Goal: Task Accomplishment & Management: Manage account settings

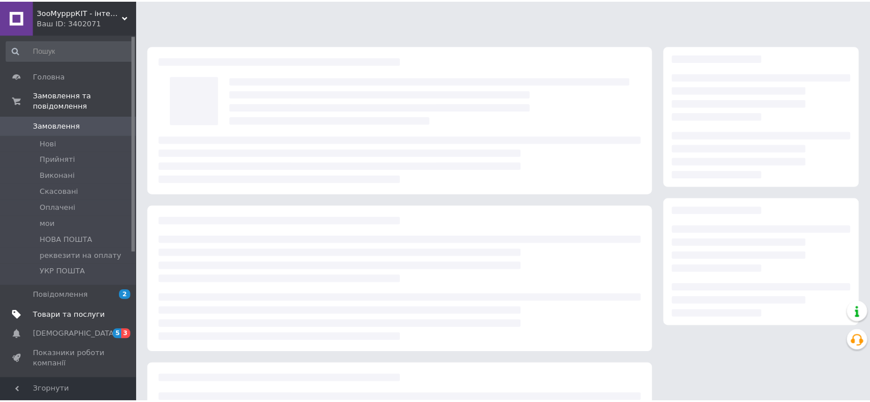
scroll to position [114, 0]
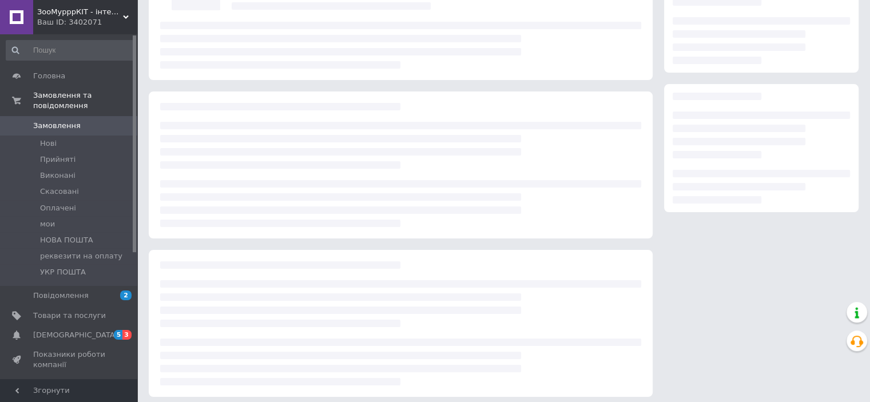
click at [68, 330] on span "[DEMOGRAPHIC_DATA]" at bounding box center [75, 335] width 85 height 10
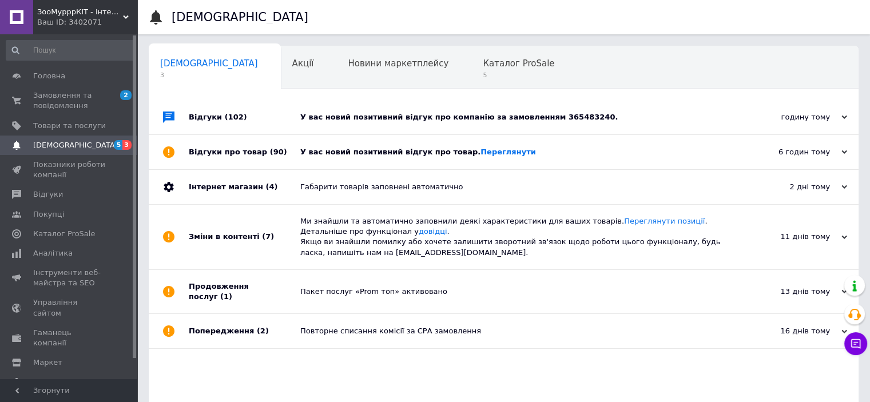
click at [332, 116] on div "У вас новий позитивний відгук про компанію за замовленням 365483240." at bounding box center [516, 117] width 432 height 10
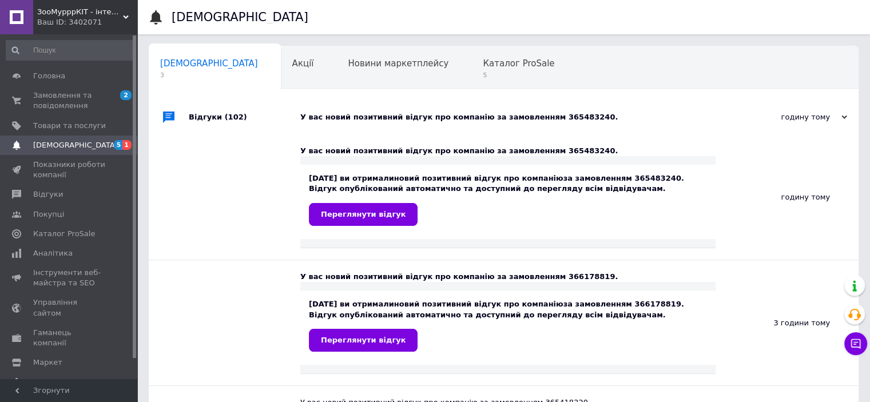
click at [361, 114] on div "У вас новий позитивний відгук про компанію за замовленням 365483240." at bounding box center [516, 117] width 432 height 10
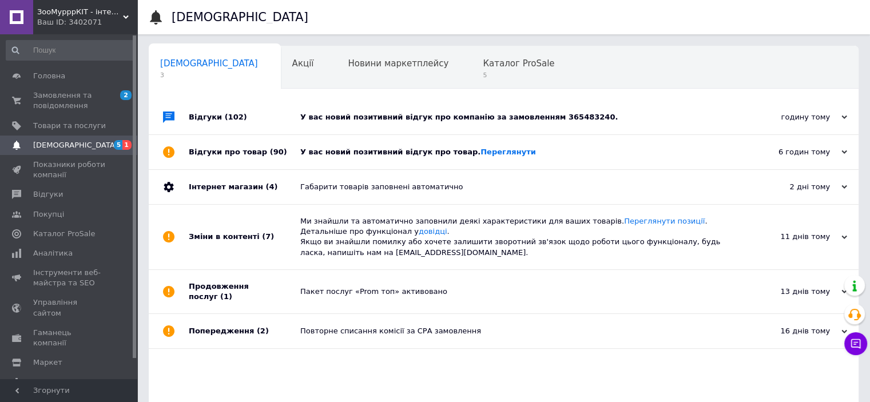
scroll to position [58, 0]
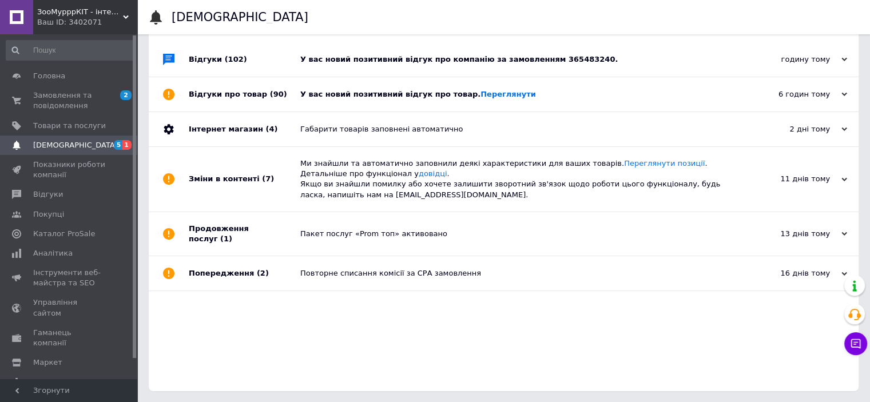
click at [373, 150] on div "Ми знайшли та автоматично заповнили деякі характеристики для ваших товарів. Пер…" at bounding box center [516, 179] width 432 height 65
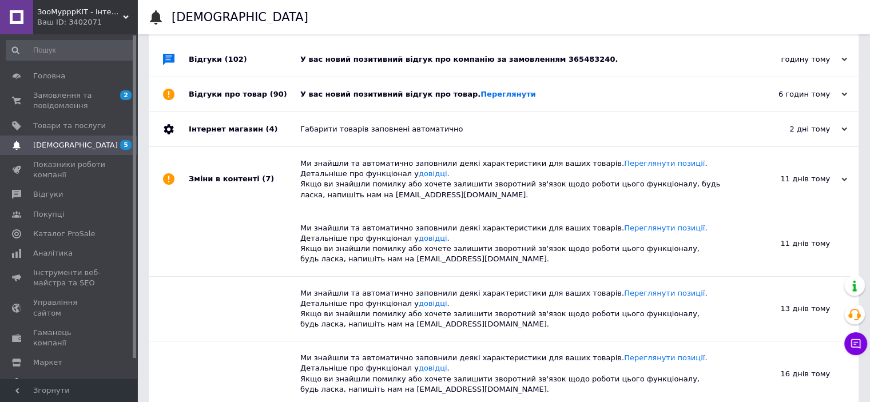
click at [385, 79] on div "У вас новий позитивний відгук про товар. Переглянути" at bounding box center [516, 94] width 432 height 34
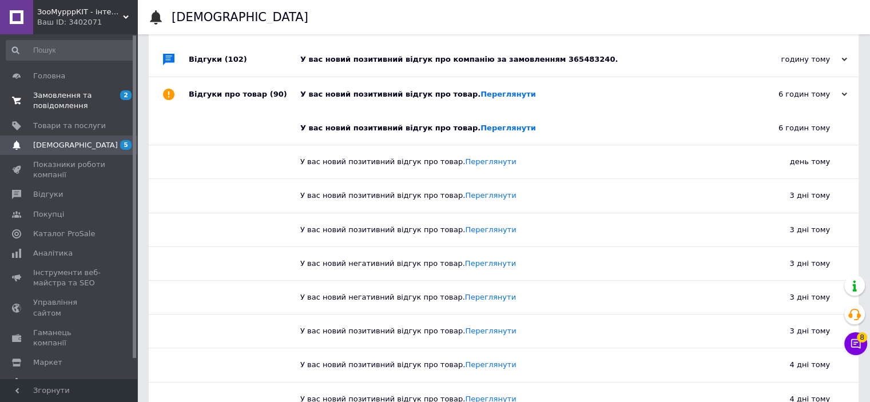
click at [77, 89] on link "Замовлення та повідомлення 2 0" at bounding box center [70, 101] width 141 height 30
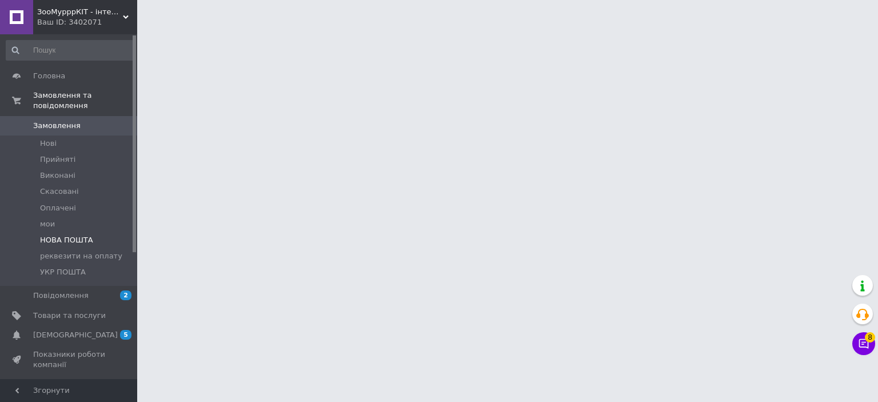
click at [72, 235] on span "НОВА ПОШТА" at bounding box center [66, 240] width 53 height 10
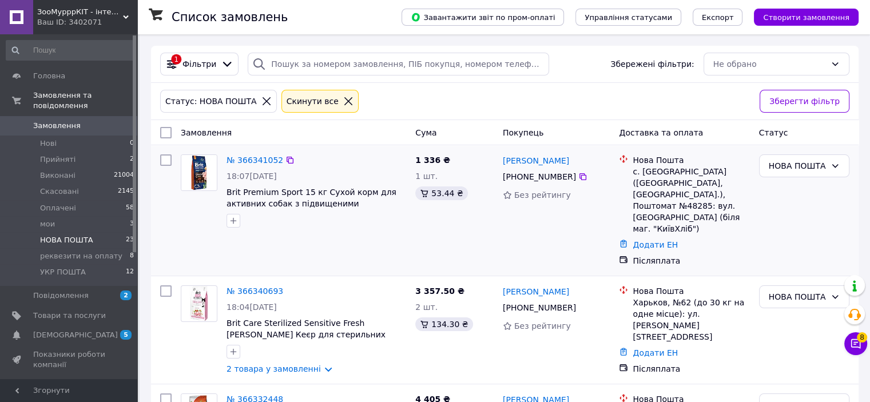
click at [247, 166] on div "№ 366341052" at bounding box center [254, 160] width 59 height 14
click at [263, 160] on link "№ 366341052" at bounding box center [254, 160] width 57 height 9
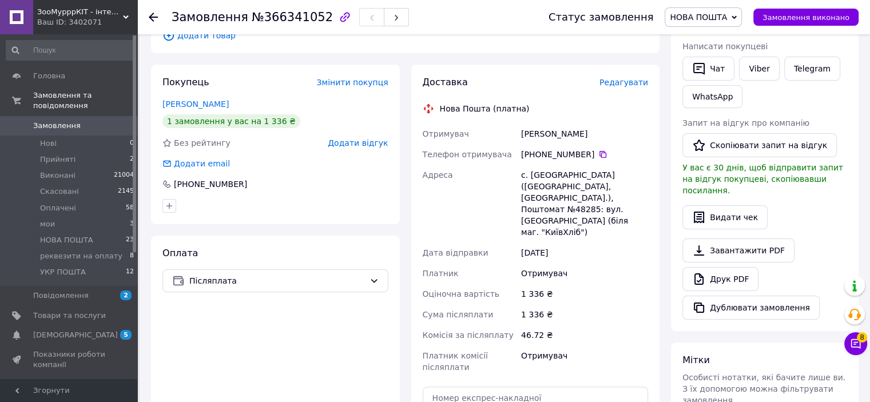
scroll to position [229, 0]
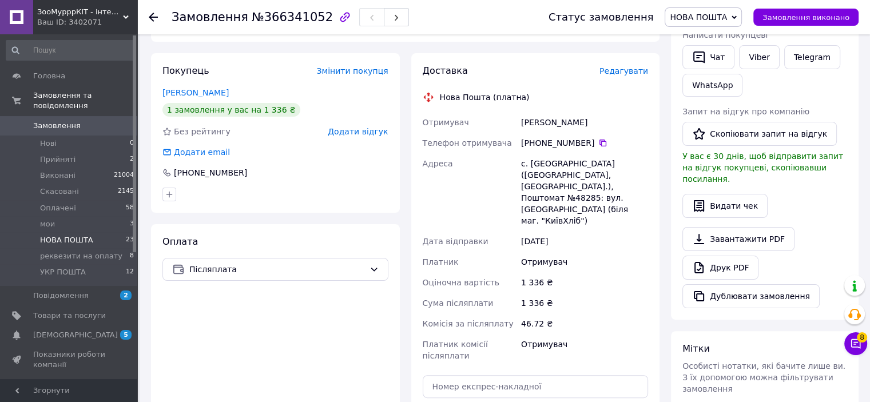
click at [71, 235] on span "НОВА ПОШТА" at bounding box center [66, 240] width 53 height 10
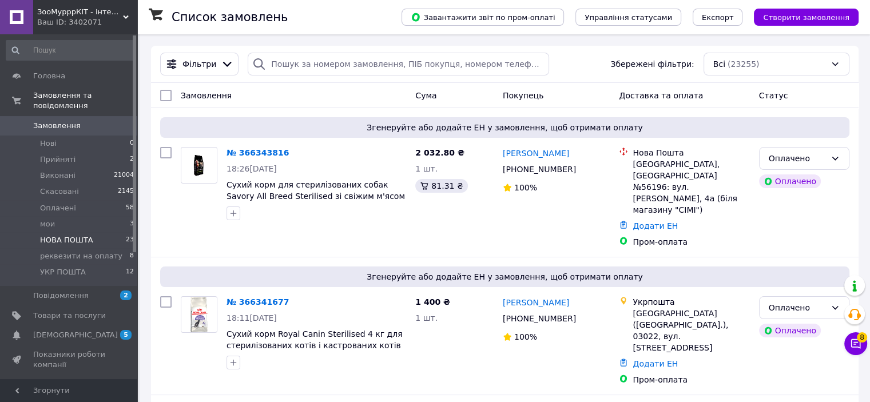
click at [92, 232] on li "НОВА ПОШТА 23" at bounding box center [70, 240] width 141 height 16
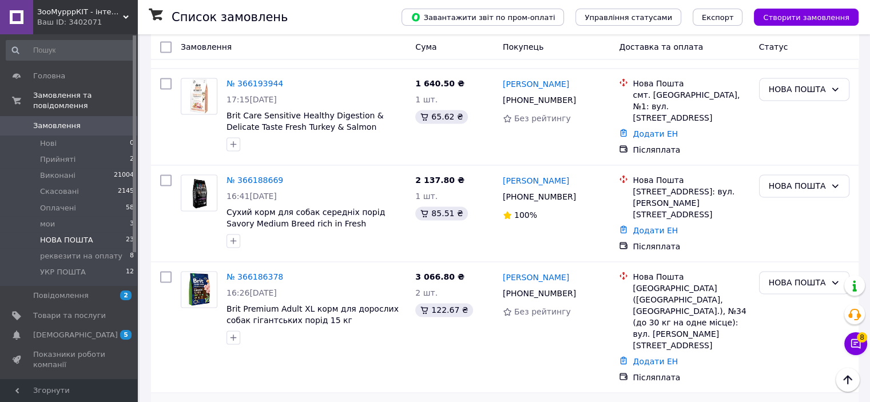
scroll to position [1829, 0]
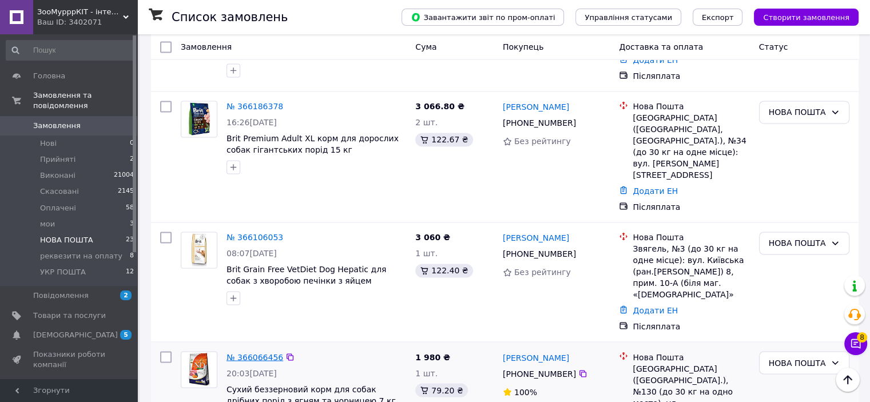
click at [253, 352] on link "№ 366066456" at bounding box center [254, 356] width 57 height 9
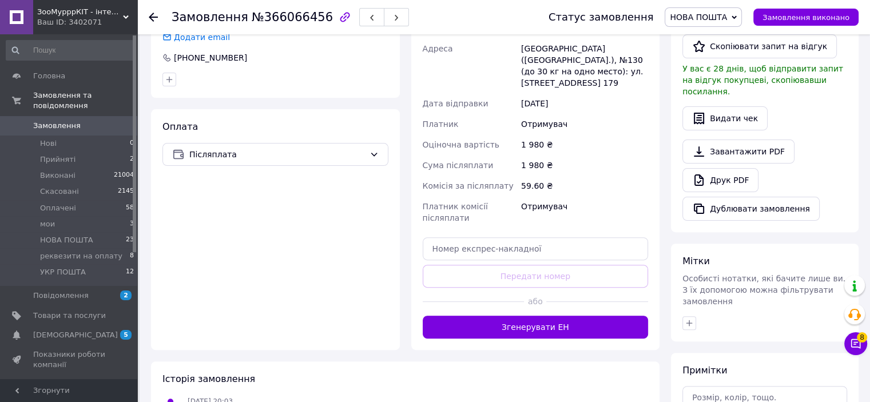
scroll to position [405, 0]
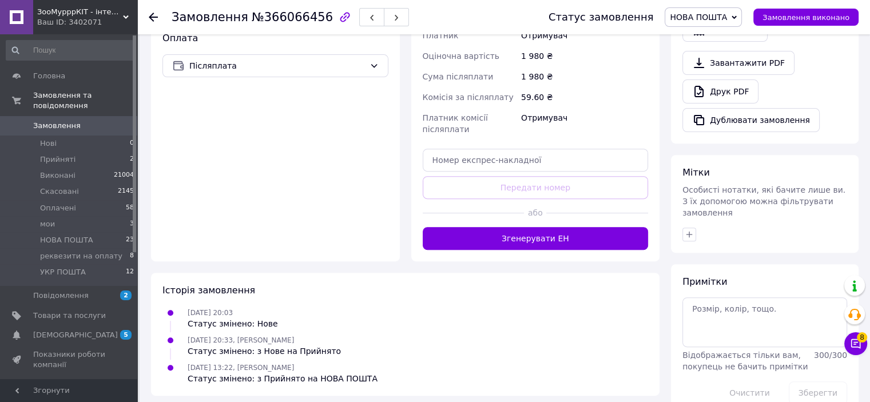
click at [480, 162] on div "Доставка Редагувати Нова Пошта (платна) Отримувач Васильева Александра Телефон …" at bounding box center [536, 55] width 226 height 389
click at [480, 153] on input "text" at bounding box center [536, 160] width 226 height 23
paste input "20451269229495"
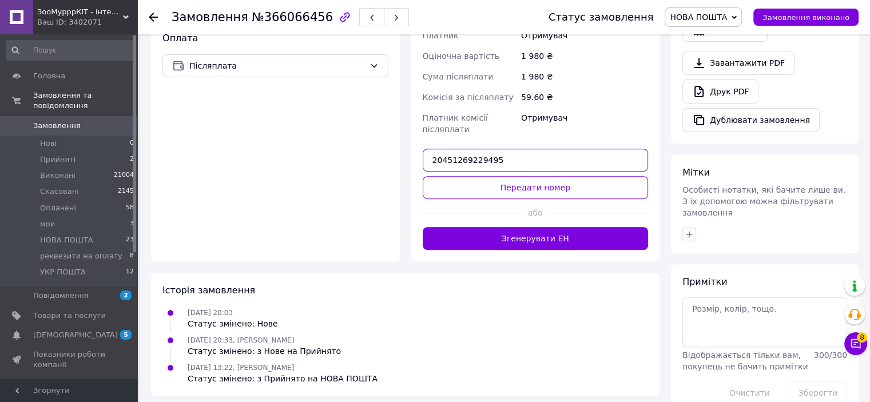
type input "20451269229495"
click at [493, 176] on button "Передати номер" at bounding box center [536, 187] width 226 height 23
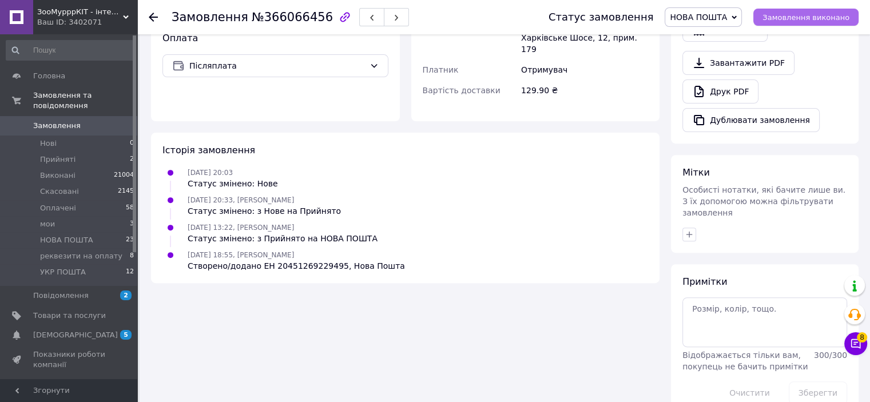
click at [810, 16] on span "Замовлення виконано" at bounding box center [805, 17] width 87 height 9
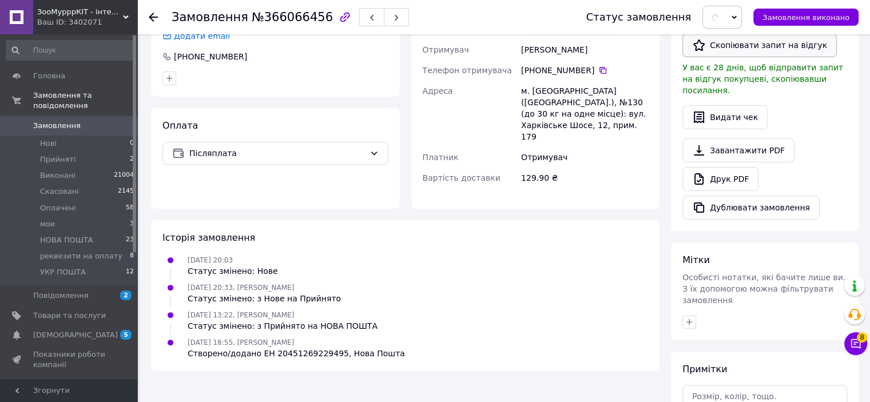
scroll to position [176, 0]
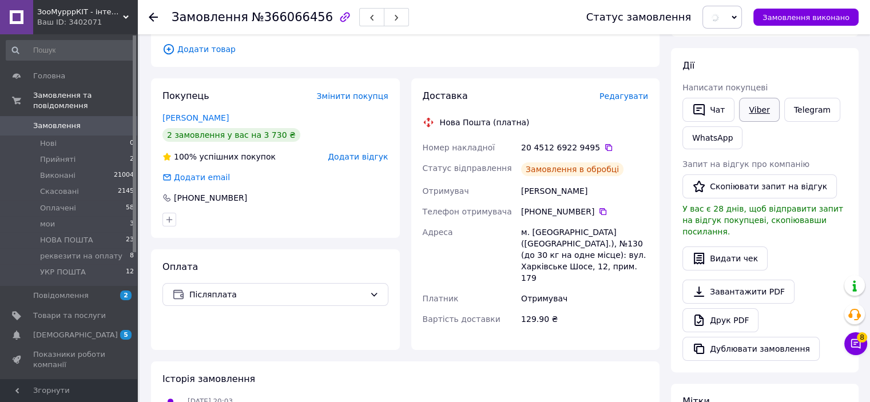
click at [759, 110] on link "Viber" at bounding box center [759, 110] width 40 height 24
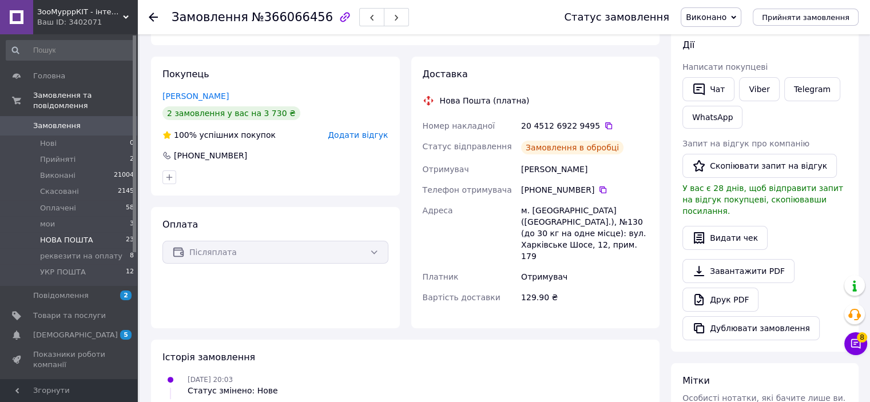
click at [62, 235] on span "НОВА ПОШТА" at bounding box center [66, 240] width 53 height 10
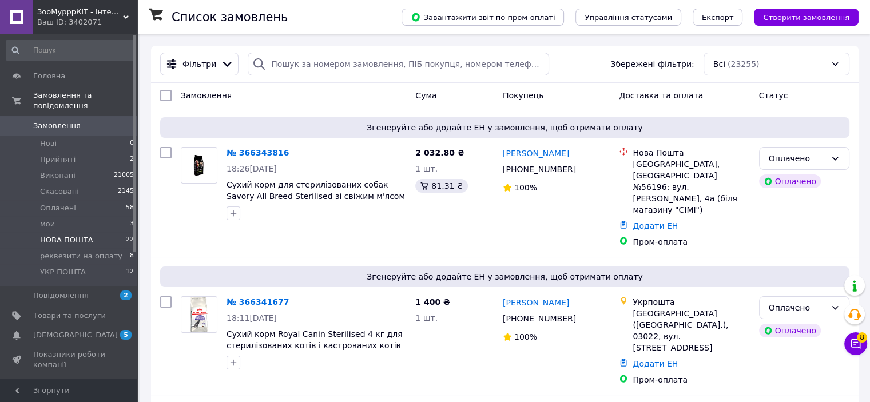
click at [88, 232] on li "НОВА ПОШТА 22" at bounding box center [70, 240] width 141 height 16
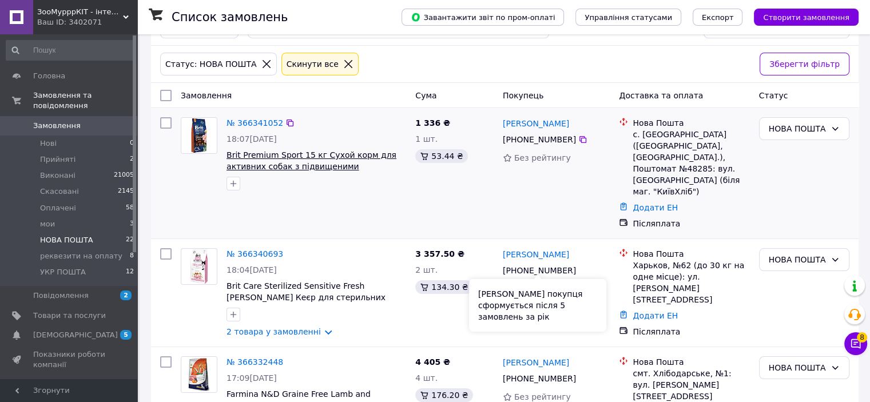
scroll to position [57, 0]
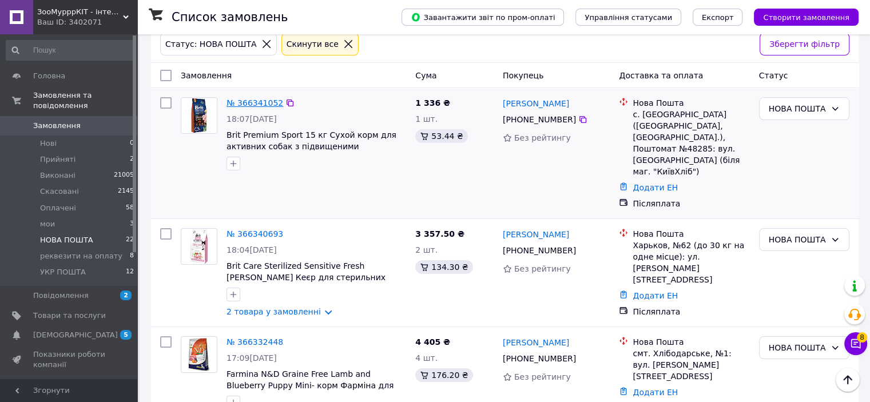
click at [252, 102] on link "№ 366341052" at bounding box center [254, 102] width 57 height 9
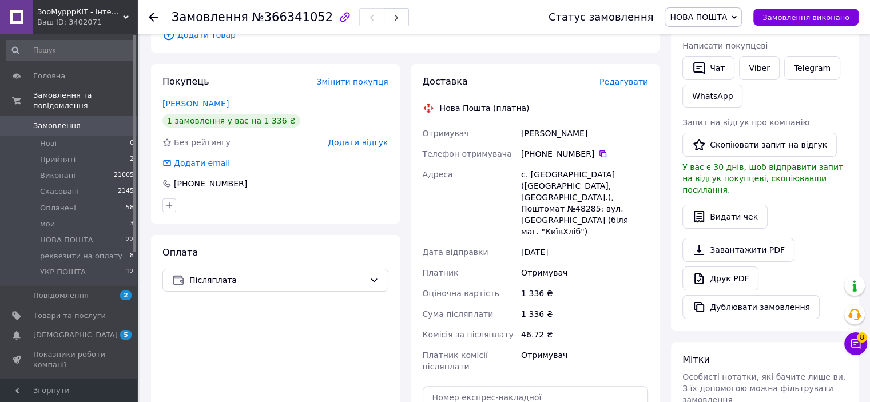
scroll to position [235, 0]
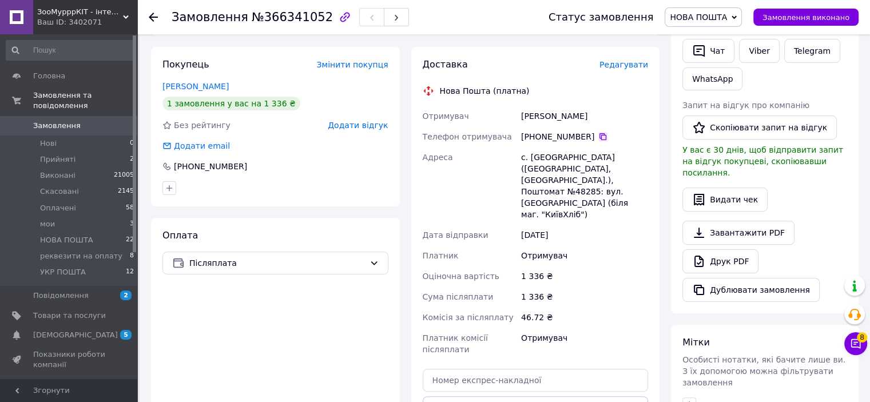
click at [598, 139] on icon at bounding box center [602, 136] width 9 height 9
click at [476, 369] on input "text" at bounding box center [536, 380] width 226 height 23
paste input "20451269230538"
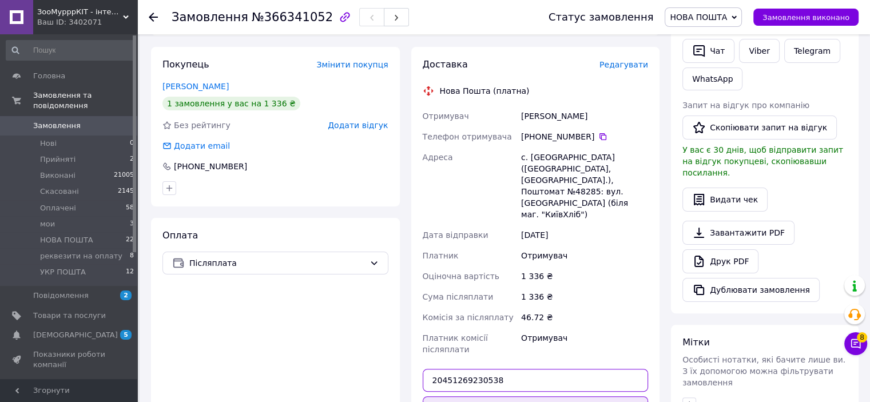
type input "20451269230538"
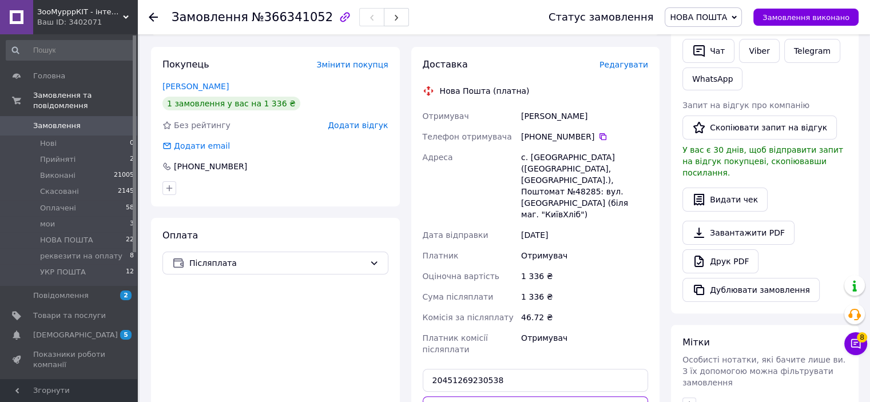
click at [523, 396] on button "Передати номер" at bounding box center [536, 407] width 226 height 23
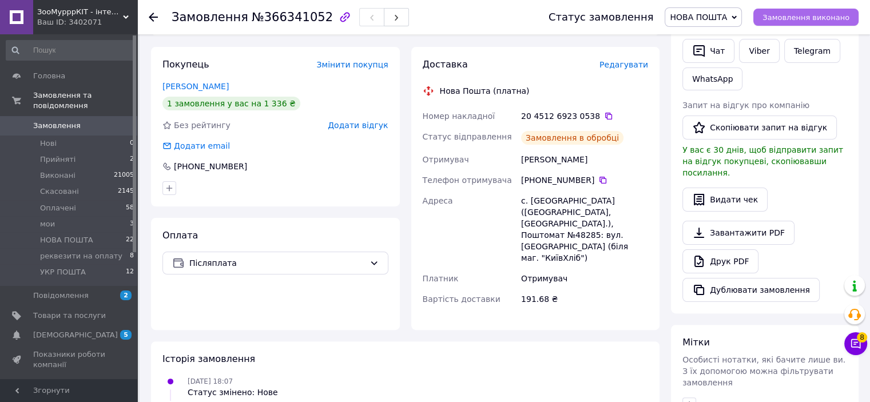
click at [801, 18] on span "Замовлення виконано" at bounding box center [805, 17] width 87 height 9
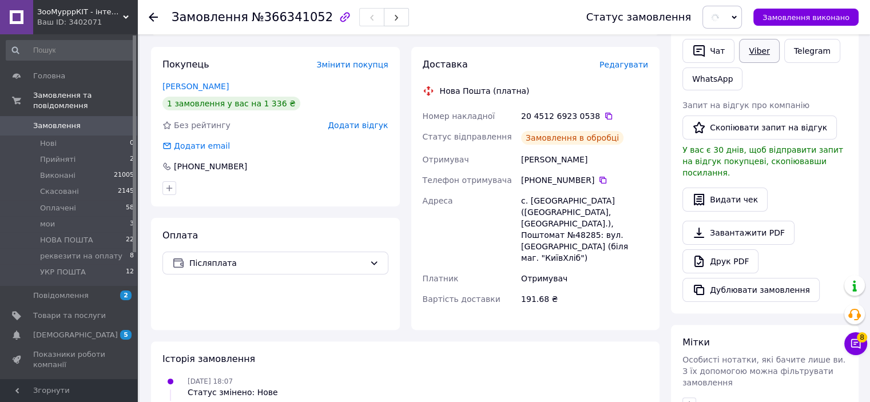
click at [758, 47] on link "Viber" at bounding box center [759, 51] width 40 height 24
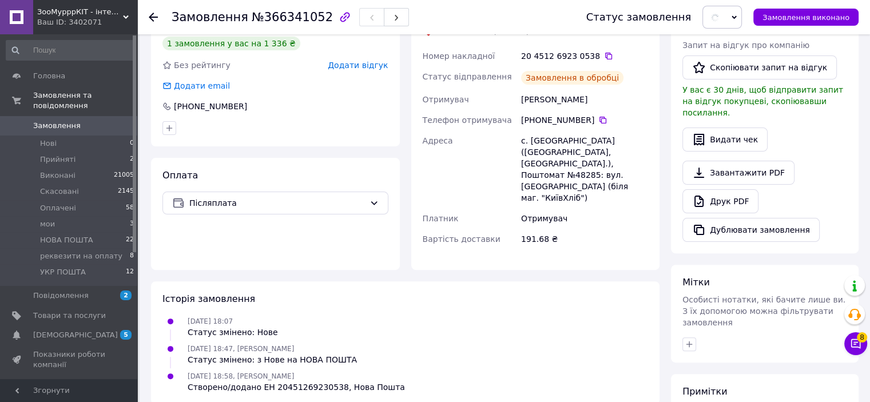
drag, startPoint x: 819, startPoint y: 153, endPoint x: 801, endPoint y: 145, distance: 20.2
click at [818, 161] on div "Завантажити PDF   Друк PDF   Дублювати замовлення" at bounding box center [764, 201] width 165 height 81
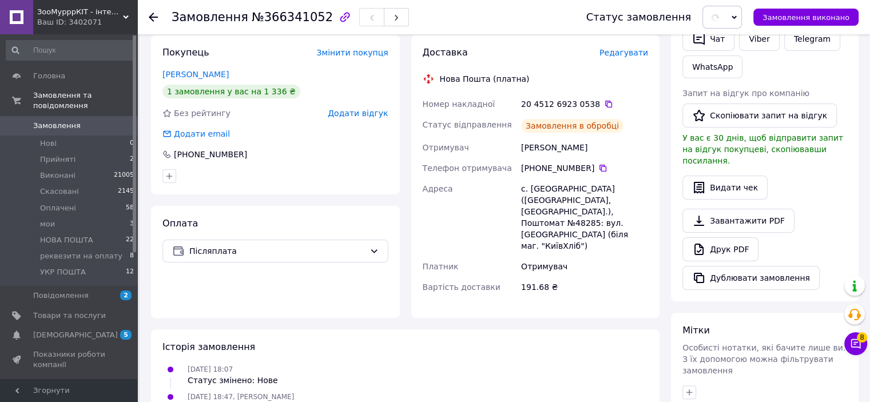
scroll to position [181, 0]
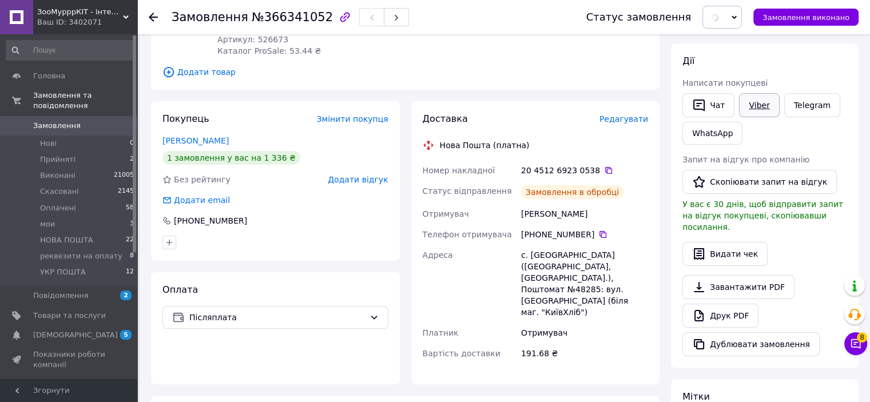
click at [756, 104] on link "Viber" at bounding box center [759, 105] width 40 height 24
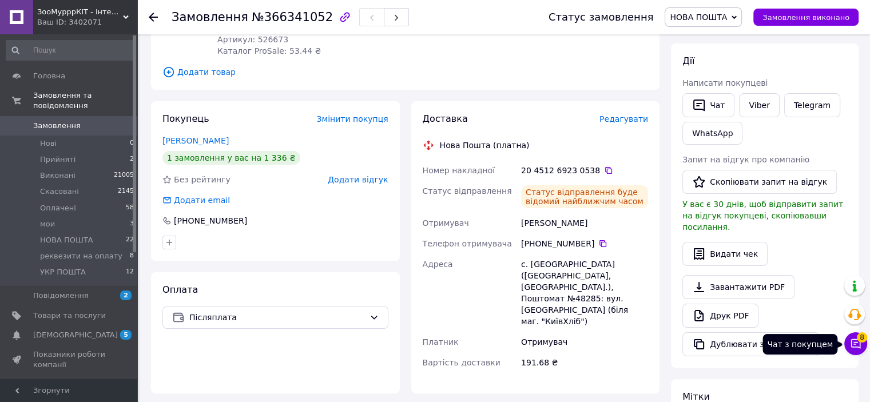
click at [850, 333] on button "Чат з покупцем 8" at bounding box center [855, 343] width 23 height 23
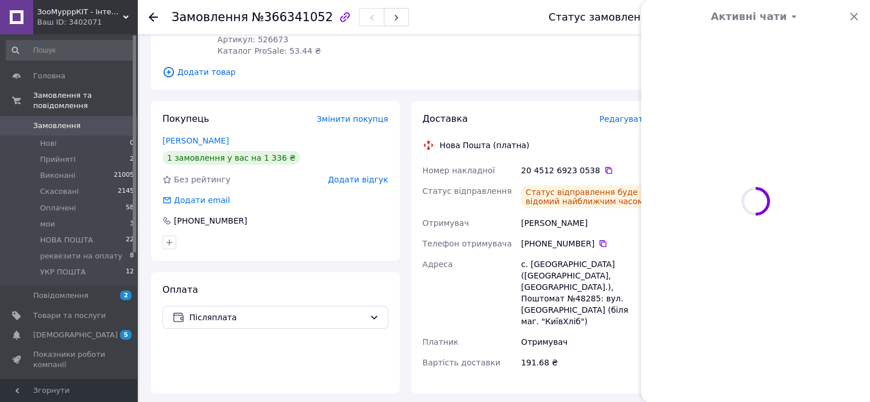
click at [616, 77] on span "Додати товар" at bounding box center [404, 72] width 485 height 13
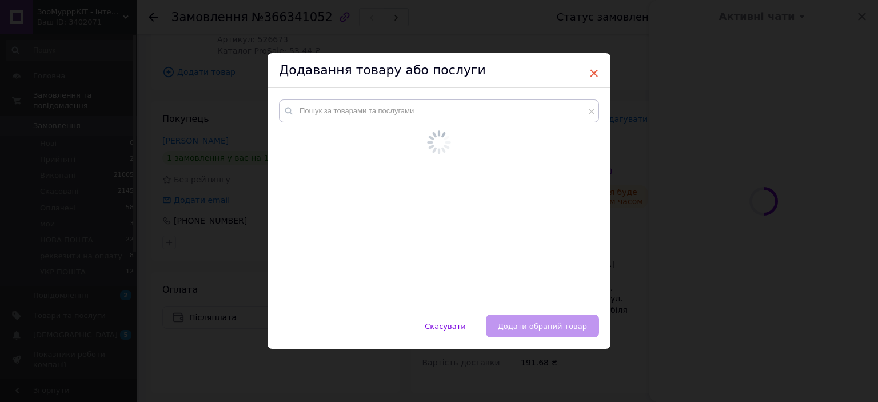
click at [592, 74] on span "×" at bounding box center [594, 72] width 10 height 19
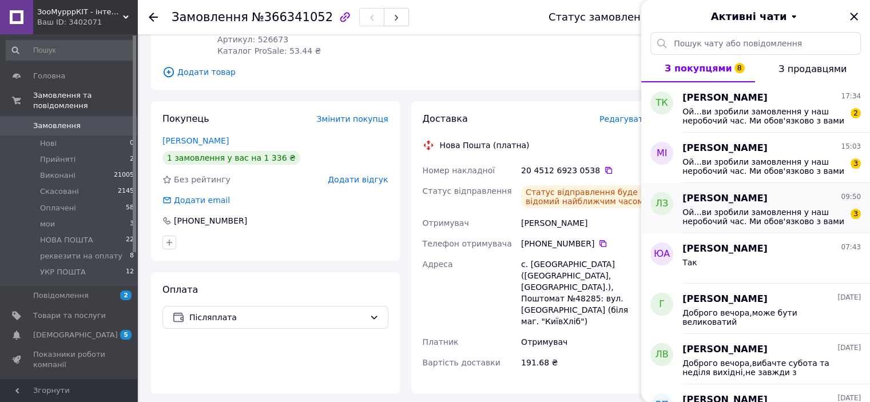
click at [756, 206] on div "Ой...ви зробили замовлення у наш неробочий час. Ми обов'язково з вами зв'яжемос…" at bounding box center [771, 215] width 178 height 21
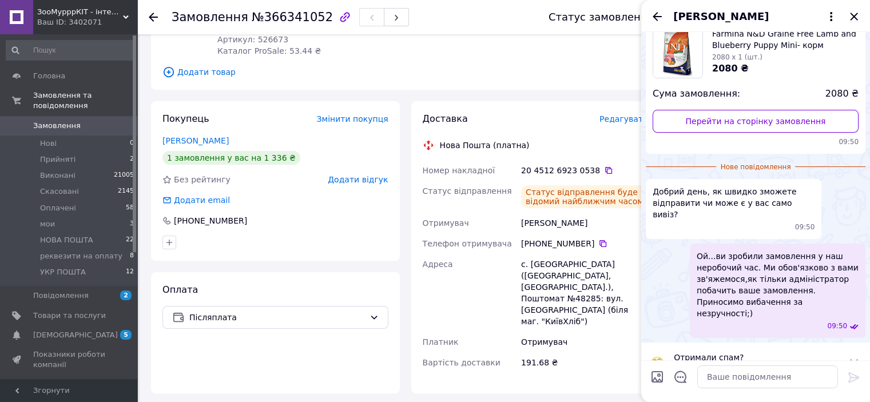
scroll to position [78, 0]
click at [747, 374] on textarea at bounding box center [767, 376] width 141 height 23
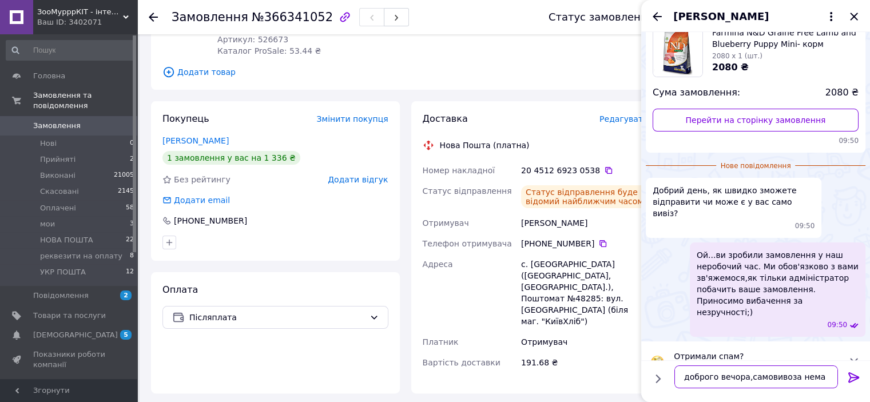
type textarea "доброго вечора,самовивоза немає"
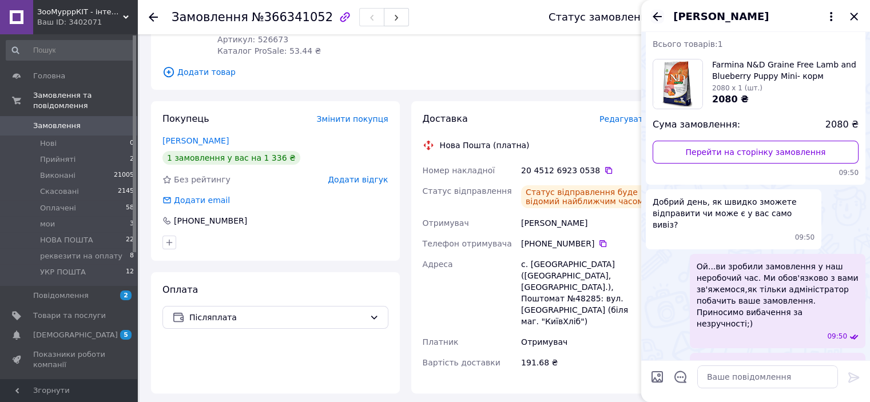
click at [650, 18] on icon "Назад" at bounding box center [657, 17] width 14 height 14
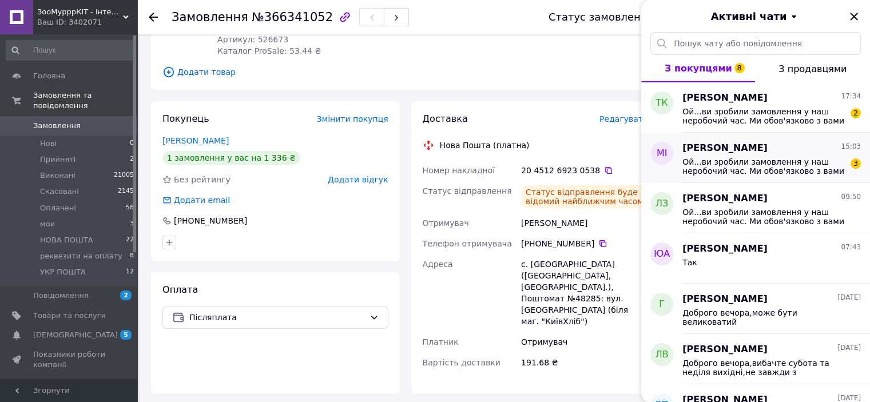
click at [720, 157] on span "Ой...ви зробили замовлення у наш неробочий час. Ми обов'язково з вами зв'яжемос…" at bounding box center [763, 166] width 162 height 18
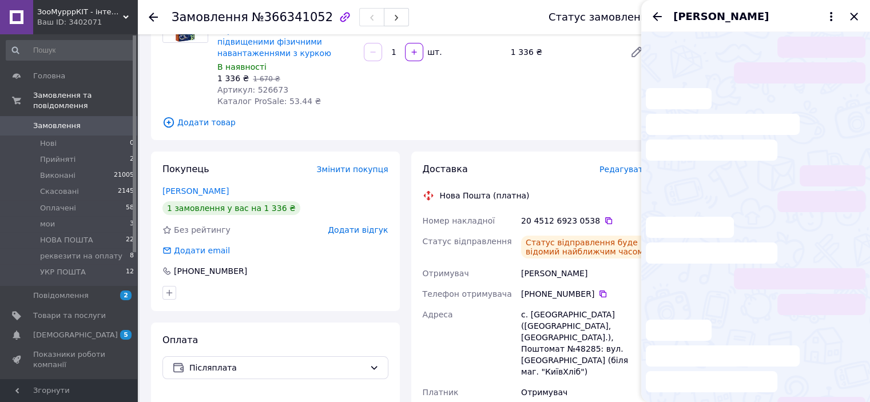
scroll to position [124, 0]
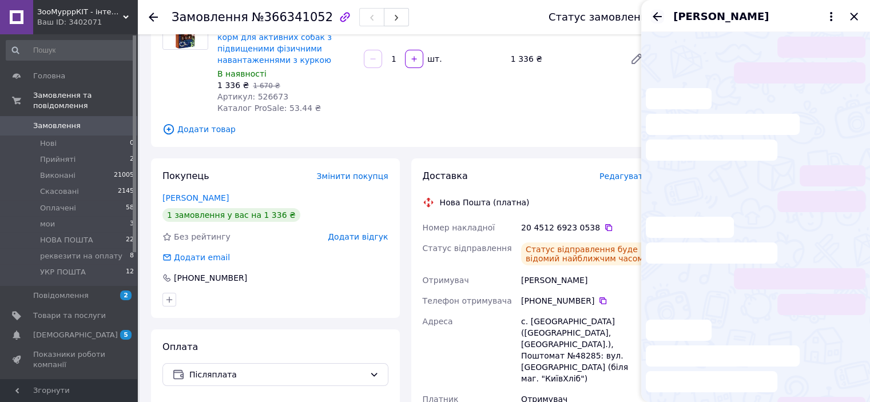
click at [658, 17] on icon "Назад" at bounding box center [656, 16] width 9 height 9
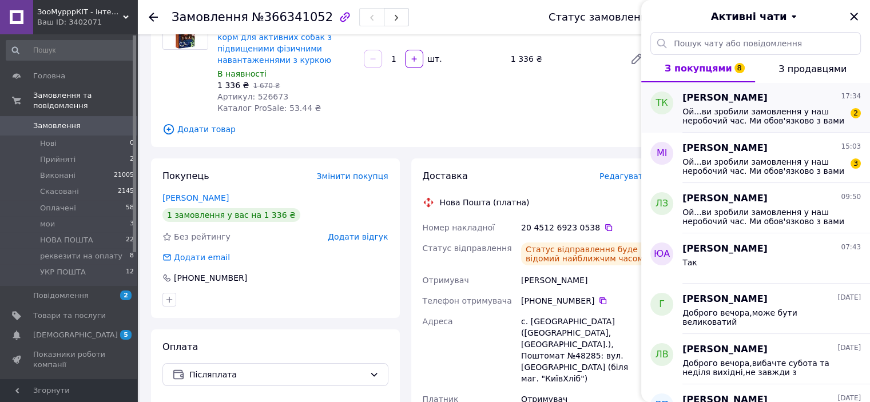
click at [746, 105] on div "Ой...ви зробили замовлення у наш неробочий час. Ми обов'язково з вами зв'яжемос…" at bounding box center [771, 115] width 178 height 21
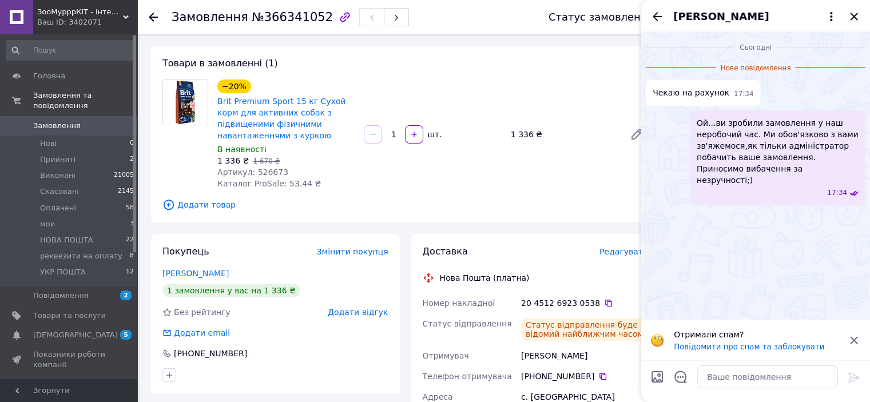
scroll to position [114, 0]
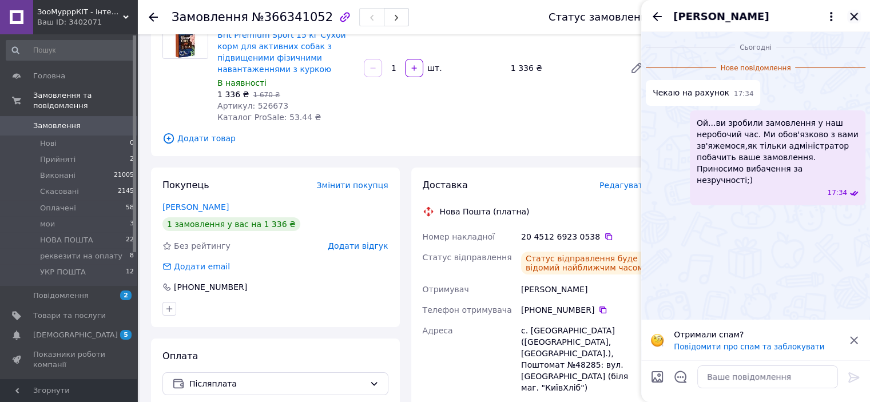
click at [853, 16] on icon "Закрити" at bounding box center [853, 16] width 7 height 7
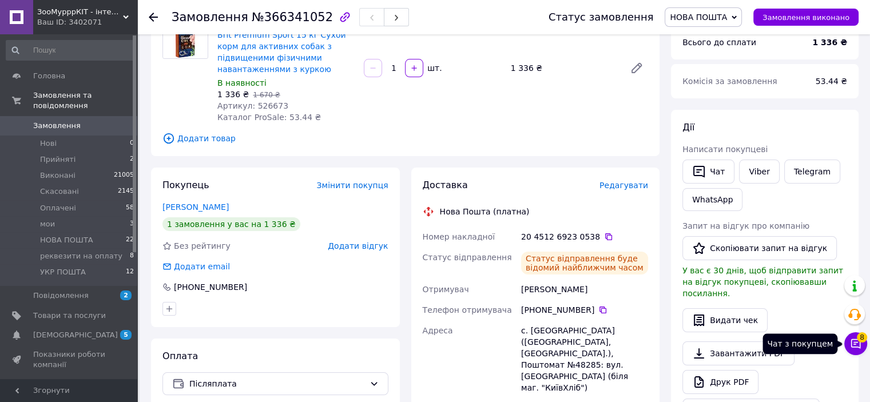
click at [853, 340] on icon at bounding box center [855, 343] width 11 height 11
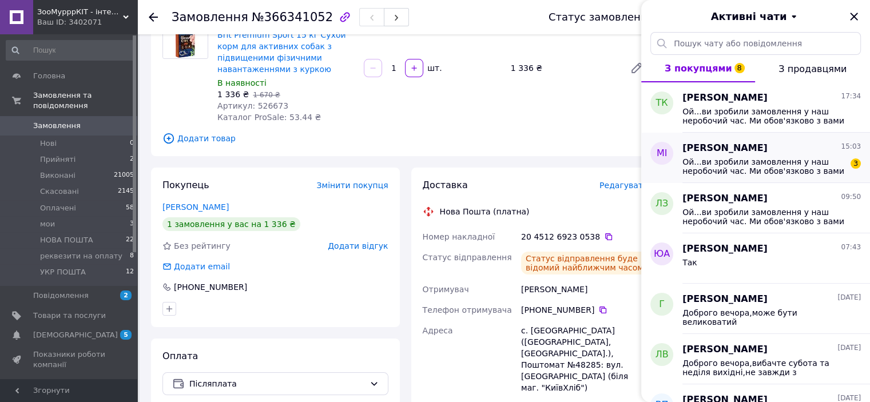
click at [748, 153] on span "Marina Ilyushina" at bounding box center [724, 148] width 85 height 13
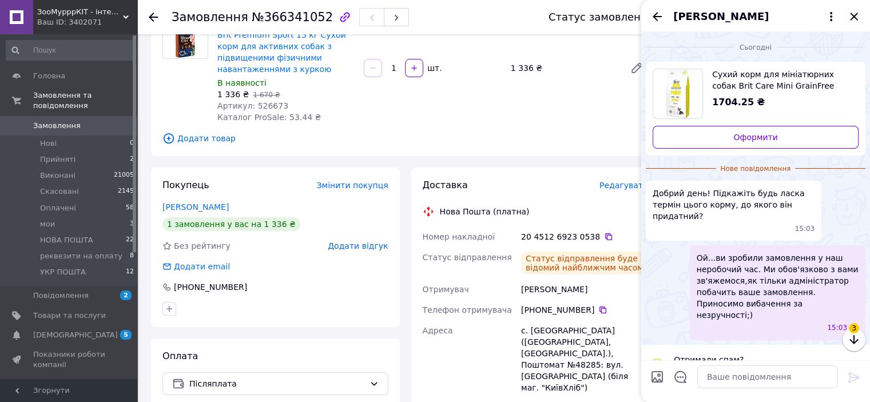
scroll to position [3, 0]
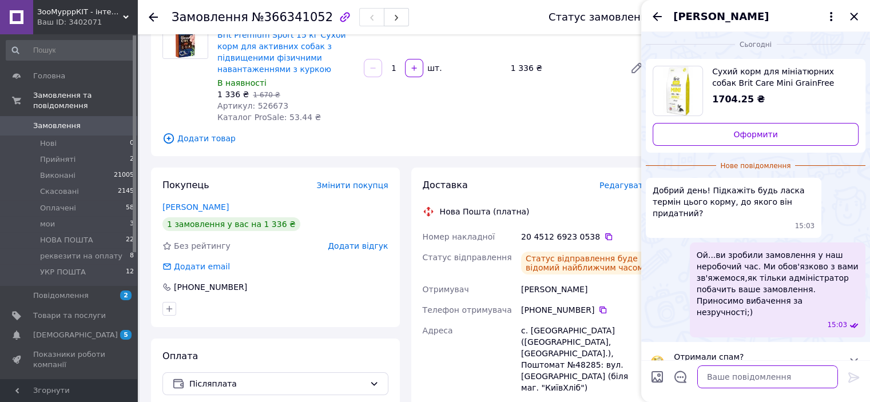
click at [742, 374] on textarea at bounding box center [767, 376] width 141 height 23
type textarea "Доброго дня,+ 1 рік"
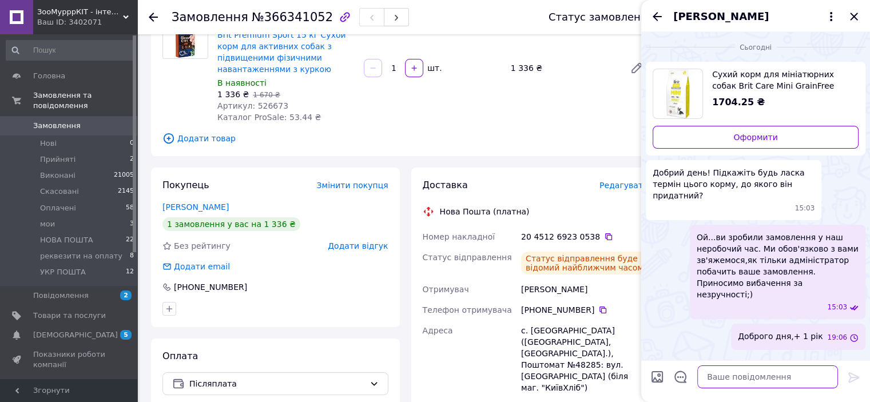
scroll to position [0, 0]
click at [855, 14] on icon "Закрити" at bounding box center [853, 16] width 7 height 7
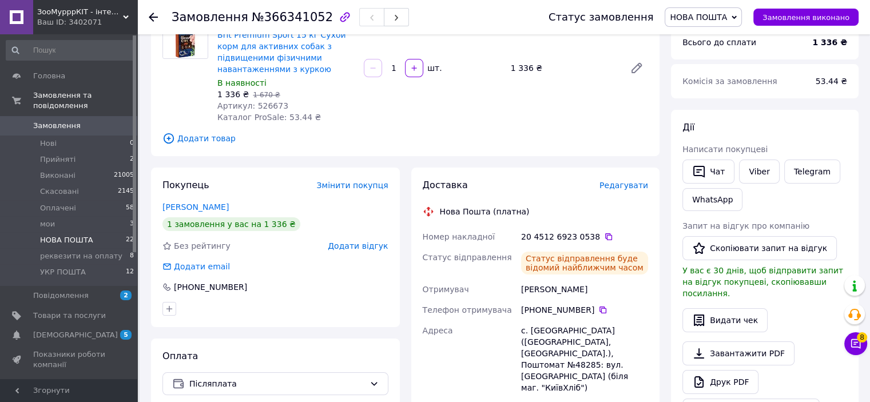
click at [71, 235] on span "НОВА ПОШТА" at bounding box center [66, 240] width 53 height 10
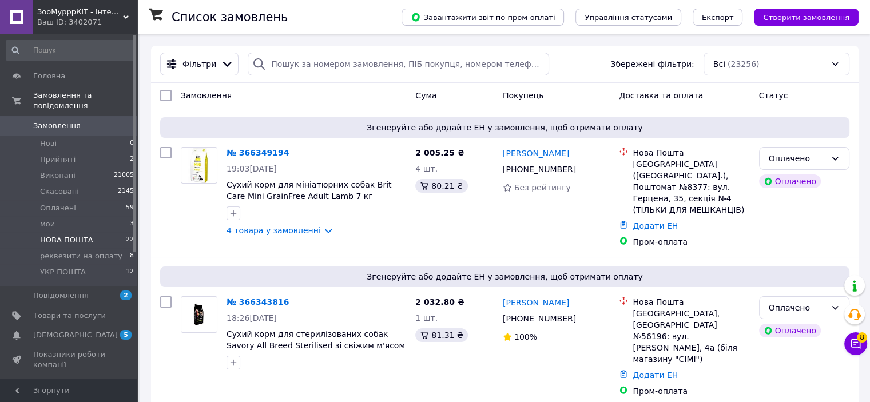
click at [80, 235] on span "НОВА ПОШТА" at bounding box center [66, 240] width 53 height 10
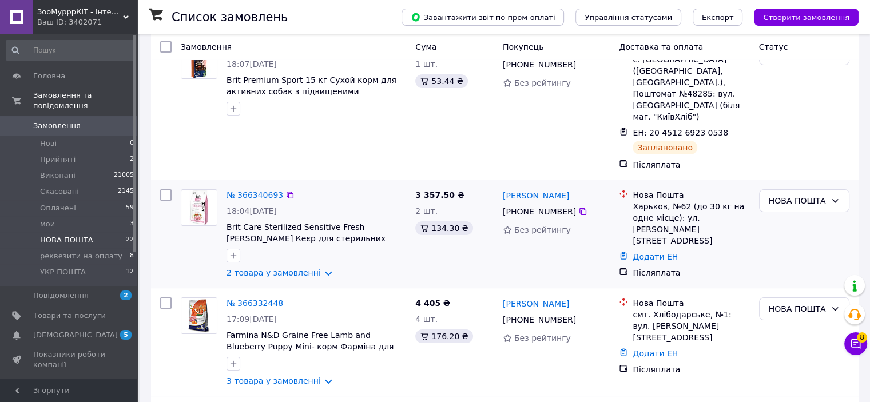
scroll to position [114, 0]
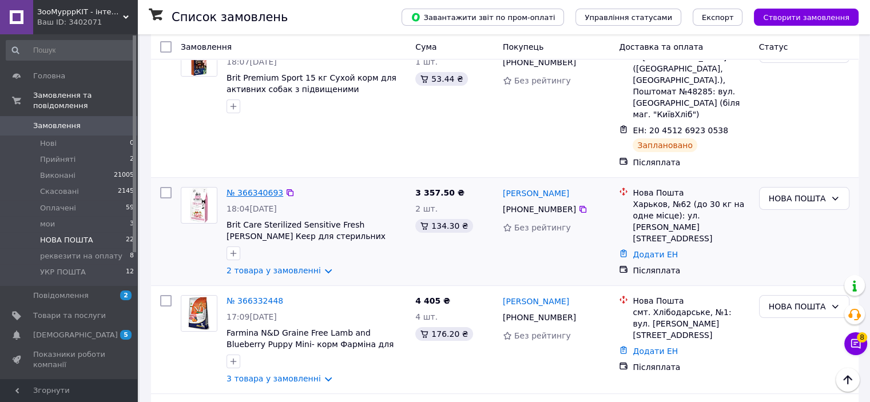
drag, startPoint x: 259, startPoint y: 176, endPoint x: 259, endPoint y: 168, distance: 7.4
click at [259, 186] on div "№ 366340693" at bounding box center [254, 193] width 59 height 14
click at [259, 188] on link "№ 366340693" at bounding box center [254, 192] width 57 height 9
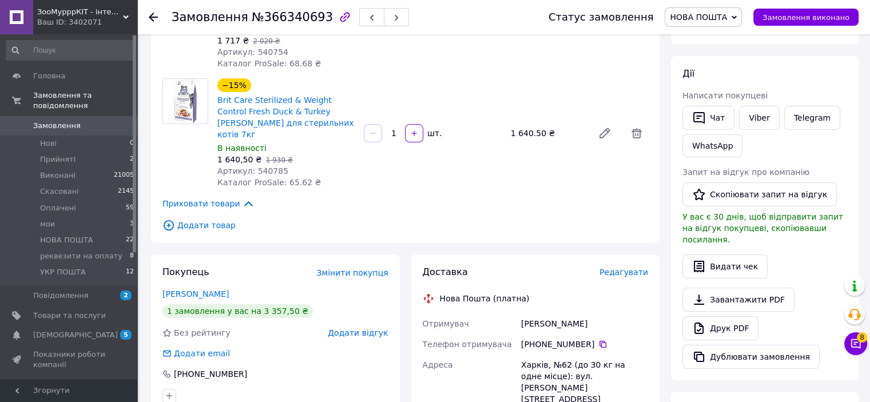
scroll to position [229, 0]
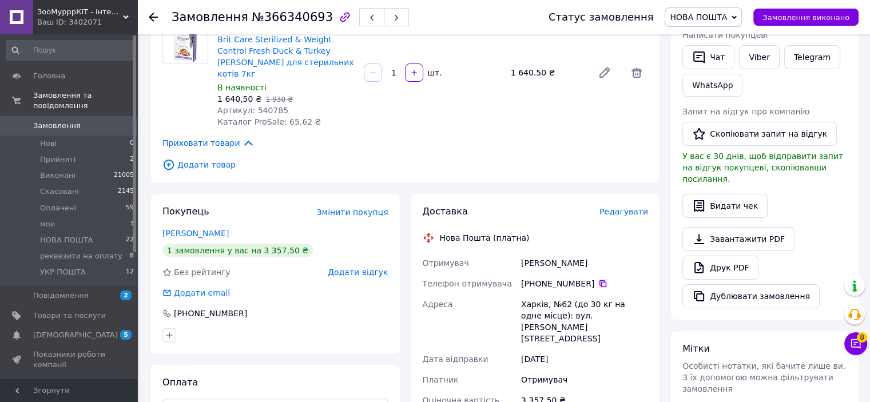
click at [598, 279] on icon at bounding box center [602, 283] width 9 height 9
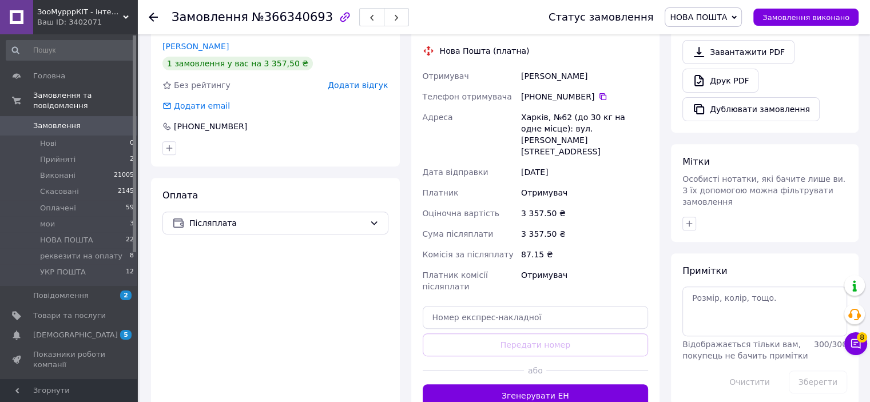
scroll to position [457, 0]
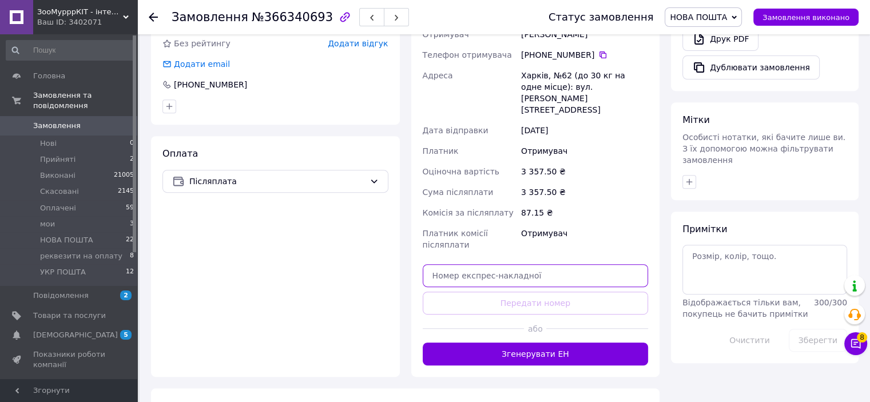
click at [457, 264] on input "text" at bounding box center [536, 275] width 226 height 23
paste input "20451269235133"
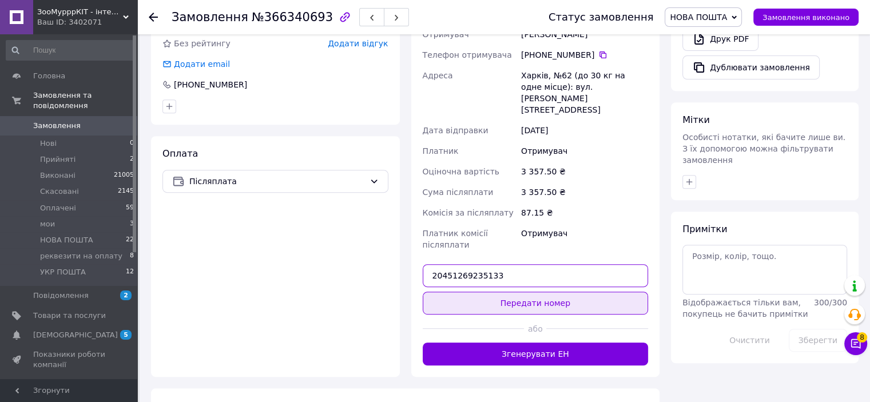
type input "20451269235133"
click at [460, 292] on button "Передати номер" at bounding box center [536, 303] width 226 height 23
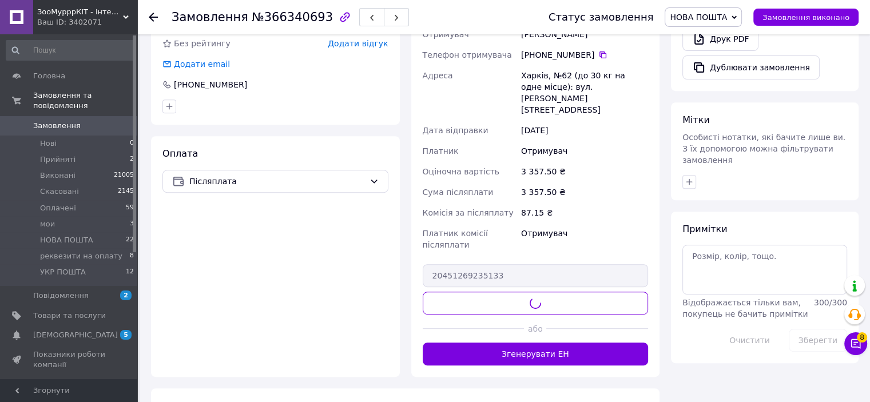
scroll to position [343, 0]
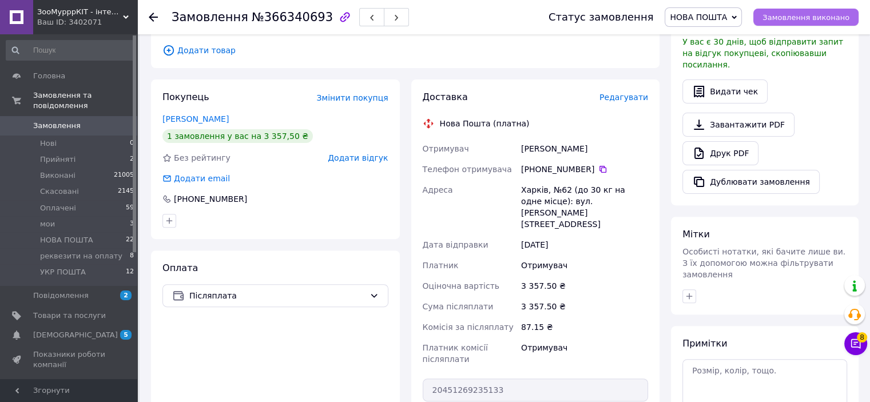
click at [786, 20] on span "Замовлення виконано" at bounding box center [805, 17] width 87 height 9
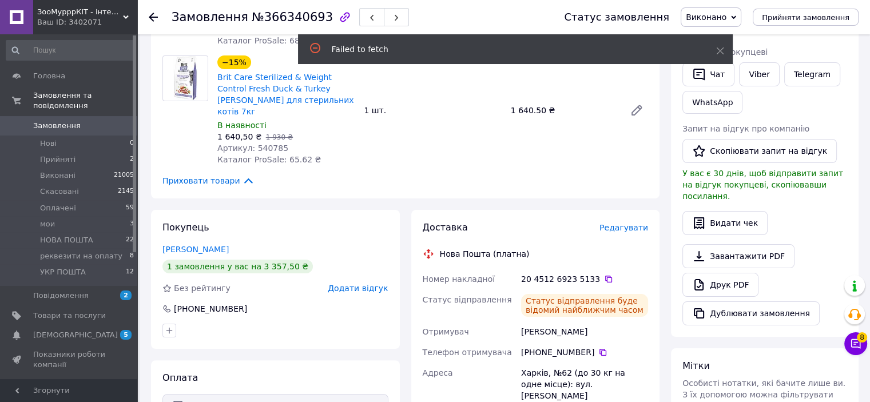
scroll to position [172, 0]
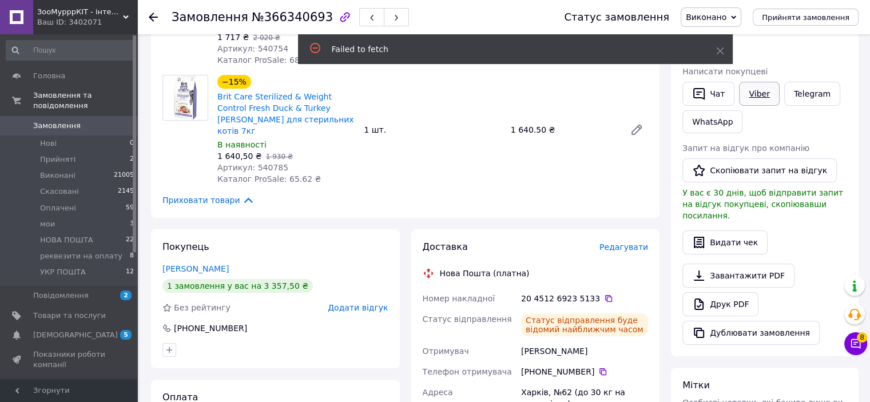
click at [752, 93] on link "Viber" at bounding box center [759, 94] width 40 height 24
drag, startPoint x: 839, startPoint y: 258, endPoint x: 722, endPoint y: 109, distance: 189.4
click at [837, 264] on div "Завантажити PDF   Друк PDF   Дублювати замовлення" at bounding box center [764, 304] width 165 height 81
click at [708, 99] on button "Чат" at bounding box center [708, 94] width 52 height 24
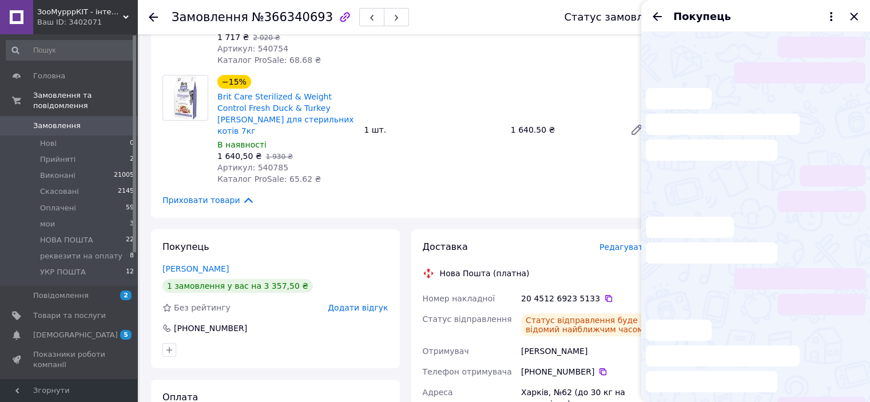
click at [726, 359] on li at bounding box center [756, 356] width 220 height 73
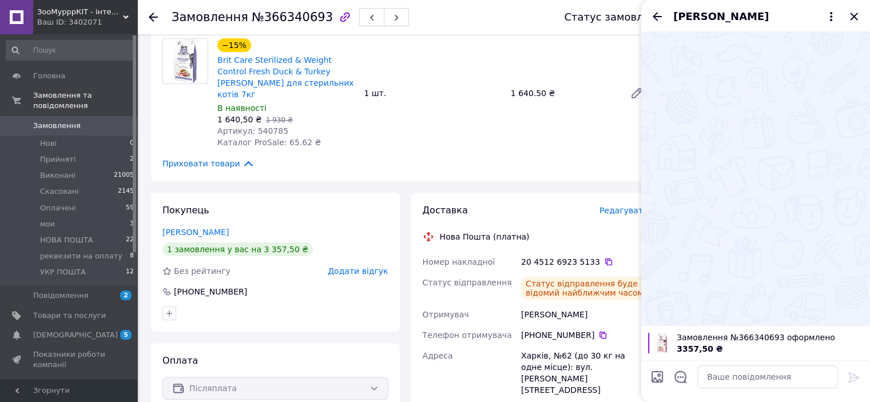
scroll to position [229, 0]
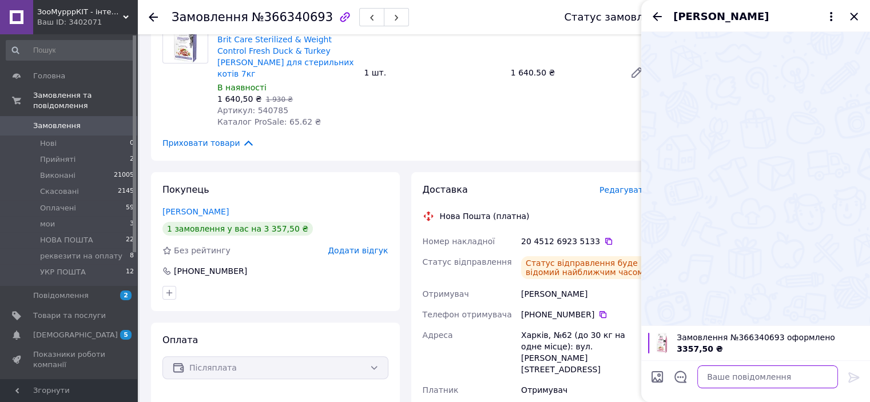
click at [734, 373] on textarea at bounding box center [767, 376] width 141 height 23
paste textarea "20451269235133"
type textarea "20451269235133 номер ттн"
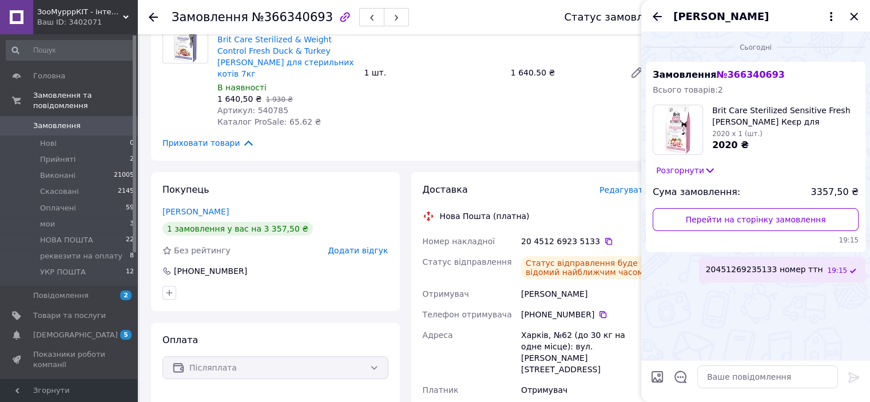
click at [656, 17] on icon "Назад" at bounding box center [656, 16] width 9 height 9
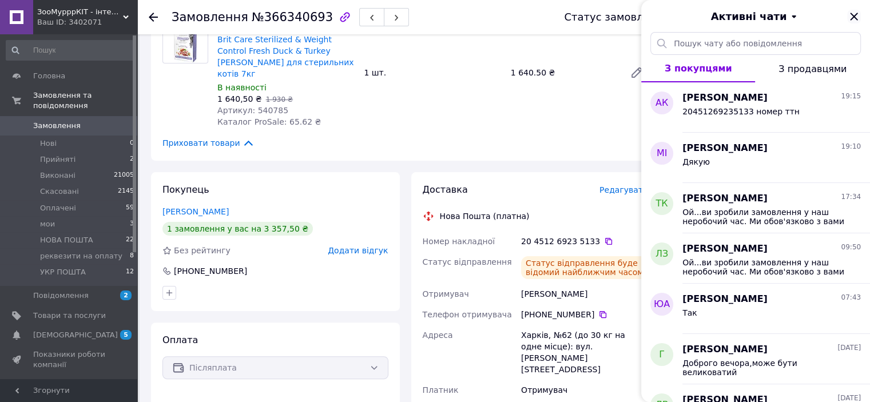
click at [850, 13] on icon "Закрити" at bounding box center [853, 16] width 7 height 7
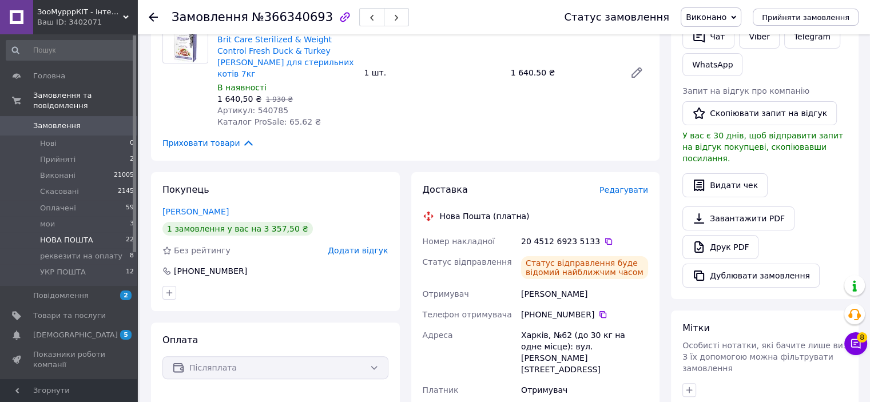
click at [74, 235] on span "НОВА ПОШТА" at bounding box center [66, 240] width 53 height 10
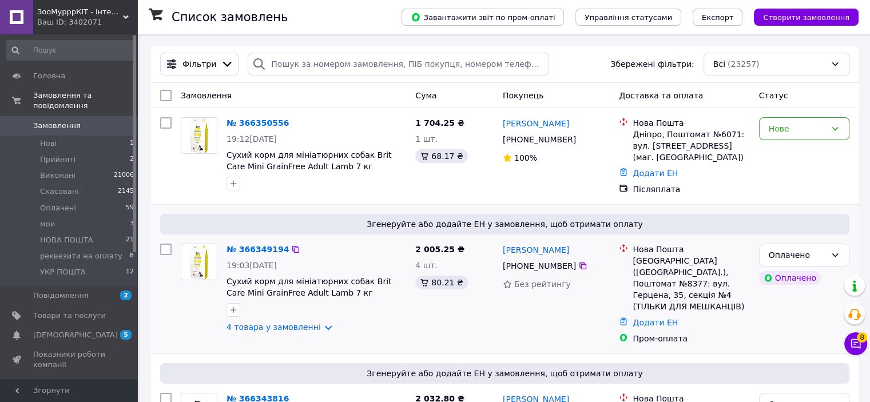
click at [747, 333] on div "Пром-оплата" at bounding box center [690, 338] width 117 height 11
click at [81, 235] on span "НОВА ПОШТА" at bounding box center [66, 240] width 53 height 10
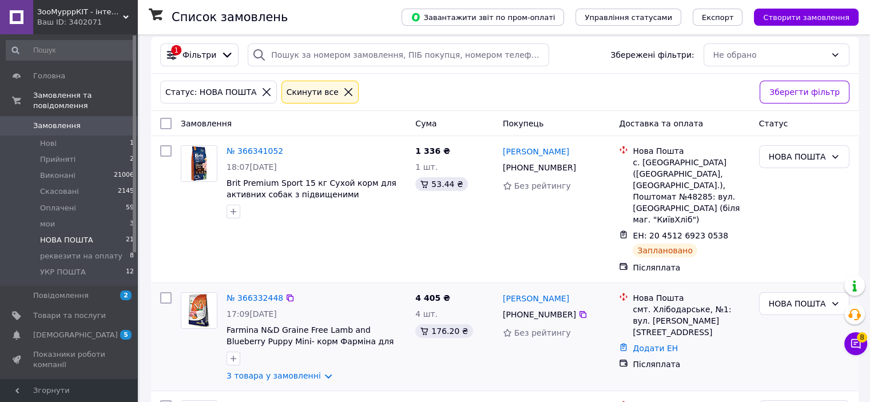
scroll to position [172, 0]
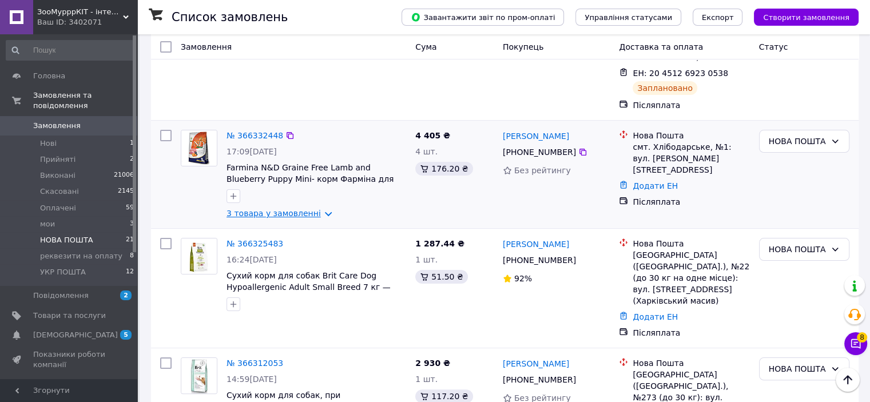
click at [274, 209] on link "3 товара у замовленні" at bounding box center [273, 213] width 94 height 9
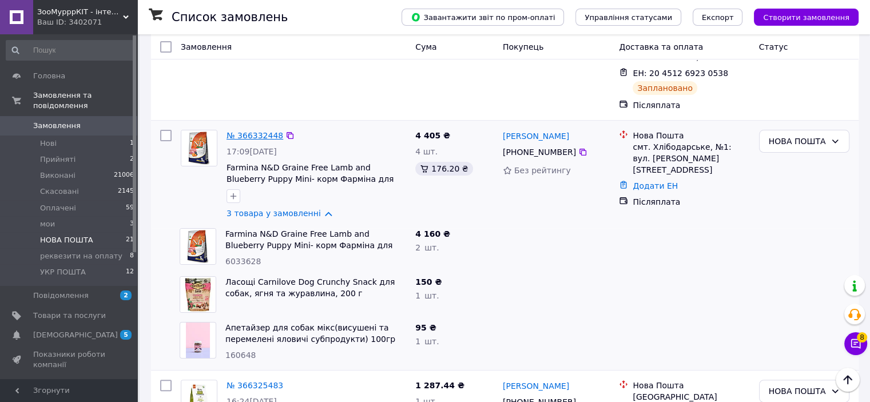
click at [266, 131] on link "№ 366332448" at bounding box center [254, 135] width 57 height 9
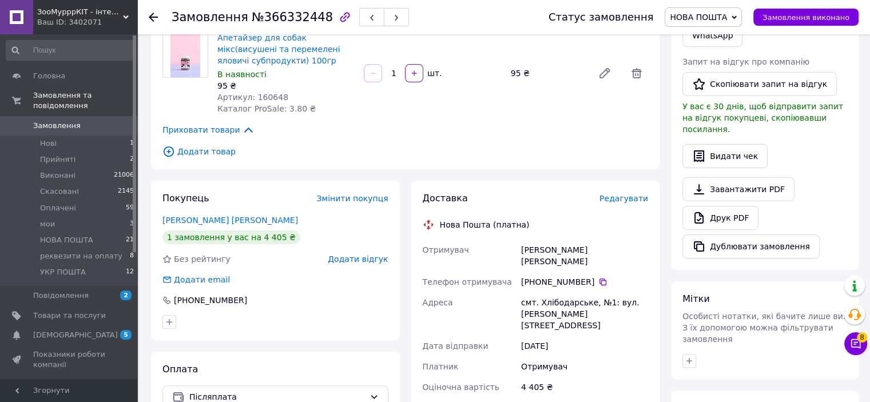
scroll to position [457, 0]
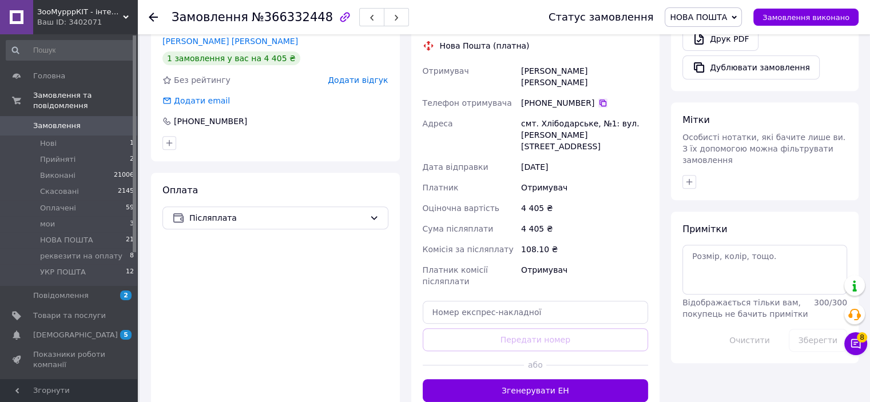
click at [598, 98] on icon at bounding box center [602, 102] width 9 height 9
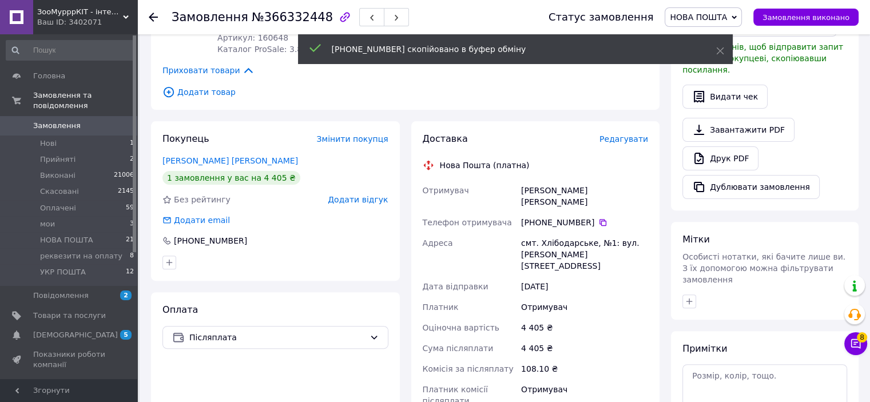
scroll to position [400, 0]
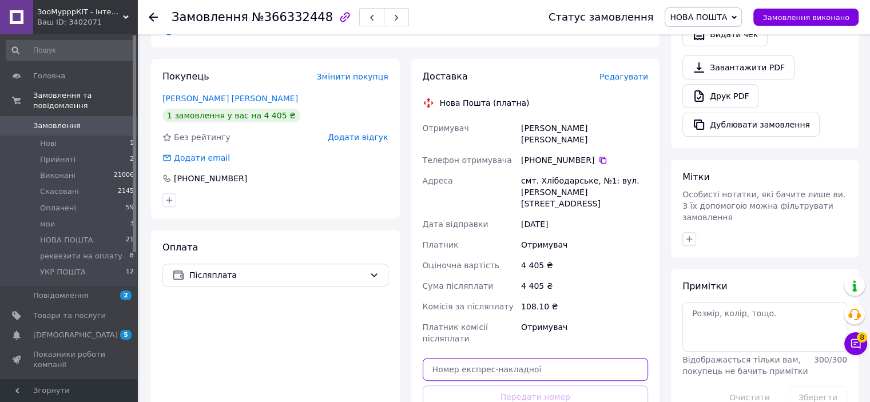
click at [457, 358] on input "text" at bounding box center [536, 369] width 226 height 23
paste input "20451269237607"
type input "20451269237607"
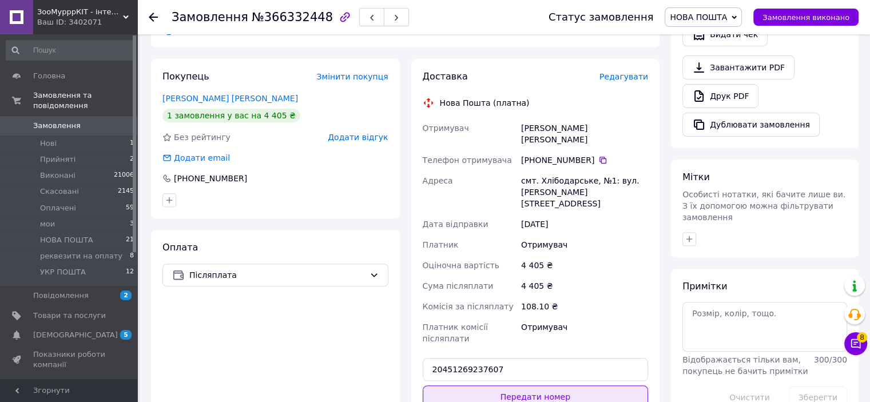
click at [505, 385] on button "Передати номер" at bounding box center [536, 396] width 226 height 23
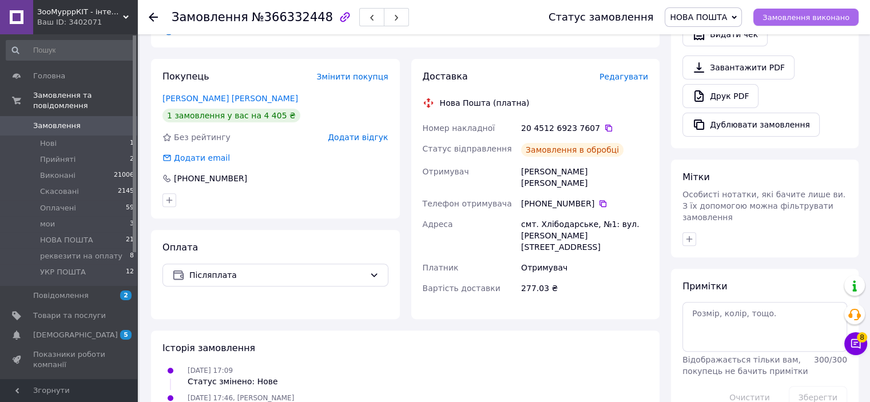
click at [806, 19] on span "Замовлення виконано" at bounding box center [805, 17] width 87 height 9
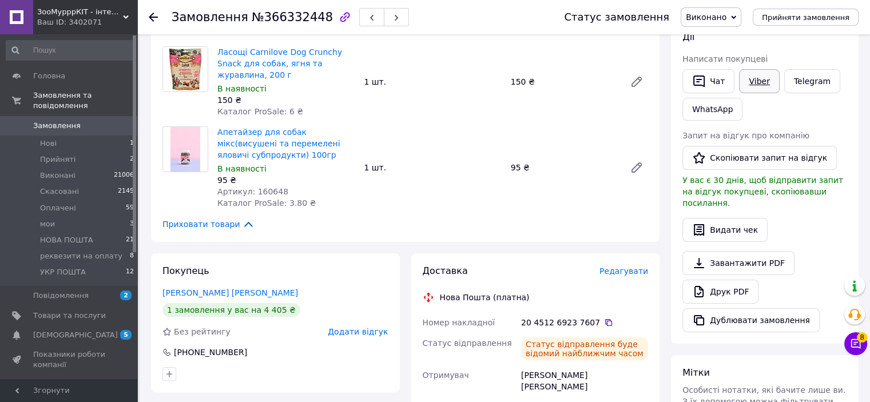
scroll to position [172, 0]
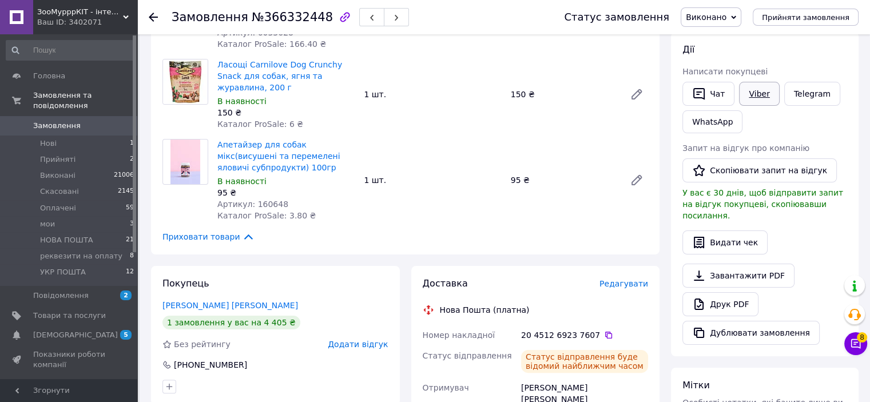
click at [757, 97] on link "Viber" at bounding box center [759, 94] width 40 height 24
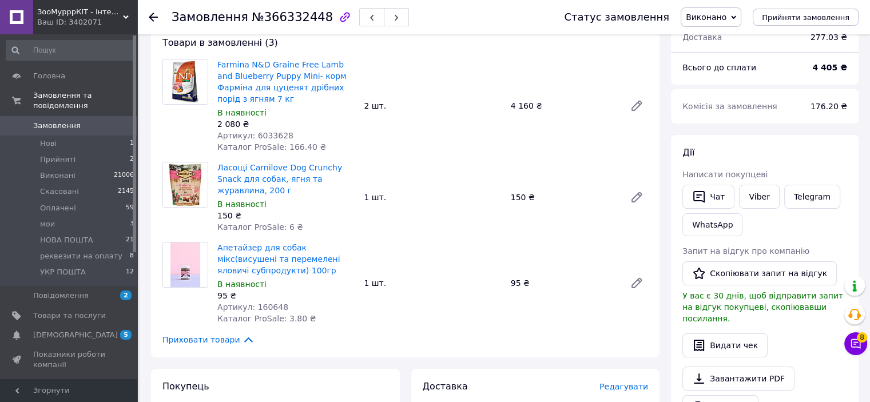
scroll to position [57, 0]
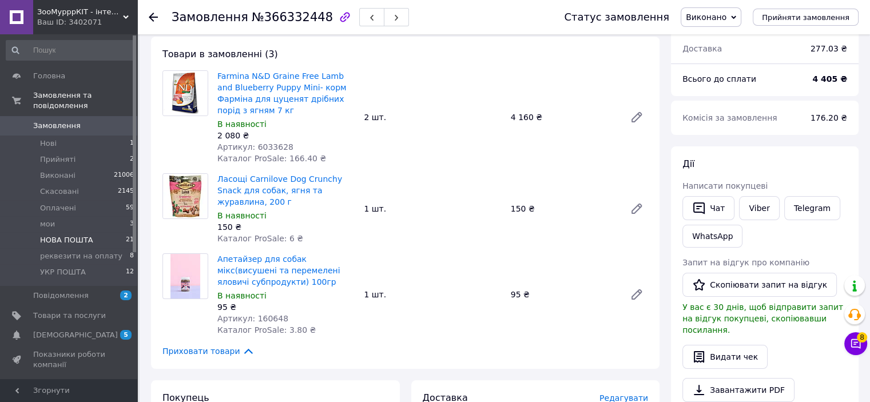
click at [75, 235] on span "НОВА ПОШТА" at bounding box center [66, 240] width 53 height 10
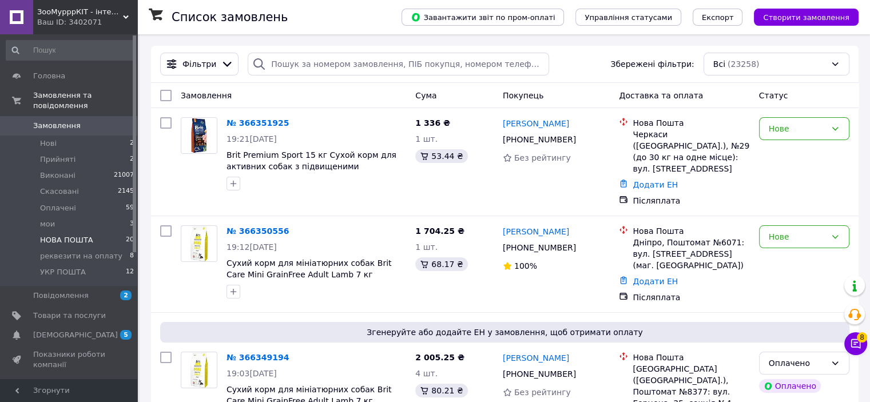
click at [49, 235] on span "НОВА ПОШТА" at bounding box center [66, 240] width 53 height 10
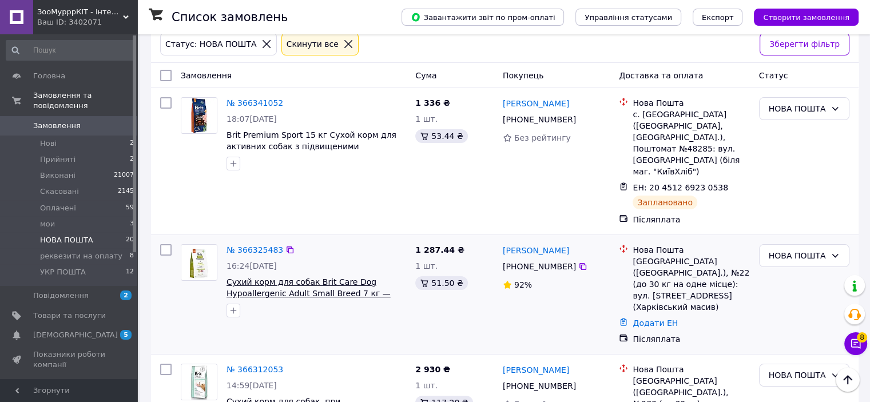
scroll to position [114, 0]
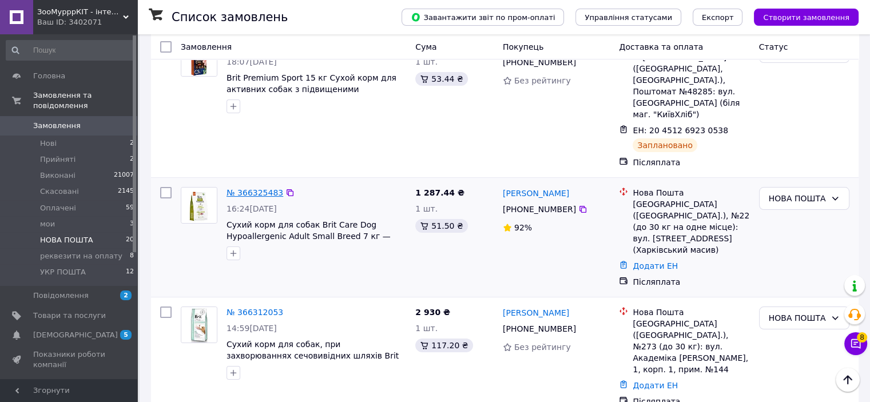
click at [256, 188] on link "№ 366325483" at bounding box center [254, 192] width 57 height 9
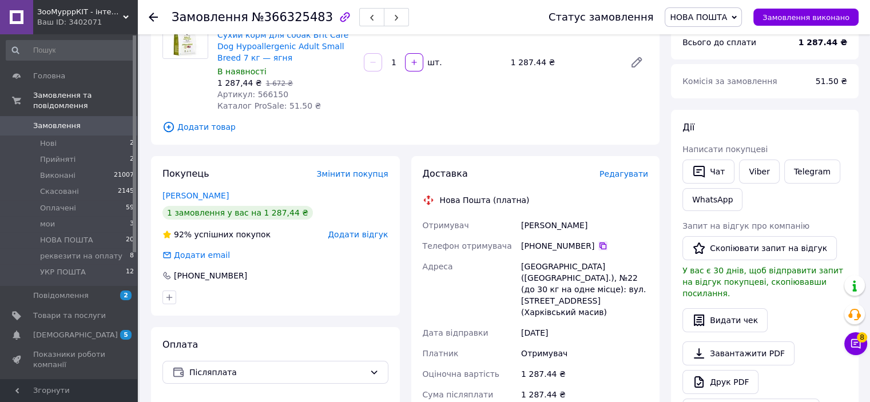
click at [598, 244] on icon at bounding box center [602, 245] width 9 height 9
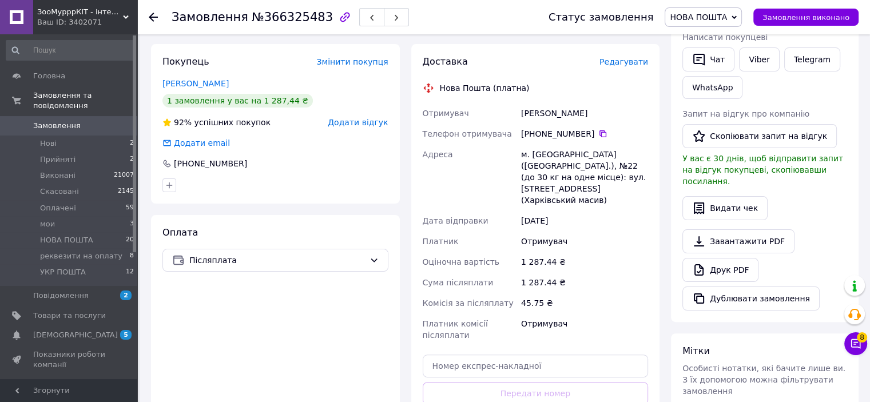
scroll to position [229, 0]
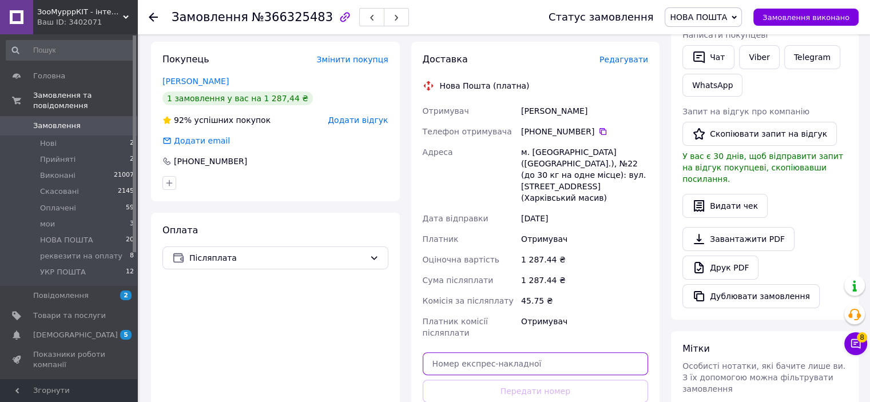
click at [457, 352] on input "text" at bounding box center [536, 363] width 226 height 23
paste input "20451269238364"
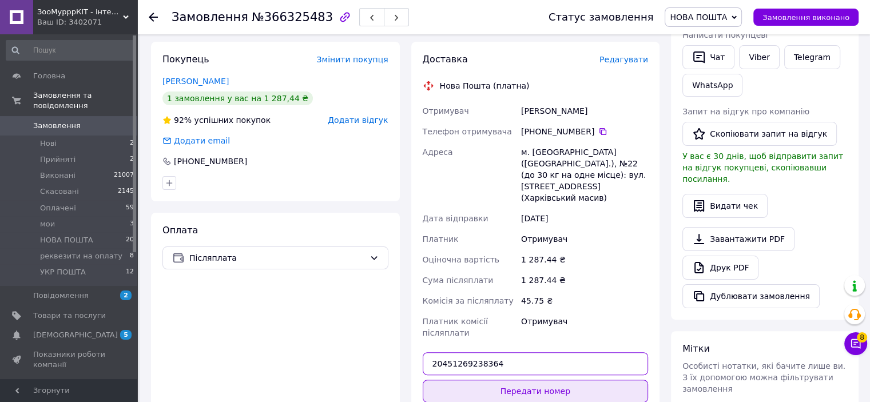
type input "20451269238364"
click at [516, 380] on button "Передати номер" at bounding box center [536, 391] width 226 height 23
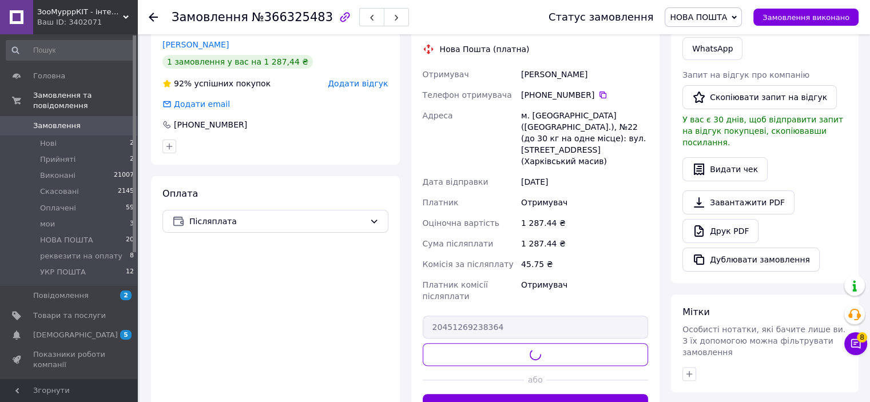
scroll to position [286, 0]
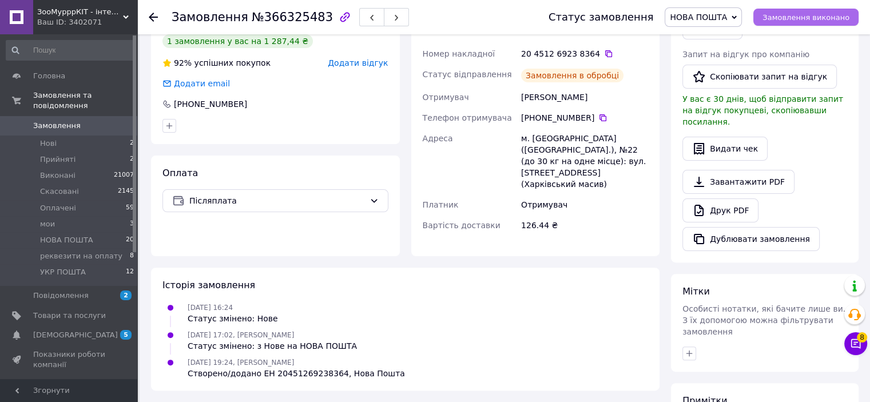
click at [822, 17] on span "Замовлення виконано" at bounding box center [805, 17] width 87 height 9
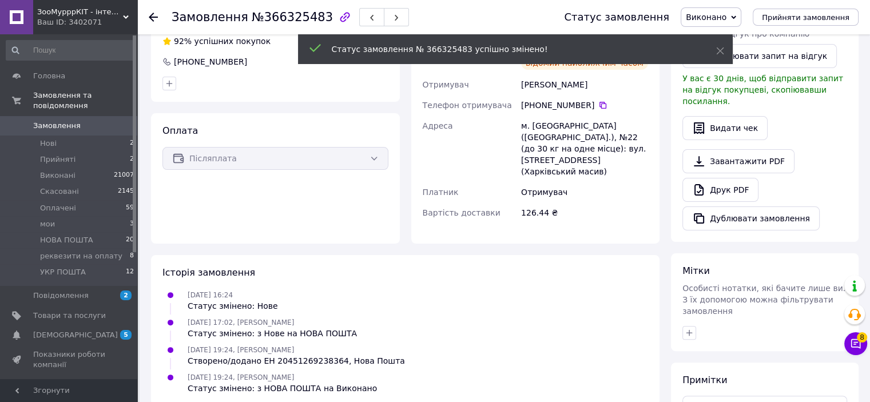
scroll to position [264, 0]
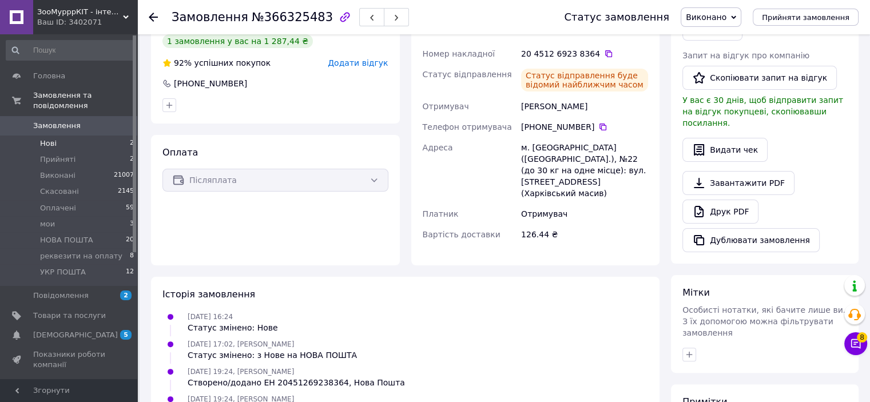
click at [75, 138] on li "Нові 2" at bounding box center [70, 144] width 141 height 16
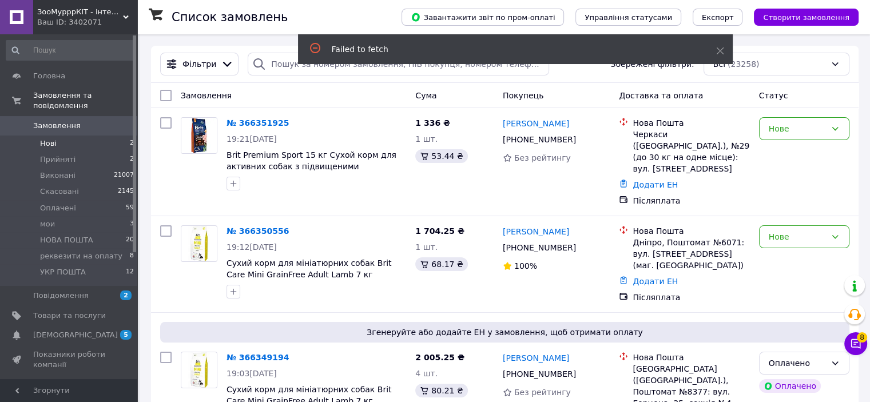
click at [78, 136] on li "Нові 2" at bounding box center [70, 144] width 141 height 16
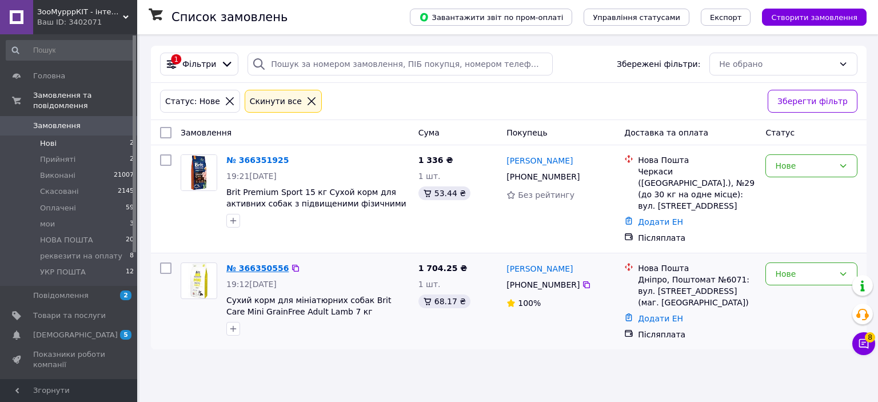
click at [252, 264] on link "№ 366350556" at bounding box center [257, 268] width 62 height 9
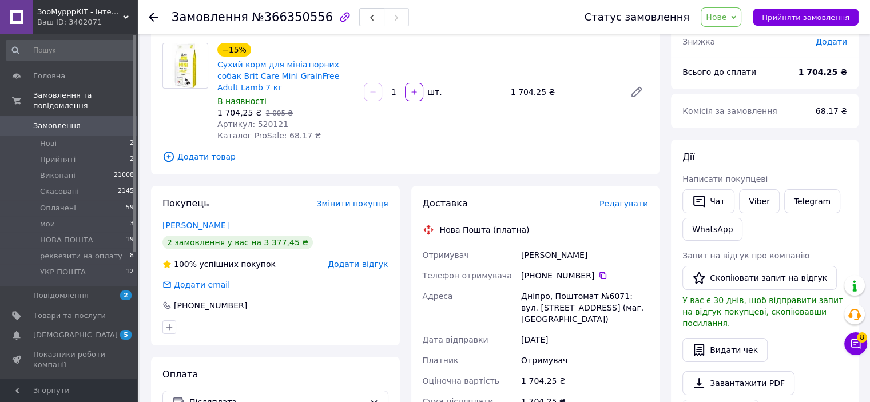
scroll to position [172, 0]
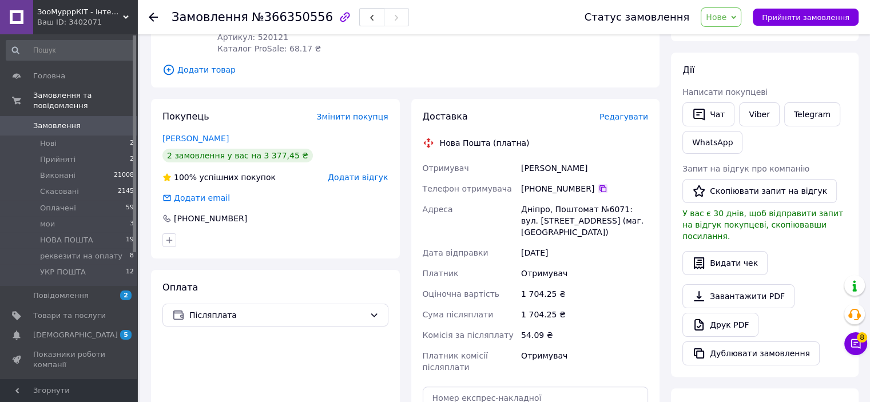
click at [598, 187] on icon at bounding box center [602, 188] width 9 height 9
click at [493, 387] on input "text" at bounding box center [536, 398] width 226 height 23
paste input "20451269239193"
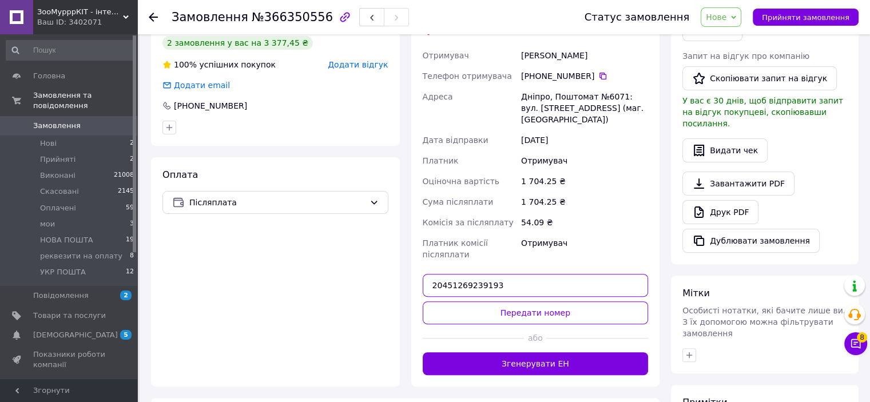
scroll to position [286, 0]
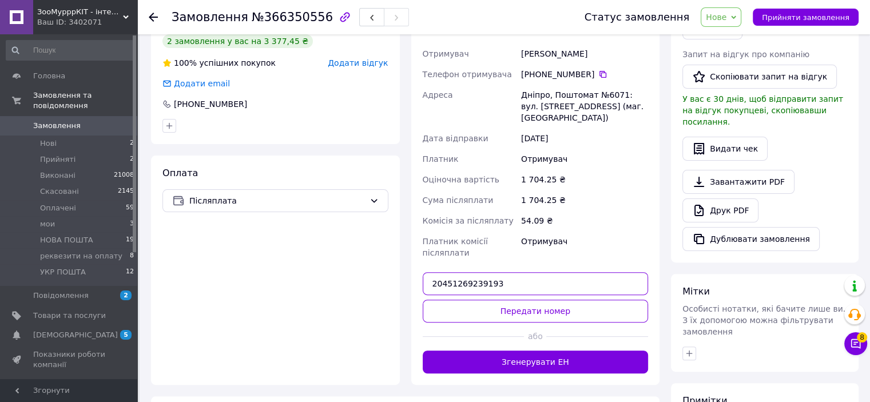
type input "20451269239193"
click at [534, 301] on button "Передати номер" at bounding box center [536, 311] width 226 height 23
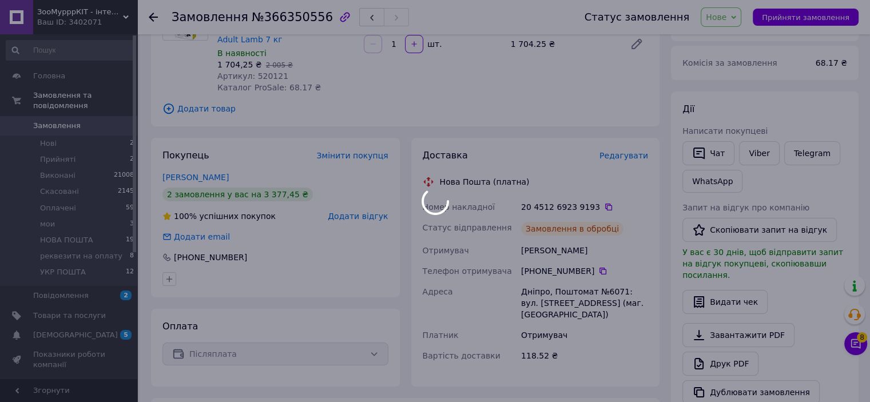
scroll to position [114, 0]
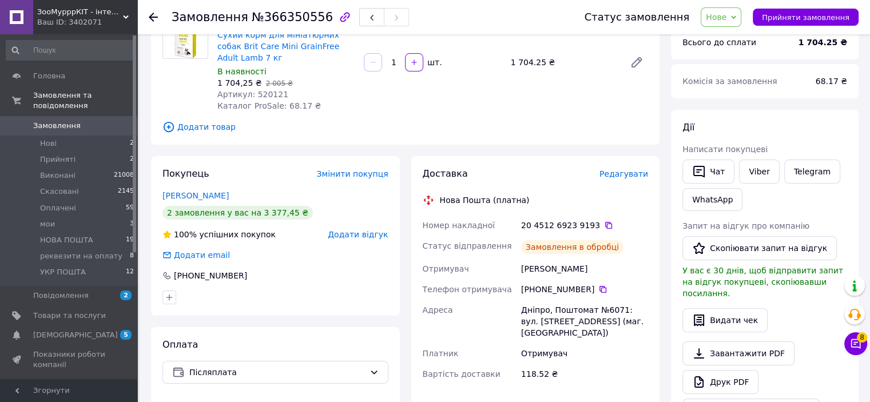
click at [740, 18] on span "Нове" at bounding box center [720, 16] width 41 height 19
click at [743, 62] on li "Виконано" at bounding box center [748, 57] width 94 height 17
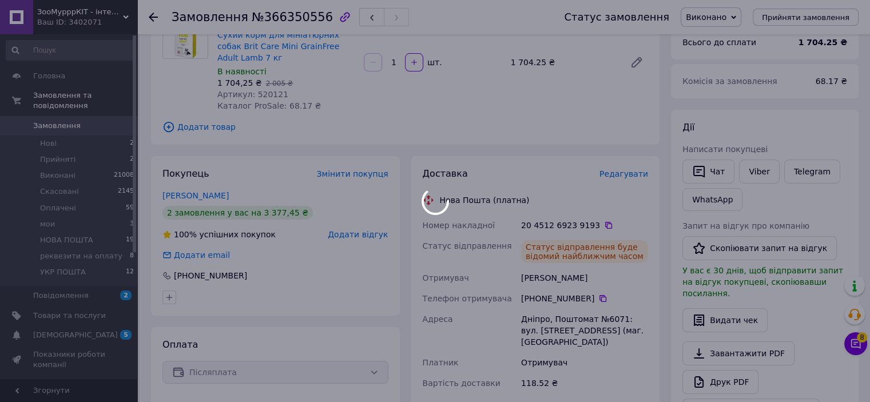
click at [758, 169] on div at bounding box center [435, 201] width 870 height 402
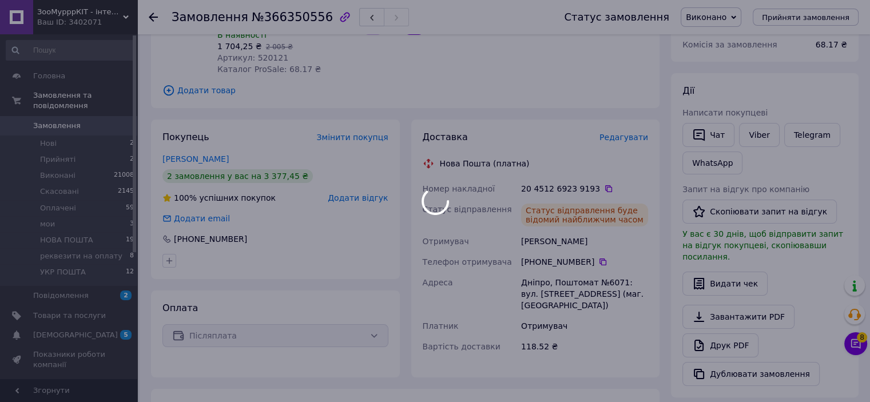
scroll to position [172, 0]
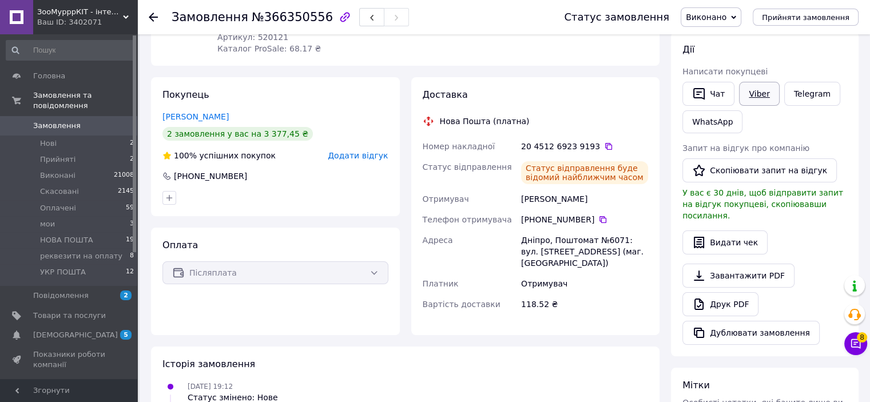
click at [754, 98] on link "Viber" at bounding box center [759, 94] width 40 height 24
drag, startPoint x: 831, startPoint y: 131, endPoint x: 795, endPoint y: 130, distance: 35.5
click at [831, 131] on div "Чат Viber Telegram WhatsApp" at bounding box center [764, 107] width 169 height 56
click at [755, 95] on link "Viber" at bounding box center [759, 94] width 40 height 24
click at [838, 120] on div "Чат Viber Telegram WhatsApp" at bounding box center [764, 107] width 169 height 56
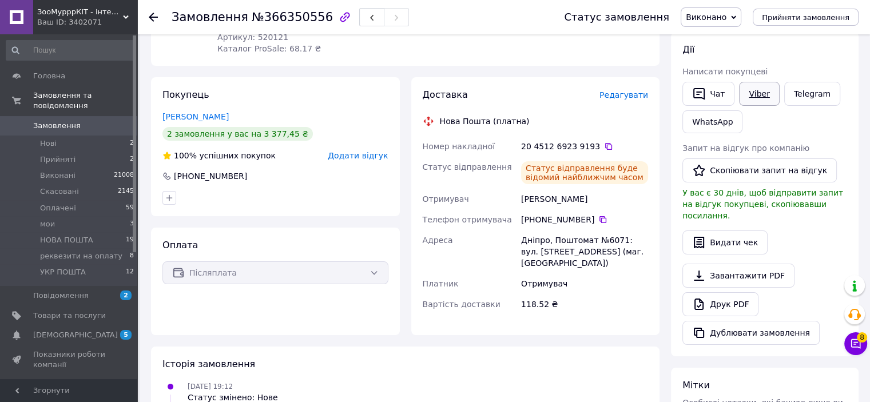
click at [752, 94] on link "Viber" at bounding box center [759, 94] width 40 height 24
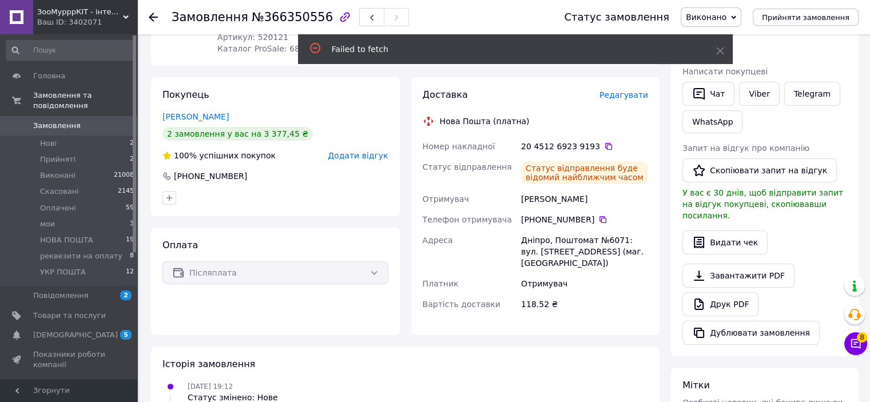
click at [811, 133] on div "Чат Viber Telegram WhatsApp" at bounding box center [764, 107] width 169 height 56
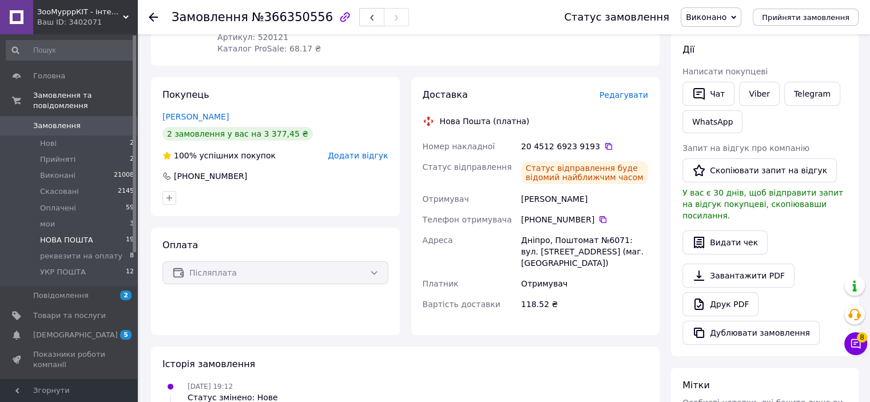
click at [71, 235] on span "НОВА ПОШТА" at bounding box center [66, 240] width 53 height 10
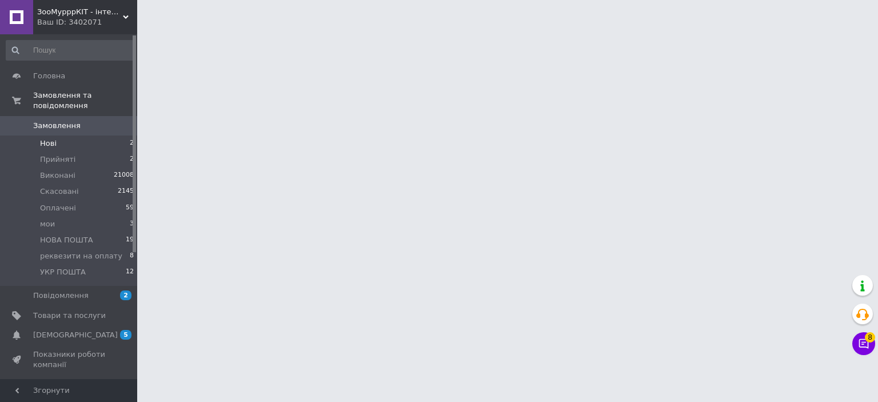
click at [75, 136] on li "Нові 2" at bounding box center [70, 144] width 141 height 16
click at [66, 136] on li "Нові 2" at bounding box center [70, 144] width 141 height 16
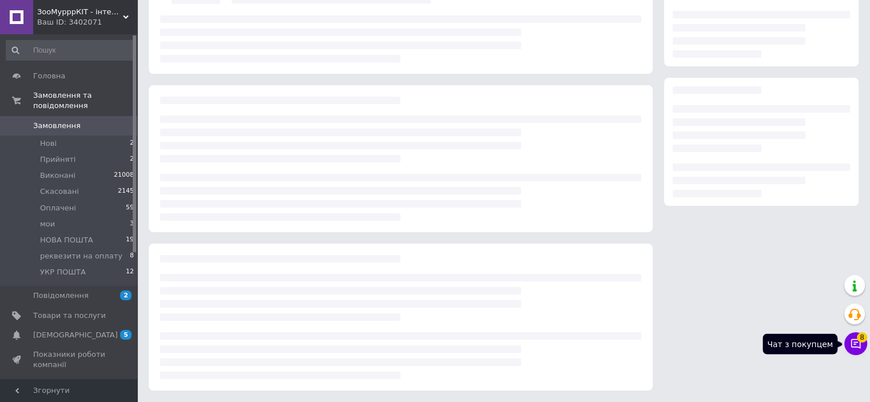
click at [855, 341] on icon at bounding box center [855, 343] width 11 height 11
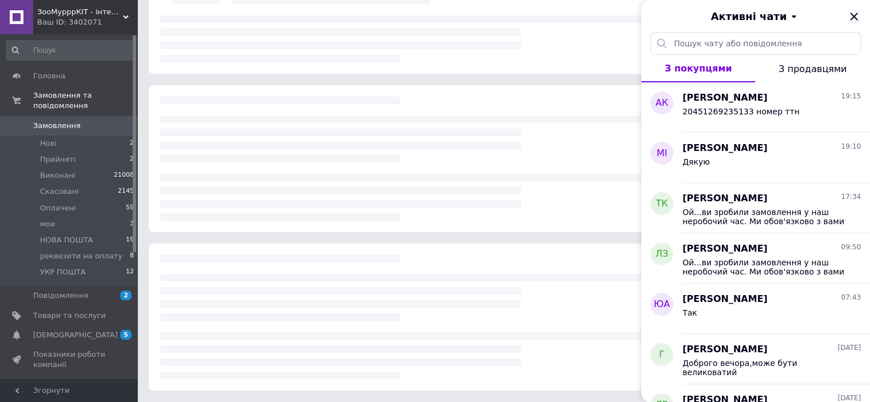
click at [855, 17] on icon "Закрити" at bounding box center [854, 17] width 14 height 14
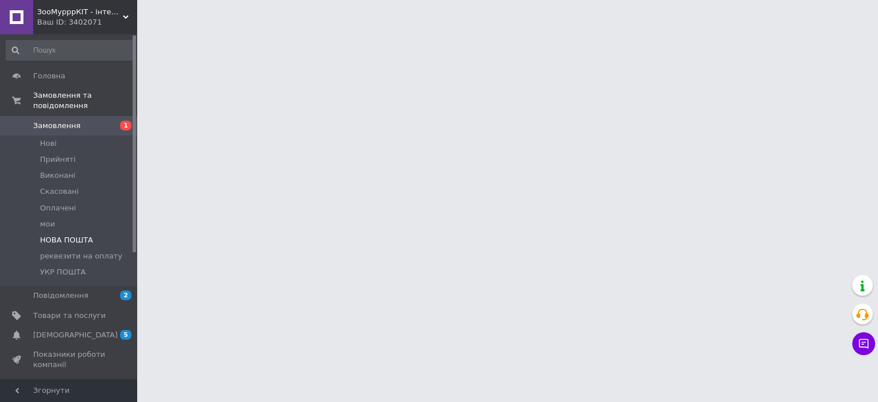
click at [84, 235] on span "НОВА ПОШТА" at bounding box center [66, 240] width 53 height 10
click at [55, 139] on li "Нові" at bounding box center [70, 144] width 141 height 16
click at [66, 136] on li "Нові" at bounding box center [70, 144] width 141 height 16
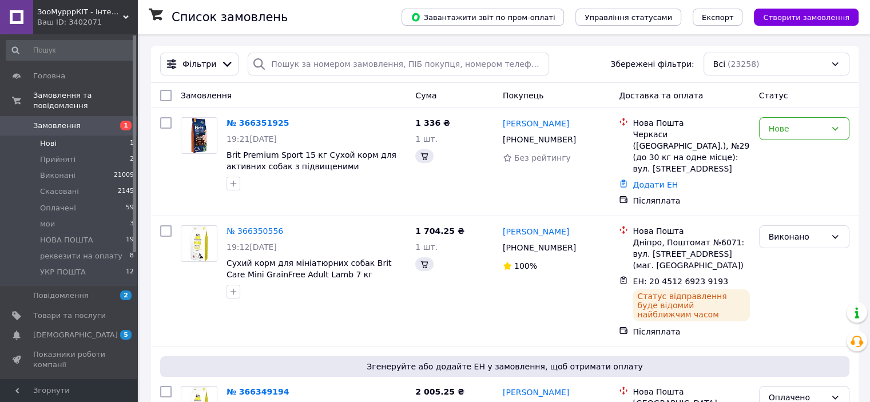
click at [72, 137] on li "Нові 1" at bounding box center [70, 144] width 141 height 16
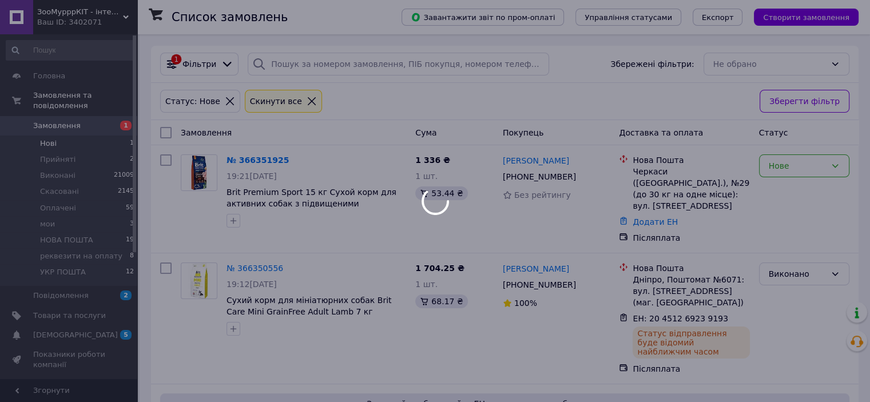
click at [262, 160] on div at bounding box center [435, 201] width 870 height 402
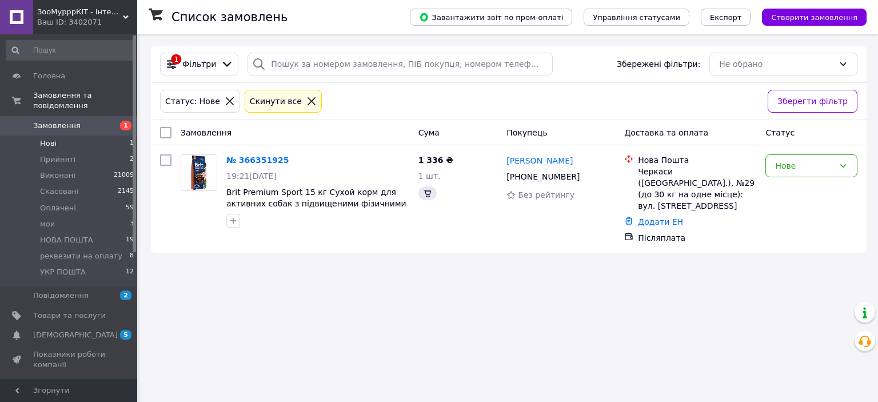
click at [265, 160] on link "№ 366351925" at bounding box center [257, 160] width 62 height 9
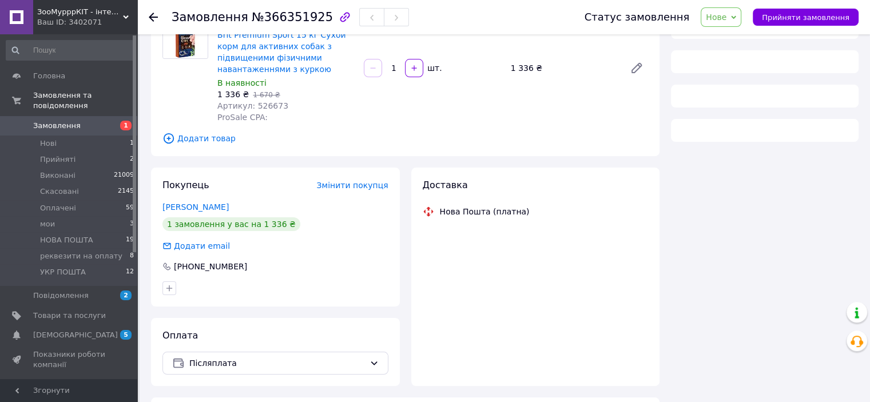
scroll to position [145, 0]
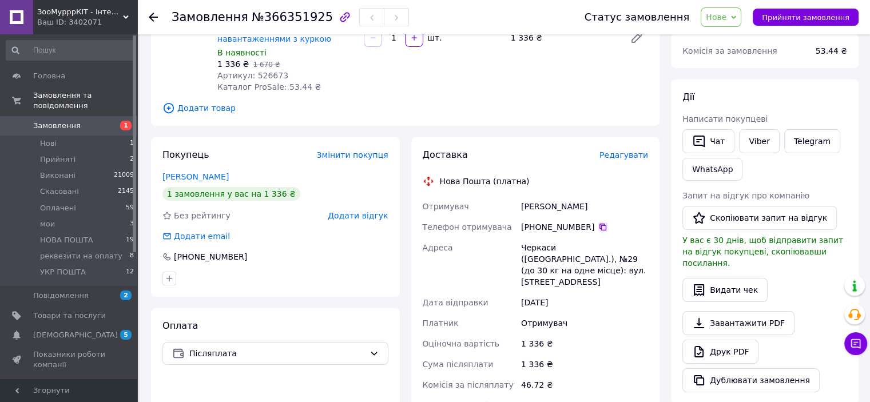
drag, startPoint x: 598, startPoint y: 230, endPoint x: 594, endPoint y: 225, distance: 6.2
click at [598, 229] on icon at bounding box center [602, 226] width 9 height 9
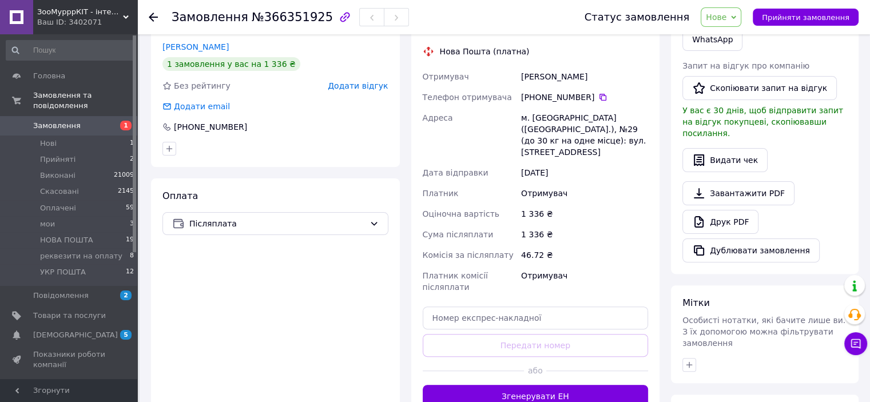
scroll to position [316, 0]
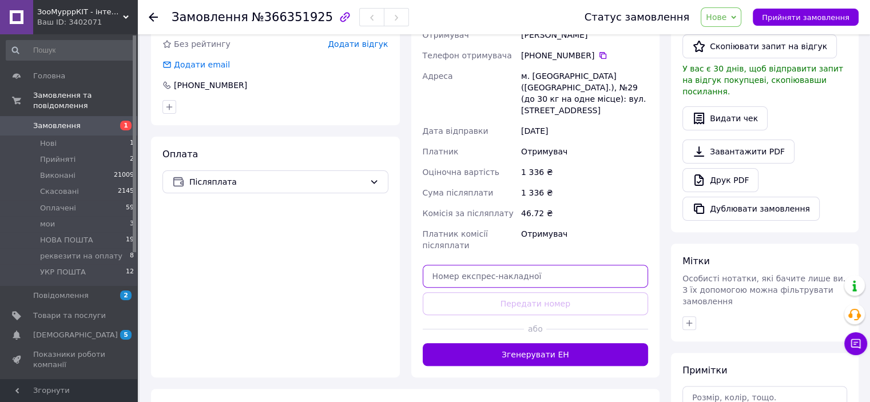
click at [469, 268] on input "text" at bounding box center [536, 276] width 226 height 23
paste input "20451269240996"
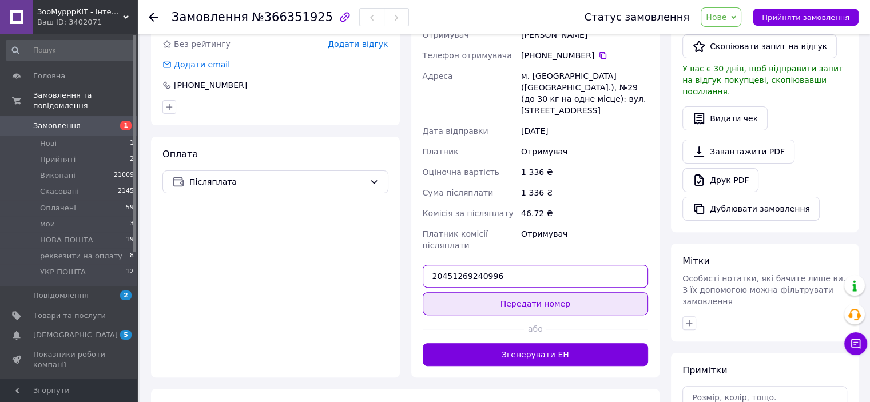
type input "20451269240996"
click at [515, 292] on button "Передати номер" at bounding box center [536, 303] width 226 height 23
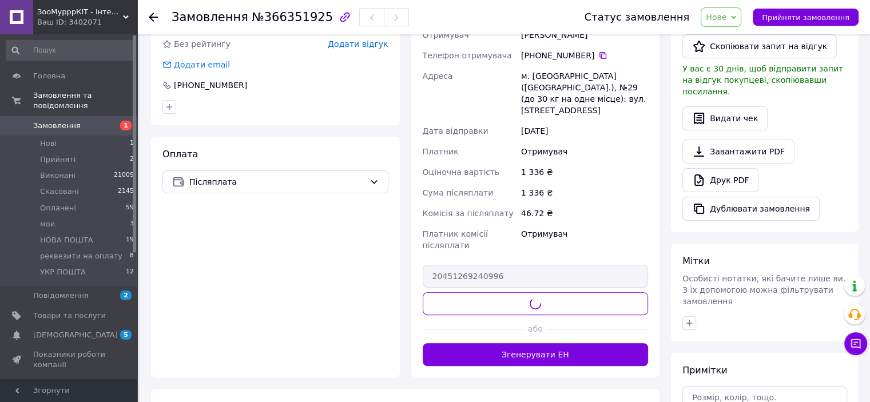
drag, startPoint x: 727, startPoint y: 9, endPoint x: 666, endPoint y: 54, distance: 76.9
click at [669, 52] on div "Замовлення №366351925 Статус замовлення Нове Прийнято Виконано Скасовано Оплаче…" at bounding box center [505, 117] width 730 height 798
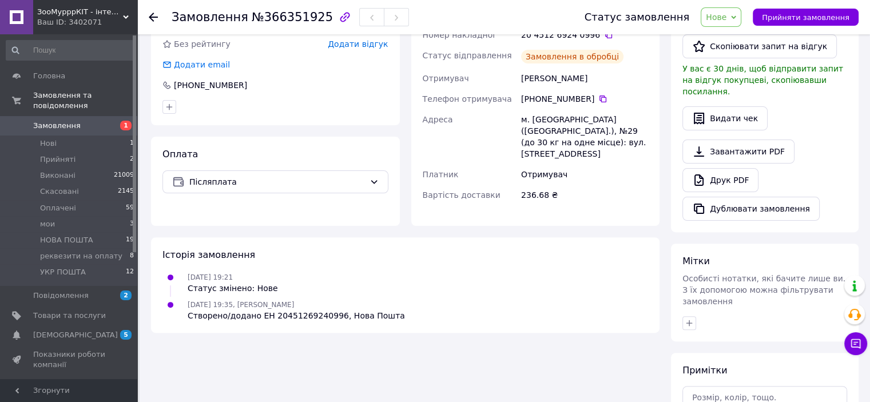
click at [726, 15] on span "Нове" at bounding box center [716, 17] width 21 height 9
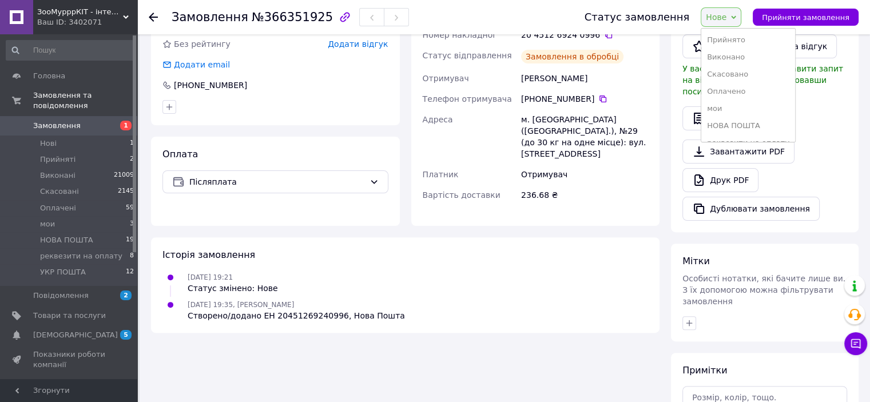
click at [743, 59] on li "Виконано" at bounding box center [748, 57] width 94 height 17
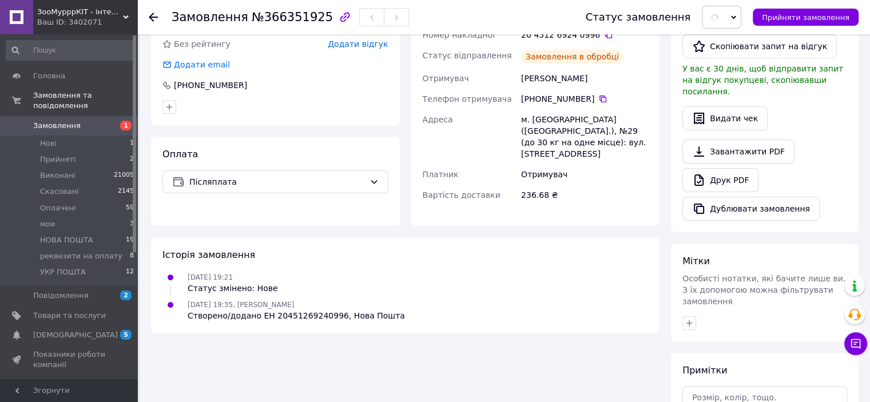
scroll to position [87, 0]
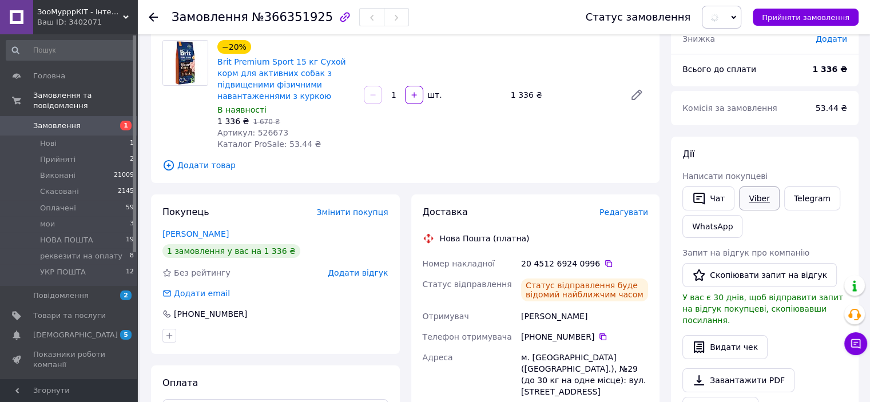
click at [766, 189] on link "Viber" at bounding box center [759, 198] width 40 height 24
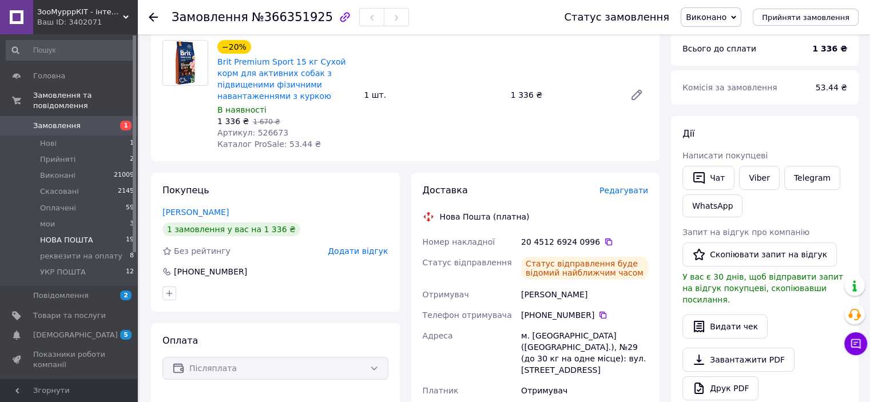
click at [79, 235] on span "НОВА ПОШТА" at bounding box center [66, 240] width 53 height 10
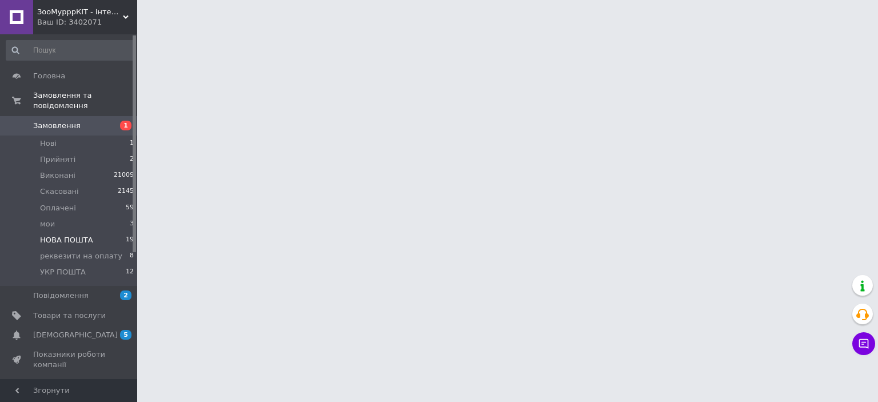
click at [80, 235] on span "НОВА ПОШТА" at bounding box center [66, 240] width 53 height 10
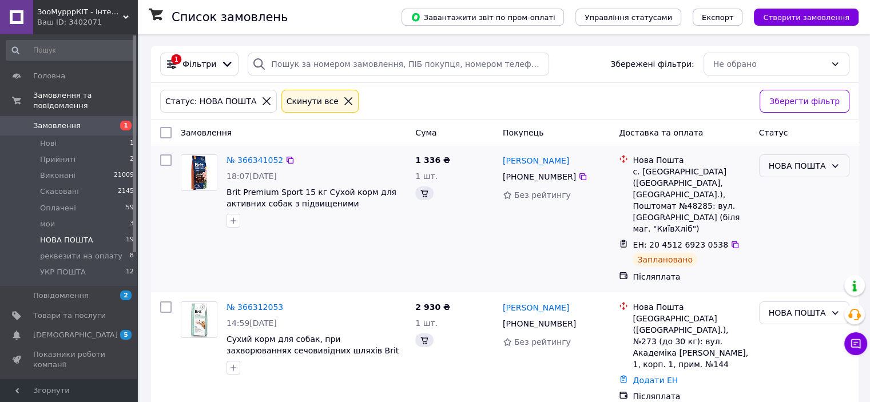
click at [809, 173] on div "НОВА ПОШТА" at bounding box center [804, 165] width 90 height 23
click at [797, 205] on li "Виконано" at bounding box center [803, 211] width 89 height 21
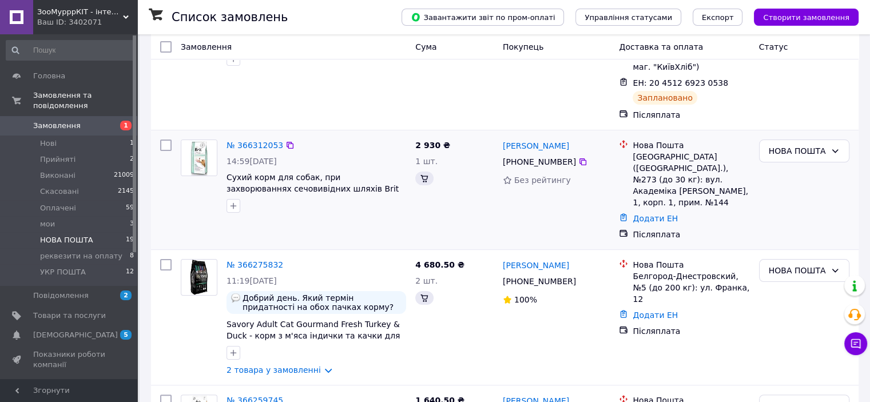
scroll to position [172, 0]
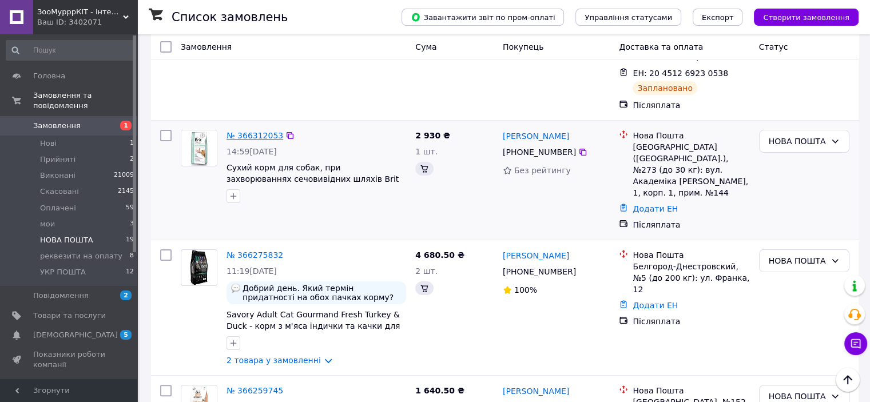
click at [260, 131] on link "№ 366312053" at bounding box center [254, 135] width 57 height 9
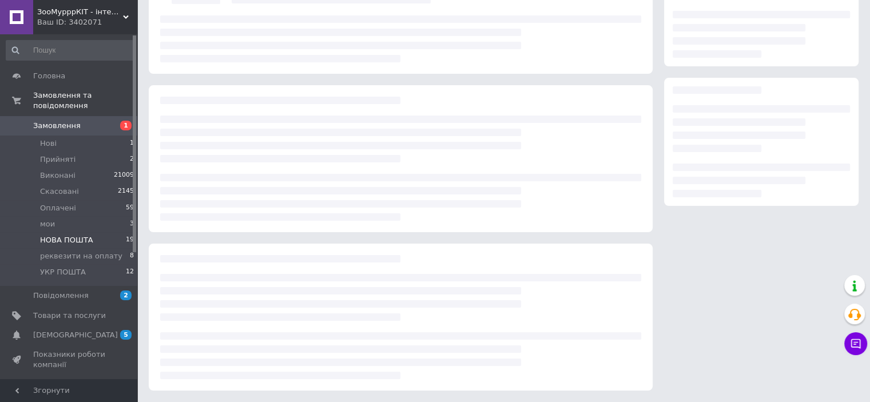
click at [66, 235] on span "НОВА ПОШТА" at bounding box center [66, 240] width 53 height 10
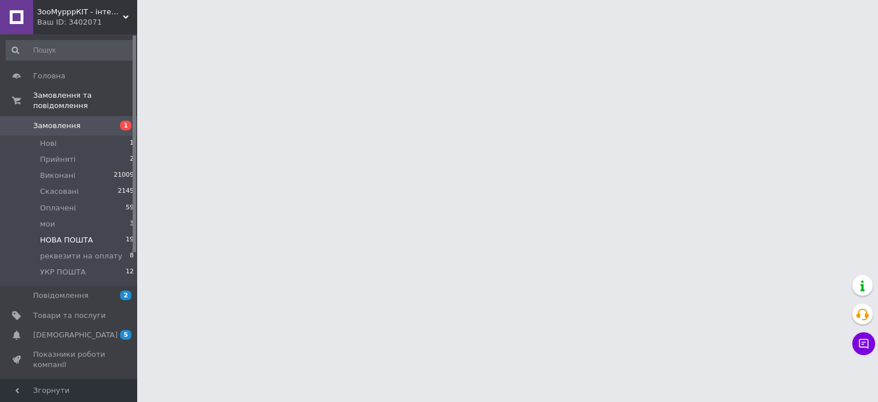
click at [78, 235] on span "НОВА ПОШТА" at bounding box center [66, 240] width 53 height 10
click at [71, 235] on span "НОВА ПОШТА" at bounding box center [66, 240] width 53 height 10
click at [68, 235] on span "НОВА ПОШТА" at bounding box center [66, 240] width 53 height 10
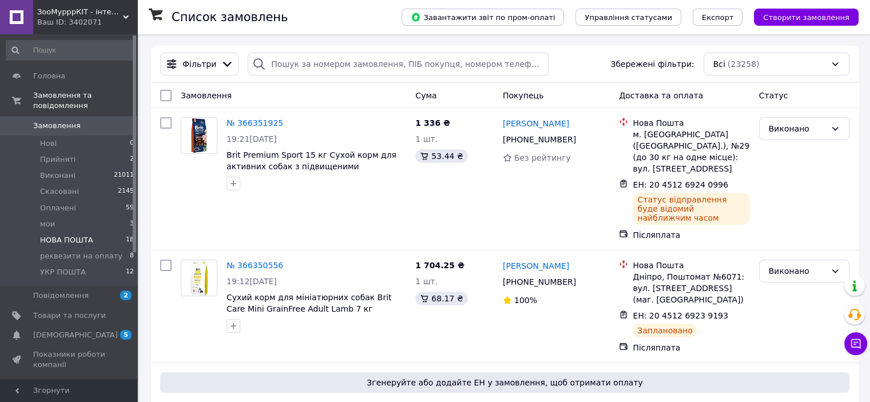
click at [79, 235] on span "НОВА ПОШТА" at bounding box center [66, 240] width 53 height 10
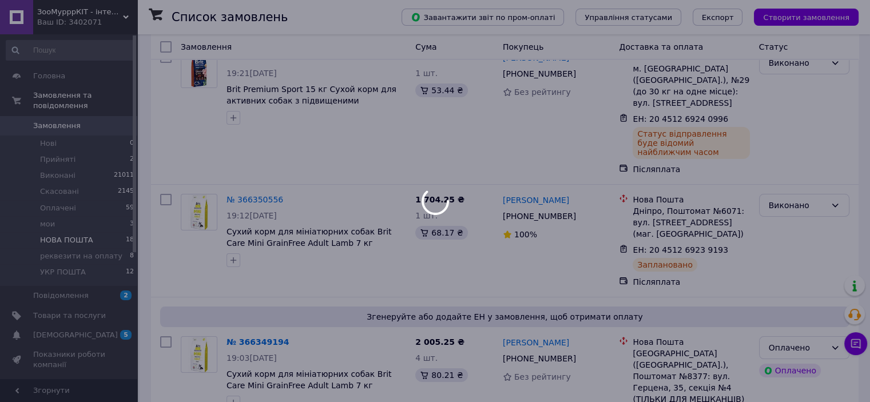
scroll to position [114, 0]
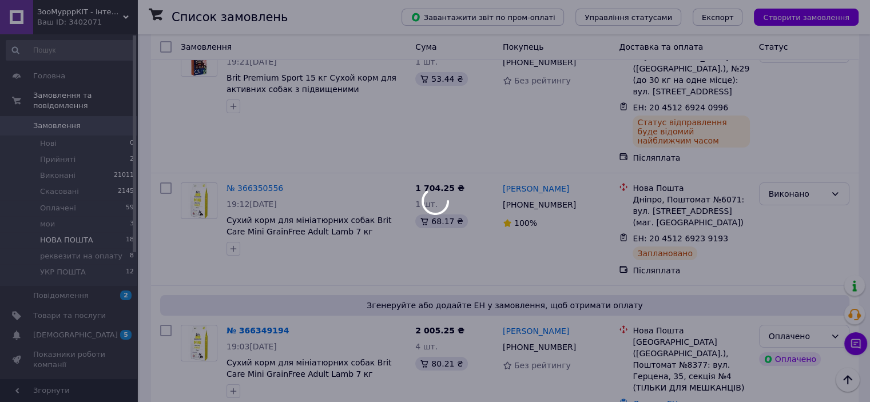
click at [10, 180] on div at bounding box center [435, 201] width 870 height 402
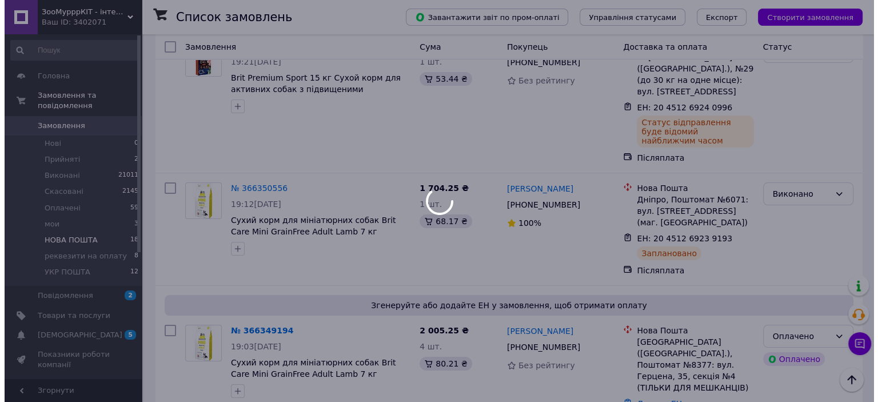
scroll to position [0, 0]
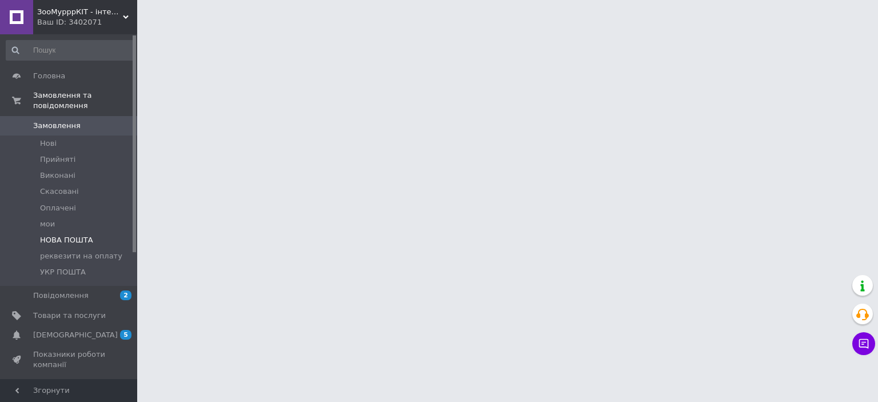
click at [95, 232] on li "НОВА ПОШТА" at bounding box center [70, 240] width 141 height 16
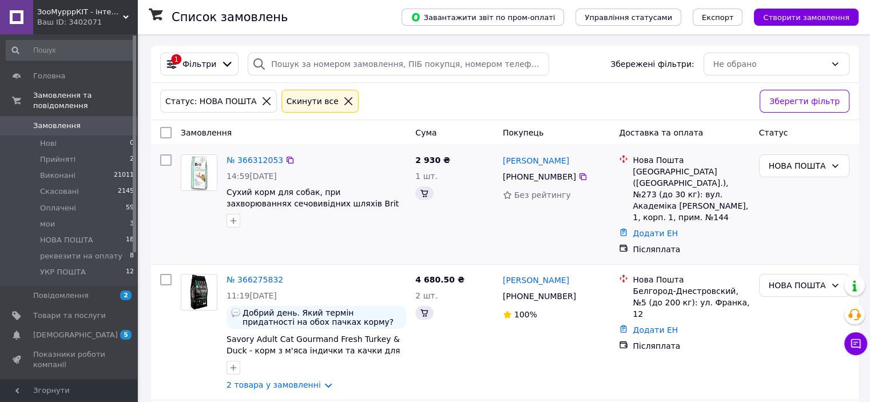
click at [255, 149] on div "№ 366312053 14:59[DATE] Сухий корм для собак, при захворюваннях сечовивідних шл…" at bounding box center [504, 204] width 707 height 119
click at [249, 161] on link "№ 366312053" at bounding box center [254, 160] width 57 height 9
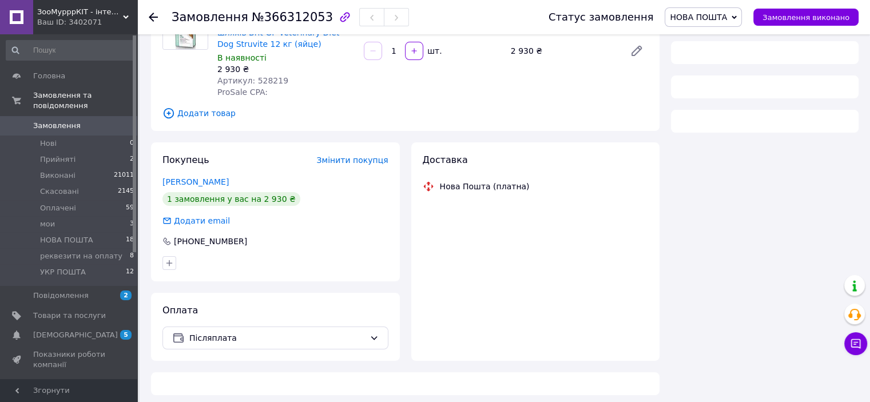
scroll to position [128, 0]
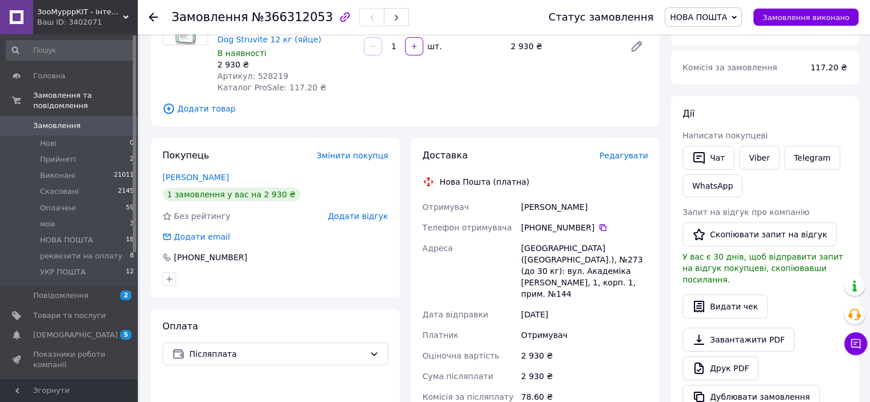
drag, startPoint x: 595, startPoint y: 229, endPoint x: 582, endPoint y: 220, distance: 15.7
click at [598, 228] on icon at bounding box center [602, 227] width 9 height 9
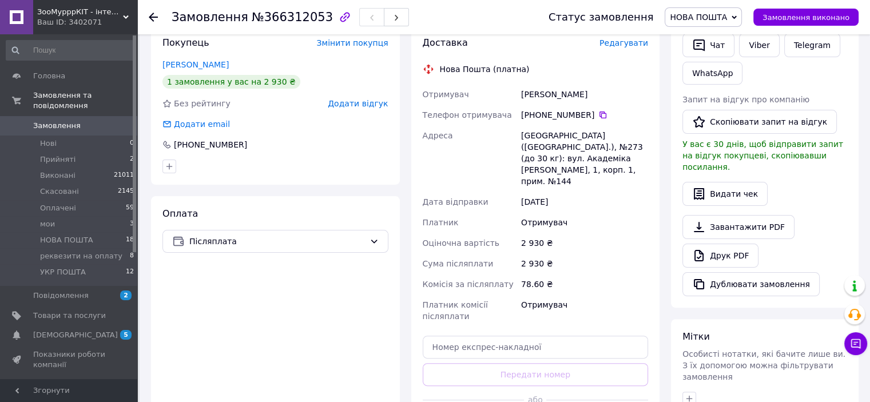
scroll to position [242, 0]
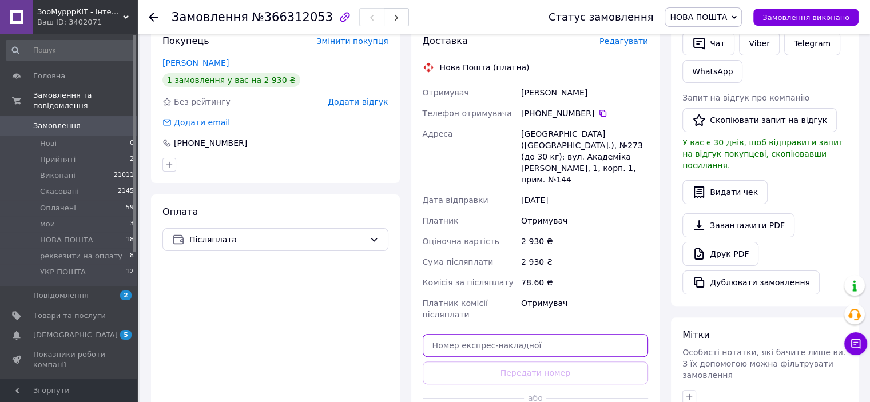
click at [463, 334] on input "text" at bounding box center [536, 345] width 226 height 23
paste input "20451269244655"
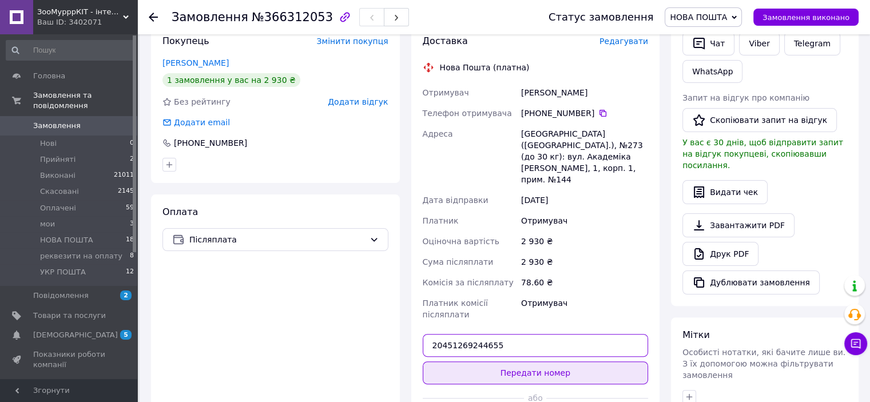
type input "20451269244655"
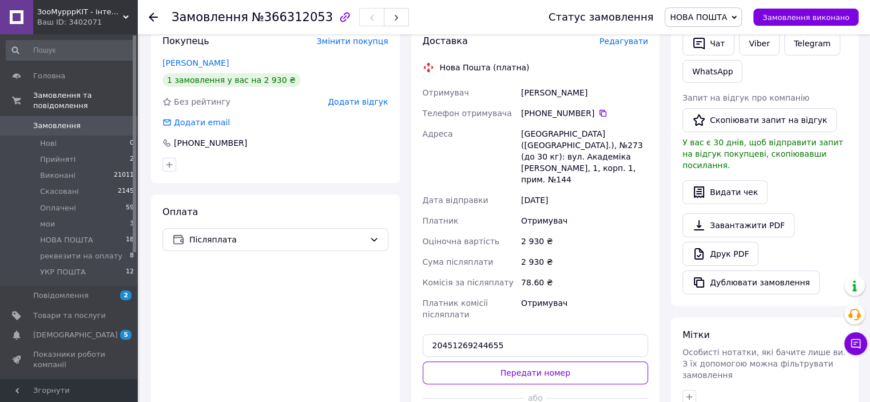
drag, startPoint x: 503, startPoint y: 351, endPoint x: 509, endPoint y: 349, distance: 6.0
click at [503, 361] on button "Передати номер" at bounding box center [536, 372] width 226 height 23
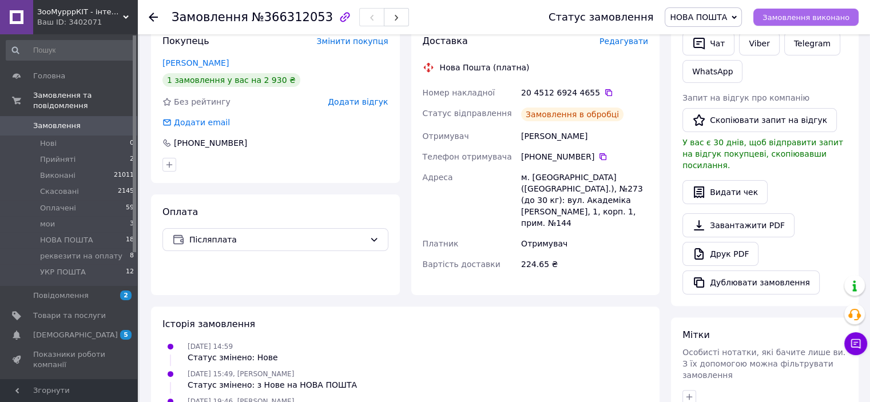
click at [805, 17] on span "Замовлення виконано" at bounding box center [805, 17] width 87 height 9
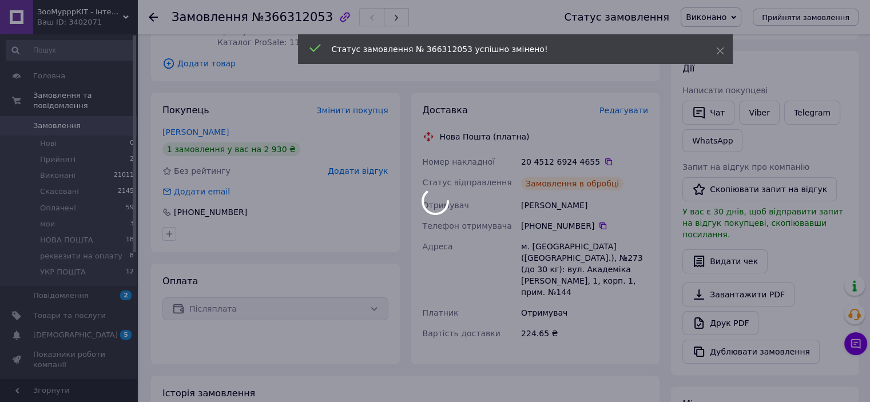
scroll to position [185, 0]
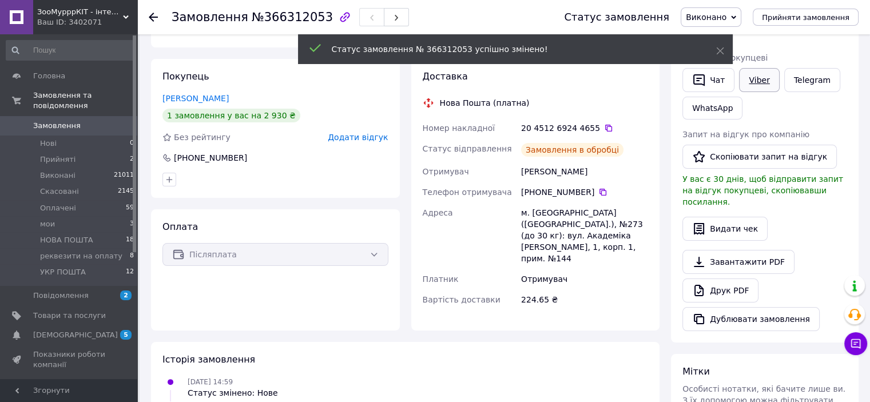
click at [757, 82] on link "Viber" at bounding box center [759, 80] width 40 height 24
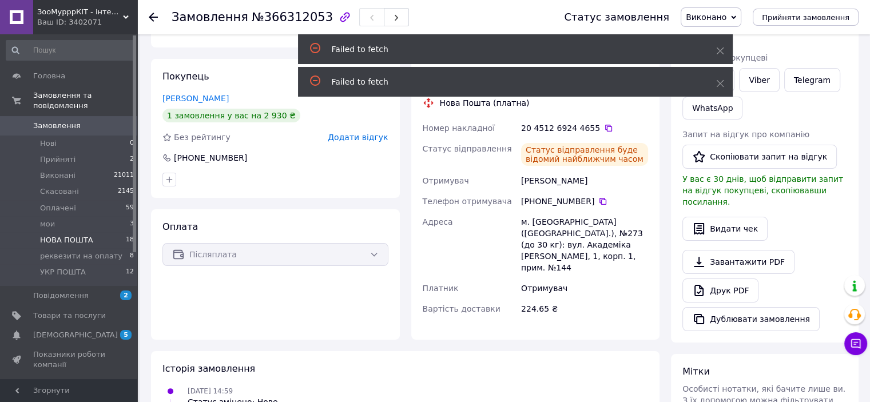
click at [85, 235] on span "НОВА ПОШТА" at bounding box center [66, 240] width 53 height 10
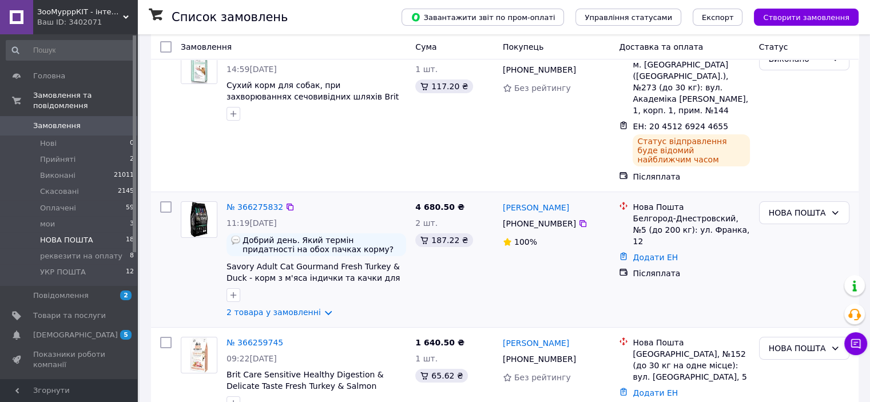
scroll to position [114, 0]
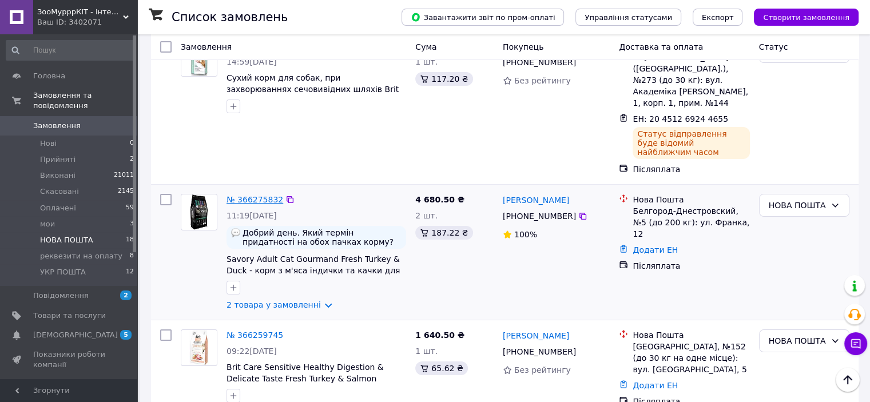
click at [248, 195] on link "№ 366275832" at bounding box center [254, 199] width 57 height 9
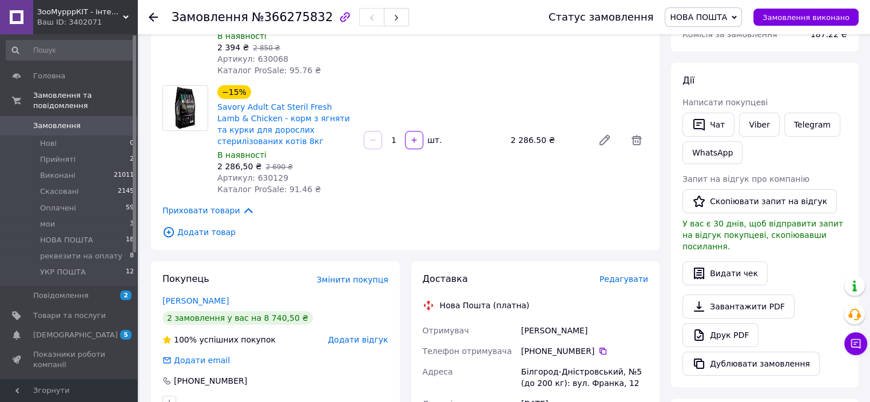
scroll to position [286, 0]
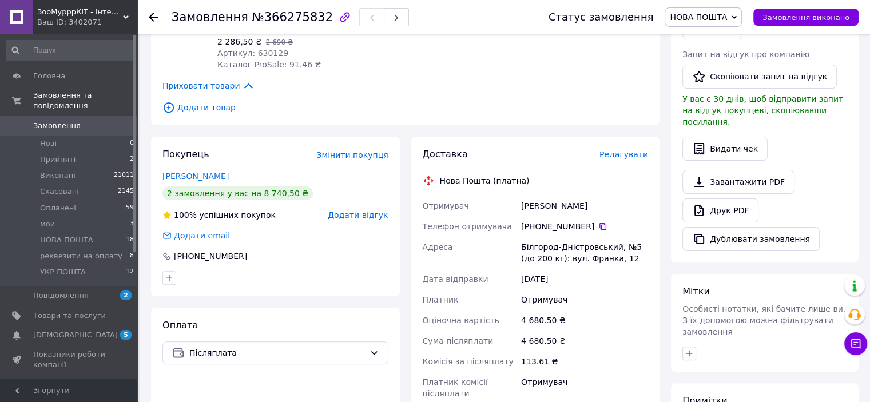
click at [592, 221] on div "+380 93 663 08 85" at bounding box center [584, 226] width 127 height 11
click at [598, 222] on icon at bounding box center [602, 226] width 9 height 9
drag, startPoint x: 594, startPoint y: 204, endPoint x: 577, endPoint y: 205, distance: 17.2
click at [577, 221] on div "+380 93 663 08 85" at bounding box center [584, 226] width 127 height 11
click at [598, 222] on icon at bounding box center [602, 226] width 9 height 9
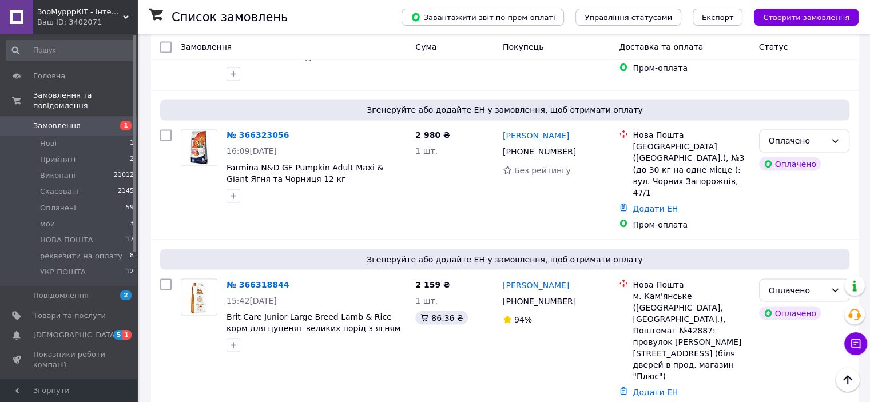
scroll to position [2052, 0]
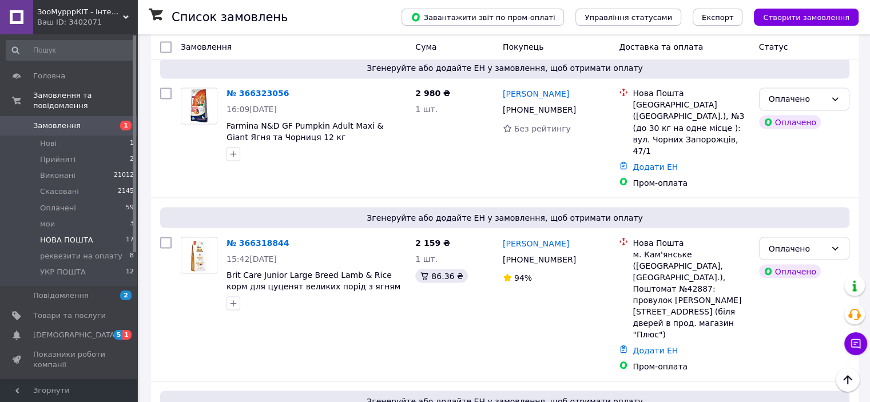
click at [82, 235] on span "НОВА ПОШТА" at bounding box center [66, 240] width 53 height 10
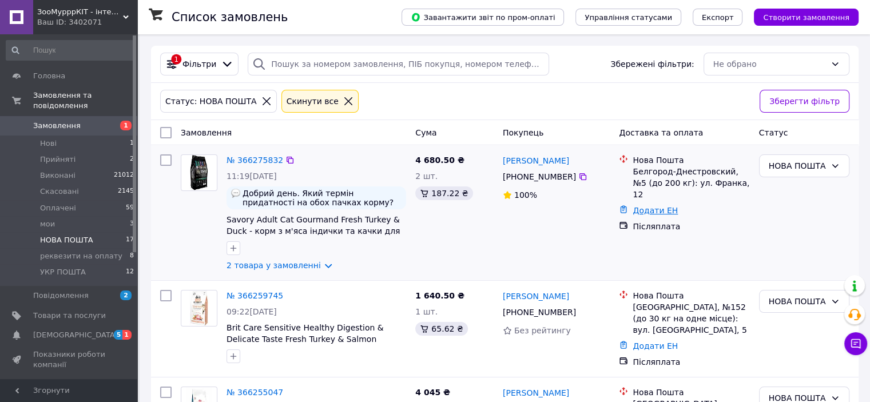
click at [658, 206] on link "Додати ЕН" at bounding box center [654, 210] width 45 height 9
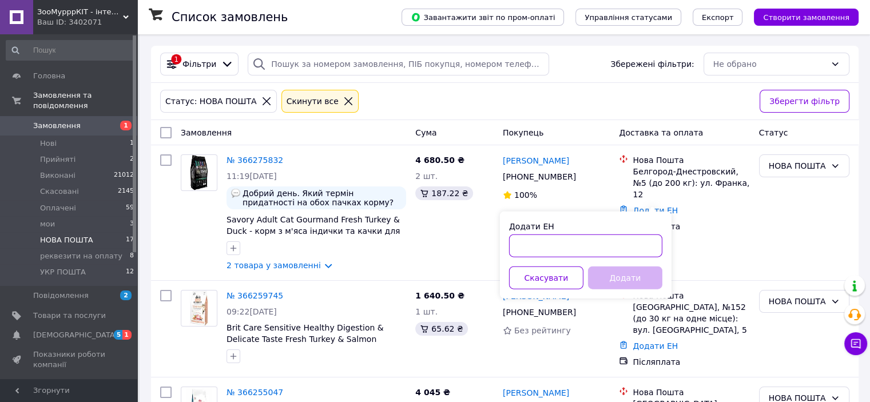
click at [543, 249] on input "Додати ЕН" at bounding box center [585, 245] width 153 height 23
paste input "20451269247679"
type input "20451269247679"
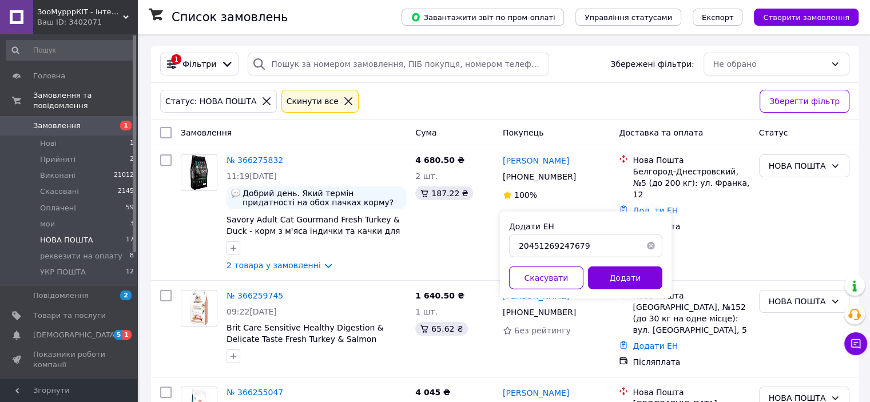
click at [608, 281] on button "Додати" at bounding box center [625, 277] width 74 height 23
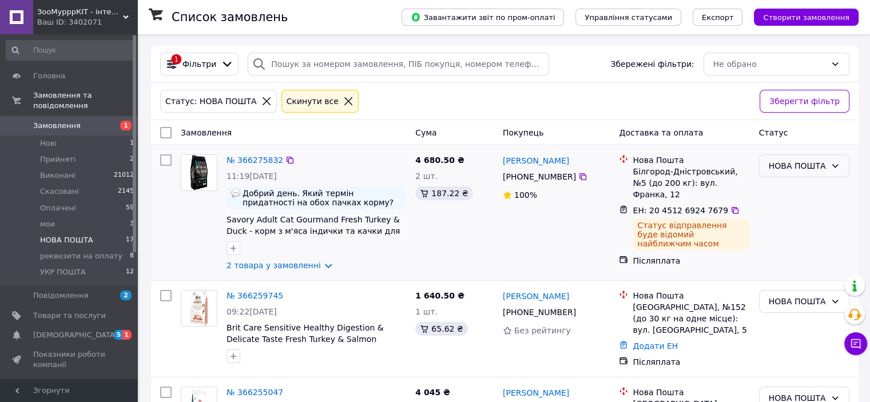
click at [786, 165] on div "НОВА ПОШТА" at bounding box center [796, 166] width 57 height 13
click at [786, 208] on li "Виконано" at bounding box center [803, 211] width 89 height 21
click at [257, 157] on link "№ 366275832" at bounding box center [254, 160] width 57 height 9
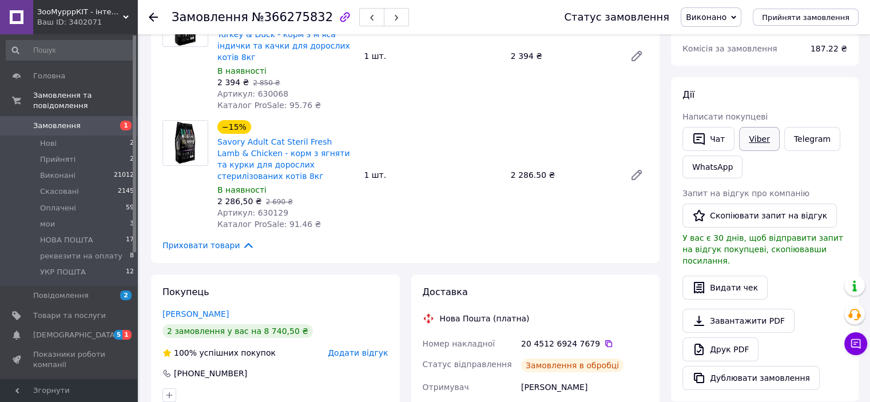
scroll to position [106, 0]
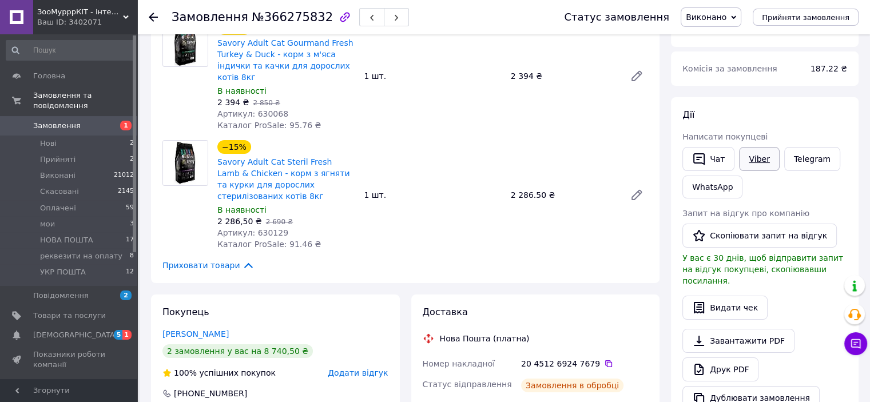
click at [756, 164] on link "Viber" at bounding box center [759, 159] width 40 height 24
click at [75, 235] on span "НОВА ПОШТА" at bounding box center [66, 240] width 53 height 10
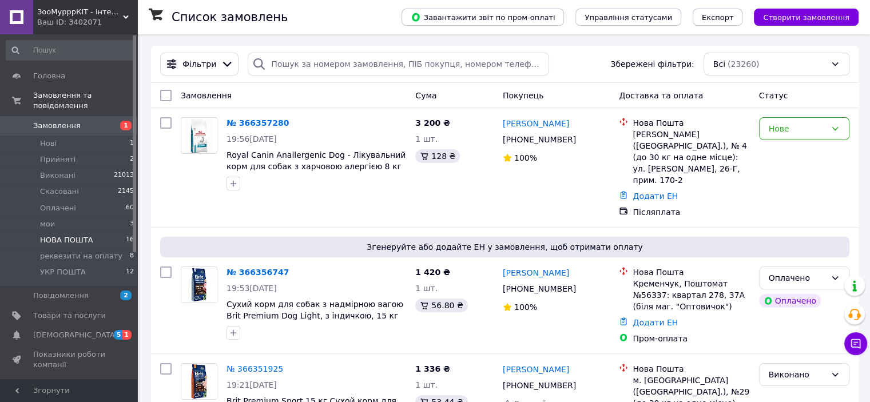
click at [77, 235] on span "НОВА ПОШТА" at bounding box center [66, 240] width 53 height 10
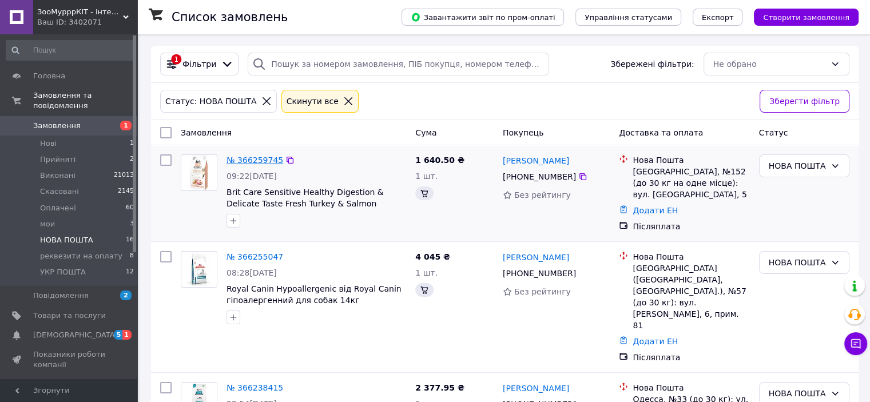
click at [253, 161] on link "№ 366259745" at bounding box center [254, 160] width 57 height 9
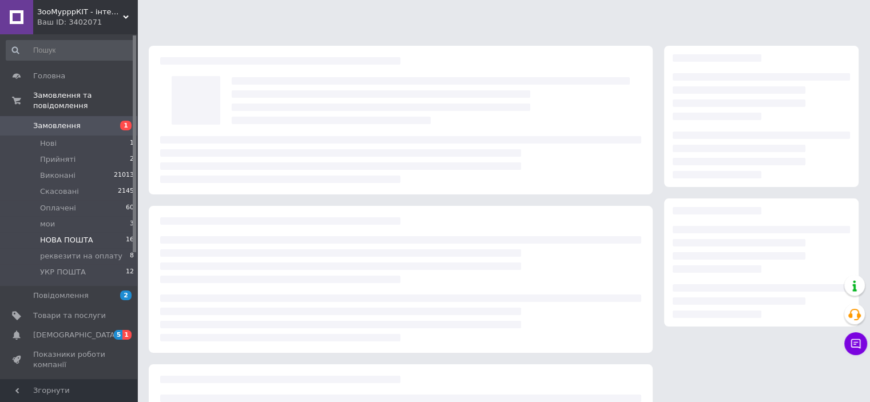
scroll to position [57, 0]
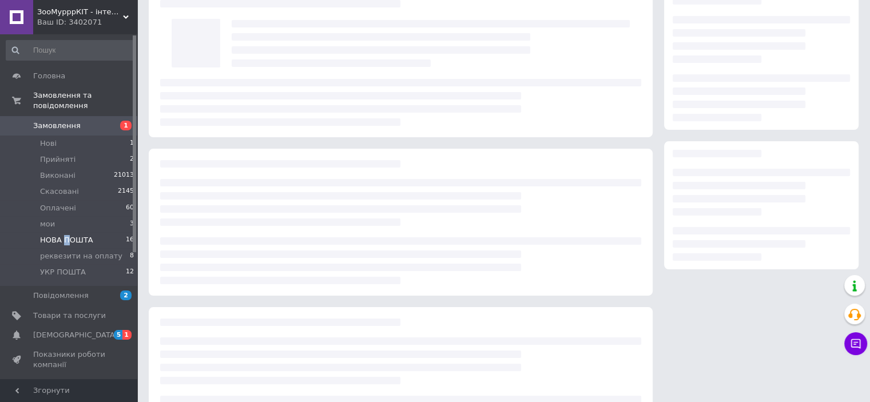
click at [65, 235] on span "НОВА ПОШТА" at bounding box center [66, 240] width 53 height 10
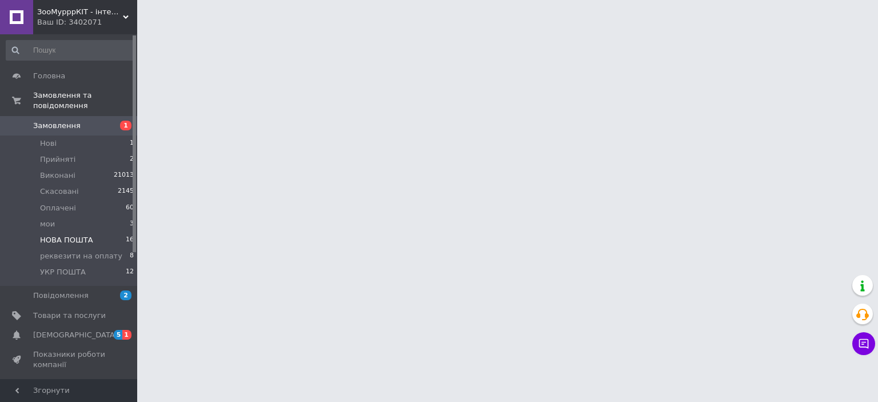
click at [81, 235] on span "НОВА ПОШТА" at bounding box center [66, 240] width 53 height 10
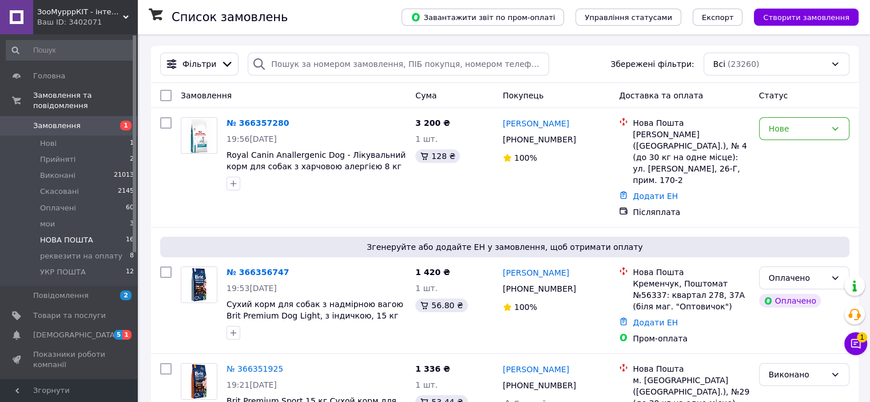
click at [69, 235] on span "НОВА ПОШТА" at bounding box center [66, 240] width 53 height 10
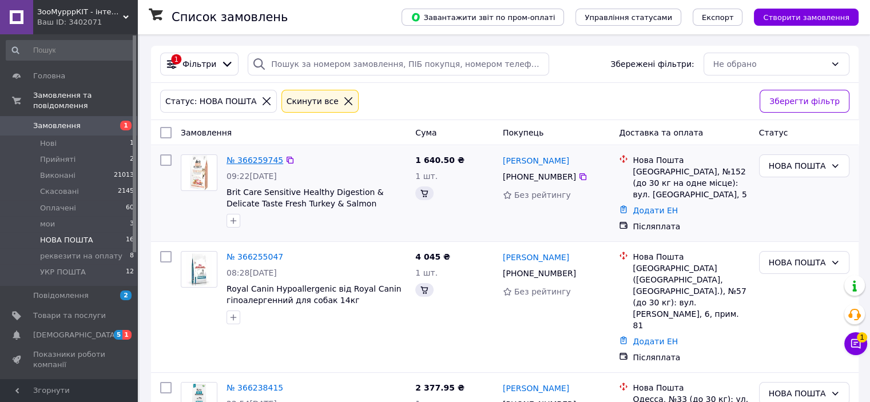
click at [258, 157] on link "№ 366259745" at bounding box center [254, 160] width 57 height 9
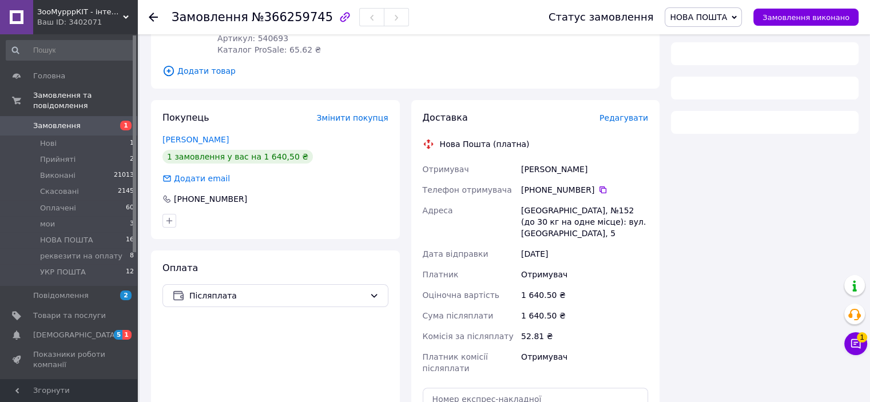
scroll to position [286, 0]
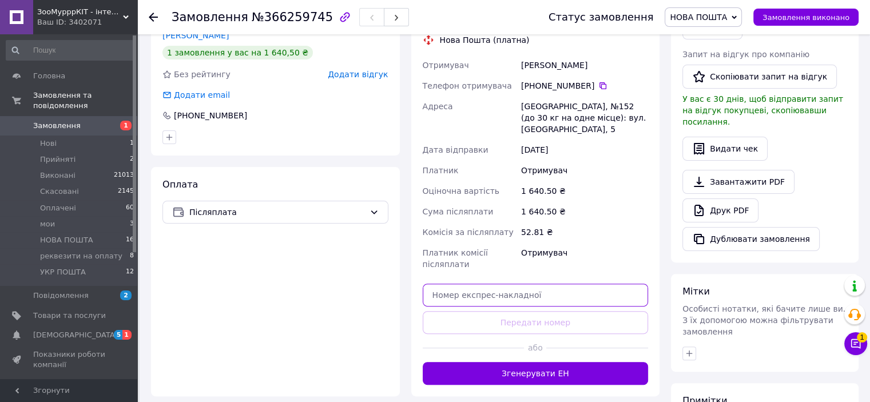
click at [466, 284] on input "text" at bounding box center [536, 295] width 226 height 23
paste input "20451269251003"
type input "20451269251003"
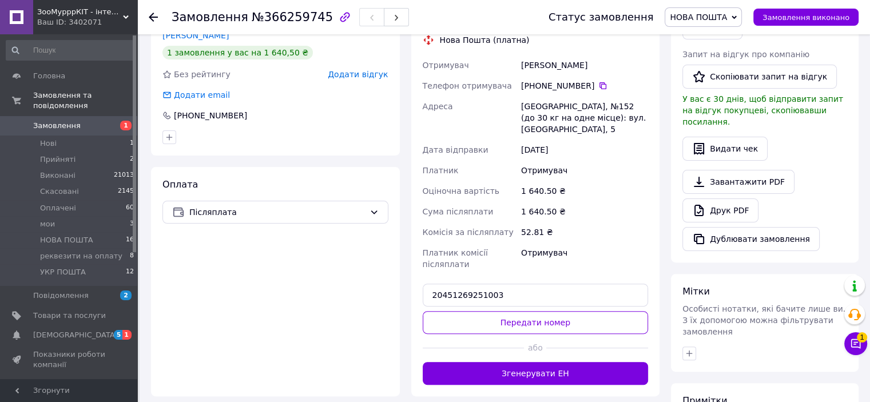
drag, startPoint x: 503, startPoint y: 318, endPoint x: 503, endPoint y: 312, distance: 6.3
click at [503, 334] on div at bounding box center [474, 348] width 102 height 28
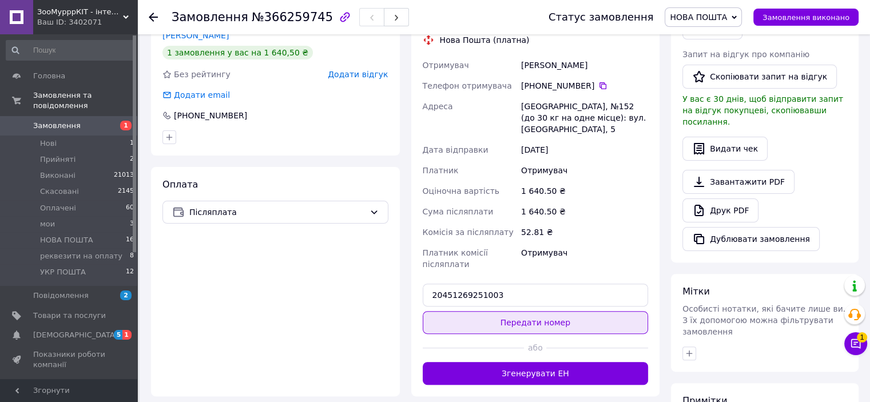
click at [504, 311] on button "Передати номер" at bounding box center [536, 322] width 226 height 23
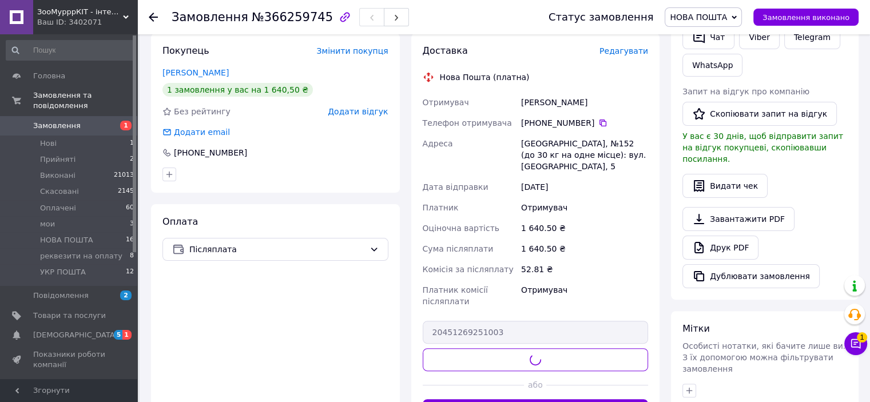
scroll to position [229, 0]
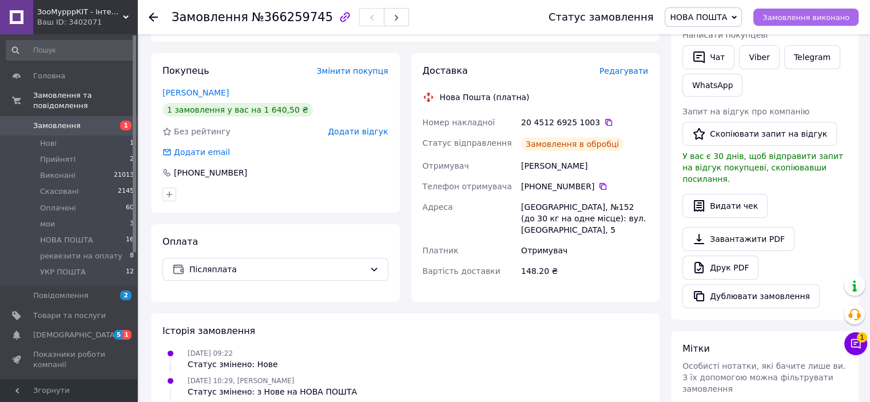
click at [811, 18] on span "Замовлення виконано" at bounding box center [805, 17] width 87 height 9
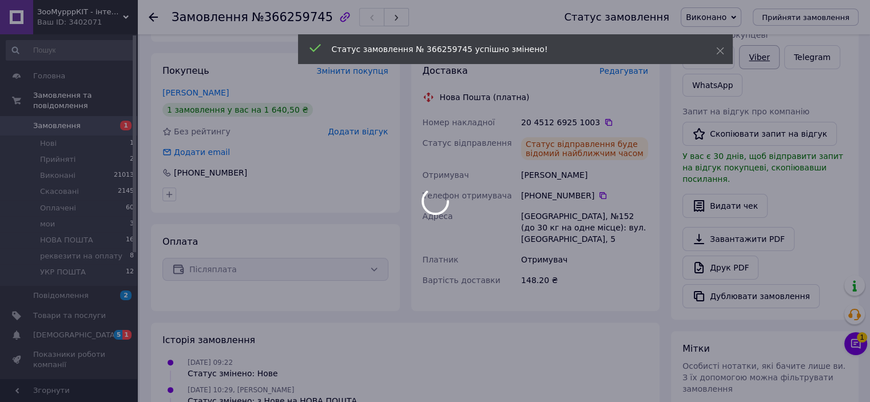
click at [764, 57] on link "Viber" at bounding box center [759, 57] width 40 height 24
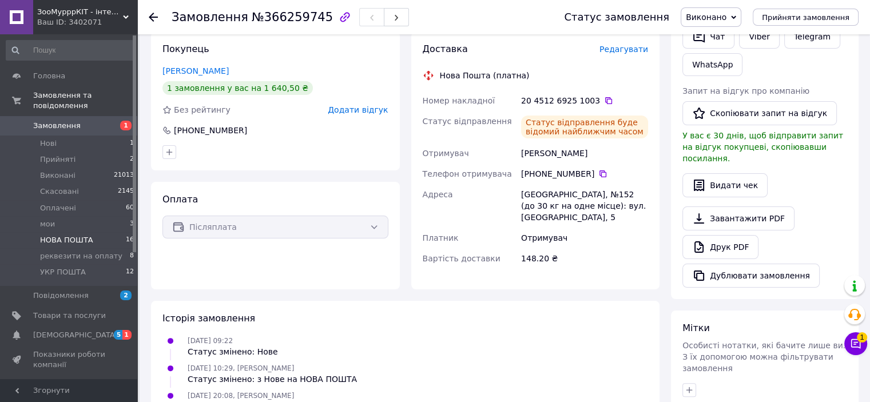
click at [82, 235] on span "НОВА ПОШТА" at bounding box center [66, 240] width 53 height 10
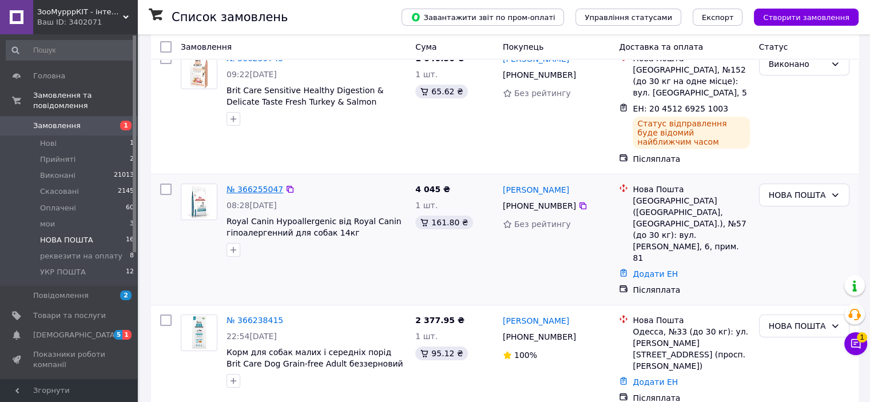
scroll to position [114, 0]
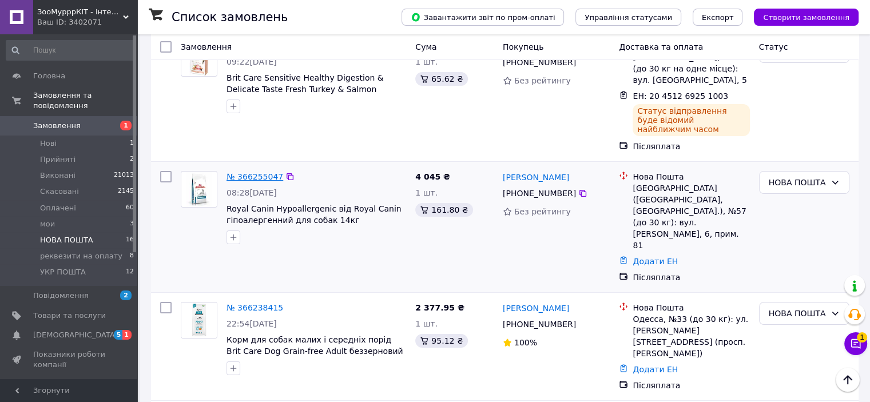
click at [262, 172] on link "№ 366255047" at bounding box center [254, 176] width 57 height 9
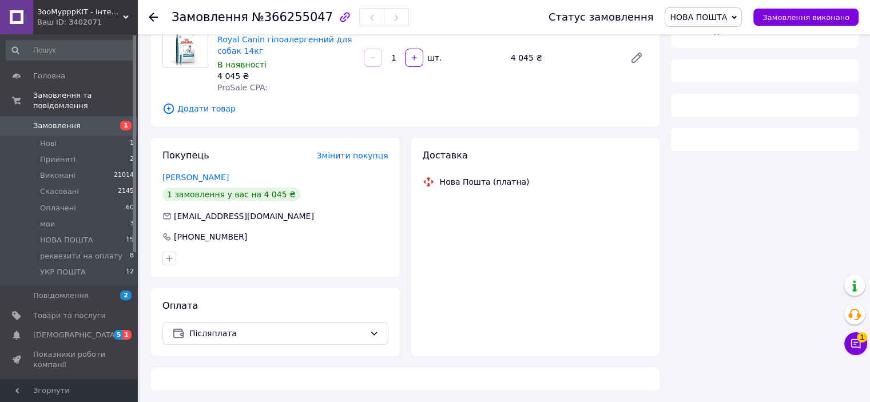
scroll to position [94, 0]
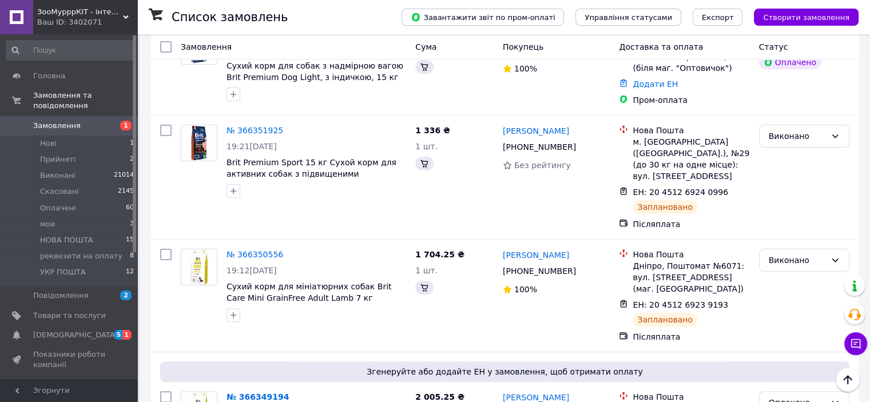
scroll to position [400, 0]
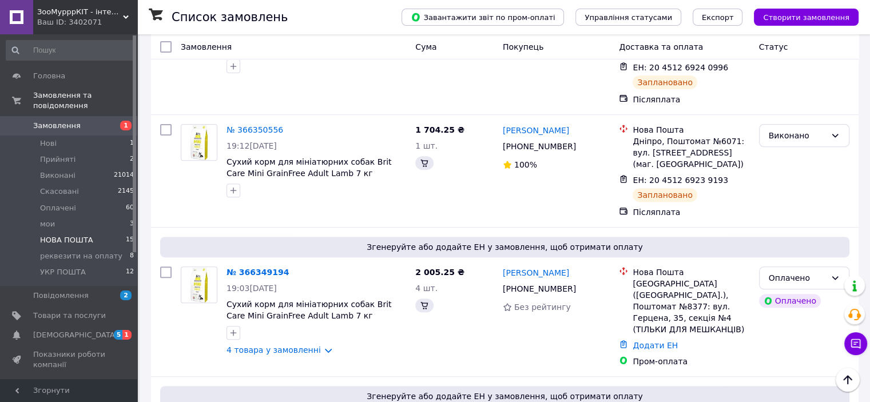
click at [76, 235] on span "НОВА ПОШТА" at bounding box center [66, 240] width 53 height 10
click at [88, 235] on span "НОВА ПОШТА" at bounding box center [66, 240] width 53 height 10
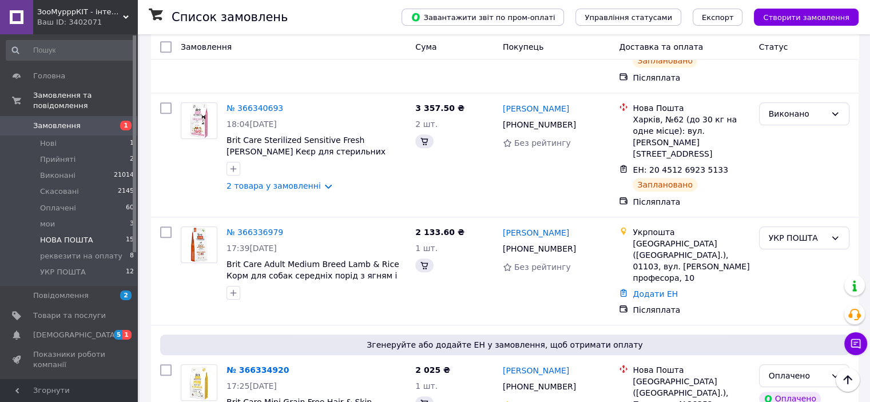
scroll to position [1093, 0]
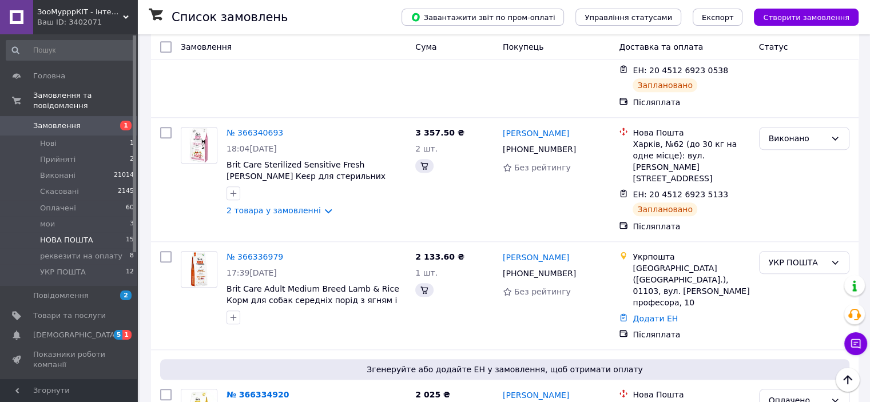
click at [74, 235] on span "НОВА ПОШТА" at bounding box center [66, 240] width 53 height 10
click at [79, 235] on span "НОВА ПОШТА" at bounding box center [66, 240] width 53 height 10
drag, startPoint x: 62, startPoint y: 240, endPoint x: 62, endPoint y: 232, distance: 7.4
click at [62, 236] on ul "Нові 1 Прийняті 2 Виконані 21014 Скасовані 2145 Оплачені 60 мои 3 НОВА ПОШТА 15…" at bounding box center [70, 211] width 141 height 151
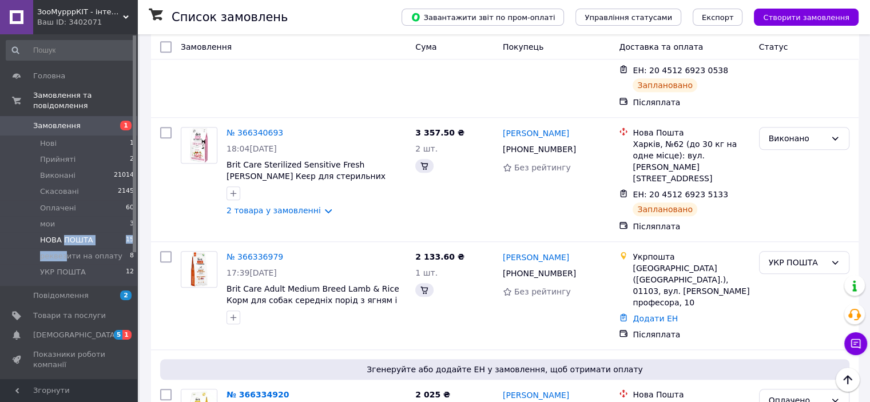
click at [62, 235] on span "НОВА ПОШТА" at bounding box center [66, 240] width 53 height 10
click at [83, 235] on span "НОВА ПОШТА" at bounding box center [66, 240] width 53 height 10
click at [80, 248] on li "реквезити на оплату 8" at bounding box center [70, 256] width 141 height 16
click at [80, 235] on span "НОВА ПОШТА" at bounding box center [66, 240] width 53 height 10
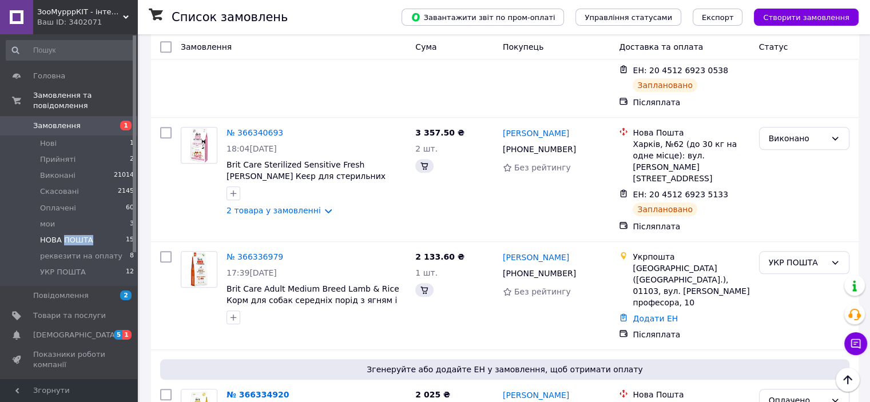
click at [80, 235] on span "НОВА ПОШТА" at bounding box center [66, 240] width 53 height 10
click at [67, 235] on span "НОВА ПОШТА" at bounding box center [66, 240] width 53 height 10
click at [63, 235] on span "НОВА ПОШТА" at bounding box center [66, 240] width 53 height 10
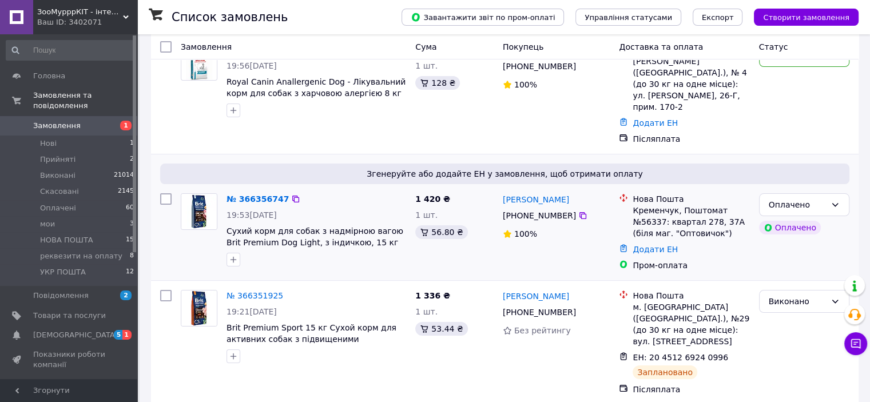
scroll to position [172, 0]
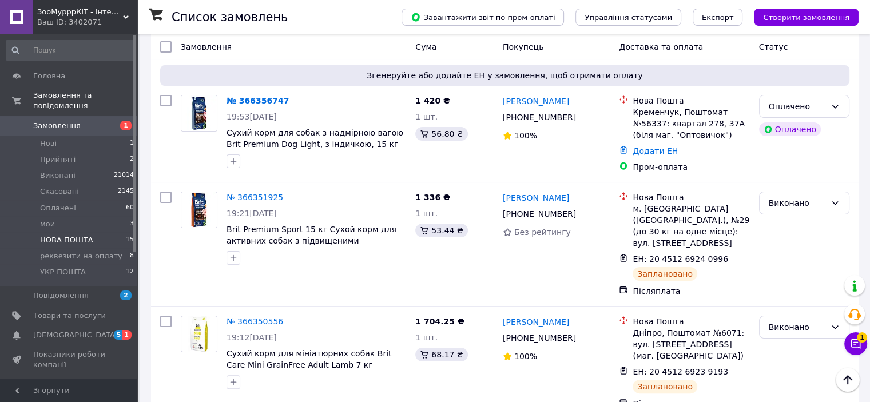
click at [85, 235] on span "НОВА ПОШТА" at bounding box center [66, 240] width 53 height 10
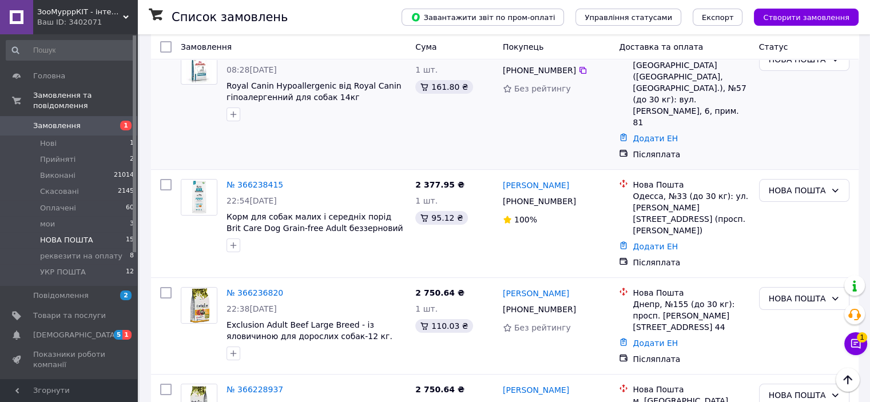
scroll to position [57, 0]
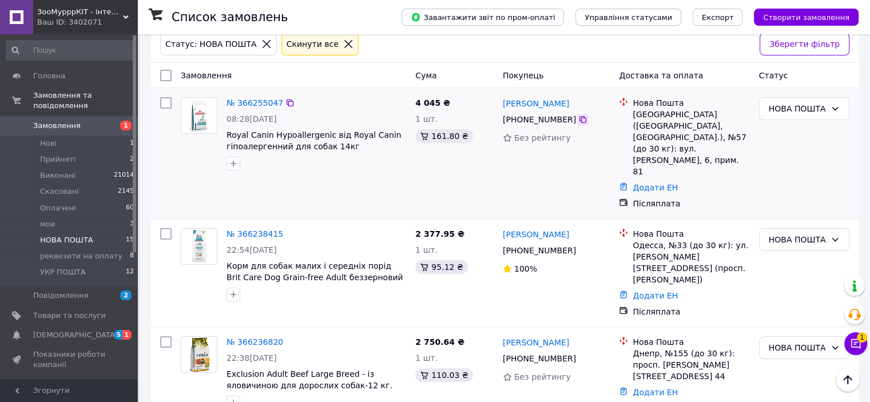
click at [578, 116] on icon at bounding box center [582, 119] width 9 height 9
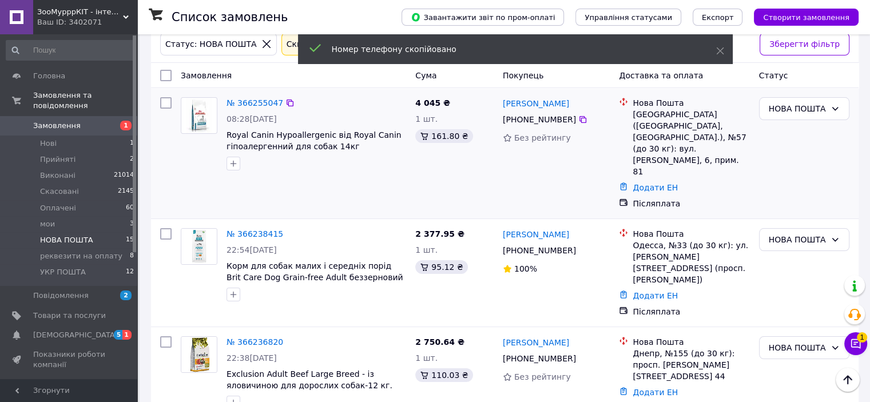
click at [254, 96] on div "№ 366255047" at bounding box center [254, 103] width 59 height 14
click at [253, 101] on link "№ 366255047" at bounding box center [254, 102] width 57 height 9
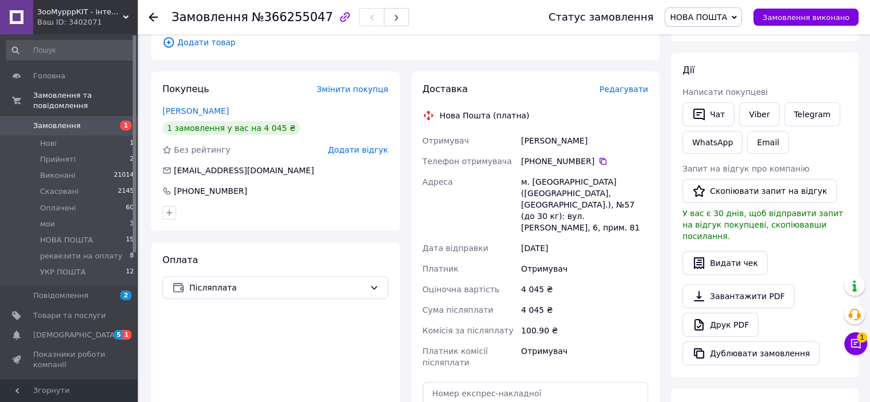
scroll to position [286, 0]
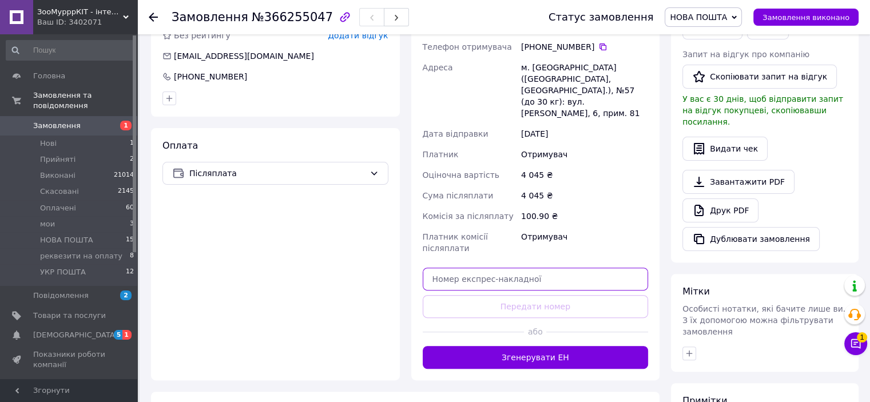
click at [501, 268] on input "text" at bounding box center [536, 279] width 226 height 23
paste input "20451269254938"
click at [540, 268] on input "20451269254938" at bounding box center [536, 279] width 226 height 23
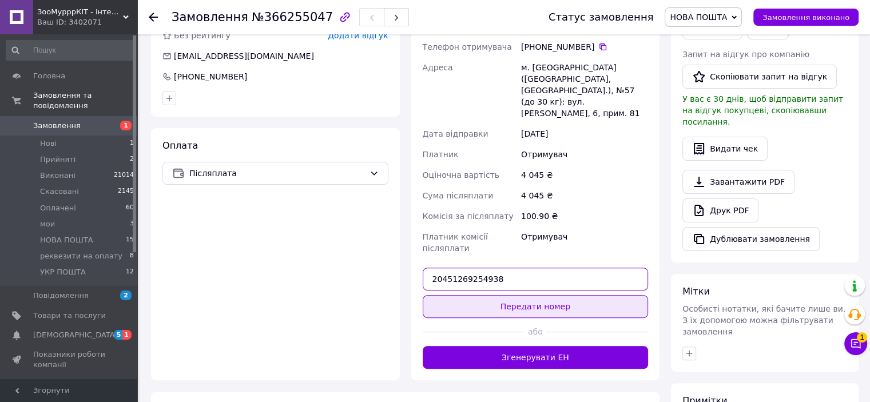
type input "20451269254938"
click at [544, 295] on button "Передати номер" at bounding box center [536, 306] width 226 height 23
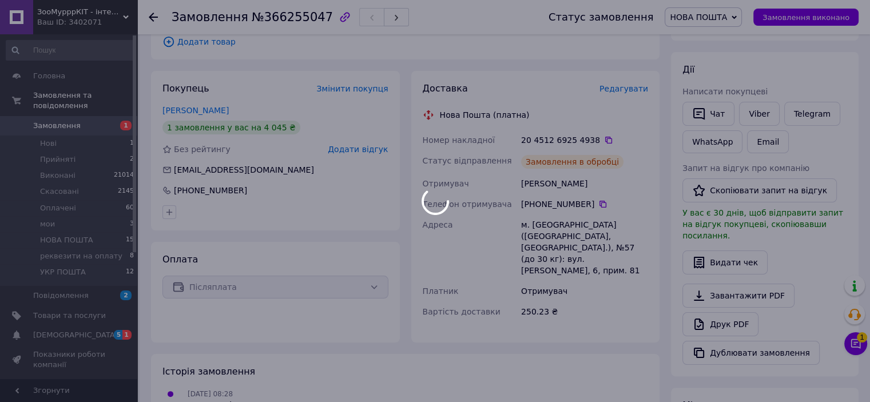
scroll to position [172, 0]
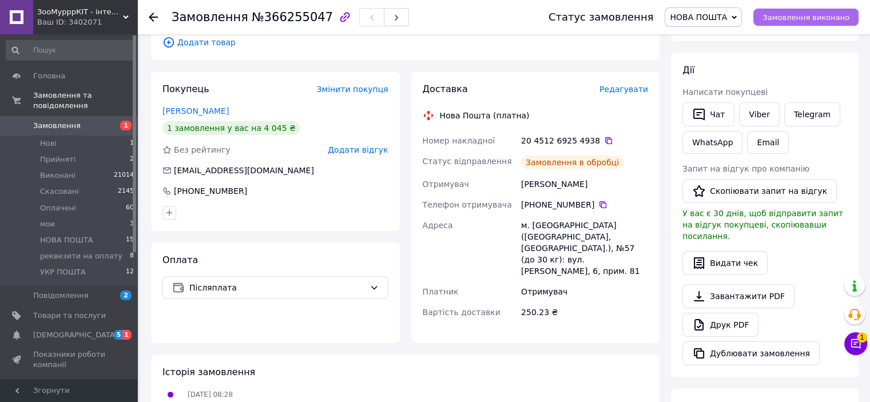
click at [791, 22] on button "Замовлення виконано" at bounding box center [805, 17] width 105 height 17
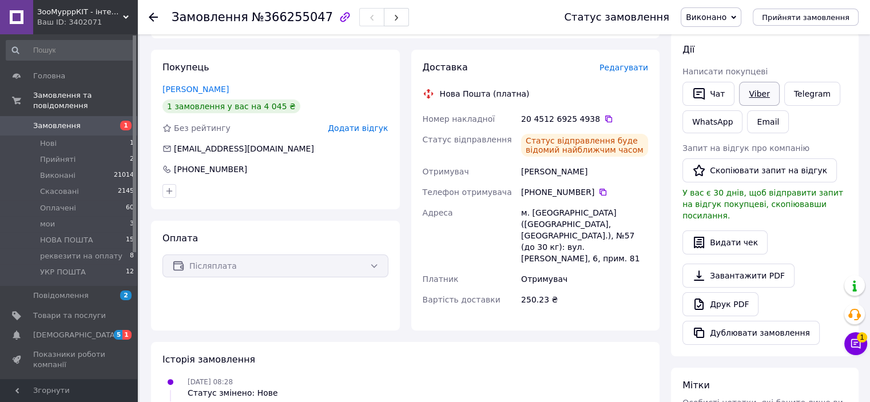
drag, startPoint x: 751, startPoint y: 97, endPoint x: 751, endPoint y: 90, distance: 6.3
click at [751, 95] on link "Viber" at bounding box center [759, 94] width 40 height 24
click at [807, 242] on div "[PERSON_NAME] покупцеві   Чат Viber Telegram WhatsApp Email Запит на відгук про…" at bounding box center [764, 193] width 165 height 301
click at [773, 93] on link "Viber" at bounding box center [759, 94] width 40 height 24
click at [54, 138] on span "Нові" at bounding box center [48, 143] width 17 height 10
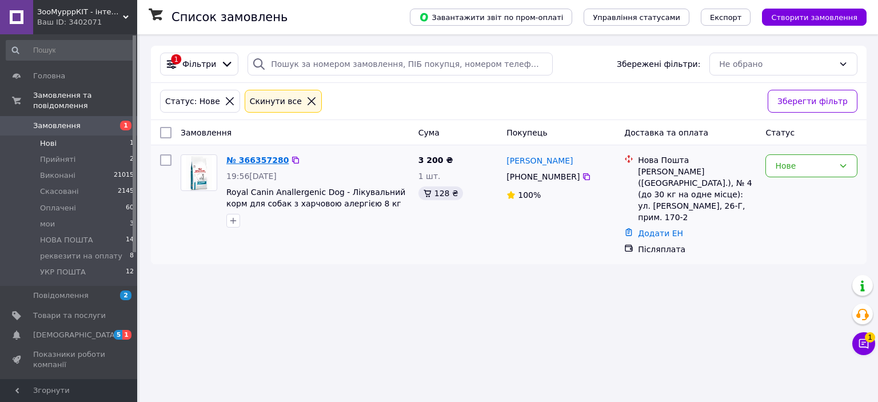
click at [256, 158] on link "№ 366357280" at bounding box center [257, 160] width 62 height 9
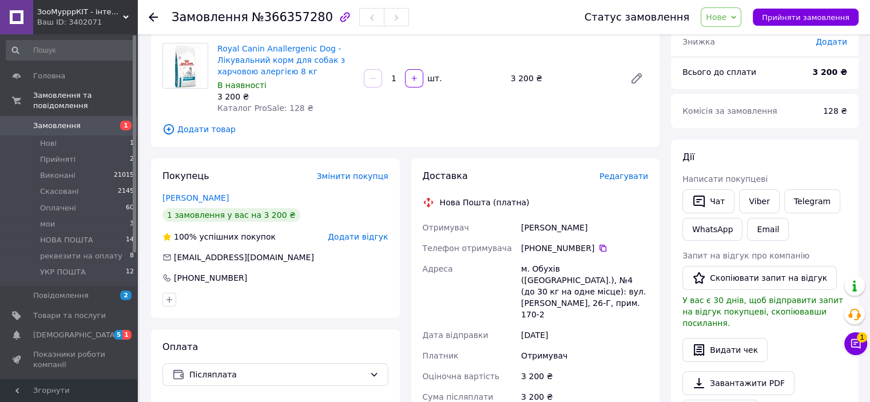
scroll to position [229, 0]
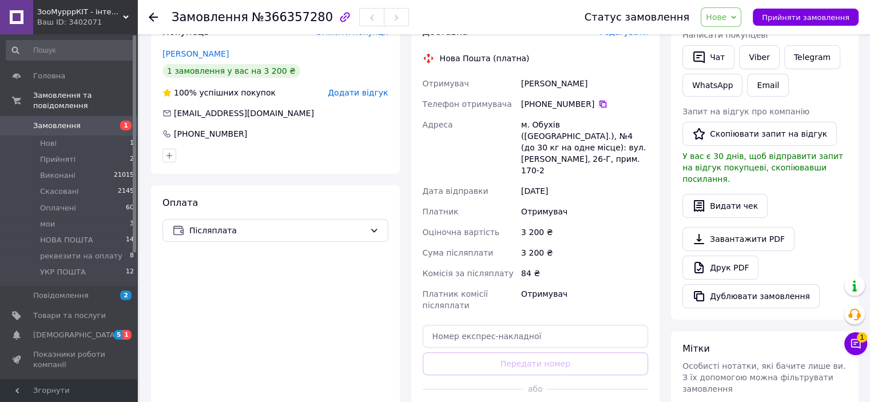
click at [599, 107] on div "+380 96 910 07 99" at bounding box center [584, 103] width 127 height 11
click at [599, 104] on icon at bounding box center [602, 104] width 7 height 7
click at [500, 325] on input "text" at bounding box center [536, 336] width 226 height 23
click at [543, 330] on div "Доставка Редагувати Нова Пошта (платна) Отримувач Покатило Дарья Телефон отриму…" at bounding box center [536, 226] width 226 height 400
click at [529, 325] on input "text" at bounding box center [536, 336] width 226 height 23
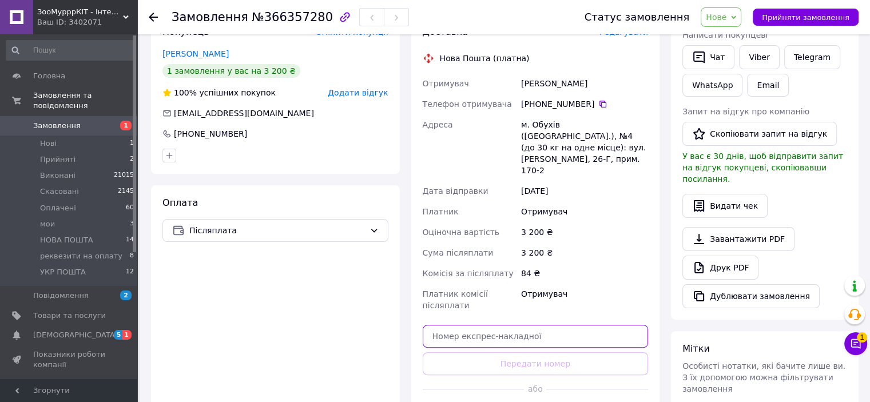
click at [524, 325] on input "text" at bounding box center [536, 336] width 226 height 23
paste input "20451269256107"
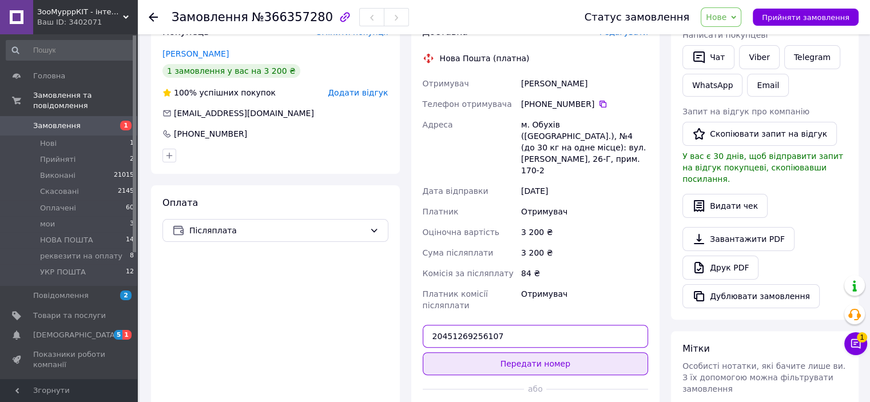
type input "20451269256107"
click at [502, 352] on button "Передати номер" at bounding box center [536, 363] width 226 height 23
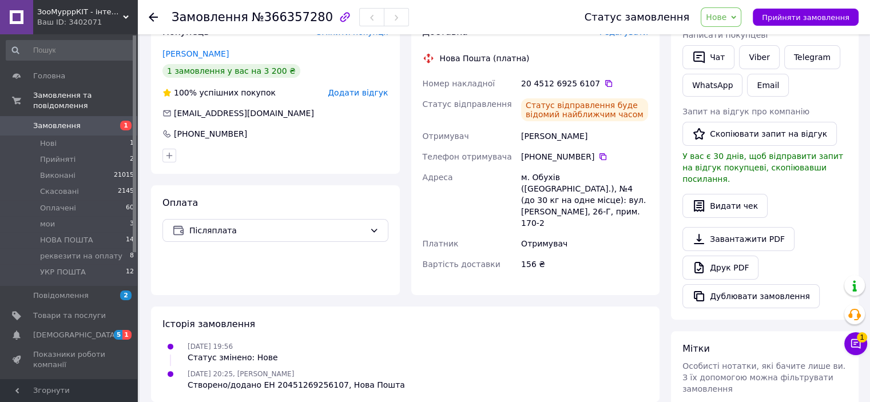
click at [739, 9] on span "Нове" at bounding box center [720, 16] width 41 height 19
click at [748, 55] on li "Виконано" at bounding box center [748, 57] width 94 height 17
click at [758, 54] on link "Viber" at bounding box center [759, 57] width 40 height 24
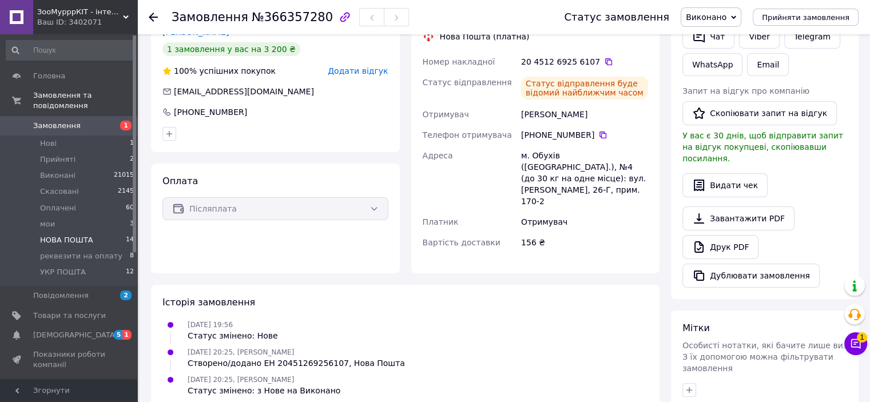
click at [56, 235] on span "НОВА ПОШТА" at bounding box center [66, 240] width 53 height 10
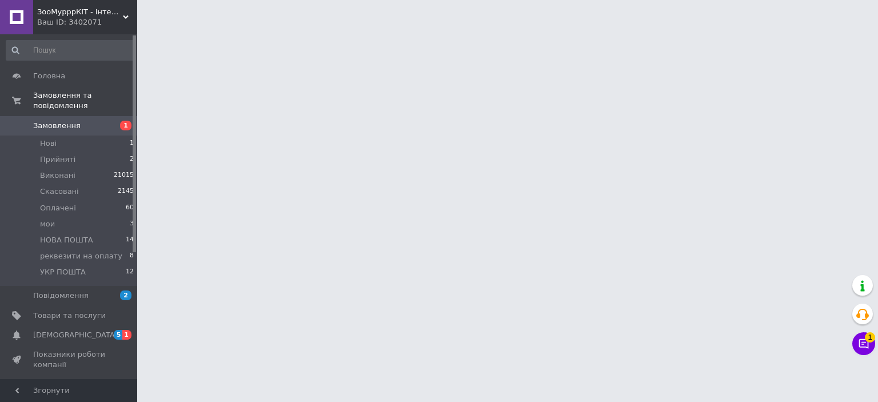
click at [805, 29] on html "ЗооМурррКІТ - інтернет зоомагазин Ваш ID: 3402071 Сайт ЗооМурррКІТ - інтернет з…" at bounding box center [439, 14] width 878 height 29
click at [72, 235] on span "НОВА ПОШТА" at bounding box center [66, 240] width 53 height 10
click at [681, 29] on html "ЗооМурррКІТ - інтернет зоомагазин Ваш ID: 3402071 Сайт ЗооМурррКІТ - інтернет з…" at bounding box center [439, 14] width 878 height 29
click at [90, 232] on li "НОВА ПОШТА 14" at bounding box center [70, 240] width 141 height 16
click at [77, 235] on span "НОВА ПОШТА" at bounding box center [66, 240] width 53 height 10
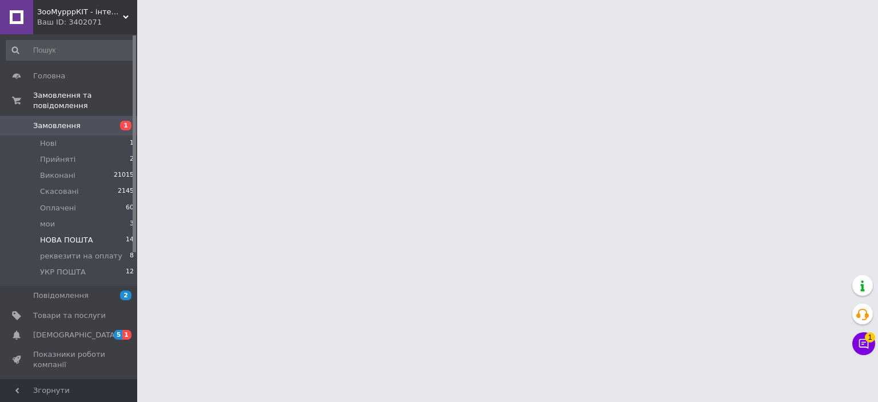
click at [77, 235] on span "НОВА ПОШТА" at bounding box center [66, 240] width 53 height 10
click at [66, 235] on span "НОВА ПОШТА" at bounding box center [66, 240] width 53 height 10
click at [65, 235] on span "НОВА ПОШТА" at bounding box center [66, 240] width 53 height 10
click at [229, 29] on html "ЗооМурррКІТ - інтернет зоомагазин Ваш ID: 3402071 Сайт ЗооМурррКІТ - інтернет з…" at bounding box center [439, 14] width 878 height 29
click at [75, 235] on span "НОВА ПОШТА" at bounding box center [66, 240] width 53 height 10
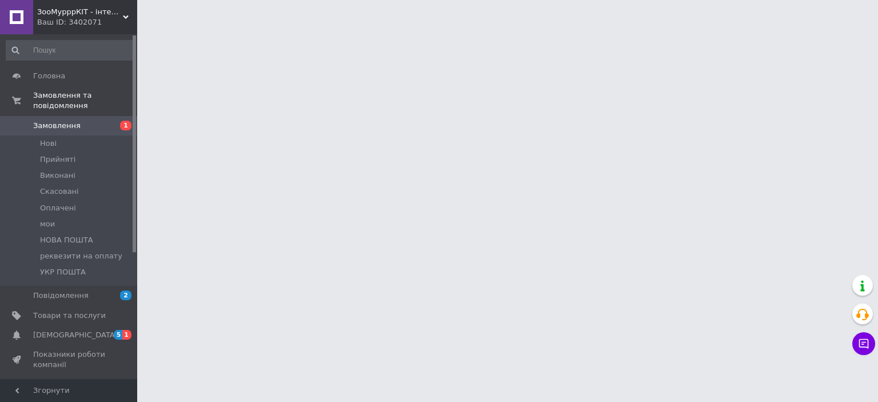
click at [243, 29] on html "ЗооМурррКІТ - інтернет зоомагазин Ваш ID: 3402071 Сайт ЗооМурррКІТ - інтернет з…" at bounding box center [439, 14] width 878 height 29
click at [89, 232] on li "НОВА ПОШТА" at bounding box center [70, 240] width 141 height 16
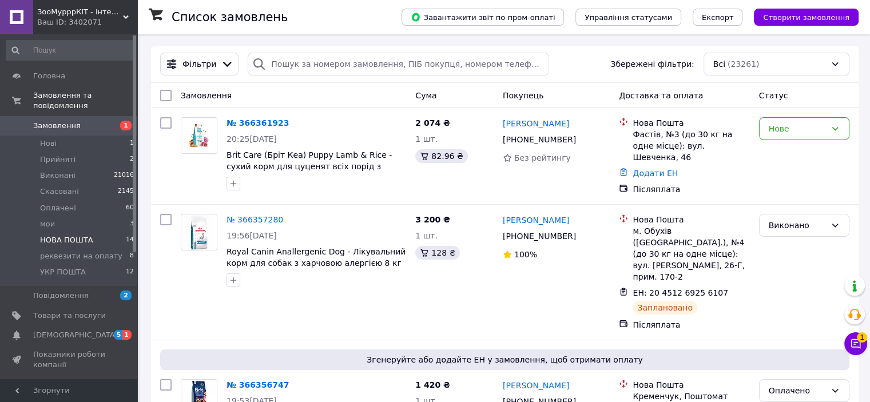
click at [71, 235] on span "НОВА ПОШТА" at bounding box center [66, 240] width 53 height 10
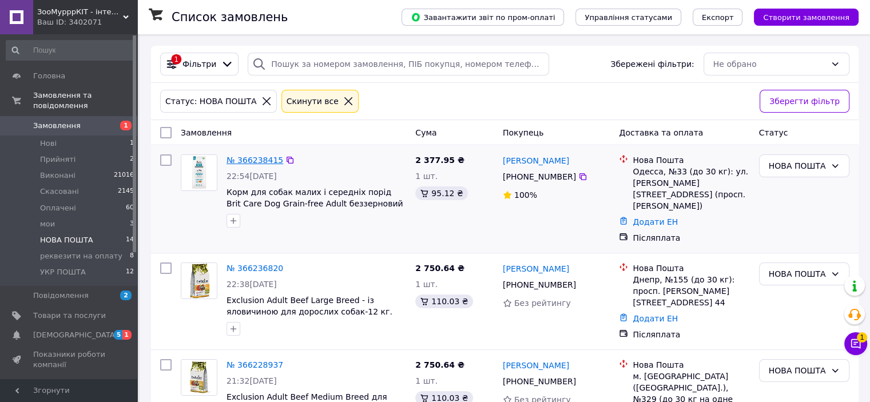
click at [261, 160] on link "№ 366238415" at bounding box center [254, 160] width 57 height 9
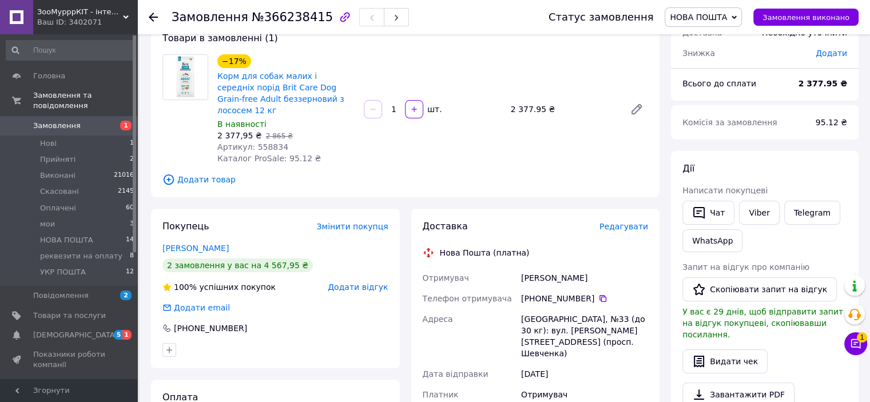
scroll to position [172, 0]
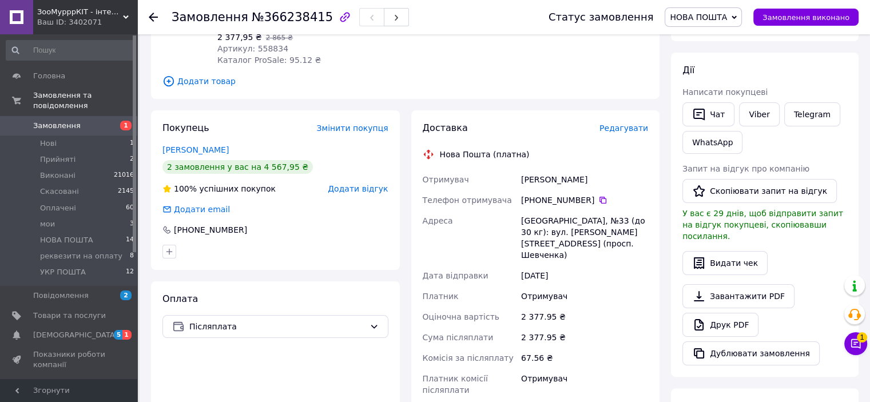
drag, startPoint x: 599, startPoint y: 189, endPoint x: 581, endPoint y: 178, distance: 21.3
click at [599, 196] on icon at bounding box center [602, 200] width 9 height 9
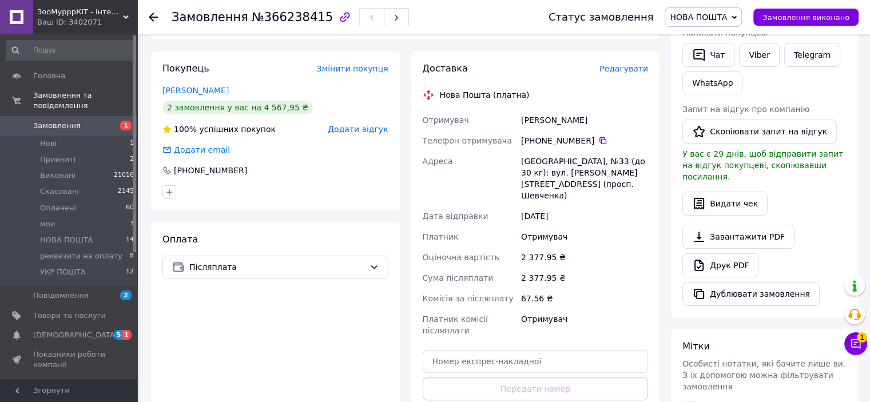
scroll to position [286, 0]
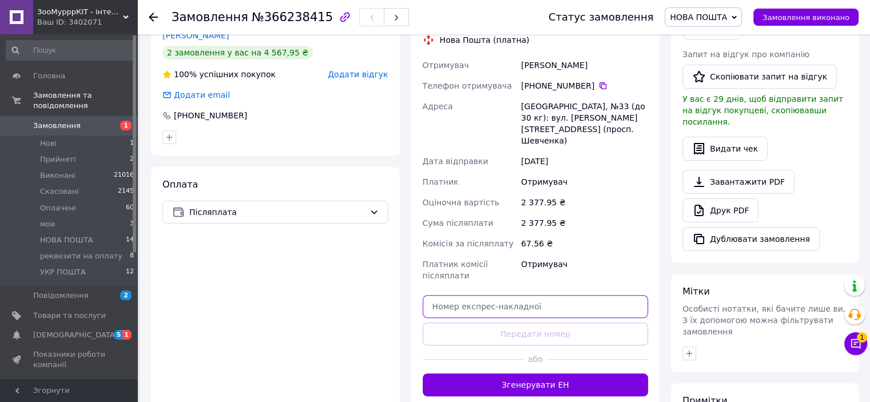
click at [464, 295] on input "text" at bounding box center [536, 306] width 226 height 23
paste input "20451269258921"
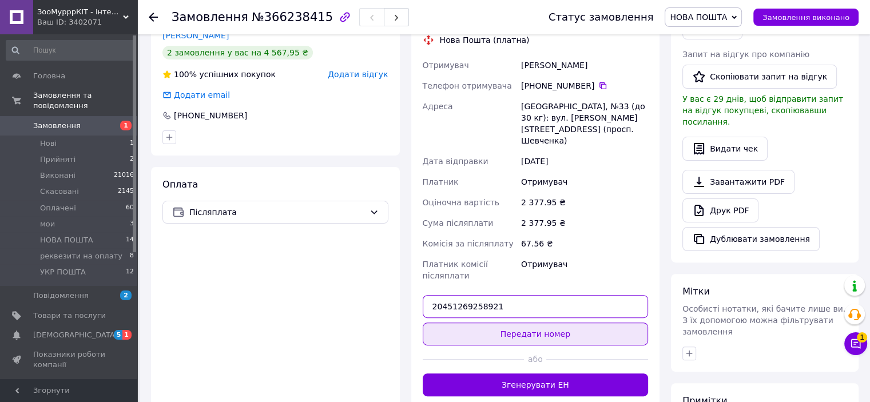
type input "20451269258921"
click at [513, 322] on button "Передати номер" at bounding box center [536, 333] width 226 height 23
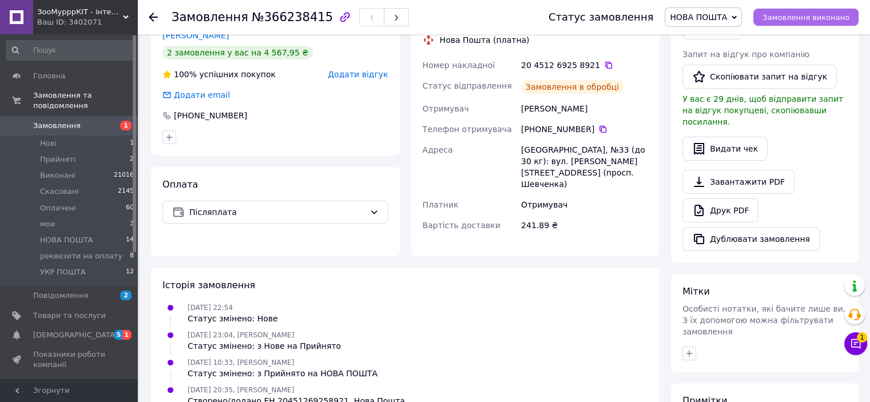
click at [791, 18] on span "Замовлення виконано" at bounding box center [805, 17] width 87 height 9
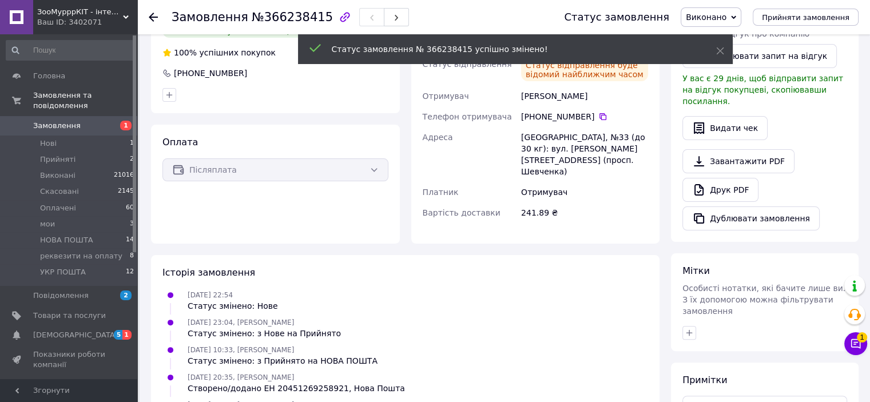
scroll to position [264, 0]
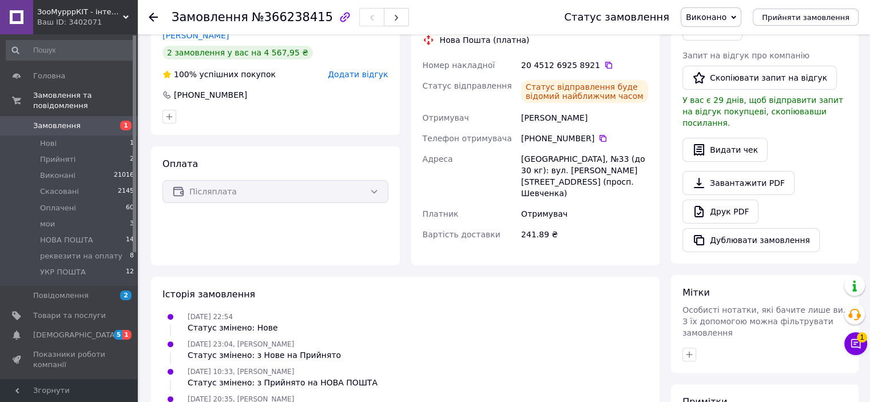
drag, startPoint x: 828, startPoint y: 160, endPoint x: 797, endPoint y: 153, distance: 31.6
click at [828, 171] on div "Завантажити PDF   Друк PDF   Дублювати замовлення" at bounding box center [764, 211] width 165 height 81
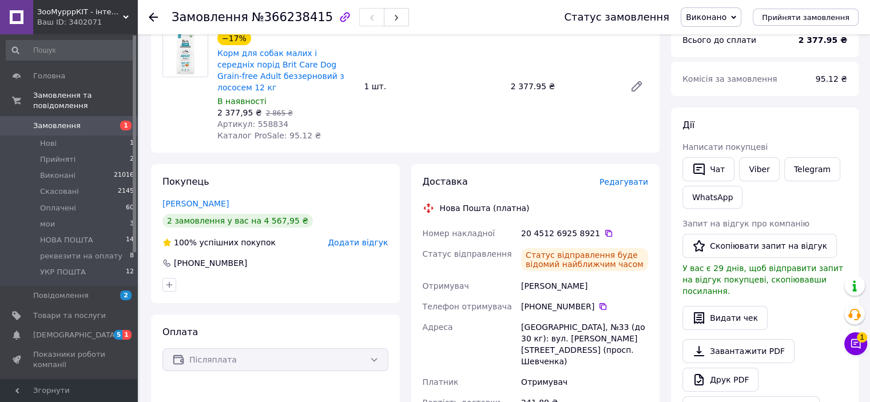
scroll to position [93, 0]
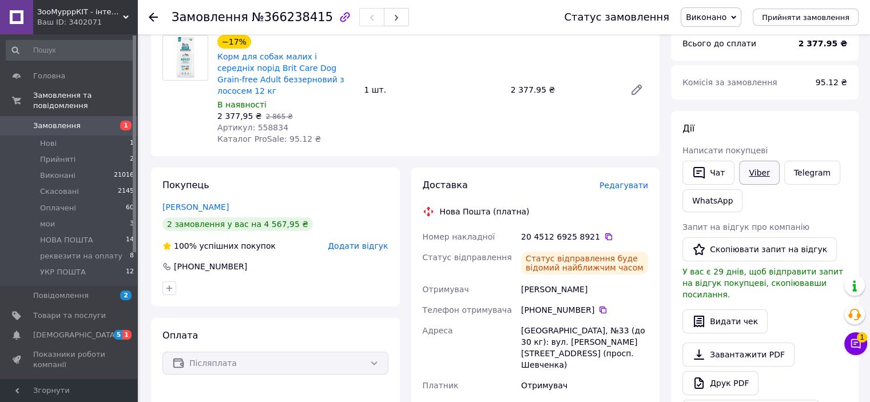
click at [755, 173] on link "Viber" at bounding box center [759, 173] width 40 height 24
click at [807, 201] on div "Чат Viber Telegram WhatsApp" at bounding box center [764, 186] width 169 height 56
click at [765, 173] on link "Viber" at bounding box center [759, 173] width 40 height 24
click at [78, 235] on span "НОВА ПОШТА" at bounding box center [66, 240] width 53 height 10
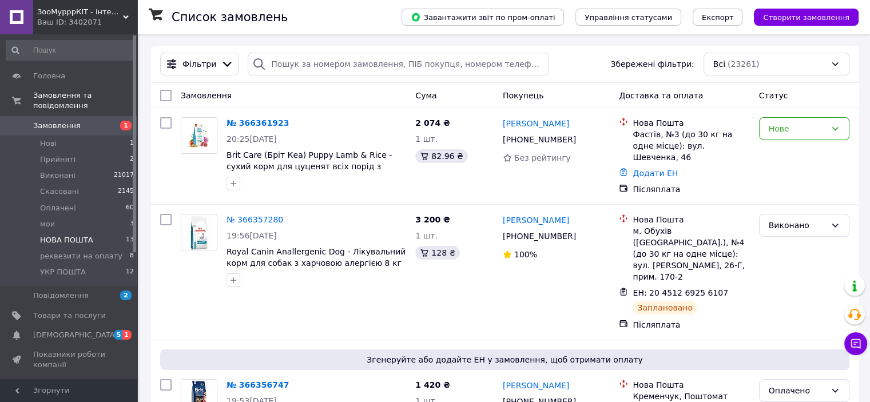
click at [62, 235] on span "НОВА ПОШТА" at bounding box center [66, 240] width 53 height 10
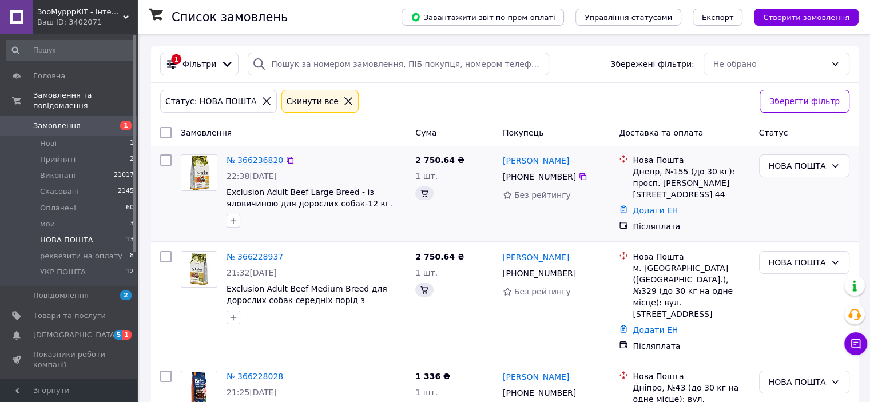
click at [247, 160] on link "№ 366236820" at bounding box center [254, 160] width 57 height 9
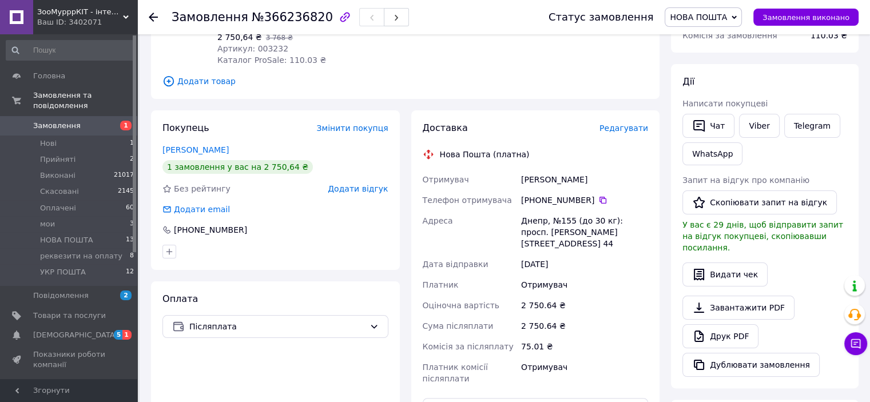
scroll to position [229, 0]
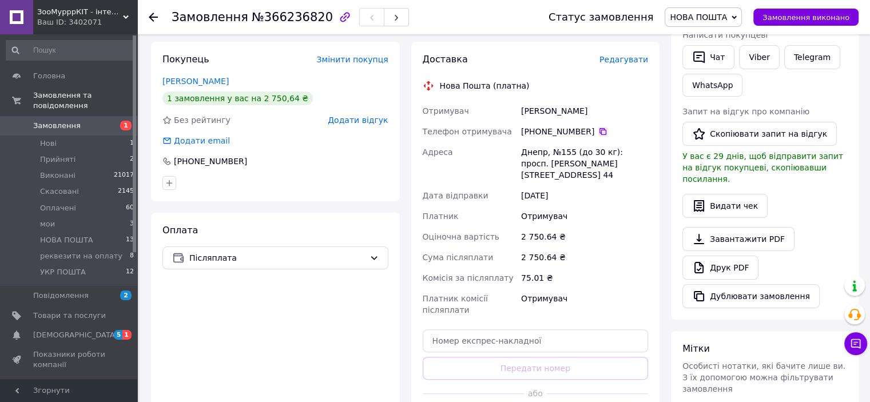
click at [598, 130] on icon at bounding box center [602, 131] width 9 height 9
click at [485, 329] on input "text" at bounding box center [536, 340] width 226 height 23
paste input "20451269261000"
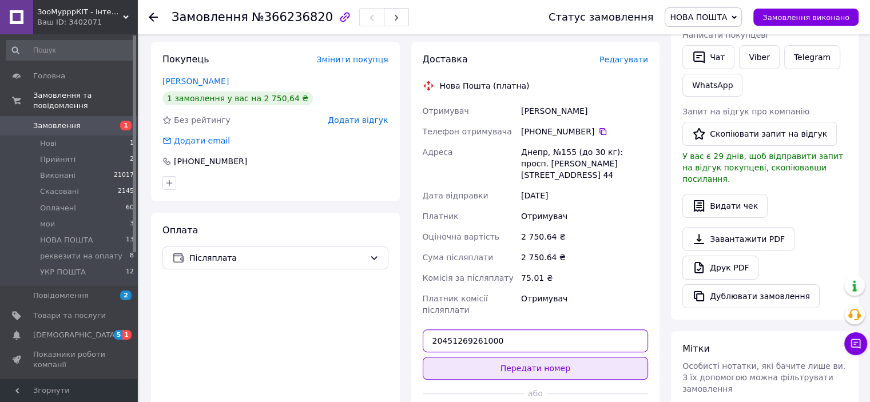
type input "20451269261000"
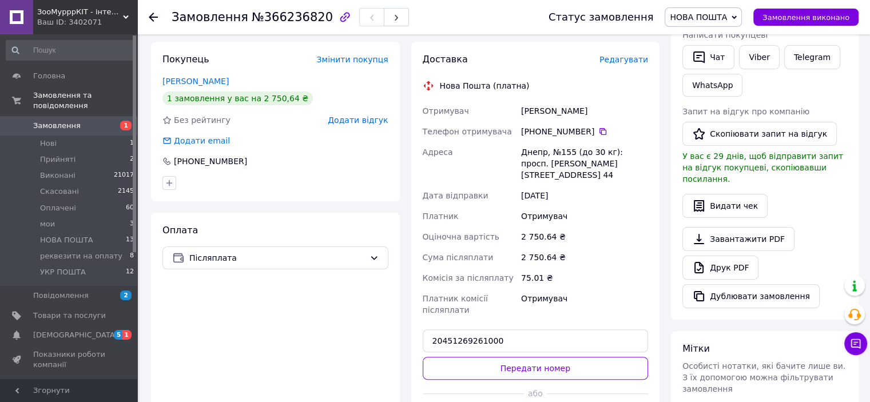
click at [535, 359] on button "Передати номер" at bounding box center [536, 368] width 226 height 23
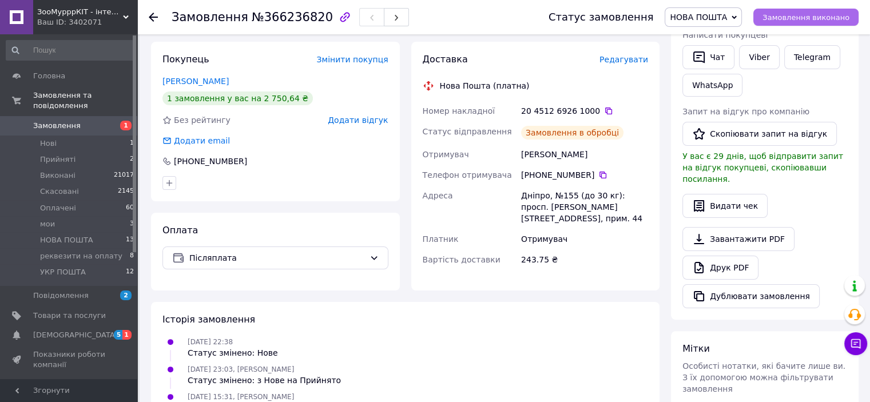
click at [808, 21] on span "Замовлення виконано" at bounding box center [805, 17] width 87 height 9
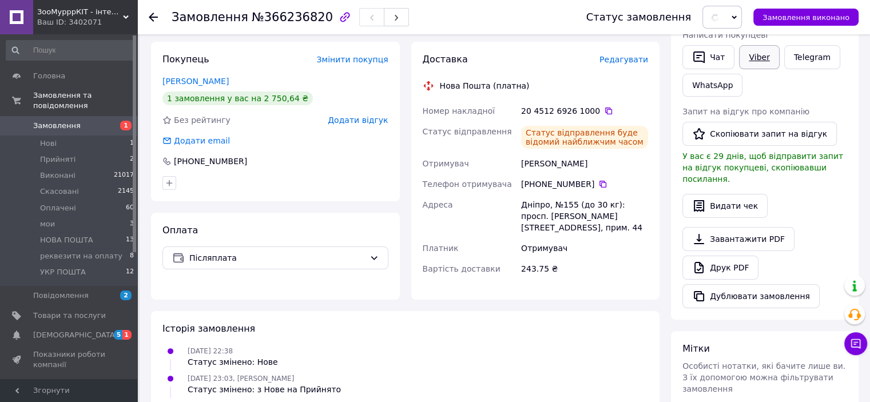
click at [760, 59] on link "Viber" at bounding box center [759, 57] width 40 height 24
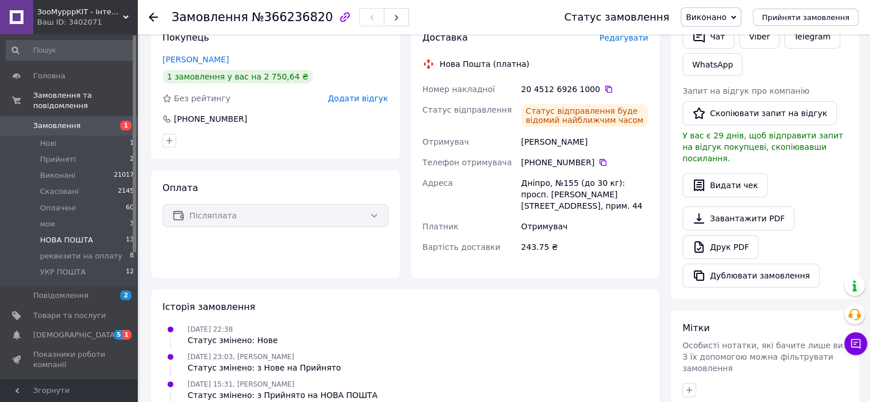
click at [59, 235] on span "НОВА ПОШТА" at bounding box center [66, 240] width 53 height 10
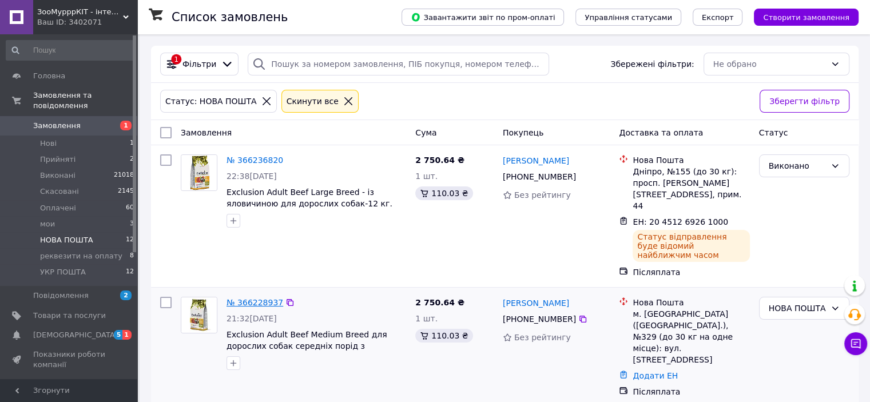
click at [264, 298] on link "№ 366228937" at bounding box center [254, 302] width 57 height 9
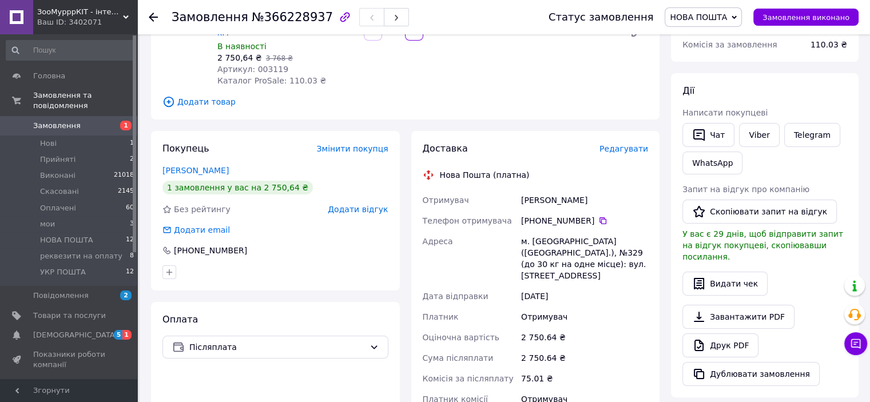
scroll to position [172, 0]
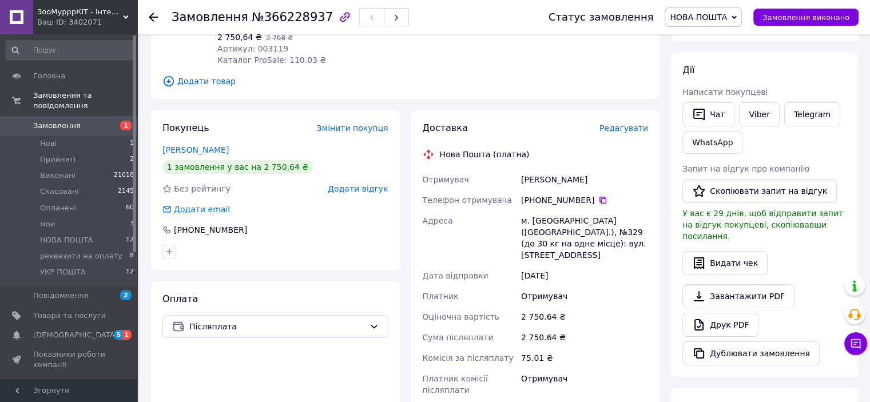
click at [598, 196] on icon at bounding box center [602, 200] width 9 height 9
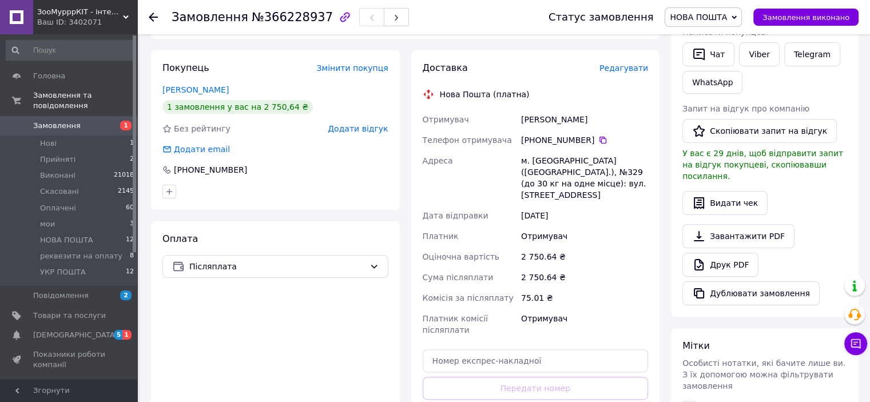
scroll to position [286, 0]
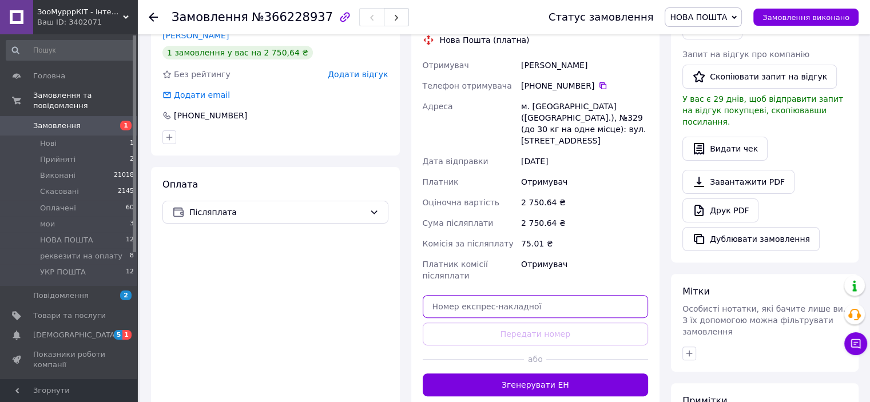
paste input "20451269262228"
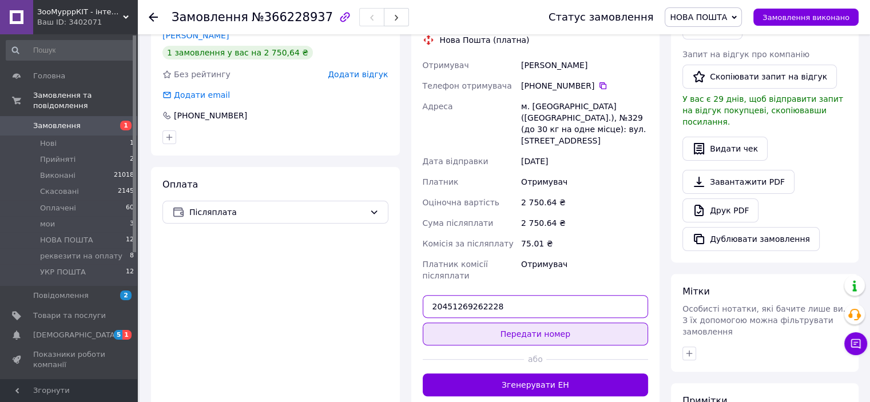
type input "20451269262228"
click at [537, 322] on button "Передати номер" at bounding box center [536, 333] width 226 height 23
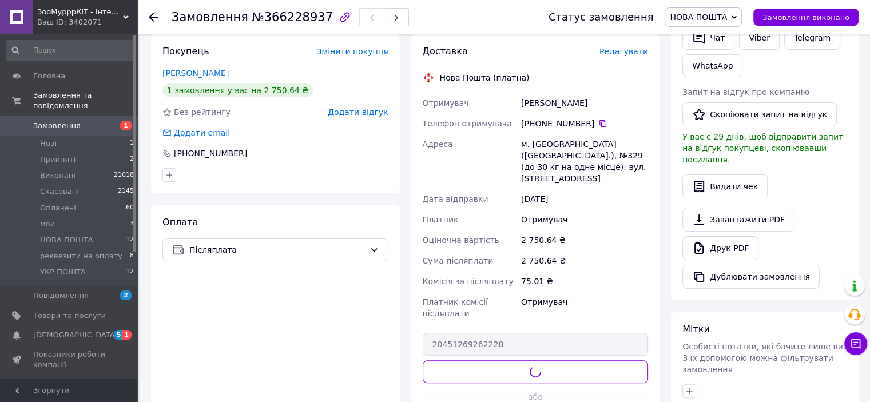
scroll to position [229, 0]
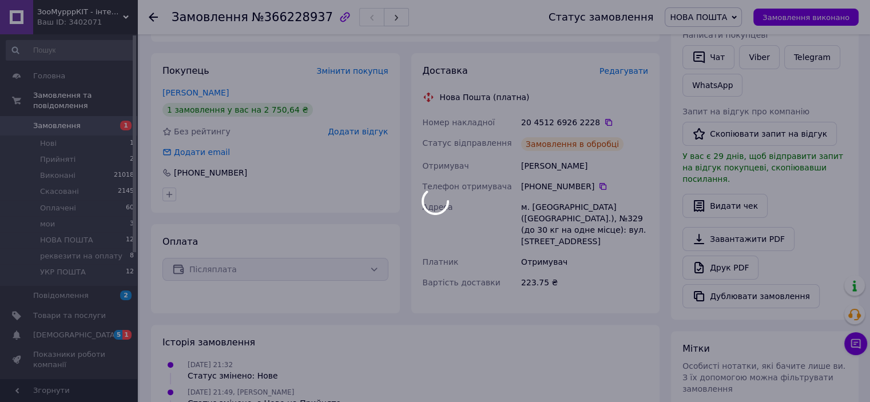
drag, startPoint x: 791, startPoint y: 13, endPoint x: 801, endPoint y: 22, distance: 14.2
click at [792, 14] on div at bounding box center [435, 201] width 870 height 402
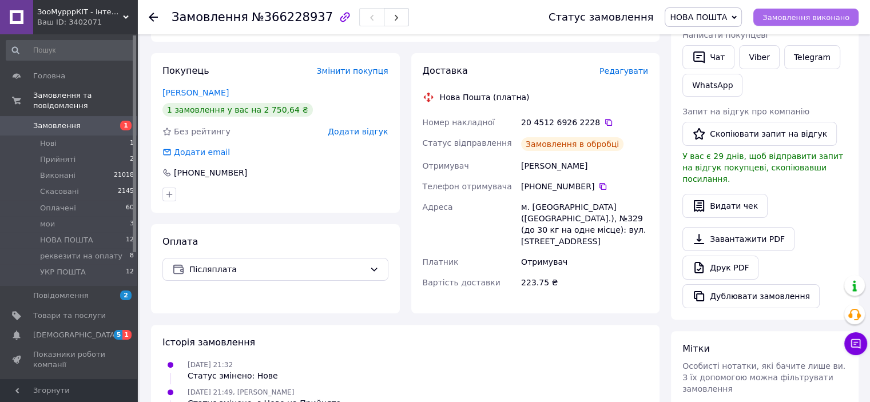
click at [800, 19] on span "Замовлення виконано" at bounding box center [805, 17] width 87 height 9
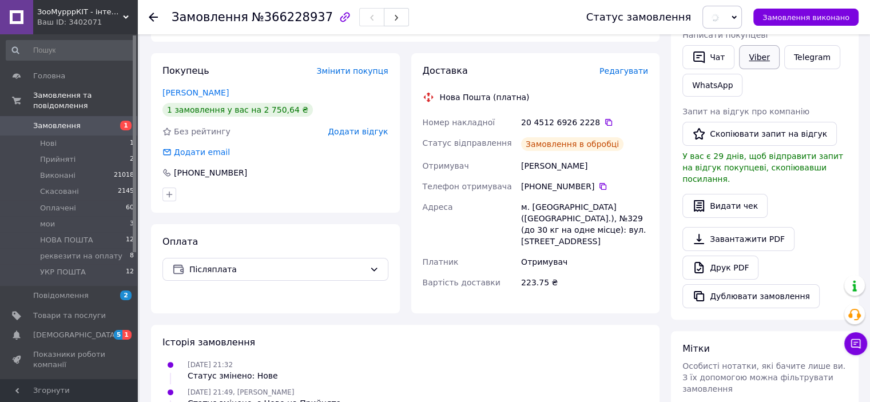
click at [740, 56] on link "Viber" at bounding box center [759, 57] width 40 height 24
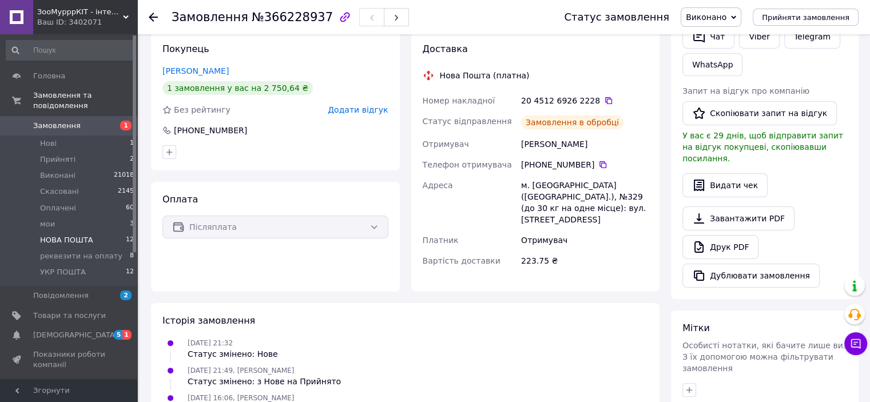
click at [55, 235] on span "НОВА ПОШТА" at bounding box center [66, 240] width 53 height 10
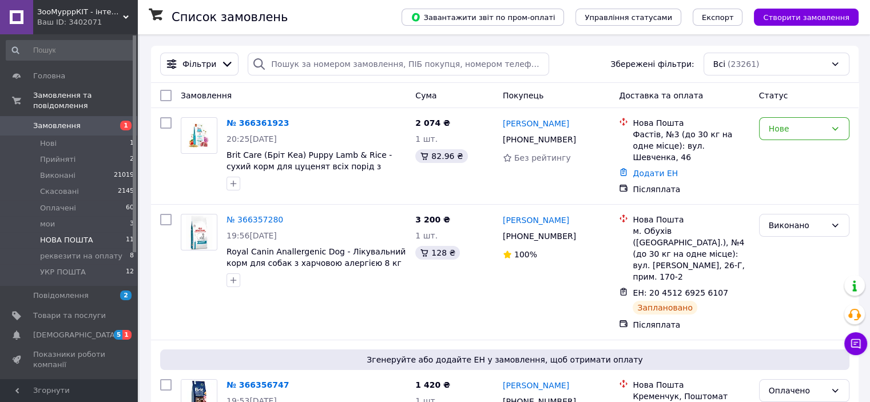
click at [70, 235] on span "НОВА ПОШТА" at bounding box center [66, 240] width 53 height 10
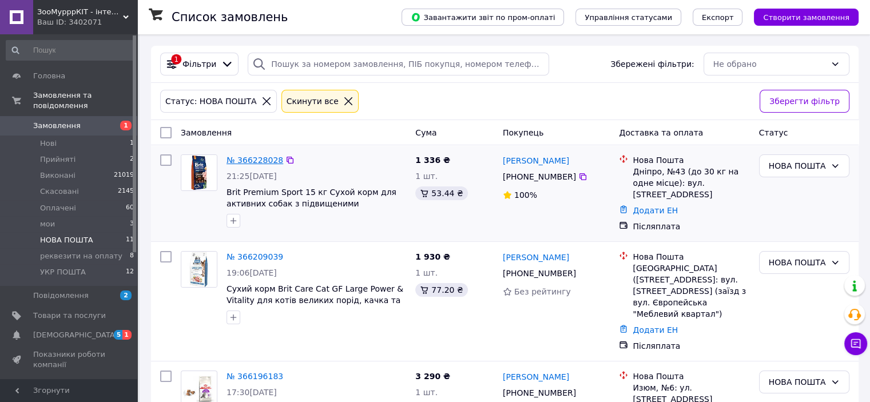
click at [266, 162] on link "№ 366228028" at bounding box center [254, 160] width 57 height 9
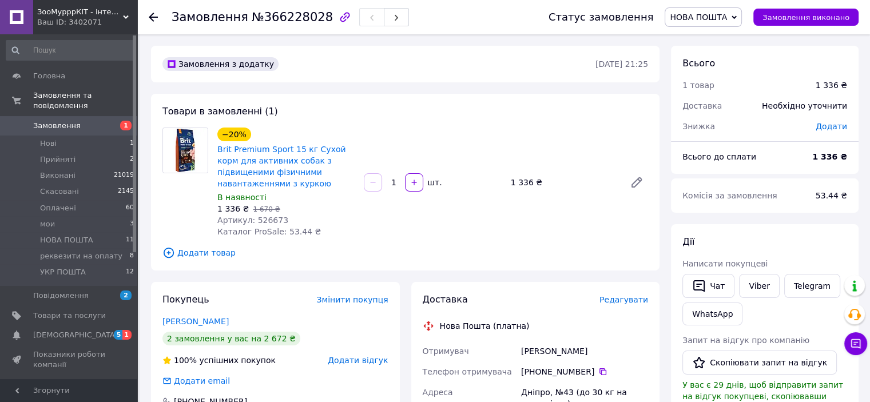
scroll to position [229, 0]
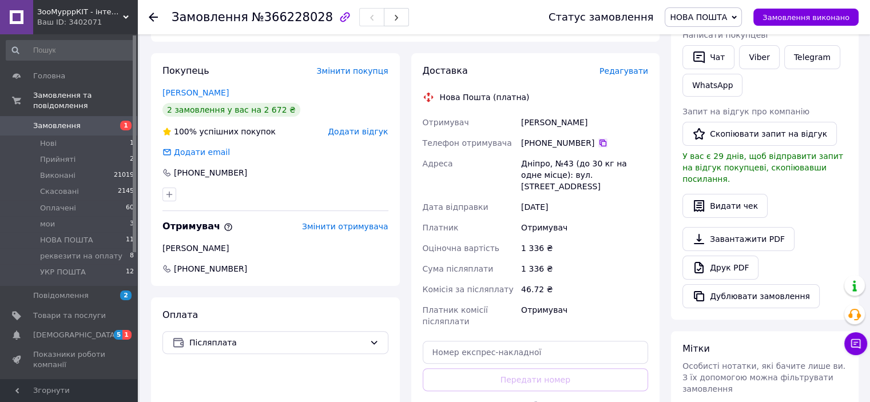
click at [598, 144] on icon at bounding box center [602, 142] width 9 height 9
click at [511, 342] on input "text" at bounding box center [536, 352] width 226 height 23
paste input "20451269263472"
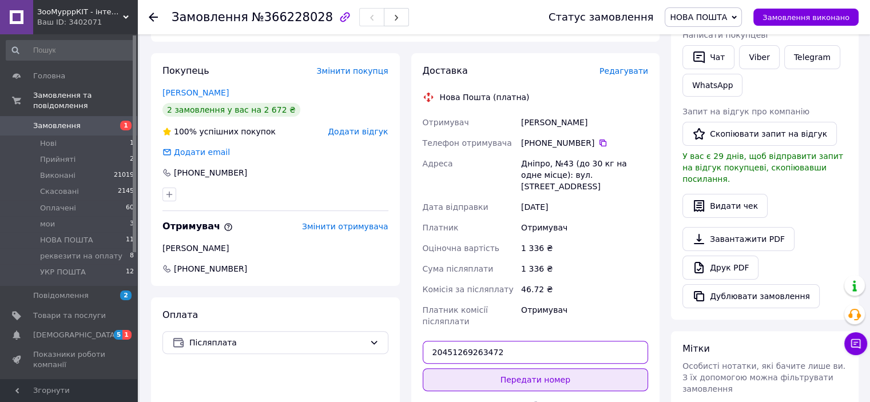
type input "20451269263472"
click at [604, 368] on button "Передати номер" at bounding box center [536, 379] width 226 height 23
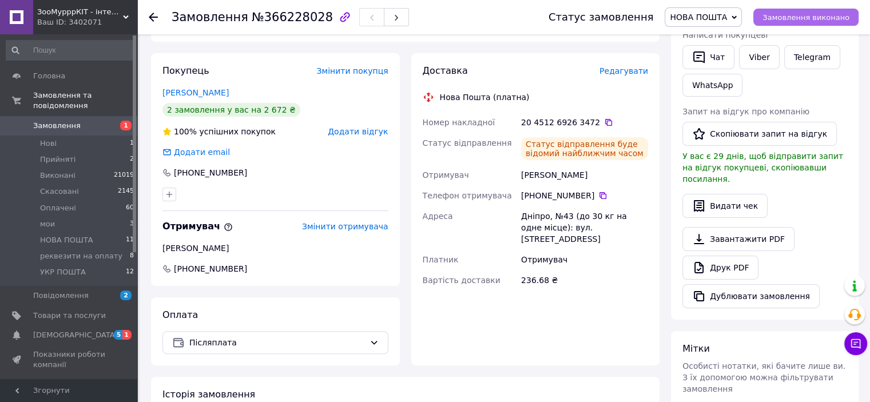
click at [806, 25] on button "Замовлення виконано" at bounding box center [805, 17] width 105 height 17
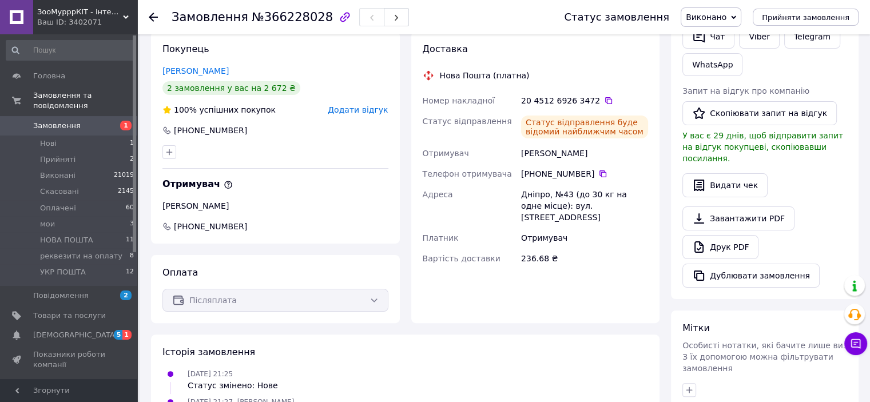
drag, startPoint x: 839, startPoint y: 61, endPoint x: 779, endPoint y: 50, distance: 61.7
click at [835, 61] on div "Чат Viber Telegram WhatsApp" at bounding box center [764, 50] width 169 height 56
click at [762, 39] on link "Viber" at bounding box center [759, 37] width 40 height 24
click at [857, 50] on div "Дії Написати покупцеві   Чат Viber Telegram WhatsApp Запит на відгук про компан…" at bounding box center [765, 137] width 188 height 324
click at [70, 235] on span "НОВА ПОШТА" at bounding box center [66, 240] width 53 height 10
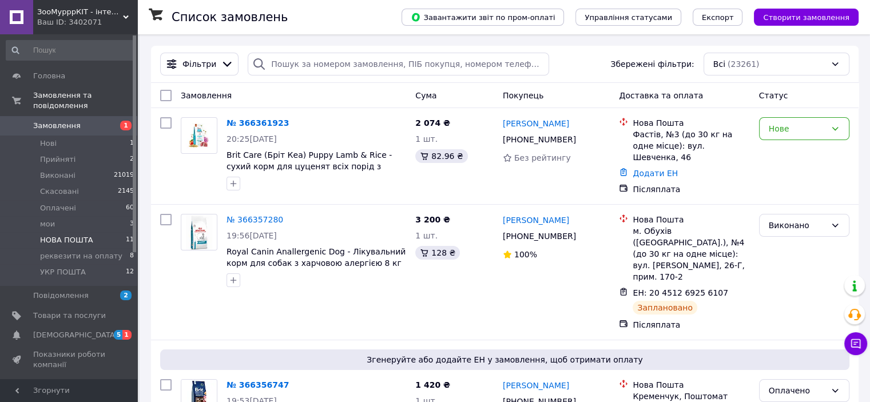
click at [60, 235] on span "НОВА ПОШТА" at bounding box center [66, 240] width 53 height 10
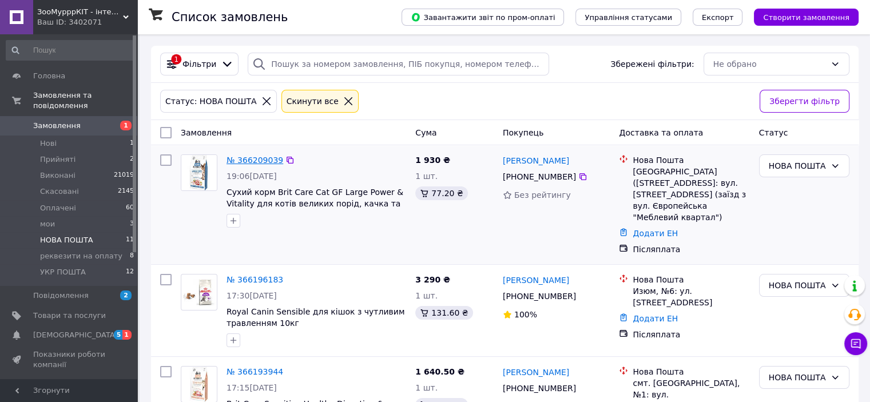
click at [260, 156] on link "№ 366209039" at bounding box center [254, 160] width 57 height 9
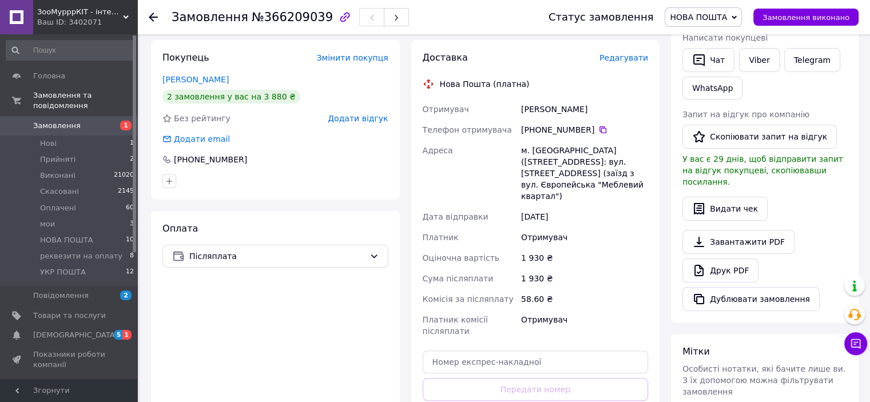
scroll to position [229, 0]
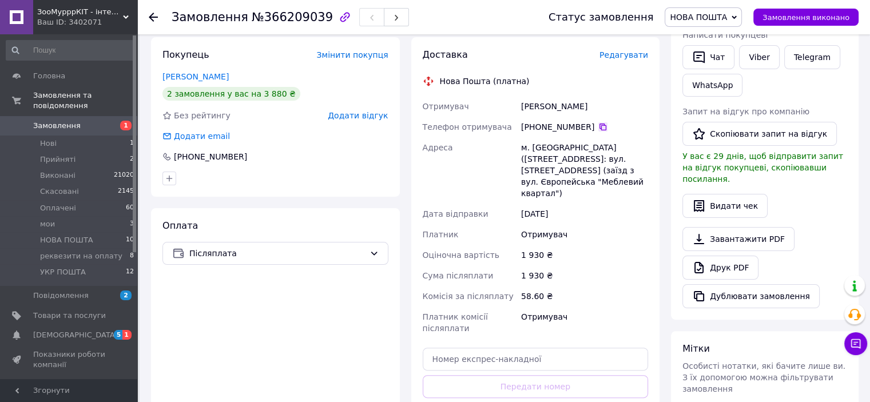
click at [598, 122] on icon at bounding box center [602, 126] width 9 height 9
click at [461, 348] on input "text" at bounding box center [536, 359] width 226 height 23
paste input "20451269264154"
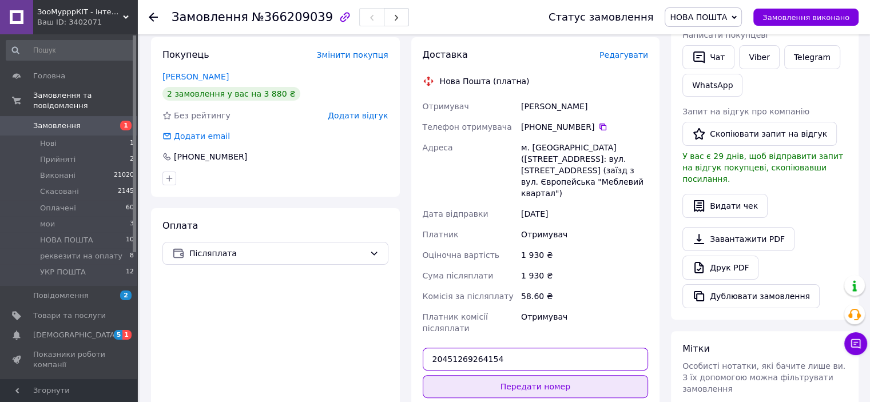
type input "20451269264154"
click at [500, 375] on button "Передати номер" at bounding box center [536, 386] width 226 height 23
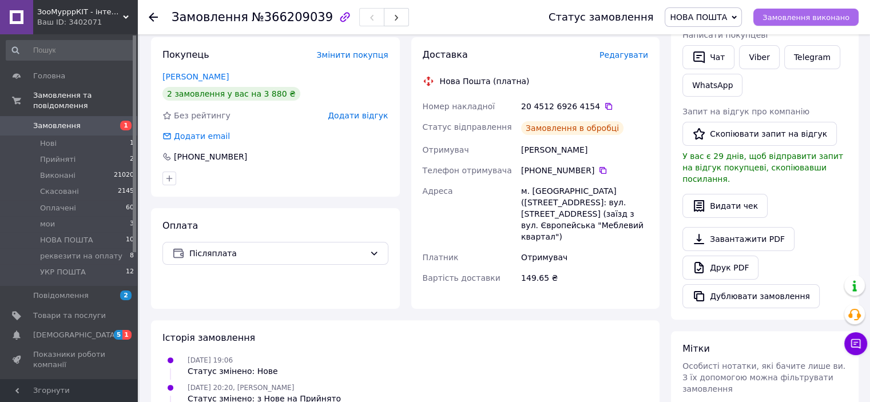
click at [803, 19] on span "Замовлення виконано" at bounding box center [805, 17] width 87 height 9
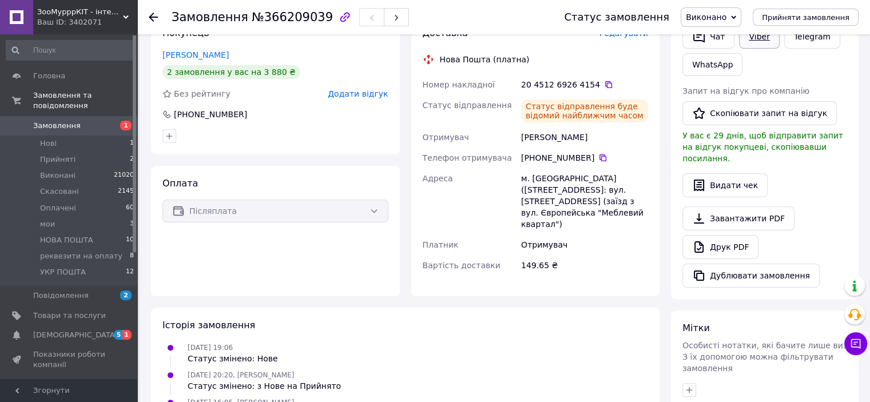
click at [754, 41] on link "Viber" at bounding box center [759, 37] width 40 height 24
click at [67, 235] on span "НОВА ПОШТА" at bounding box center [66, 240] width 53 height 10
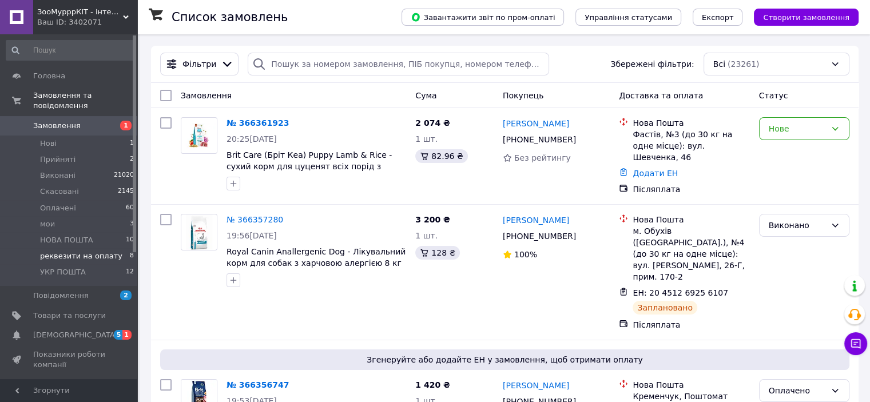
drag, startPoint x: 84, startPoint y: 232, endPoint x: 84, endPoint y: 239, distance: 7.4
click at [84, 235] on span "НОВА ПОШТА" at bounding box center [66, 240] width 53 height 10
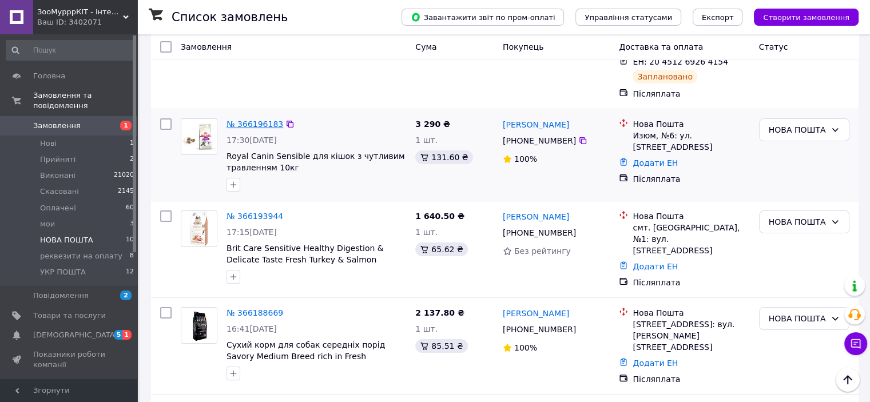
drag, startPoint x: 260, startPoint y: 106, endPoint x: 265, endPoint y: 116, distance: 11.5
click at [260, 117] on div "№ 366196183" at bounding box center [254, 124] width 59 height 14
click at [265, 120] on link "№ 366196183" at bounding box center [254, 124] width 57 height 9
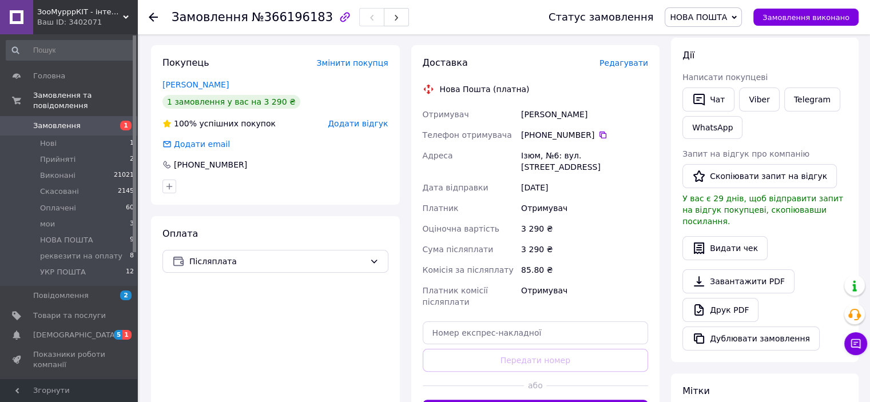
scroll to position [229, 0]
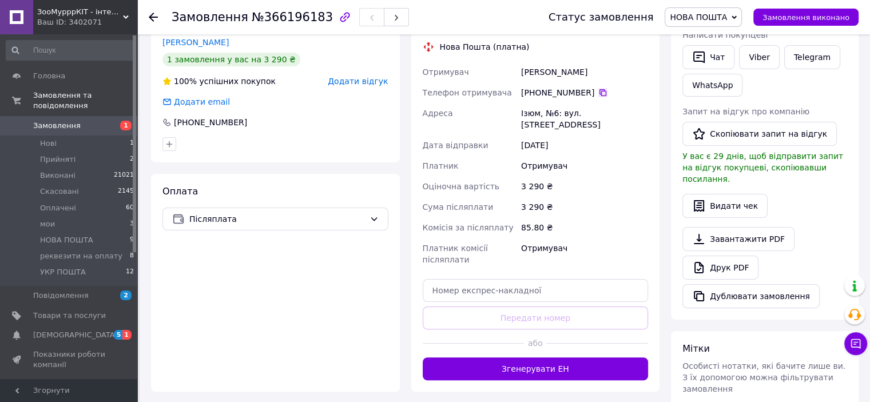
click at [598, 88] on icon at bounding box center [602, 92] width 9 height 9
click at [453, 281] on input "text" at bounding box center [536, 290] width 226 height 23
paste input "20451269265040"
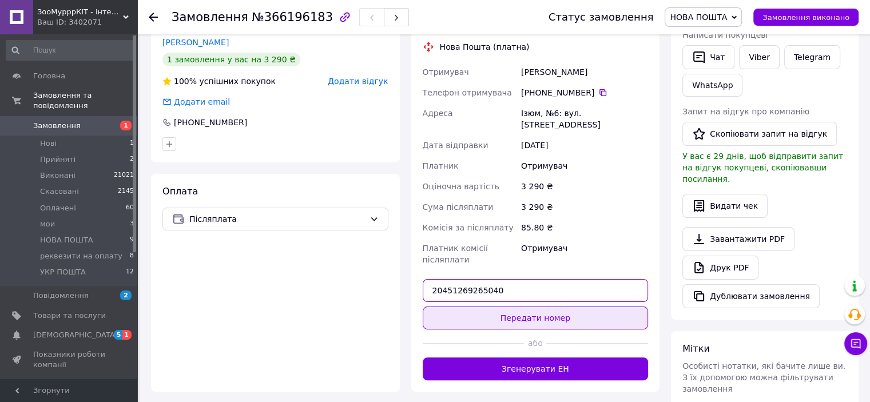
type input "20451269265040"
click at [478, 306] on button "Передати номер" at bounding box center [536, 317] width 226 height 23
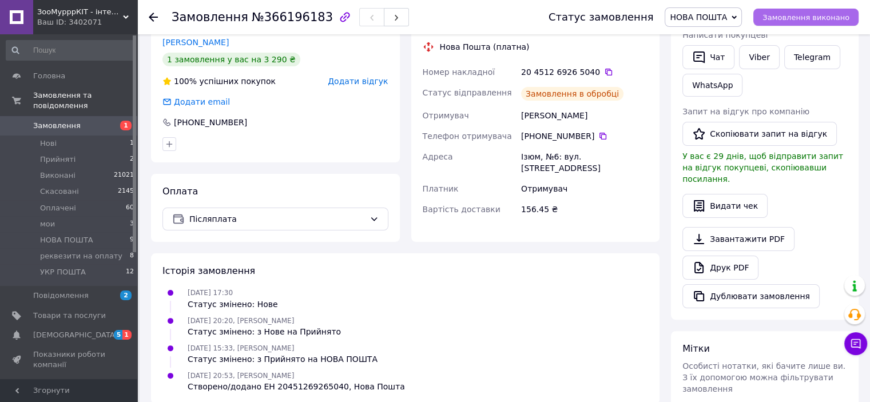
click at [792, 17] on span "Замовлення виконано" at bounding box center [805, 17] width 87 height 9
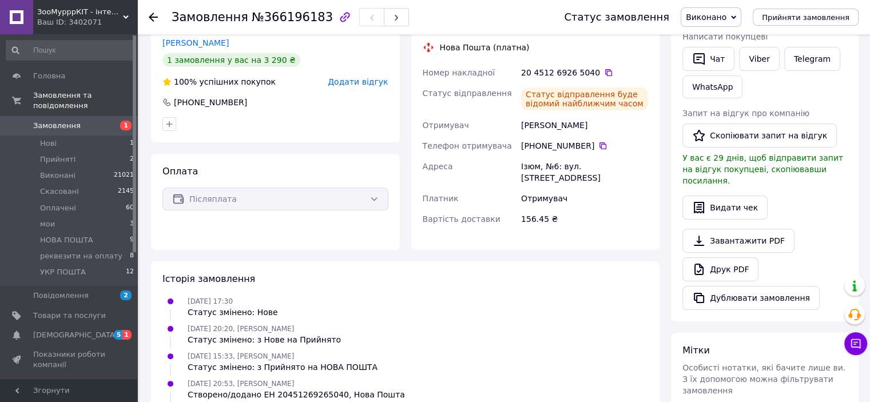
scroll to position [92, 0]
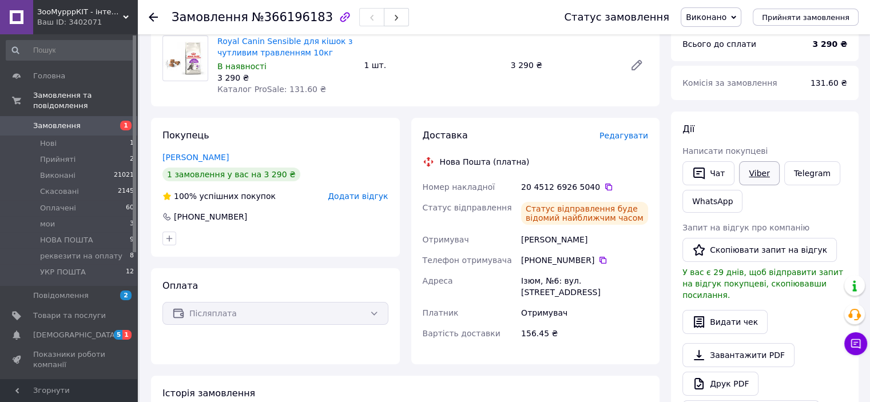
click at [755, 162] on link "Viber" at bounding box center [759, 173] width 40 height 24
click at [73, 235] on span "НОВА ПОШТА" at bounding box center [66, 240] width 53 height 10
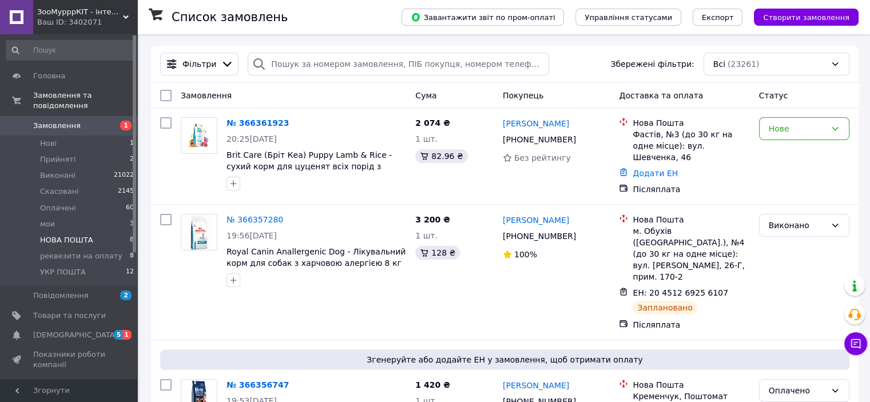
click at [78, 235] on span "НОВА ПОШТА" at bounding box center [66, 240] width 53 height 10
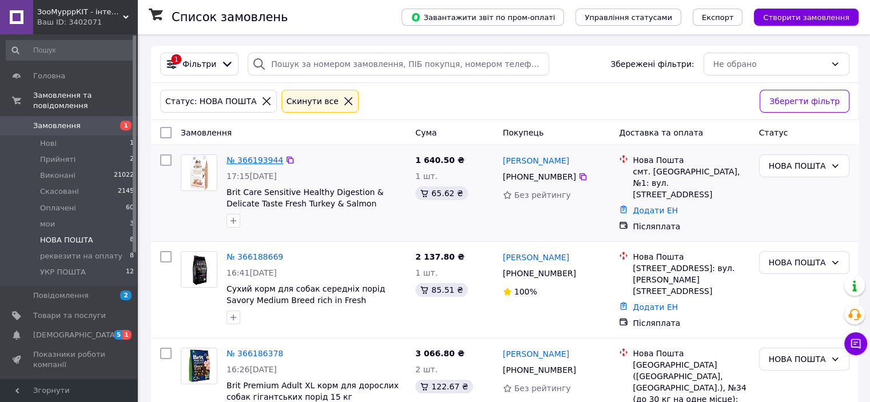
click at [257, 162] on link "№ 366193944" at bounding box center [254, 160] width 57 height 9
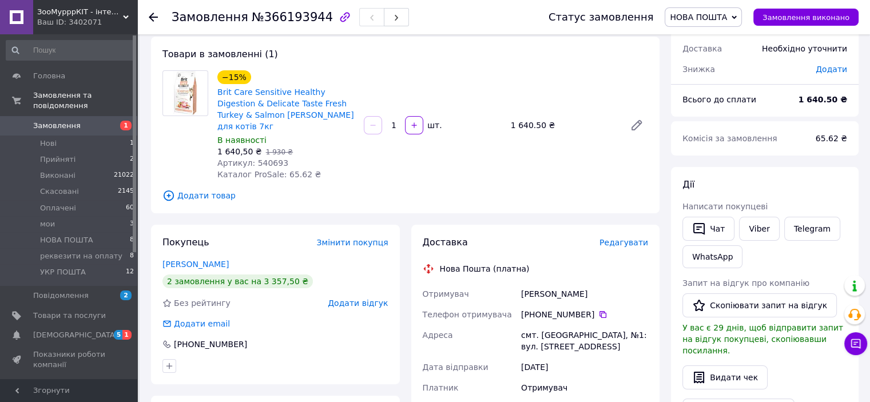
scroll to position [172, 0]
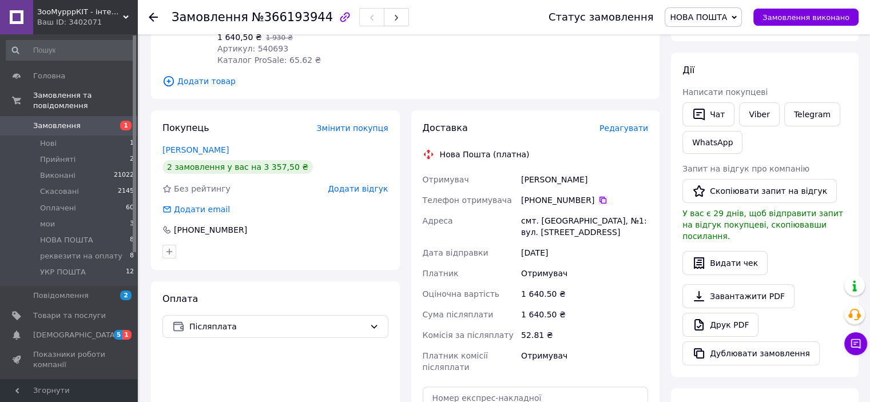
click at [598, 196] on icon at bounding box center [602, 200] width 9 height 9
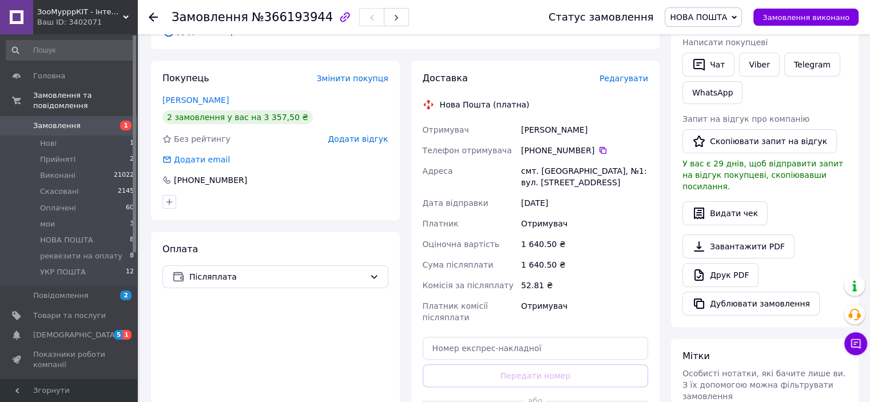
scroll to position [286, 0]
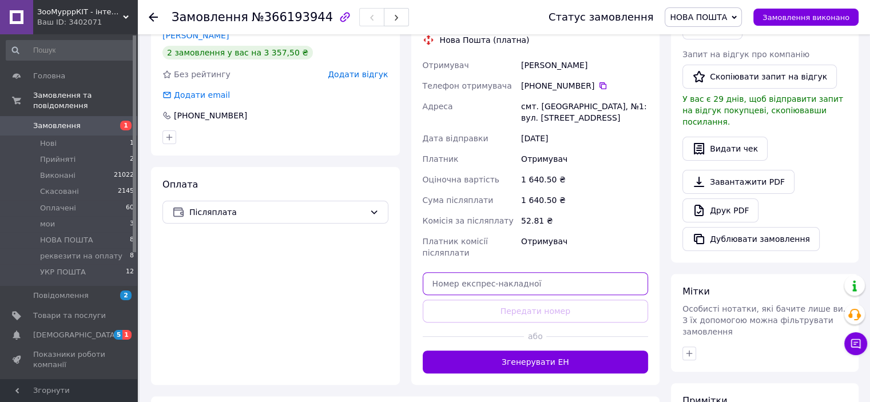
click at [492, 272] on input "text" at bounding box center [536, 283] width 226 height 23
paste input "20451269265773"
type input "20451269265773"
drag, startPoint x: 539, startPoint y: 320, endPoint x: 540, endPoint y: 305, distance: 14.9
click at [539, 330] on span "або" at bounding box center [535, 335] width 22 height 11
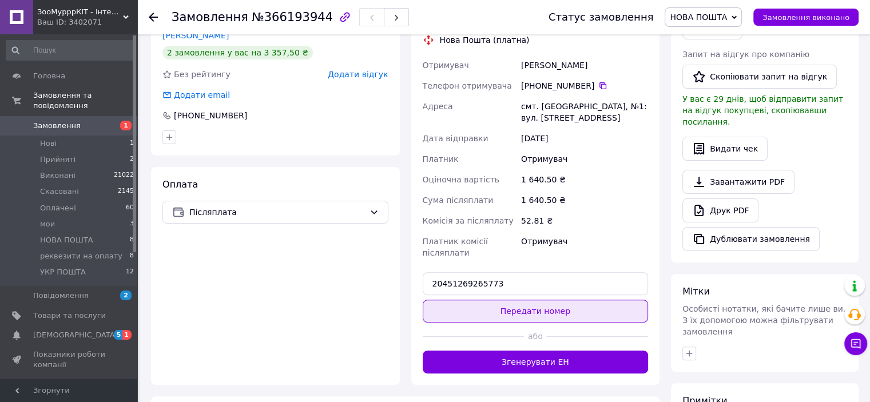
click at [540, 305] on button "Передати номер" at bounding box center [536, 311] width 226 height 23
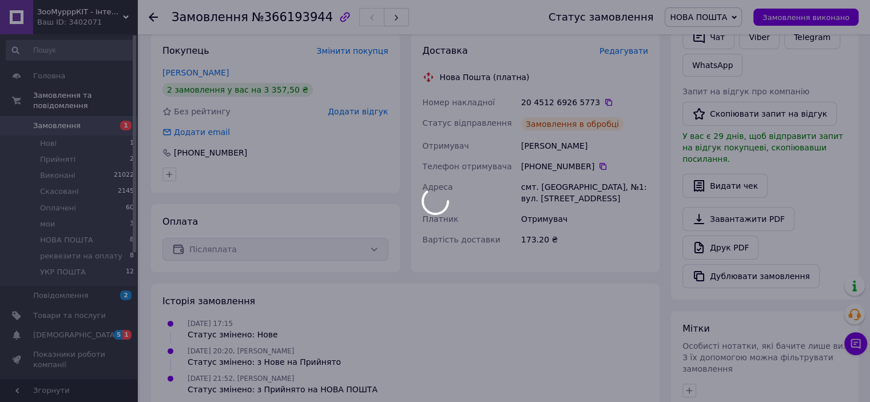
scroll to position [229, 0]
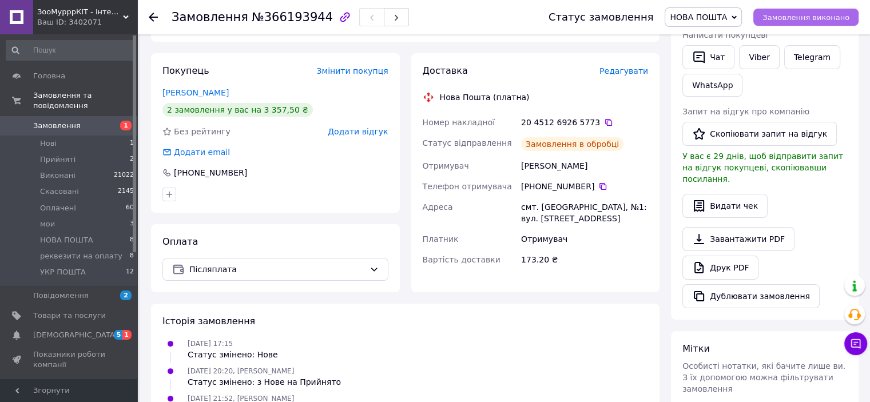
click at [821, 18] on span "Замовлення виконано" at bounding box center [805, 17] width 87 height 9
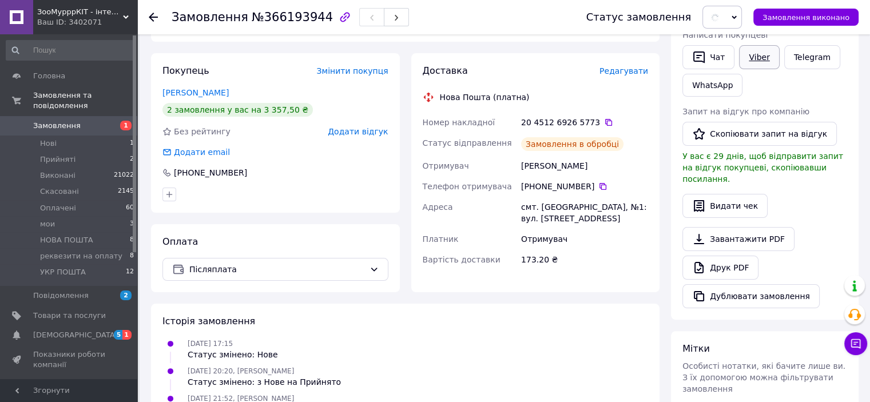
click at [762, 59] on link "Viber" at bounding box center [759, 57] width 40 height 24
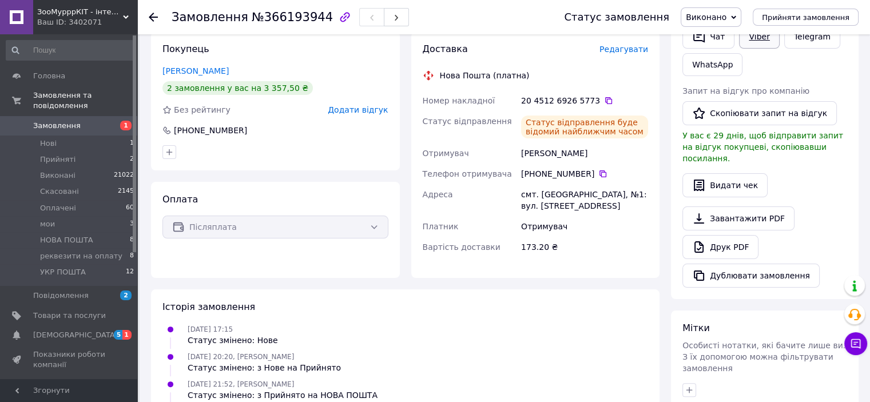
click at [751, 38] on link "Viber" at bounding box center [759, 37] width 40 height 24
click at [73, 236] on li "НОВА ПОШТА 8" at bounding box center [70, 240] width 141 height 16
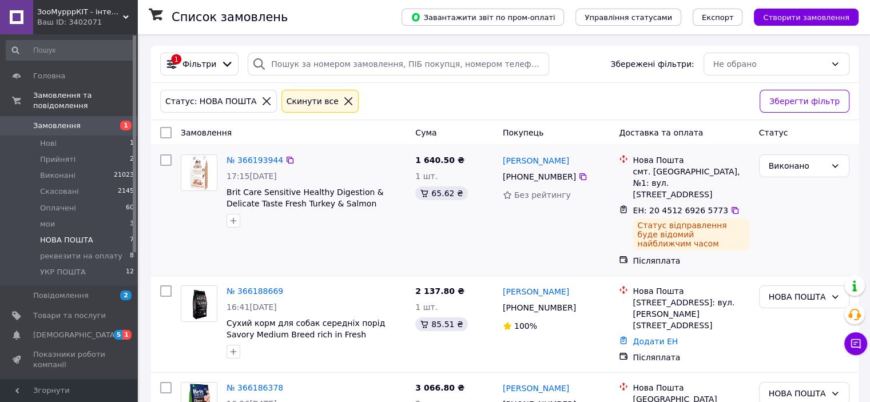
scroll to position [57, 0]
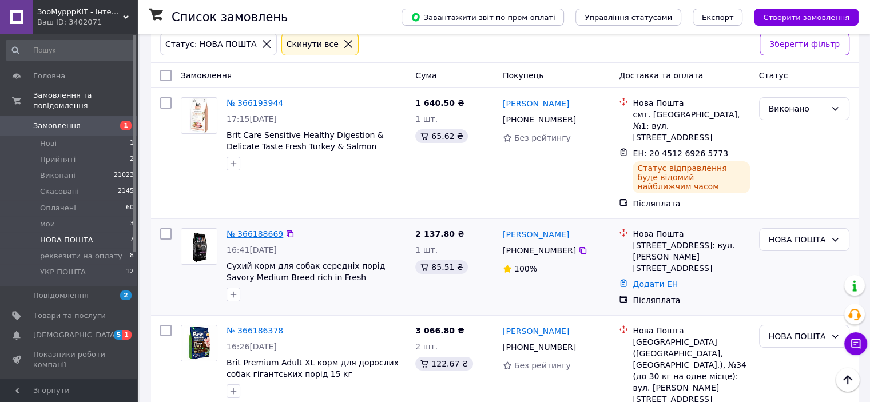
click at [269, 229] on link "№ 366188669" at bounding box center [254, 233] width 57 height 9
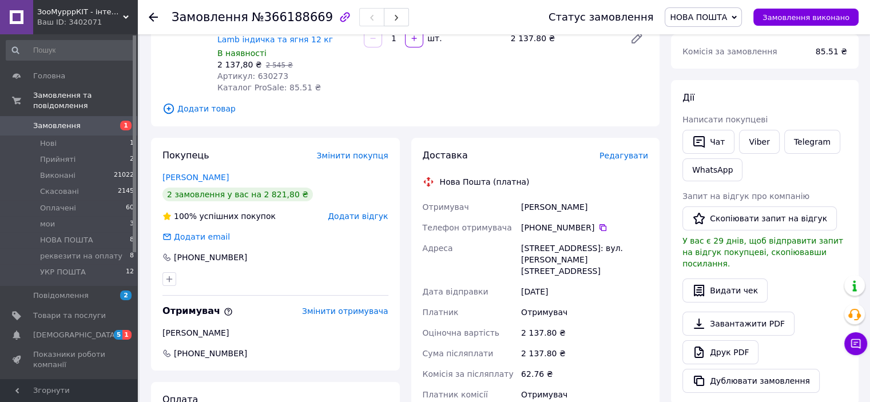
scroll to position [229, 0]
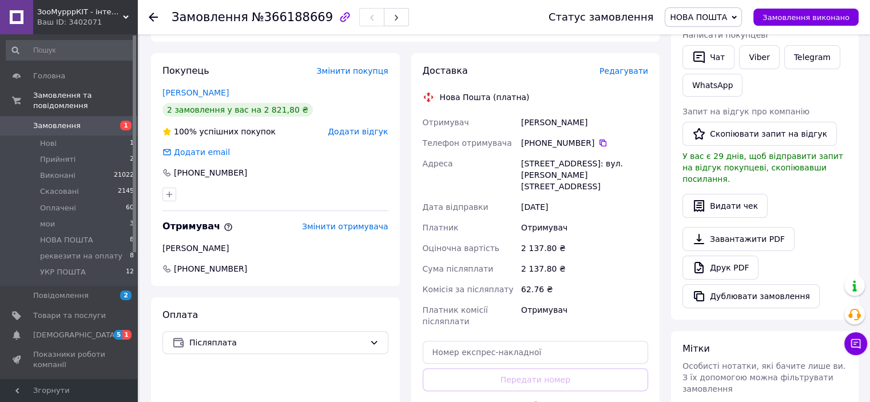
drag, startPoint x: 595, startPoint y: 132, endPoint x: 591, endPoint y: 120, distance: 13.2
click at [598, 138] on icon at bounding box center [602, 142] width 9 height 9
click at [455, 341] on input "text" at bounding box center [536, 352] width 226 height 23
paste input "20451269266549"
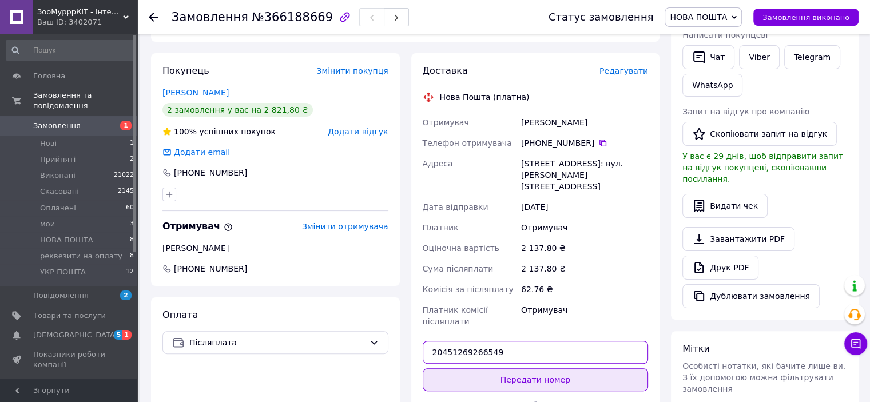
type input "20451269266549"
click at [504, 368] on button "Передати номер" at bounding box center [536, 379] width 226 height 23
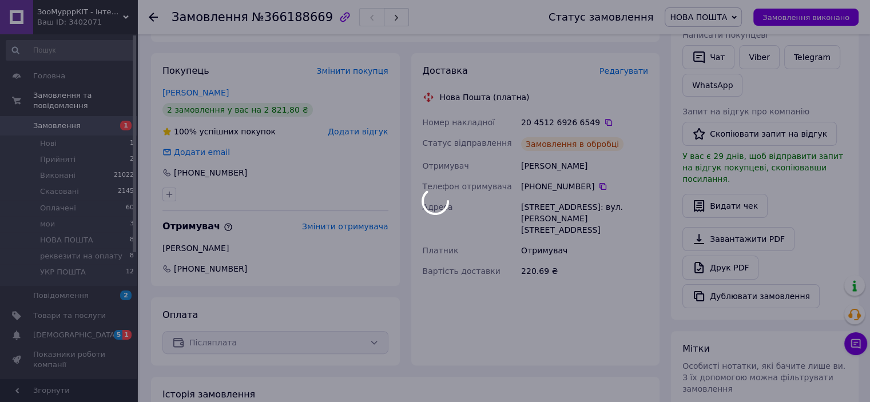
drag, startPoint x: 801, startPoint y: 19, endPoint x: 815, endPoint y: 35, distance: 21.9
click at [815, 35] on div at bounding box center [435, 201] width 870 height 402
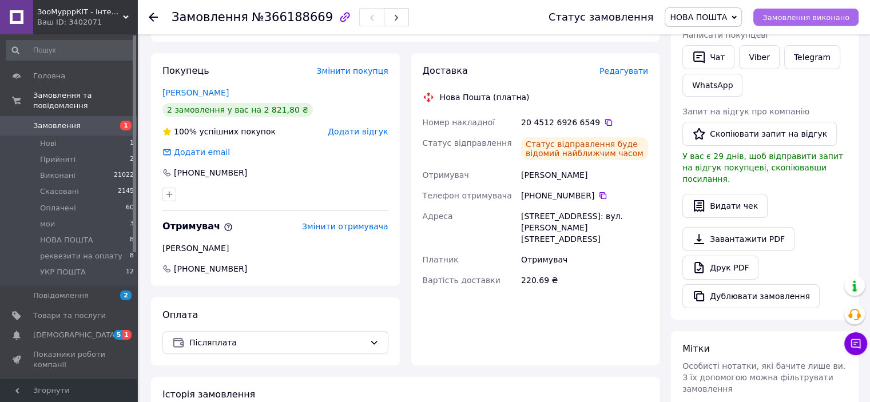
click at [822, 23] on button "Замовлення виконано" at bounding box center [805, 17] width 105 height 17
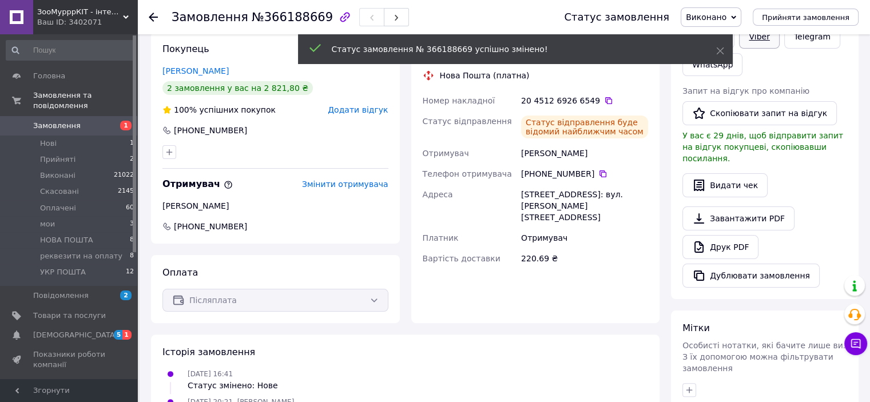
click at [757, 41] on link "Viber" at bounding box center [759, 37] width 40 height 24
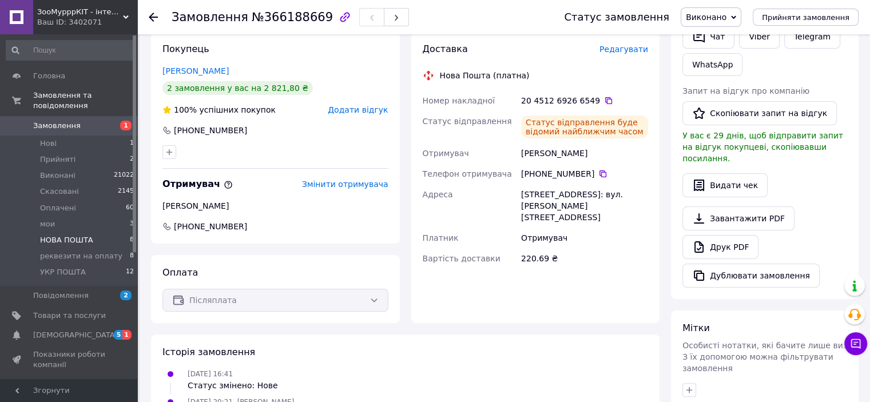
click at [87, 235] on span "НОВА ПОШТА" at bounding box center [66, 240] width 53 height 10
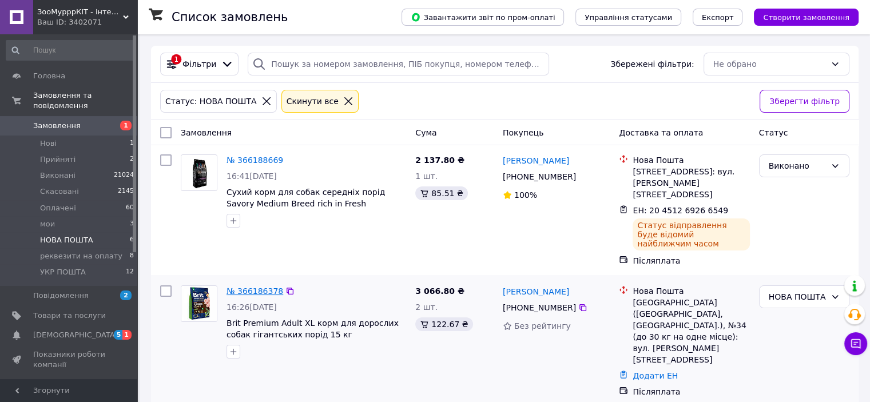
click at [249, 286] on link "№ 366186378" at bounding box center [254, 290] width 57 height 9
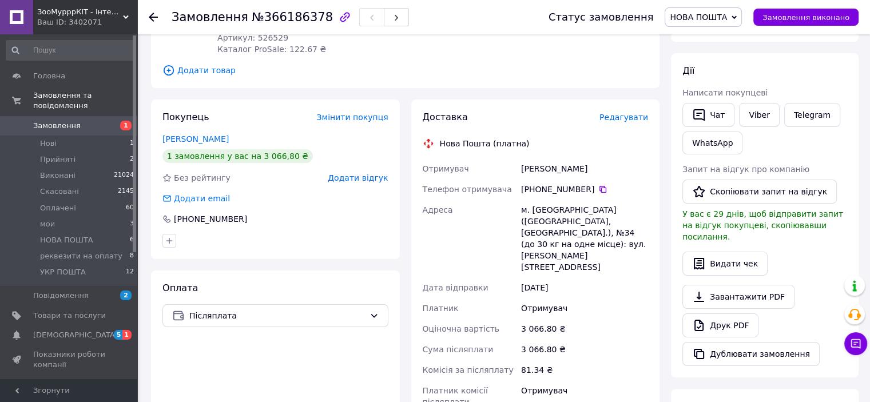
scroll to position [172, 0]
click at [598, 185] on icon at bounding box center [602, 188] width 9 height 9
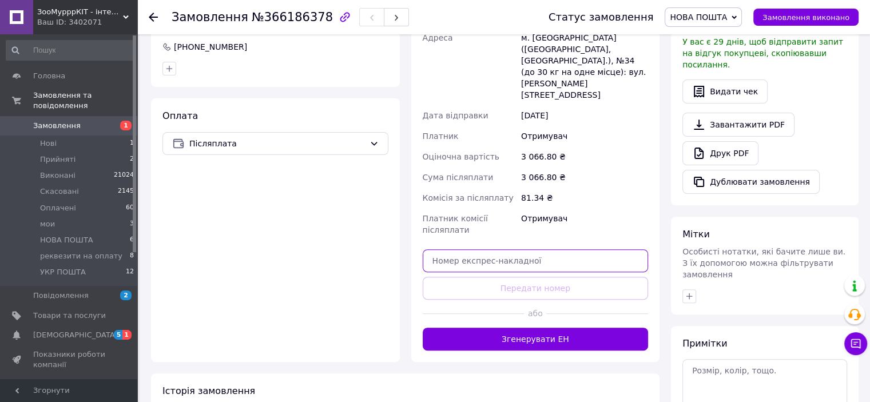
click at [472, 249] on input "text" at bounding box center [536, 260] width 226 height 23
paste input "20451269267264"
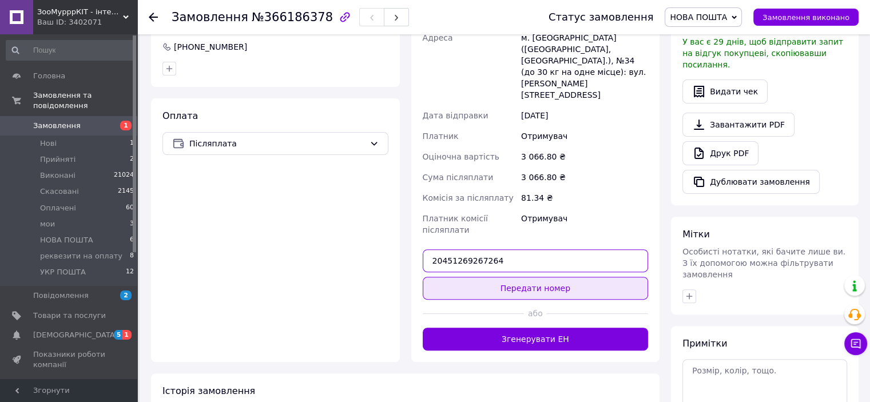
type input "20451269267264"
click at [509, 277] on button "Передати номер" at bounding box center [536, 288] width 226 height 23
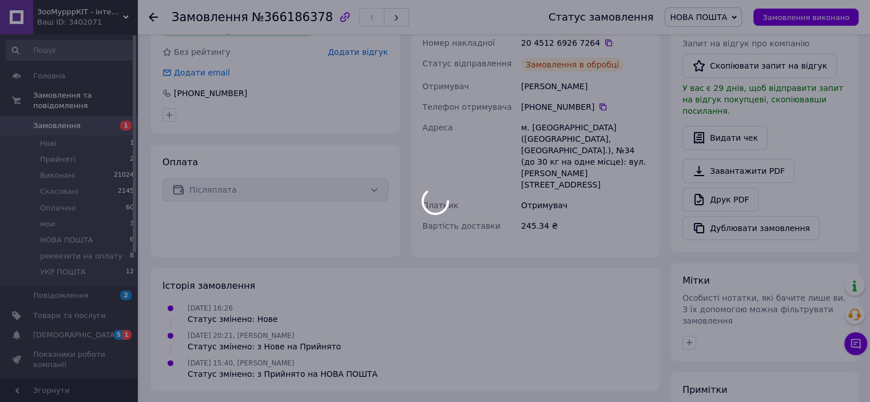
scroll to position [229, 0]
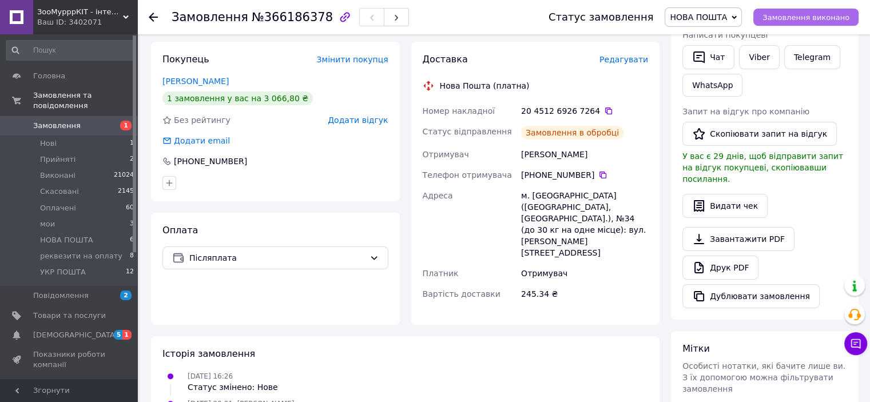
click at [805, 16] on span "Замовлення виконано" at bounding box center [805, 17] width 87 height 9
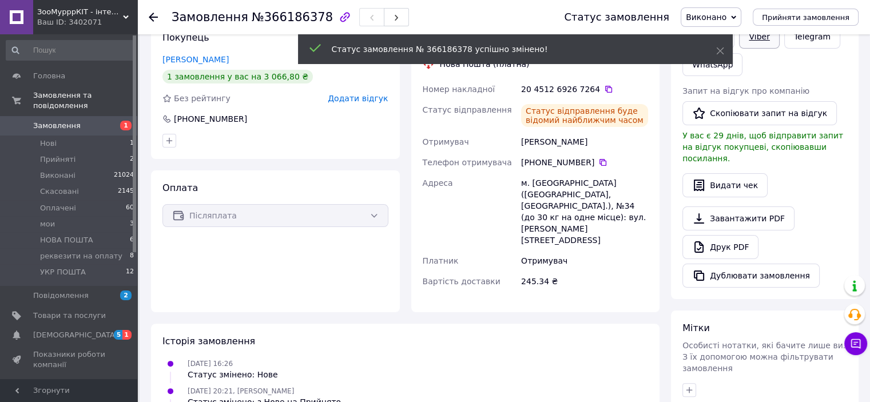
click at [759, 42] on link "Viber" at bounding box center [759, 37] width 40 height 24
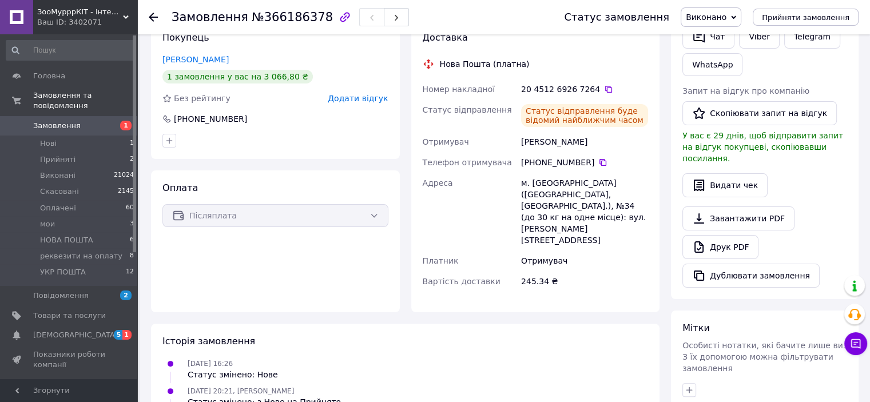
click at [819, 208] on div "Завантажити PDF   Друк PDF   Дублювати замовлення" at bounding box center [764, 246] width 165 height 81
click at [751, 43] on link "Viber" at bounding box center [759, 37] width 40 height 24
click at [856, 339] on icon at bounding box center [855, 343] width 11 height 11
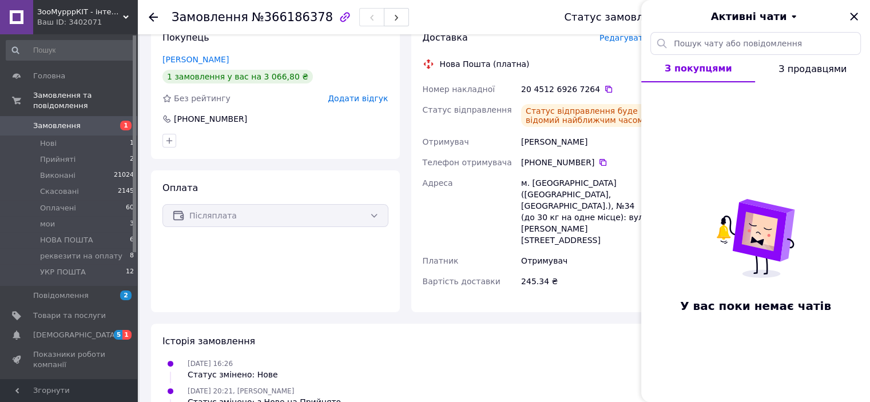
click at [718, 66] on span "З покупцями" at bounding box center [697, 68] width 67 height 11
click at [807, 79] on button "З продавцями" at bounding box center [812, 68] width 115 height 27
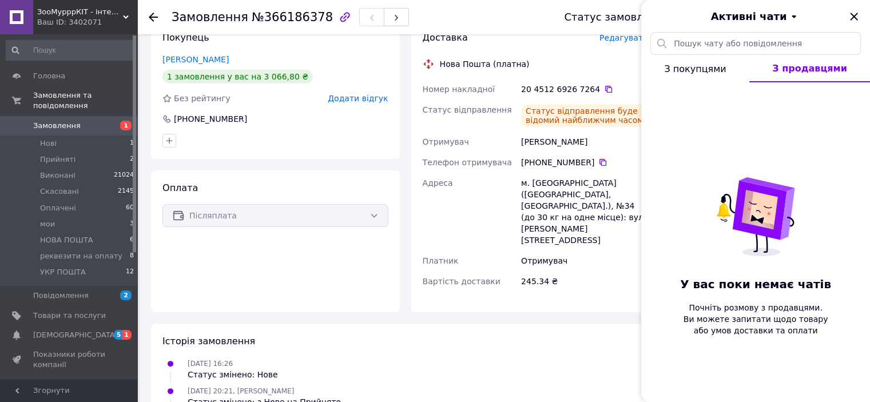
click at [724, 68] on button "З покупцями" at bounding box center [695, 68] width 108 height 27
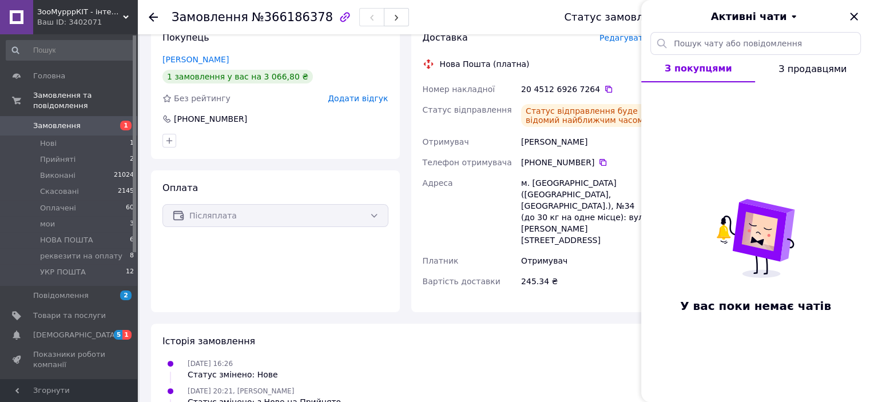
drag, startPoint x: 679, startPoint y: 19, endPoint x: 706, endPoint y: 18, distance: 26.4
click at [679, 18] on button "Активні чати" at bounding box center [755, 16] width 165 height 15
click at [850, 22] on icon "Закрити" at bounding box center [854, 17] width 14 height 14
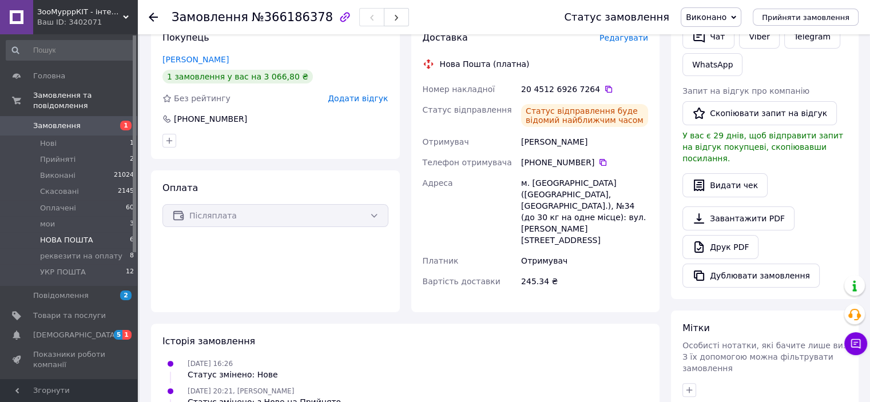
click at [64, 235] on span "НОВА ПОШТА" at bounding box center [66, 240] width 53 height 10
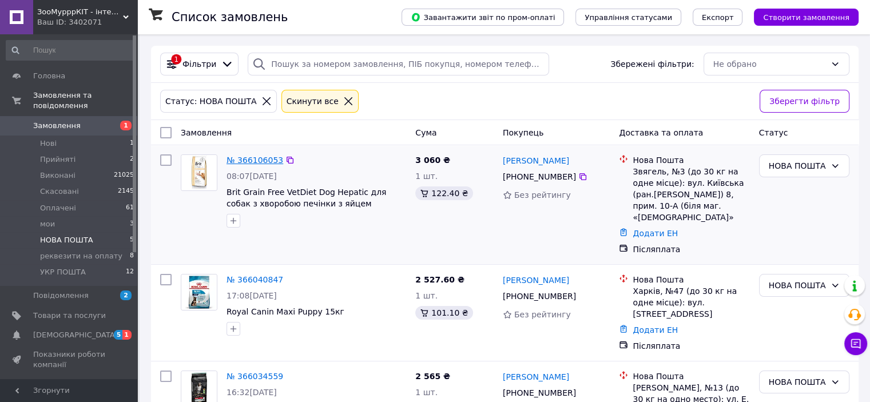
click at [261, 165] on link "№ 366106053" at bounding box center [254, 160] width 57 height 9
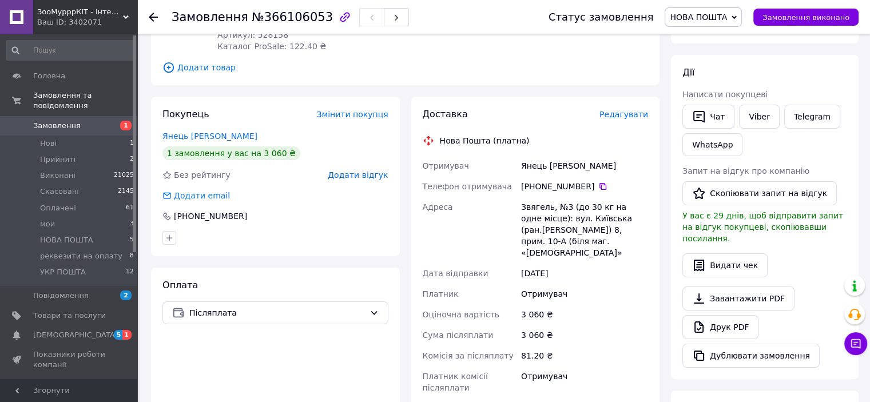
scroll to position [172, 0]
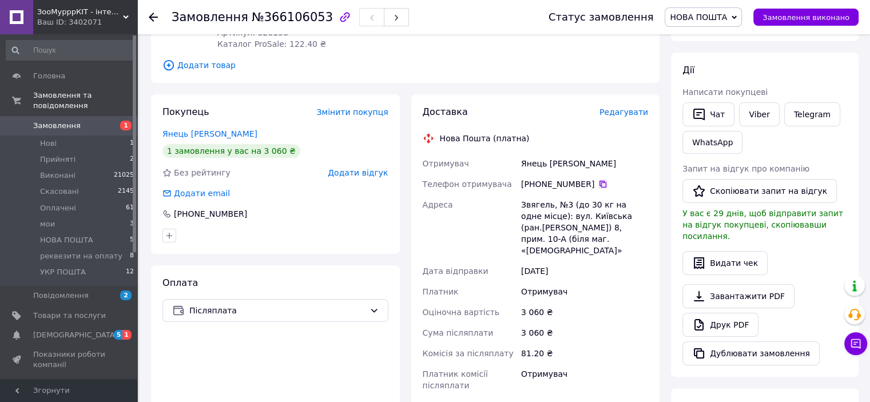
click at [598, 185] on icon at bounding box center [602, 184] width 9 height 9
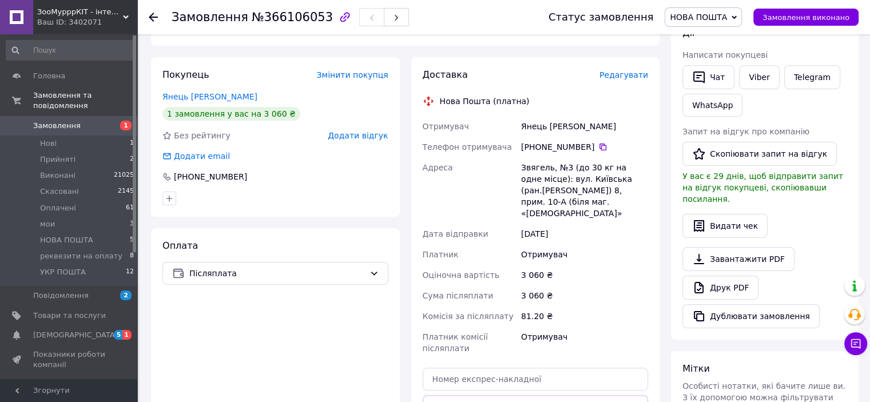
scroll to position [229, 0]
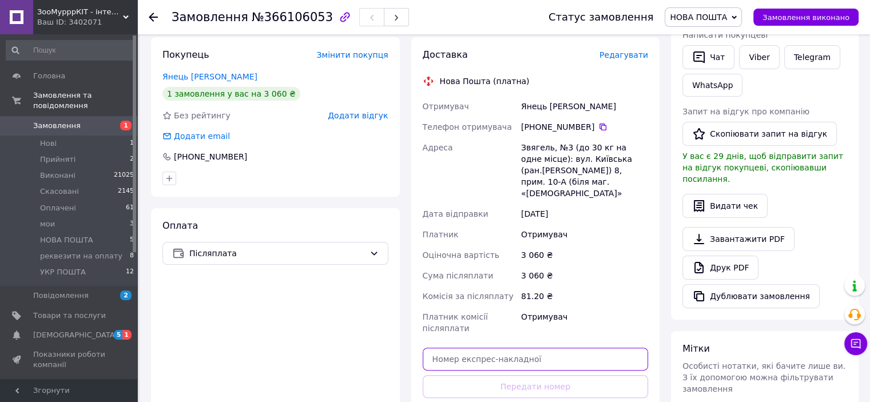
click at [477, 348] on input "text" at bounding box center [536, 359] width 226 height 23
paste input "20451269267959"
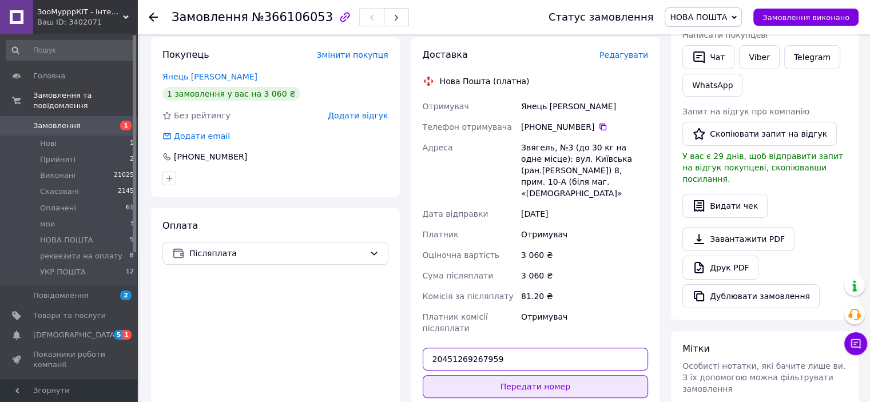
type input "20451269267959"
click at [515, 375] on button "Передати номер" at bounding box center [536, 386] width 226 height 23
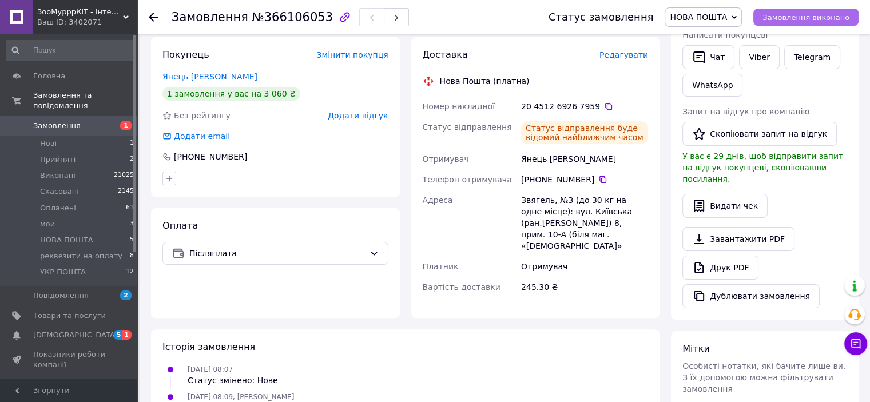
click at [794, 18] on span "Замовлення виконано" at bounding box center [805, 17] width 87 height 9
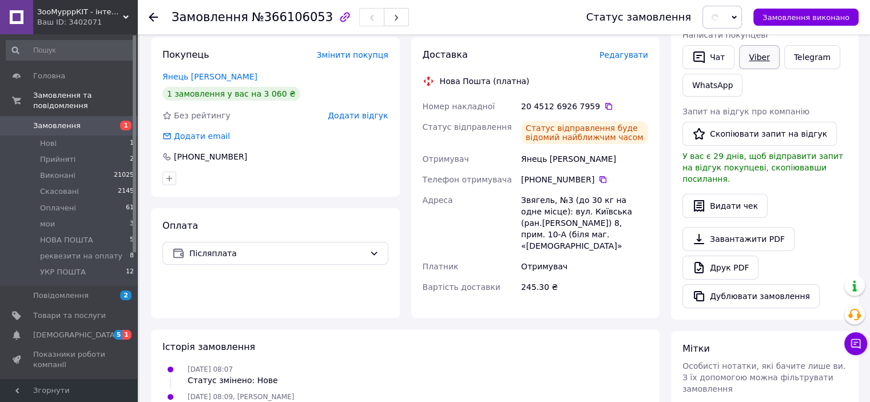
click at [749, 45] on link "Viber" at bounding box center [759, 57] width 40 height 24
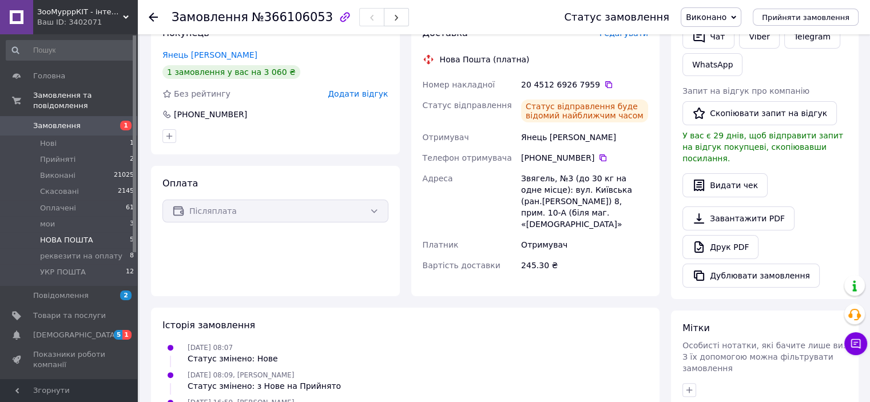
click at [83, 235] on span "НОВА ПОШТА" at bounding box center [66, 240] width 53 height 10
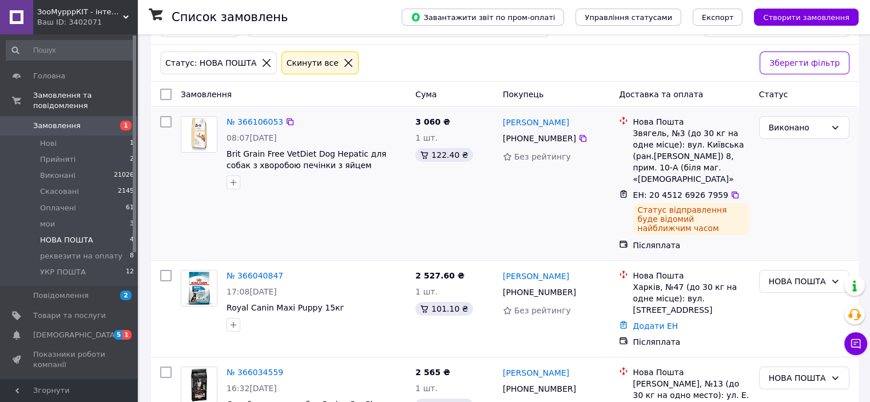
scroll to position [57, 0]
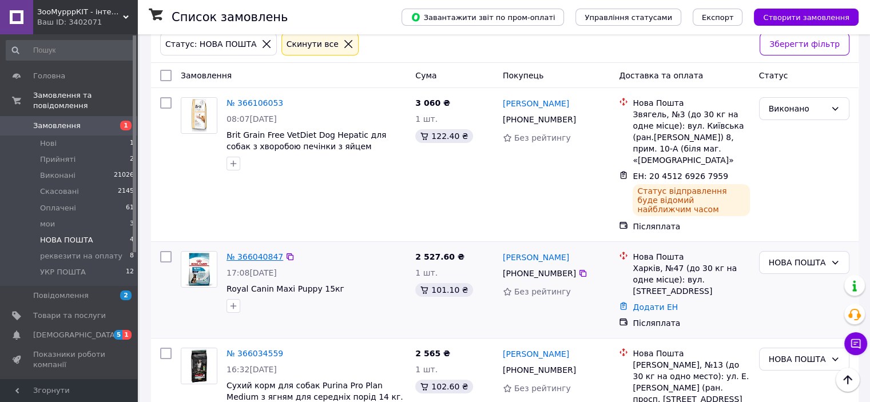
click at [265, 252] on link "№ 366040847" at bounding box center [254, 256] width 57 height 9
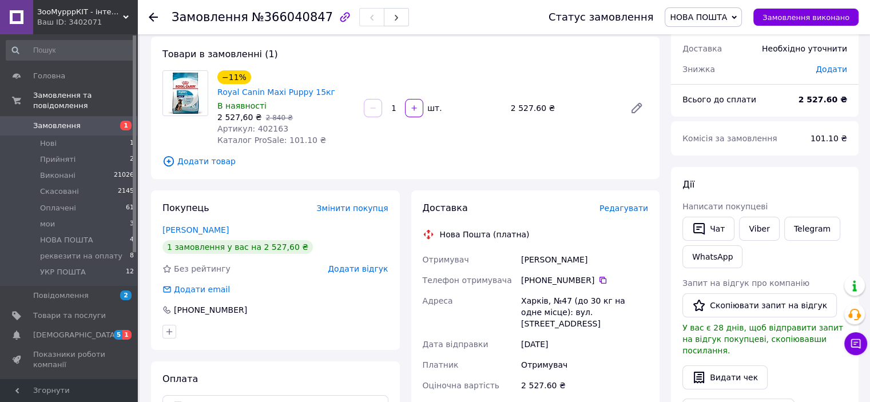
scroll to position [114, 0]
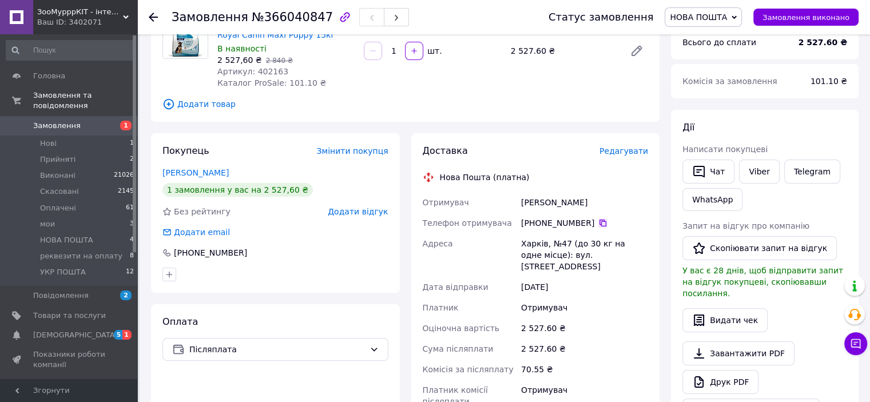
click at [599, 220] on icon at bounding box center [602, 223] width 7 height 7
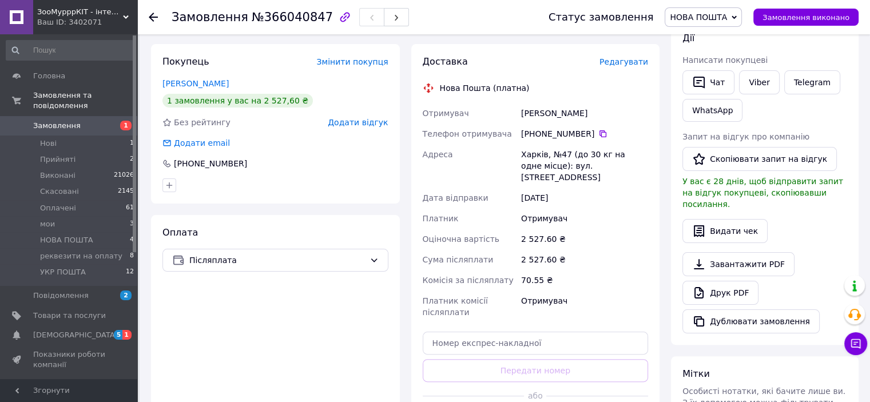
scroll to position [229, 0]
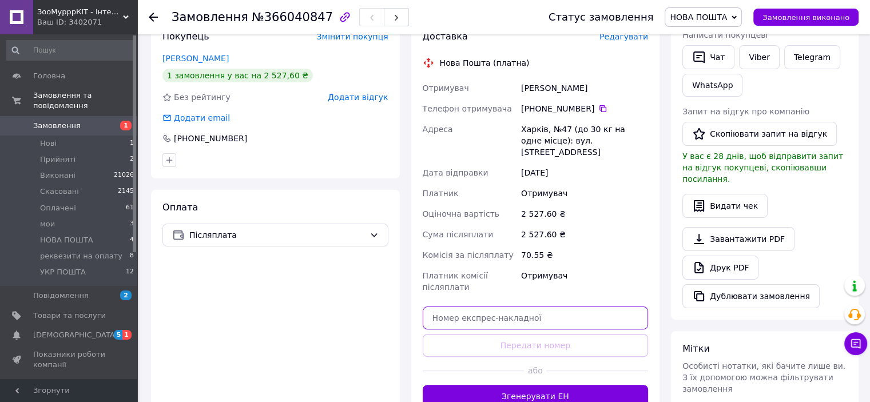
click at [482, 306] on input "text" at bounding box center [536, 317] width 226 height 23
paste input "20451269268631"
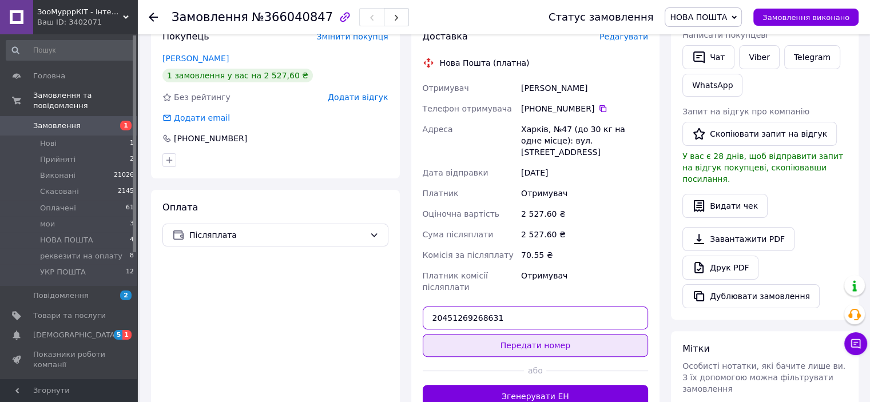
type input "20451269268631"
click at [505, 334] on button "Передати номер" at bounding box center [536, 345] width 226 height 23
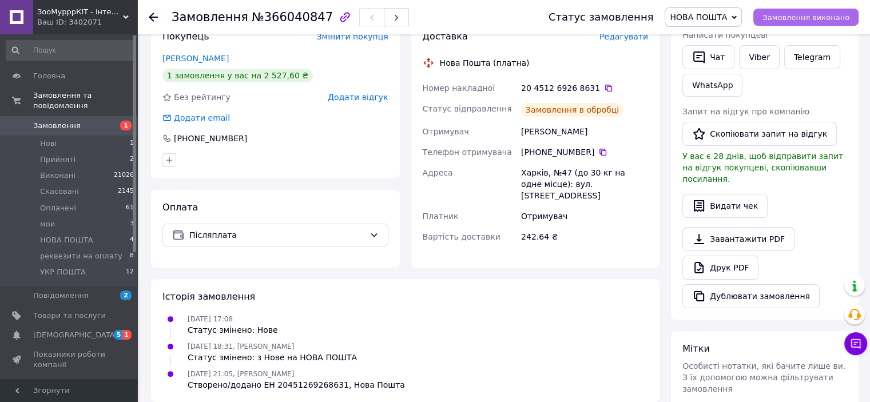
click at [789, 17] on span "Замовлення виконано" at bounding box center [805, 17] width 87 height 9
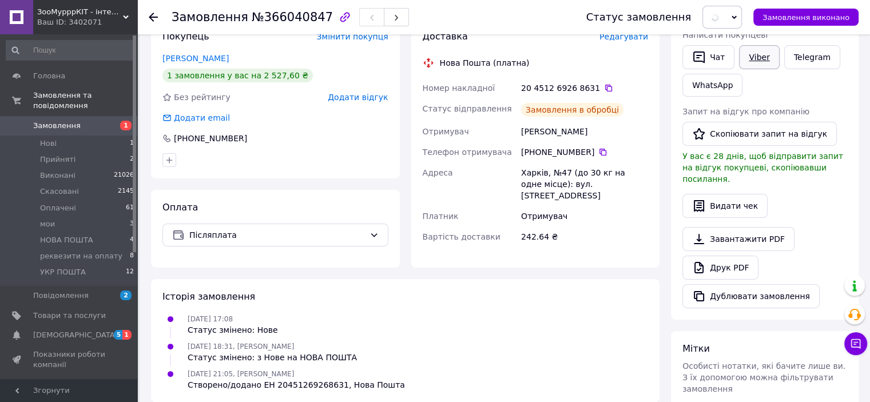
click at [755, 63] on link "Viber" at bounding box center [759, 57] width 40 height 24
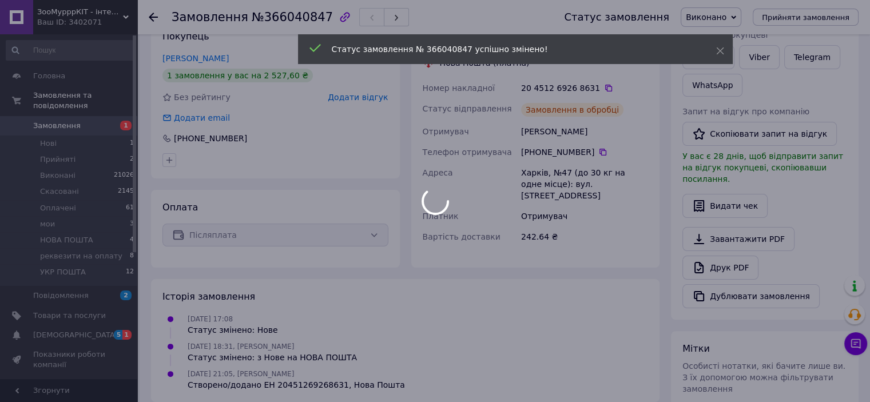
scroll to position [206, 0]
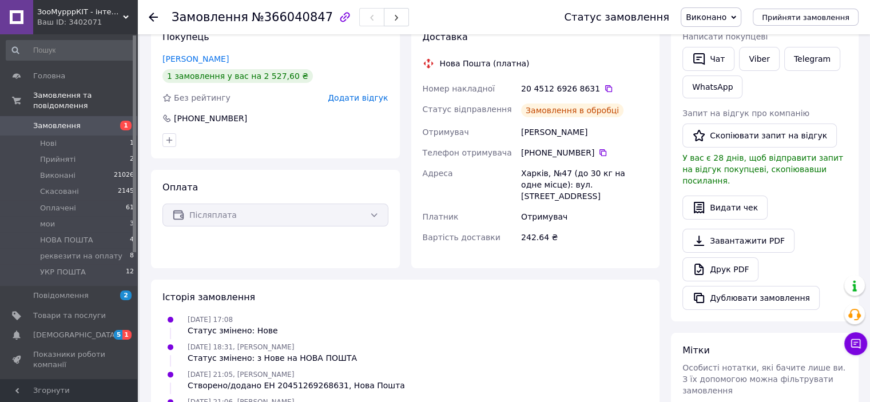
click at [827, 174] on div "Дії Написати покупцеві   Чат Viber Telegram WhatsApp Запит на відгук про компан…" at bounding box center [764, 159] width 165 height 301
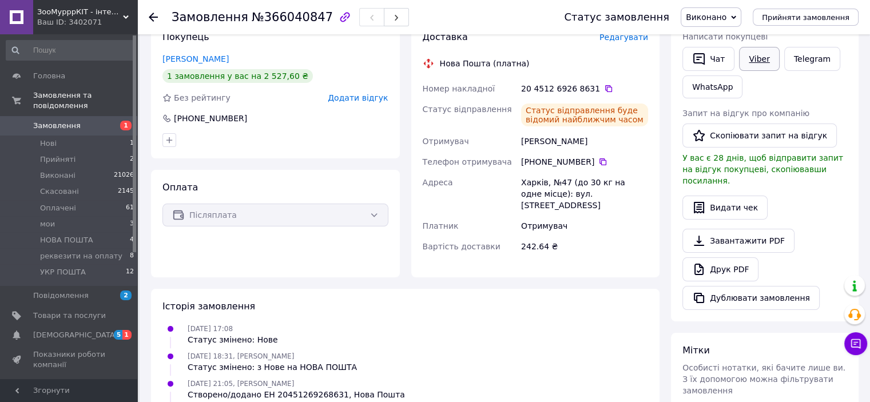
click at [759, 67] on link "Viber" at bounding box center [759, 59] width 40 height 24
click at [81, 235] on span "НОВА ПОШТА" at bounding box center [66, 240] width 53 height 10
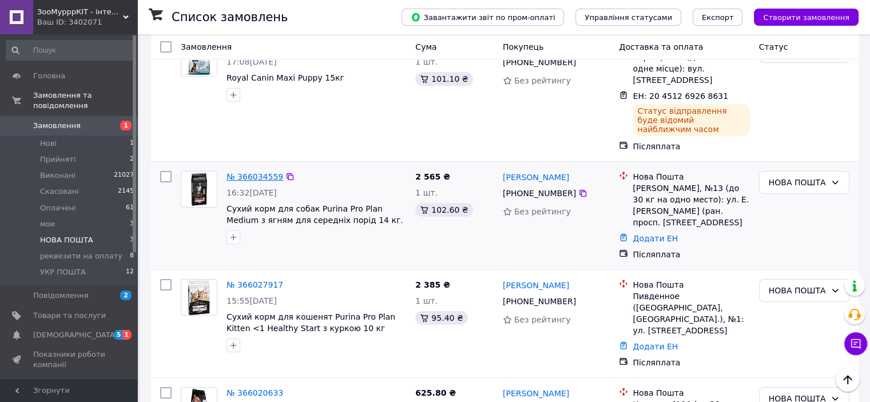
scroll to position [57, 0]
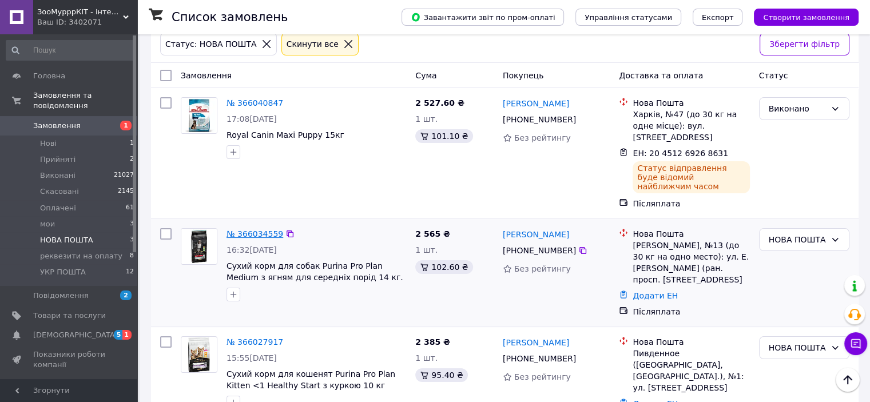
click at [257, 229] on link "№ 366034559" at bounding box center [254, 233] width 57 height 9
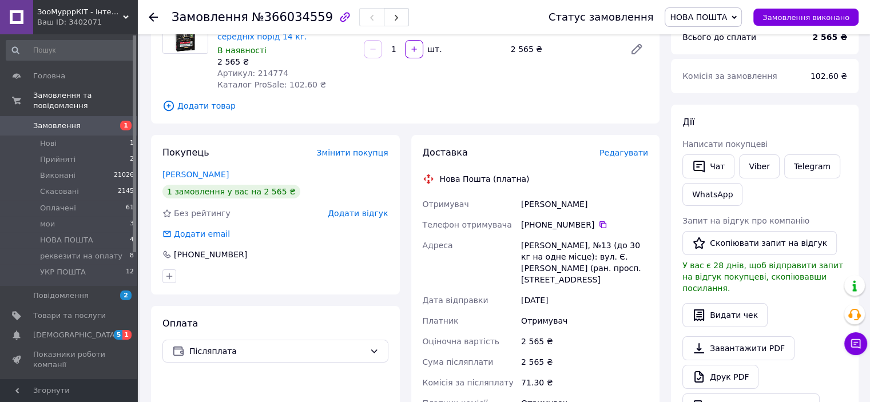
scroll to position [229, 0]
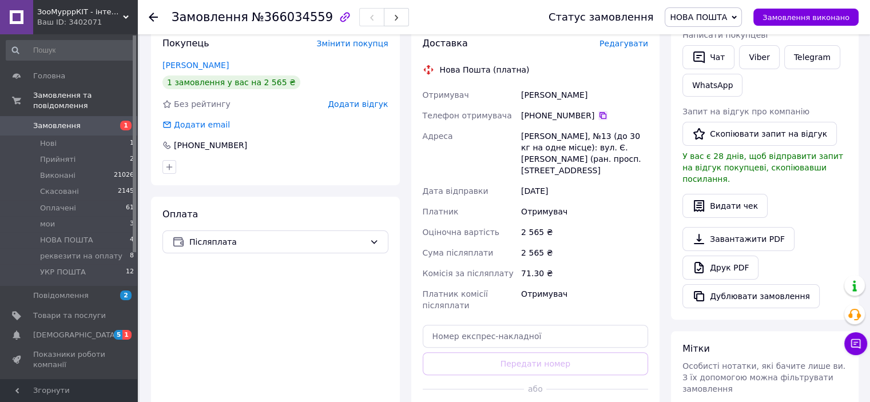
click at [598, 113] on icon at bounding box center [602, 115] width 9 height 9
click at [473, 329] on input "text" at bounding box center [536, 336] width 226 height 23
paste input "20451269269333"
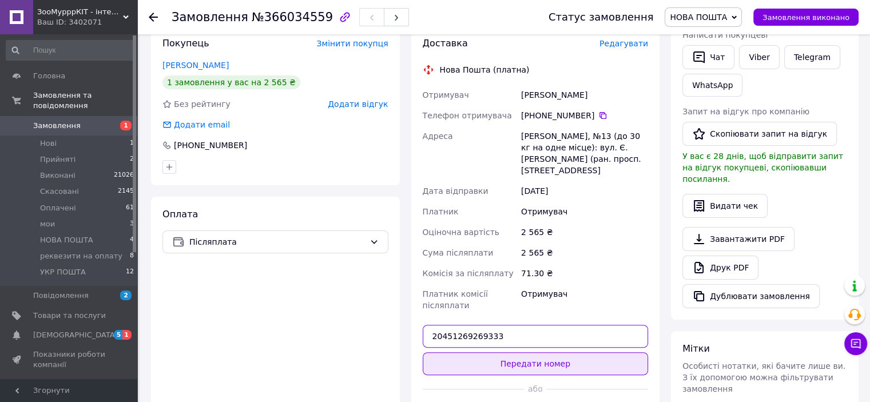
type input "20451269269333"
click at [506, 352] on button "Передати номер" at bounding box center [536, 363] width 226 height 23
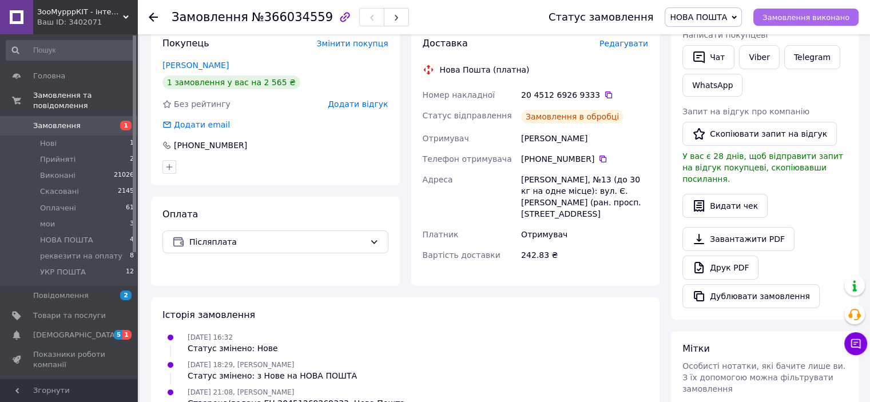
click at [787, 21] on span "Замовлення виконано" at bounding box center [805, 17] width 87 height 9
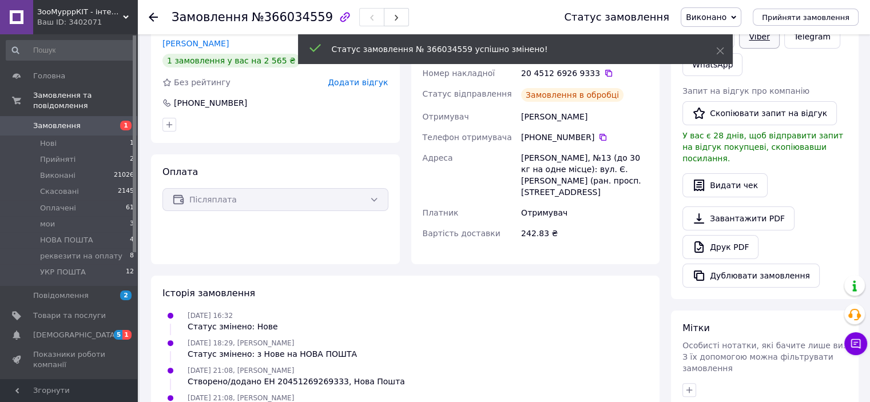
click at [749, 43] on link "Viber" at bounding box center [759, 37] width 40 height 24
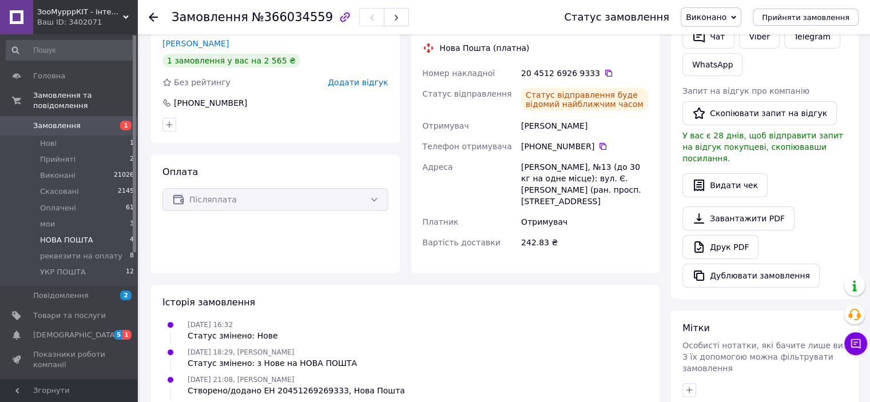
click at [73, 235] on span "НОВА ПОШТА" at bounding box center [66, 240] width 53 height 10
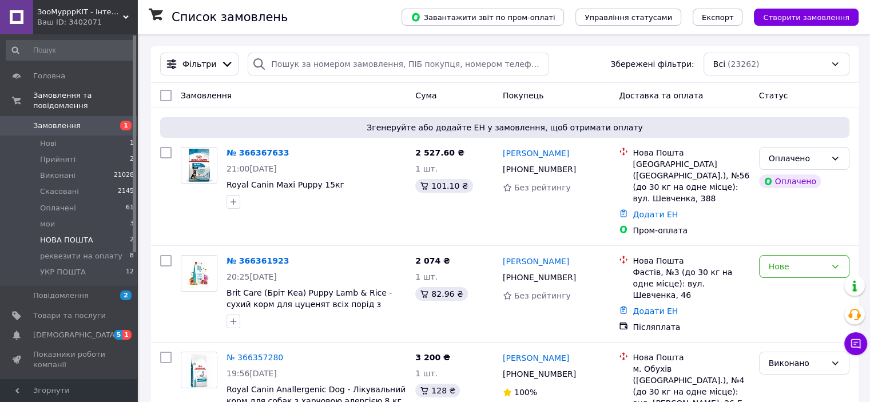
click at [74, 235] on span "НОВА ПОШТА" at bounding box center [66, 240] width 53 height 10
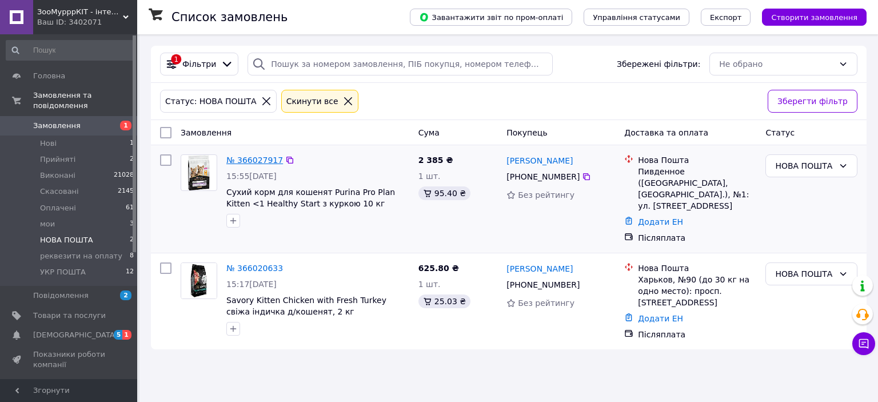
click at [265, 157] on link "№ 366027917" at bounding box center [254, 160] width 57 height 9
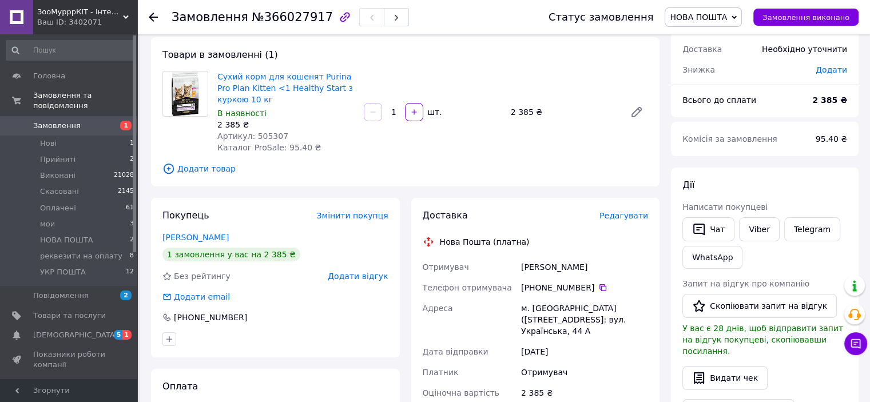
scroll to position [229, 0]
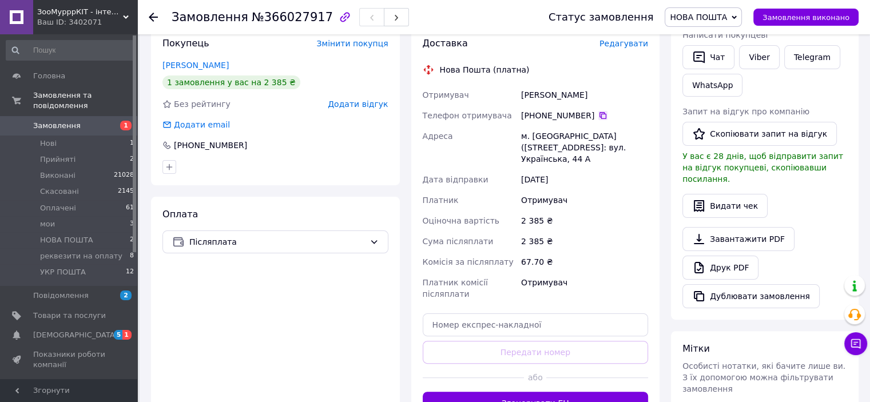
click at [598, 117] on icon at bounding box center [602, 115] width 9 height 9
click at [476, 313] on div "Доставка Редагувати Нова Пошта (платна) Отримувач Федоров Александр Телефон отр…" at bounding box center [536, 225] width 226 height 377
click at [503, 343] on div "Доставка Редагувати Нова Пошта (платна) Отримувач Федоров Александр Телефон отр…" at bounding box center [536, 225] width 226 height 377
click at [500, 313] on input "text" at bounding box center [536, 324] width 226 height 23
paste input "20451269270135"
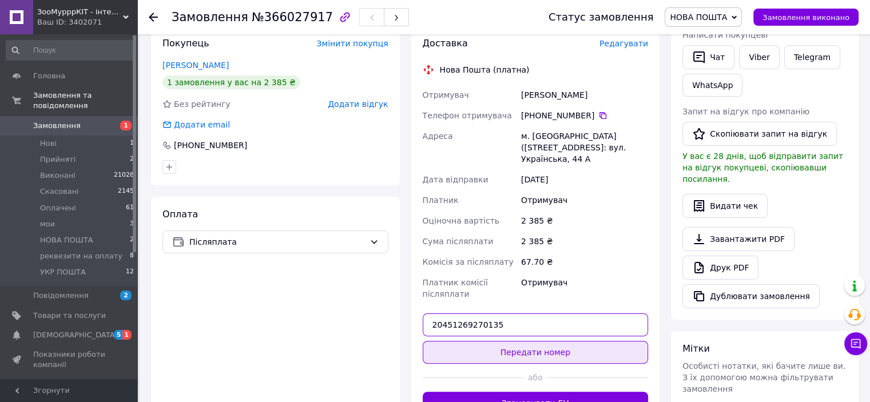
type input "20451269270135"
click at [521, 350] on button "Передати номер" at bounding box center [536, 352] width 226 height 23
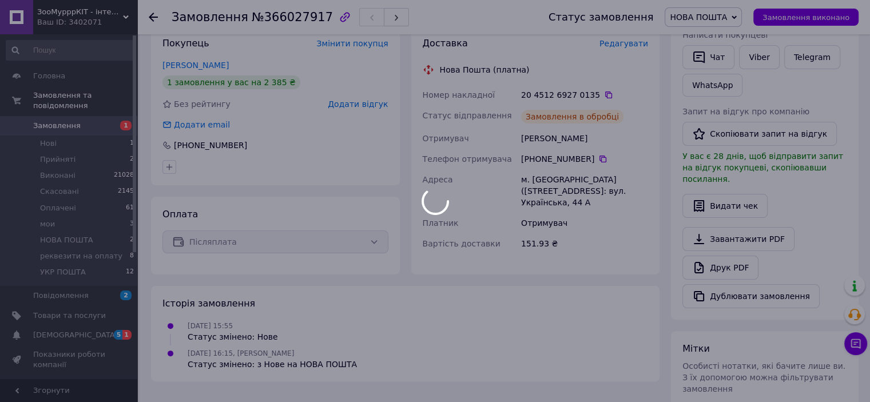
click at [799, 29] on div at bounding box center [435, 201] width 870 height 402
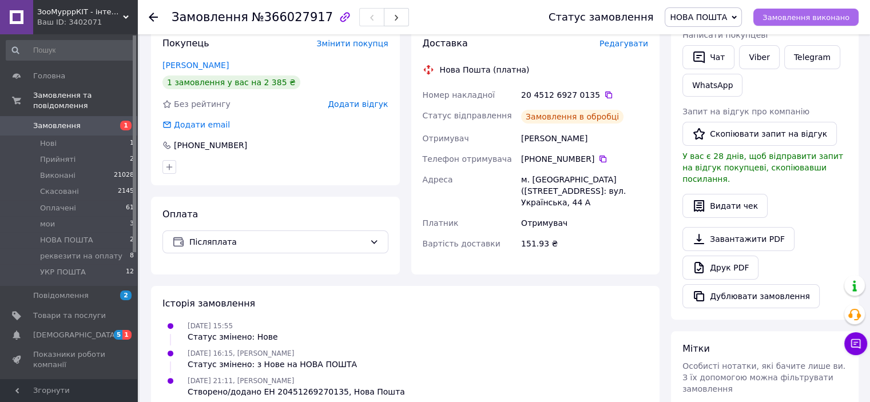
click at [798, 20] on span "Замовлення виконано" at bounding box center [805, 17] width 87 height 9
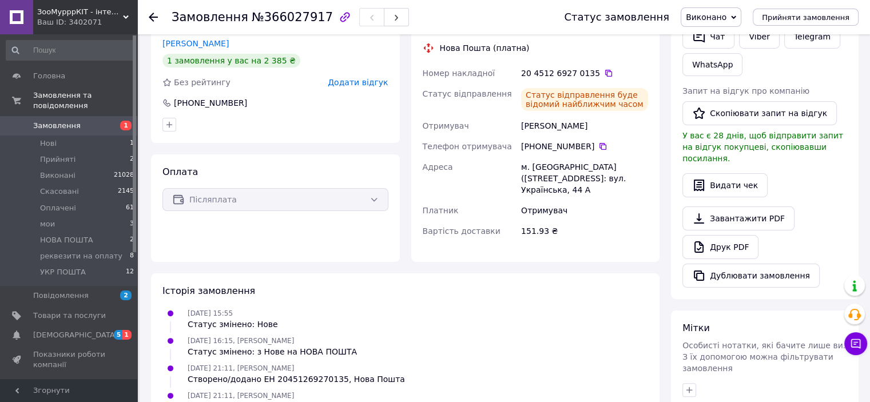
click at [754, 30] on div "Статус замовлення Виконано Прийнято Скасовано Оплачено мои НОВА ПОШТА реквезити…" at bounding box center [699, 17] width 317 height 34
click at [753, 42] on link "Viber" at bounding box center [759, 37] width 40 height 24
click at [78, 235] on span "НОВА ПОШТА" at bounding box center [66, 240] width 53 height 10
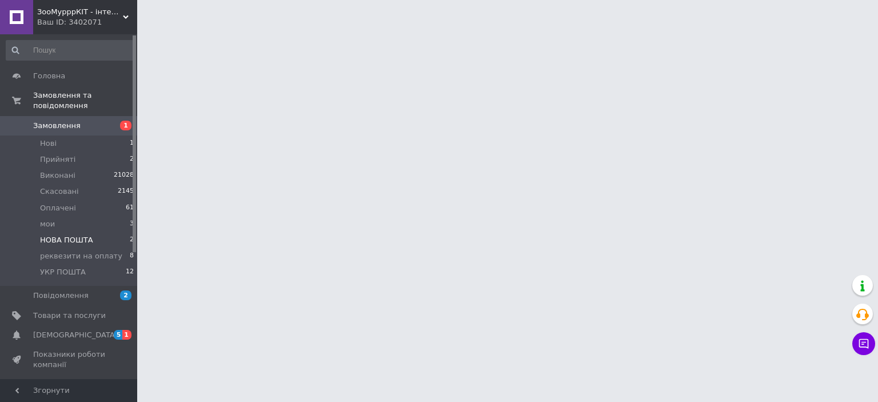
click at [79, 235] on span "НОВА ПОШТА" at bounding box center [66, 240] width 53 height 10
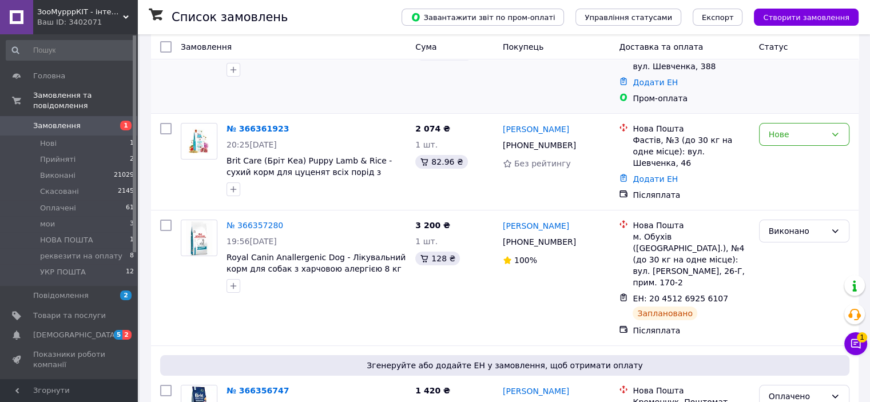
scroll to position [229, 0]
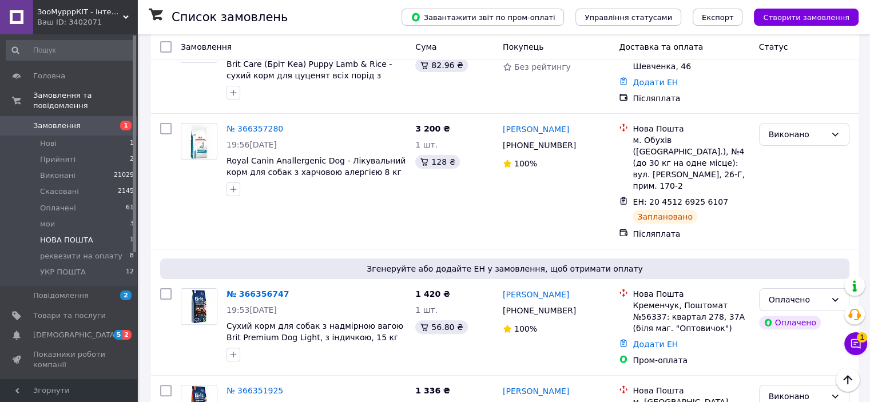
click at [59, 235] on span "НОВА ПОШТА" at bounding box center [66, 240] width 53 height 10
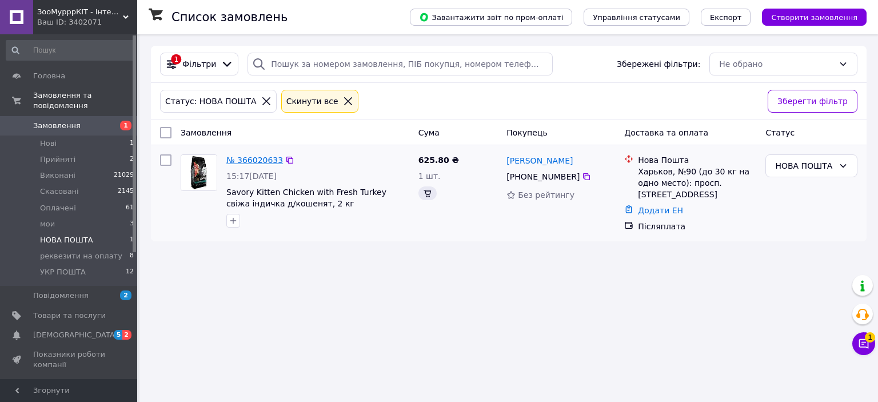
click at [266, 161] on link "№ 366020633" at bounding box center [254, 160] width 57 height 9
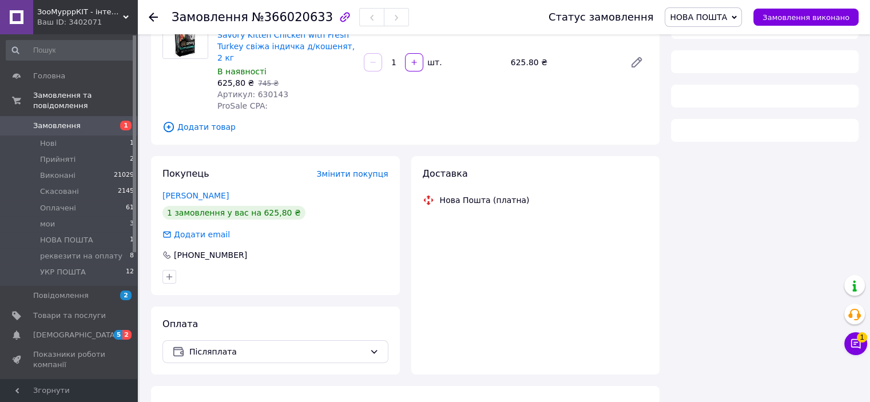
scroll to position [122, 0]
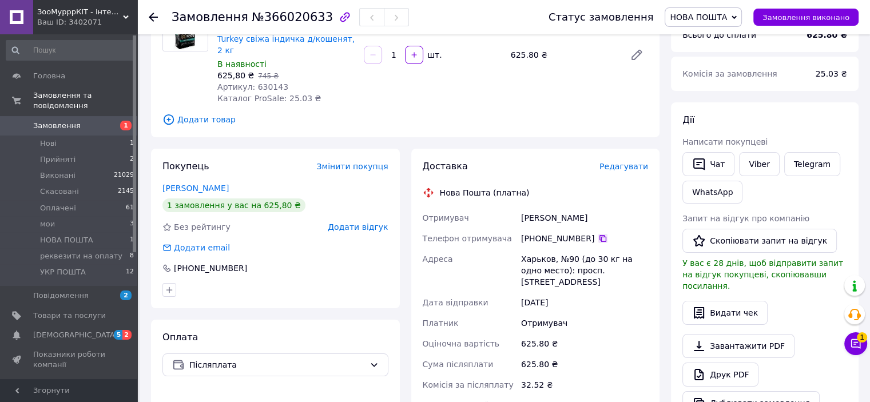
click at [599, 235] on icon at bounding box center [602, 238] width 7 height 7
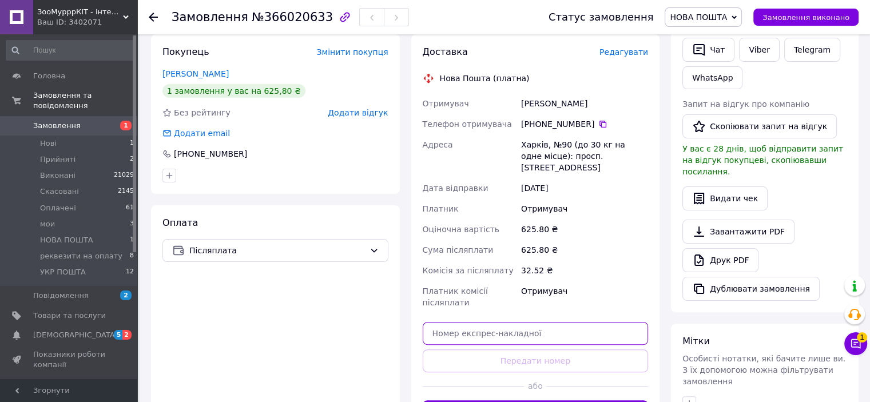
drag, startPoint x: 485, startPoint y: 319, endPoint x: 485, endPoint y: 313, distance: 6.3
click at [485, 322] on input "text" at bounding box center [536, 333] width 226 height 23
paste input "20451269270927"
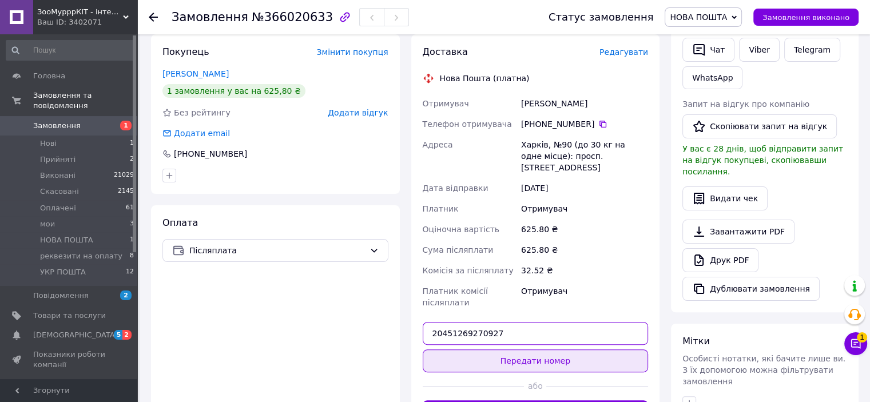
type input "20451269270927"
click at [541, 349] on button "Передати номер" at bounding box center [536, 360] width 226 height 23
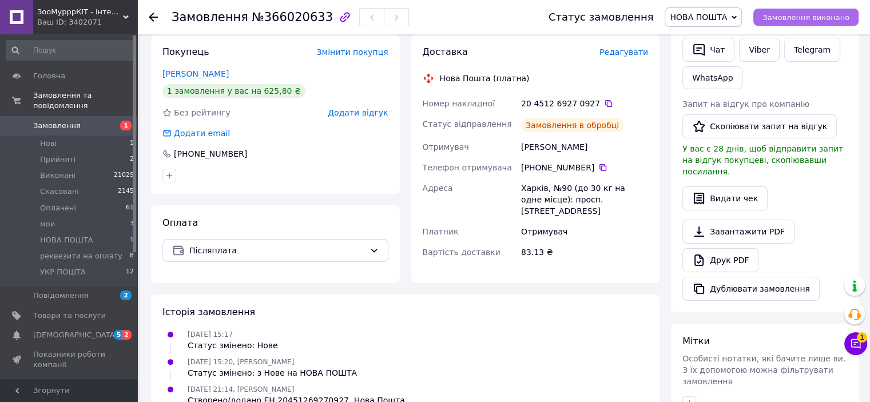
click at [788, 17] on span "Замовлення виконано" at bounding box center [805, 17] width 87 height 9
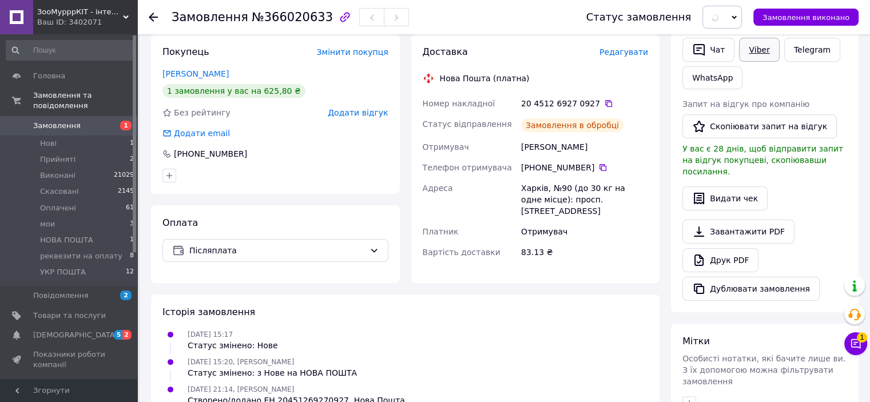
click at [765, 45] on link "Viber" at bounding box center [759, 50] width 40 height 24
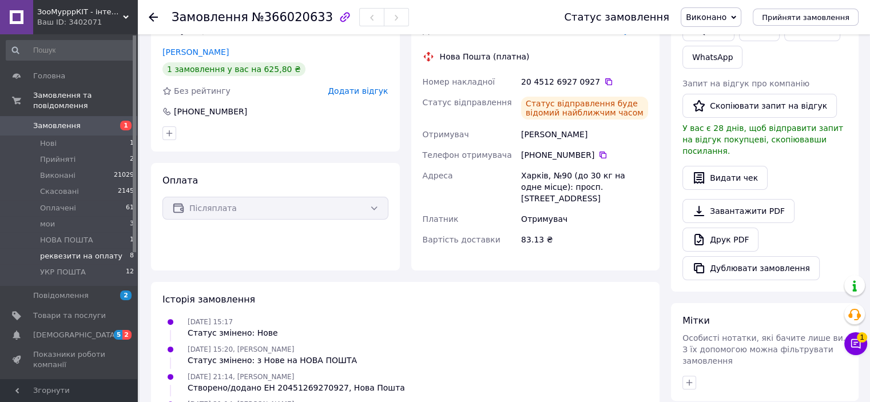
click at [83, 251] on span "реквезити на оплату" at bounding box center [81, 256] width 82 height 10
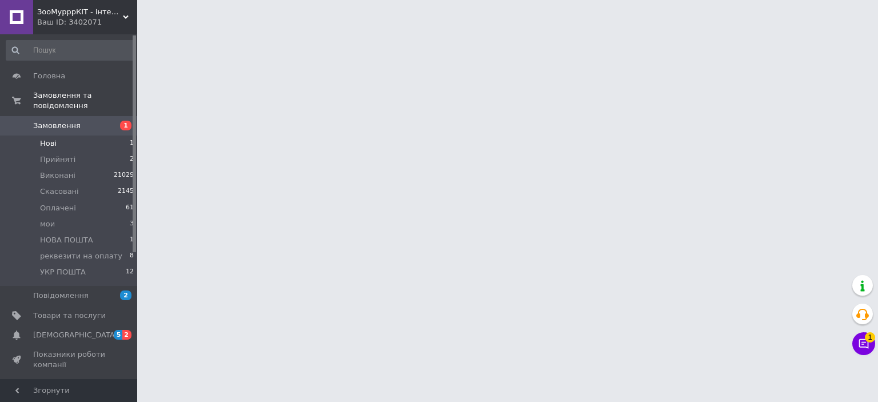
click at [71, 136] on li "Нові 1" at bounding box center [70, 144] width 141 height 16
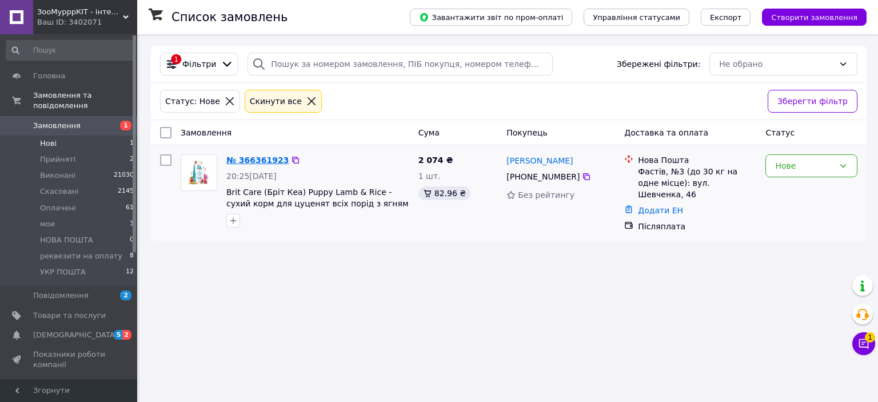
click at [265, 162] on link "№ 366361923" at bounding box center [257, 160] width 62 height 9
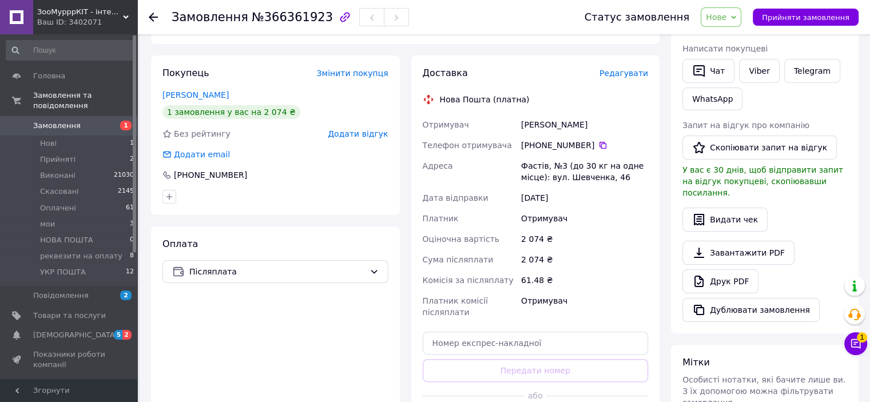
scroll to position [229, 0]
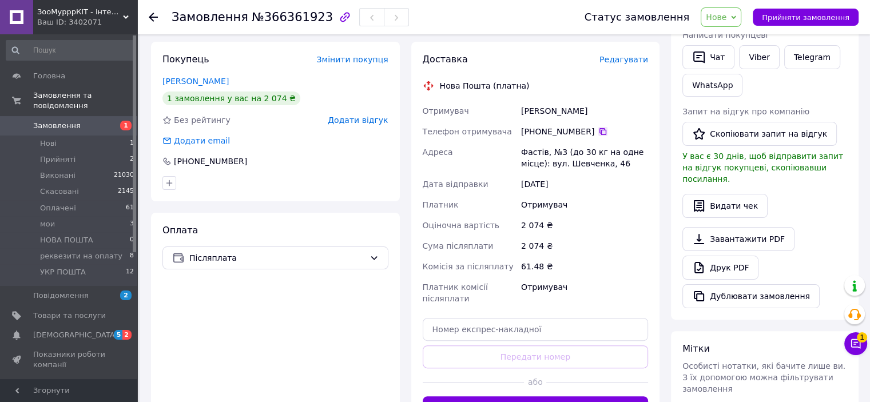
click at [598, 136] on icon at bounding box center [602, 131] width 9 height 9
click at [545, 335] on input "text" at bounding box center [536, 329] width 226 height 23
paste input "20451269271880"
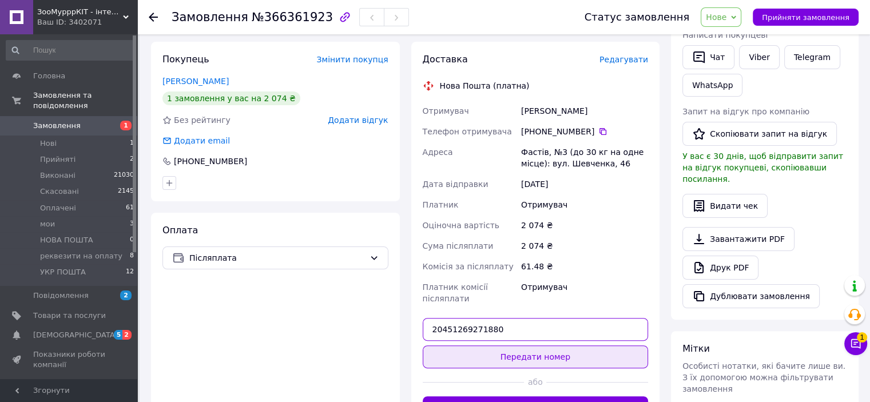
type input "20451269271880"
click at [572, 362] on button "Передати номер" at bounding box center [536, 356] width 226 height 23
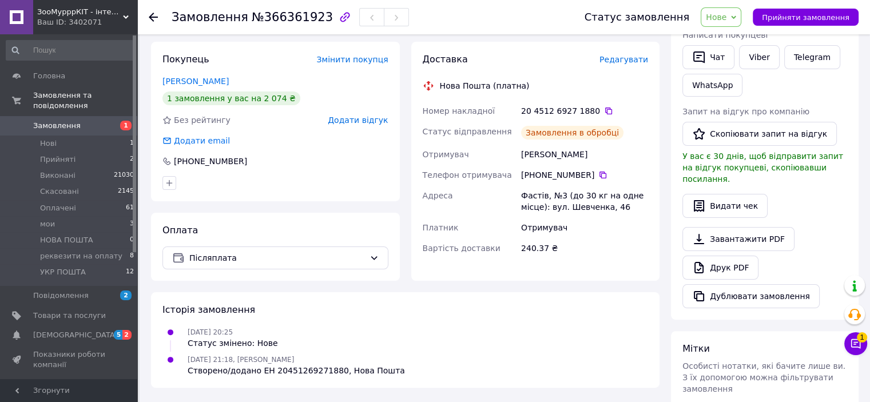
click at [741, 11] on span "Нове" at bounding box center [720, 16] width 41 height 19
drag, startPoint x: 739, startPoint y: 61, endPoint x: 701, endPoint y: 28, distance: 50.7
click at [739, 61] on li "Виконано" at bounding box center [748, 57] width 94 height 17
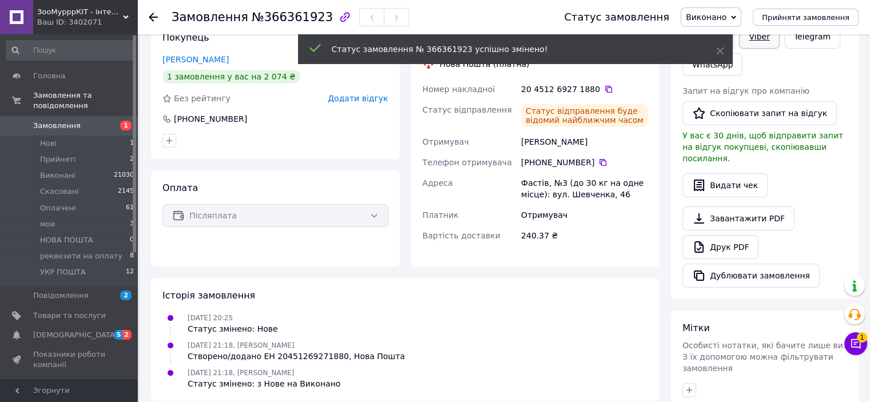
click at [748, 44] on link "Viber" at bounding box center [759, 37] width 40 height 24
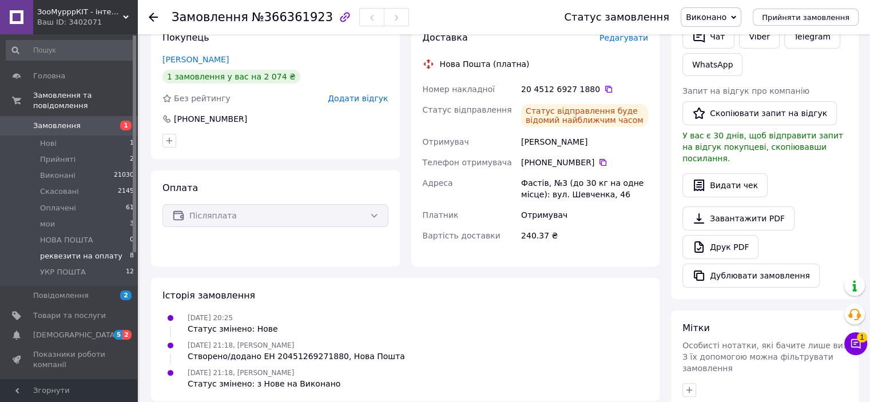
click at [81, 251] on span "реквезити на оплату" at bounding box center [81, 256] width 82 height 10
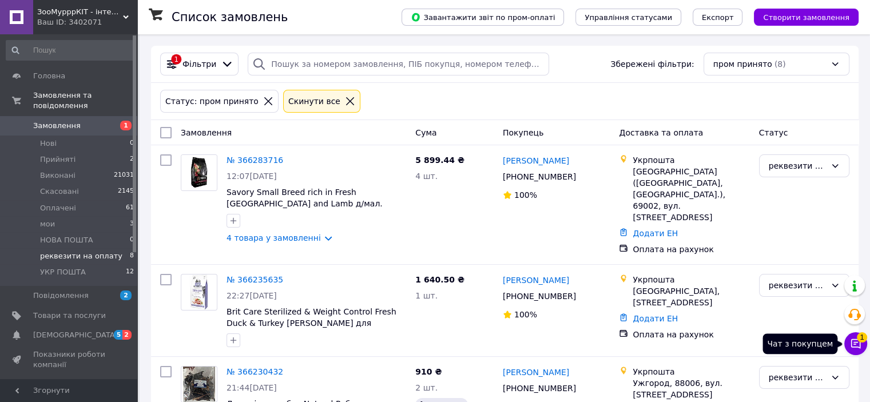
click at [858, 347] on icon at bounding box center [856, 344] width 10 height 10
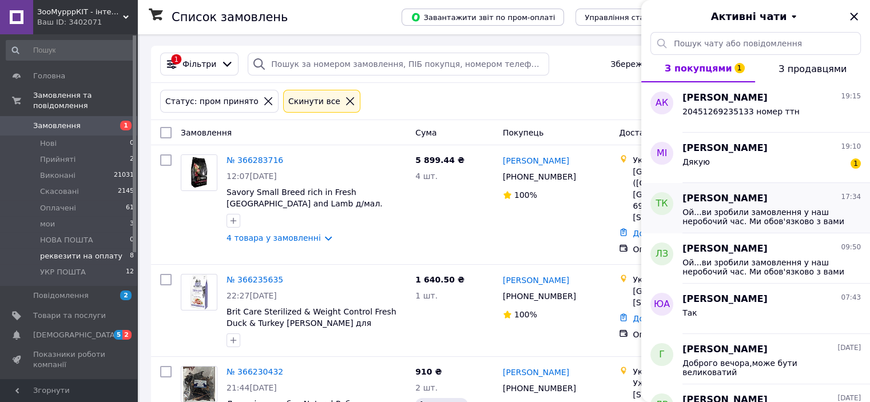
click at [762, 211] on span "Ой...ви зробили замовлення у наш неробочий час. Ми обов'язково з вами зв'яжемос…" at bounding box center [763, 217] width 162 height 18
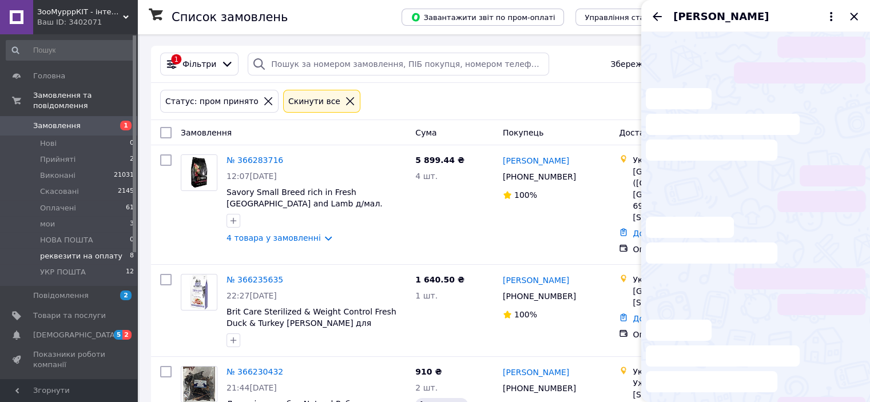
click at [742, 381] on li at bounding box center [756, 356] width 220 height 73
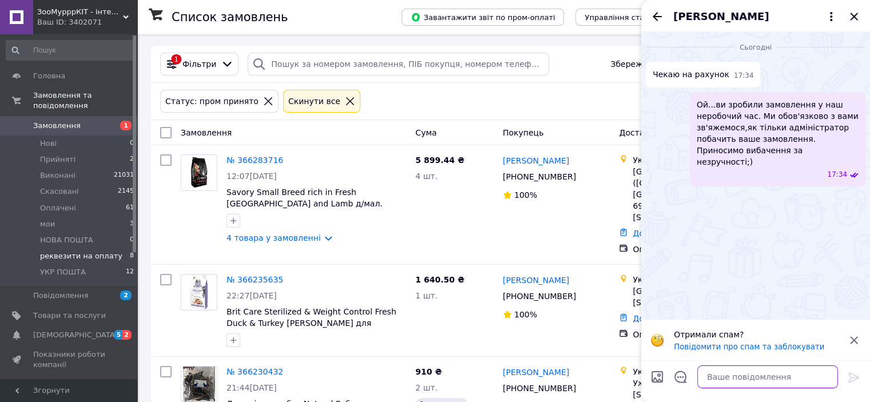
click at [740, 375] on textarea at bounding box center [767, 376] width 141 height 23
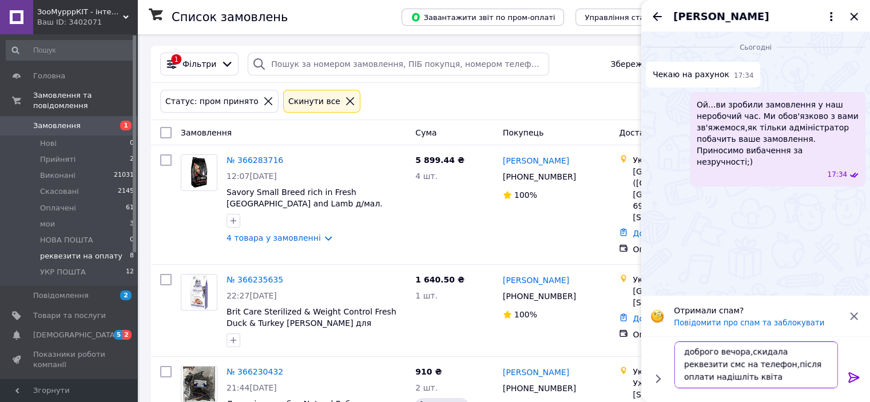
scroll to position [1, 0]
type textarea "доброго вечора,скидала реквезити смс на телефон,після оплати надішліть квітанці…"
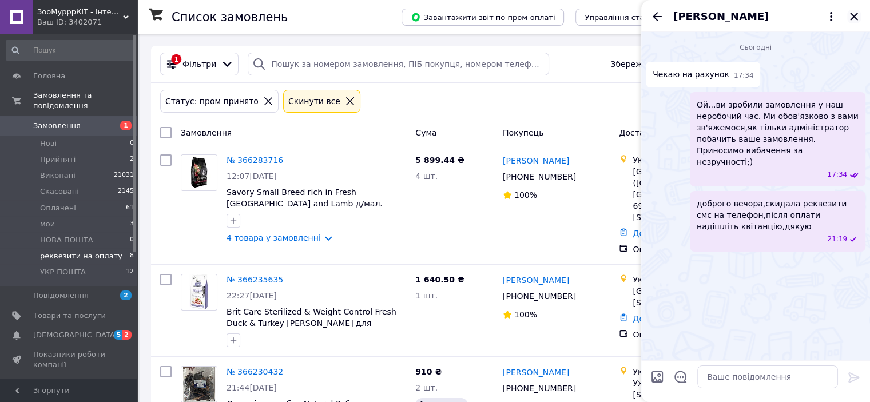
click at [854, 19] on icon "Закрити" at bounding box center [854, 17] width 14 height 14
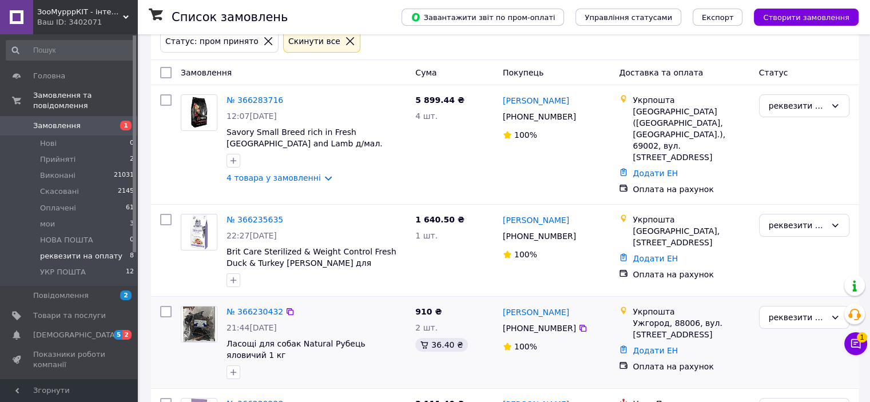
scroll to position [172, 0]
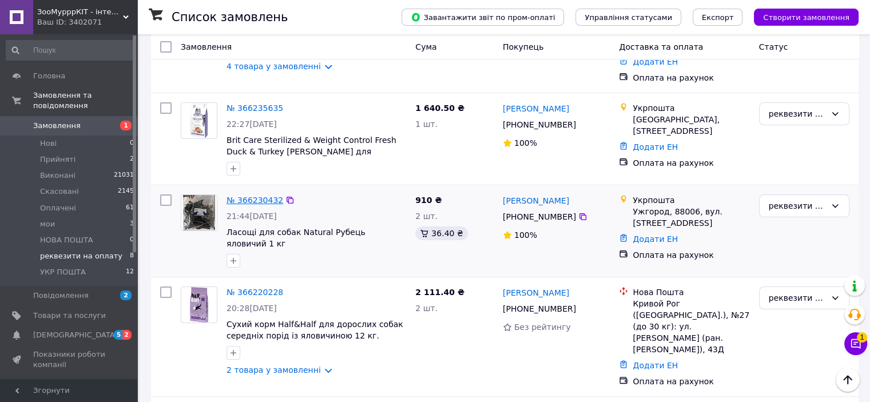
click at [266, 196] on link "№ 366230432" at bounding box center [254, 200] width 57 height 9
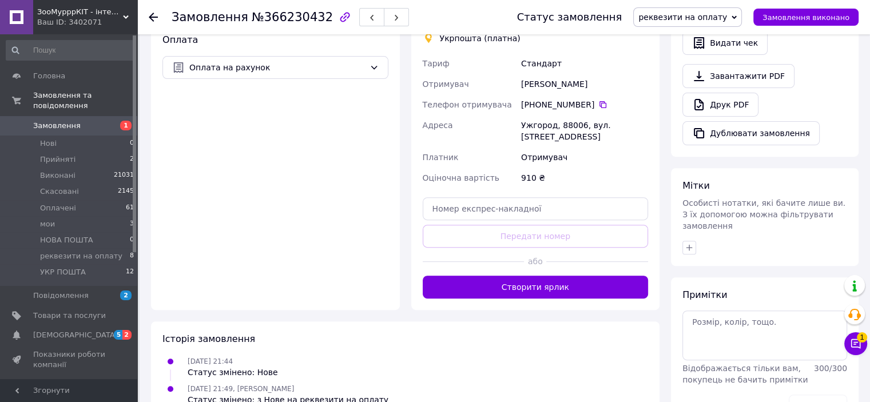
scroll to position [400, 0]
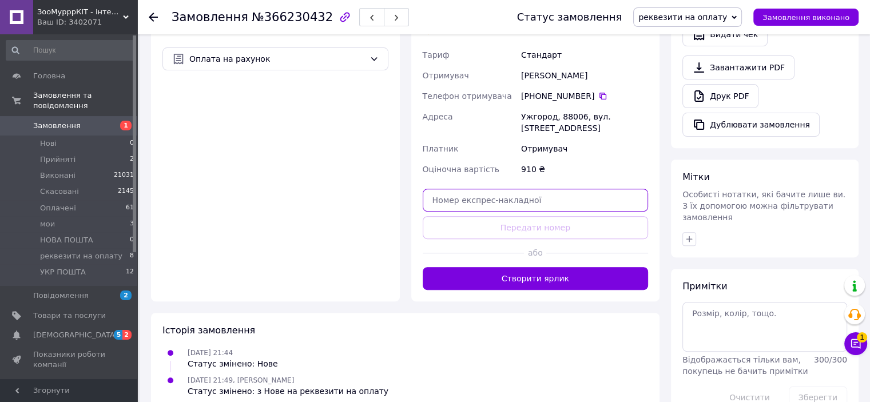
click at [495, 189] on input "text" at bounding box center [536, 200] width 226 height 23
paste input "Натуралрубець1кг-2ш"
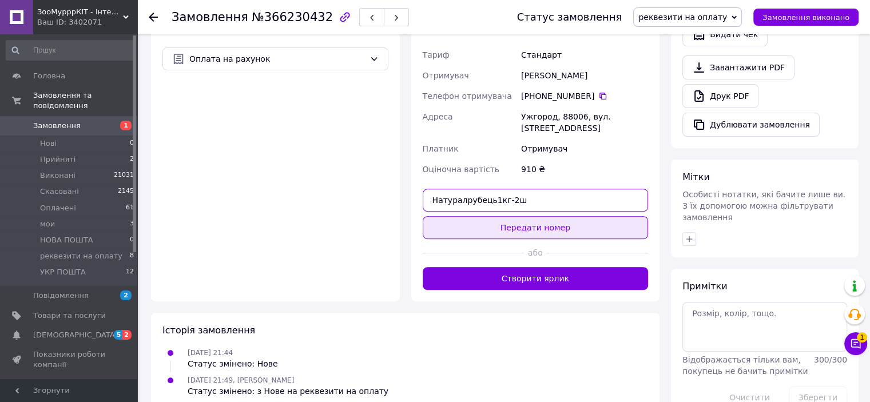
type input "Натуралрубець1кг-2ш"
click at [505, 216] on button "Передати номер" at bounding box center [536, 227] width 226 height 23
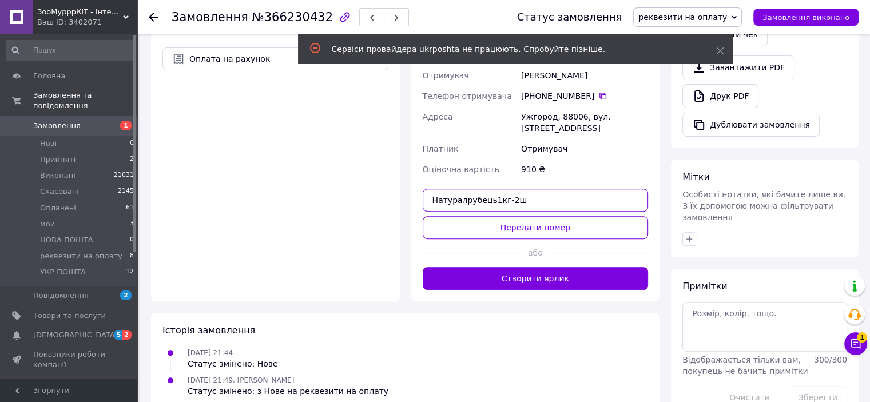
drag, startPoint x: 516, startPoint y: 189, endPoint x: 393, endPoint y: 189, distance: 122.9
click at [393, 189] on div "Покупець Змінити покупця [PERSON_NAME] 4 замовлення у вас на 3 185 ₴ 100% успіш…" at bounding box center [405, 72] width 520 height 459
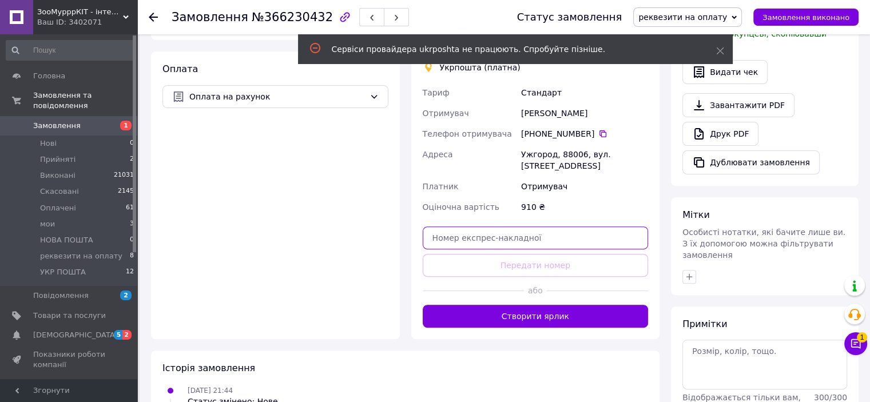
scroll to position [343, 0]
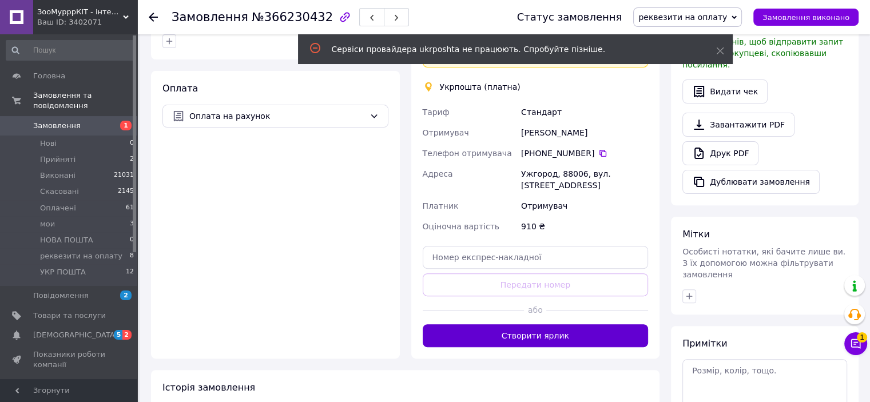
click at [535, 324] on button "Створити ярлик" at bounding box center [536, 335] width 226 height 23
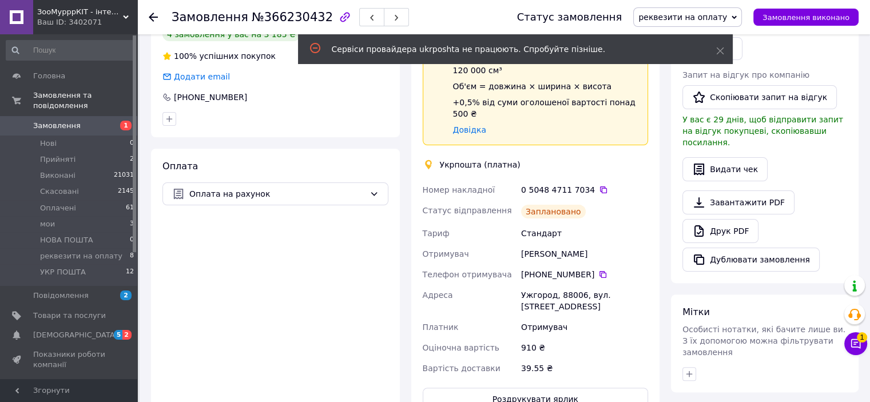
scroll to position [286, 0]
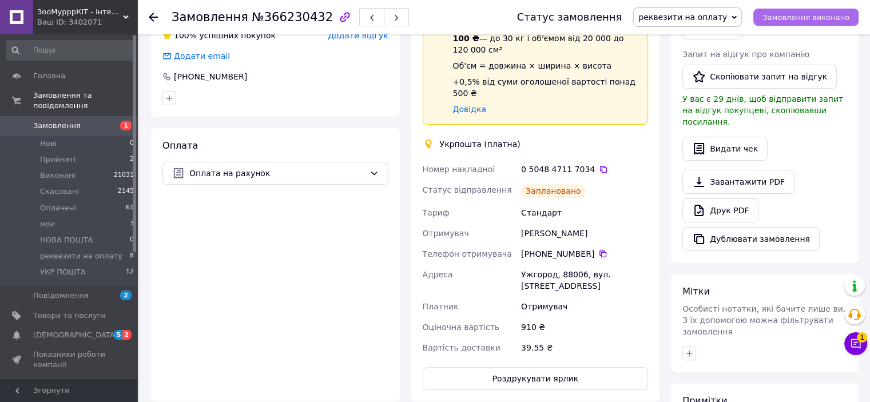
click at [816, 15] on span "Замовлення виконано" at bounding box center [805, 17] width 87 height 9
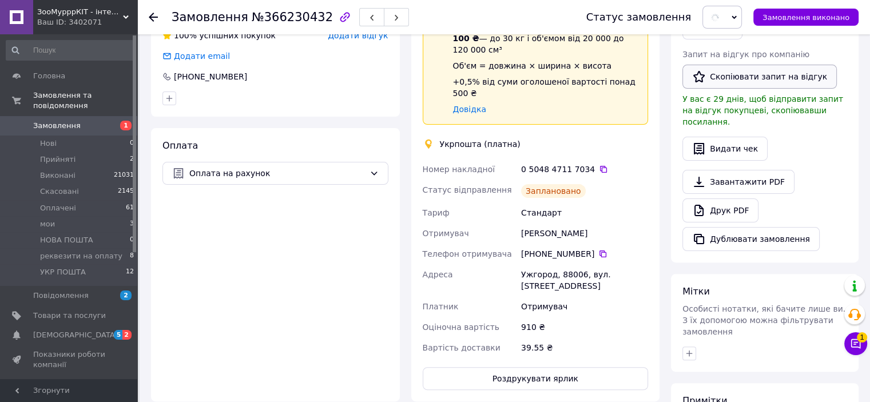
scroll to position [114, 0]
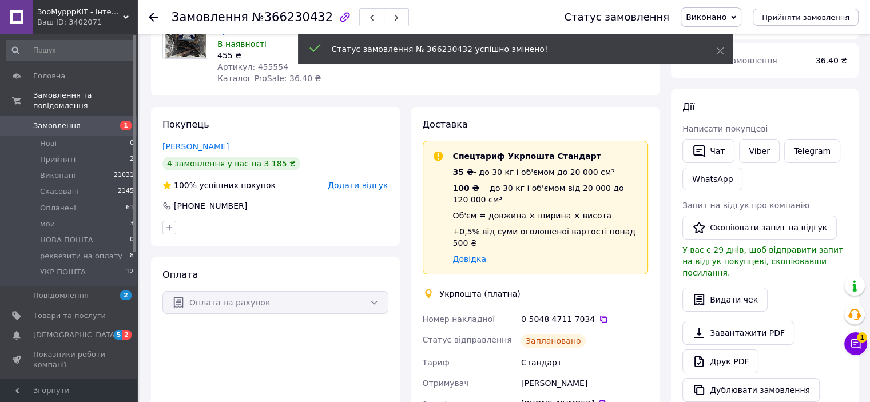
click at [754, 171] on div "Чат Viber Telegram WhatsApp" at bounding box center [764, 165] width 169 height 56
click at [754, 158] on link "Viber" at bounding box center [759, 151] width 40 height 24
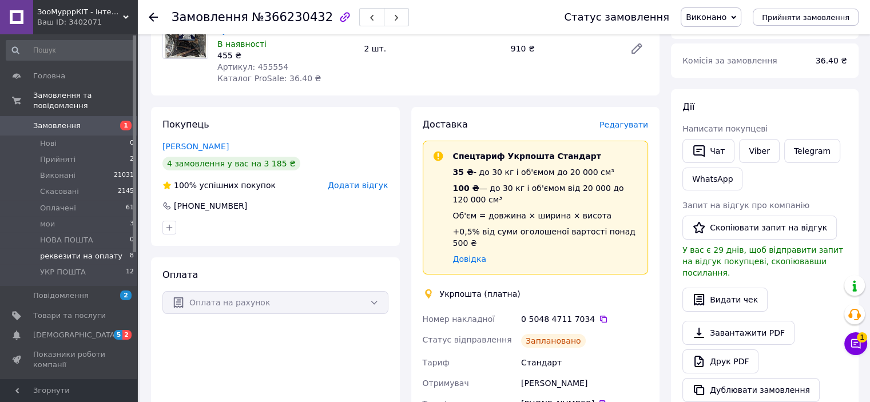
click at [89, 251] on span "реквезити на оплату" at bounding box center [81, 256] width 82 height 10
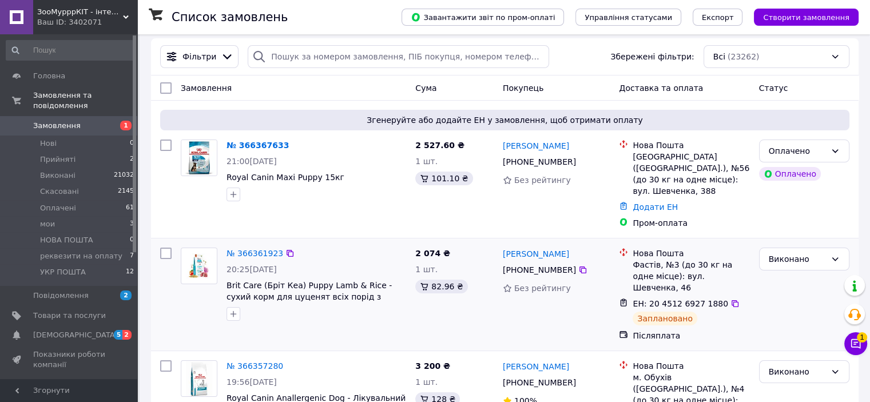
scroll to position [114, 0]
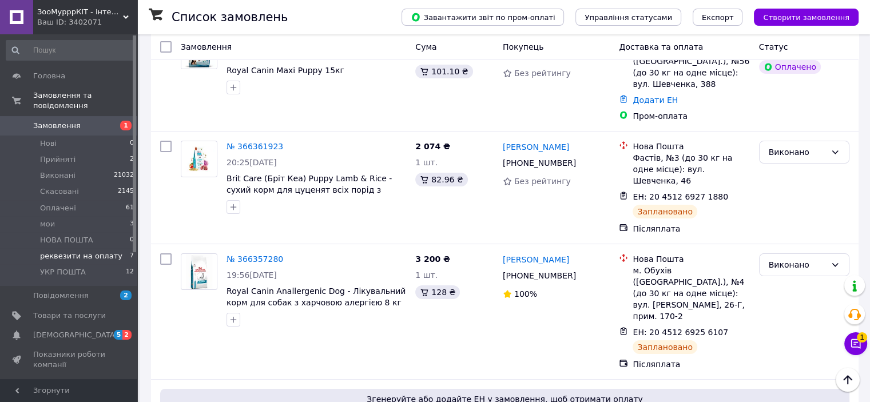
click at [88, 251] on span "реквезити на оплату" at bounding box center [81, 256] width 82 height 10
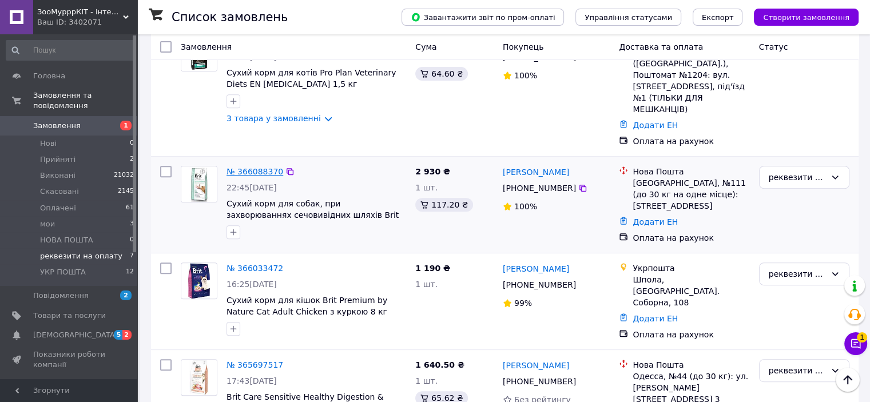
click at [256, 167] on link "№ 366088370" at bounding box center [254, 171] width 57 height 9
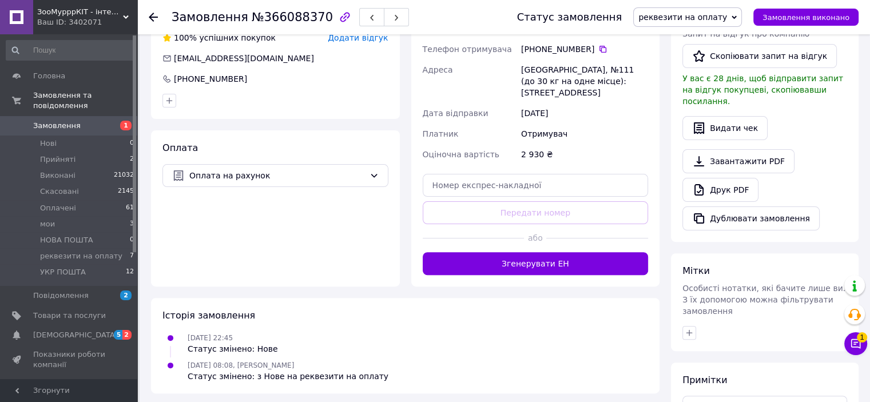
scroll to position [176, 0]
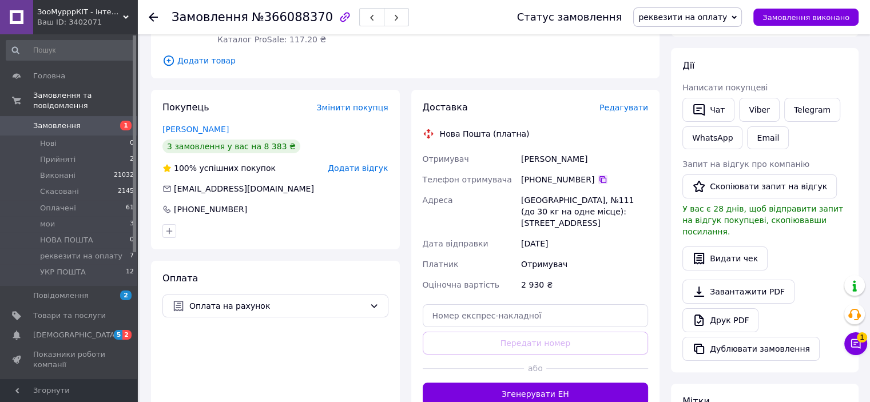
click at [599, 180] on div "[PHONE_NUMBER]" at bounding box center [584, 179] width 127 height 11
click at [599, 176] on icon at bounding box center [602, 179] width 7 height 7
click at [550, 315] on div "Доставка Редагувати Нова Пошта (платна) Отримувач [PERSON_NAME] Телефон отримув…" at bounding box center [536, 253] width 226 height 304
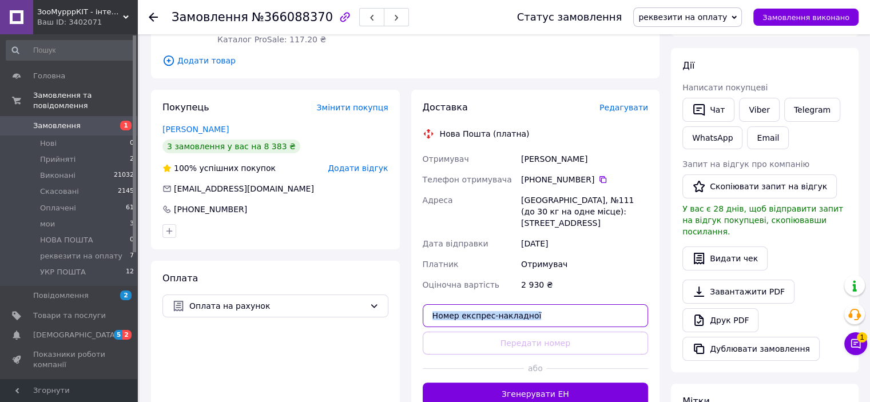
click at [543, 309] on input "text" at bounding box center [536, 315] width 226 height 23
click at [536, 310] on input "text" at bounding box center [536, 315] width 226 height 23
paste input "20451269273825"
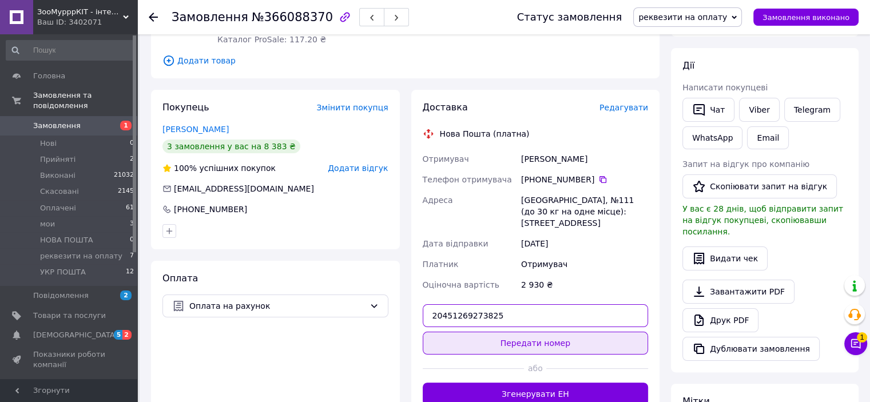
type input "20451269273825"
click at [531, 336] on button "Передати номер" at bounding box center [536, 343] width 226 height 23
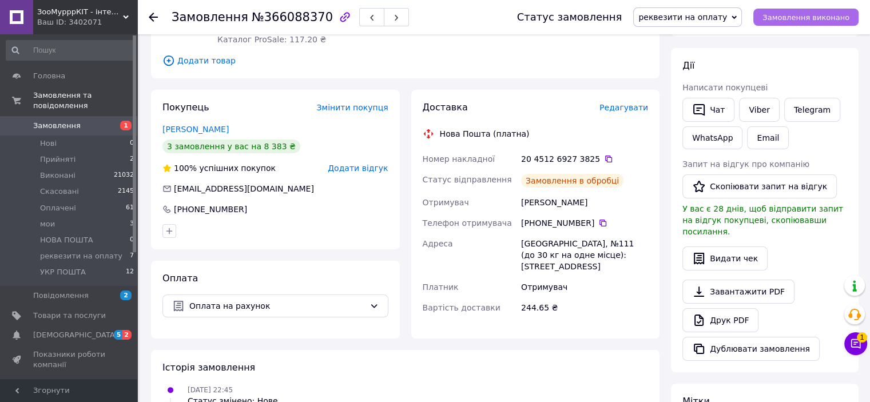
click at [795, 15] on span "Замовлення виконано" at bounding box center [805, 17] width 87 height 9
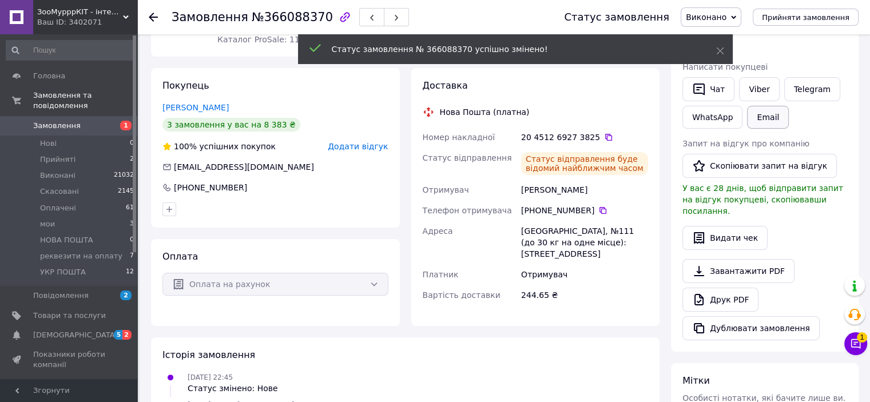
click at [755, 109] on button "Email" at bounding box center [768, 117] width 42 height 23
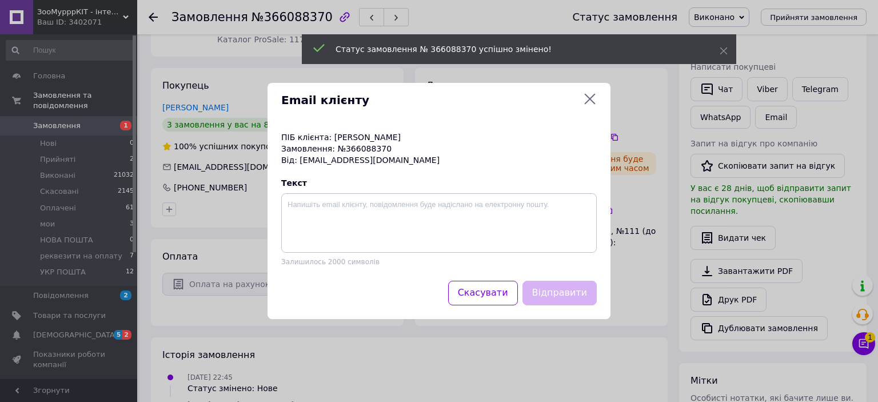
click at [586, 99] on icon at bounding box center [590, 99] width 14 height 14
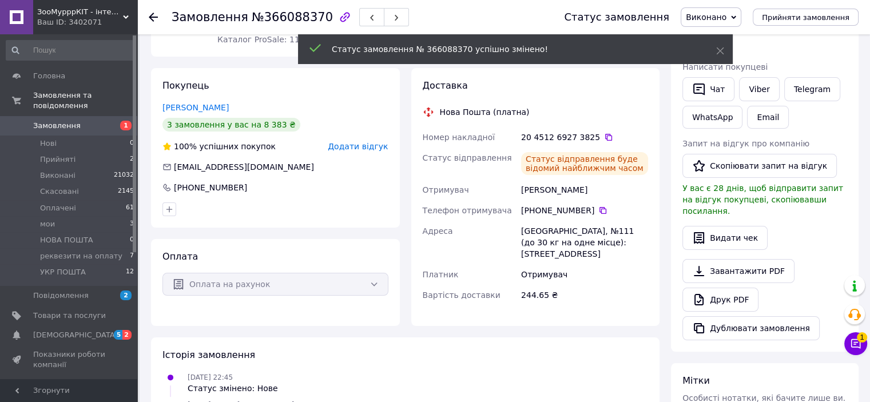
drag, startPoint x: 745, startPoint y: 69, endPoint x: 754, endPoint y: 75, distance: 11.4
click at [745, 69] on span "Написати покупцеві" at bounding box center [724, 66] width 85 height 9
click at [758, 81] on link "Viber" at bounding box center [759, 89] width 40 height 24
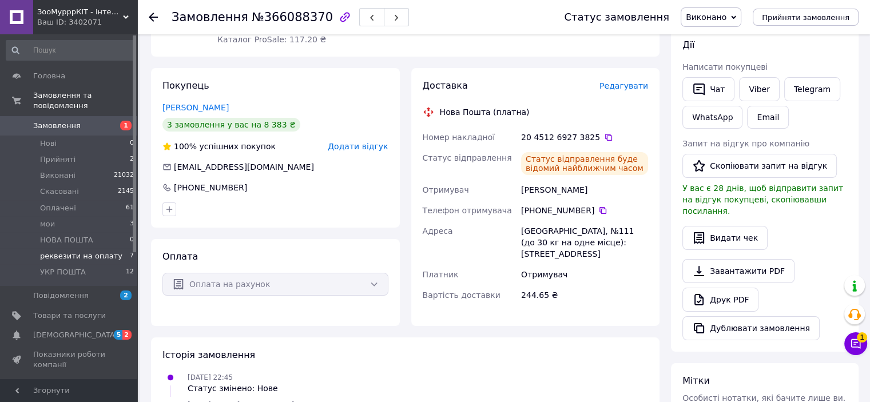
click at [73, 251] on span "реквезити на оплату" at bounding box center [81, 256] width 82 height 10
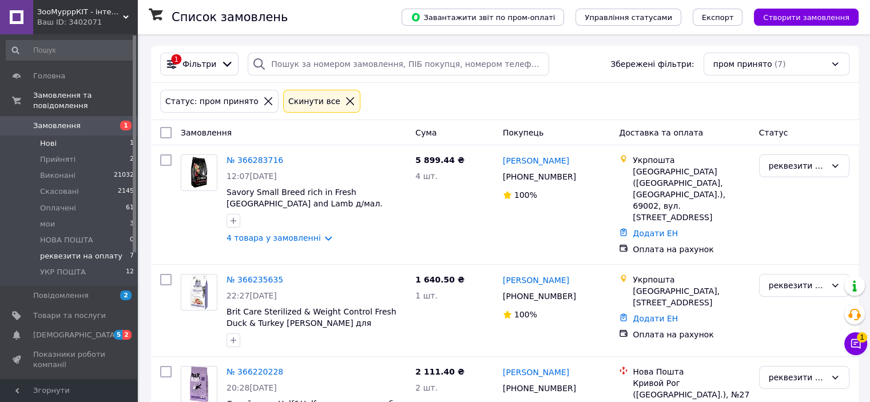
click at [86, 136] on li "Нові 1" at bounding box center [70, 144] width 141 height 16
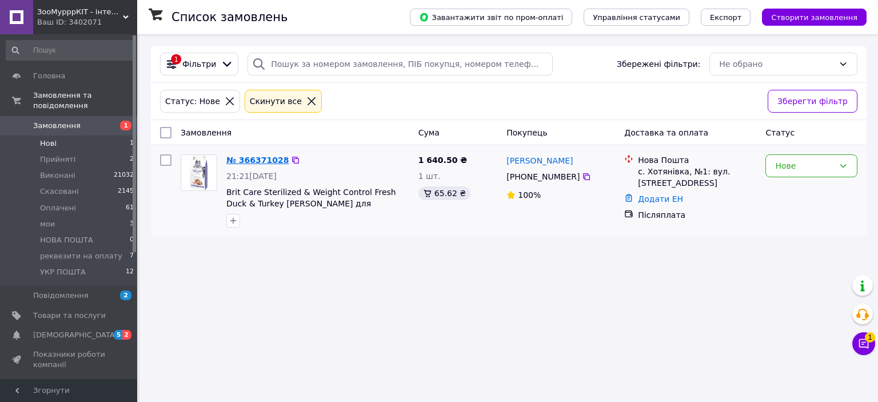
click at [257, 162] on link "№ 366371028" at bounding box center [257, 160] width 62 height 9
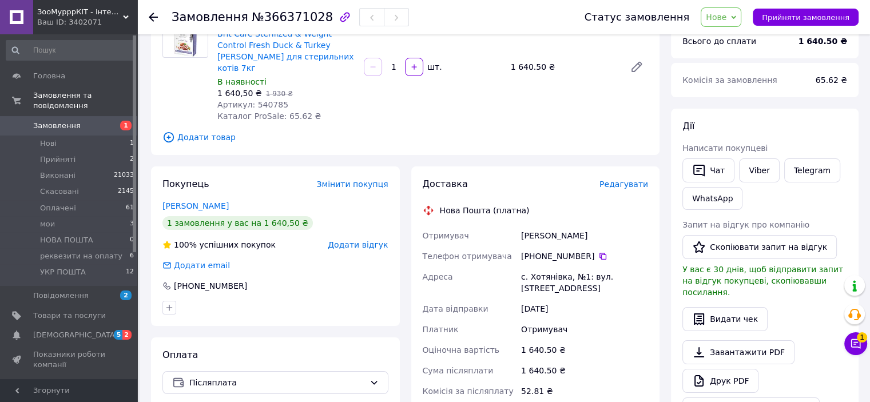
scroll to position [229, 0]
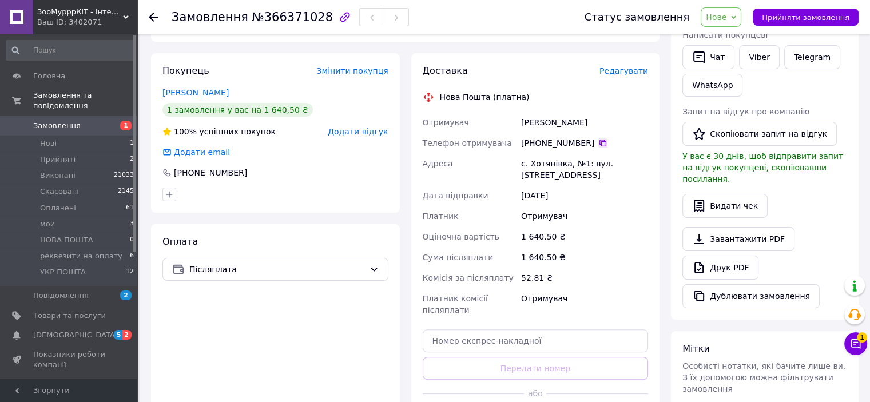
click at [599, 140] on icon at bounding box center [602, 143] width 7 height 7
drag, startPoint x: 520, startPoint y: 113, endPoint x: 564, endPoint y: 114, distance: 44.0
click at [564, 114] on div "[PERSON_NAME]" at bounding box center [585, 122] width 132 height 21
copy div "Дем'яненко"
drag, startPoint x: 445, startPoint y: 306, endPoint x: 448, endPoint y: 311, distance: 5.9
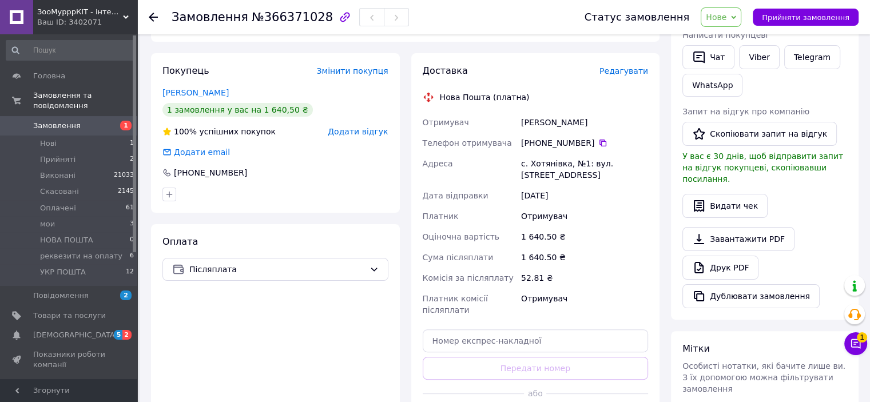
click at [448, 311] on div "Доставка Редагувати Нова Пошта (платна) Отримувач [PERSON_NAME] Телефон отримув…" at bounding box center [536, 248] width 226 height 366
click at [480, 329] on input "text" at bounding box center [536, 340] width 226 height 23
click at [483, 329] on input "text" at bounding box center [536, 340] width 226 height 23
click at [519, 329] on input "text" at bounding box center [536, 340] width 226 height 23
paste input "мерекспрес-накладної"
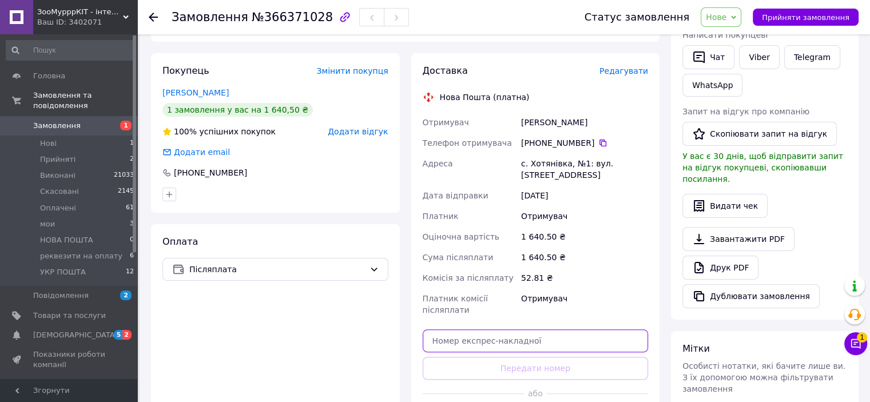
type input "мерекспрес-накладної"
drag, startPoint x: 515, startPoint y: 322, endPoint x: 391, endPoint y: 302, distance: 125.0
click at [394, 306] on div "Покупець Змінити покупця [PERSON_NAME] 1 замовлення у вас на 1 640,50 ₴ 100% ус…" at bounding box center [405, 247] width 520 height 389
paste input "20451269274831"
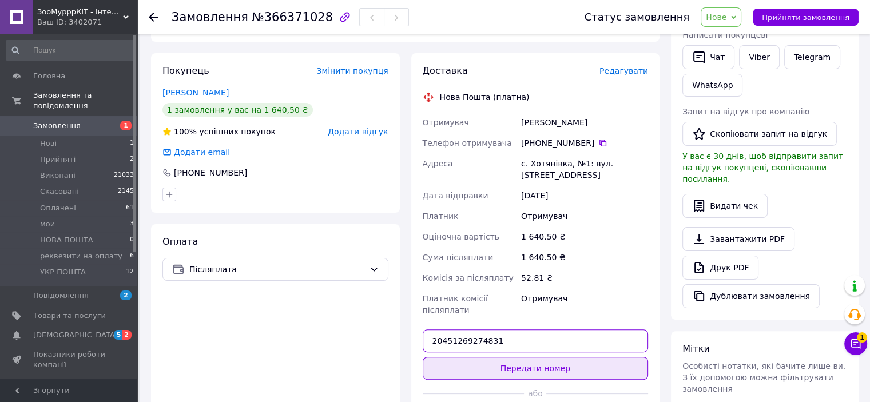
type input "20451269274831"
click at [502, 357] on button "Передати номер" at bounding box center [536, 368] width 226 height 23
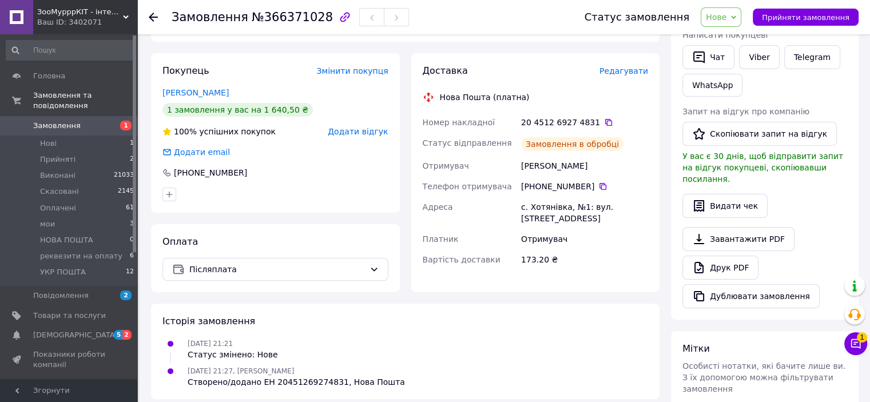
click at [726, 18] on span "Нове" at bounding box center [716, 17] width 21 height 9
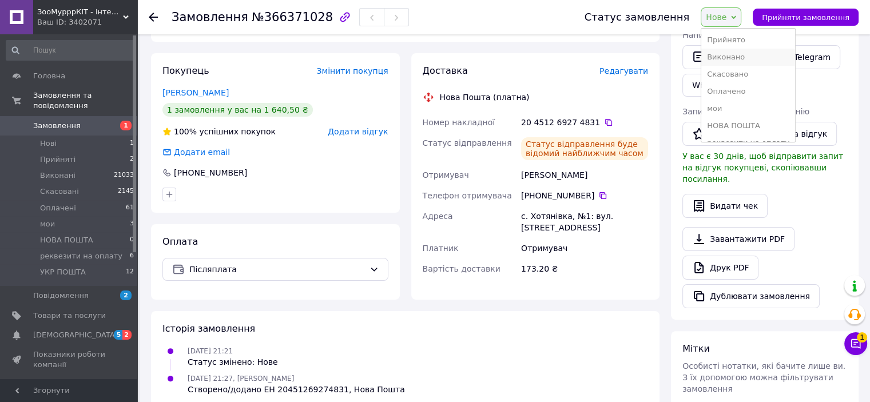
drag, startPoint x: 728, startPoint y: 63, endPoint x: 675, endPoint y: 2, distance: 80.7
click at [728, 62] on li "Виконано" at bounding box center [748, 57] width 94 height 17
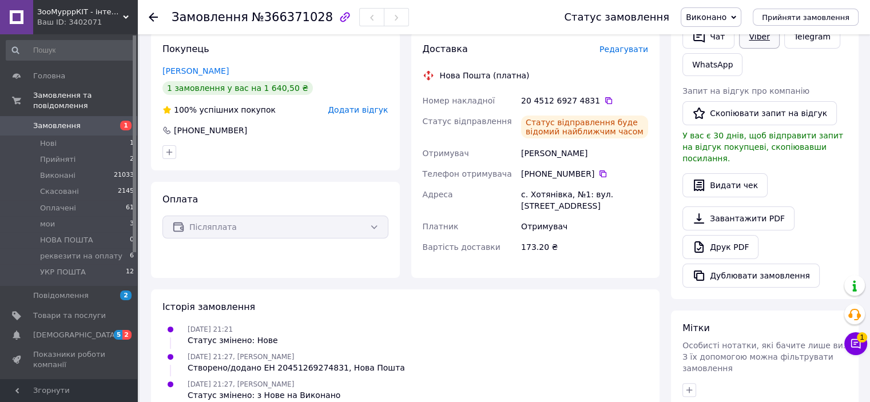
click at [756, 39] on link "Viber" at bounding box center [759, 37] width 40 height 24
click at [84, 251] on span "реквезити на оплату" at bounding box center [81, 256] width 82 height 10
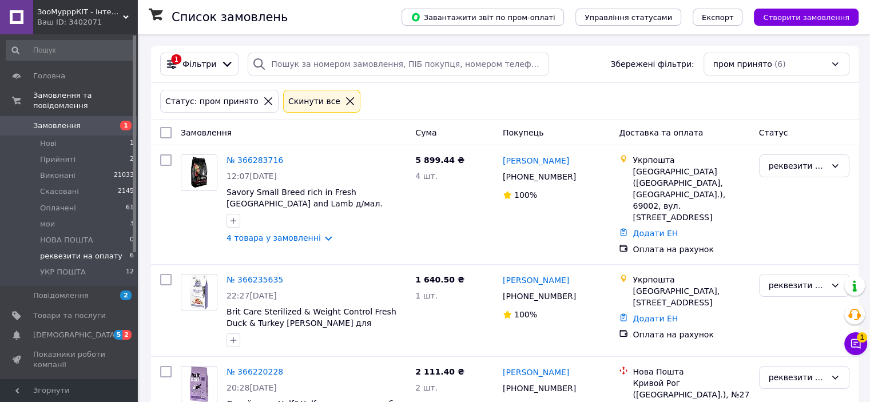
drag, startPoint x: 849, startPoint y: 347, endPoint x: 855, endPoint y: 341, distance: 8.5
click at [849, 347] on button "Чат з покупцем 1" at bounding box center [855, 343] width 23 height 23
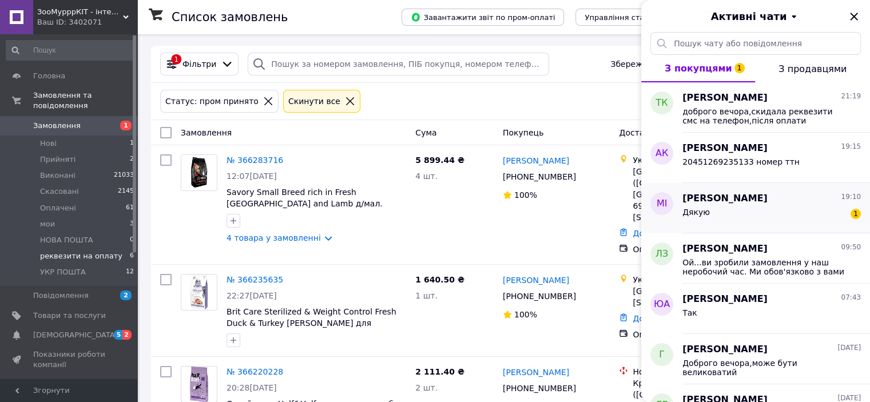
click at [775, 209] on div "Дякую 1" at bounding box center [771, 214] width 178 height 18
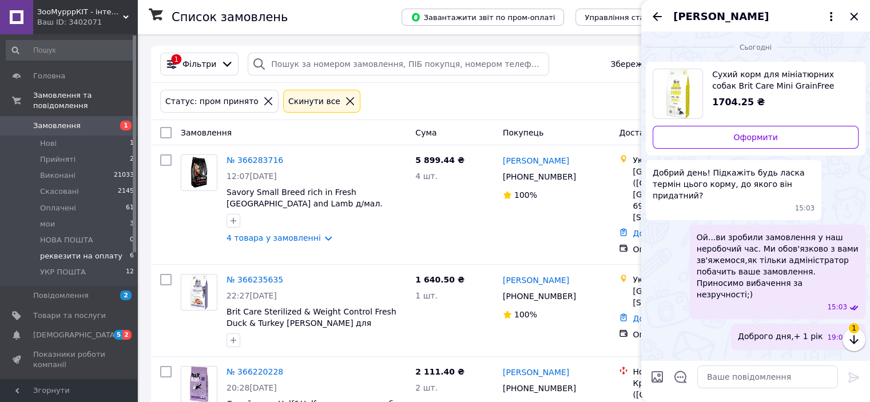
scroll to position [22, 0]
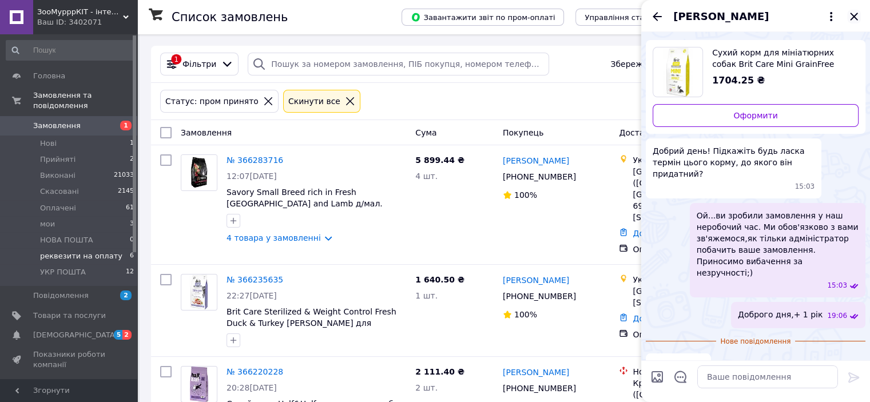
click at [850, 12] on icon "Закрити" at bounding box center [854, 17] width 14 height 14
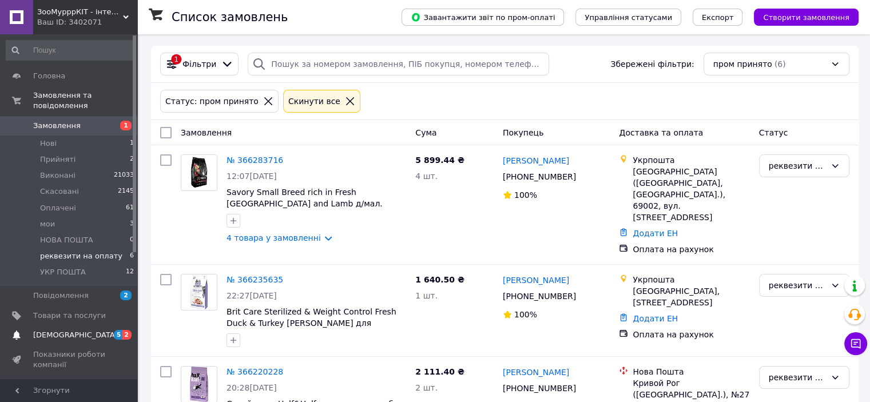
click at [91, 330] on span "[DEMOGRAPHIC_DATA]" at bounding box center [69, 335] width 73 height 10
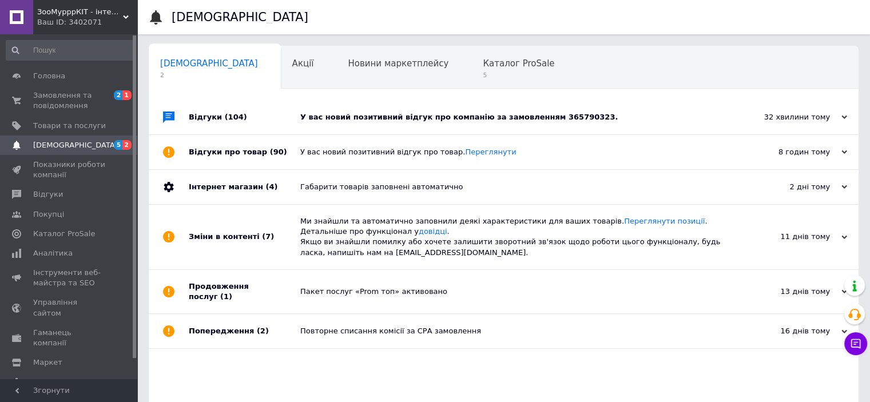
click at [274, 109] on div "Відгуки (104)" at bounding box center [245, 117] width 112 height 34
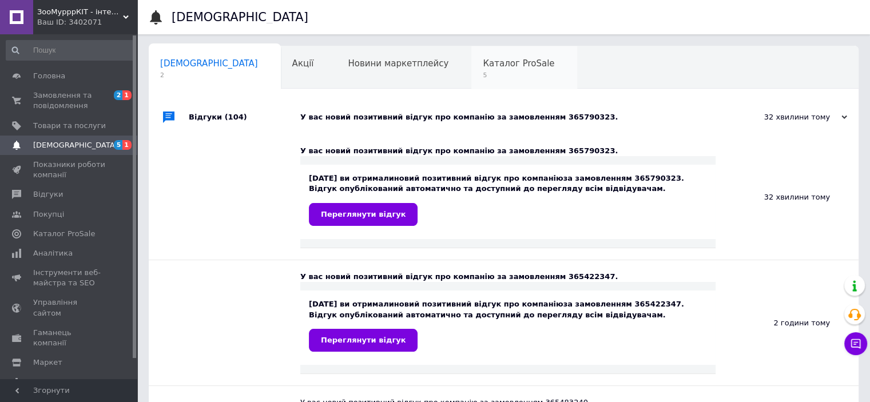
click at [483, 67] on span "Каталог ProSale" at bounding box center [518, 63] width 71 height 10
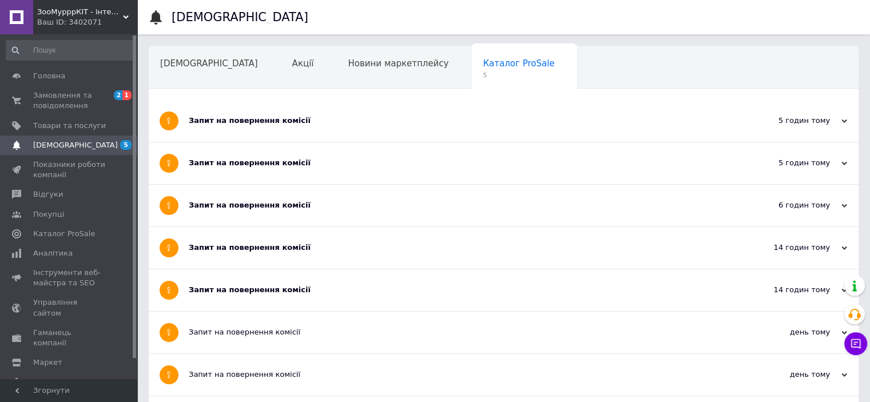
click at [292, 126] on div "Запит на повернення комісії" at bounding box center [461, 121] width 544 height 42
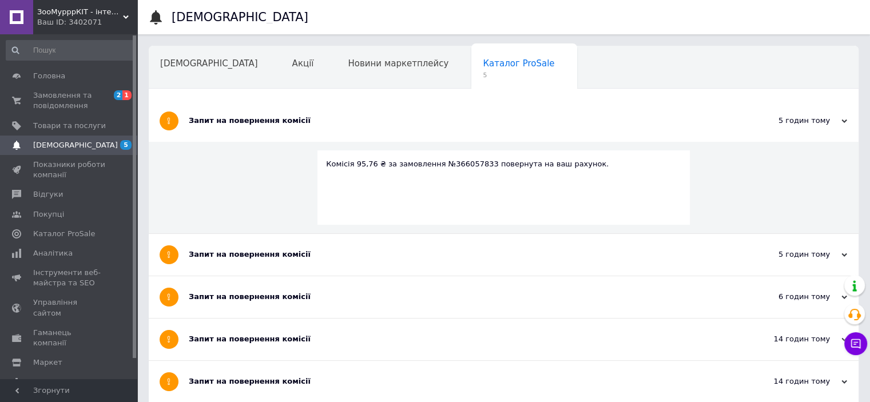
click at [290, 246] on div "Запит на повернення комісії" at bounding box center [461, 255] width 544 height 42
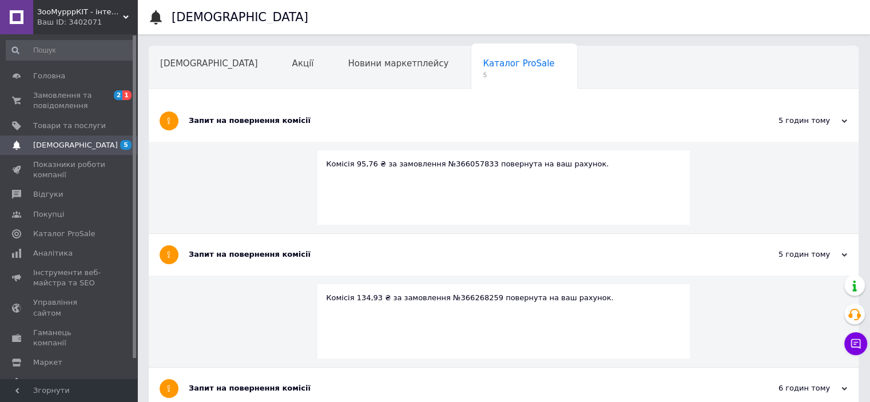
click at [253, 121] on div "Запит на повернення комісії" at bounding box center [461, 121] width 544 height 10
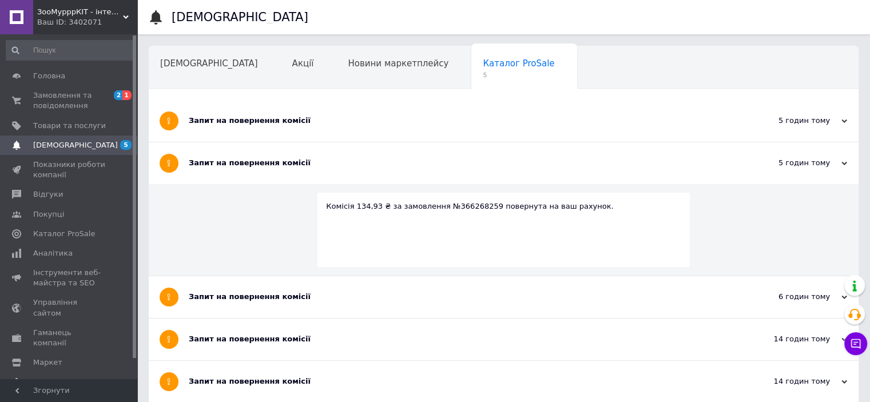
click at [248, 177] on div "Запит на повернення комісії" at bounding box center [461, 163] width 544 height 42
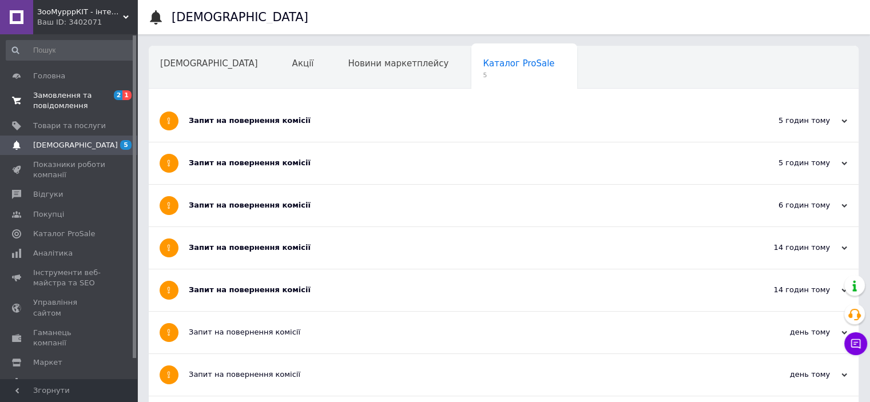
click at [55, 100] on span "Замовлення та повідомлення" at bounding box center [69, 100] width 73 height 21
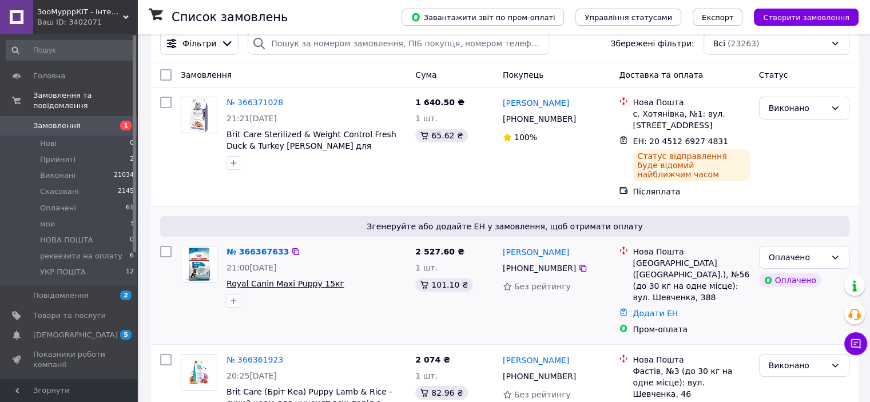
scroll to position [57, 0]
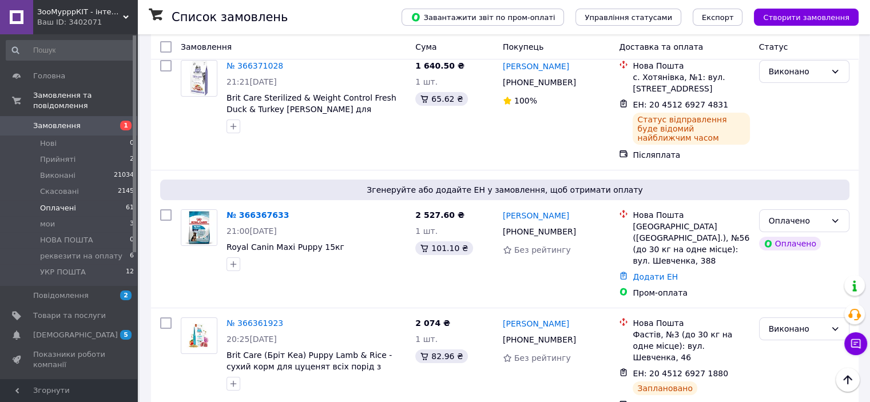
click at [64, 203] on span "Оплачені" at bounding box center [58, 208] width 36 height 10
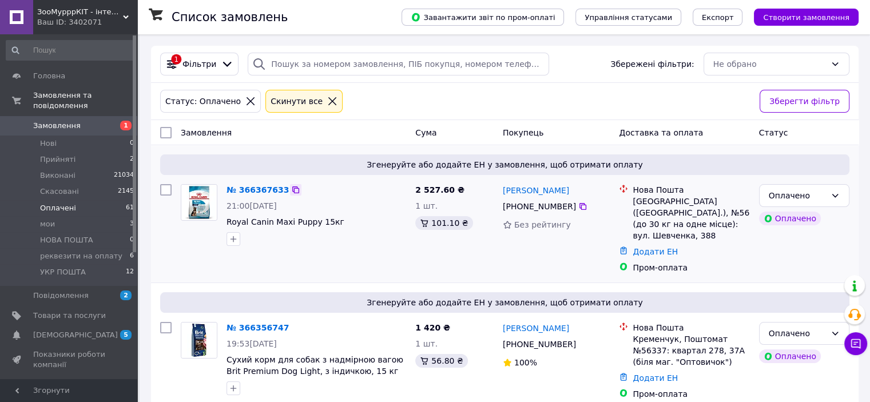
click at [291, 192] on icon at bounding box center [295, 189] width 9 height 9
click at [250, 186] on link "№ 366367633" at bounding box center [257, 189] width 62 height 9
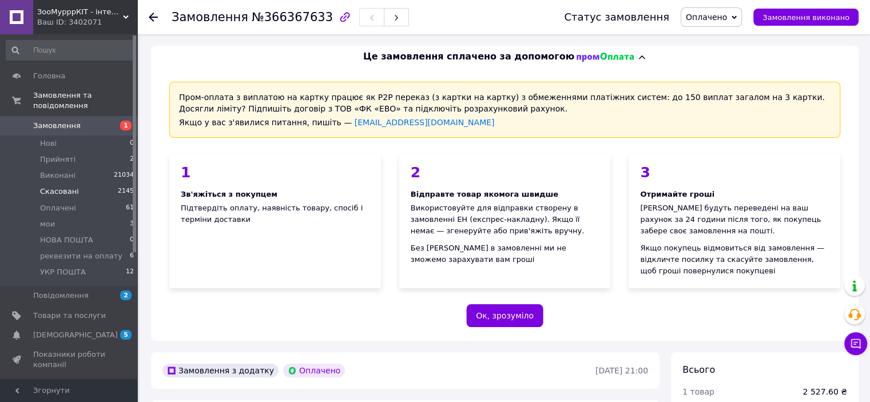
click at [78, 189] on li "Скасовані 2145" at bounding box center [70, 192] width 141 height 16
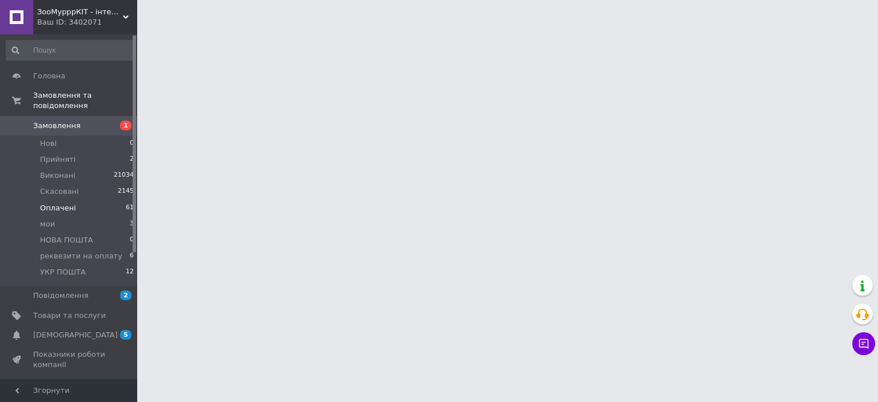
click at [77, 200] on li "Оплачені 61" at bounding box center [70, 208] width 141 height 16
click at [75, 200] on li "Оплачені 61" at bounding box center [70, 208] width 141 height 16
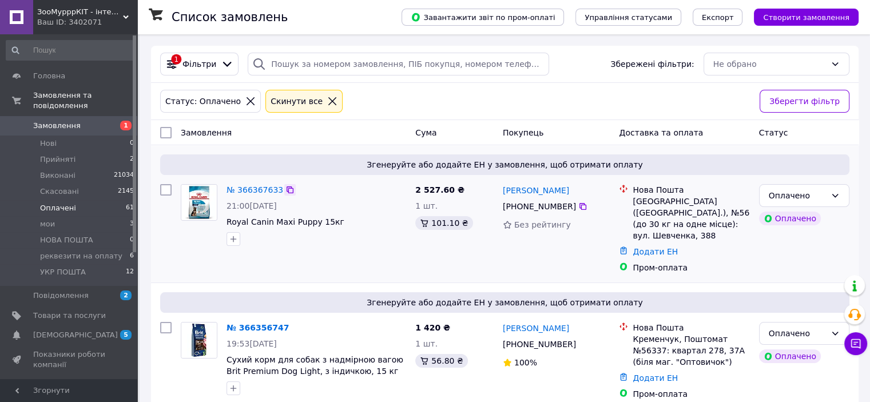
click at [286, 189] on icon at bounding box center [289, 189] width 7 height 7
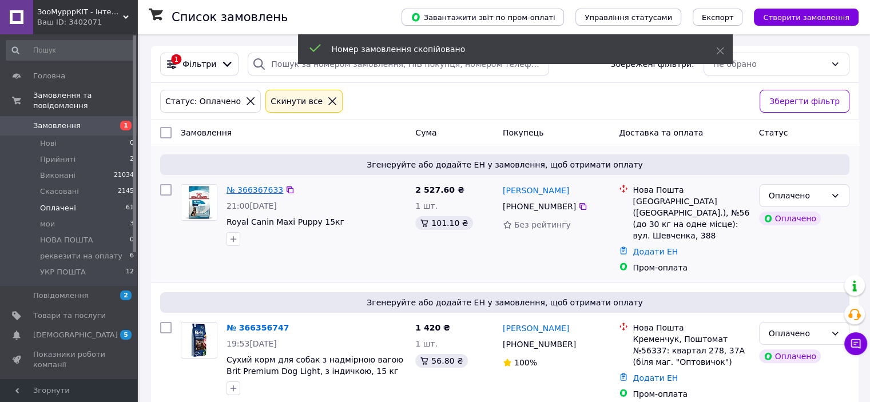
click at [245, 190] on link "№ 366367633" at bounding box center [254, 189] width 57 height 9
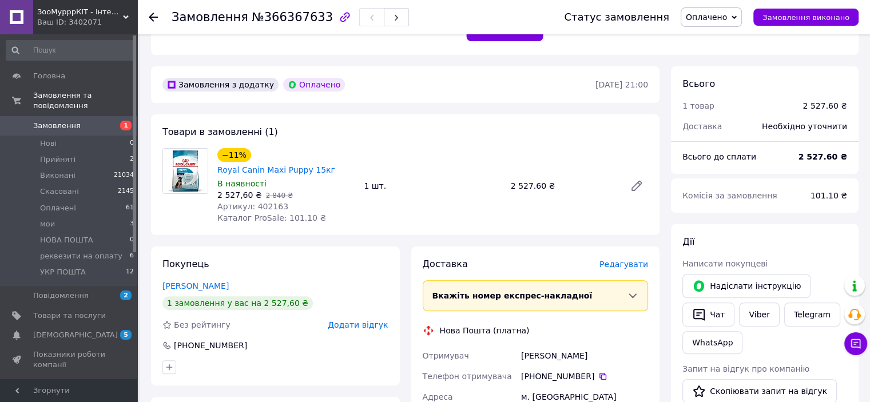
scroll to position [457, 0]
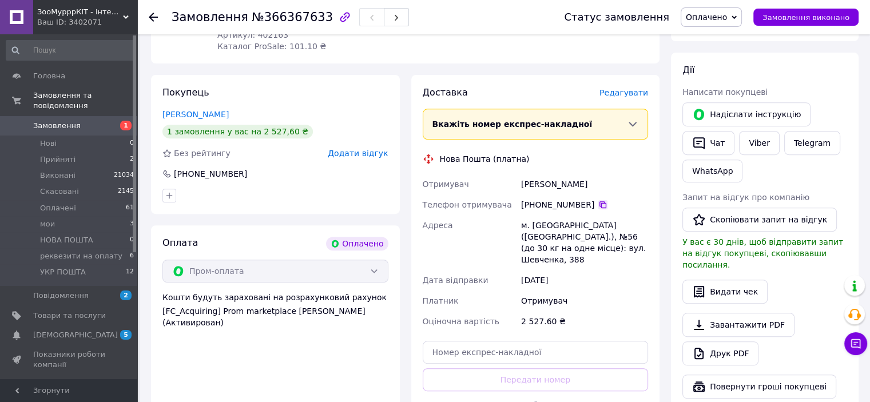
click at [598, 200] on icon at bounding box center [602, 204] width 9 height 9
click at [471, 341] on input "text" at bounding box center [536, 352] width 226 height 23
paste input "20451269277467"
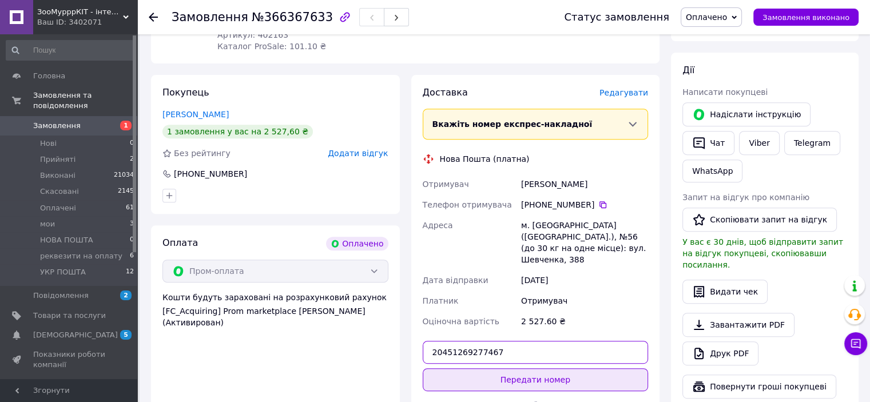
type input "20451269277467"
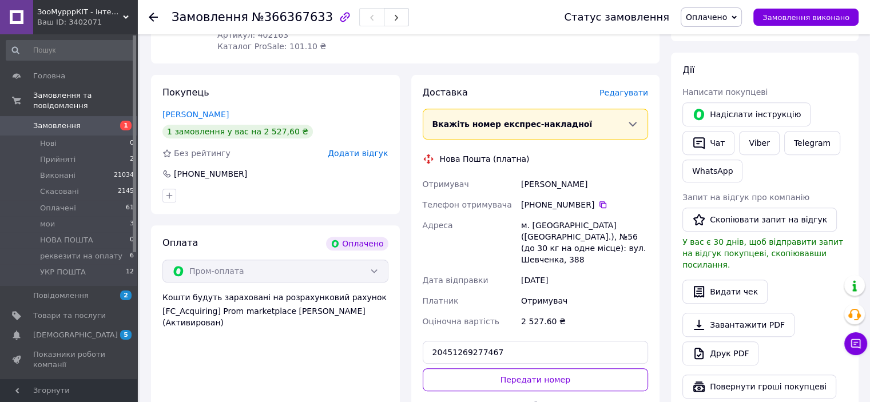
click at [483, 368] on button "Передати номер" at bounding box center [536, 379] width 226 height 23
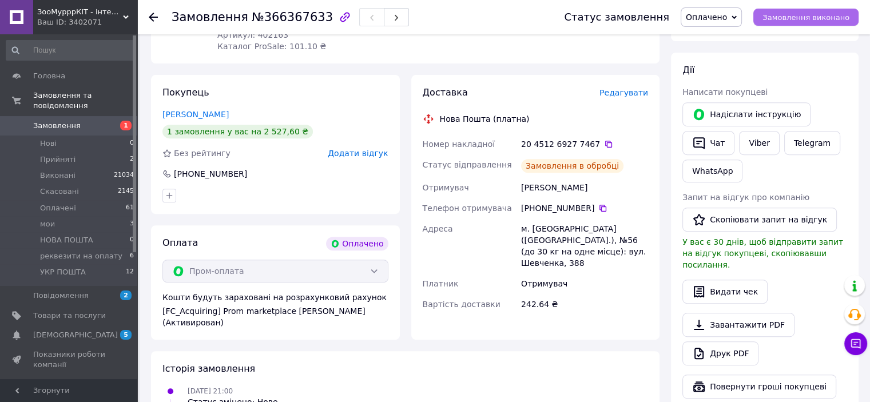
click at [795, 13] on span "Замовлення виконано" at bounding box center [805, 17] width 87 height 9
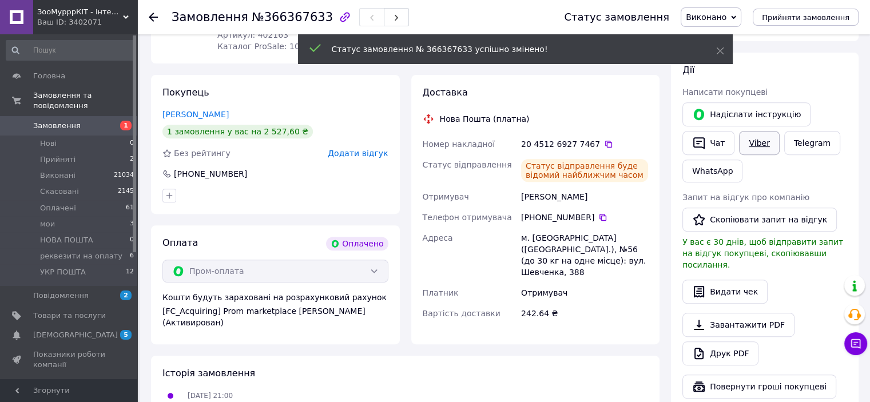
click at [755, 136] on link "Viber" at bounding box center [759, 143] width 40 height 24
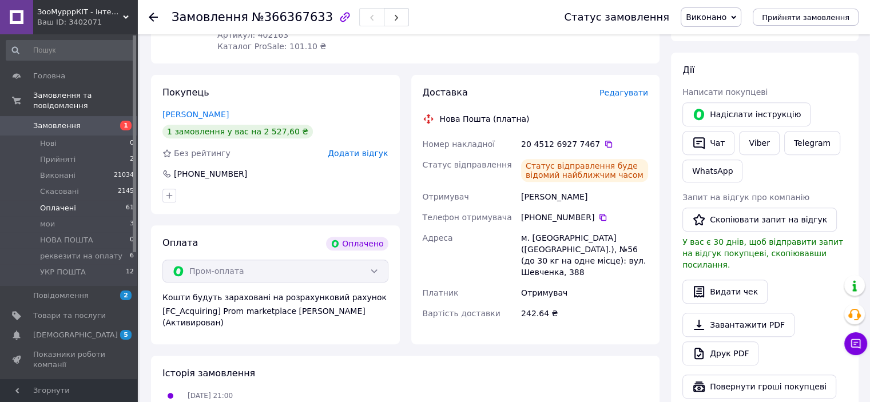
click at [64, 203] on span "Оплачені" at bounding box center [58, 208] width 36 height 10
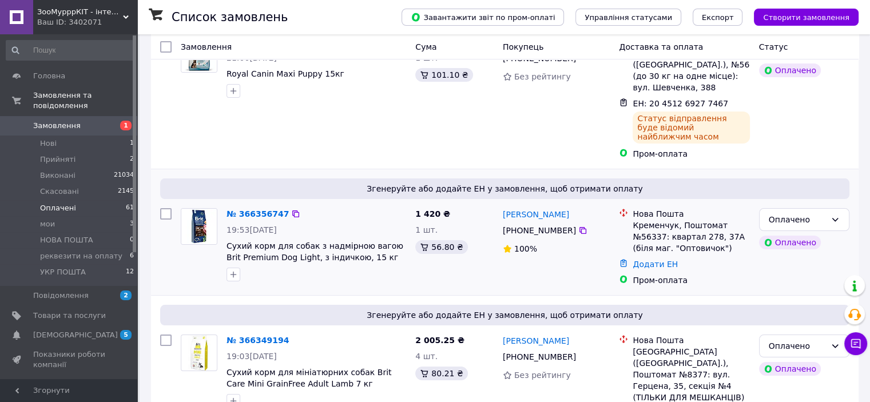
scroll to position [172, 0]
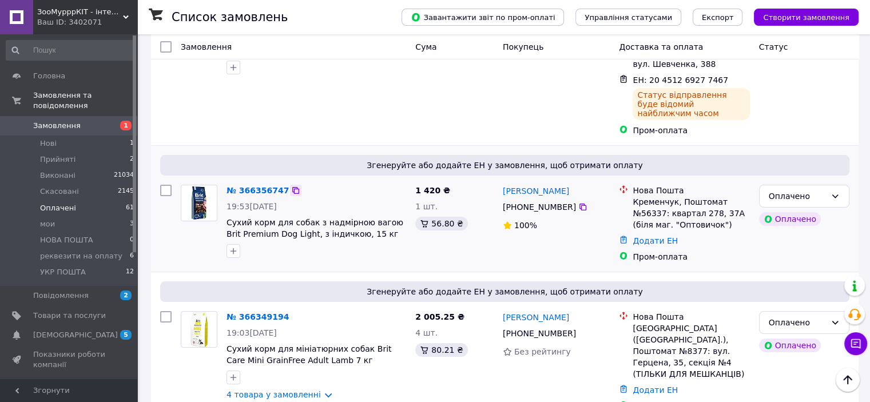
click at [291, 186] on icon at bounding box center [295, 190] width 9 height 9
click at [261, 186] on link "№ 366356747" at bounding box center [257, 190] width 62 height 9
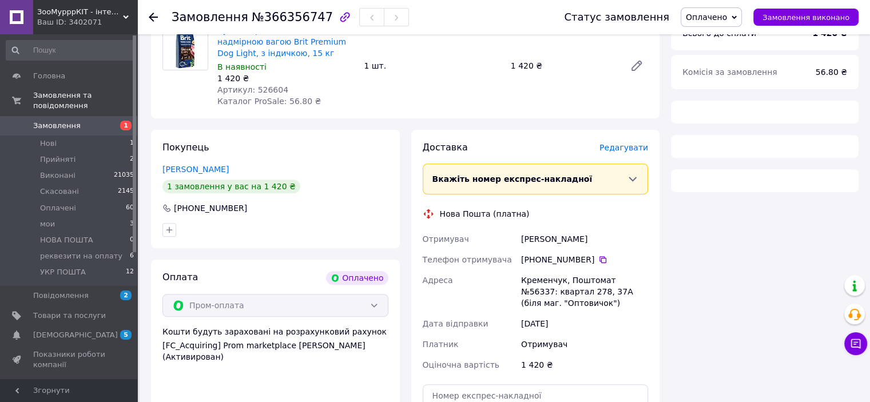
scroll to position [489, 0]
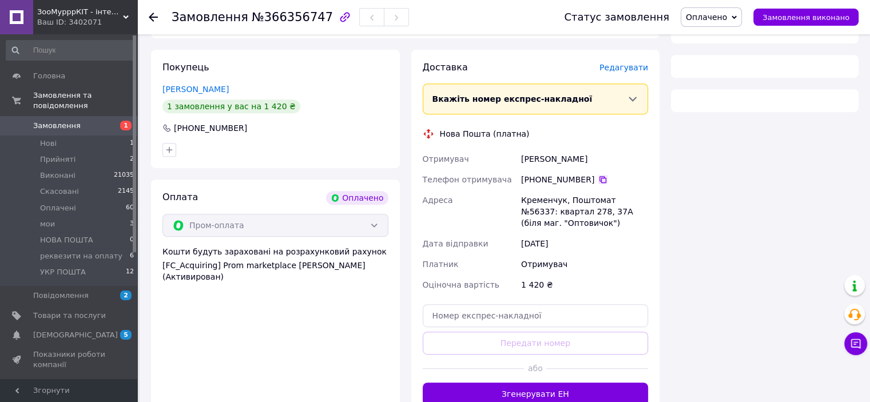
click at [598, 182] on icon at bounding box center [602, 179] width 9 height 9
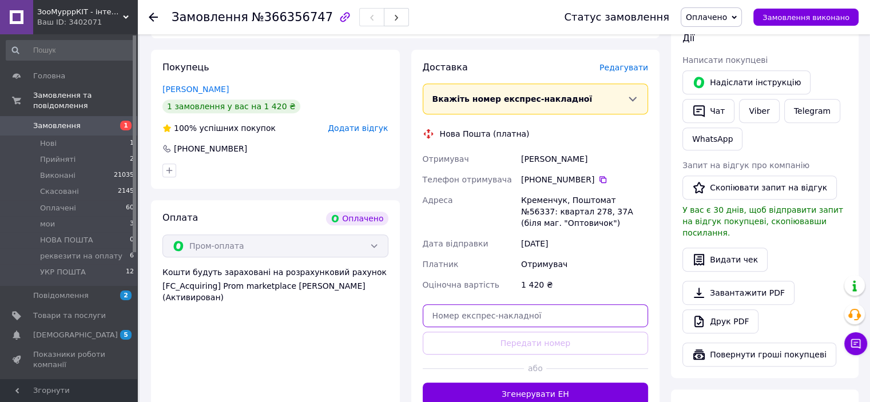
click at [525, 305] on input "text" at bounding box center [536, 315] width 226 height 23
paste input "20451269278343"
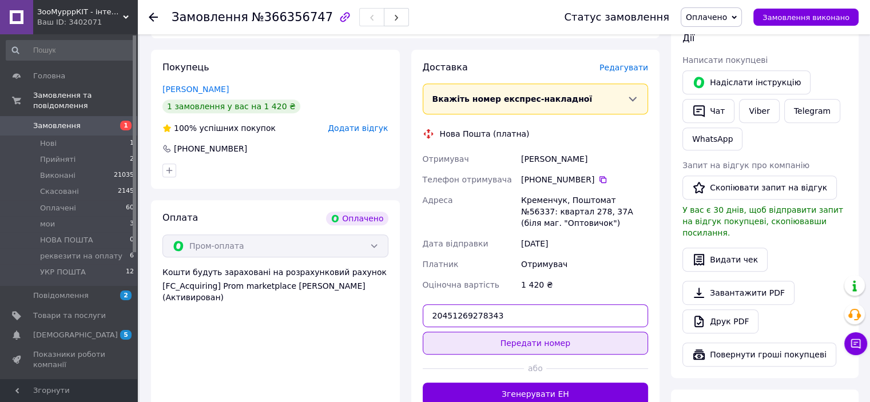
type input "20451269278343"
click at [541, 340] on button "Передати номер" at bounding box center [536, 343] width 226 height 23
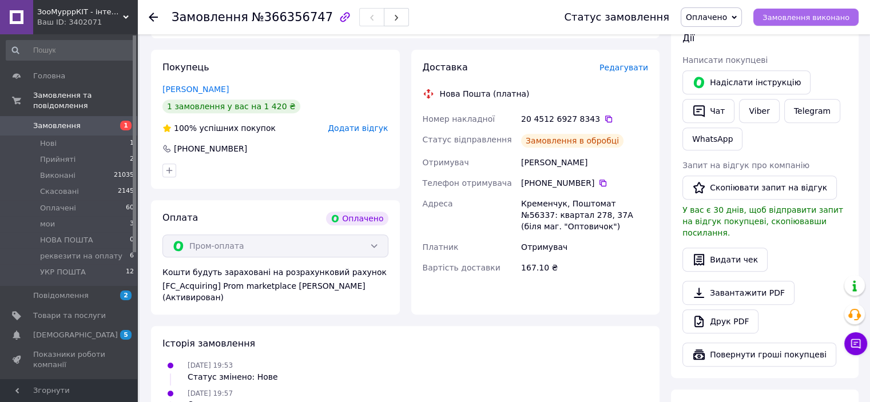
click at [794, 16] on span "Замовлення виконано" at bounding box center [805, 17] width 87 height 9
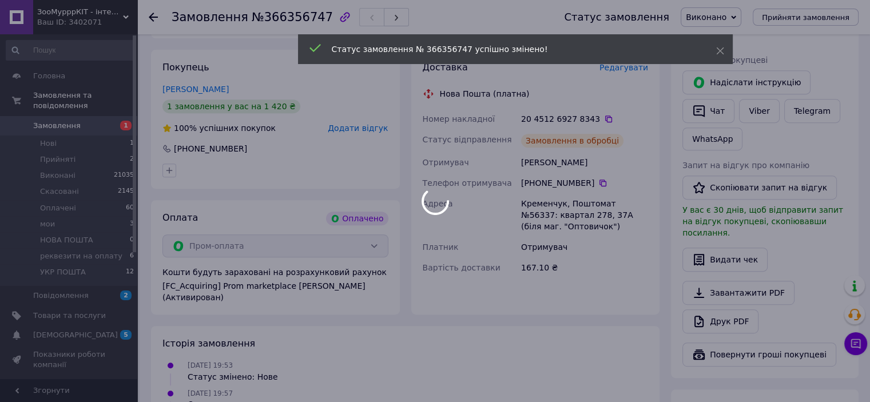
drag, startPoint x: 755, startPoint y: 112, endPoint x: 739, endPoint y: 130, distance: 24.7
click at [755, 109] on body "ЗооМурррКІТ - інтернет зоомагазин Ваш ID: 3402071 Сайт ЗооМурррКІТ - інтернет з…" at bounding box center [435, 86] width 870 height 1150
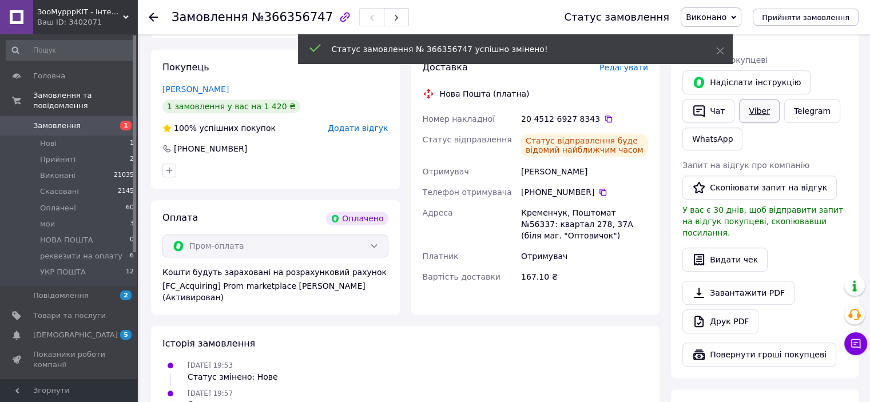
click at [756, 113] on link "Viber" at bounding box center [759, 111] width 40 height 24
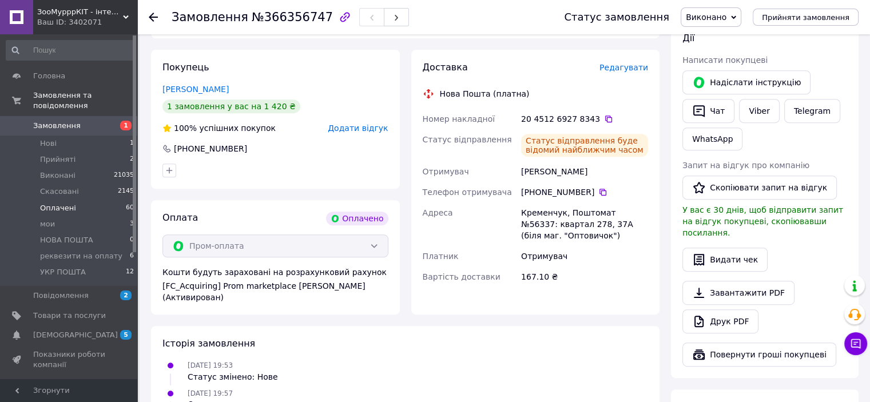
click at [82, 200] on li "Оплачені 60" at bounding box center [70, 208] width 141 height 16
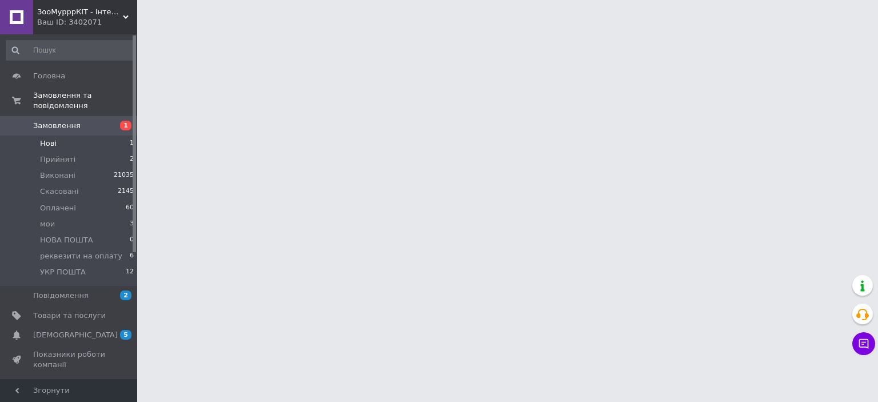
click at [74, 136] on li "Нові 1" at bounding box center [70, 144] width 141 height 16
click at [76, 137] on li "Нові 1" at bounding box center [70, 144] width 141 height 16
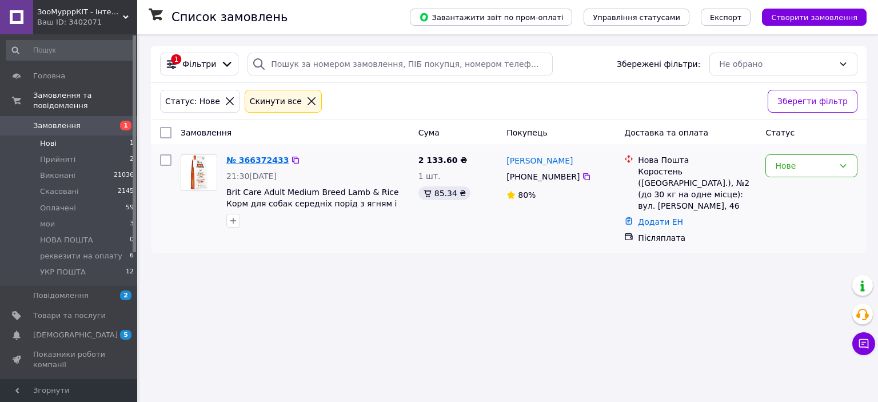
click at [238, 158] on link "№ 366372433" at bounding box center [257, 160] width 62 height 9
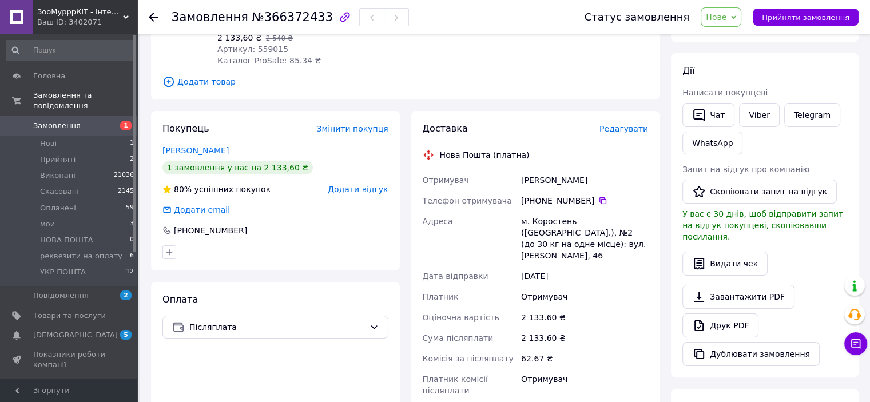
scroll to position [172, 0]
click at [732, 13] on span "Нове" at bounding box center [720, 16] width 41 height 19
click at [739, 43] on li "Прийнято" at bounding box center [748, 39] width 94 height 17
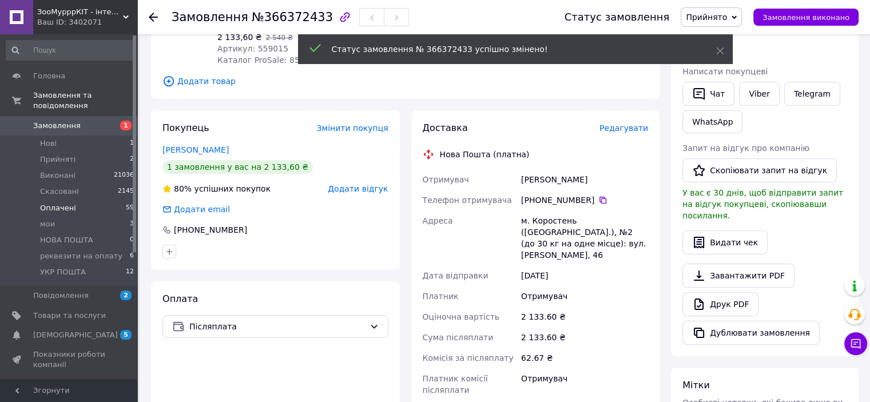
click at [74, 202] on li "Оплачені 59" at bounding box center [70, 208] width 141 height 16
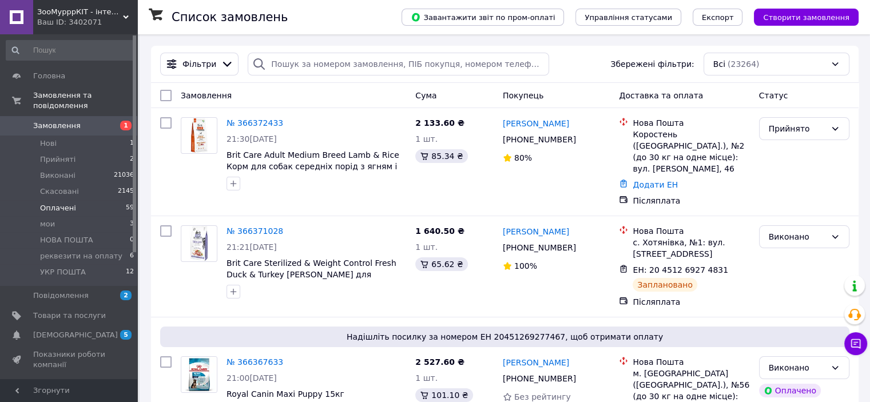
click at [61, 203] on span "Оплачені" at bounding box center [58, 208] width 36 height 10
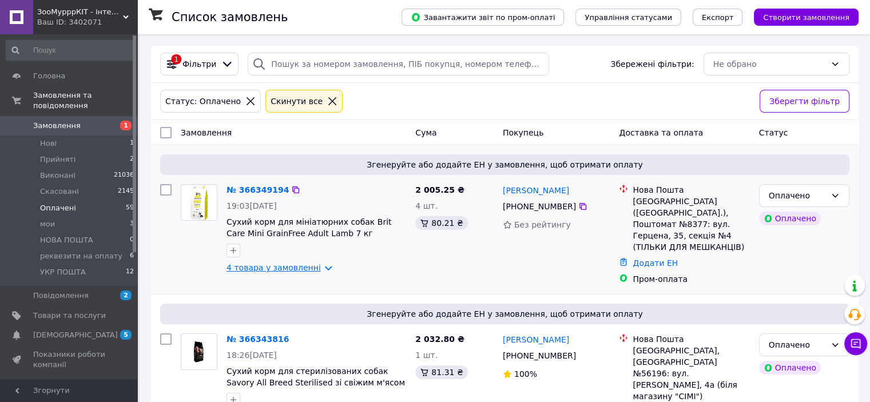
click at [272, 267] on link "4 товара у замовленні" at bounding box center [273, 267] width 94 height 9
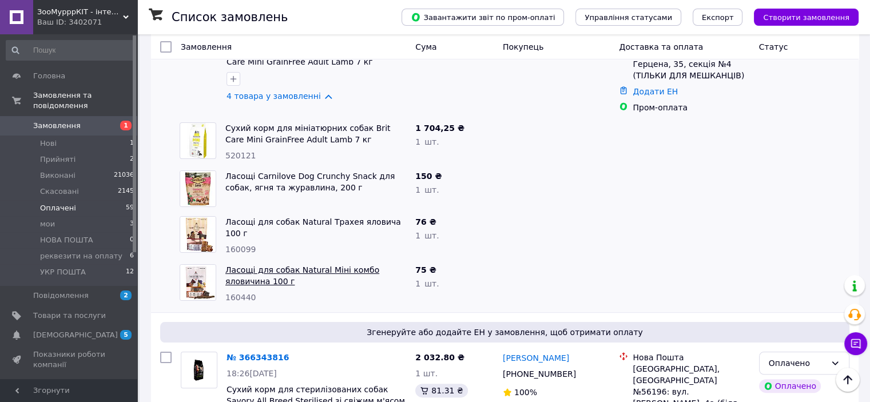
scroll to position [57, 0]
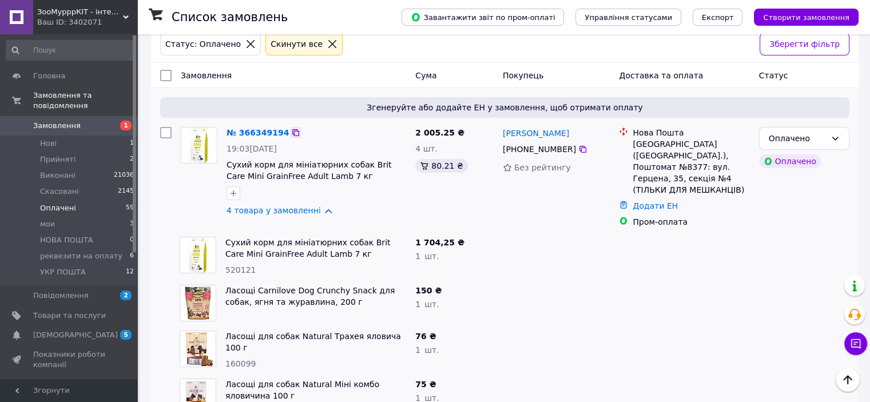
click at [291, 130] on icon at bounding box center [295, 132] width 9 height 9
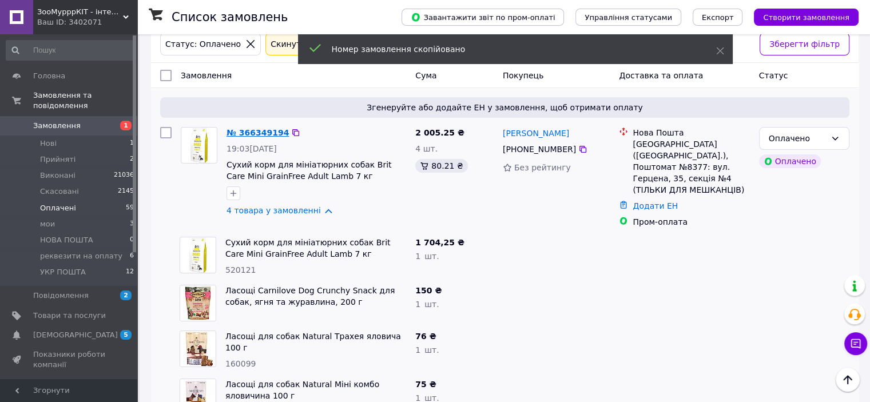
click at [250, 136] on link "№ 366349194" at bounding box center [257, 132] width 62 height 9
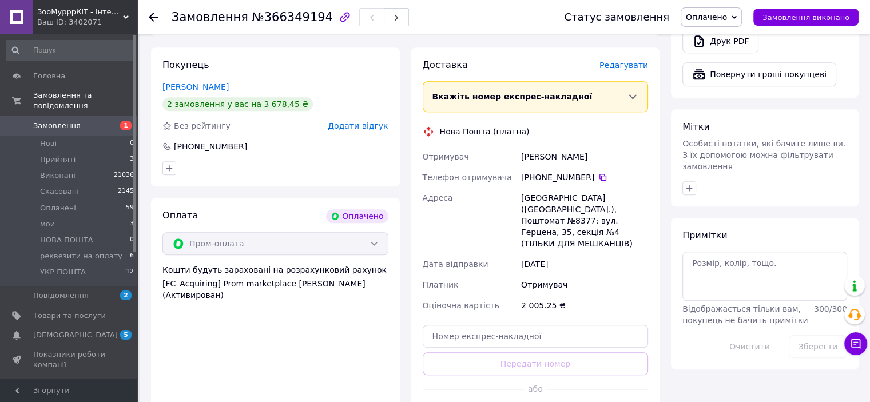
scroll to position [858, 0]
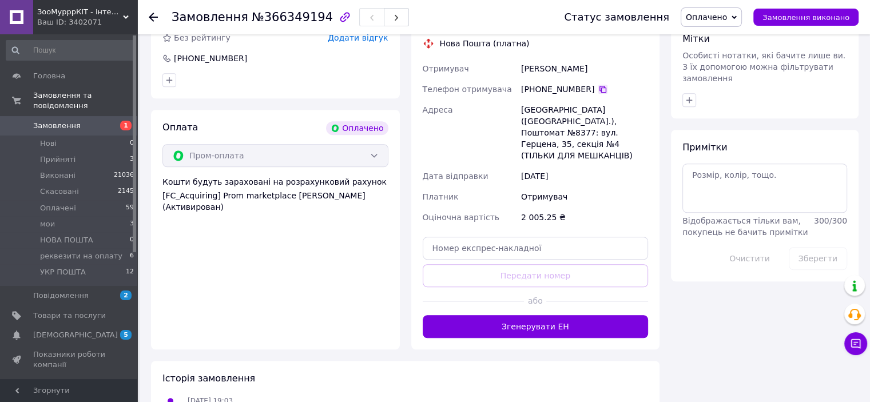
click at [598, 85] on icon at bounding box center [602, 89] width 9 height 9
click at [444, 237] on input "text" at bounding box center [536, 248] width 226 height 23
paste input "20451269279443"
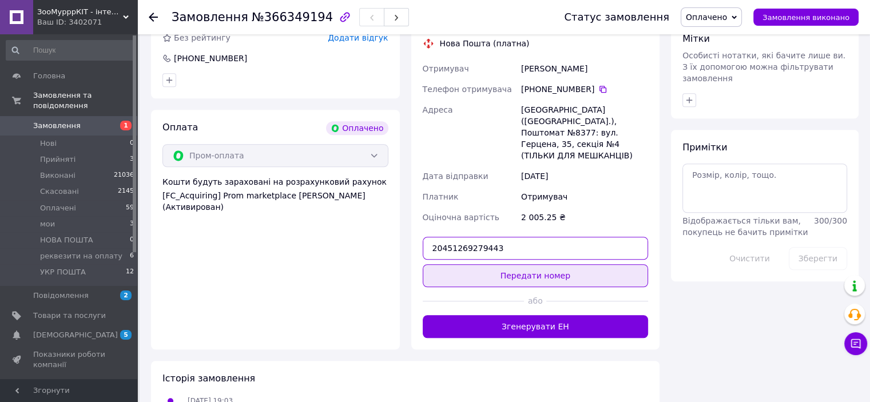
type input "20451269279443"
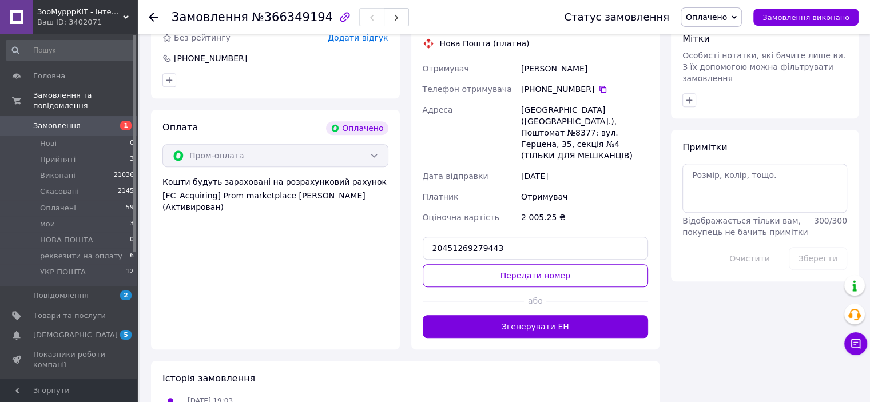
click at [504, 264] on button "Передати номер" at bounding box center [536, 275] width 226 height 23
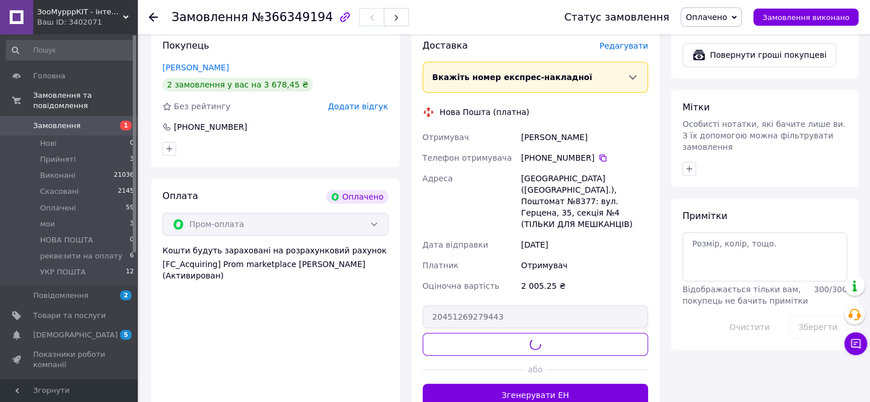
scroll to position [743, 0]
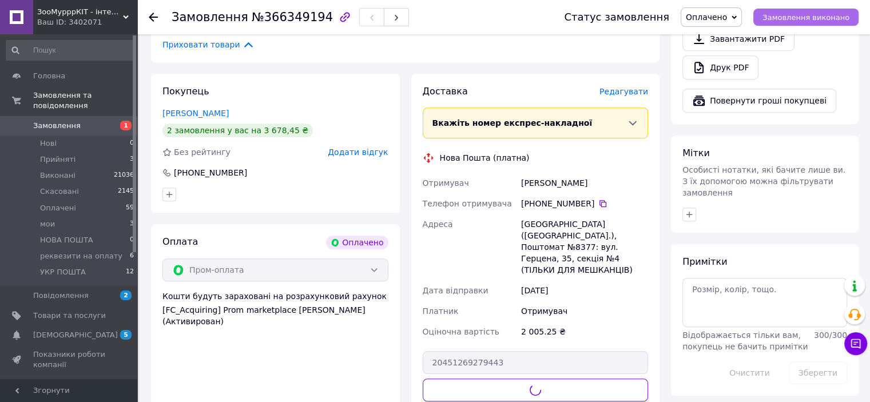
click at [785, 21] on span "Замовлення виконано" at bounding box center [805, 17] width 87 height 9
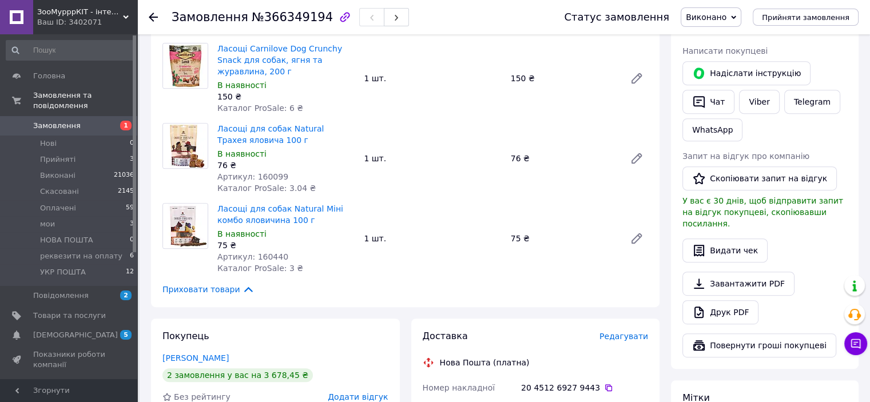
scroll to position [457, 0]
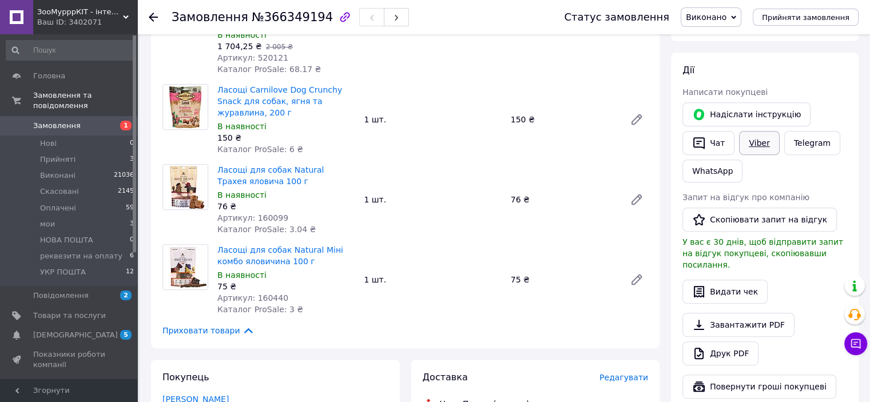
click at [756, 135] on link "Viber" at bounding box center [759, 143] width 40 height 24
click at [85, 200] on li "Оплачені 59" at bounding box center [70, 208] width 141 height 16
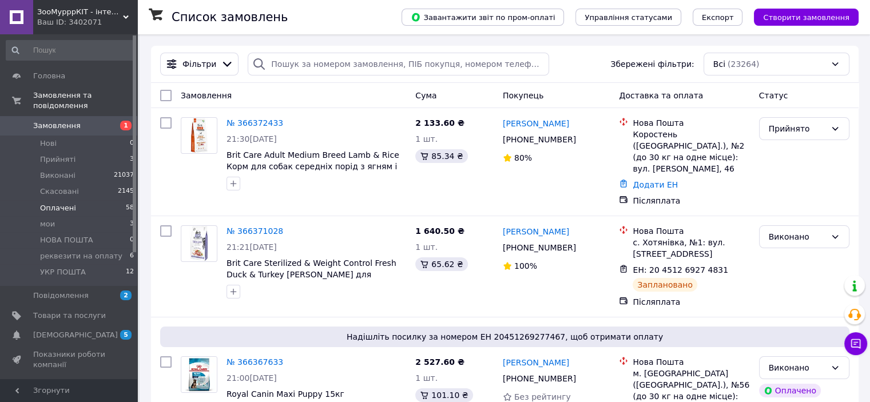
click at [80, 200] on li "Оплачені 58" at bounding box center [70, 208] width 141 height 16
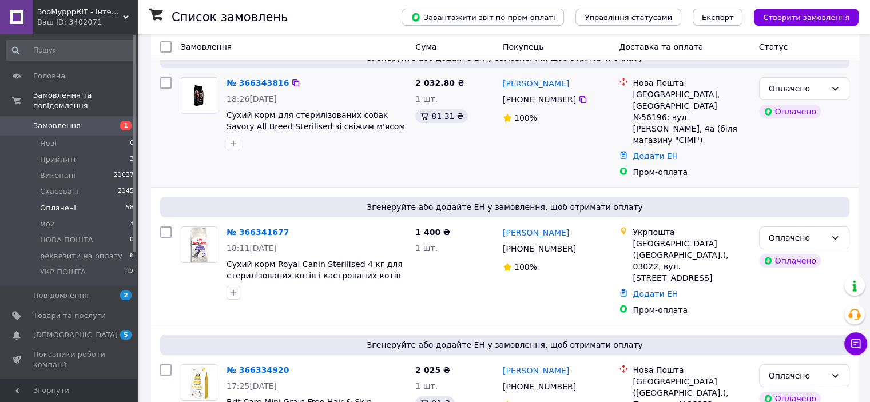
scroll to position [114, 0]
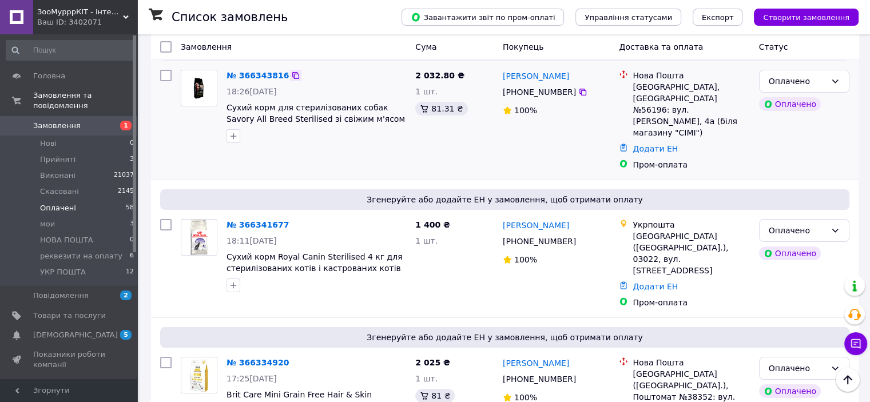
click at [291, 73] on icon at bounding box center [295, 75] width 9 height 9
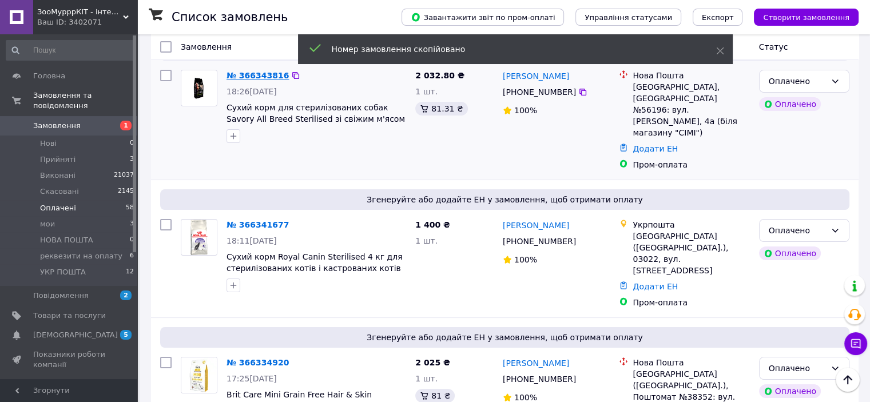
click at [265, 73] on link "№ 366343816" at bounding box center [257, 75] width 62 height 9
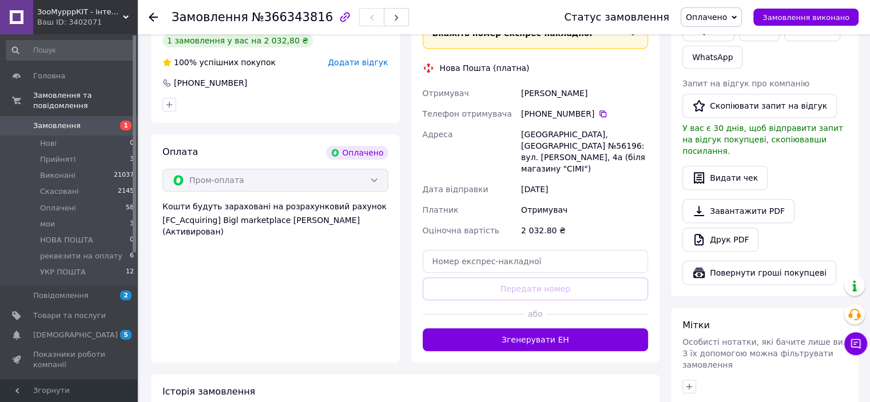
scroll to position [572, 0]
click at [599, 110] on icon at bounding box center [602, 113] width 7 height 7
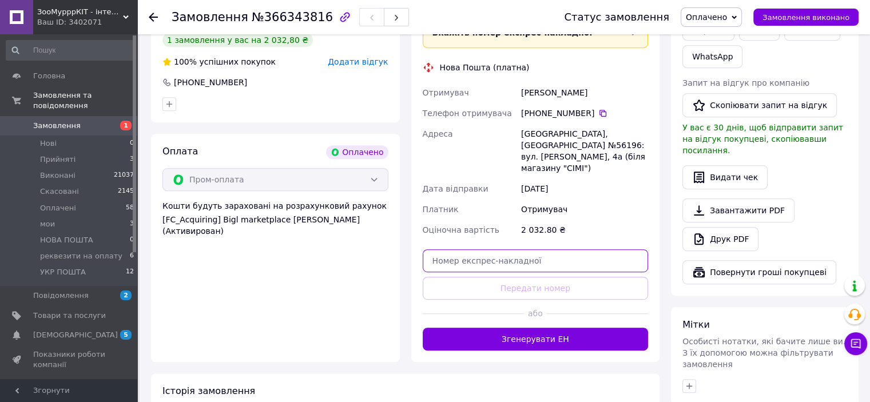
click at [501, 249] on input "text" at bounding box center [536, 260] width 226 height 23
click at [508, 251] on input "text" at bounding box center [536, 260] width 226 height 23
click at [519, 235] on div "Доставка [PERSON_NAME] Вкажіть номер експрес-накладної Обов'язково введіть номе…" at bounding box center [536, 173] width 226 height 356
click at [519, 249] on input "text" at bounding box center [536, 260] width 226 height 23
paste input "20451269280408"
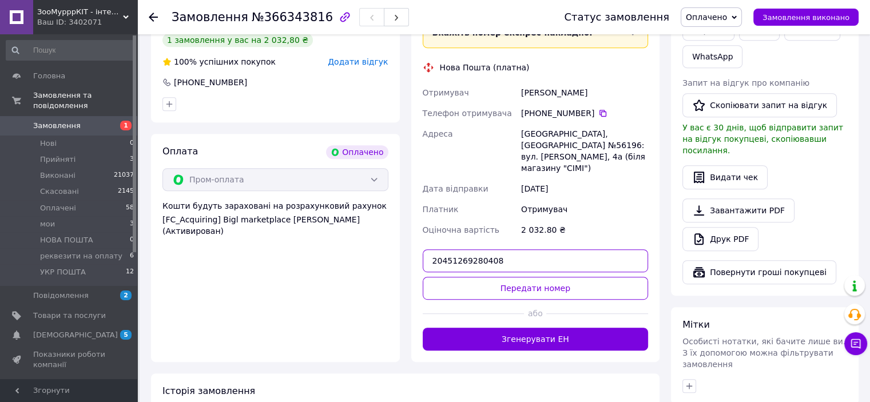
type input "20451269280408"
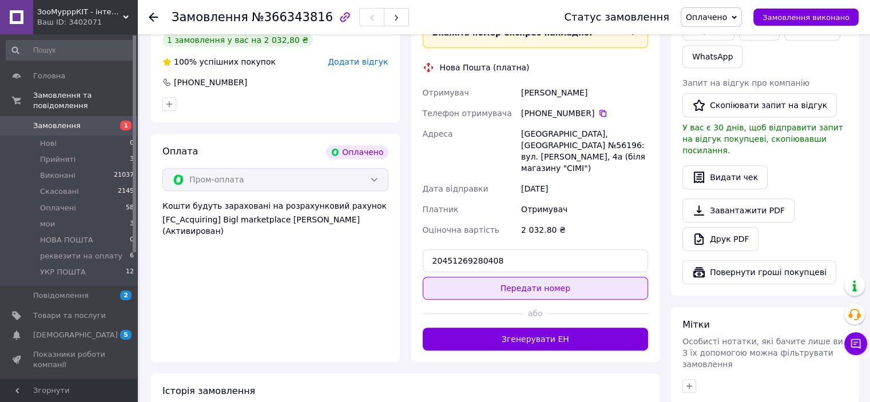
drag, startPoint x: 531, startPoint y: 294, endPoint x: 531, endPoint y: 285, distance: 9.7
click at [531, 300] on div "або" at bounding box center [536, 314] width 226 height 28
click at [529, 278] on button "Передати номер" at bounding box center [536, 288] width 226 height 23
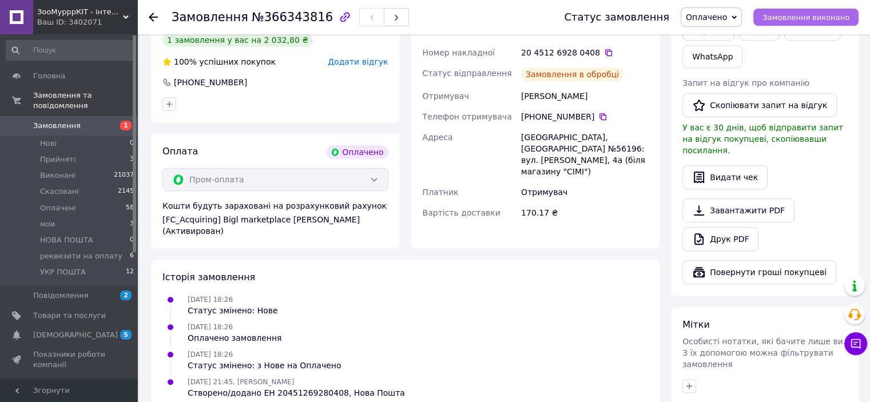
click at [794, 9] on button "Замовлення виконано" at bounding box center [805, 17] width 105 height 17
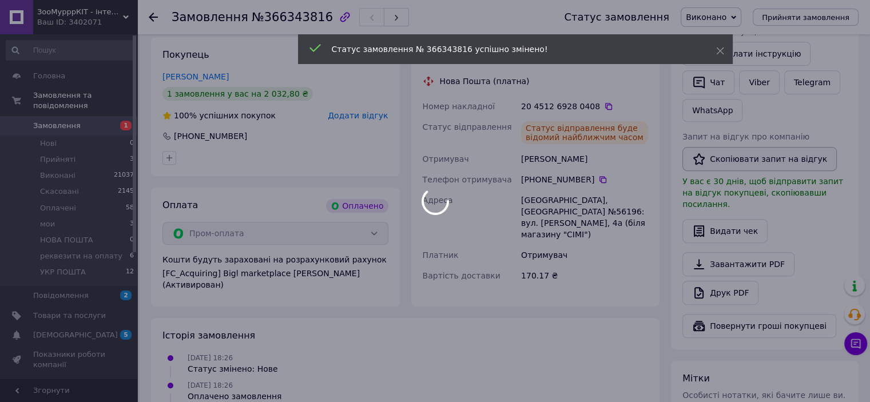
scroll to position [400, 0]
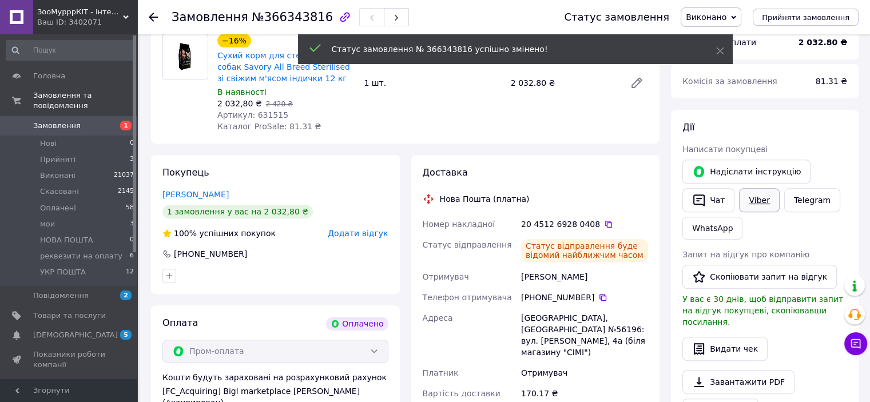
click at [752, 196] on link "Viber" at bounding box center [759, 200] width 40 height 24
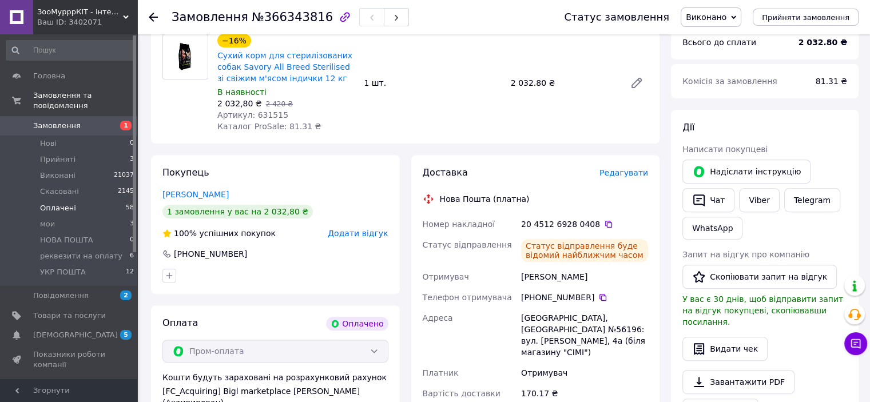
click at [69, 203] on span "Оплачені" at bounding box center [58, 208] width 36 height 10
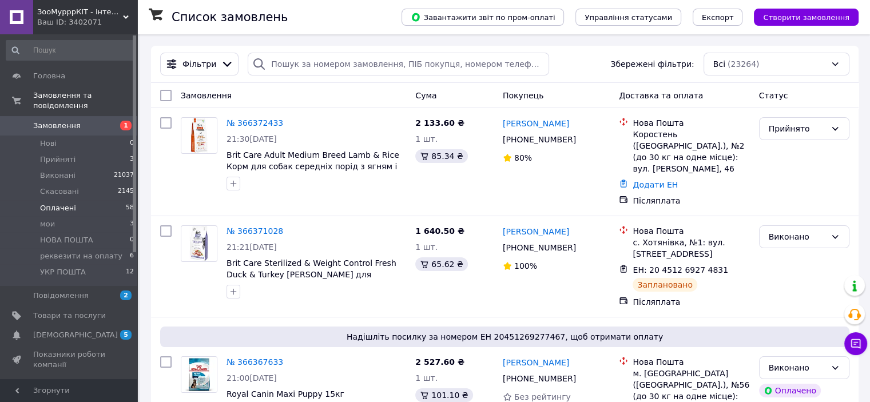
click at [73, 201] on li "Оплачені 58" at bounding box center [70, 208] width 141 height 16
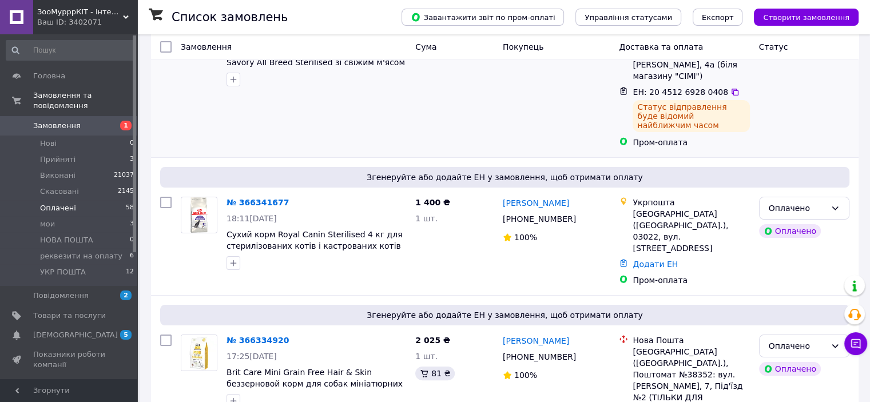
scroll to position [172, 0]
click at [291, 197] on icon at bounding box center [295, 201] width 9 height 9
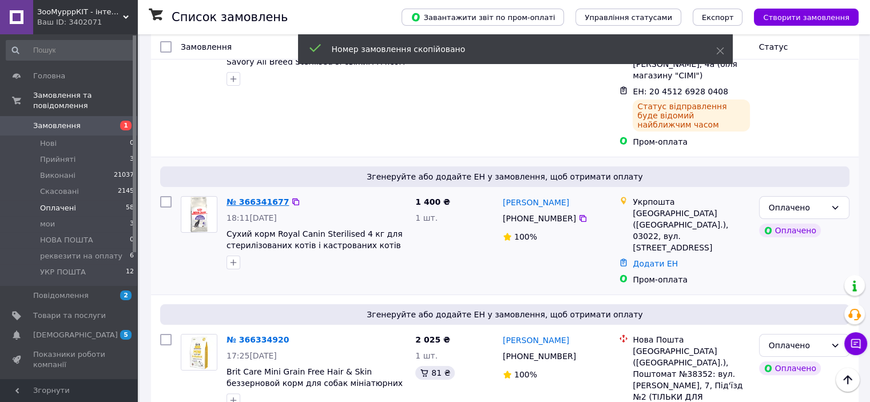
drag, startPoint x: 272, startPoint y: 180, endPoint x: 274, endPoint y: 171, distance: 9.0
click at [272, 192] on div "№ 366341677 18:11[DATE] Сухий корм Royal Canin Sterilised 4 кг для стерилізован…" at bounding box center [316, 233] width 189 height 82
click at [266, 197] on link "№ 366341677" at bounding box center [257, 201] width 62 height 9
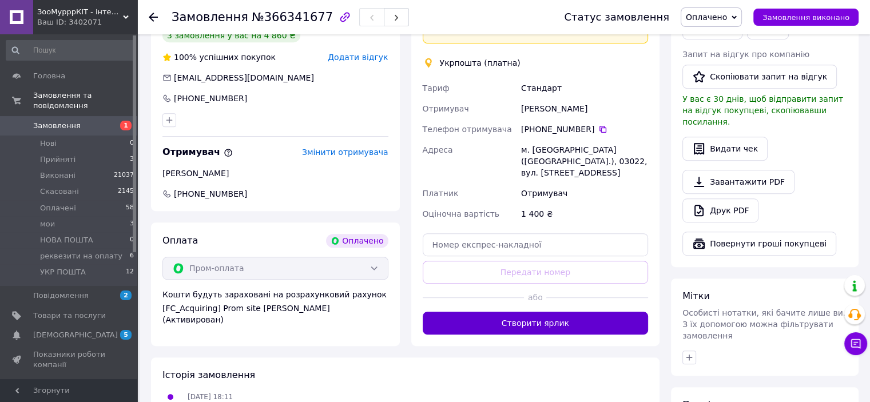
scroll to position [572, 0]
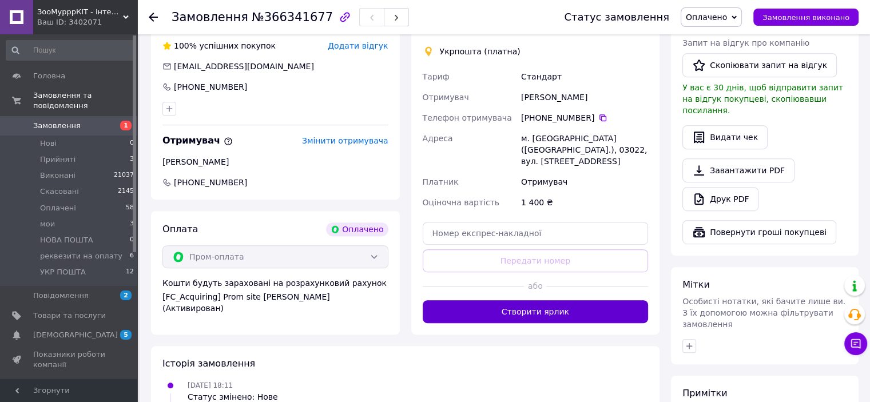
click at [538, 300] on button "Створити ярлик" at bounding box center [536, 311] width 226 height 23
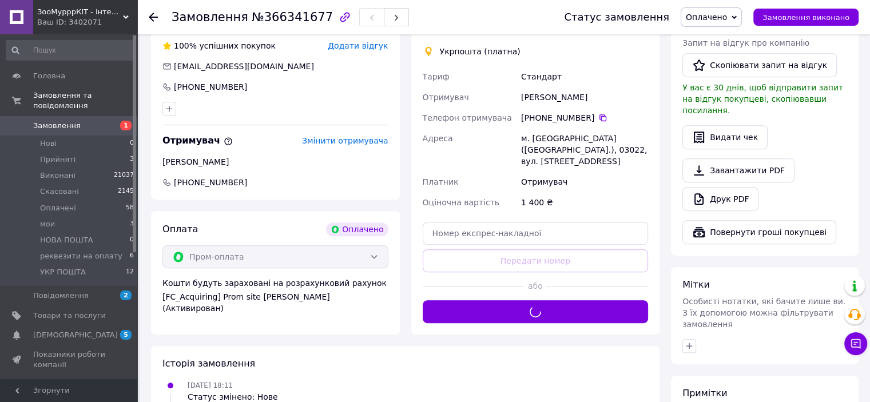
click at [539, 283] on div "Доставка [PERSON_NAME] Вкажіть номер експрес-накладної Обов'язково введіть номе…" at bounding box center [536, 151] width 226 height 344
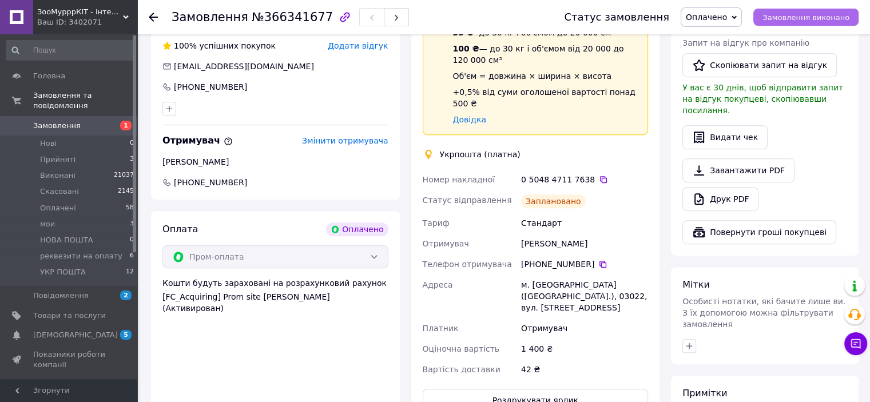
click at [801, 19] on span "Замовлення виконано" at bounding box center [805, 17] width 87 height 9
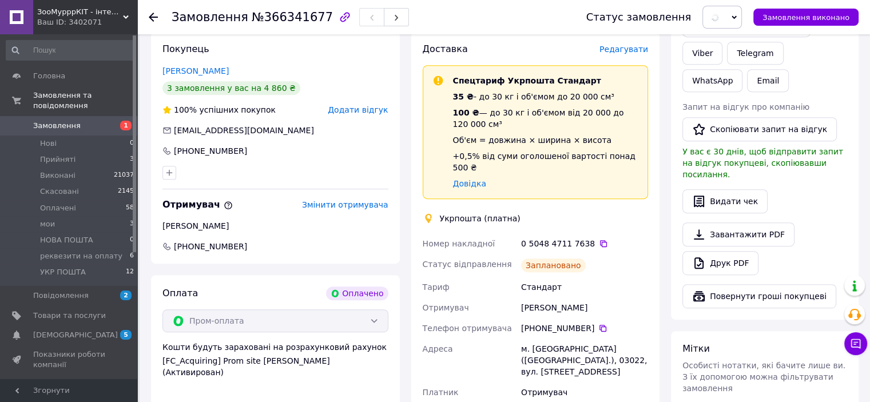
scroll to position [400, 0]
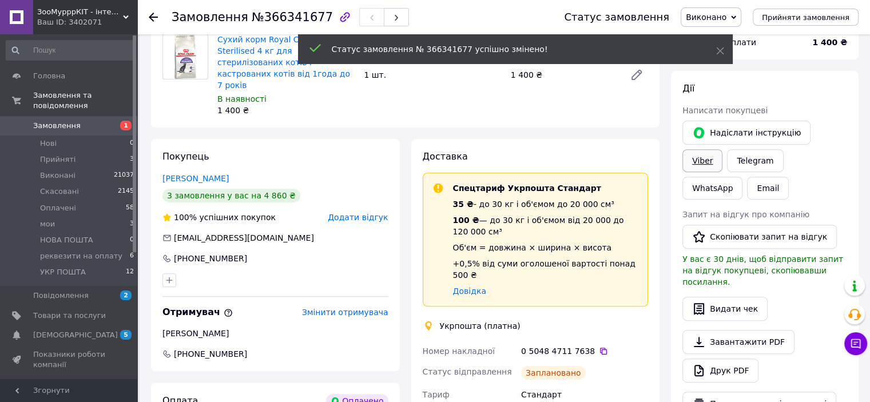
click at [722, 149] on link "Viber" at bounding box center [702, 160] width 40 height 23
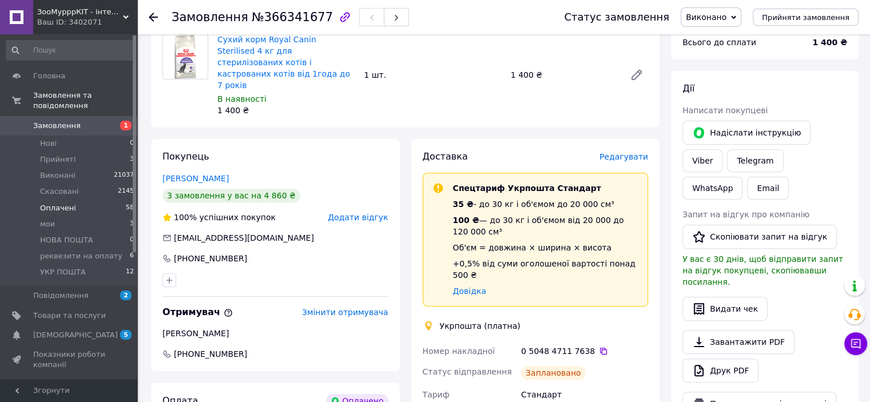
click at [87, 200] on li "Оплачені 58" at bounding box center [70, 208] width 141 height 16
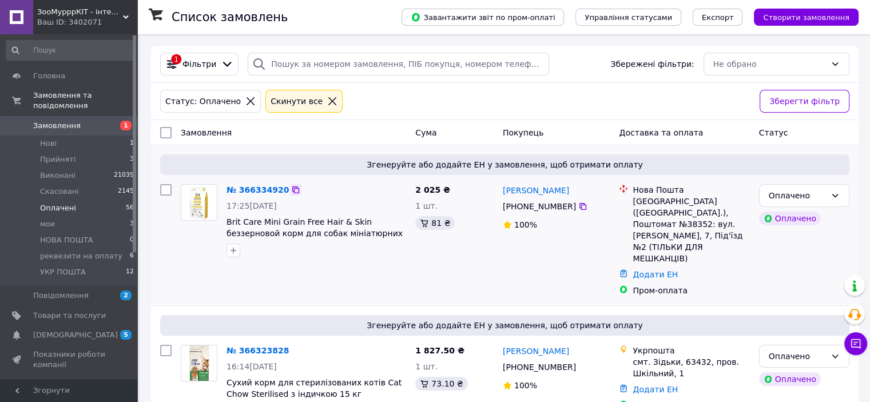
click at [291, 192] on icon at bounding box center [295, 189] width 9 height 9
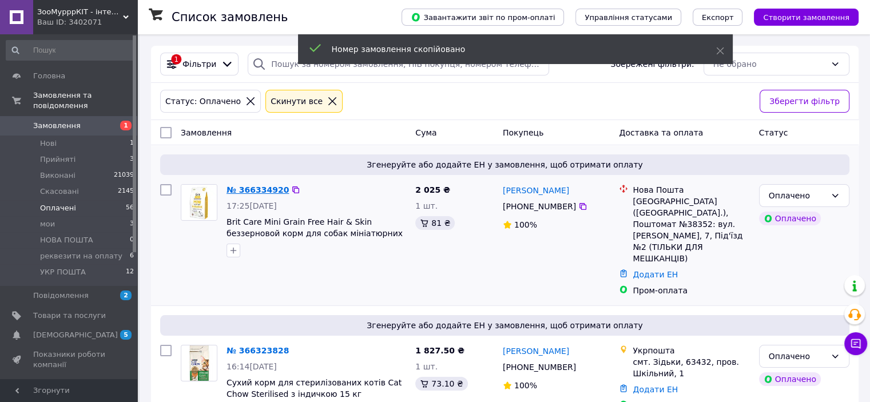
click at [276, 193] on link "№ 366334920" at bounding box center [257, 189] width 62 height 9
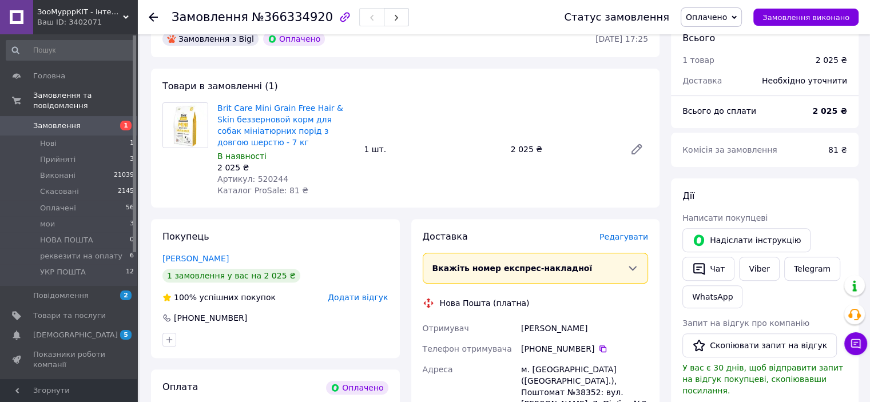
scroll to position [515, 0]
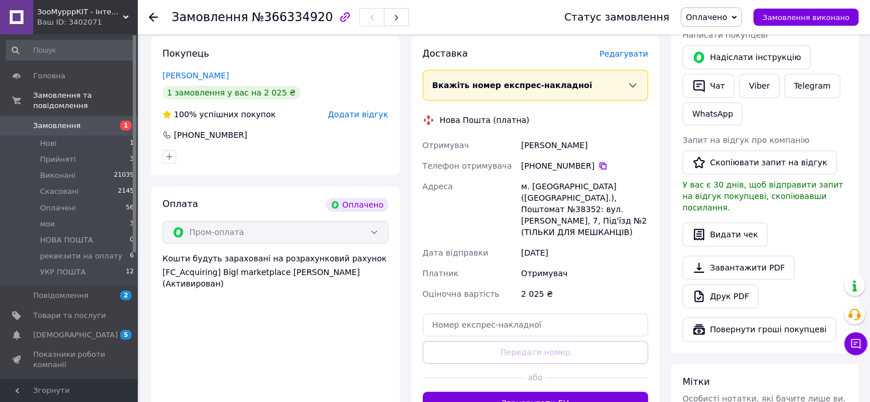
click at [598, 161] on icon at bounding box center [602, 165] width 9 height 9
click at [451, 313] on input "text" at bounding box center [536, 324] width 226 height 23
paste input "20451269281922"
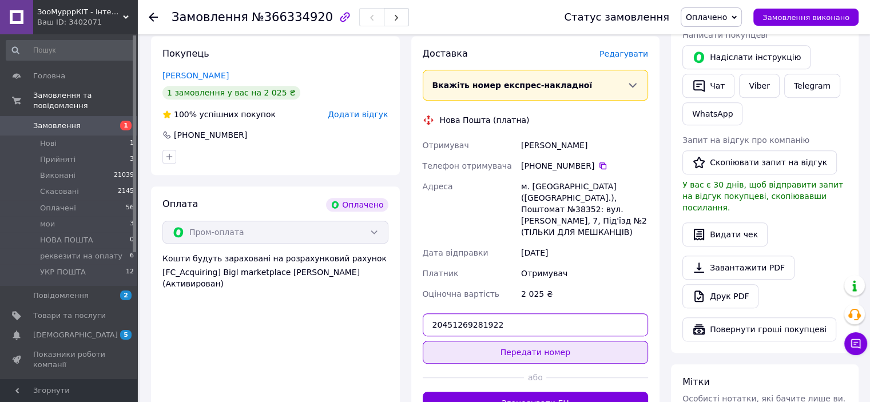
type input "20451269281922"
click at [491, 341] on button "Передати номер" at bounding box center [536, 352] width 226 height 23
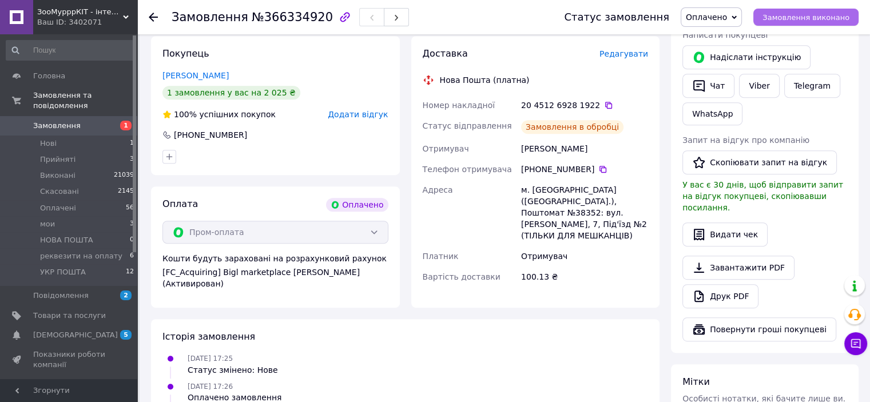
click at [807, 20] on span "Замовлення виконано" at bounding box center [805, 17] width 87 height 9
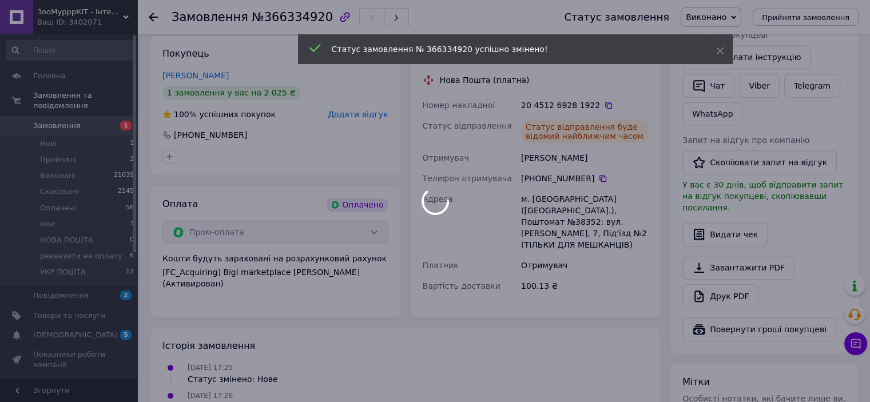
click at [743, 89] on body "ЗооМурррКІТ - інтернет зоомагазин Ваш ID: 3402071 Сайт ЗооМурррКІТ - інтернет з…" at bounding box center [435, 60] width 870 height 1150
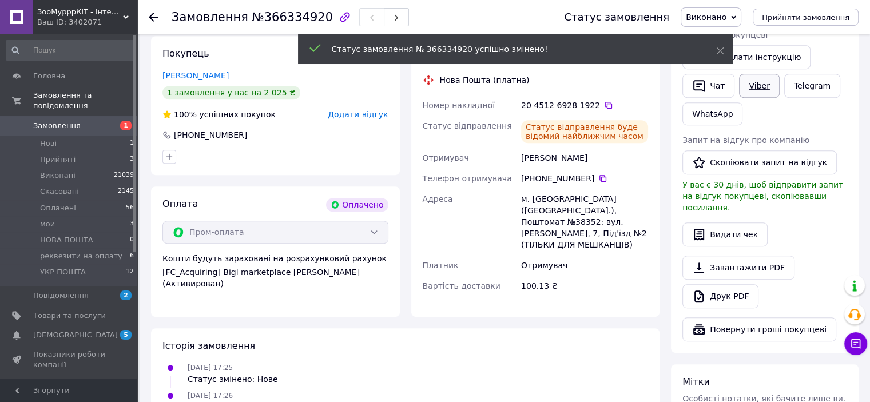
click at [752, 91] on link "Viber" at bounding box center [759, 86] width 40 height 24
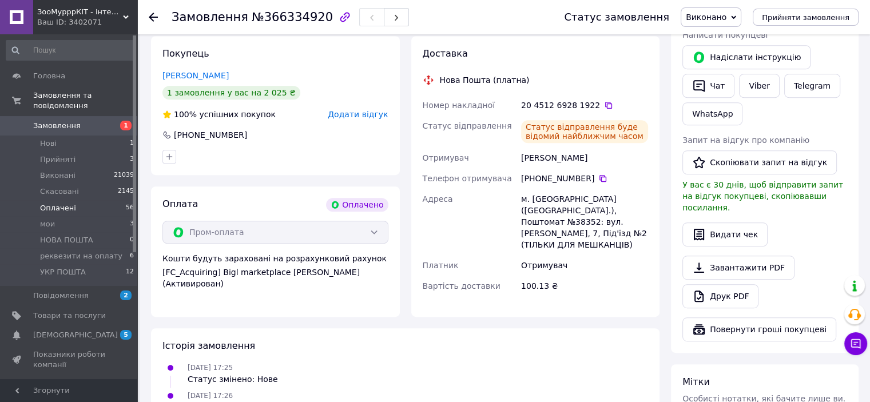
click at [73, 200] on li "Оплачені 56" at bounding box center [70, 208] width 141 height 16
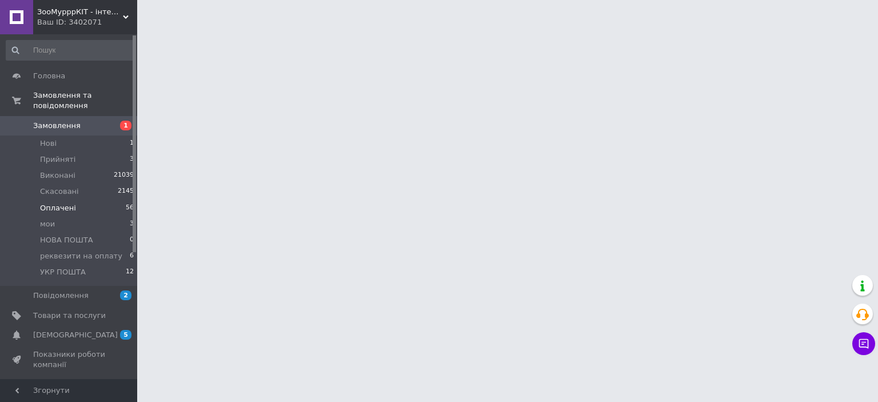
click at [66, 203] on span "Оплачені" at bounding box center [58, 208] width 36 height 10
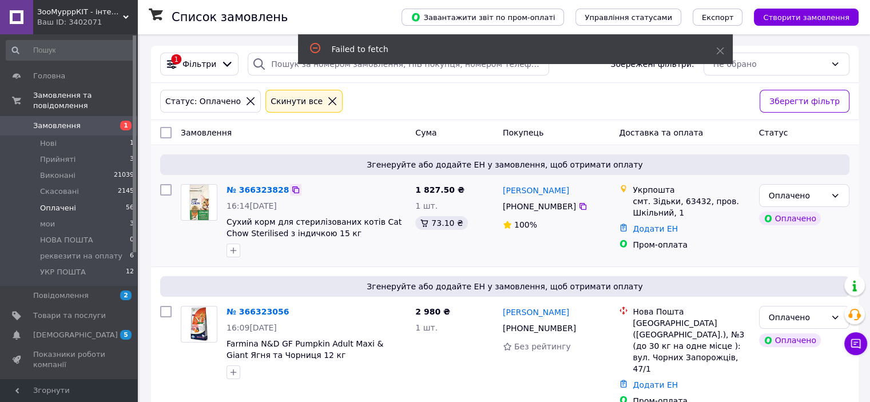
click at [291, 192] on icon at bounding box center [295, 189] width 9 height 9
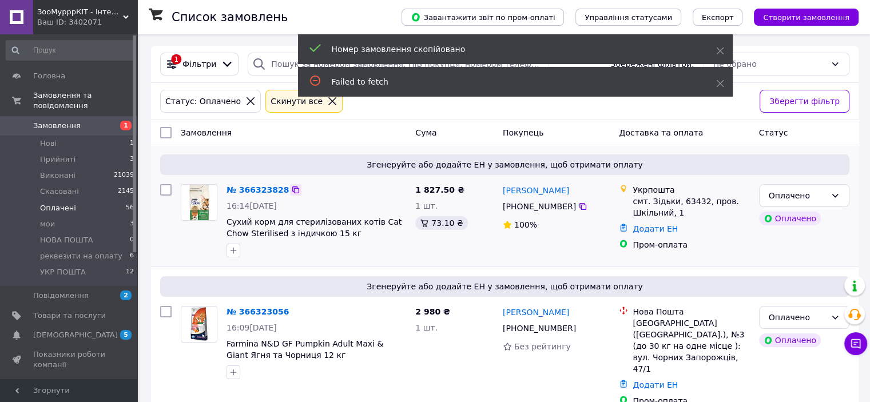
click at [291, 189] on icon at bounding box center [295, 189] width 9 height 9
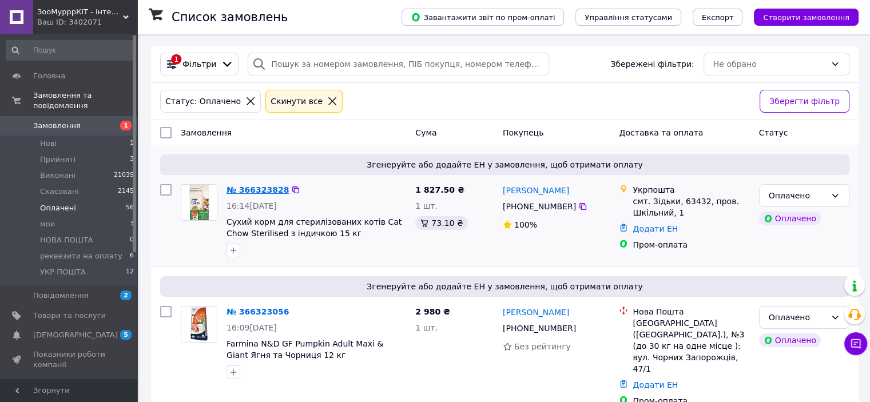
click at [247, 186] on link "№ 366323828" at bounding box center [257, 189] width 62 height 9
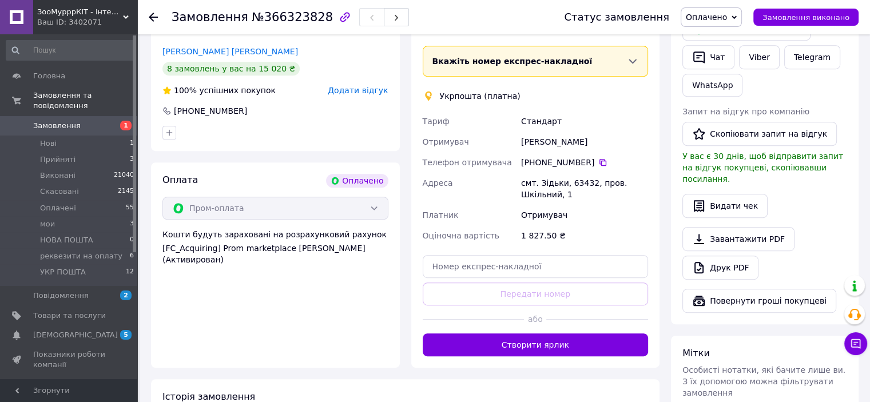
scroll to position [572, 0]
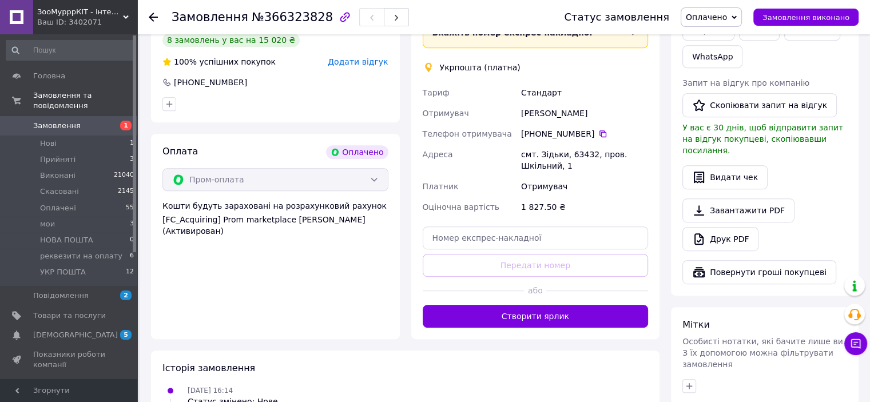
click at [554, 305] on button "Створити ярлик" at bounding box center [536, 316] width 226 height 23
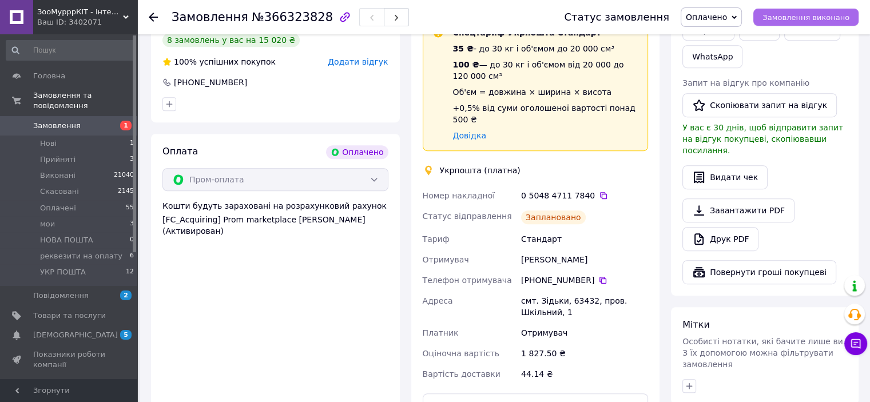
click at [826, 21] on span "Замовлення виконано" at bounding box center [805, 17] width 87 height 9
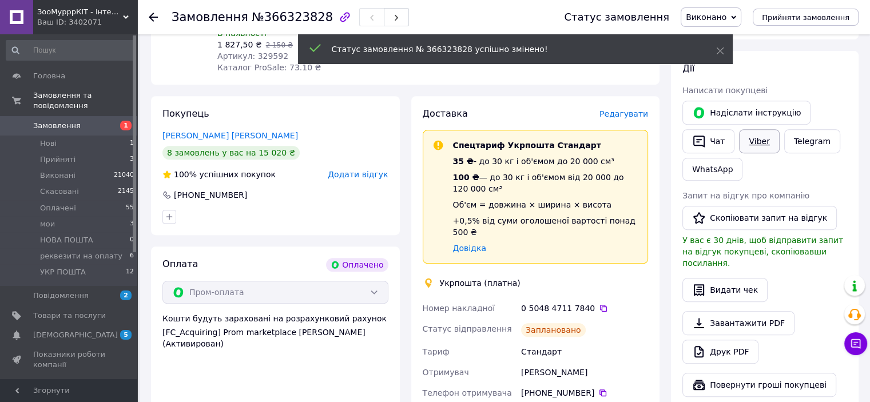
scroll to position [457, 0]
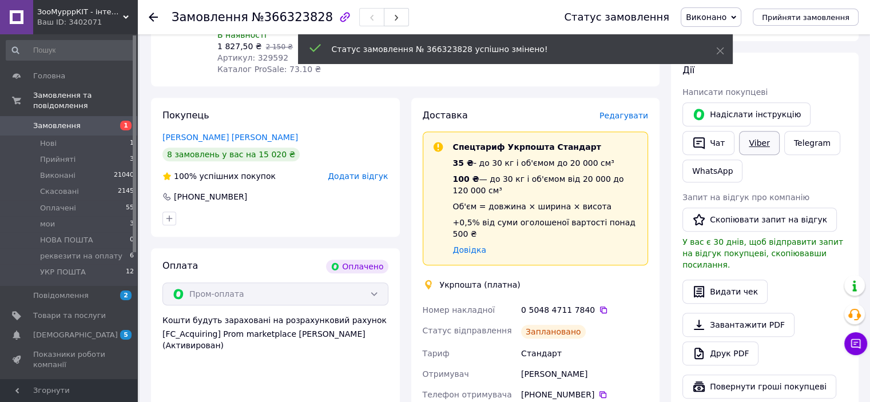
click at [755, 145] on link "Viber" at bounding box center [759, 143] width 40 height 24
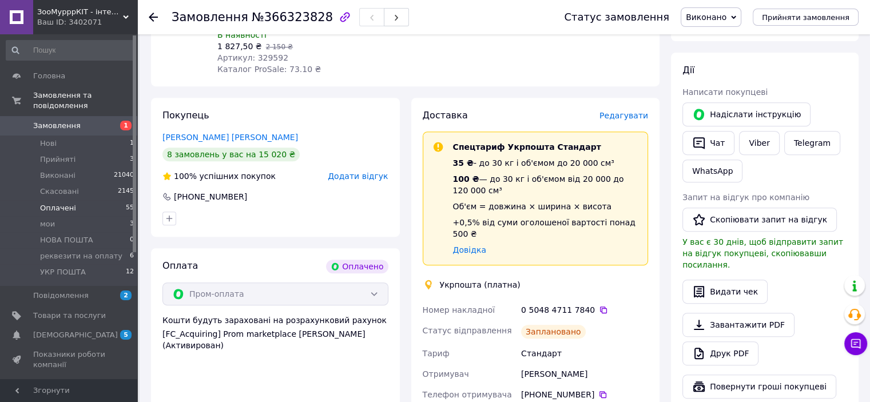
click at [79, 200] on li "Оплачені 55" at bounding box center [70, 208] width 141 height 16
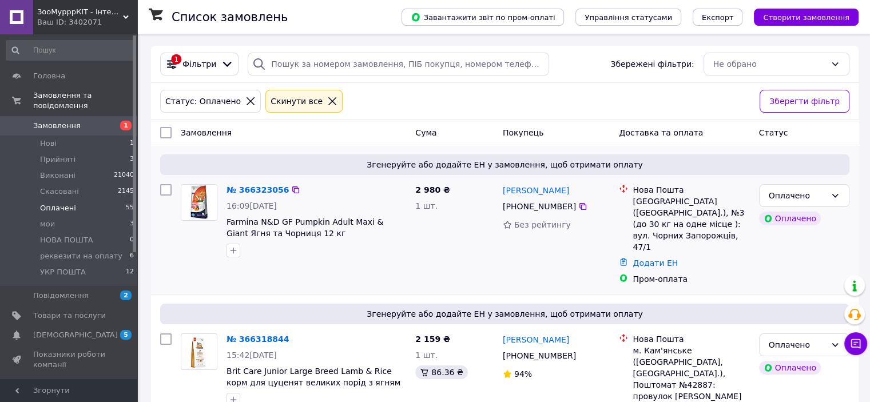
scroll to position [57, 0]
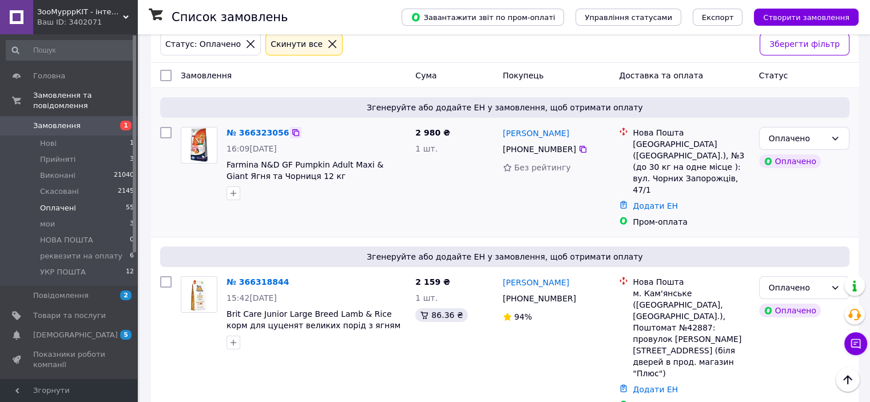
click at [291, 131] on icon at bounding box center [295, 132] width 9 height 9
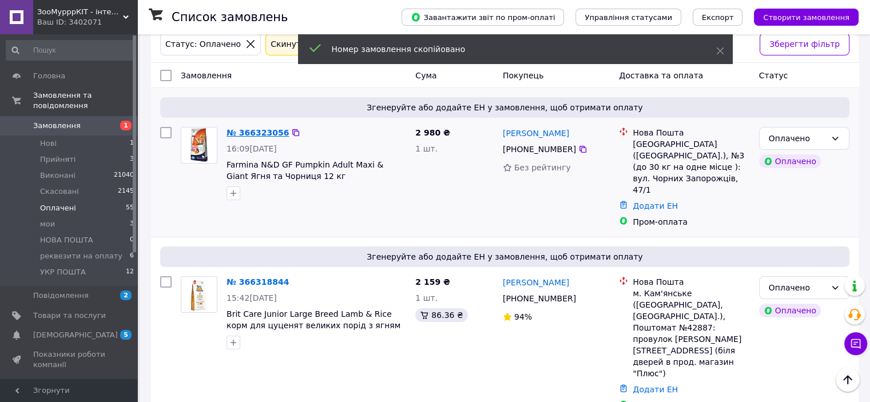
click at [264, 131] on link "№ 366323056" at bounding box center [257, 132] width 62 height 9
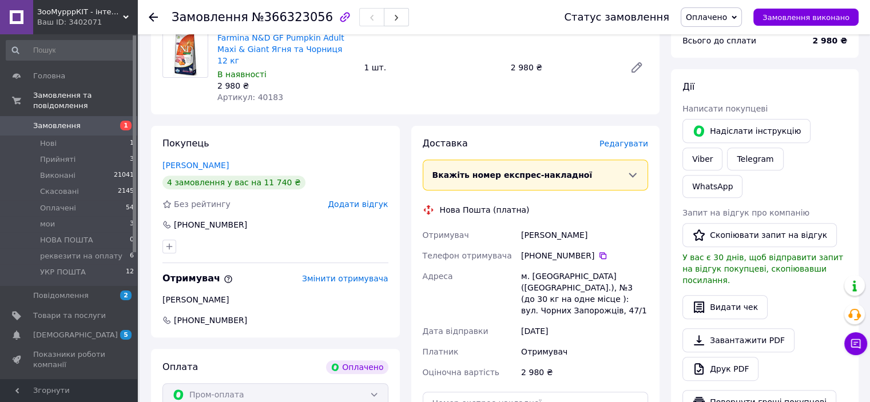
scroll to position [457, 0]
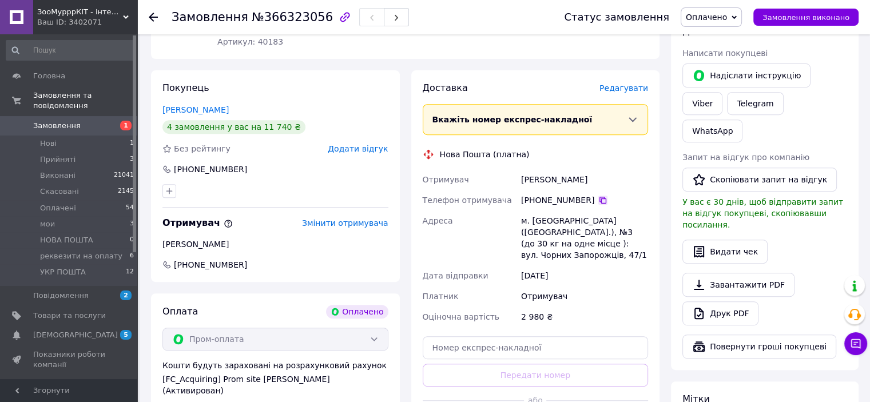
click at [599, 197] on icon at bounding box center [602, 200] width 7 height 7
click at [598, 196] on icon at bounding box center [602, 200] width 9 height 9
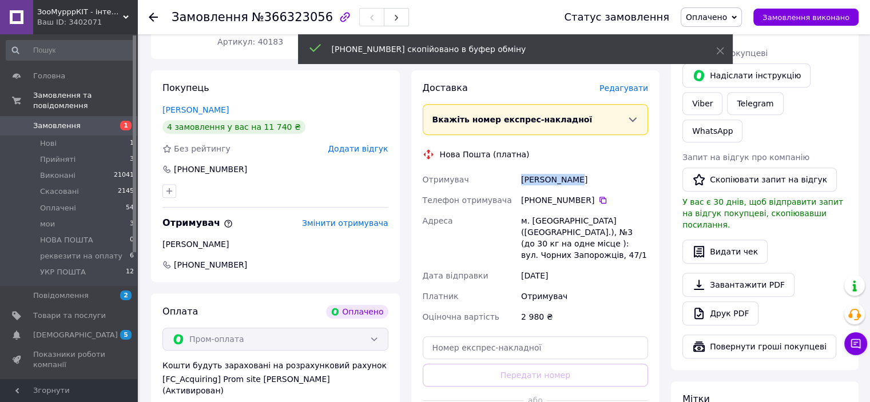
drag, startPoint x: 566, startPoint y: 164, endPoint x: 523, endPoint y: 162, distance: 42.9
click at [523, 169] on div "[PERSON_NAME]" at bounding box center [585, 179] width 132 height 21
copy div "[PERSON_NAME]"
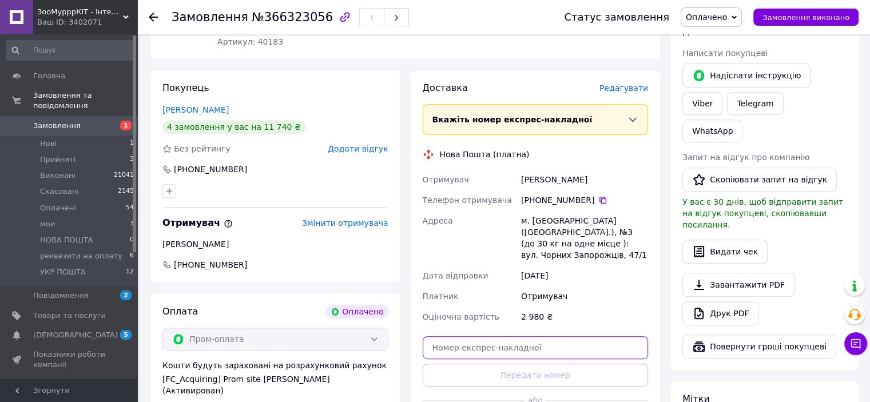
click at [461, 336] on input "text" at bounding box center [536, 347] width 226 height 23
paste input "20451269283113"
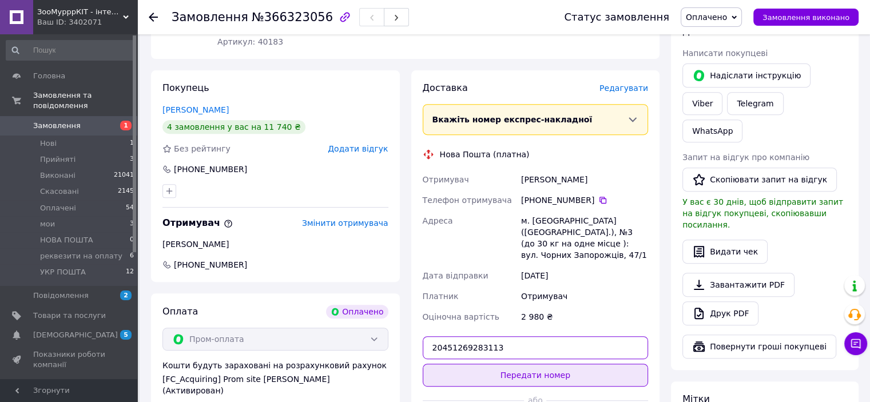
type input "20451269283113"
click at [488, 364] on button "Передати номер" at bounding box center [536, 375] width 226 height 23
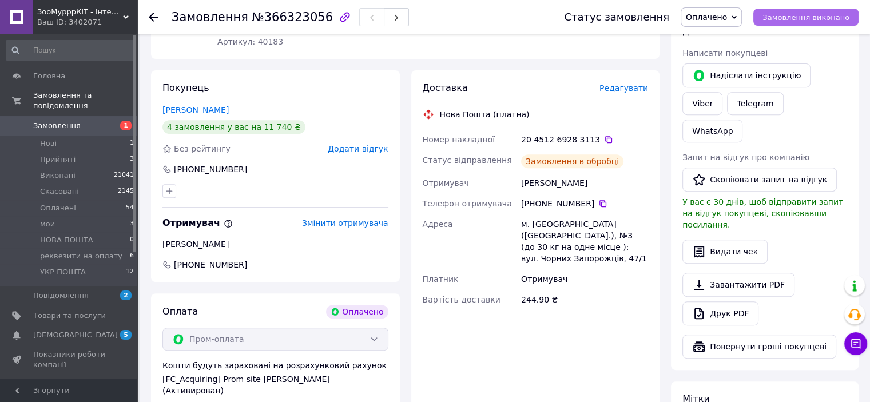
click at [798, 20] on span "Замовлення виконано" at bounding box center [805, 17] width 87 height 9
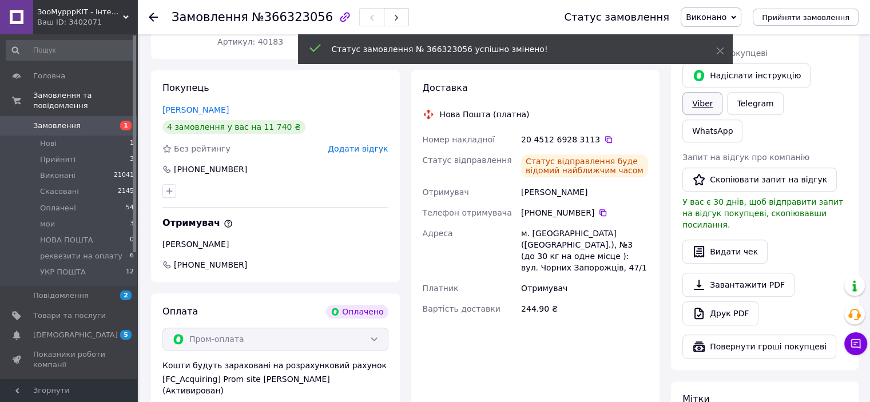
click at [722, 92] on link "Viber" at bounding box center [702, 103] width 40 height 23
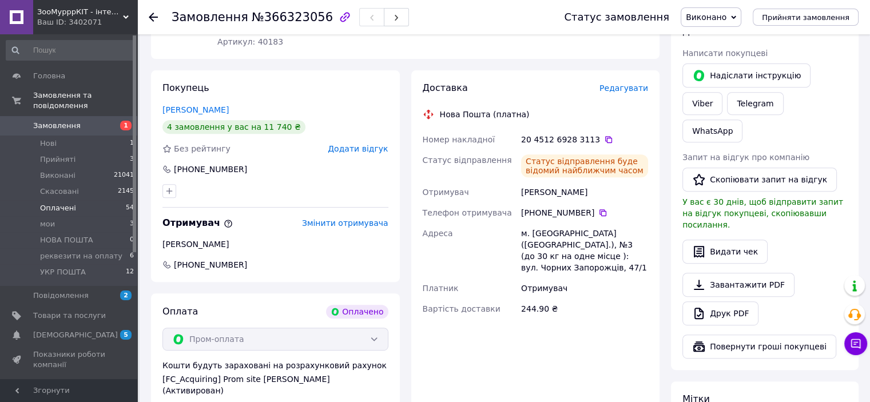
click at [75, 200] on li "Оплачені 54" at bounding box center [70, 208] width 141 height 16
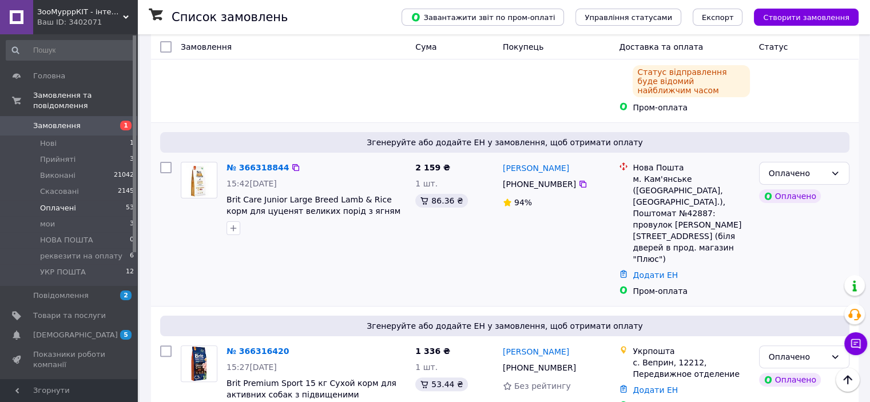
scroll to position [229, 0]
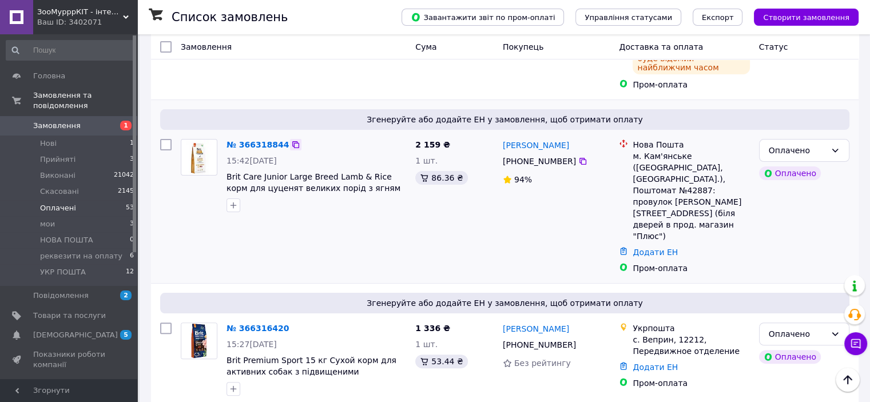
click at [291, 140] on icon at bounding box center [295, 144] width 9 height 9
click at [273, 140] on link "№ 366318844" at bounding box center [257, 144] width 62 height 9
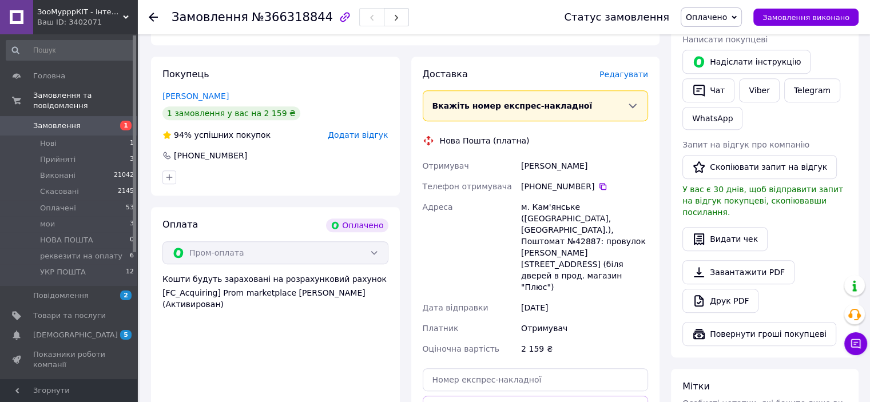
scroll to position [512, 0]
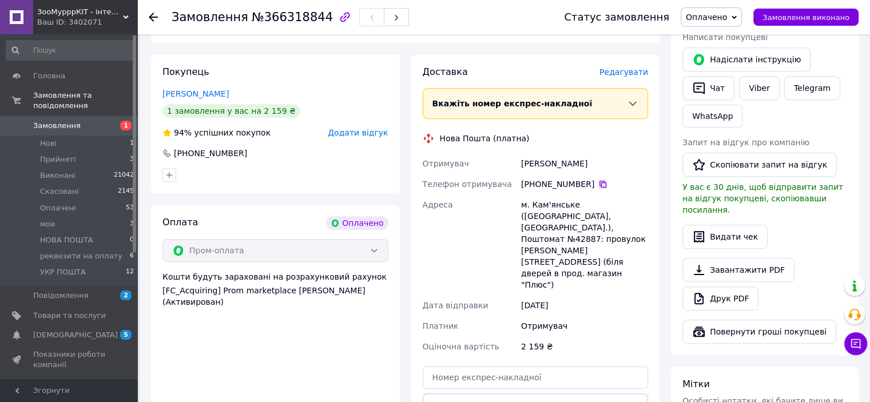
click at [598, 180] on icon at bounding box center [602, 184] width 9 height 9
click at [448, 366] on input "text" at bounding box center [536, 377] width 226 height 23
paste input "20451269283769"
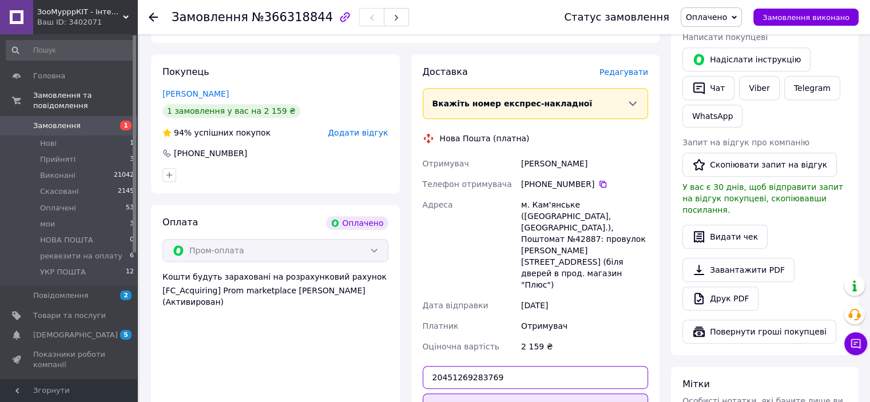
type input "20451269283769"
click at [495, 393] on button "Передати номер" at bounding box center [536, 404] width 226 height 23
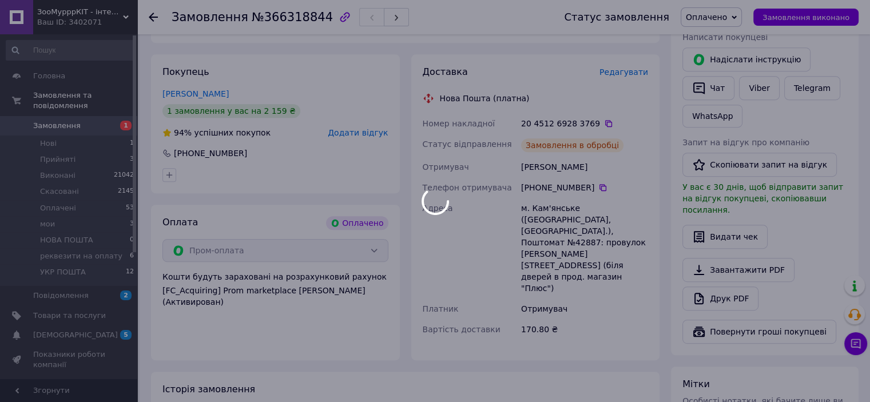
scroll to position [398, 0]
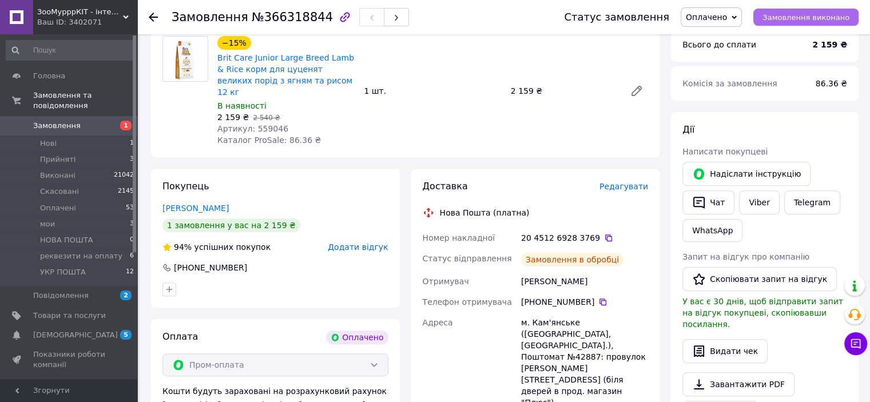
click at [828, 24] on button "Замовлення виконано" at bounding box center [805, 17] width 105 height 17
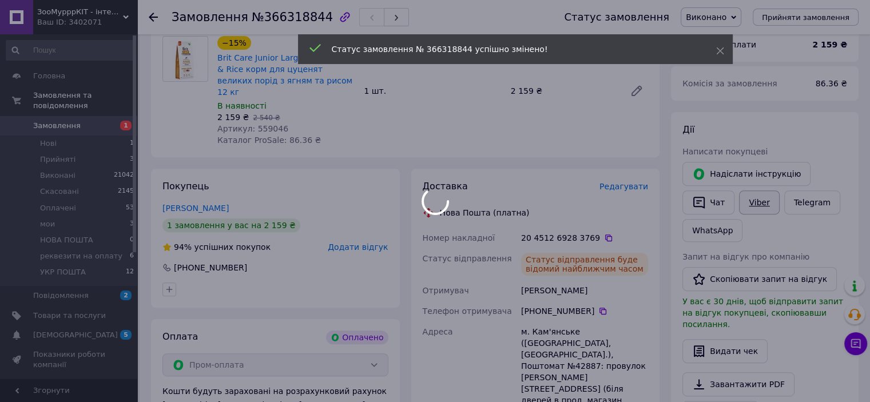
click at [770, 196] on link "Viber" at bounding box center [759, 202] width 40 height 24
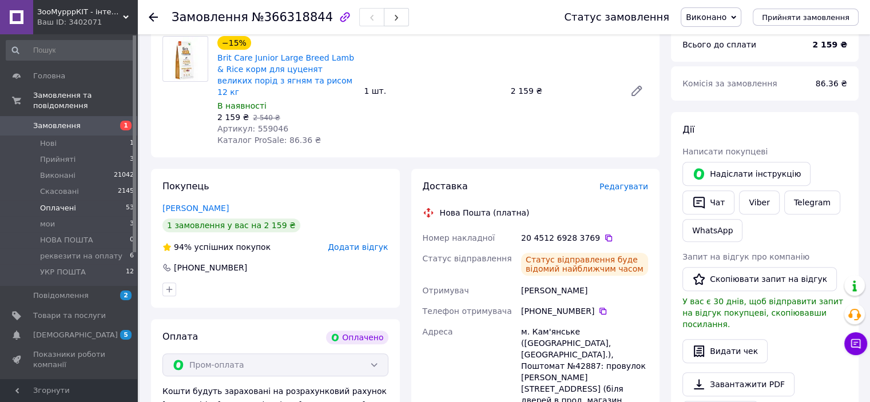
click at [65, 203] on li "Оплачені 53" at bounding box center [70, 208] width 141 height 16
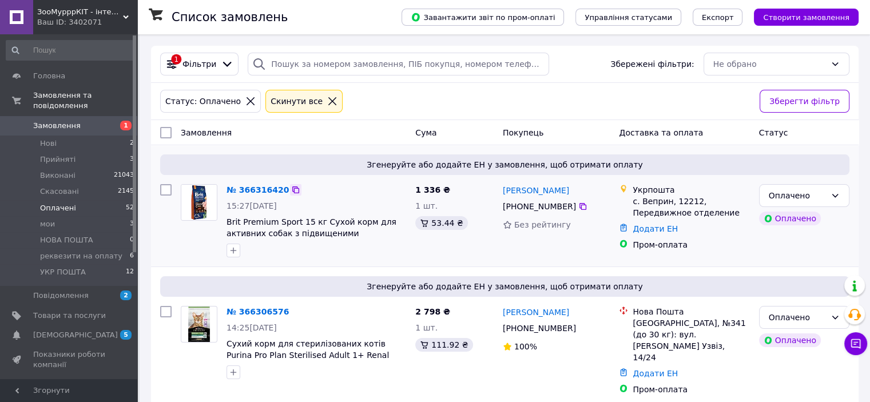
click at [291, 192] on icon at bounding box center [295, 189] width 9 height 9
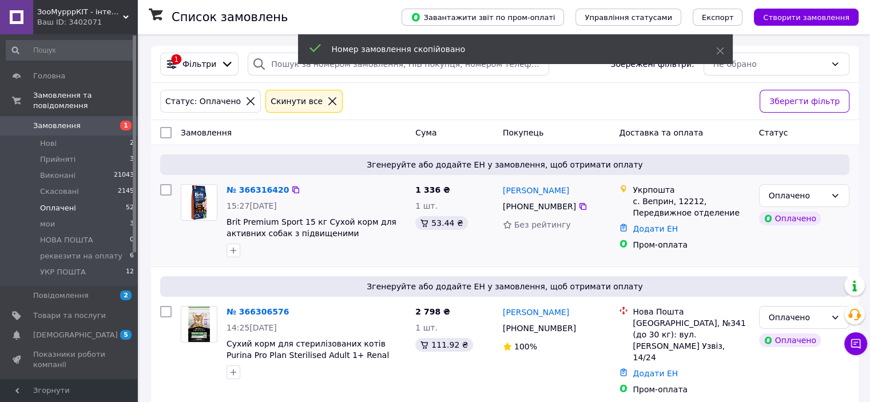
click at [270, 178] on div "Згенеруйте або додайте ЕН у замовлення, щоб отримати оплату № 366316420 15:27[D…" at bounding box center [504, 205] width 707 height 121
click at [270, 194] on link "№ 366316420" at bounding box center [257, 189] width 62 height 9
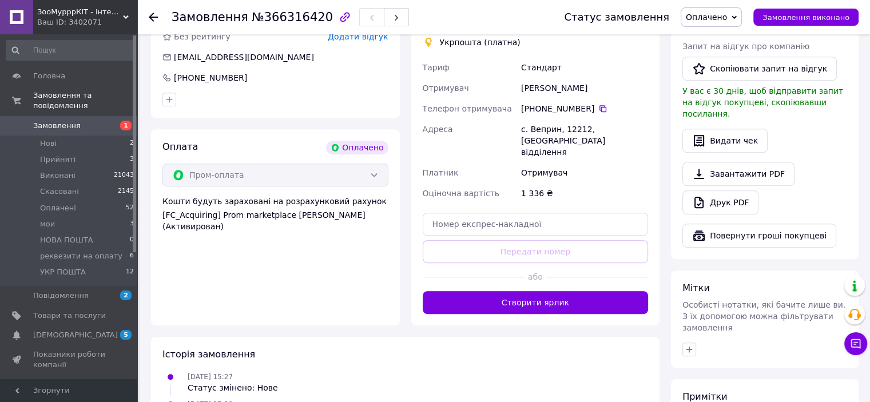
scroll to position [629, 0]
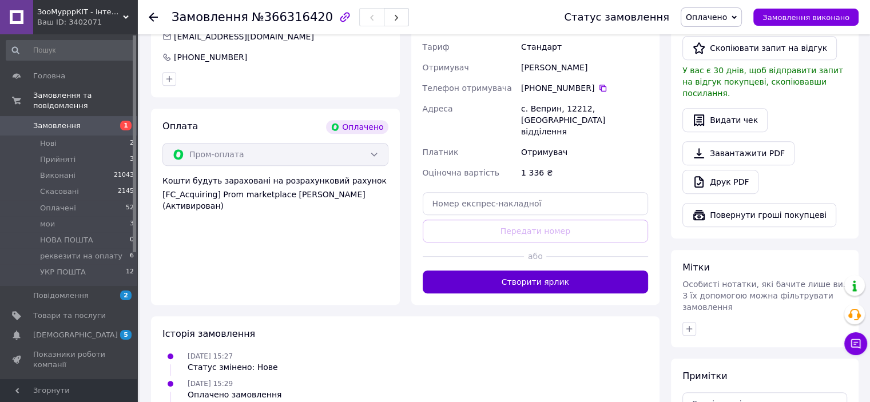
click at [511, 278] on button "Створити ярлик" at bounding box center [536, 281] width 226 height 23
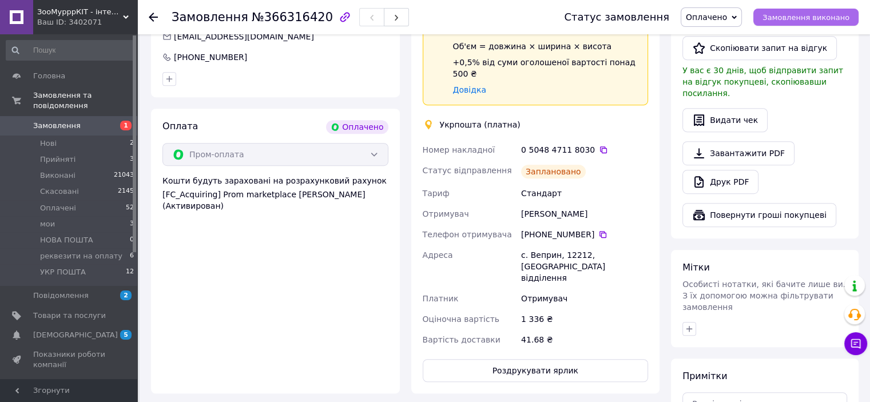
click at [826, 23] on button "Замовлення виконано" at bounding box center [805, 17] width 105 height 17
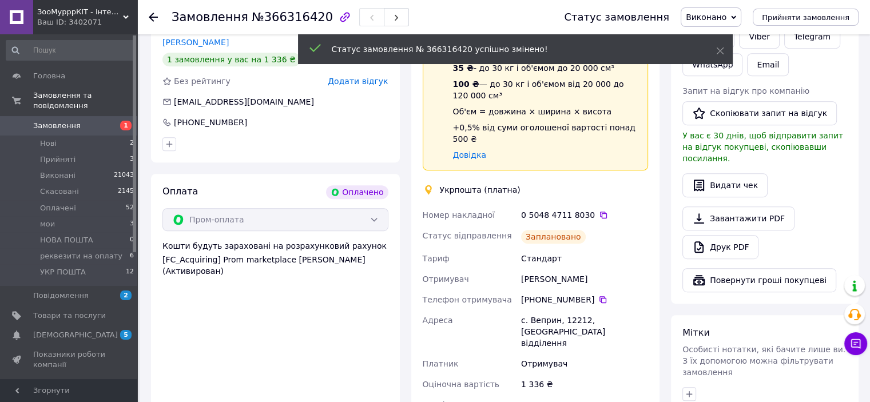
scroll to position [457, 0]
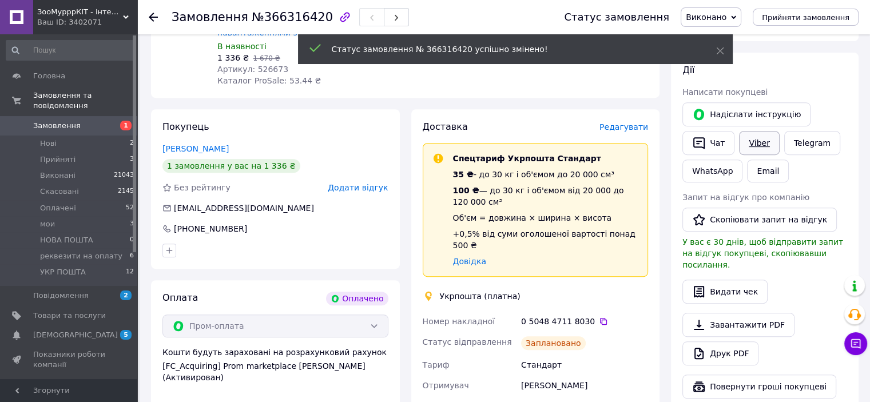
click at [763, 140] on link "Viber" at bounding box center [759, 143] width 40 height 24
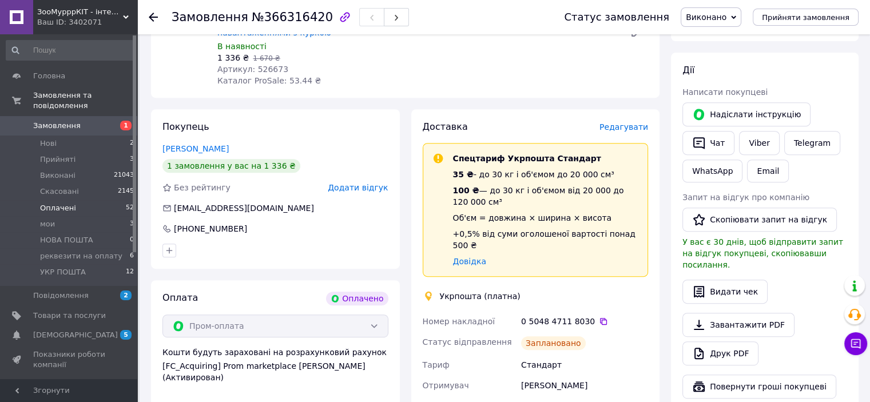
click at [73, 200] on li "Оплачені 52" at bounding box center [70, 208] width 141 height 16
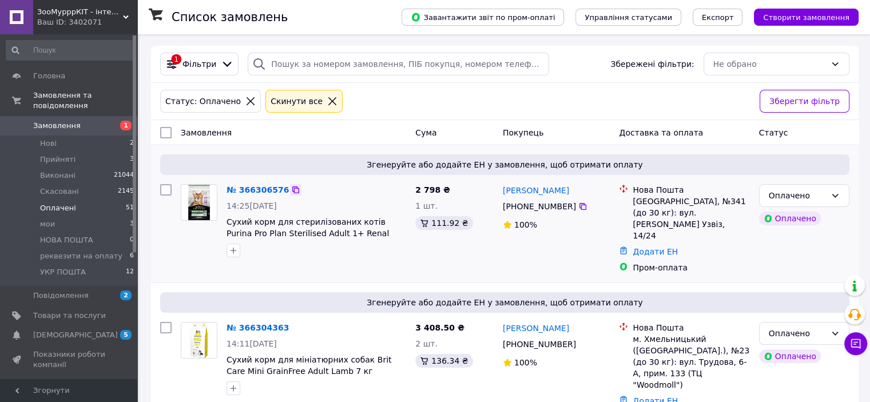
click at [292, 191] on icon at bounding box center [295, 189] width 7 height 7
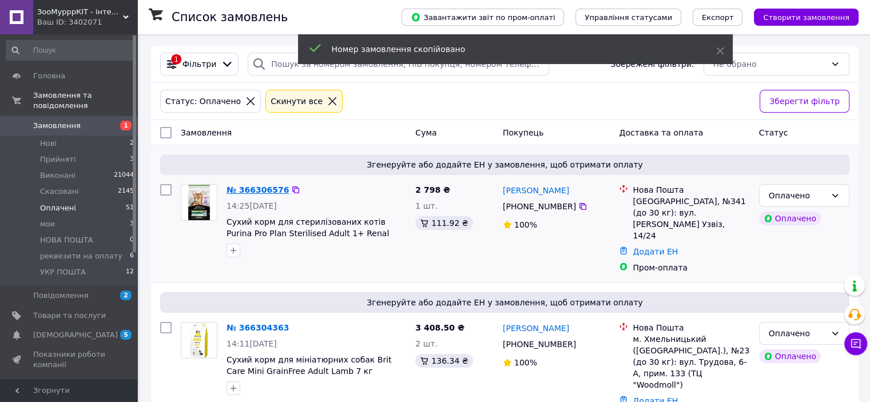
click at [255, 192] on link "№ 366306576" at bounding box center [257, 189] width 62 height 9
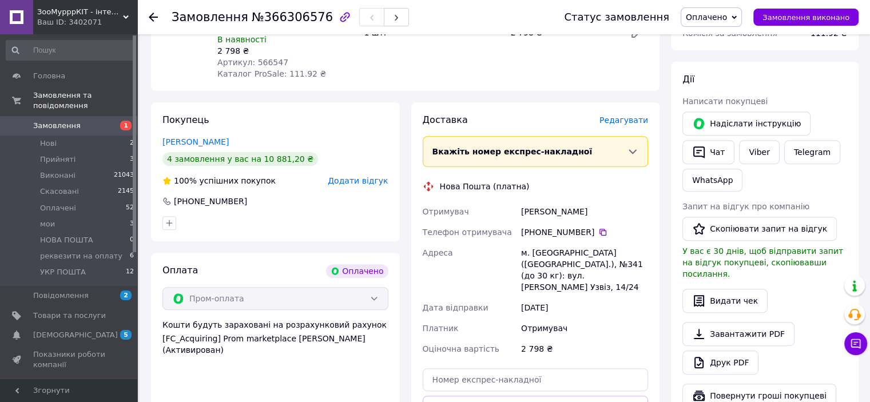
scroll to position [457, 0]
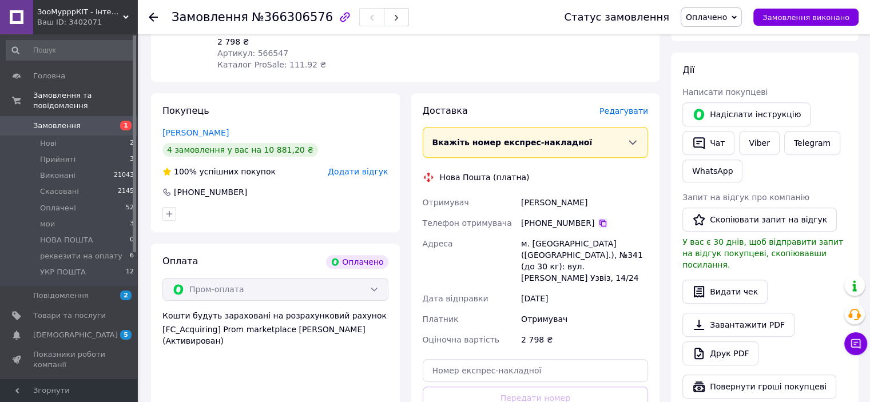
click at [598, 218] on icon at bounding box center [602, 222] width 9 height 9
click at [448, 359] on input "text" at bounding box center [536, 370] width 226 height 23
paste input "20451269284685"
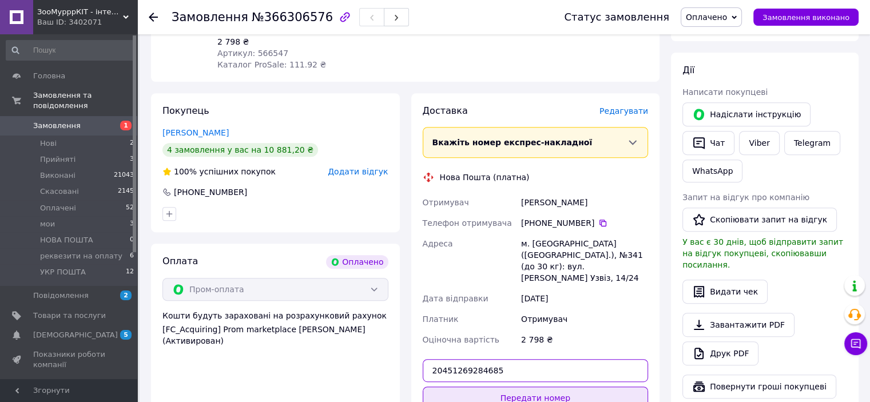
type input "20451269284685"
click at [499, 387] on button "Передати номер" at bounding box center [536, 398] width 226 height 23
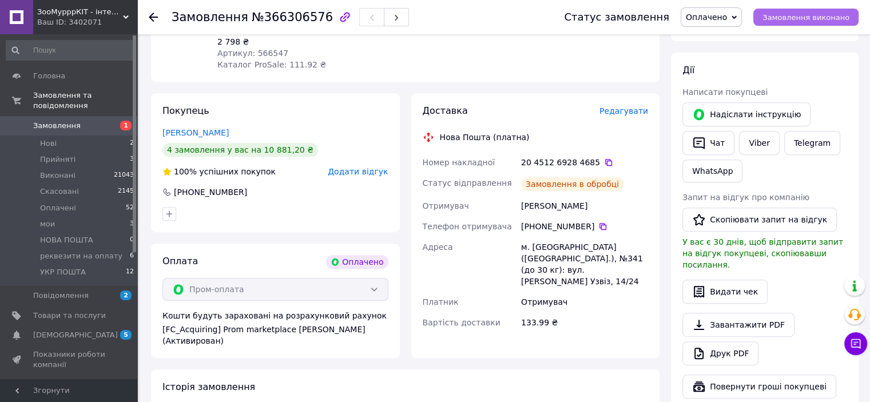
click at [813, 23] on button "Замовлення виконано" at bounding box center [805, 17] width 105 height 17
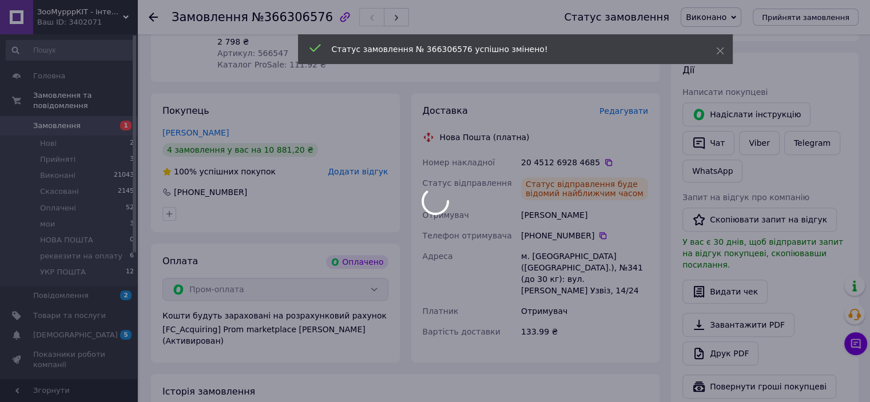
click at [749, 154] on div "Viber" at bounding box center [758, 143] width 45 height 29
click at [753, 139] on div at bounding box center [435, 201] width 870 height 402
click at [758, 145] on div at bounding box center [435, 201] width 870 height 402
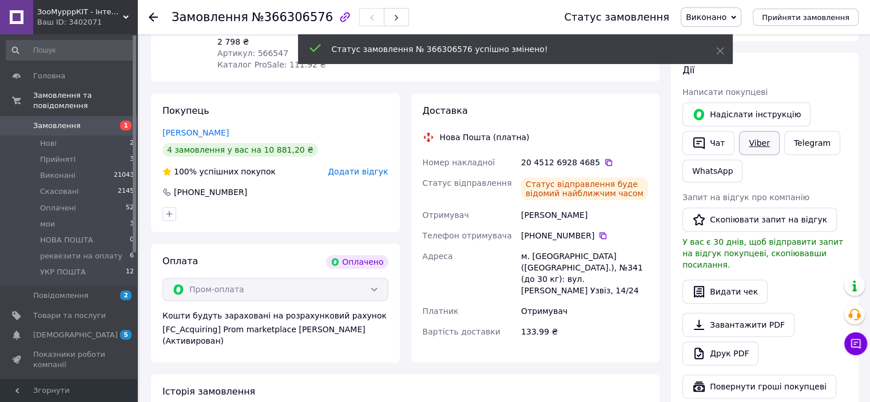
click at [758, 141] on link "Viber" at bounding box center [759, 143] width 40 height 24
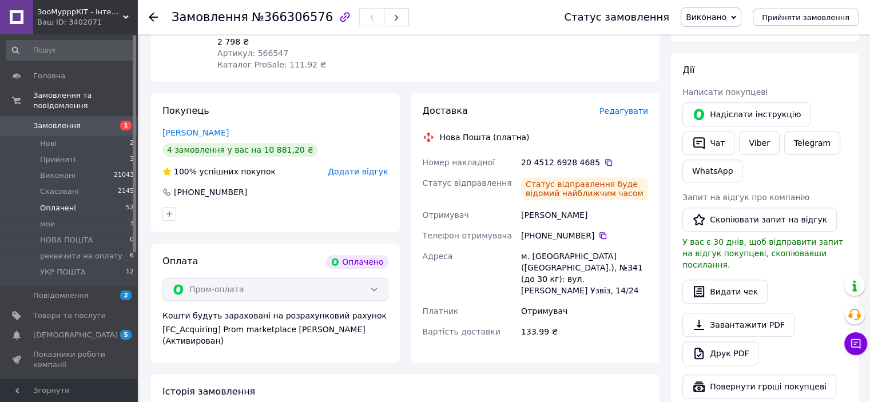
click at [86, 200] on li "Оплачені 52" at bounding box center [70, 208] width 141 height 16
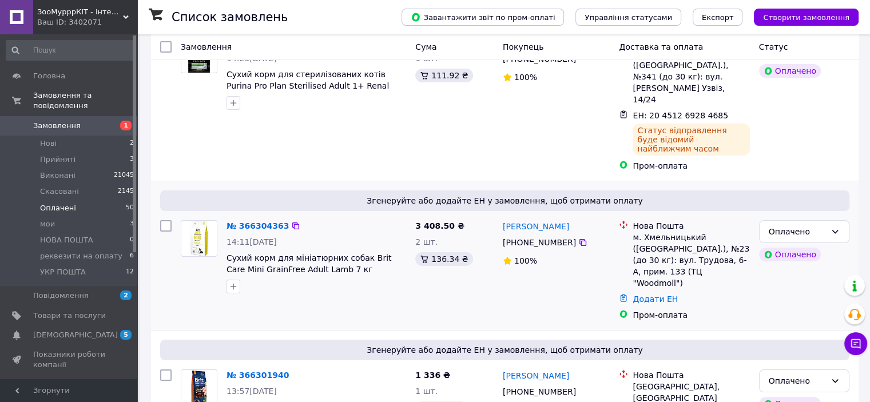
scroll to position [172, 0]
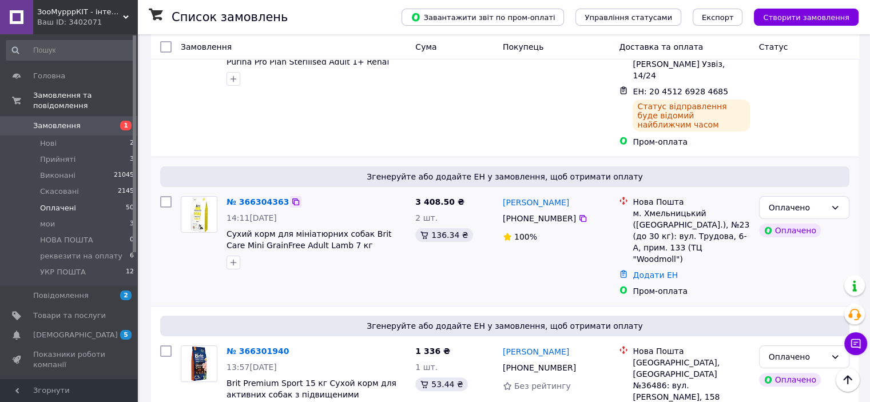
click at [291, 197] on icon at bounding box center [295, 201] width 9 height 9
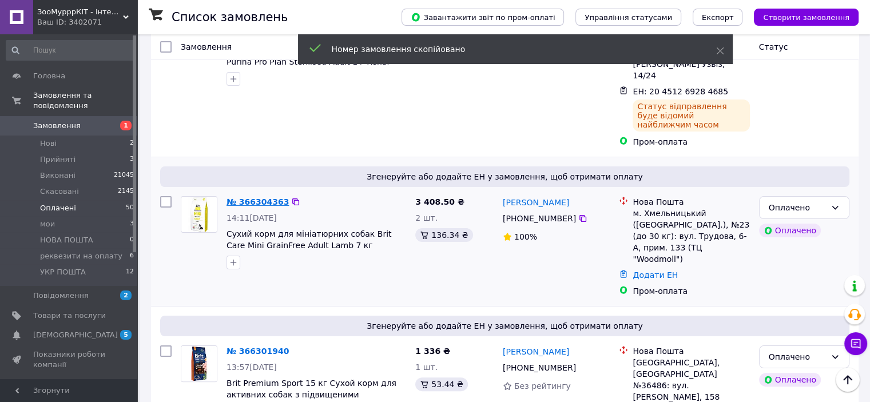
click at [276, 197] on link "№ 366304363" at bounding box center [257, 201] width 62 height 9
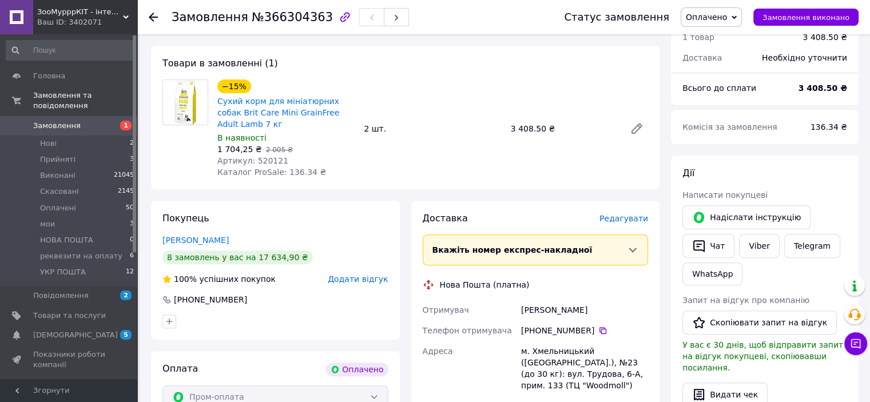
scroll to position [515, 0]
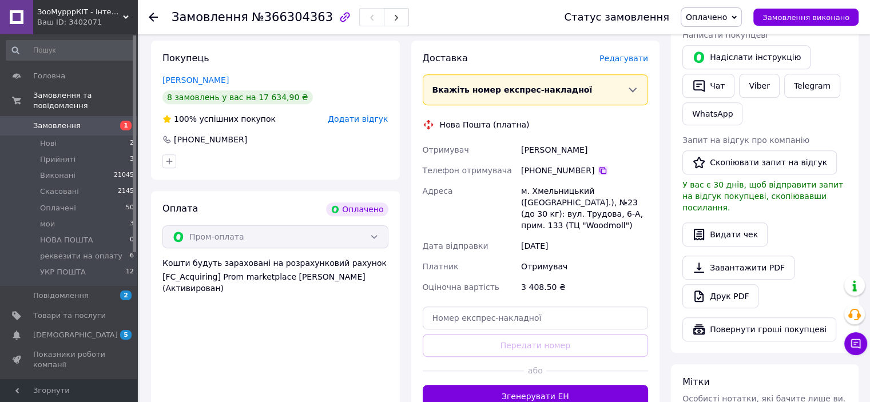
click at [598, 173] on icon at bounding box center [602, 170] width 9 height 9
drag, startPoint x: 452, startPoint y: 303, endPoint x: 465, endPoint y: 321, distance: 21.7
click at [455, 309] on div "Доставка [PERSON_NAME] Вкажіть номер експрес-накладної Обов'язково введіть номе…" at bounding box center [536, 230] width 226 height 356
click at [467, 322] on input "text" at bounding box center [536, 317] width 226 height 23
paste input "20451269285226"
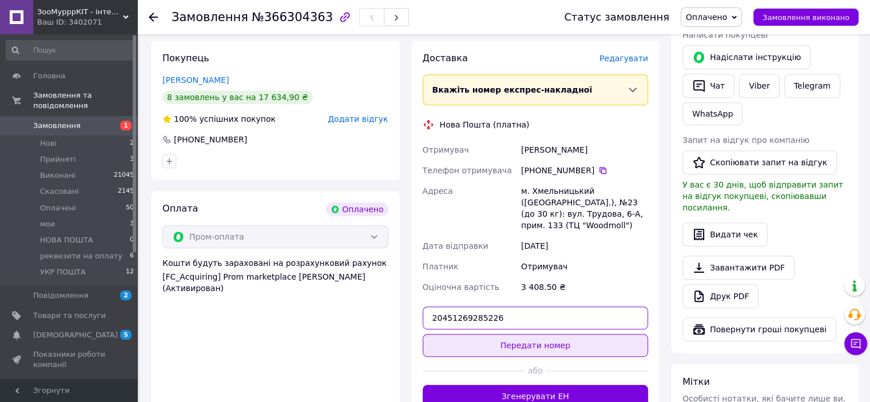
type input "20451269285226"
click at [516, 347] on button "Передати номер" at bounding box center [536, 345] width 226 height 23
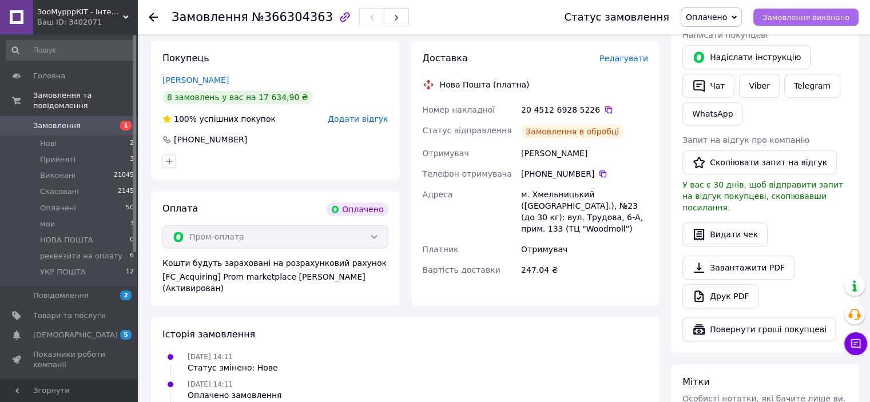
click at [828, 11] on button "Замовлення виконано" at bounding box center [805, 17] width 105 height 17
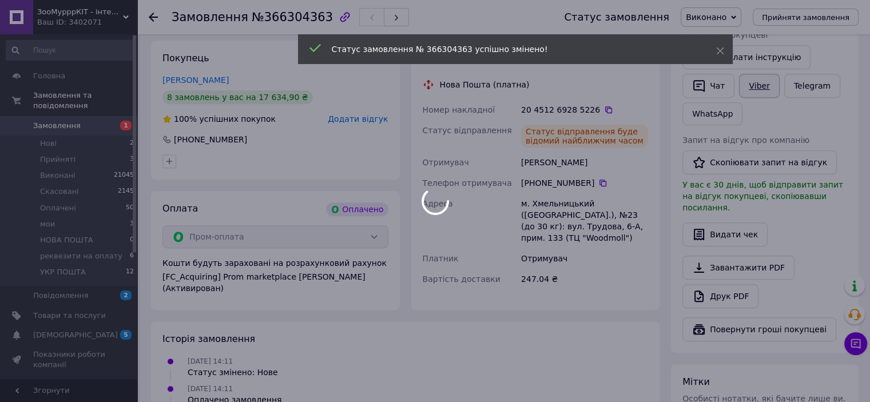
click at [747, 86] on link "Viber" at bounding box center [759, 86] width 40 height 24
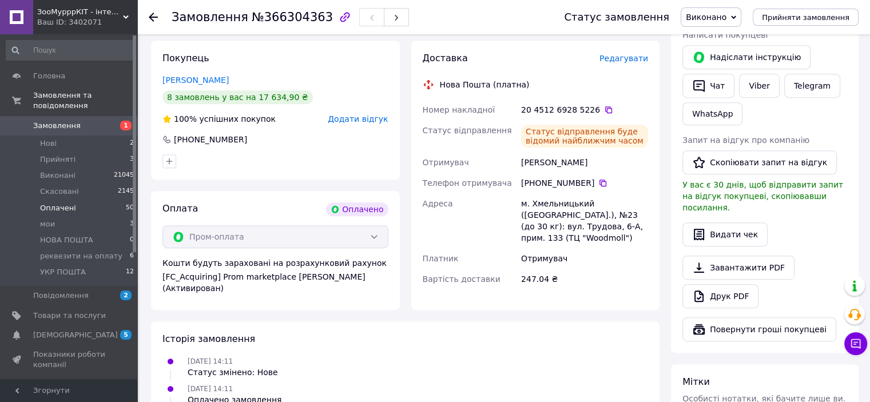
click at [77, 201] on li "Оплачені 50" at bounding box center [70, 208] width 141 height 16
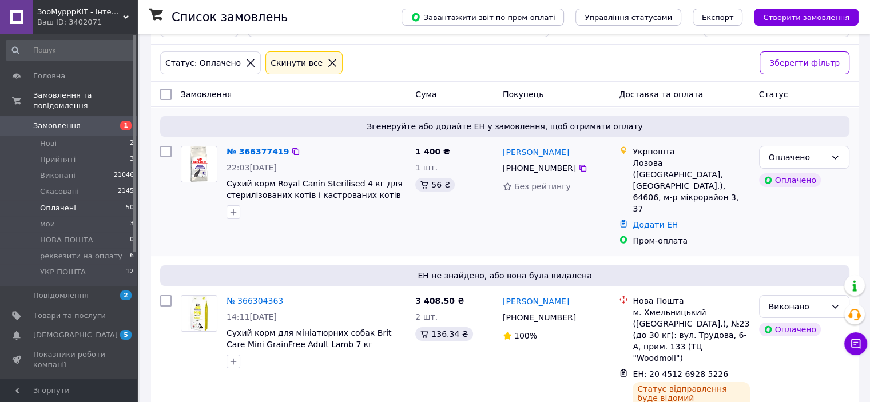
scroll to position [57, 0]
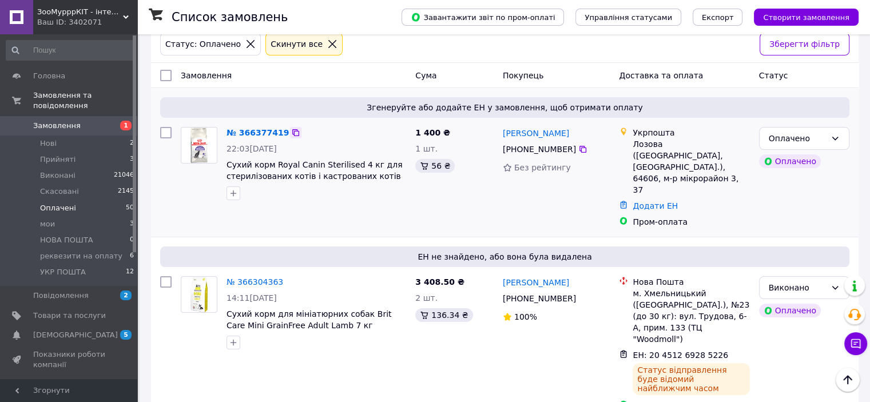
click at [291, 134] on icon at bounding box center [295, 132] width 9 height 9
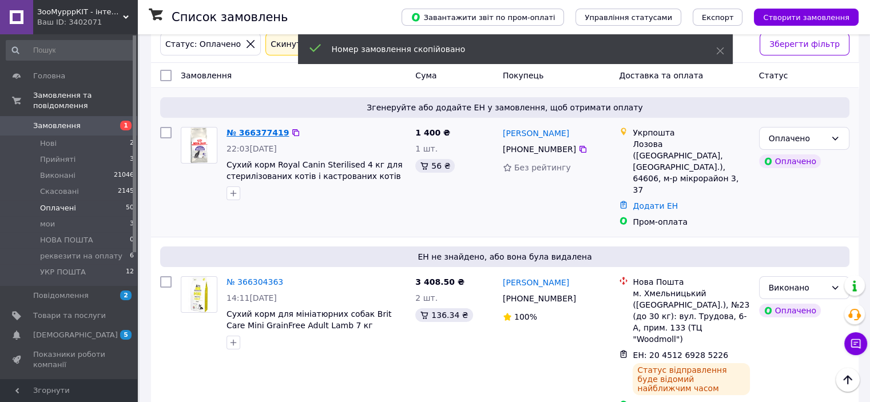
click at [269, 132] on link "№ 366377419" at bounding box center [257, 132] width 62 height 9
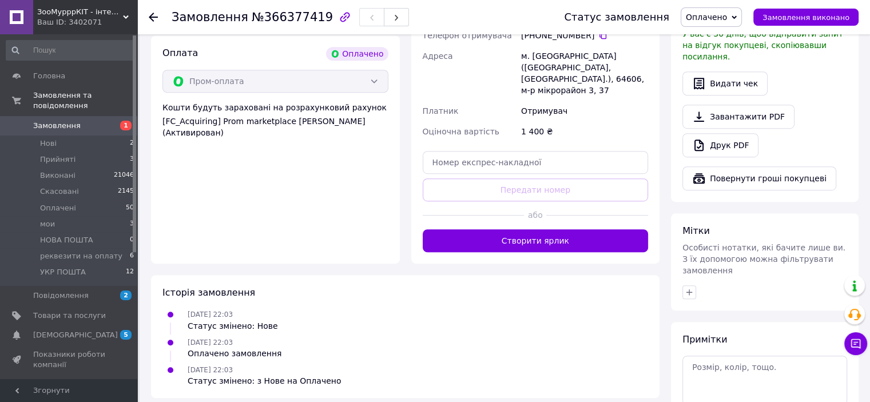
scroll to position [686, 0]
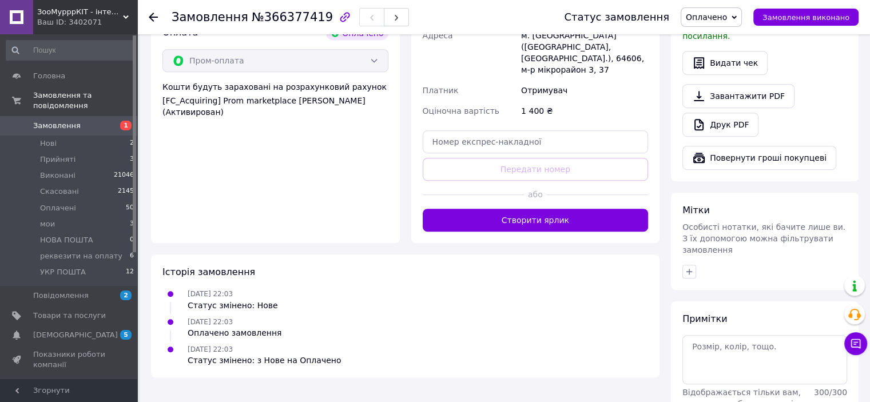
click at [511, 266] on div "Історія замовлення" at bounding box center [404, 272] width 485 height 13
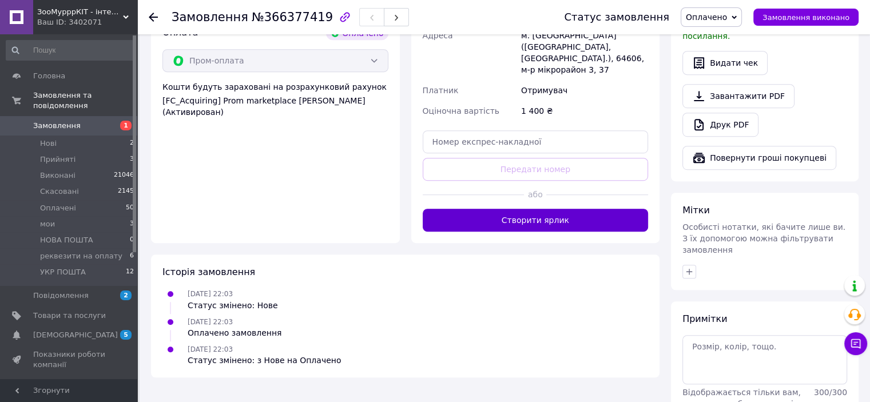
drag, startPoint x: 517, startPoint y: 209, endPoint x: 517, endPoint y: 201, distance: 8.0
click at [517, 208] on div "Доставка [PERSON_NAME] Вкажіть номер експрес-накладної Обов'язково введіть номе…" at bounding box center [535, 53] width 249 height 379
click at [517, 209] on button "Створити ярлик" at bounding box center [536, 220] width 226 height 23
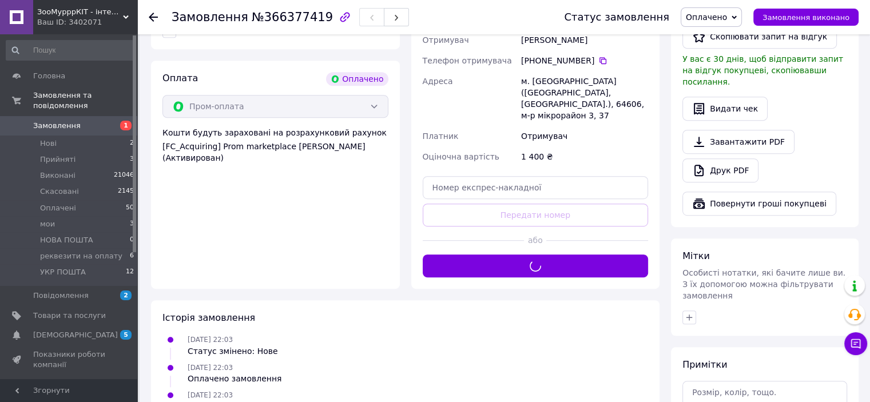
scroll to position [572, 0]
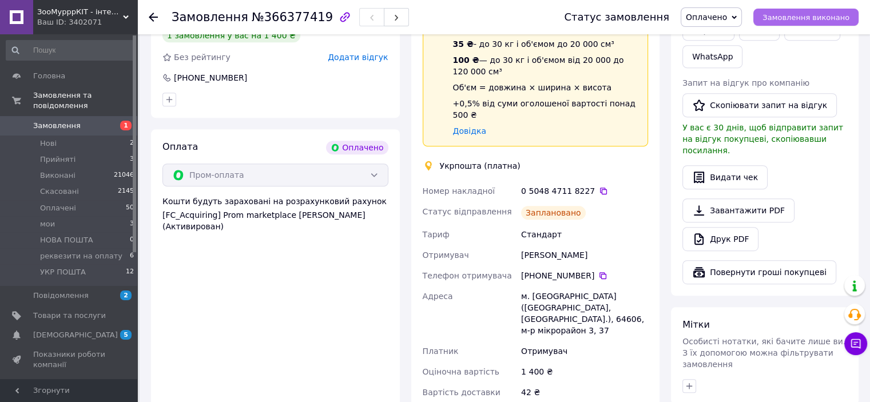
click at [789, 19] on span "Замовлення виконано" at bounding box center [805, 17] width 87 height 9
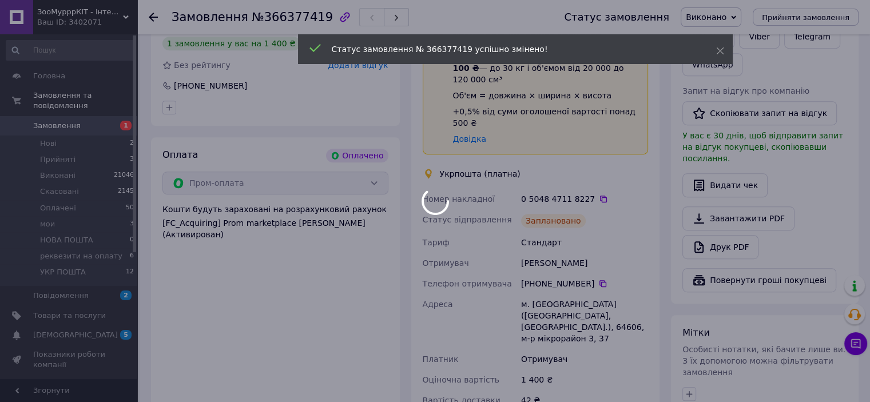
scroll to position [515, 0]
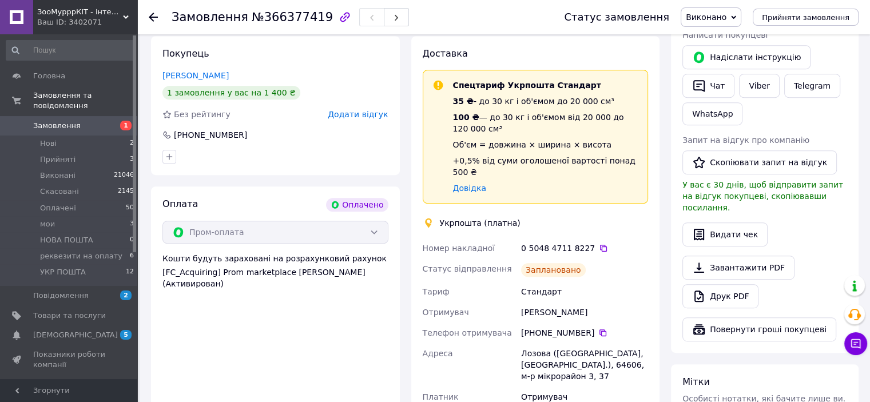
click at [750, 88] on link "Viber" at bounding box center [759, 86] width 40 height 24
click at [80, 200] on li "Оплачені 50" at bounding box center [70, 208] width 141 height 16
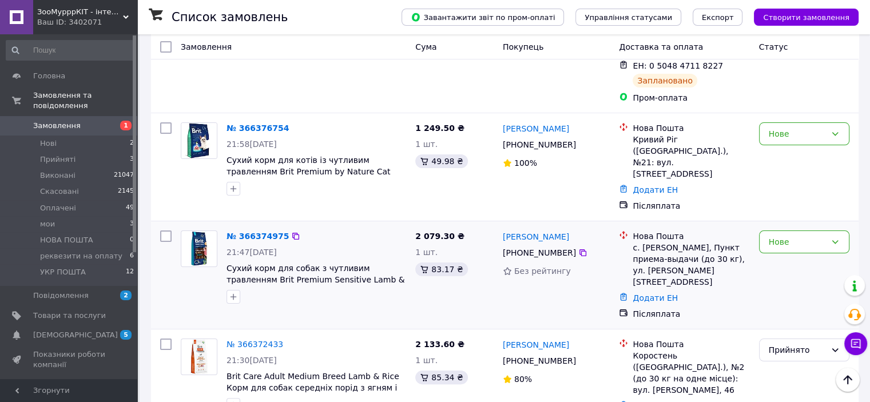
scroll to position [172, 0]
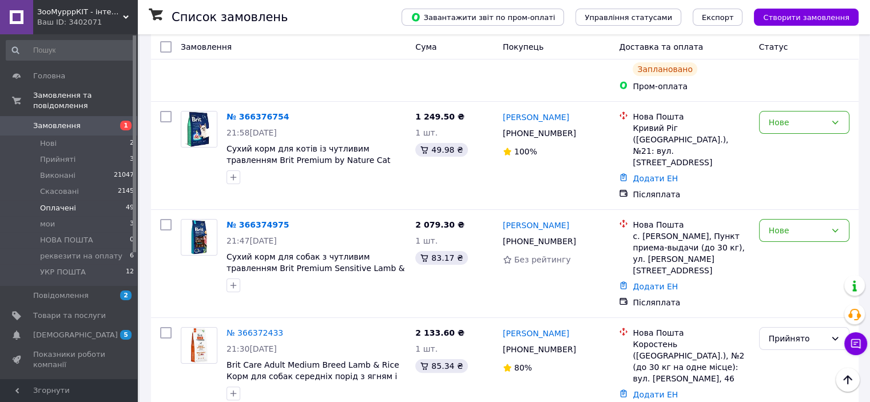
click at [61, 203] on span "Оплачені" at bounding box center [58, 208] width 36 height 10
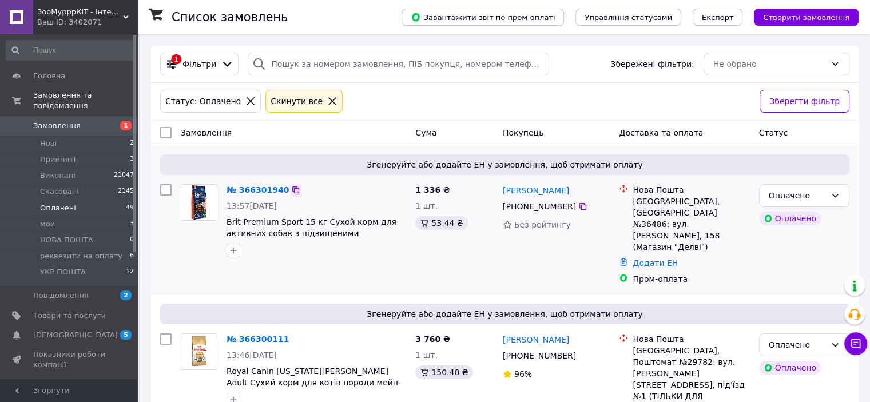
click at [291, 192] on icon at bounding box center [295, 189] width 9 height 9
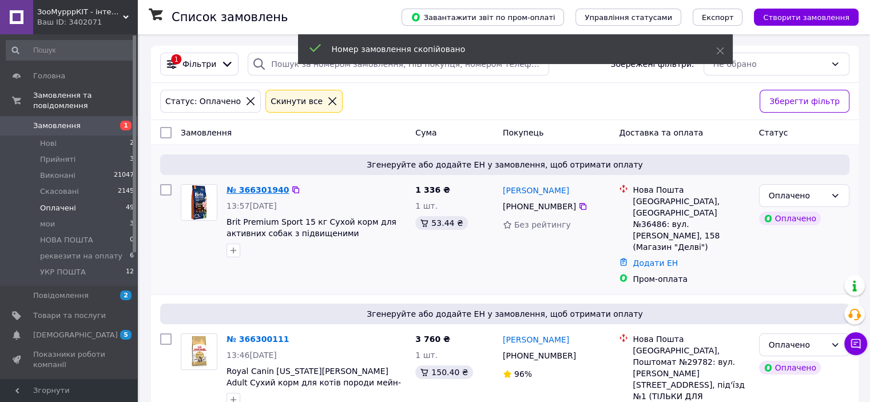
click at [272, 189] on link "№ 366301940" at bounding box center [257, 189] width 62 height 9
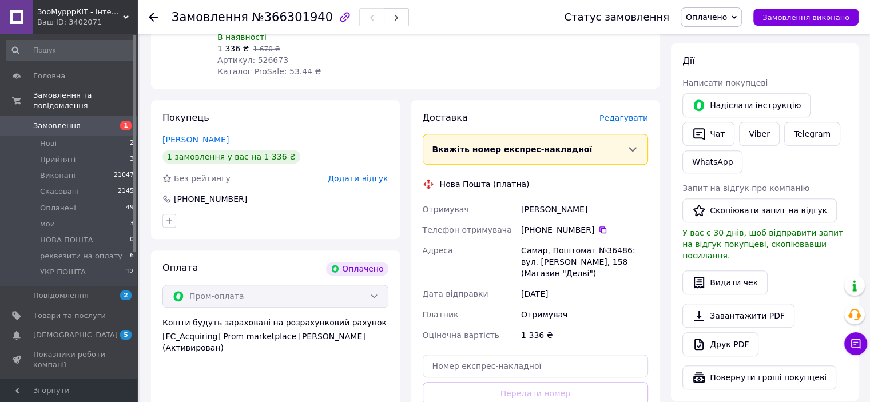
scroll to position [515, 0]
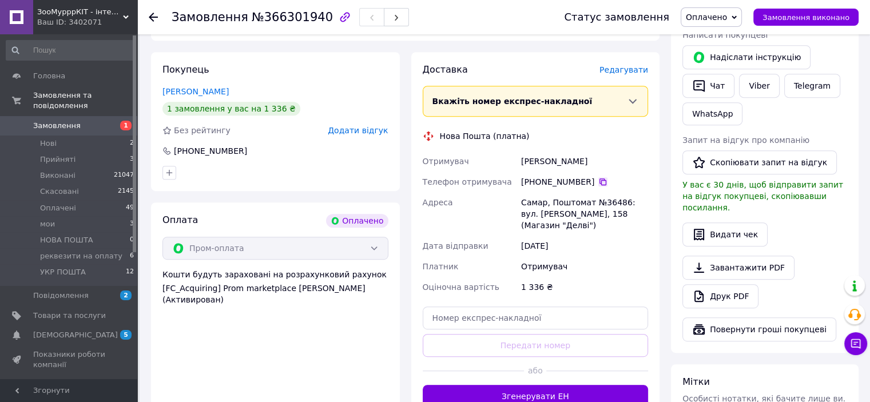
click at [598, 184] on icon at bounding box center [602, 181] width 9 height 9
click at [472, 310] on input "text" at bounding box center [536, 317] width 226 height 23
paste input "20451269286499"
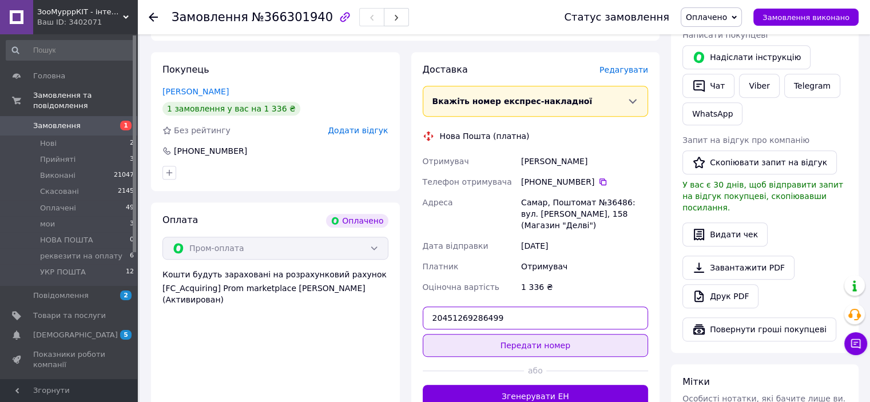
type input "20451269286499"
click at [522, 334] on button "Передати номер" at bounding box center [536, 345] width 226 height 23
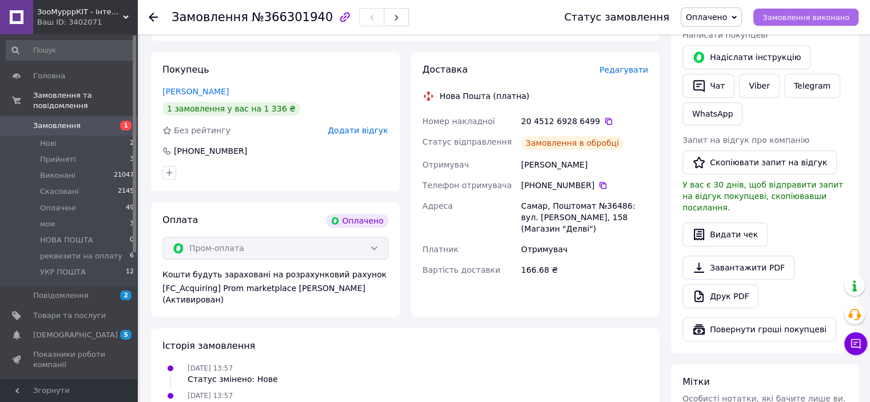
click at [808, 19] on span "Замовлення виконано" at bounding box center [805, 17] width 87 height 9
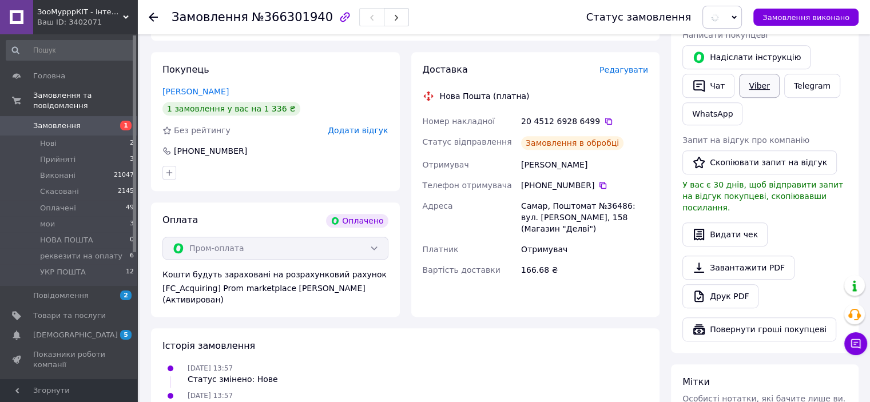
click at [748, 97] on div "Viber" at bounding box center [758, 85] width 45 height 29
click at [749, 91] on link "Viber" at bounding box center [759, 86] width 40 height 24
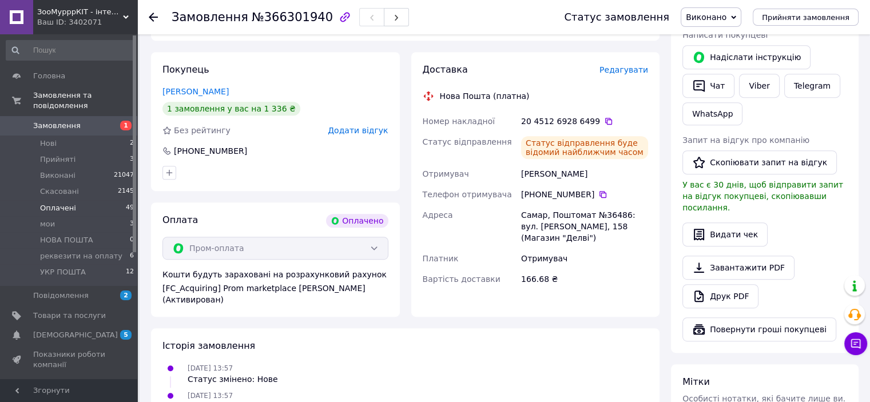
click at [65, 203] on span "Оплачені" at bounding box center [58, 208] width 36 height 10
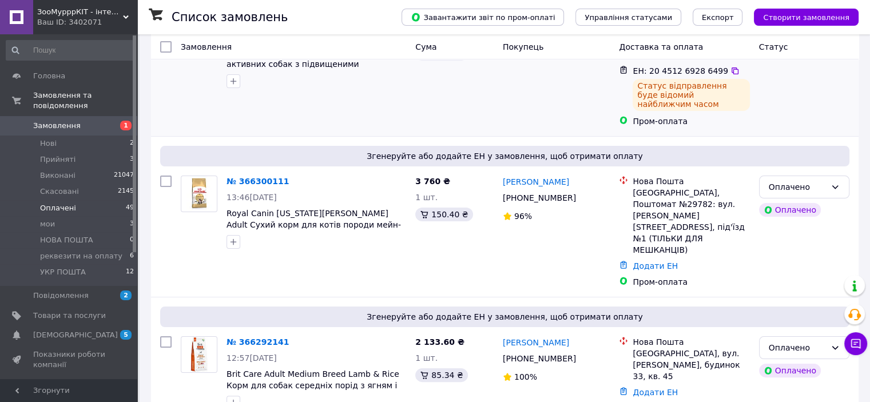
scroll to position [172, 0]
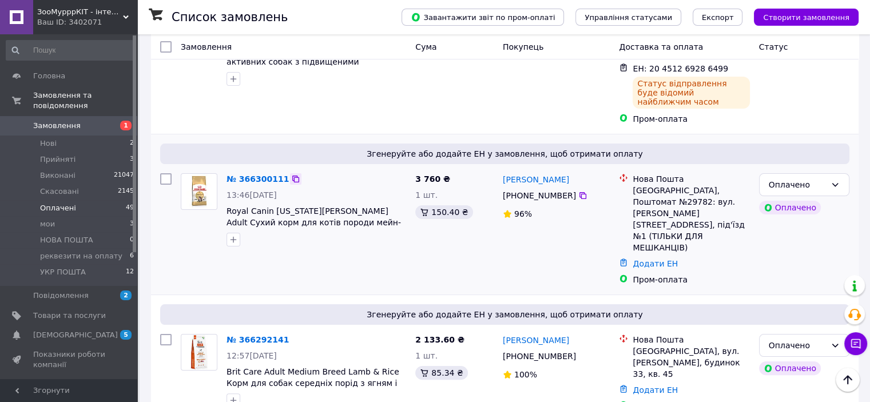
click at [291, 174] on icon at bounding box center [295, 178] width 9 height 9
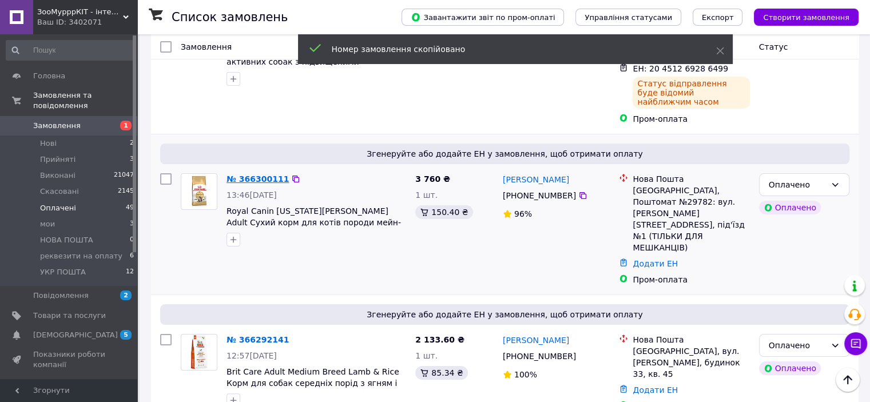
click at [257, 174] on link "№ 366300111" at bounding box center [257, 178] width 62 height 9
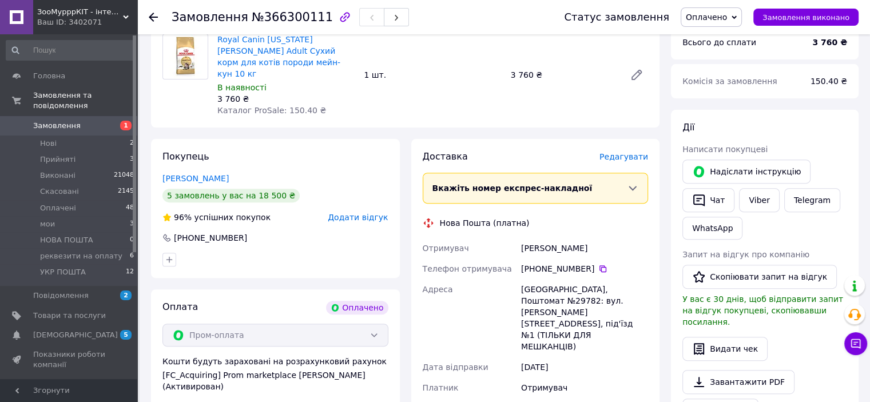
scroll to position [572, 0]
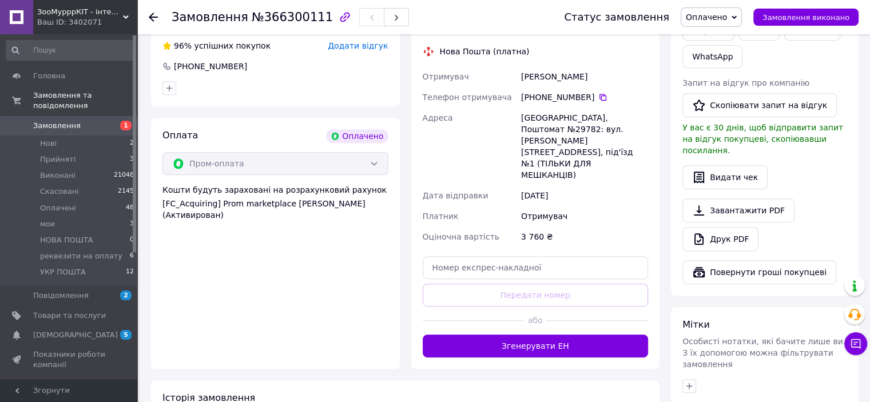
click at [594, 91] on div "[PHONE_NUMBER]" at bounding box center [584, 96] width 127 height 11
click at [598, 93] on icon at bounding box center [602, 97] width 9 height 9
drag, startPoint x: 515, startPoint y: 242, endPoint x: 512, endPoint y: 235, distance: 7.4
click at [512, 256] on input "text" at bounding box center [536, 267] width 226 height 23
paste input "20451269287372"
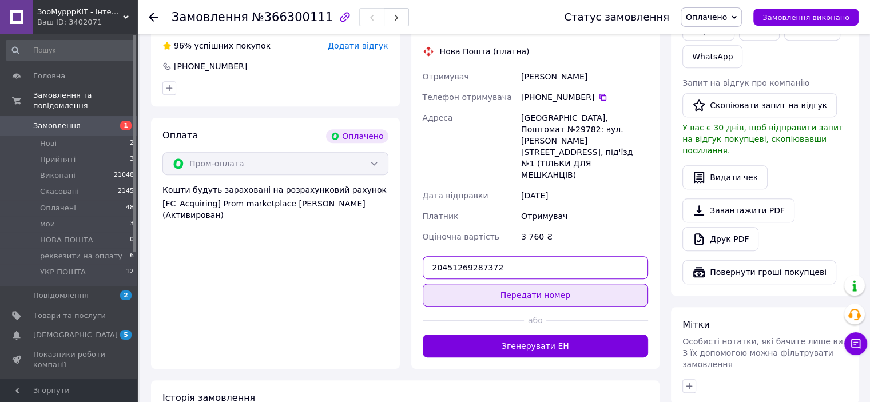
type input "20451269287372"
click at [537, 284] on button "Передати номер" at bounding box center [536, 295] width 226 height 23
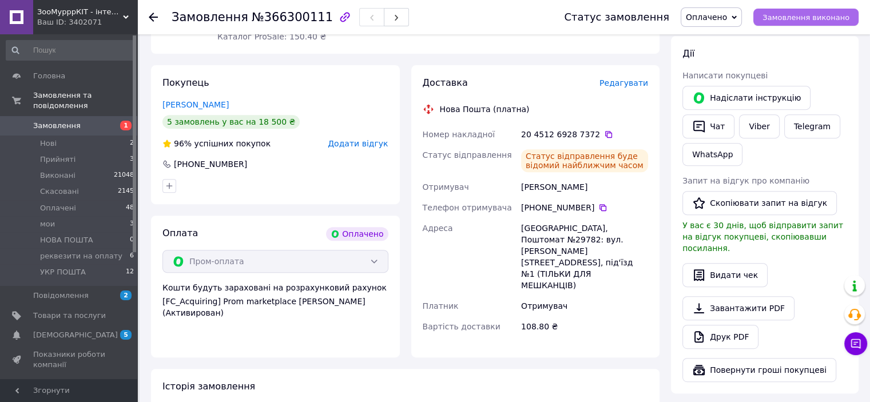
scroll to position [457, 0]
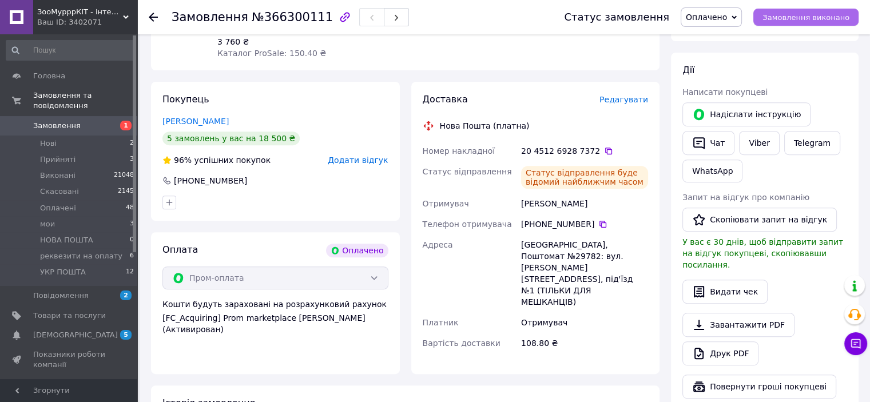
click at [801, 13] on span "Замовлення виконано" at bounding box center [805, 17] width 87 height 9
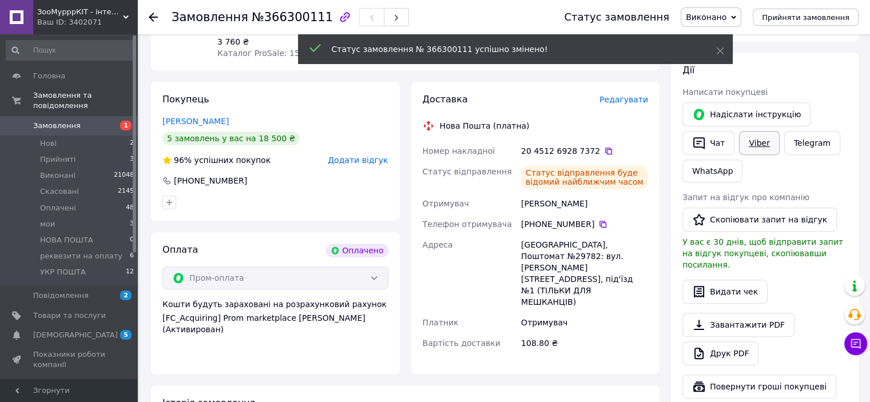
click at [759, 149] on link "Viber" at bounding box center [759, 143] width 40 height 24
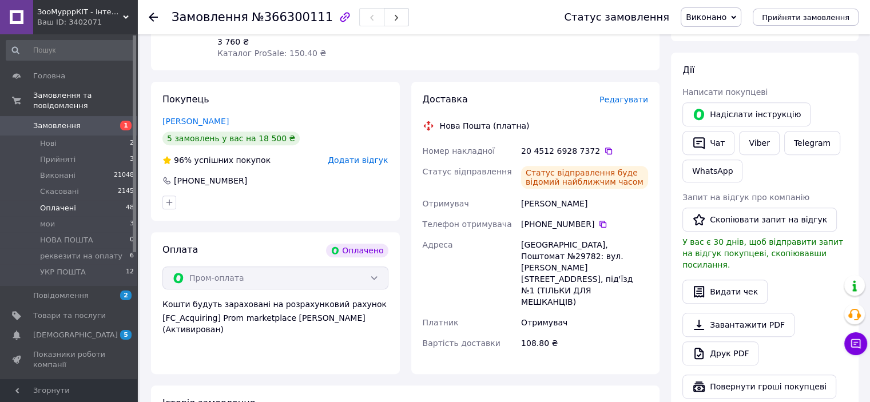
click at [96, 200] on li "Оплачені 48" at bounding box center [70, 208] width 141 height 16
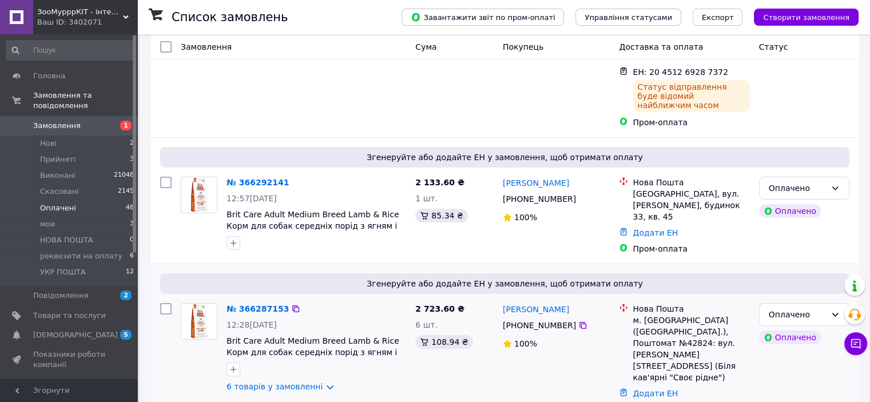
scroll to position [229, 0]
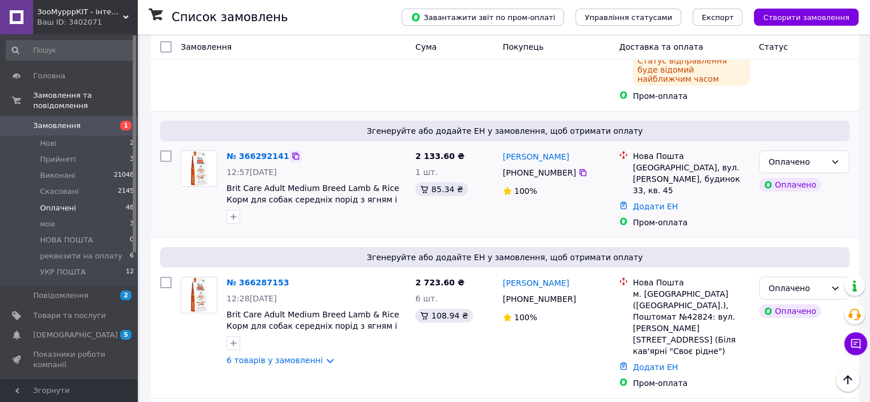
click at [292, 153] on icon at bounding box center [295, 156] width 7 height 7
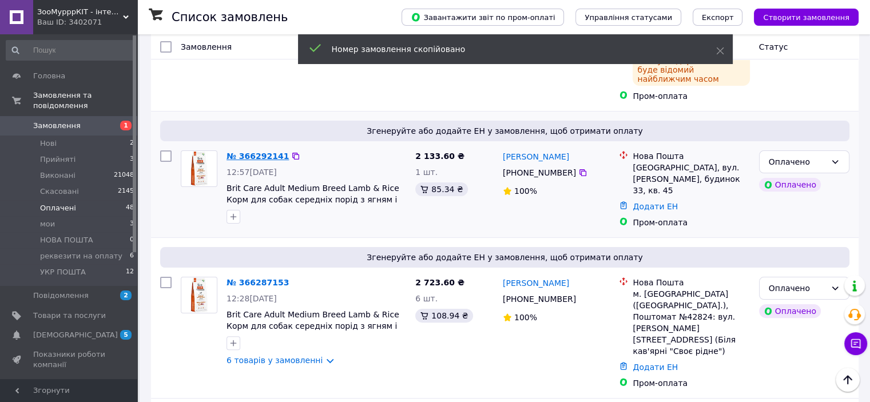
click at [265, 152] on link "№ 366292141" at bounding box center [257, 156] width 62 height 9
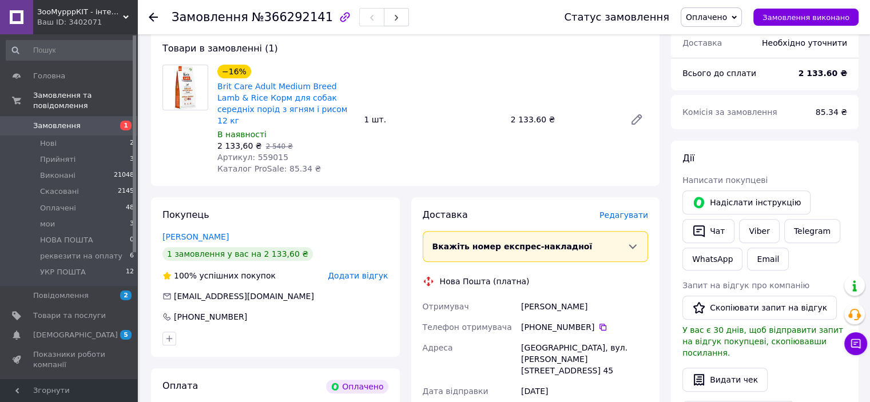
scroll to position [572, 0]
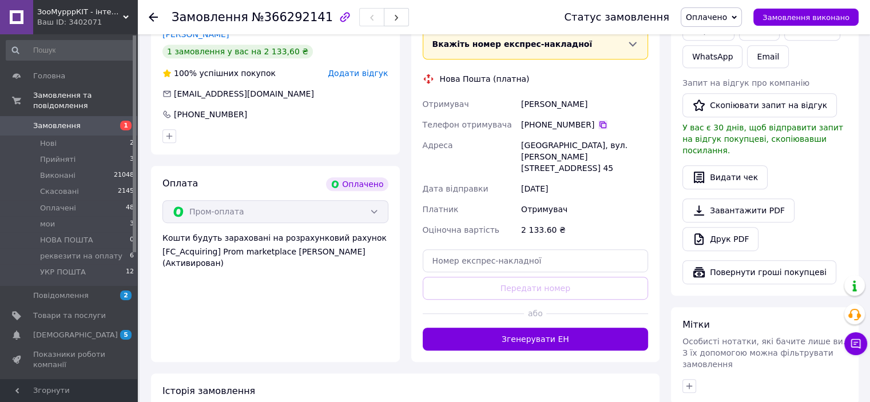
click at [598, 120] on icon at bounding box center [602, 124] width 9 height 9
click at [462, 250] on div "Доставка [PERSON_NAME] Вкажіть номер експрес-накладної Обов'язково введіть номе…" at bounding box center [536, 178] width 226 height 344
click at [462, 249] on input "text" at bounding box center [536, 260] width 226 height 23
paste input "20451269287943"
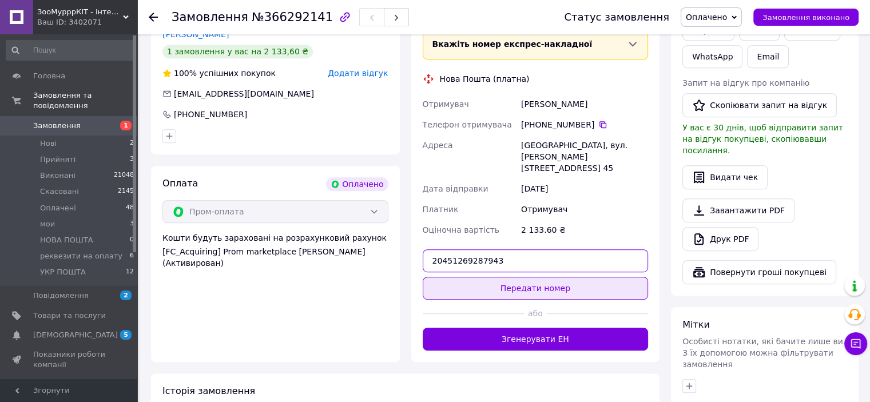
type input "20451269287943"
click at [477, 277] on button "Передати номер" at bounding box center [536, 288] width 226 height 23
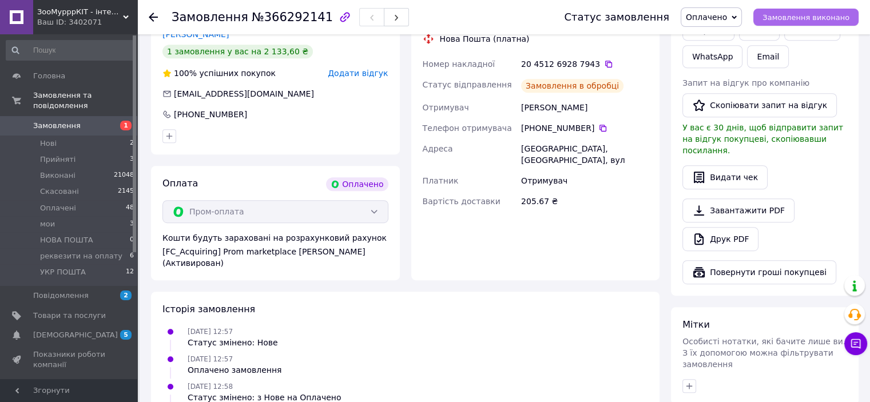
click at [803, 18] on span "Замовлення виконано" at bounding box center [805, 17] width 87 height 9
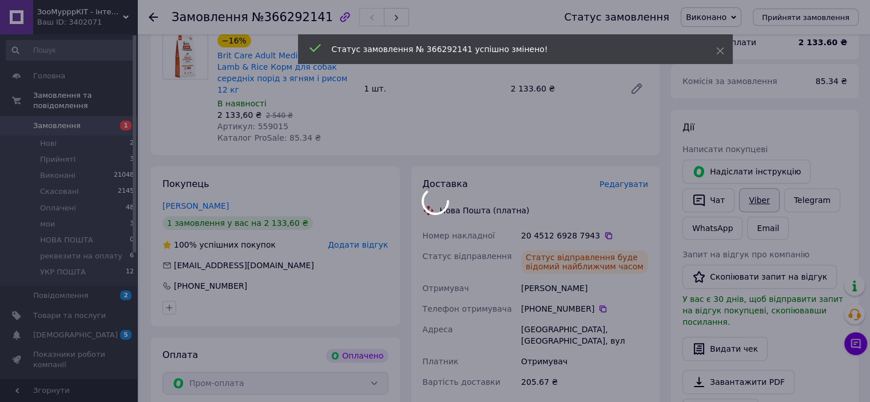
click at [754, 196] on body "ЗооМурррКІТ - інтернет зоомагазин Ваш ID: 3402071 Сайт ЗооМурррКІТ - інтернет з…" at bounding box center [435, 175] width 870 height 1150
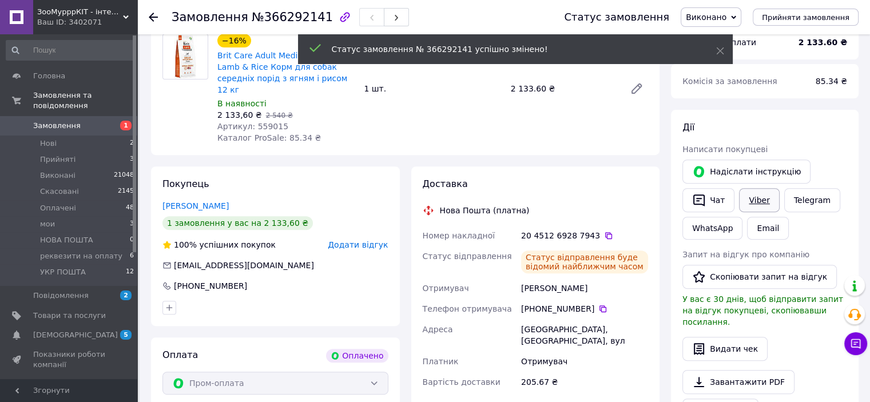
click at [756, 203] on link "Viber" at bounding box center [759, 200] width 40 height 24
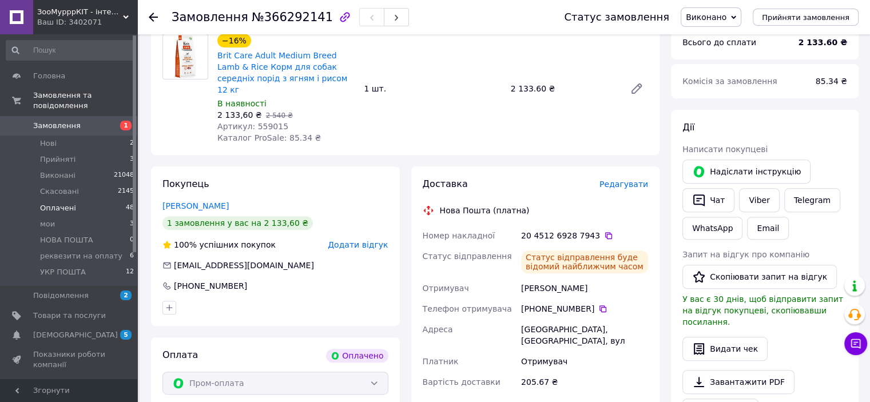
click at [78, 200] on li "Оплачені 48" at bounding box center [70, 208] width 141 height 16
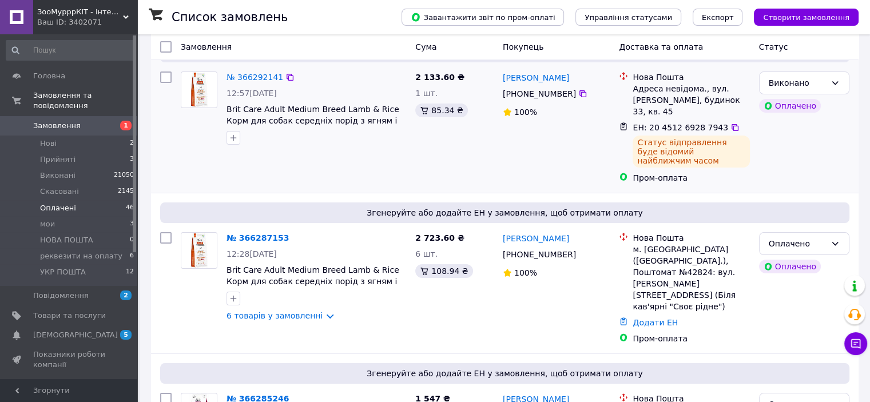
scroll to position [172, 0]
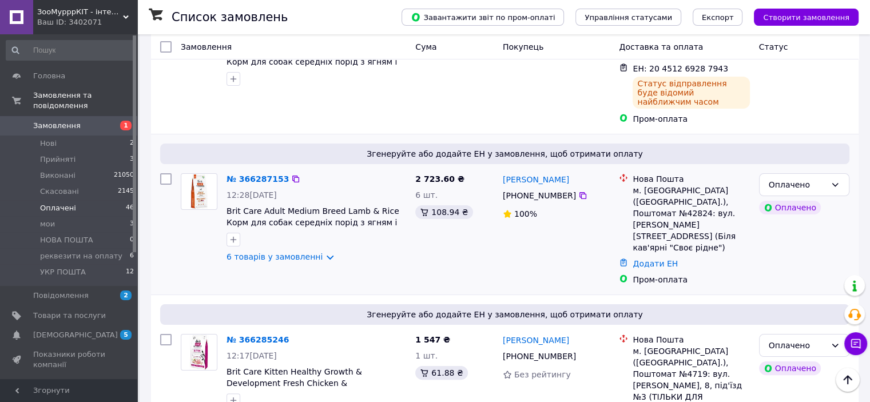
click at [281, 172] on div "№ 366287153" at bounding box center [316, 179] width 182 height 14
click at [292, 176] on icon at bounding box center [295, 179] width 7 height 7
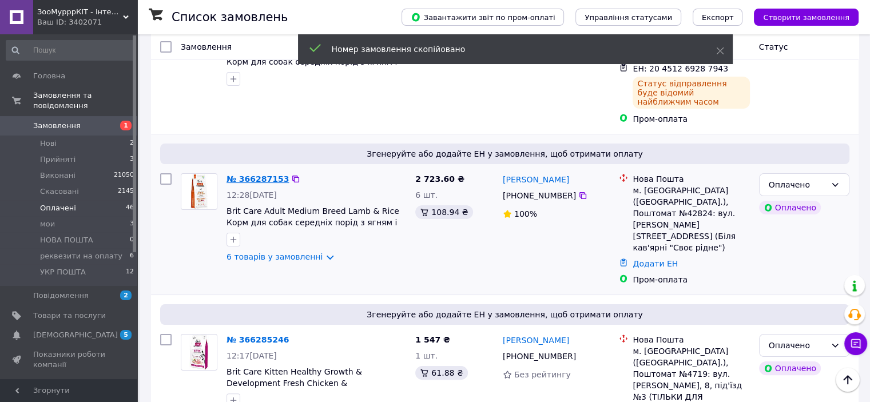
click at [276, 174] on link "№ 366287153" at bounding box center [257, 178] width 62 height 9
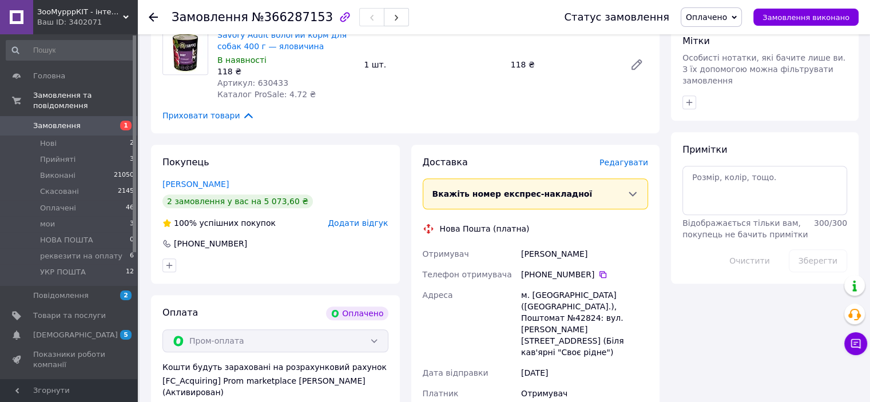
scroll to position [858, 0]
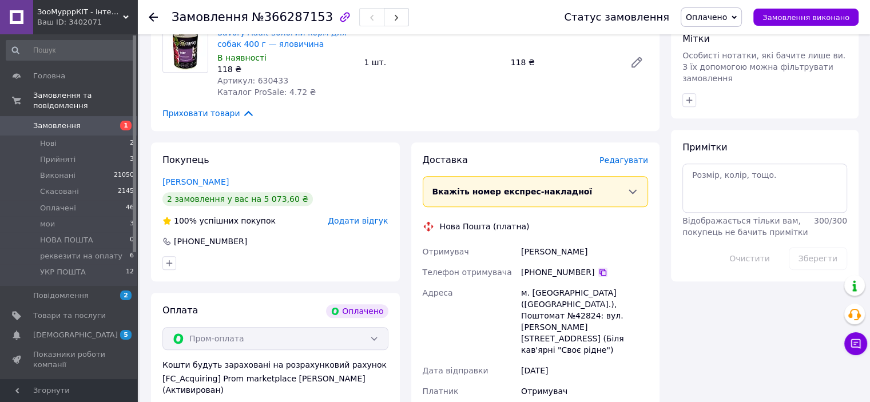
click at [598, 268] on icon at bounding box center [602, 272] width 9 height 9
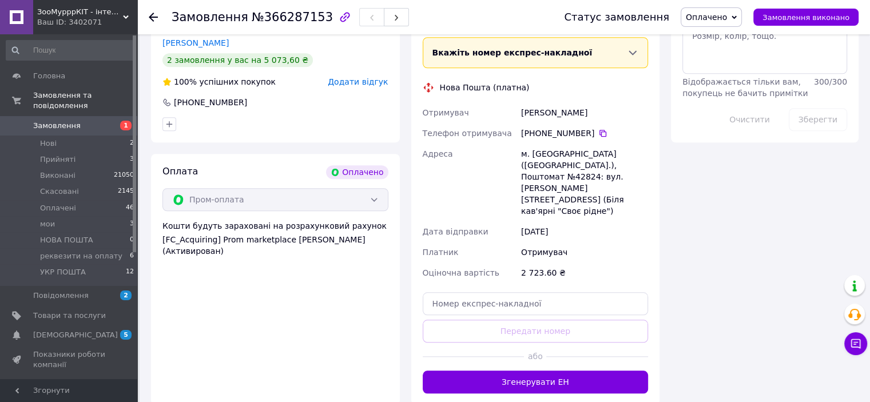
scroll to position [1099, 0]
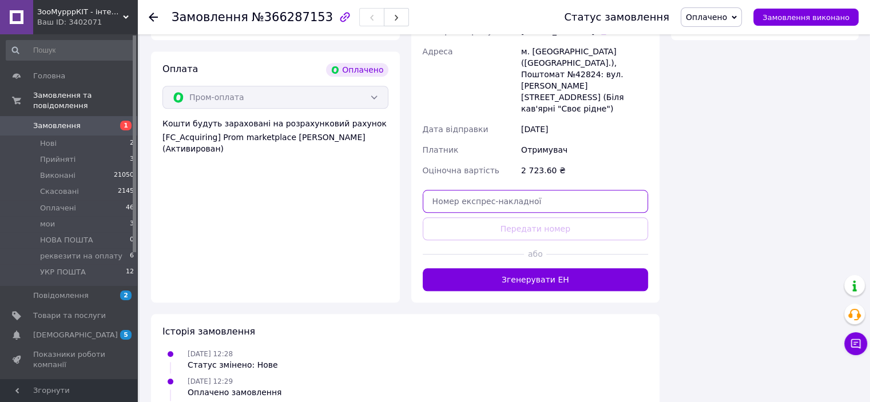
click at [462, 190] on input "text" at bounding box center [536, 201] width 226 height 23
paste input "20451269289187"
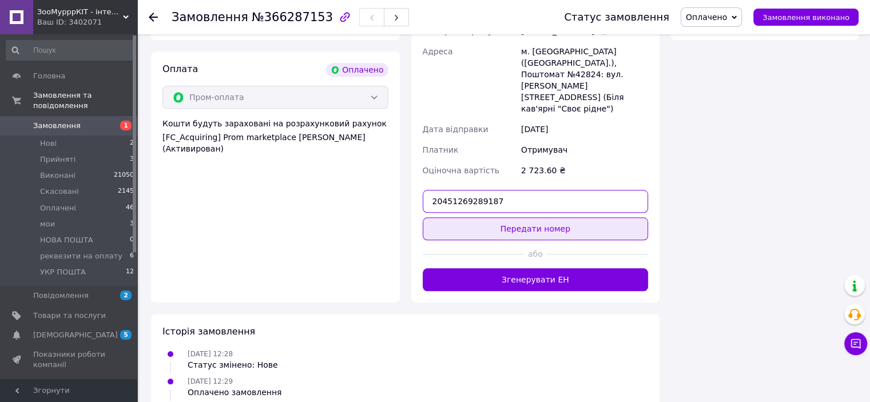
type input "20451269289187"
click at [485, 217] on button "Передати номер" at bounding box center [536, 228] width 226 height 23
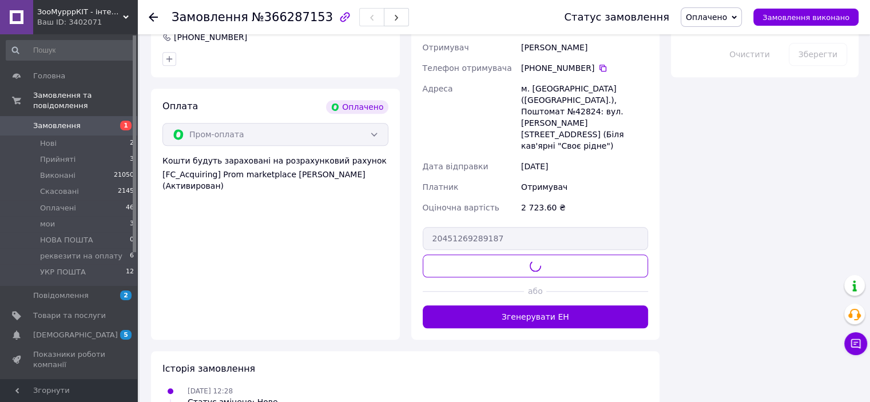
scroll to position [983, 0]
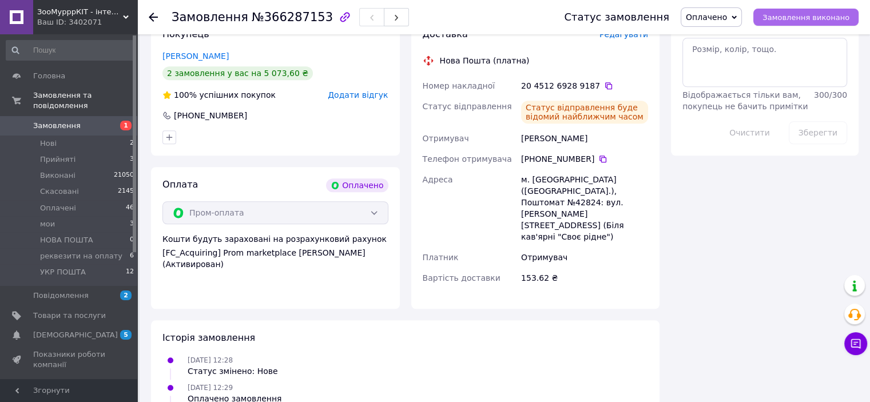
click at [790, 14] on span "Замовлення виконано" at bounding box center [805, 17] width 87 height 9
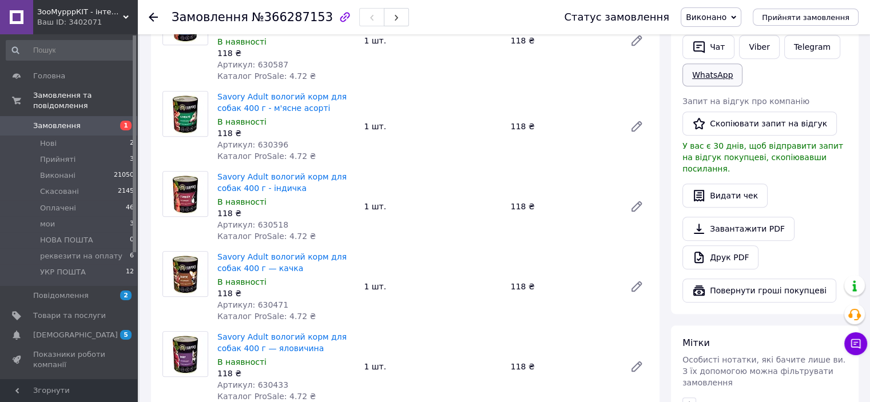
scroll to position [526, 0]
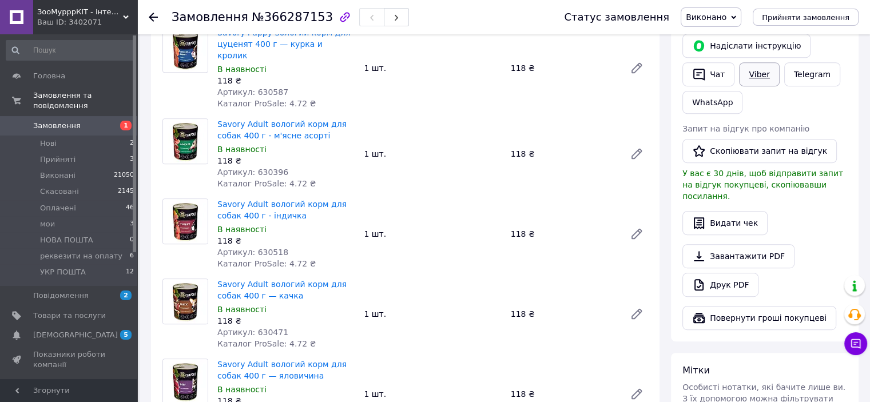
click at [751, 83] on link "Viber" at bounding box center [759, 74] width 40 height 24
click at [84, 200] on li "Оплачені 46" at bounding box center [70, 208] width 141 height 16
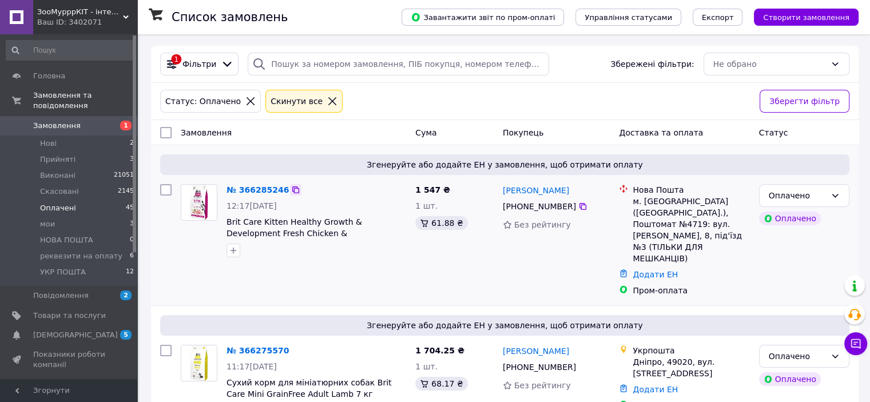
click at [291, 190] on icon at bounding box center [295, 189] width 9 height 9
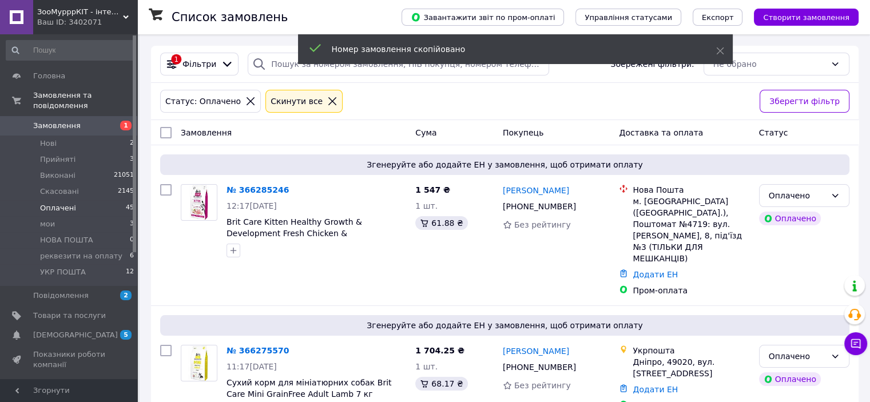
drag, startPoint x: 270, startPoint y: 190, endPoint x: 323, endPoint y: 44, distance: 155.7
click at [270, 189] on link "№ 366285246" at bounding box center [257, 189] width 62 height 9
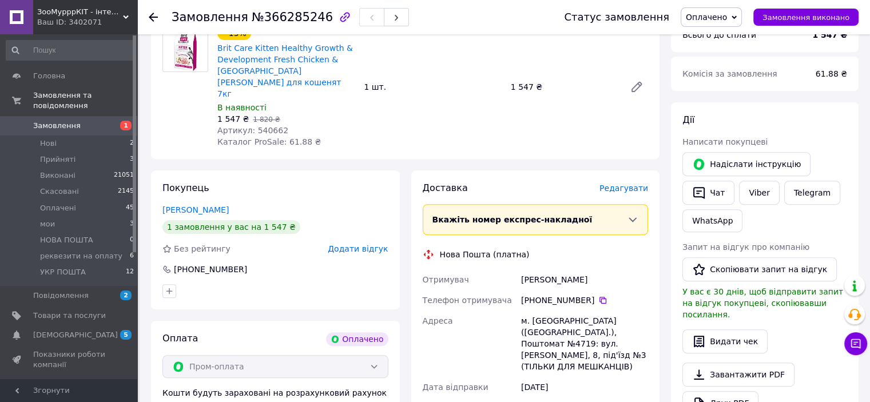
scroll to position [457, 0]
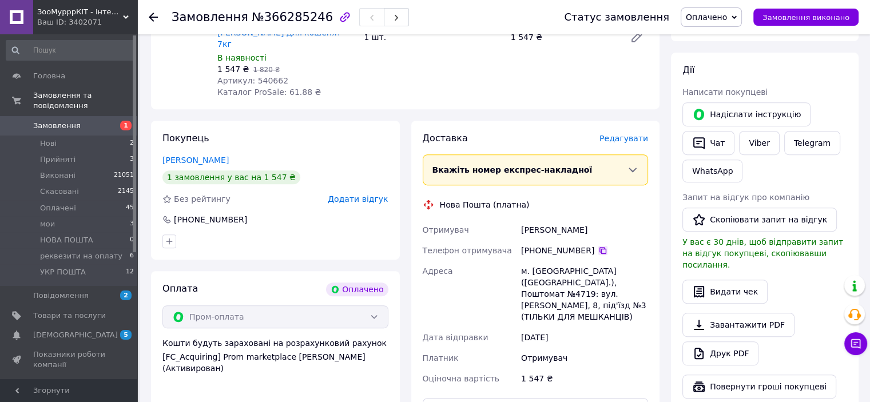
click at [598, 246] on icon at bounding box center [602, 250] width 9 height 9
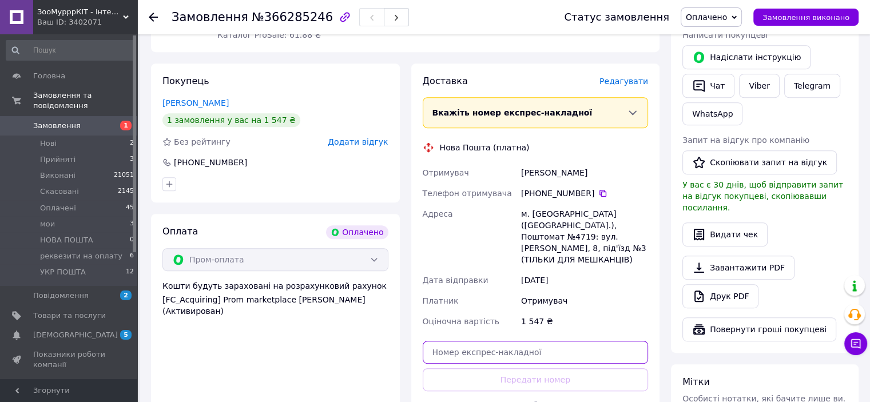
click at [457, 341] on input "text" at bounding box center [536, 352] width 226 height 23
paste input "20451269290147"
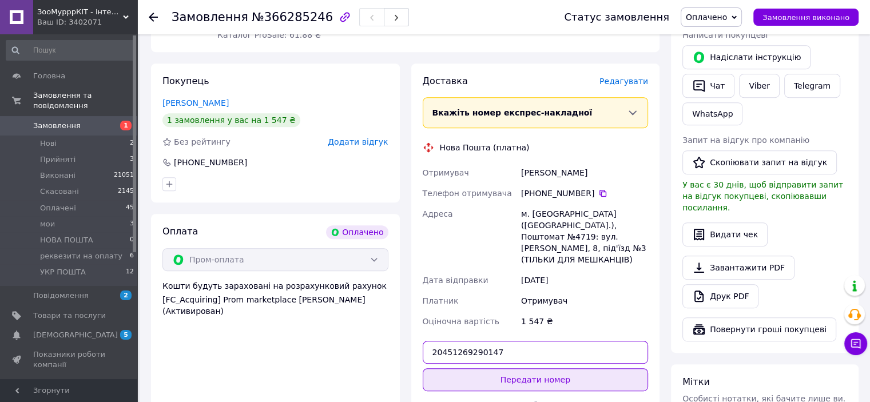
type input "20451269290147"
click at [483, 368] on button "Передати номер" at bounding box center [536, 379] width 226 height 23
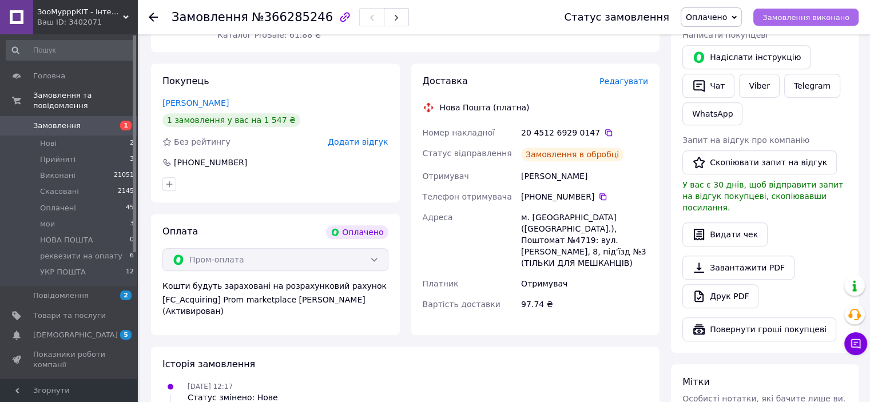
click at [801, 19] on span "Замовлення виконано" at bounding box center [805, 17] width 87 height 9
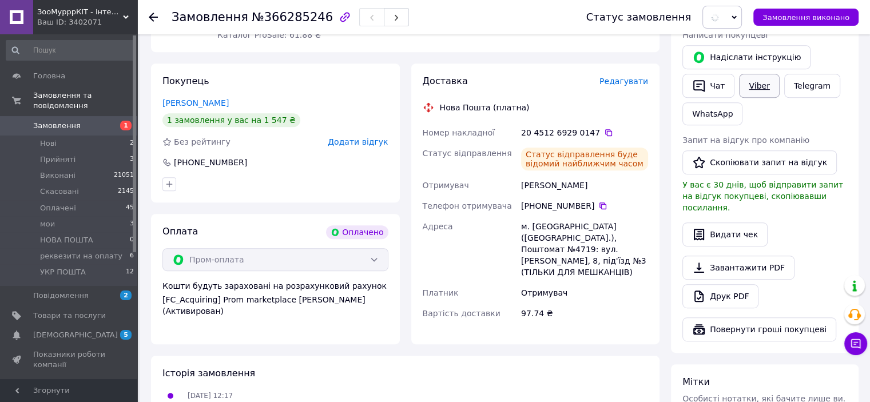
click at [771, 83] on link "Viber" at bounding box center [759, 86] width 40 height 24
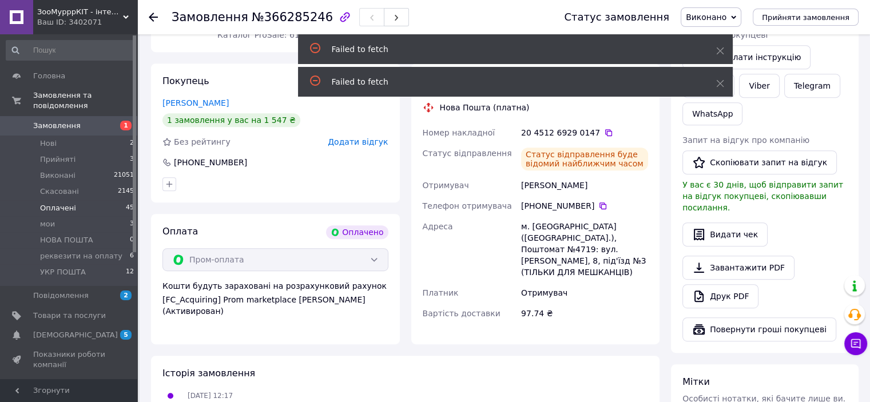
click at [67, 203] on span "Оплачені" at bounding box center [58, 208] width 36 height 10
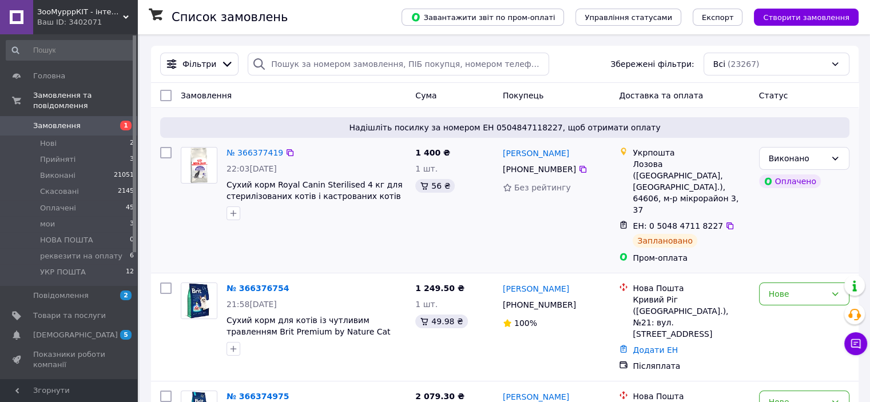
click at [381, 240] on div "№ 366377419 22:03[DATE] Сухий корм Royal Canin Sterilised 4 кг для стерилізован…" at bounding box center [293, 205] width 234 height 126
click at [57, 203] on span "Оплачені" at bounding box center [58, 208] width 36 height 10
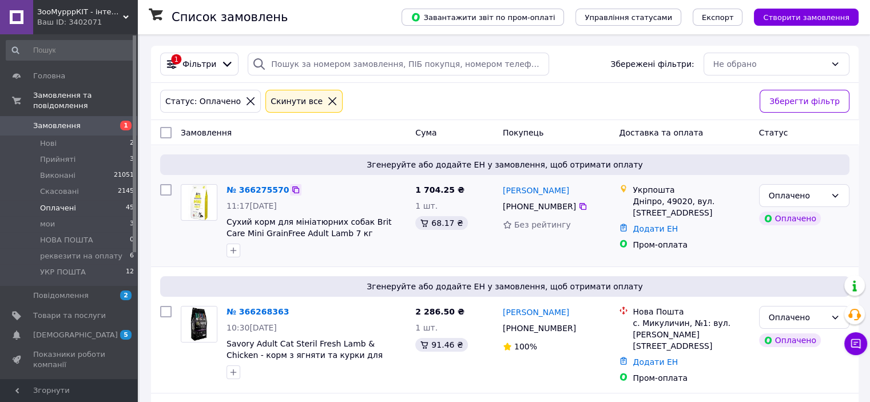
click at [291, 192] on icon at bounding box center [295, 189] width 9 height 9
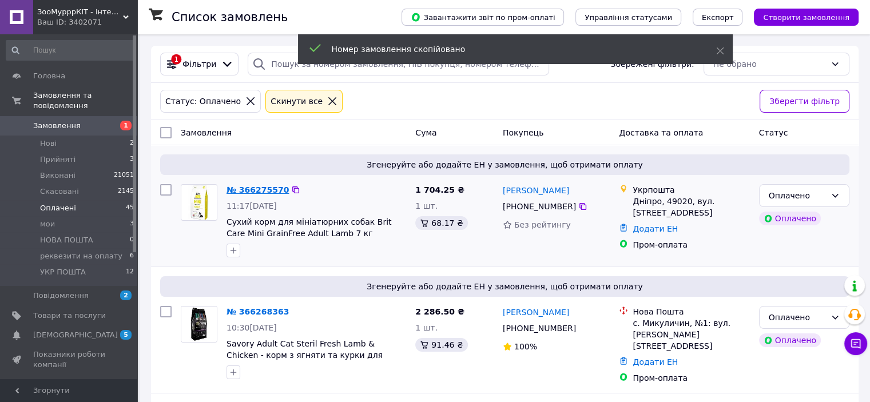
click at [265, 191] on link "№ 366275570" at bounding box center [257, 189] width 62 height 9
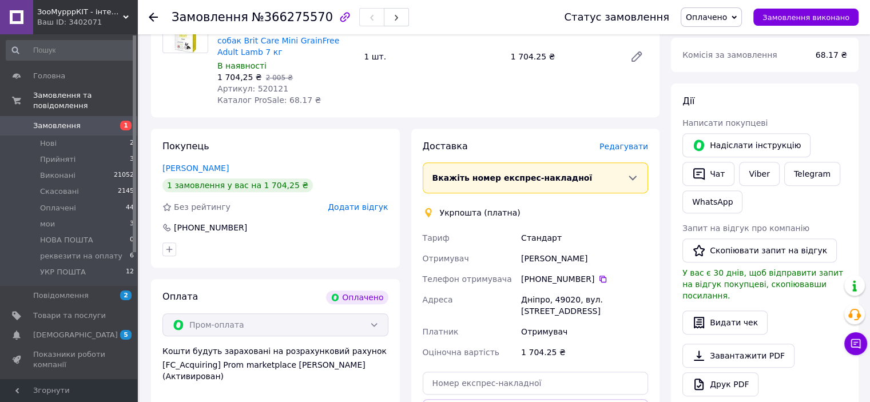
scroll to position [629, 0]
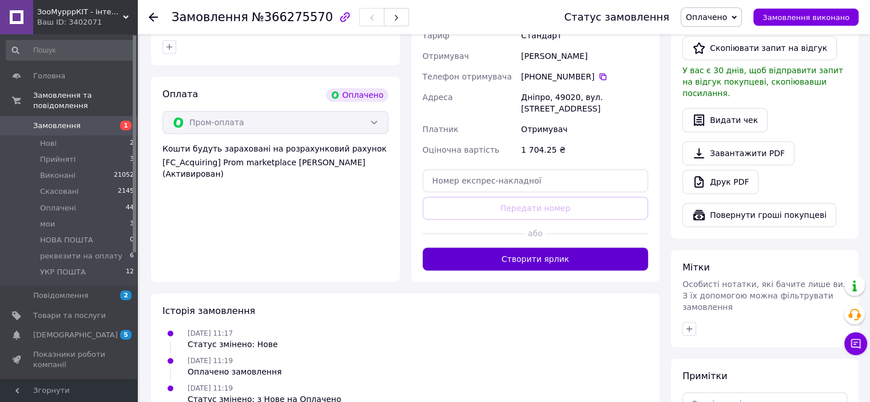
click at [499, 248] on button "Створити ярлик" at bounding box center [536, 259] width 226 height 23
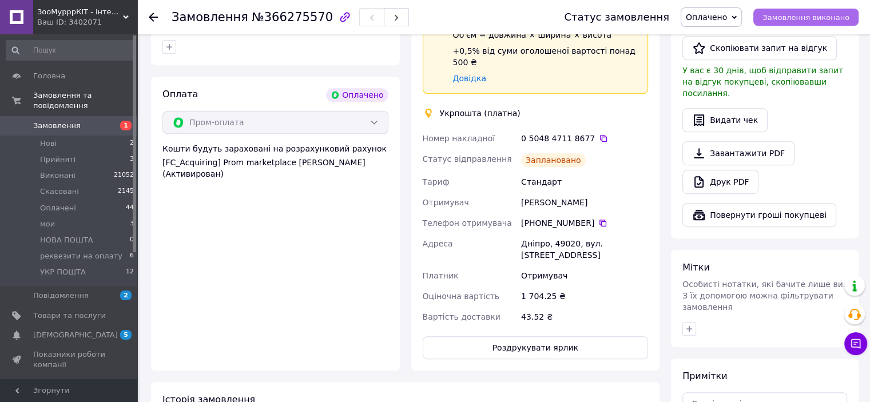
click at [817, 16] on span "Замовлення виконано" at bounding box center [805, 17] width 87 height 9
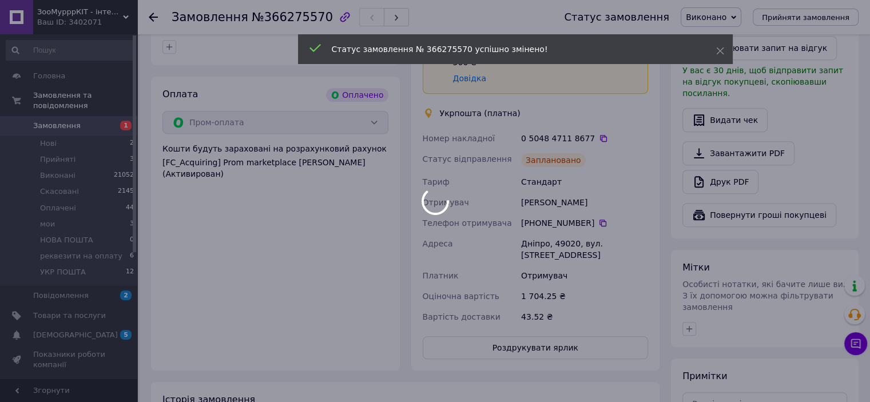
scroll to position [457, 0]
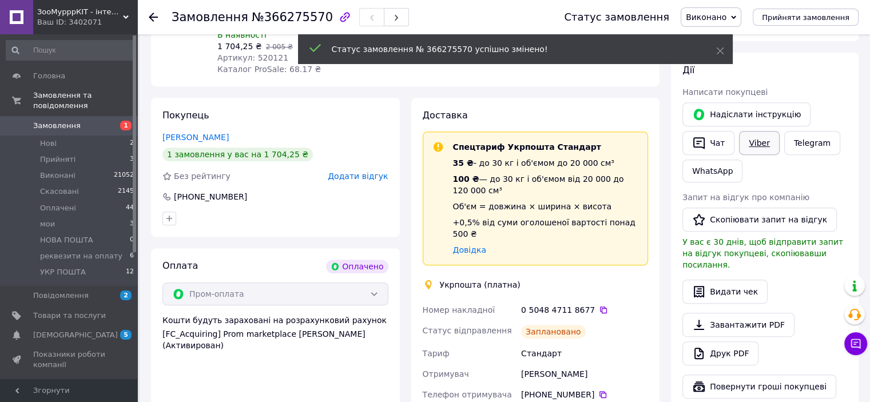
click at [759, 140] on link "Viber" at bounding box center [759, 143] width 40 height 24
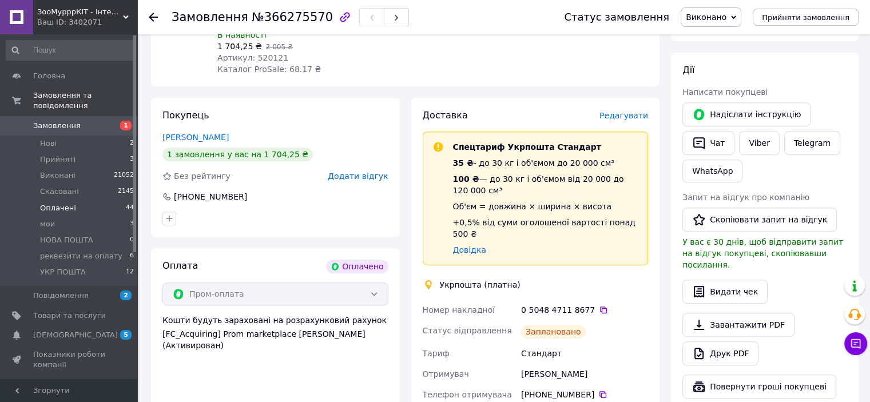
click at [59, 203] on span "Оплачені" at bounding box center [58, 208] width 36 height 10
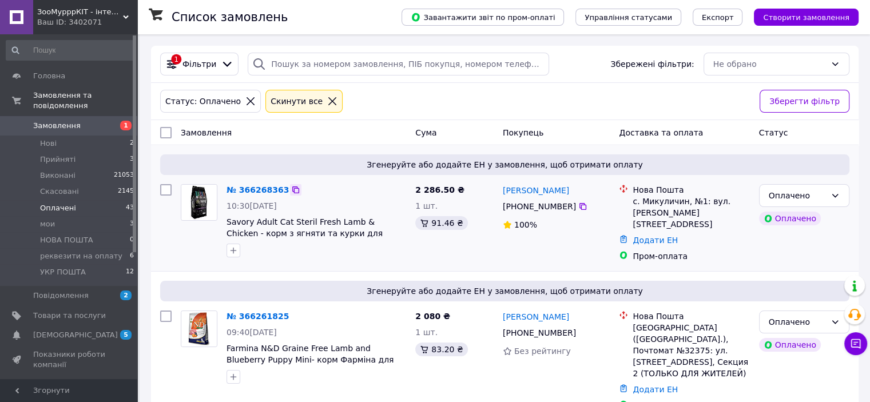
click at [291, 189] on icon at bounding box center [295, 189] width 9 height 9
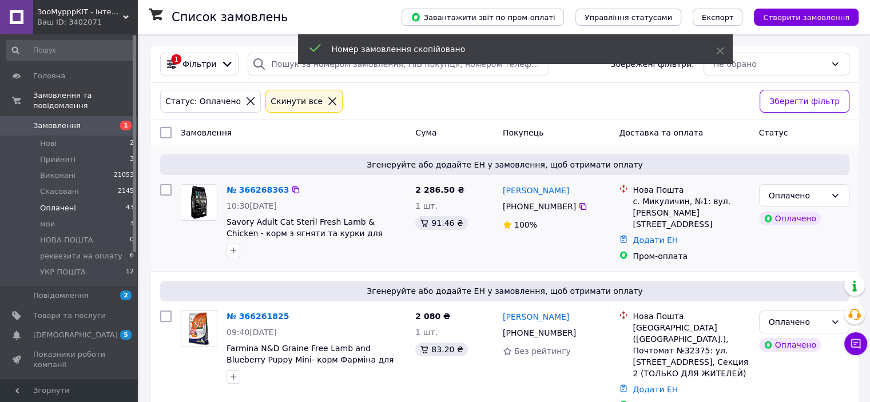
click at [267, 196] on div "№ 366268363" at bounding box center [257, 190] width 65 height 14
click at [268, 190] on link "№ 366268363" at bounding box center [257, 189] width 62 height 9
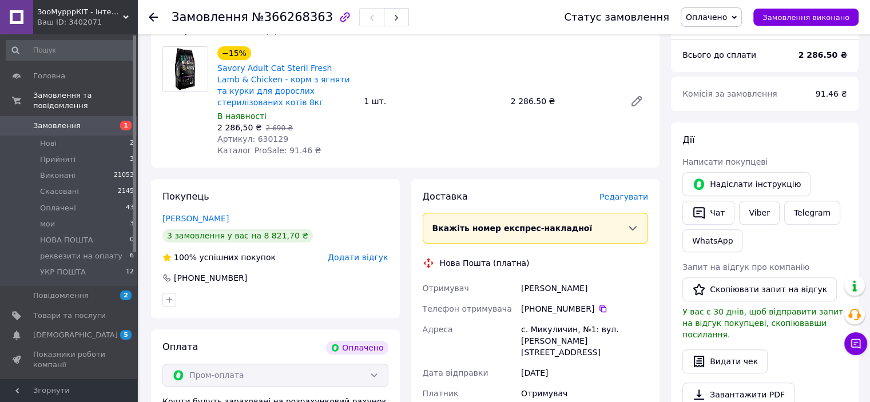
scroll to position [457, 0]
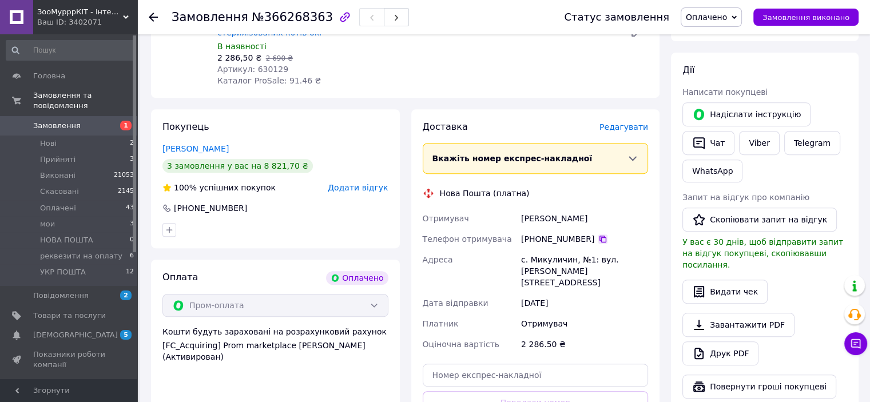
drag, startPoint x: 595, startPoint y: 228, endPoint x: 587, endPoint y: 224, distance: 9.2
click at [598, 234] on icon at bounding box center [602, 238] width 9 height 9
click at [456, 364] on input "text" at bounding box center [536, 375] width 226 height 23
paste input "20451269291504"
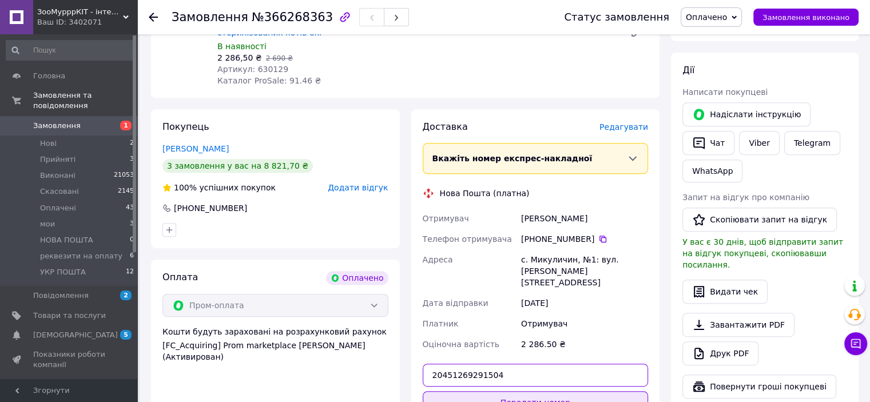
type input "20451269291504"
click at [530, 391] on button "Передати номер" at bounding box center [536, 402] width 226 height 23
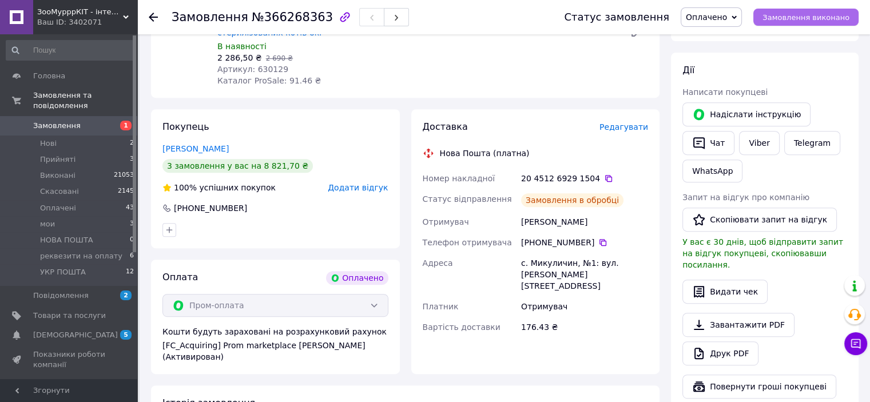
click at [787, 17] on span "Замовлення виконано" at bounding box center [805, 17] width 87 height 9
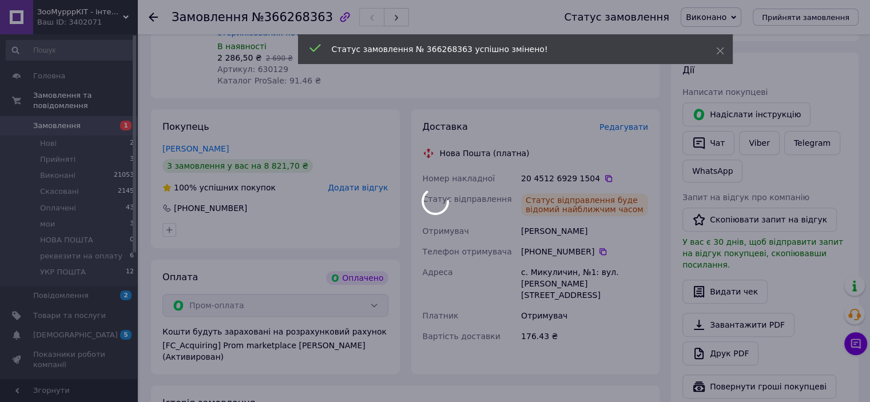
click at [751, 141] on div at bounding box center [435, 201] width 870 height 402
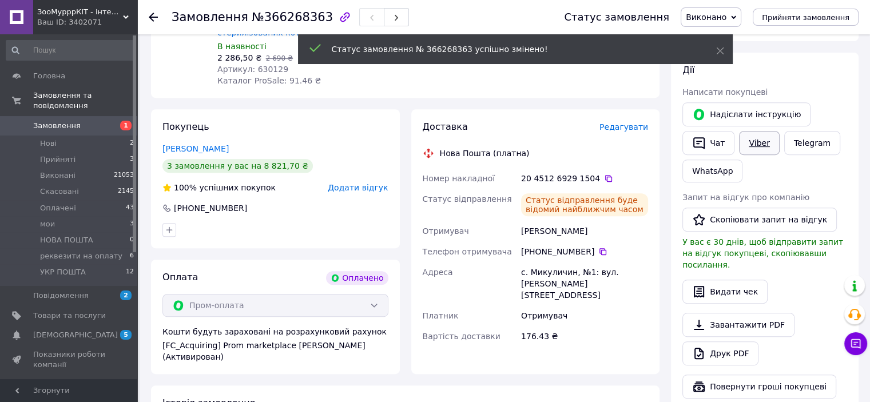
click at [755, 148] on link "Viber" at bounding box center [759, 143] width 40 height 24
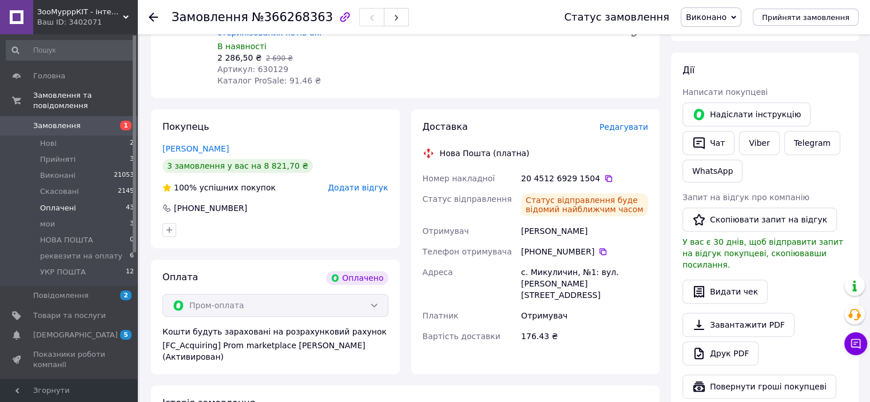
click at [76, 200] on li "Оплачені 43" at bounding box center [70, 208] width 141 height 16
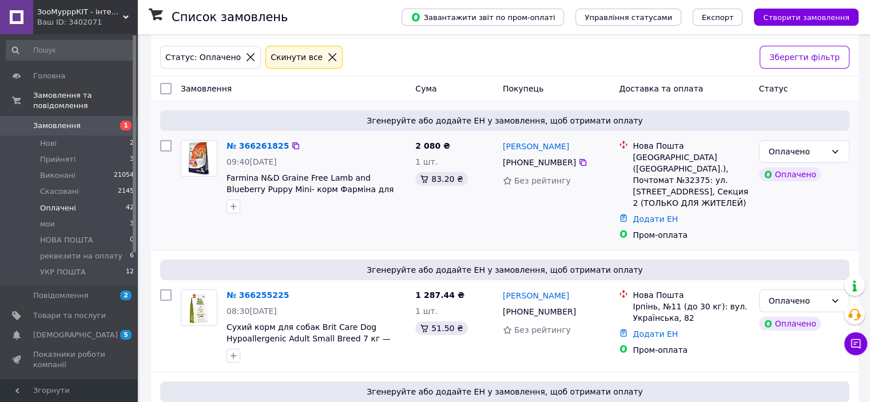
scroll to position [114, 0]
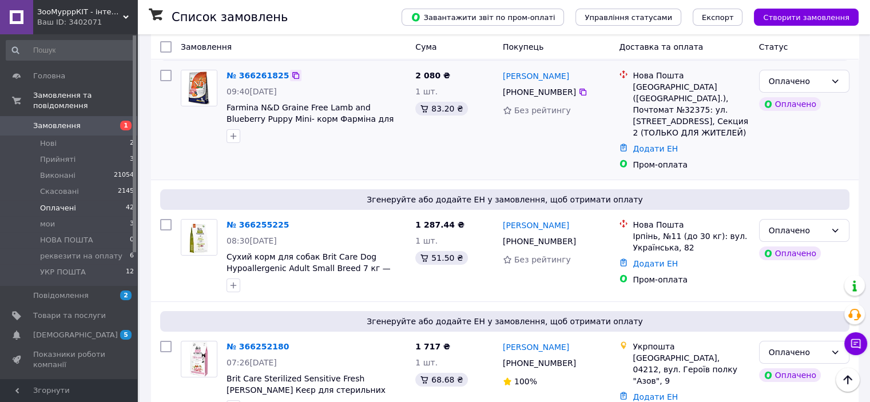
click at [291, 78] on icon at bounding box center [295, 75] width 9 height 9
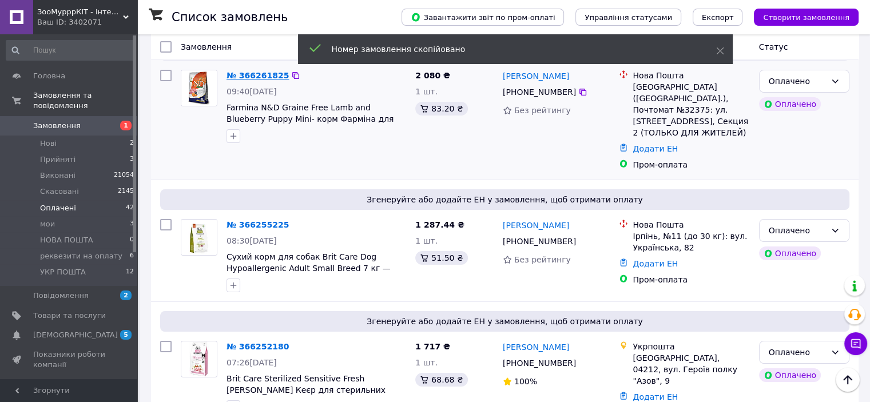
click at [271, 77] on link "№ 366261825" at bounding box center [257, 75] width 62 height 9
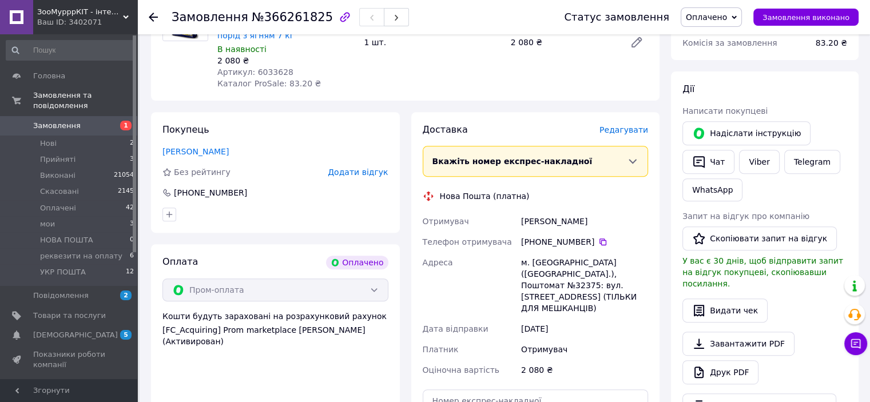
scroll to position [515, 0]
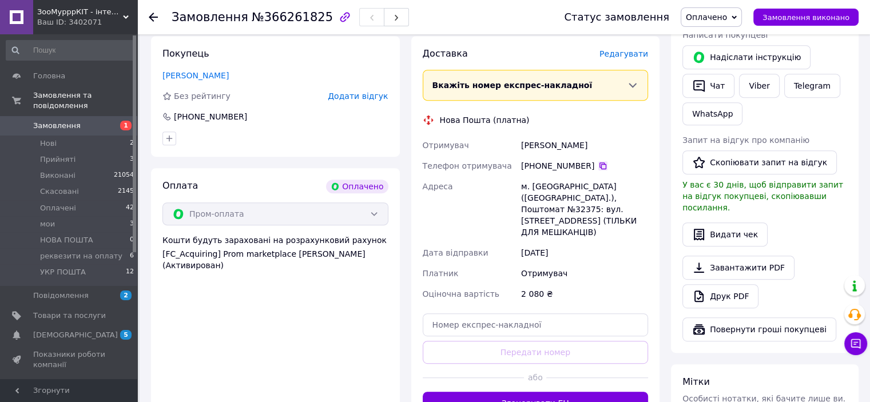
click at [599, 162] on icon at bounding box center [602, 165] width 7 height 7
click at [467, 315] on input "text" at bounding box center [536, 324] width 226 height 23
paste input "20451269292152"
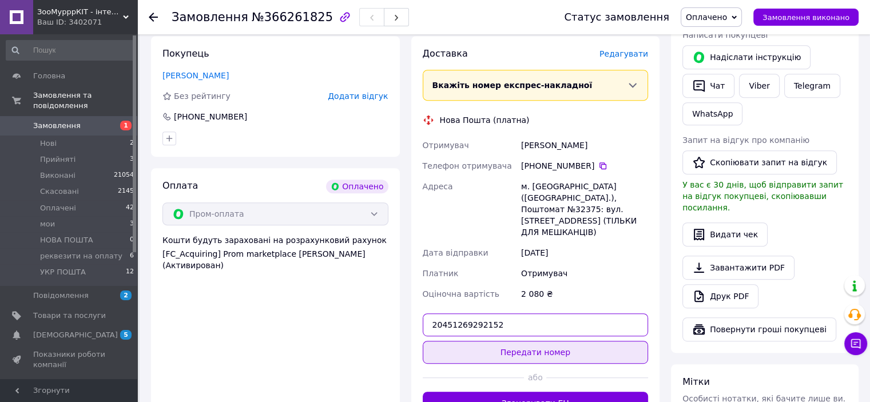
type input "20451269292152"
click at [496, 341] on button "Передати номер" at bounding box center [536, 352] width 226 height 23
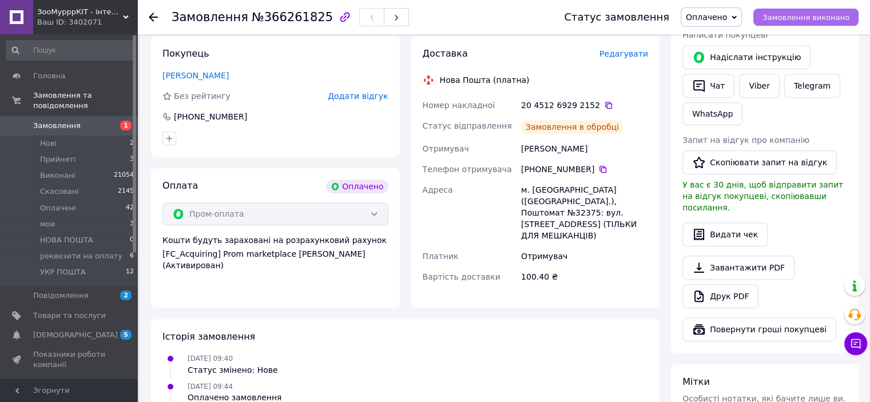
click at [791, 20] on span "Замовлення виконано" at bounding box center [805, 17] width 87 height 9
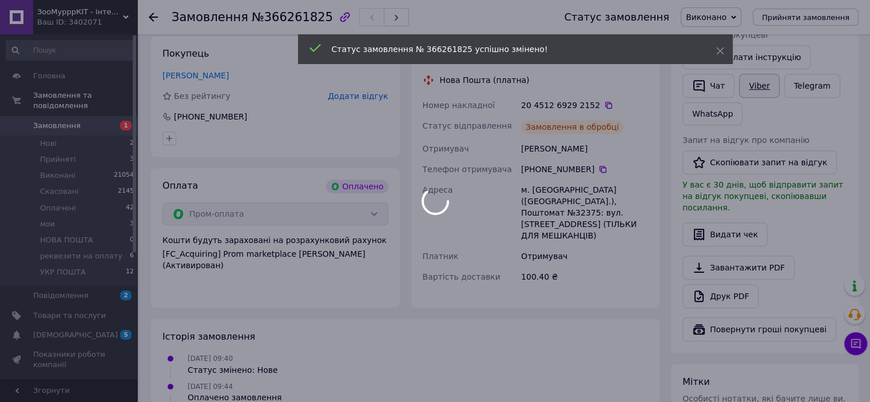
click at [766, 91] on link "Viber" at bounding box center [759, 86] width 40 height 24
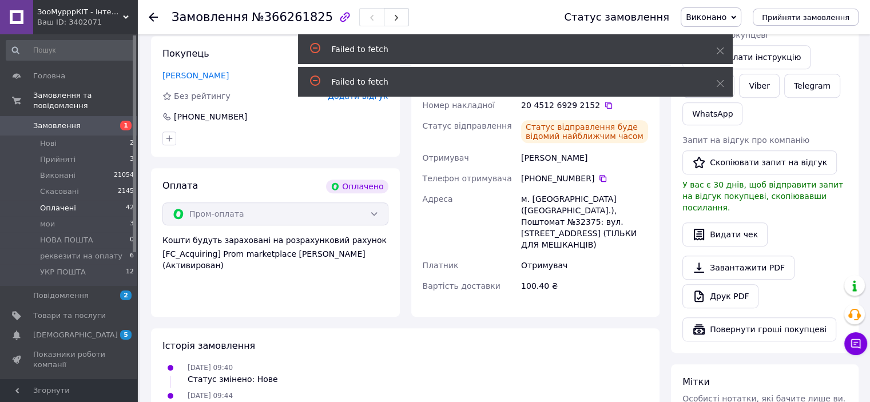
click at [90, 200] on li "Оплачені 42" at bounding box center [70, 208] width 141 height 16
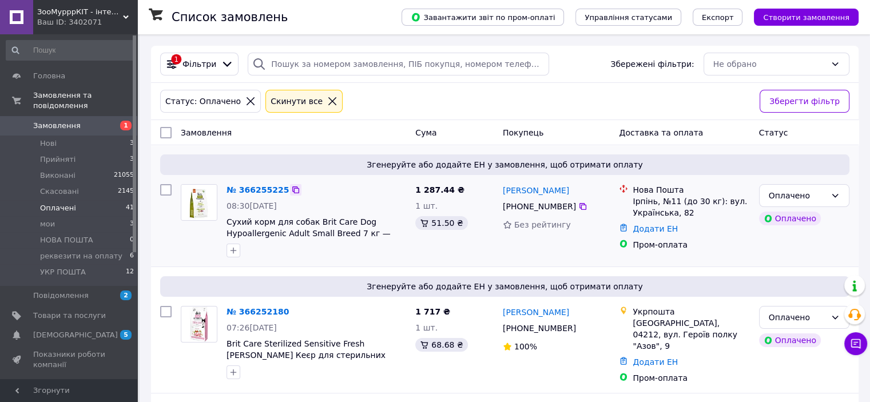
click at [291, 190] on icon at bounding box center [295, 189] width 9 height 9
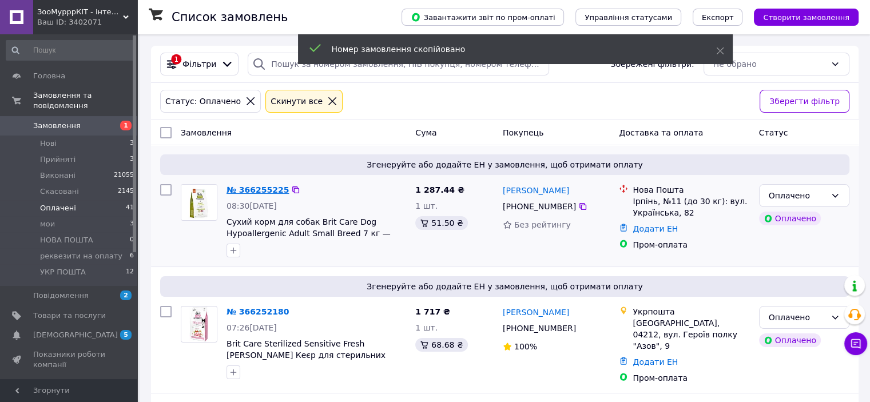
click at [273, 190] on link "№ 366255225" at bounding box center [257, 189] width 62 height 9
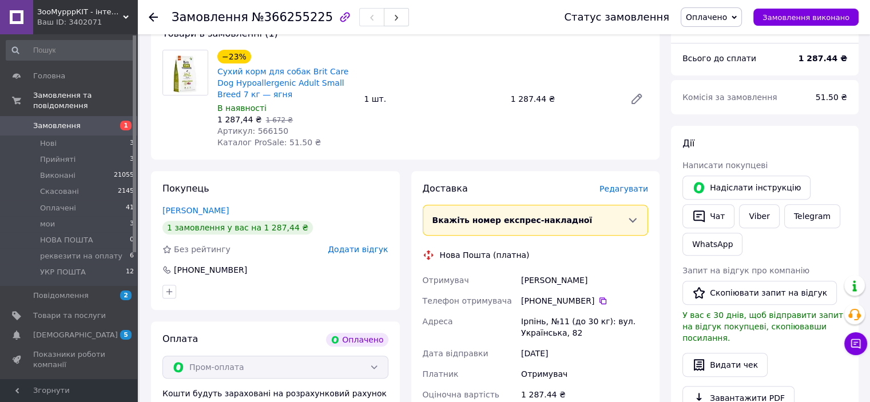
scroll to position [457, 0]
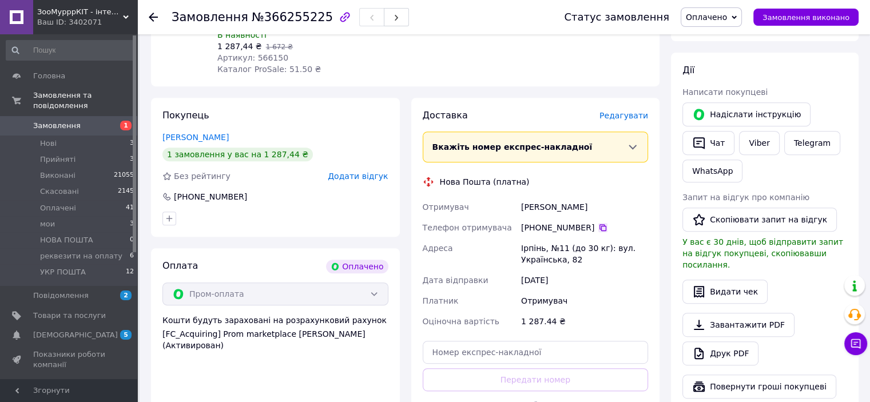
click at [598, 225] on icon at bounding box center [602, 227] width 9 height 9
drag, startPoint x: 517, startPoint y: 208, endPoint x: 568, endPoint y: 214, distance: 51.3
click at [568, 214] on div "Отримувач [PERSON_NAME] Телефон отримувача [PHONE_NUMBER]   Адреса Ірпінь, №11 …" at bounding box center [535, 264] width 230 height 135
copy div "Отримувач [PERSON_NAME]"
click at [480, 352] on input "text" at bounding box center [536, 352] width 226 height 23
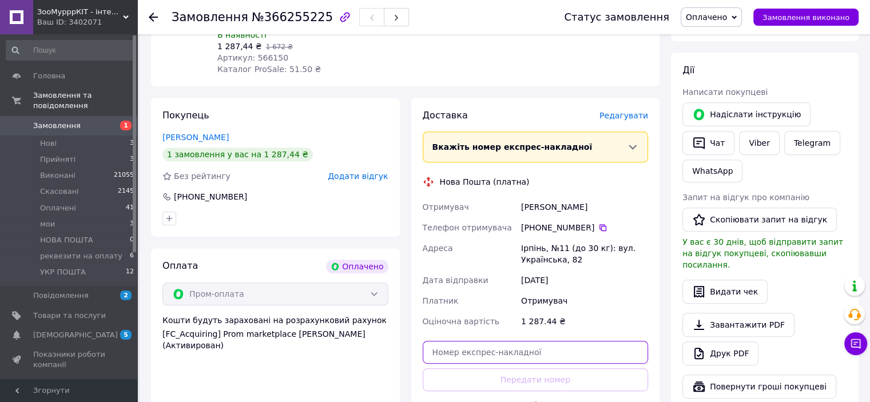
paste input "20451269292724"
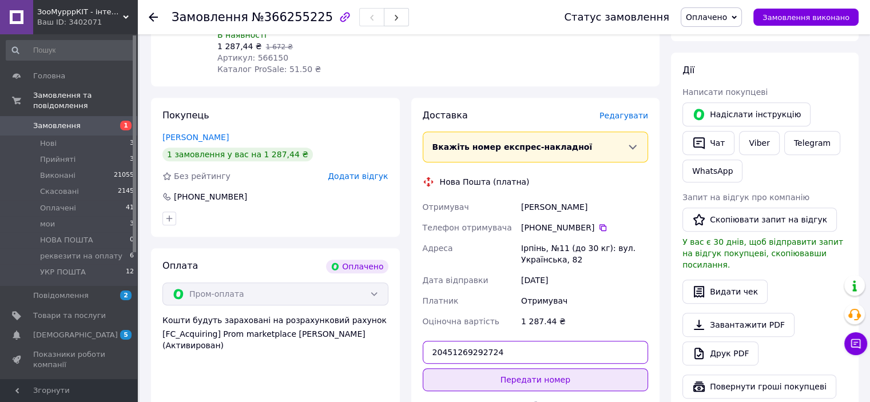
type input "20451269292724"
click at [515, 375] on button "Передати номер" at bounding box center [536, 379] width 226 height 23
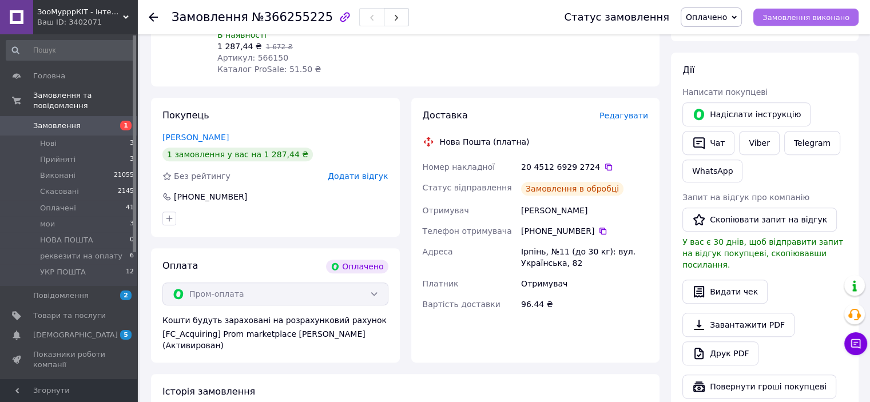
click at [812, 15] on span "Замовлення виконано" at bounding box center [805, 17] width 87 height 9
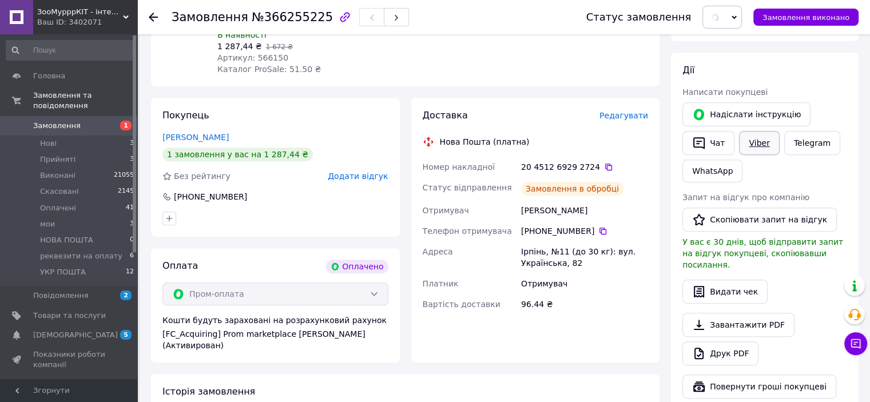
click at [754, 143] on link "Viber" at bounding box center [759, 143] width 40 height 24
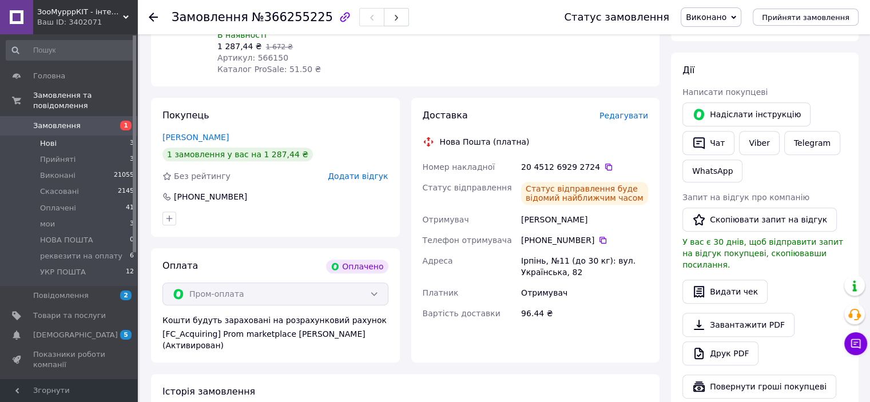
click at [66, 136] on li "Нові 3" at bounding box center [70, 144] width 141 height 16
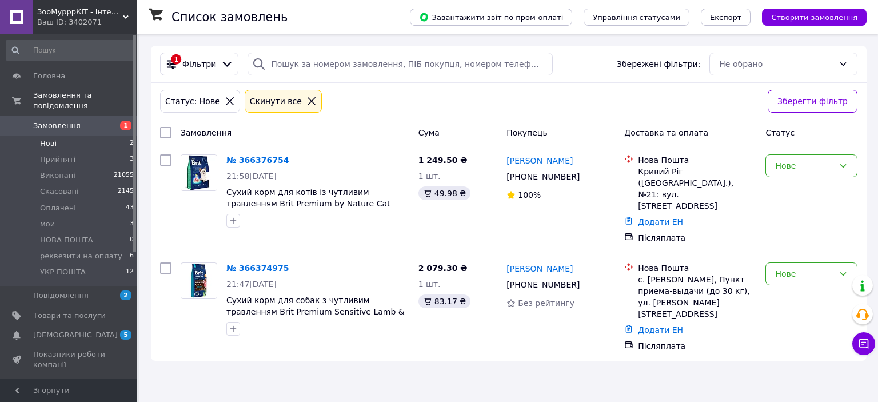
click at [92, 136] on li "Нові 2" at bounding box center [70, 144] width 141 height 16
click at [256, 158] on link "№ 366376754" at bounding box center [257, 160] width 62 height 9
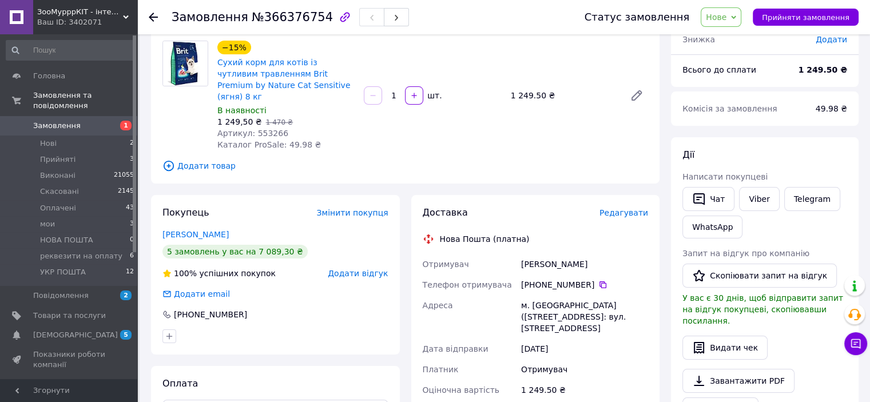
scroll to position [229, 0]
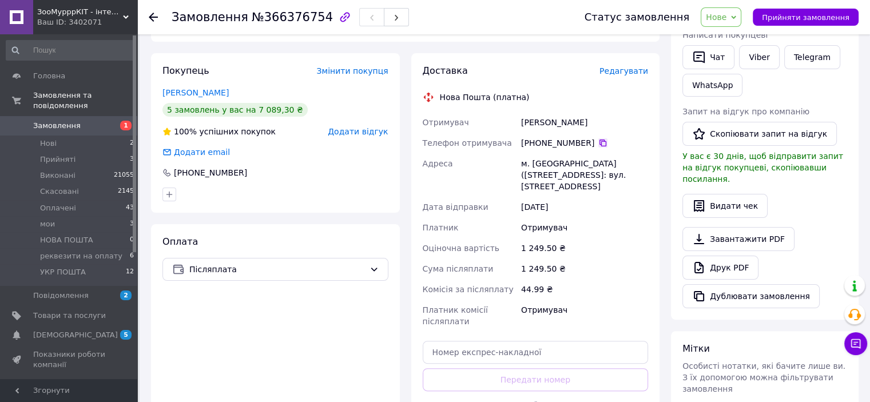
click at [598, 138] on icon at bounding box center [602, 142] width 9 height 9
click at [489, 321] on div "Доставка Редагувати Нова Пошта (платна) Отримувач [PERSON_NAME] Телефон отримув…" at bounding box center [536, 253] width 226 height 377
click at [493, 341] on input "text" at bounding box center [536, 352] width 226 height 23
paste input "20451269293198"
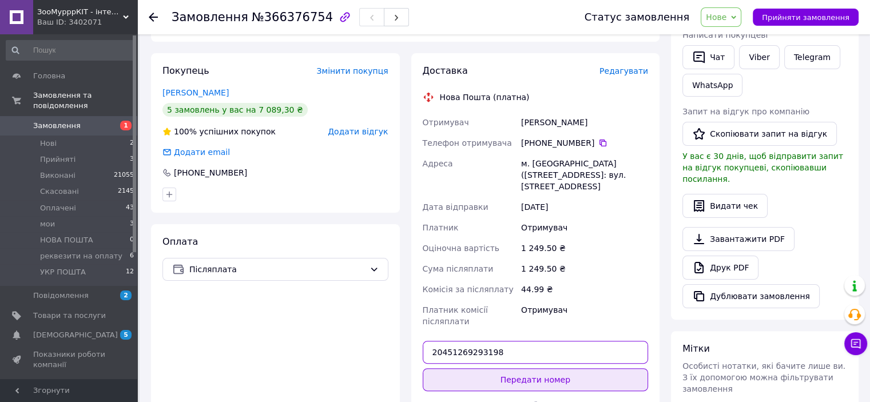
type input "20451269293198"
click at [508, 368] on button "Передати номер" at bounding box center [536, 379] width 226 height 23
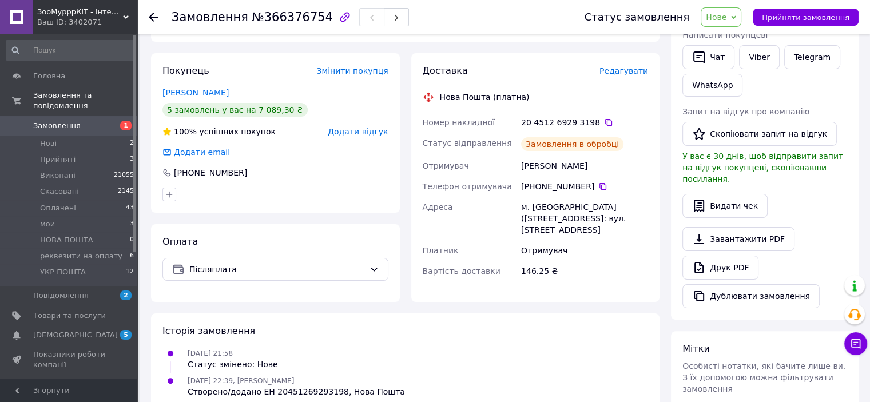
click at [726, 18] on span "Нове" at bounding box center [716, 17] width 21 height 9
click at [742, 50] on li "Виконано" at bounding box center [748, 57] width 94 height 17
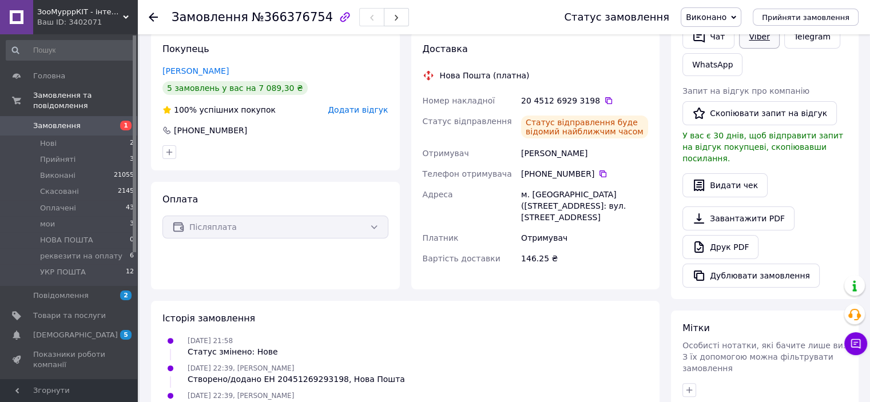
click at [762, 34] on div "Статус замовлення Виконано Прийнято Скасовано Оплачено мои НОВА ПОШТА реквезити…" at bounding box center [699, 17] width 317 height 34
click at [763, 45] on link "Viber" at bounding box center [759, 37] width 40 height 24
click at [94, 138] on li "Нові 2" at bounding box center [70, 144] width 141 height 16
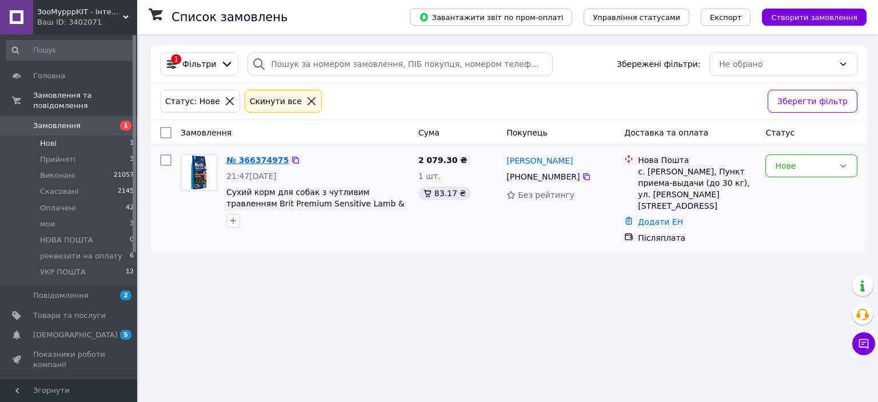
click at [256, 156] on link "№ 366374975" at bounding box center [257, 160] width 62 height 9
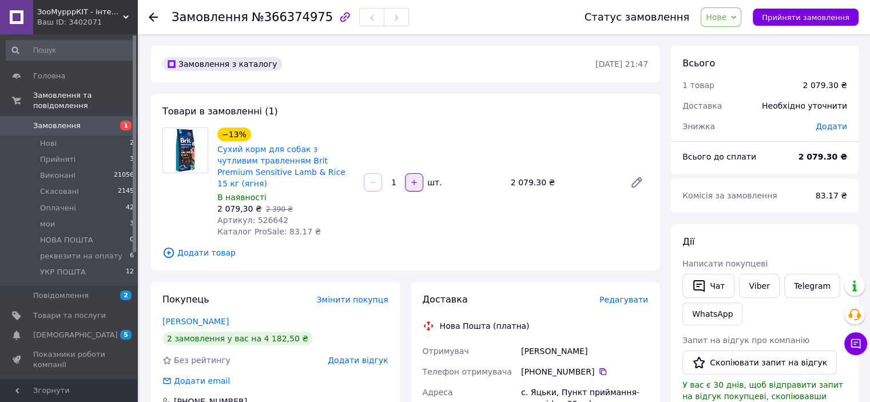
scroll to position [229, 0]
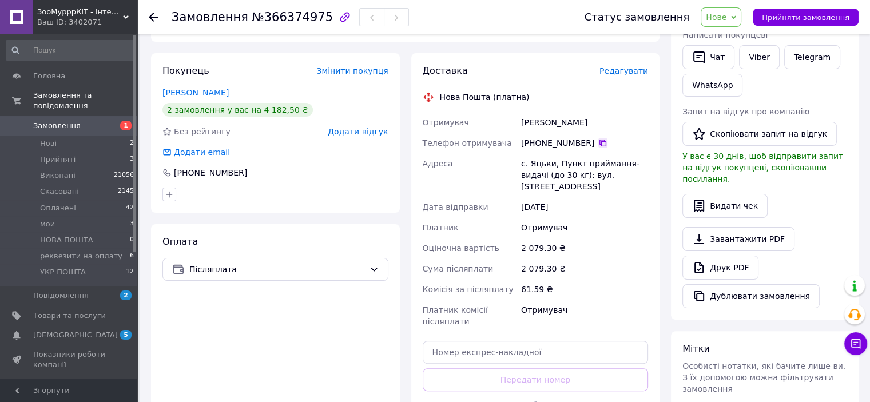
click at [598, 138] on icon at bounding box center [602, 142] width 9 height 9
click at [476, 341] on input "text" at bounding box center [536, 352] width 226 height 23
paste input "20451269293707"
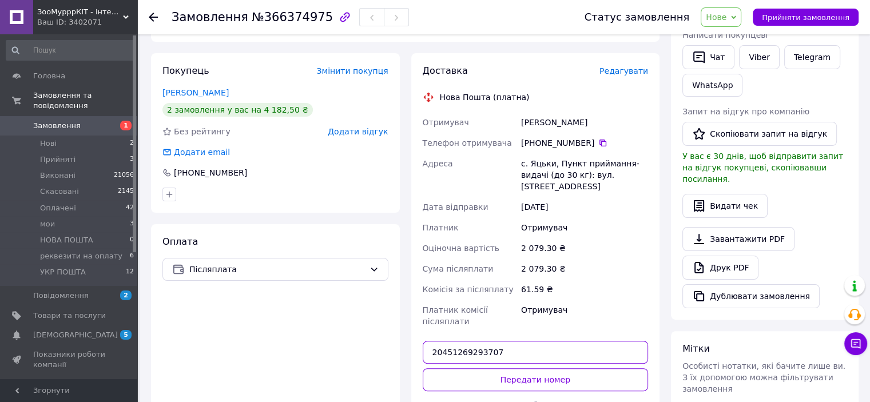
type input "20451269293707"
click at [523, 391] on div at bounding box center [474, 405] width 102 height 28
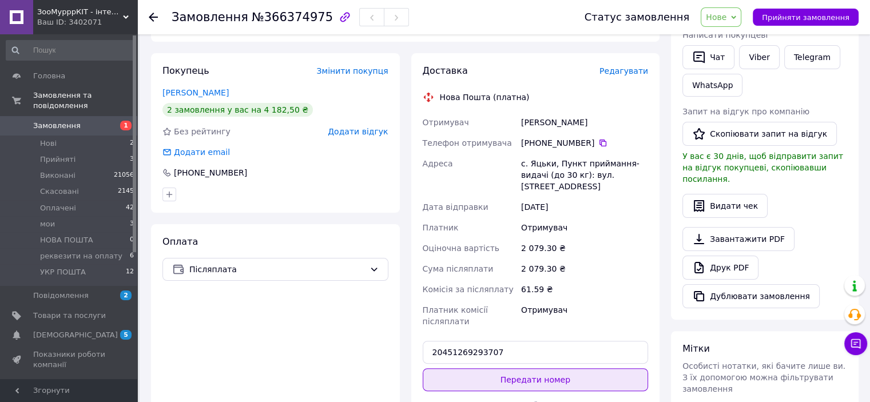
click at [527, 368] on button "Передати номер" at bounding box center [536, 379] width 226 height 23
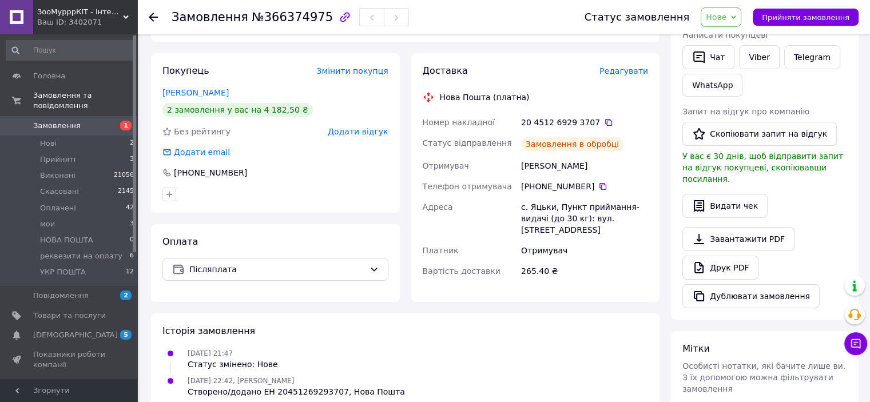
click at [726, 13] on span "Нове" at bounding box center [716, 17] width 21 height 9
click at [742, 59] on li "Виконано" at bounding box center [748, 57] width 94 height 17
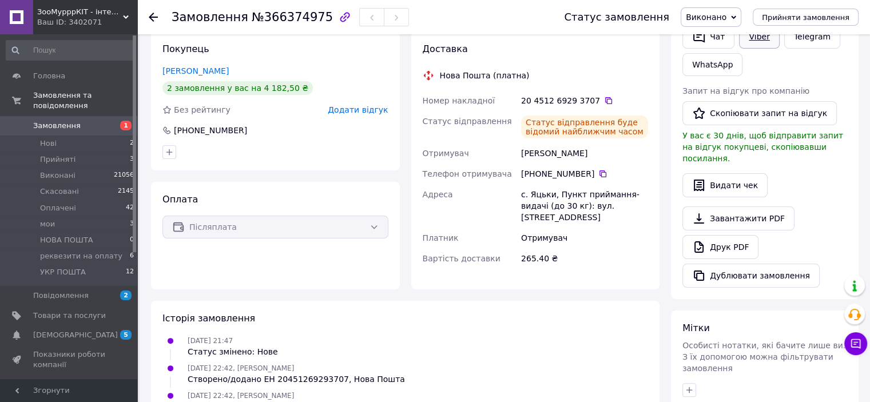
click at [765, 39] on link "Viber" at bounding box center [759, 37] width 40 height 24
click at [59, 203] on span "Оплачені" at bounding box center [58, 208] width 36 height 10
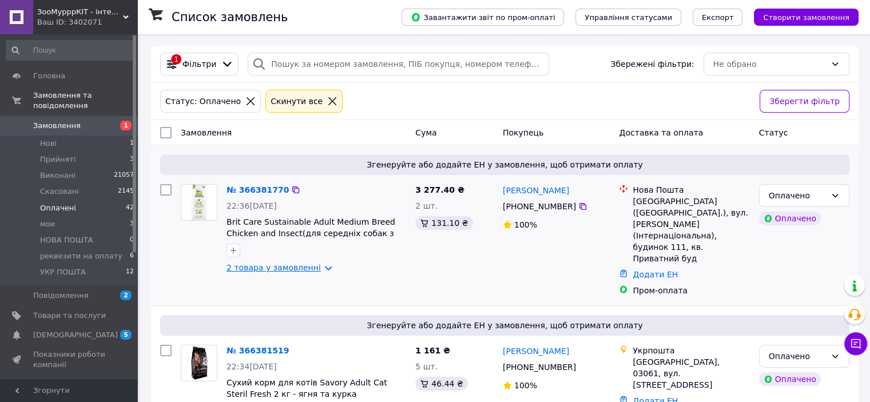
click at [267, 266] on link "2 товара у замовленні" at bounding box center [273, 267] width 94 height 9
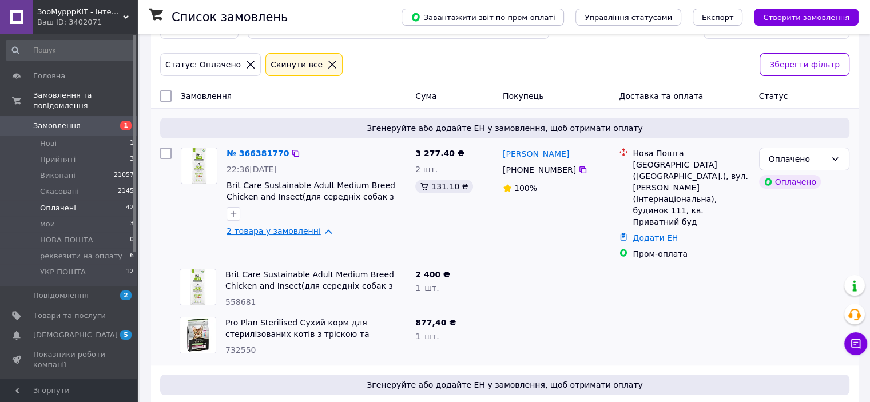
scroll to position [57, 0]
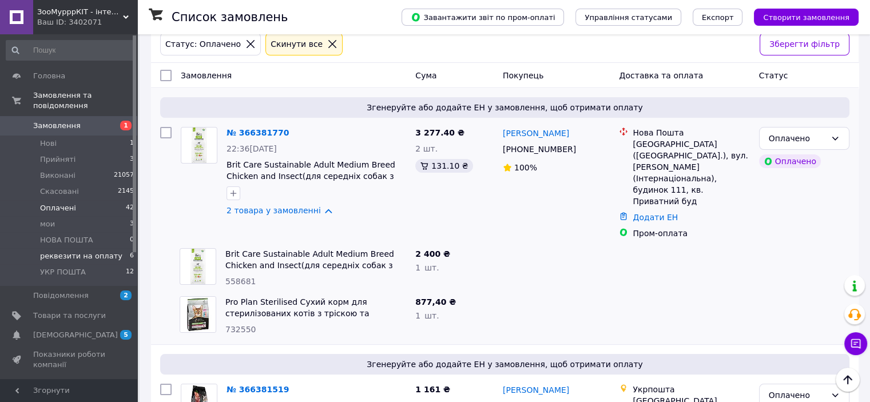
click at [85, 251] on span "реквезити на оплату" at bounding box center [81, 256] width 82 height 10
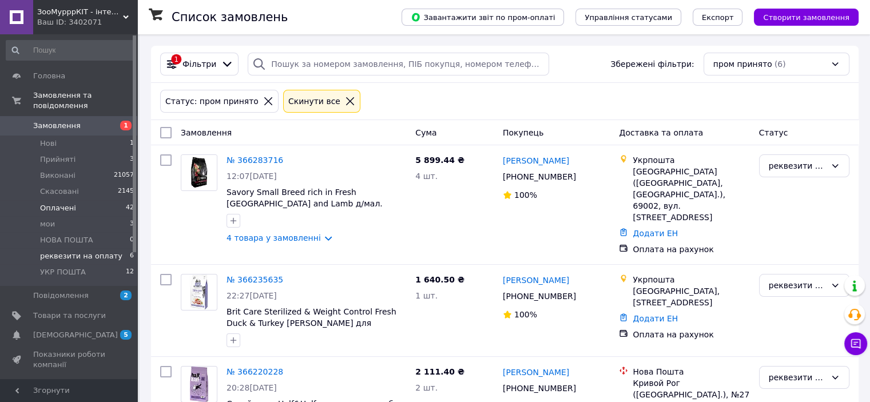
click at [78, 200] on li "Оплачені 42" at bounding box center [70, 208] width 141 height 16
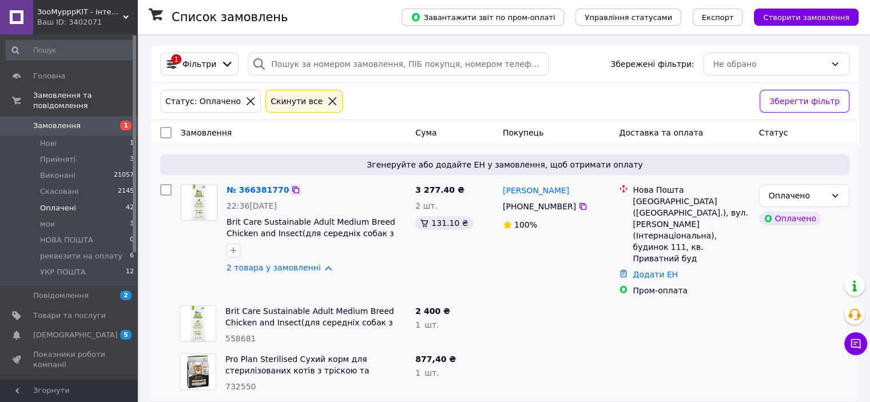
click at [291, 192] on icon at bounding box center [295, 189] width 9 height 9
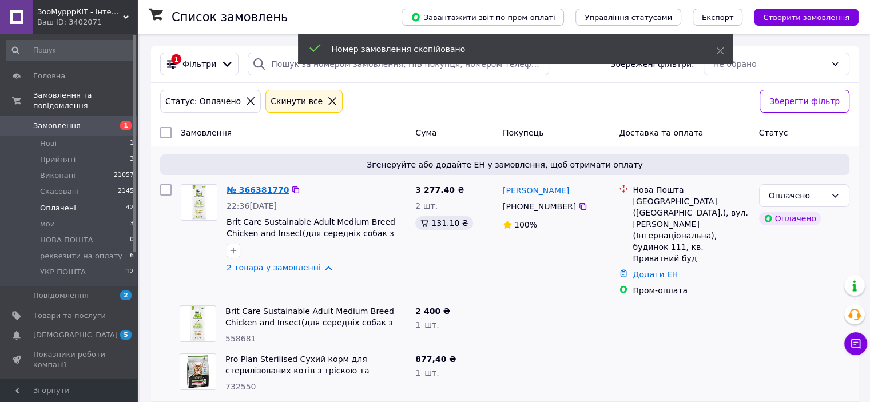
click at [271, 194] on link "№ 366381770" at bounding box center [257, 189] width 62 height 9
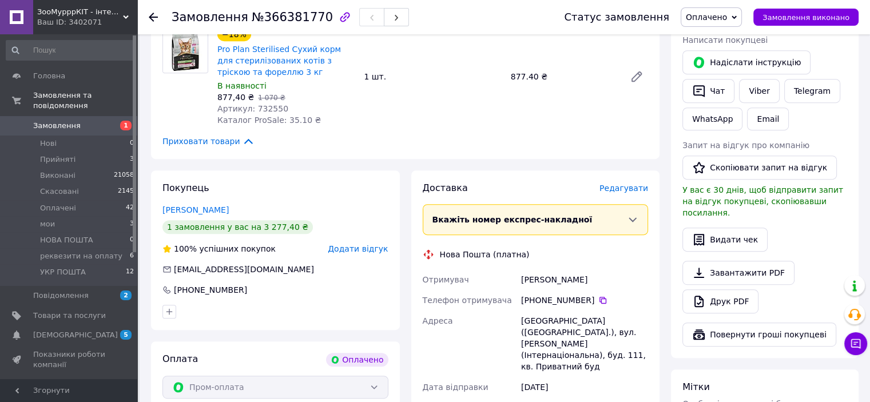
scroll to position [572, 0]
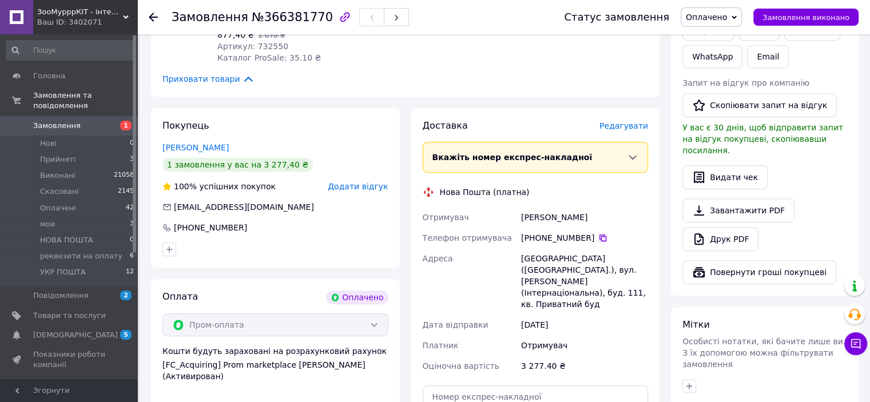
click at [599, 241] on icon at bounding box center [602, 237] width 9 height 9
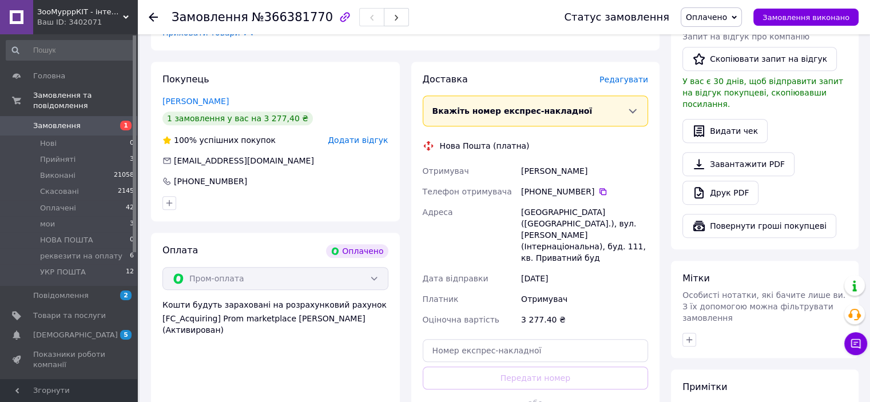
scroll to position [686, 0]
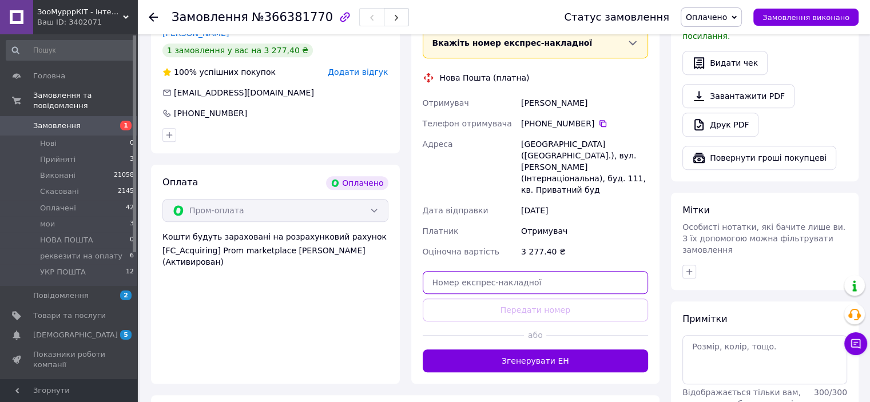
click at [461, 271] on input "text" at bounding box center [536, 282] width 226 height 23
paste input "20451269294274"
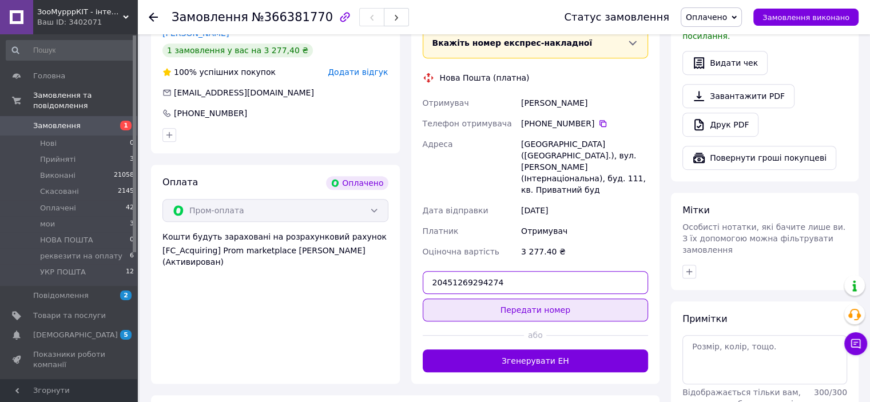
type input "20451269294274"
click at [499, 299] on button "Передати номер" at bounding box center [536, 309] width 226 height 23
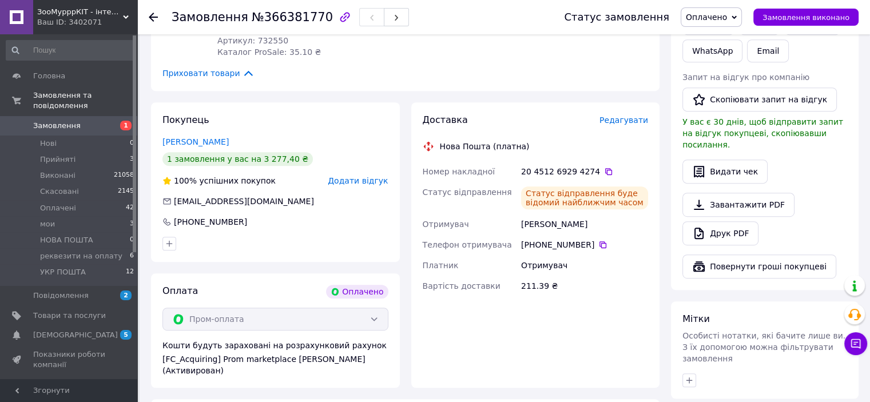
scroll to position [572, 0]
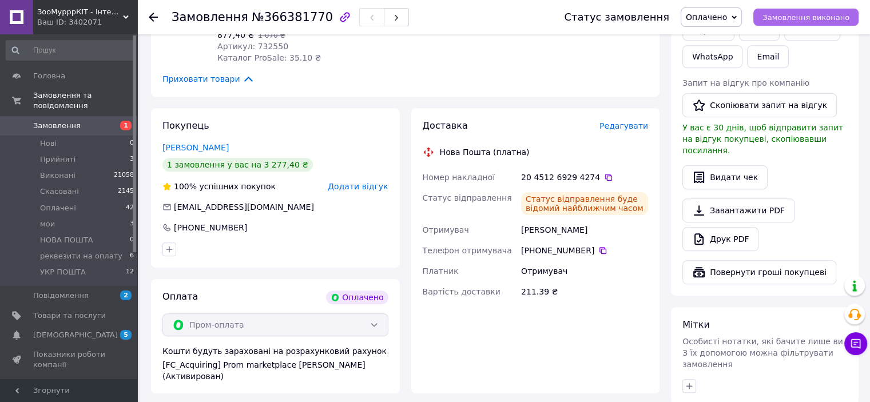
click at [837, 10] on button "Замовлення виконано" at bounding box center [805, 17] width 105 height 17
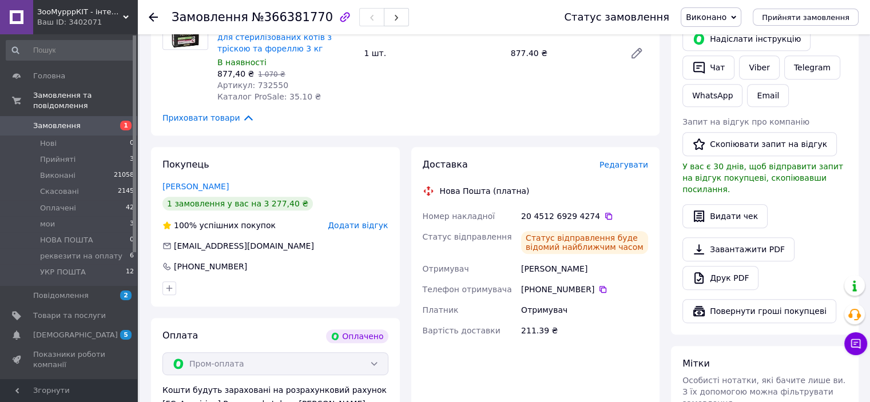
scroll to position [515, 0]
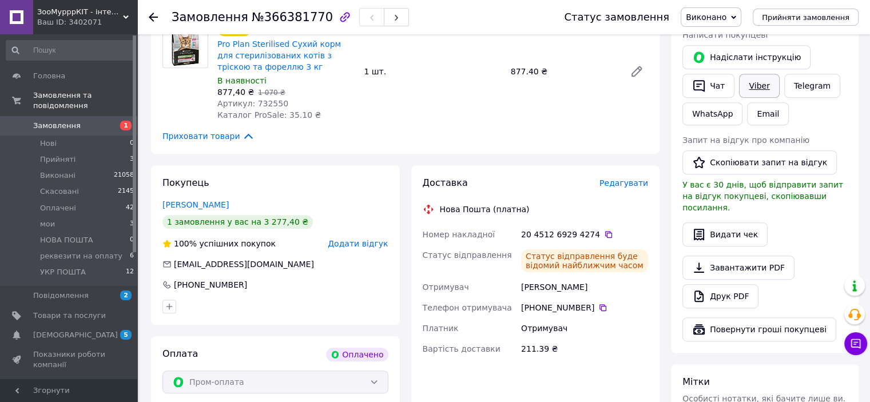
click at [762, 86] on link "Viber" at bounding box center [759, 86] width 40 height 24
click at [80, 200] on li "Оплачені 42" at bounding box center [70, 208] width 141 height 16
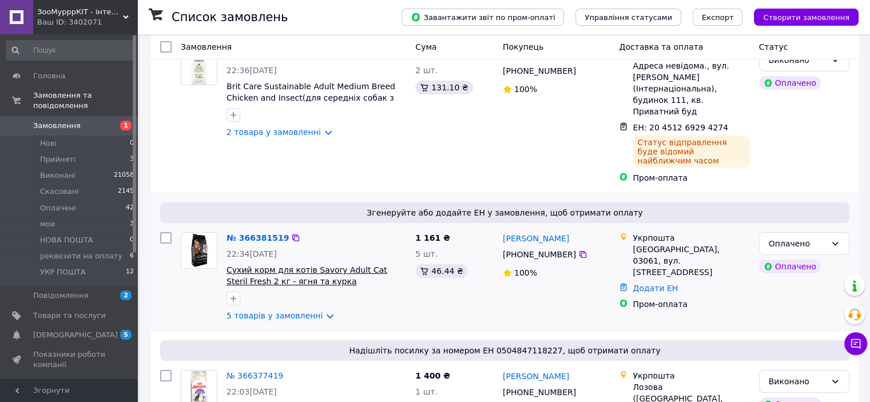
scroll to position [114, 0]
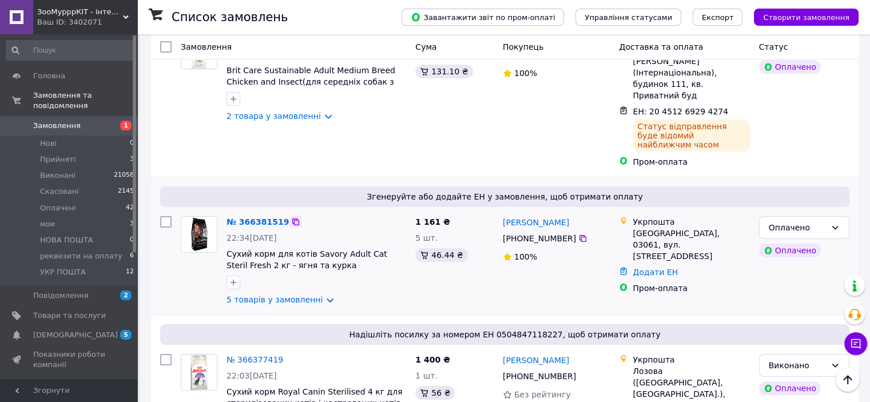
click at [292, 218] on icon at bounding box center [295, 221] width 7 height 7
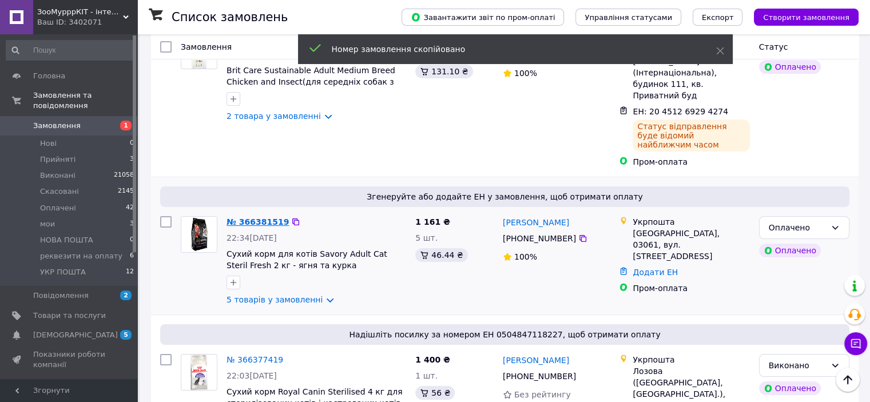
click at [273, 217] on link "№ 366381519" at bounding box center [257, 221] width 62 height 9
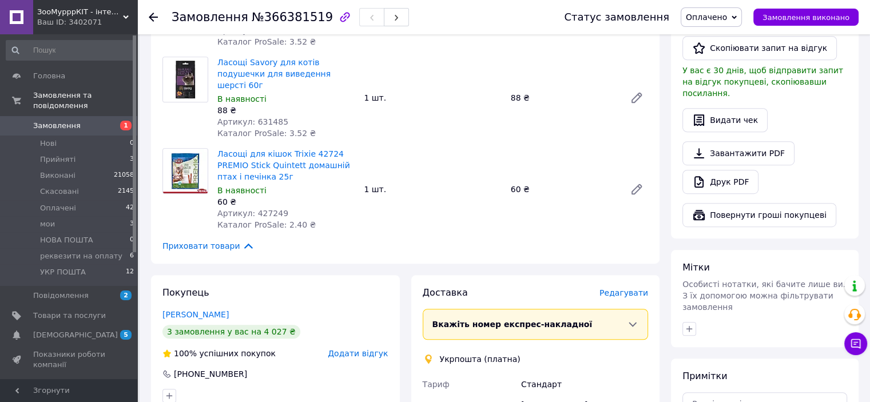
scroll to position [858, 0]
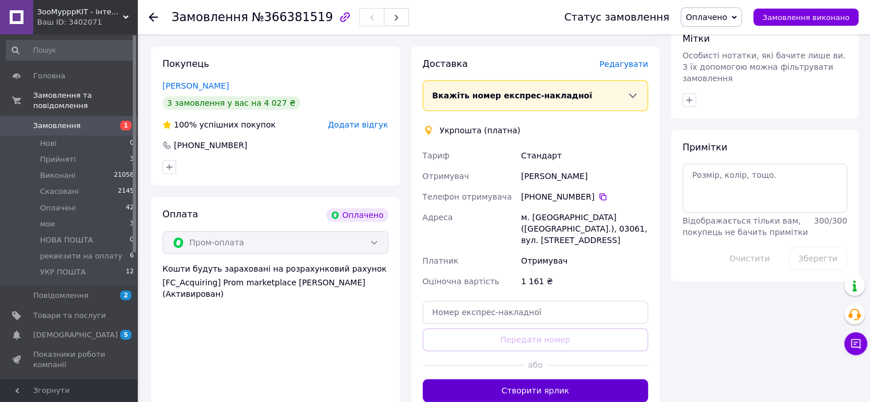
click at [534, 379] on button "Створити ярлик" at bounding box center [536, 390] width 226 height 23
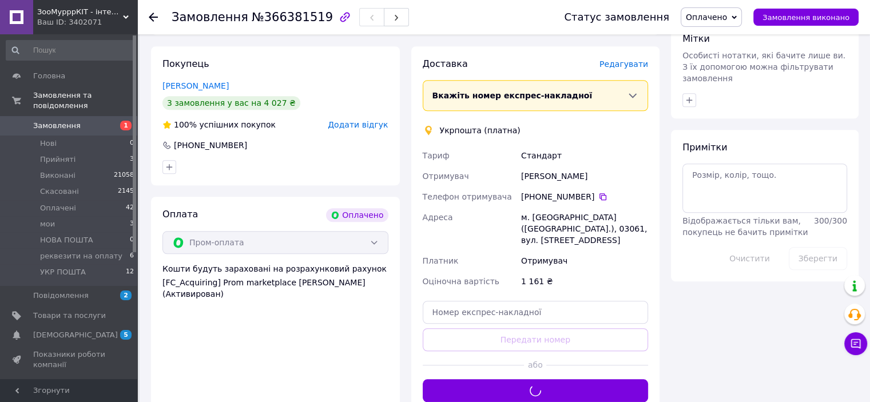
scroll to position [915, 0]
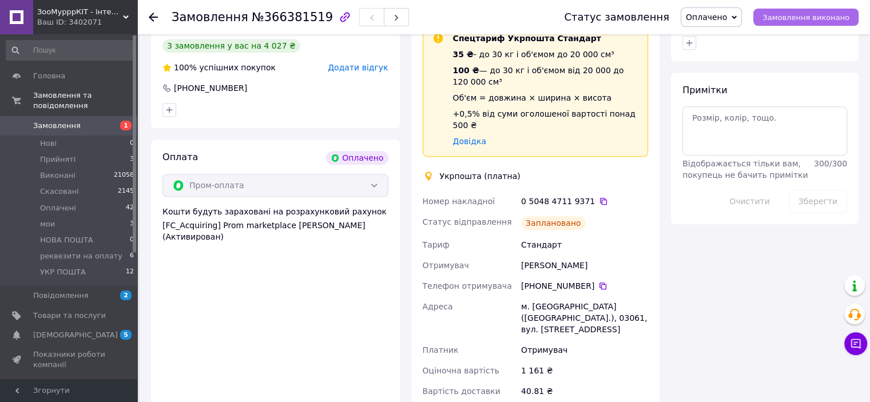
click at [803, 23] on button "Замовлення виконано" at bounding box center [805, 17] width 105 height 17
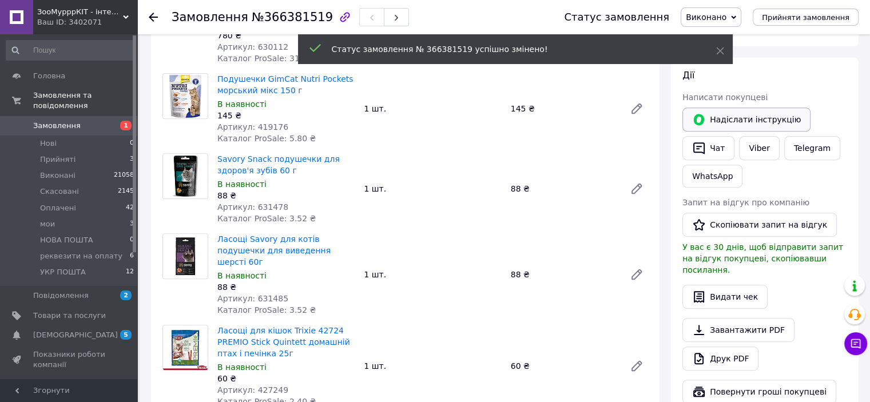
scroll to position [400, 0]
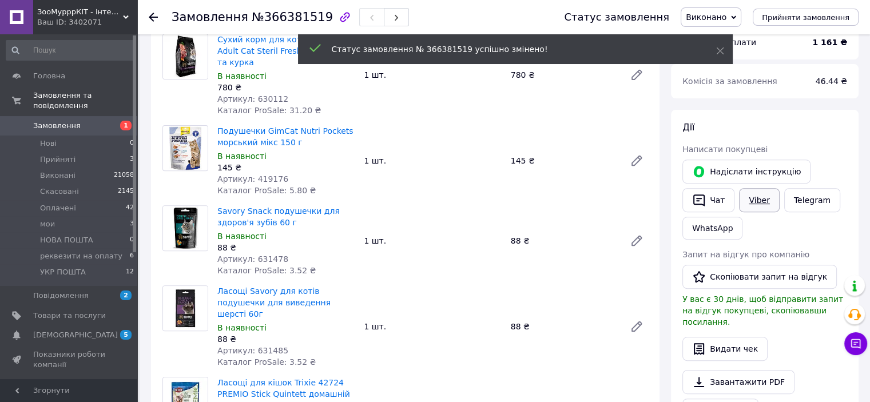
click at [748, 198] on link "Viber" at bounding box center [759, 200] width 40 height 24
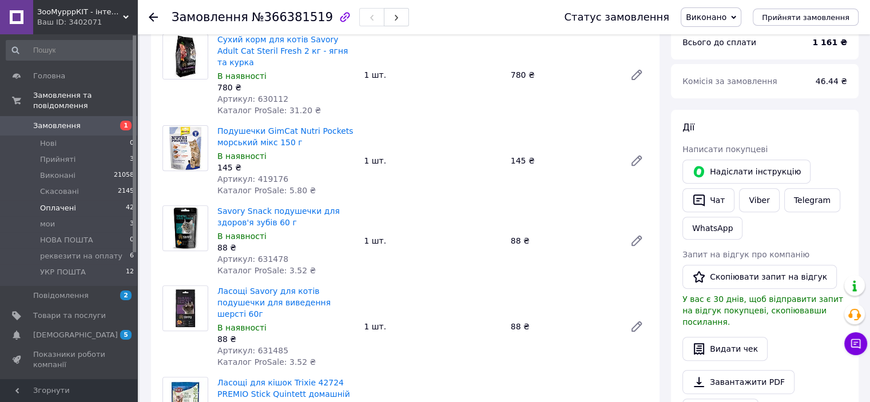
click at [83, 200] on li "Оплачені 42" at bounding box center [70, 208] width 141 height 16
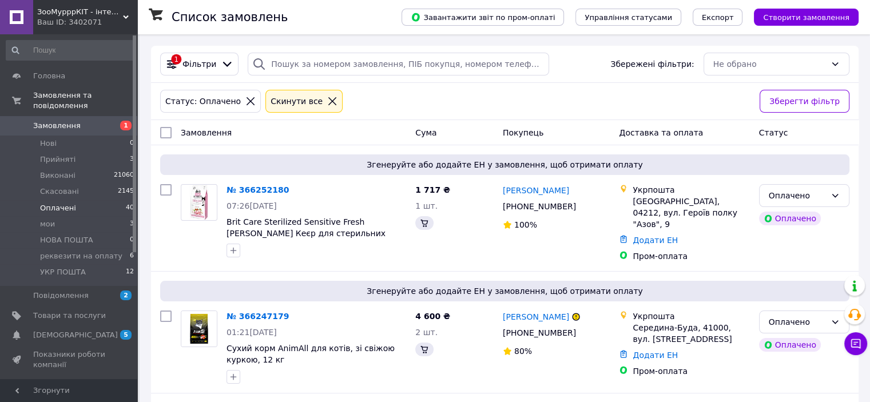
scroll to position [57, 0]
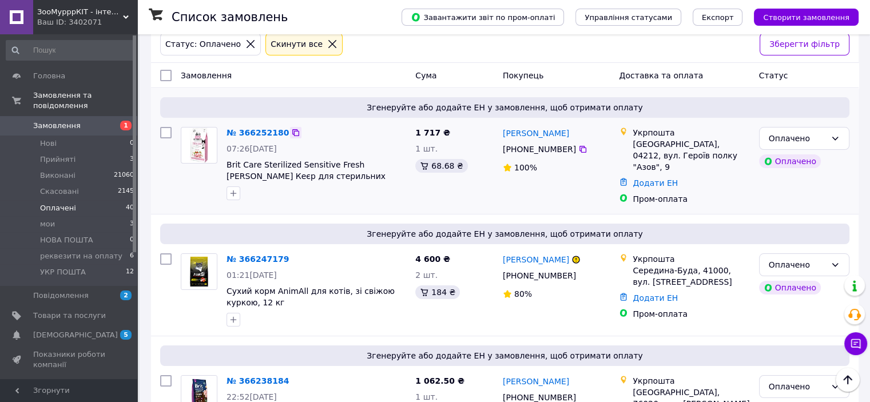
click at [292, 133] on icon at bounding box center [295, 132] width 7 height 7
click at [260, 130] on link "№ 366252180" at bounding box center [257, 132] width 62 height 9
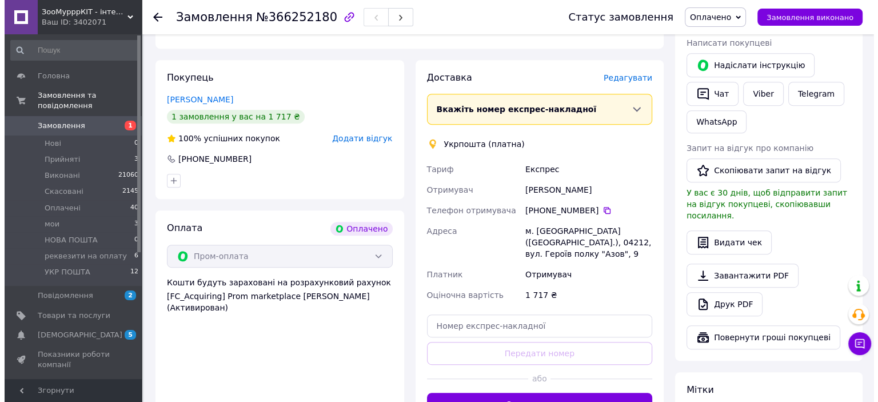
scroll to position [439, 0]
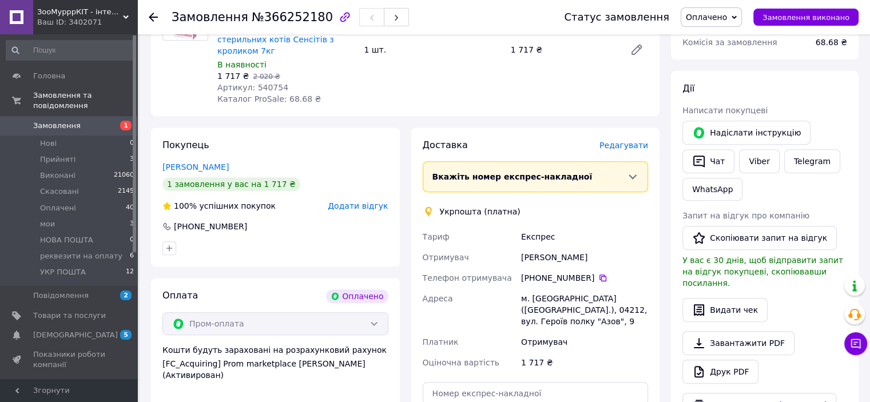
click at [635, 141] on span "Редагувати" at bounding box center [623, 145] width 49 height 9
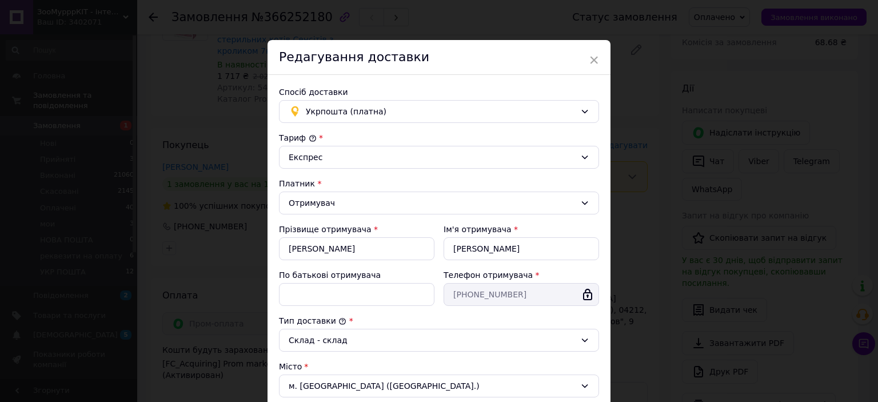
drag, startPoint x: 371, startPoint y: 160, endPoint x: 375, endPoint y: 170, distance: 10.5
click at [372, 166] on div "Експрес" at bounding box center [439, 157] width 320 height 23
click at [376, 176] on li "Стандарт" at bounding box center [437, 181] width 319 height 21
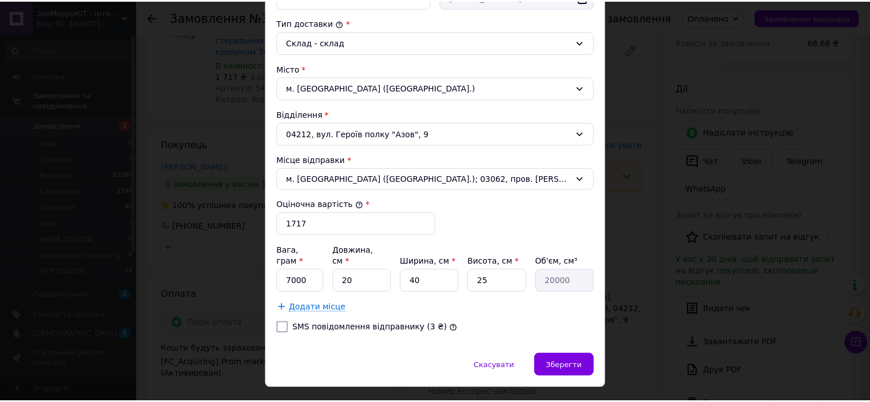
scroll to position [310, 0]
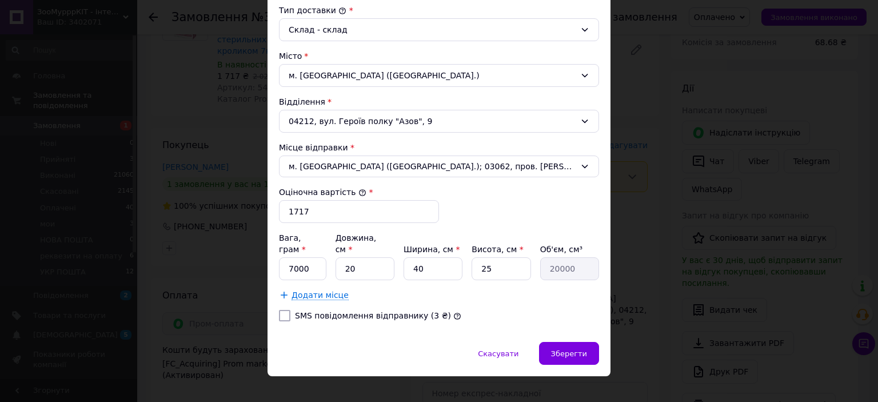
click at [557, 326] on div "Спосіб доставки Укрпошта (платна) Тариф * Стандарт Платник * Отримувач Прізвище…" at bounding box center [439, 53] width 343 height 578
click at [558, 328] on div "× Редагування доставки Спосіб доставки Укрпошта (платна) Тариф * [PERSON_NAME] …" at bounding box center [439, 53] width 343 height 647
click at [558, 342] on div "Зберегти" at bounding box center [569, 353] width 60 height 23
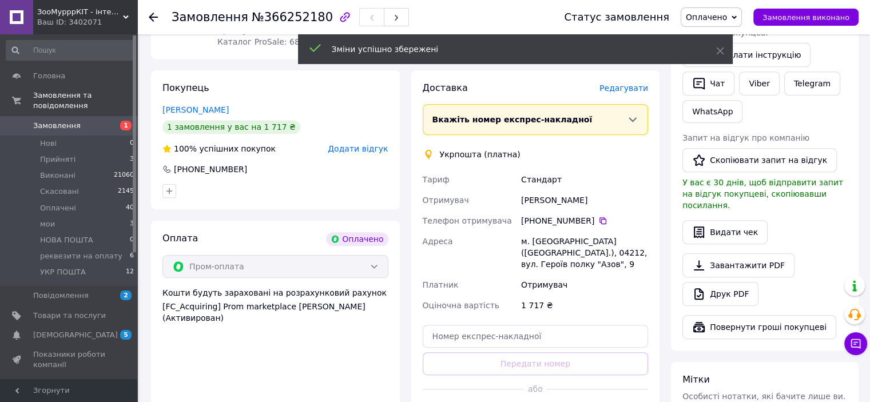
scroll to position [553, 0]
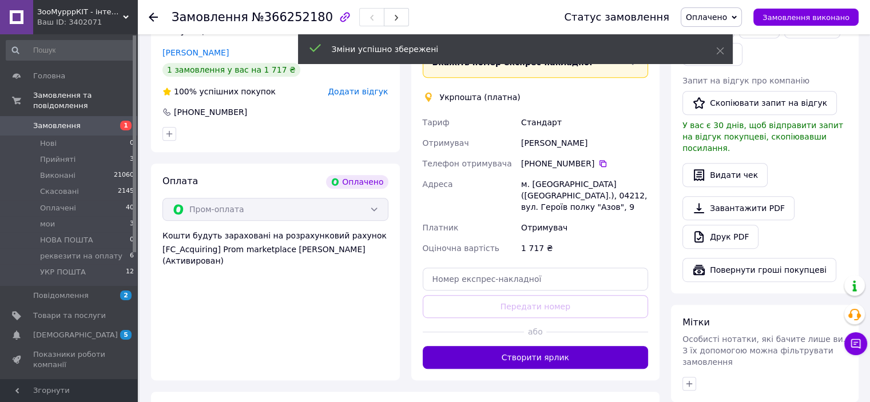
click at [534, 346] on button "Створити ярлик" at bounding box center [536, 357] width 226 height 23
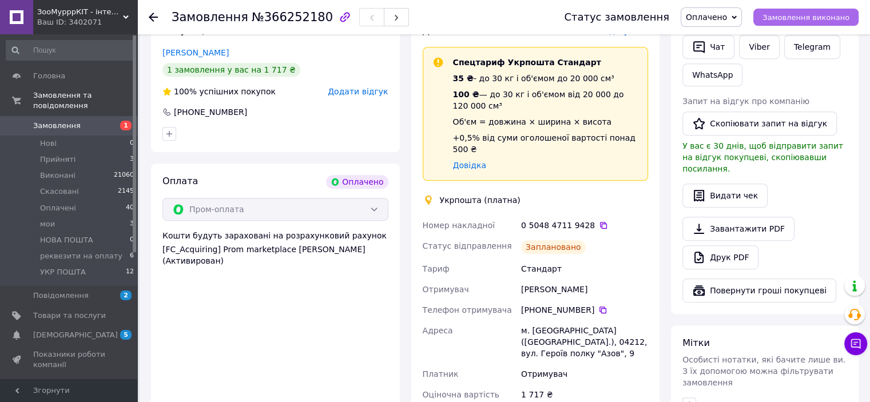
drag, startPoint x: 814, startPoint y: 2, endPoint x: 816, endPoint y: 22, distance: 20.7
click at [814, 1] on div "Статус замовлення Оплачено Прийнято Виконано Скасовано мои НОВА ПОШТА реквезити…" at bounding box center [699, 17] width 317 height 34
click at [817, 26] on div "Статус замовлення Оплачено Прийнято Виконано Скасовано мои НОВА ПОШТА реквезити…" at bounding box center [705, 16] width 306 height 19
click at [807, 16] on span "Замовлення виконано" at bounding box center [805, 17] width 87 height 9
click at [756, 61] on div "Надіслати інструкцію   Чат Viber Telegram WhatsApp" at bounding box center [764, 46] width 169 height 85
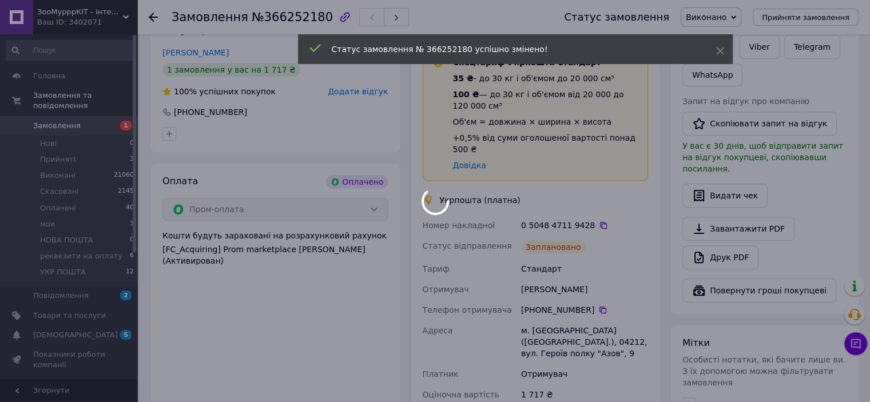
click at [751, 38] on div at bounding box center [435, 201] width 870 height 402
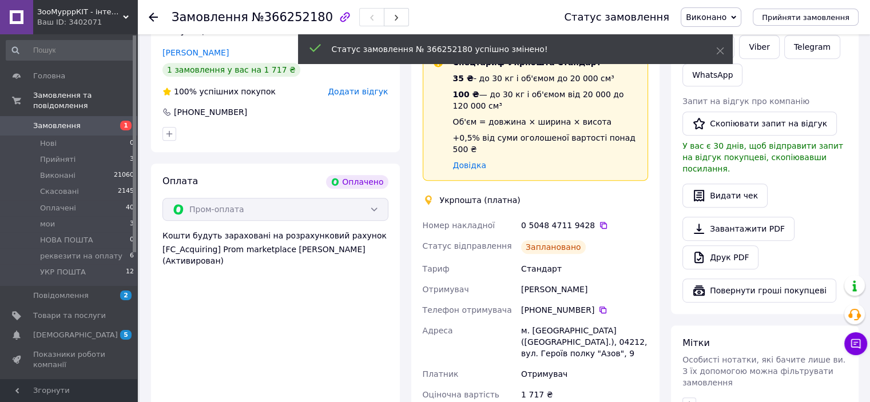
click at [753, 56] on link "Viber" at bounding box center [759, 47] width 40 height 24
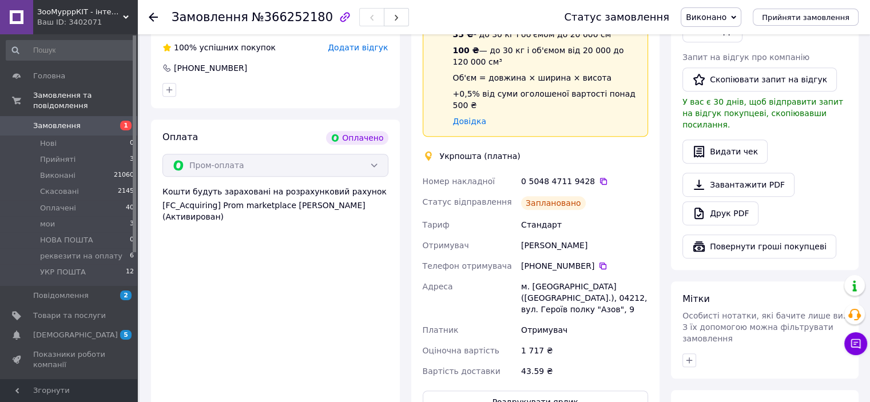
scroll to position [668, 0]
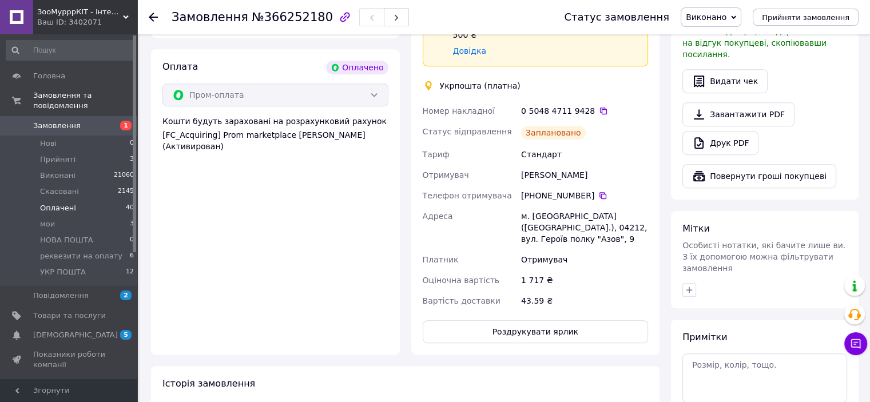
click at [55, 203] on span "Оплачені" at bounding box center [58, 208] width 36 height 10
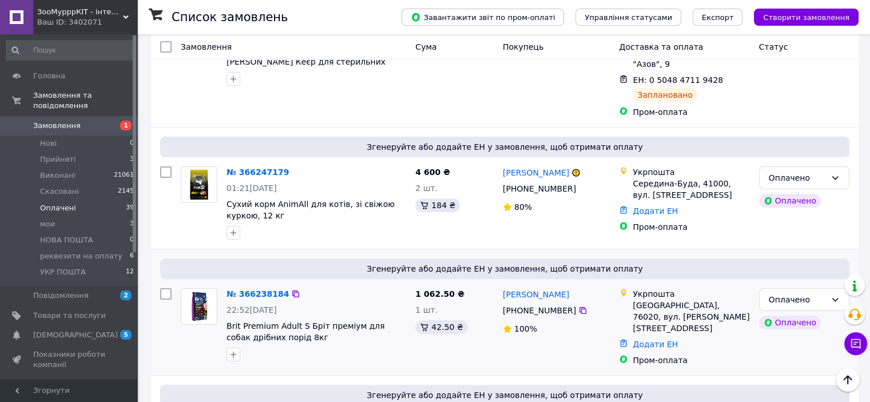
scroll to position [286, 0]
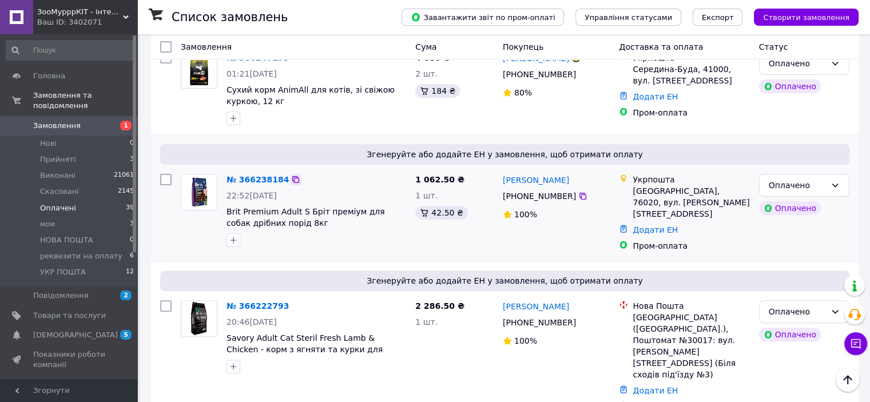
click at [292, 176] on icon at bounding box center [295, 179] width 7 height 7
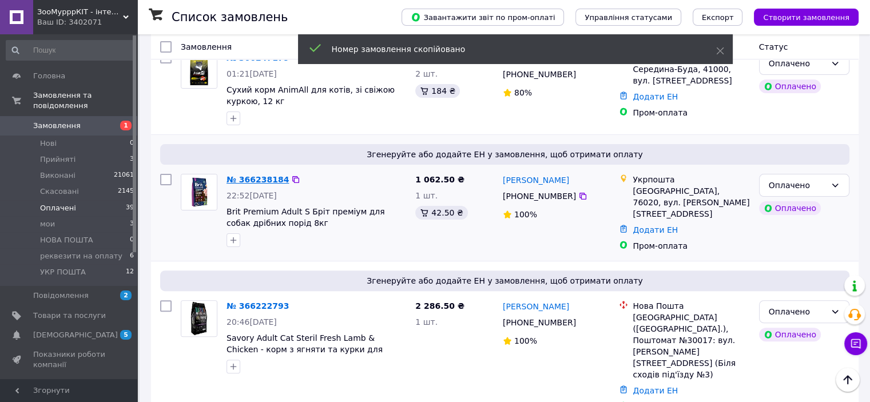
click at [267, 175] on link "№ 366238184" at bounding box center [257, 179] width 62 height 9
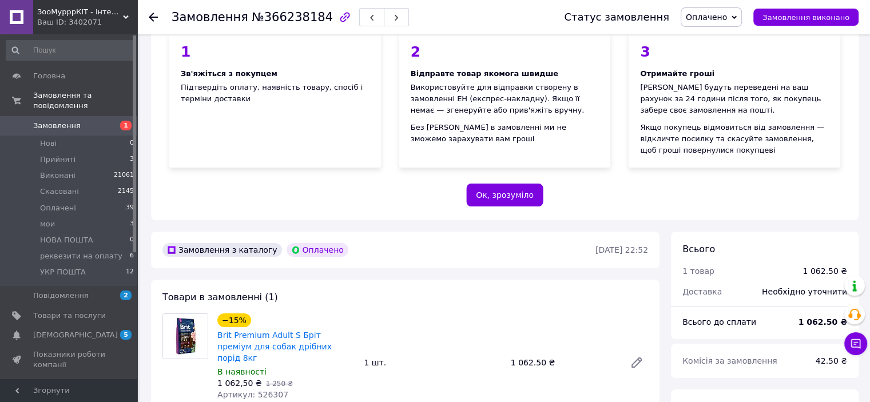
scroll to position [286, 0]
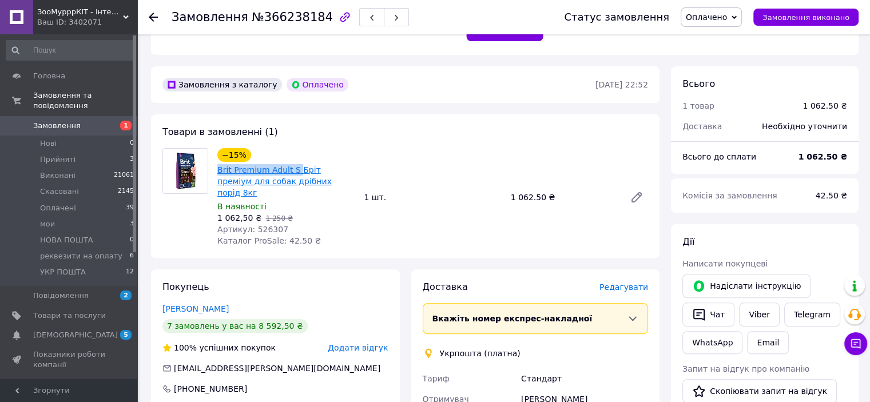
drag, startPoint x: 213, startPoint y: 165, endPoint x: 292, endPoint y: 164, distance: 79.5
click at [292, 164] on div "−15% Brit Premium Adult S Бріт преміум для собак дрібних порід 8кг В наявності …" at bounding box center [286, 197] width 146 height 103
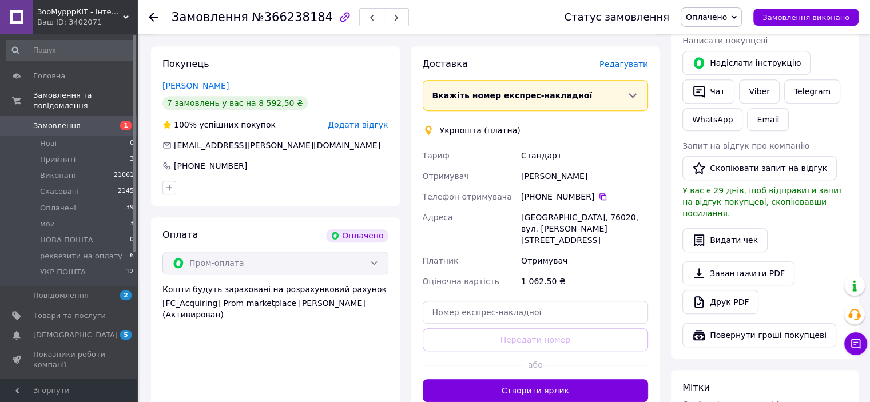
scroll to position [515, 0]
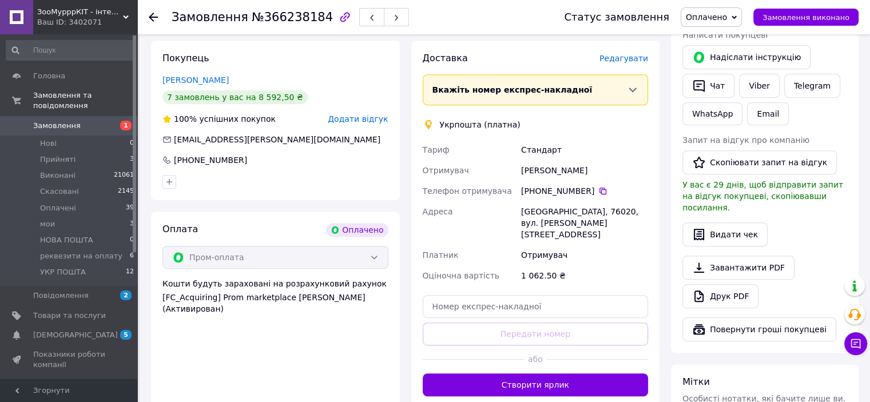
click at [565, 373] on button "Створити ярлик" at bounding box center [536, 384] width 226 height 23
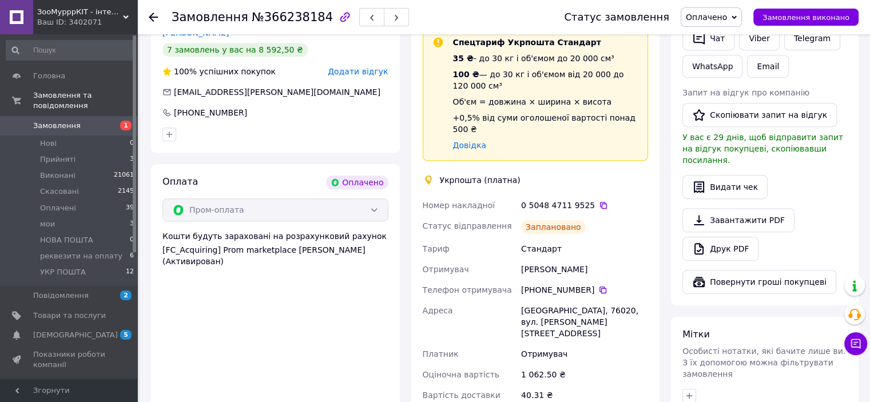
scroll to position [629, 0]
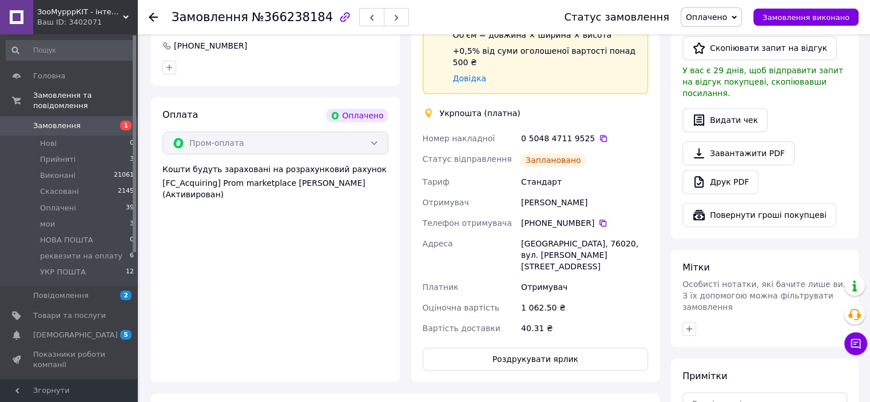
click at [812, 5] on div "Статус замовлення Оплачено Прийнято Виконано Скасовано мои НОВА ПОШТА реквезити…" at bounding box center [699, 17] width 317 height 34
click at [813, 11] on button "Замовлення виконано" at bounding box center [805, 17] width 105 height 17
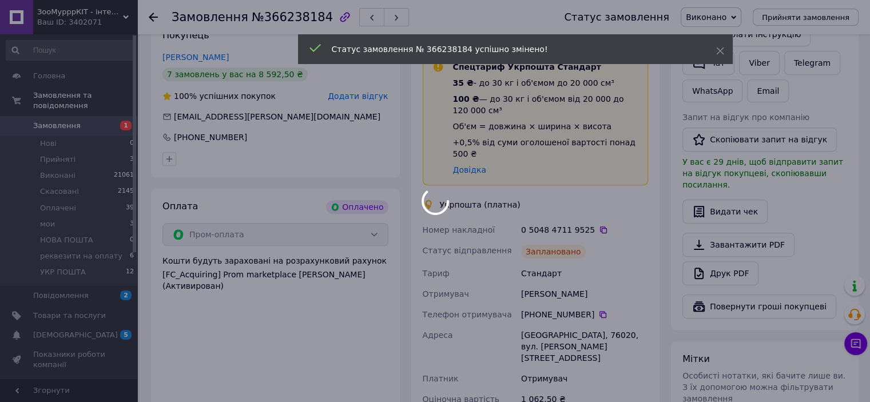
scroll to position [457, 0]
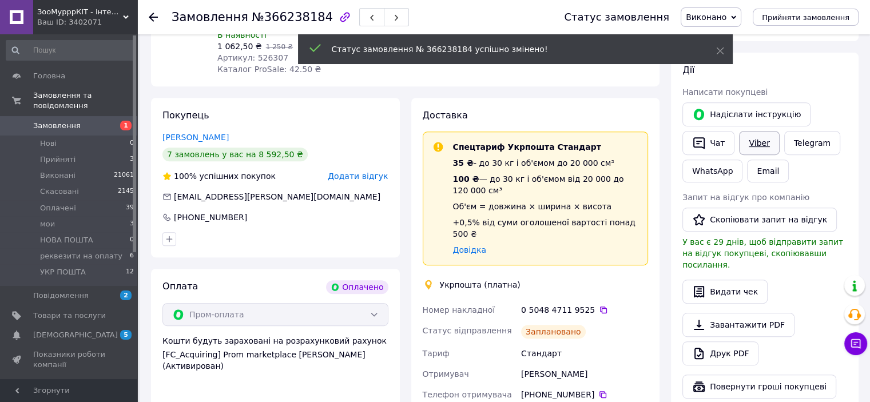
click at [756, 137] on link "Viber" at bounding box center [759, 143] width 40 height 24
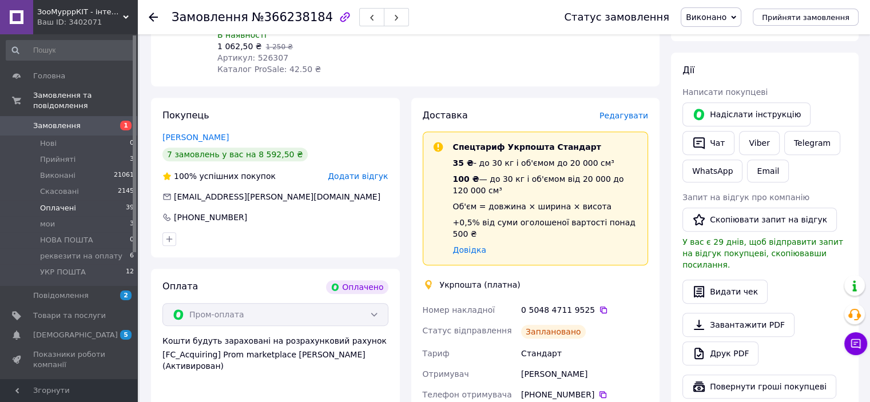
click at [67, 203] on span "Оплачені" at bounding box center [58, 208] width 36 height 10
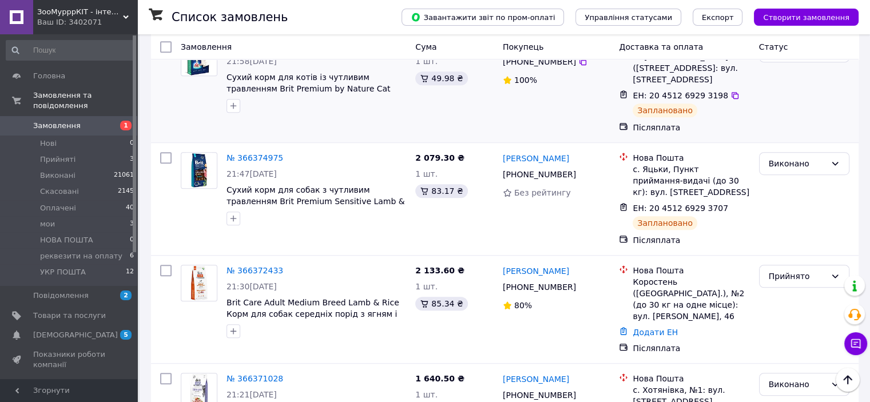
scroll to position [686, 0]
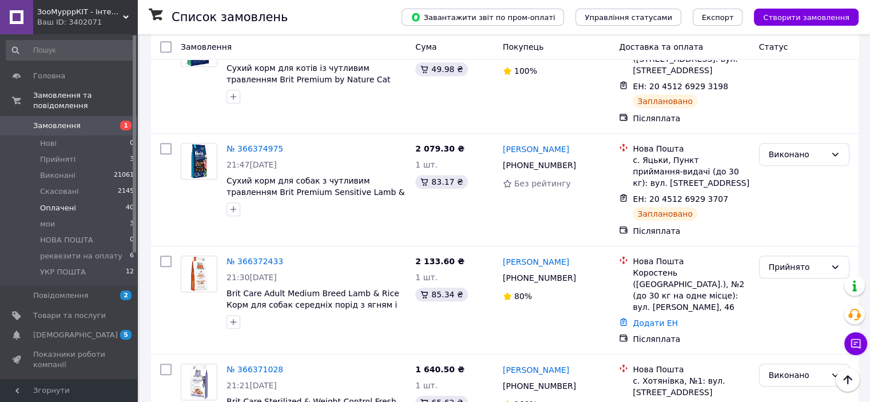
click at [89, 200] on li "Оплачені 40" at bounding box center [70, 208] width 141 height 16
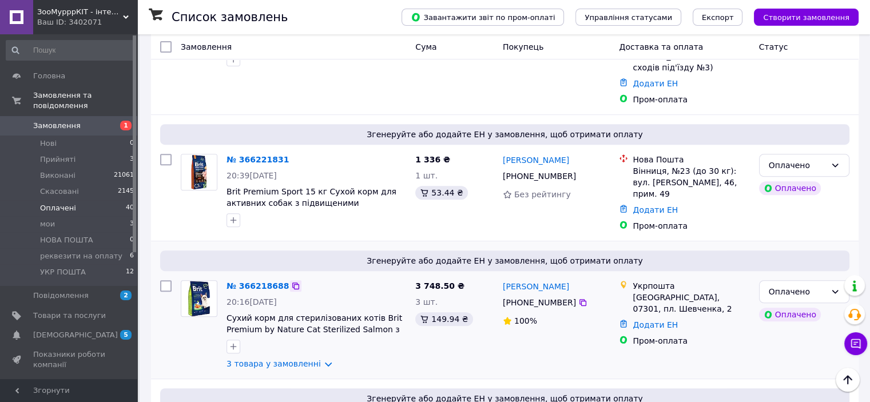
scroll to position [457, 0]
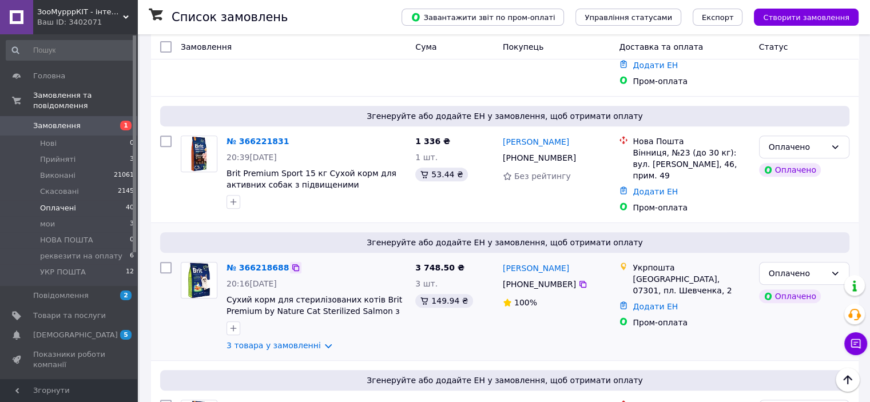
click at [292, 264] on icon at bounding box center [295, 267] width 7 height 7
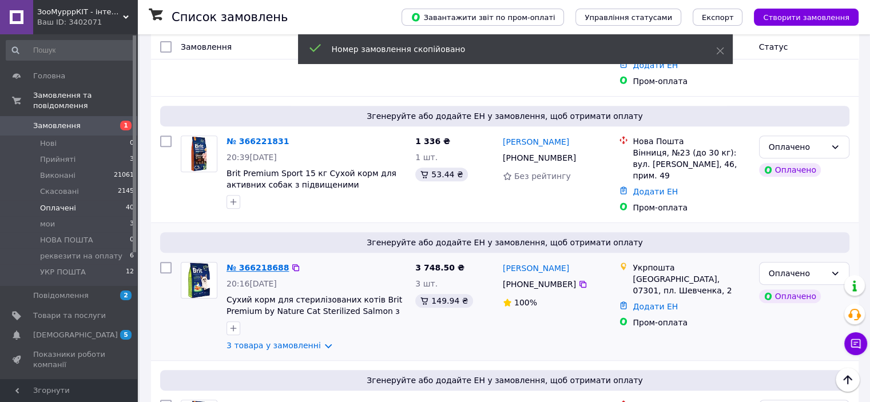
click at [268, 263] on link "№ 366218688" at bounding box center [257, 267] width 62 height 9
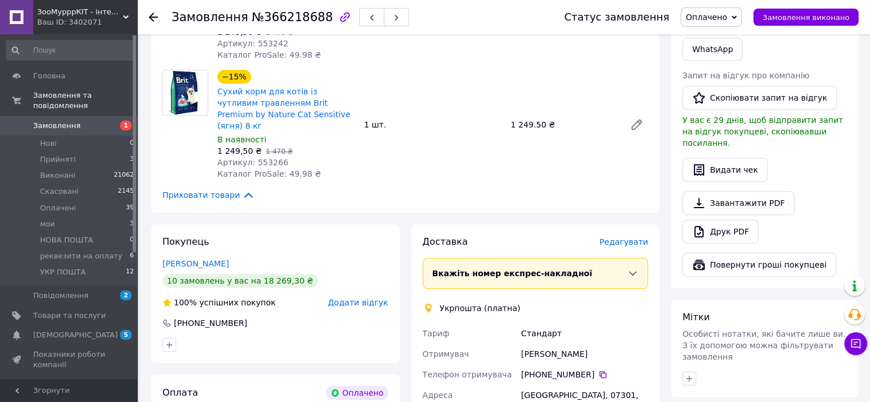
scroll to position [743, 0]
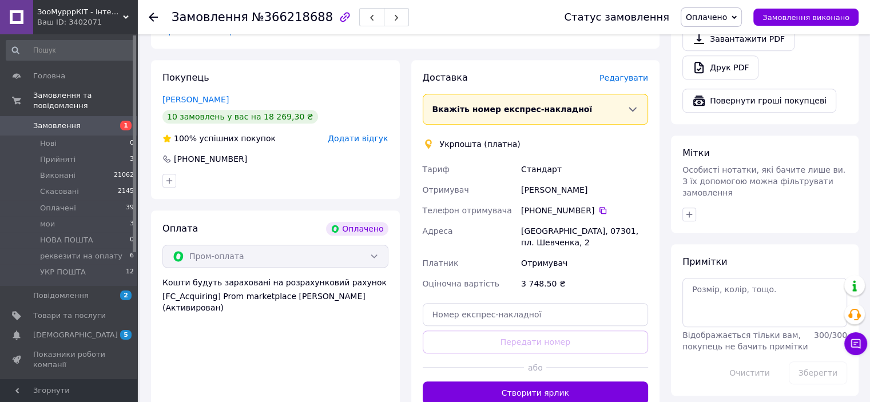
click at [547, 381] on button "Створити ярлик" at bounding box center [536, 392] width 226 height 23
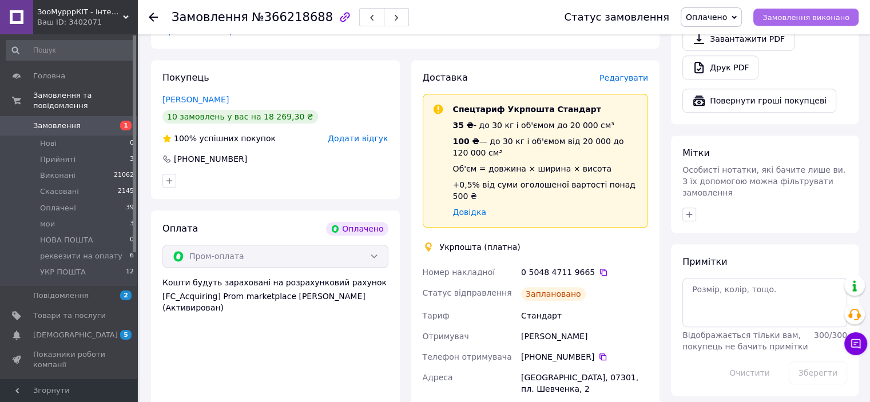
drag, startPoint x: 811, startPoint y: 13, endPoint x: 805, endPoint y: 14, distance: 7.0
click at [811, 13] on span "Замовлення виконано" at bounding box center [805, 17] width 87 height 9
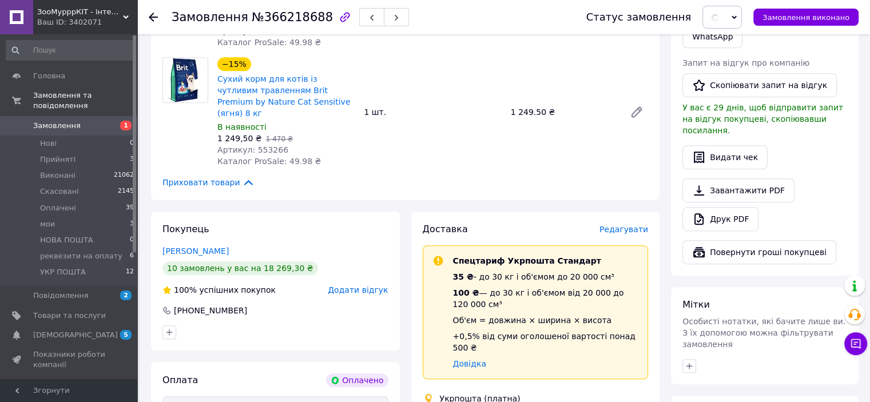
scroll to position [515, 0]
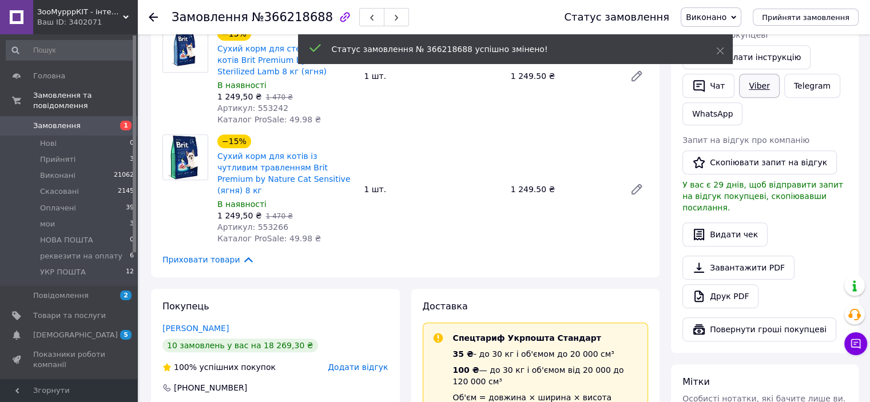
drag, startPoint x: 755, startPoint y: 89, endPoint x: 742, endPoint y: 89, distance: 13.2
click at [755, 87] on link "Viber" at bounding box center [759, 86] width 40 height 24
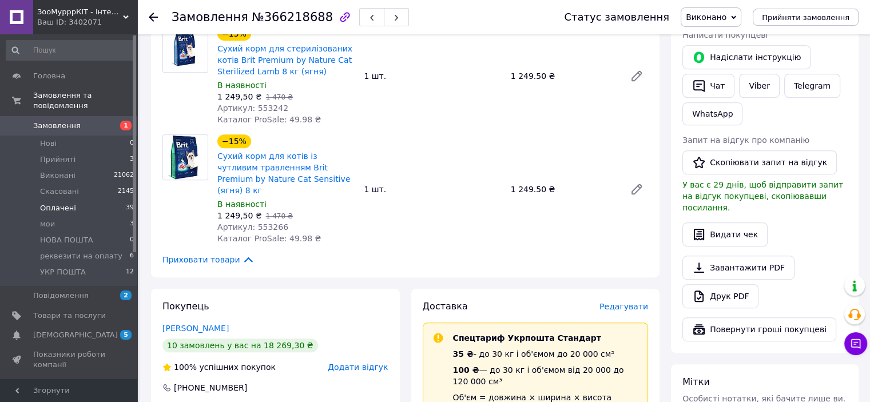
click at [86, 200] on li "Оплачені 39" at bounding box center [70, 208] width 141 height 16
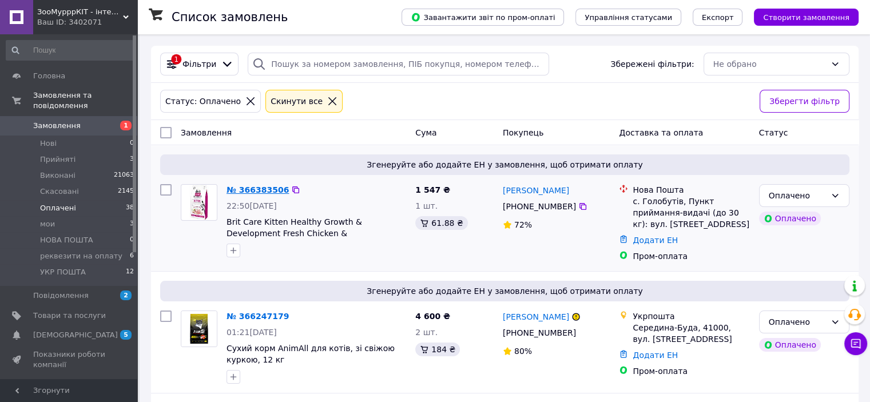
drag, startPoint x: 286, startPoint y: 189, endPoint x: 273, endPoint y: 190, distance: 13.7
click at [291, 189] on icon at bounding box center [295, 189] width 9 height 9
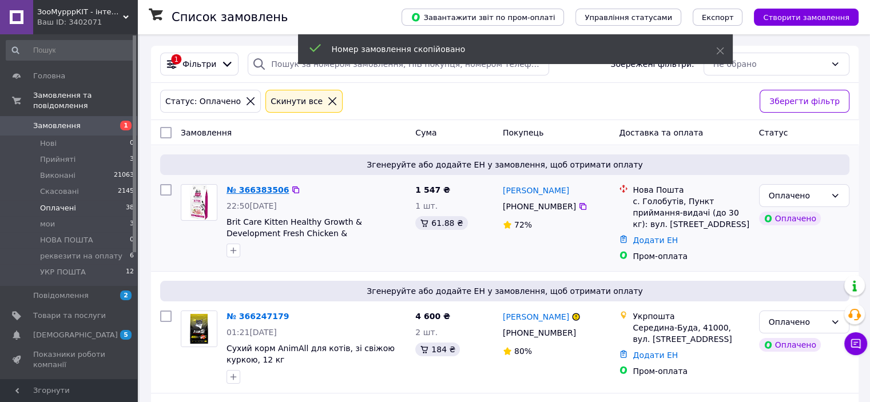
click at [271, 190] on link "№ 366383506" at bounding box center [257, 189] width 62 height 9
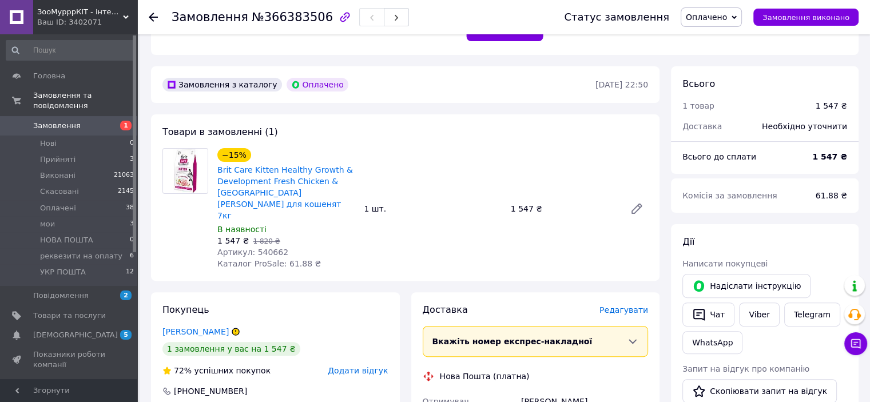
scroll to position [572, 0]
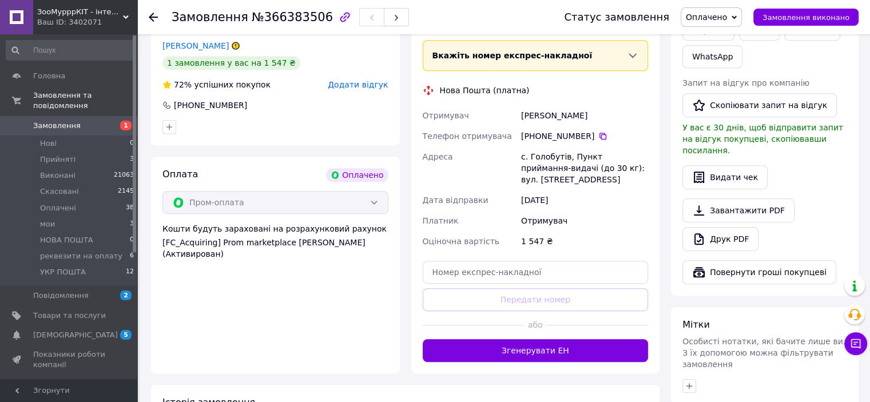
drag, startPoint x: 515, startPoint y: 82, endPoint x: 592, endPoint y: 95, distance: 78.3
click at [607, 105] on div "Отримувач [PERSON_NAME] Телефон отримувача [PHONE_NUMBER]   Адреса с. Голобутів…" at bounding box center [535, 178] width 230 height 146
copy div "Отримувач [PERSON_NAME]"
drag, startPoint x: 597, startPoint y: 114, endPoint x: 579, endPoint y: 104, distance: 20.7
click at [598, 132] on icon at bounding box center [602, 136] width 9 height 9
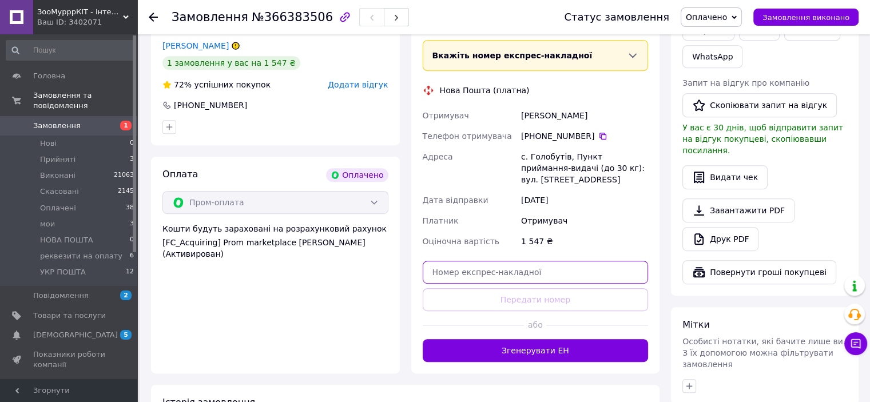
click at [463, 261] on input "text" at bounding box center [536, 272] width 226 height 23
paste input "20451269296702"
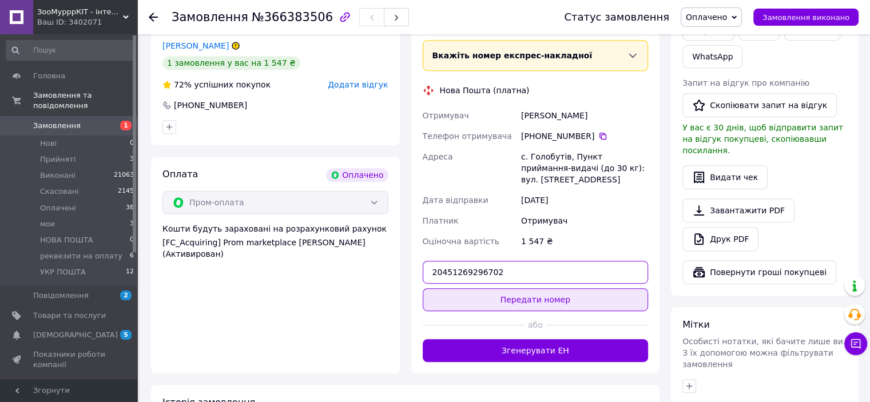
type input "20451269296702"
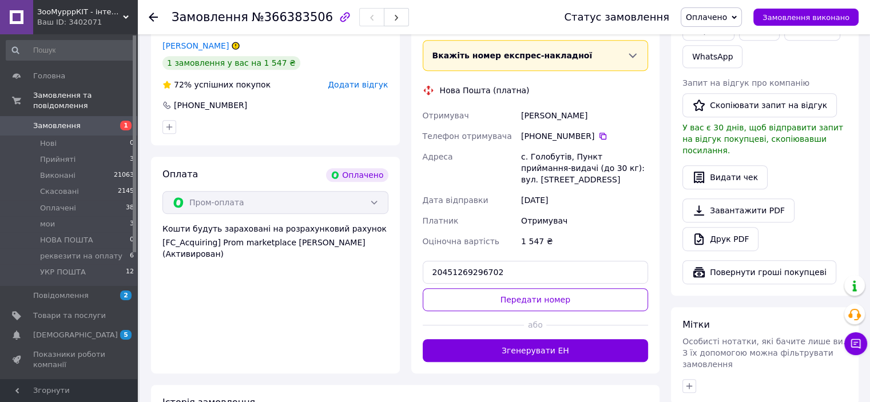
click at [495, 288] on button "Передати номер" at bounding box center [536, 299] width 226 height 23
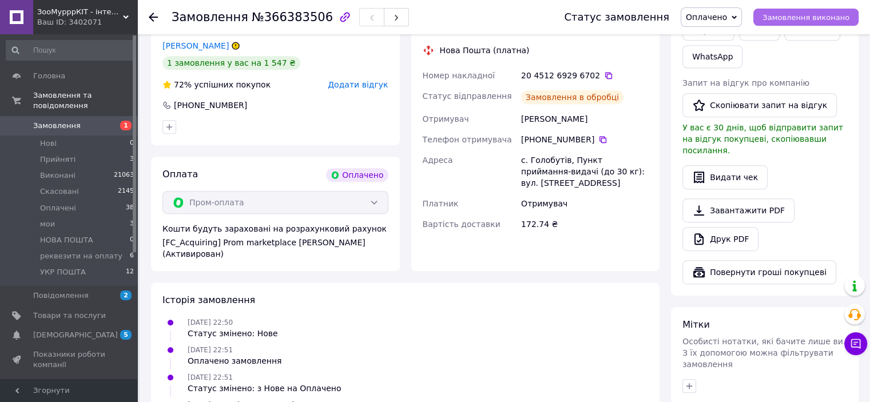
click at [822, 20] on span "Замовлення виконано" at bounding box center [805, 17] width 87 height 9
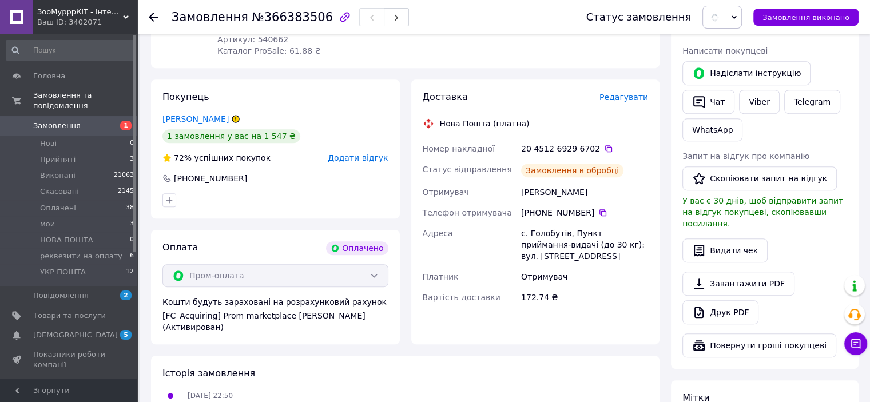
scroll to position [400, 0]
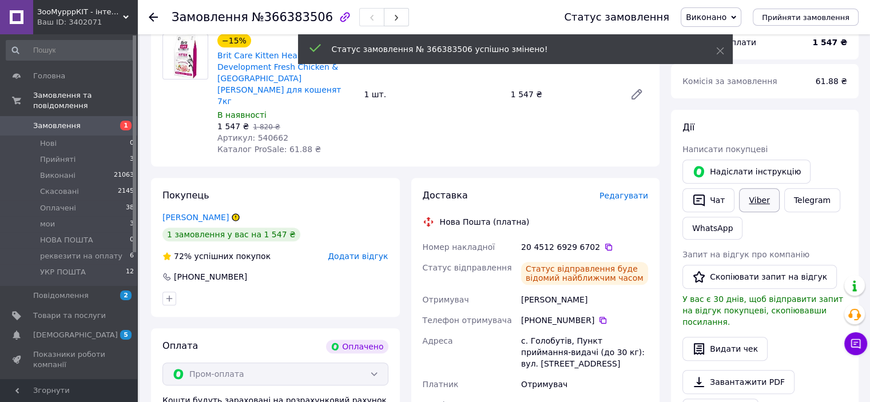
click at [760, 201] on link "Viber" at bounding box center [759, 200] width 40 height 24
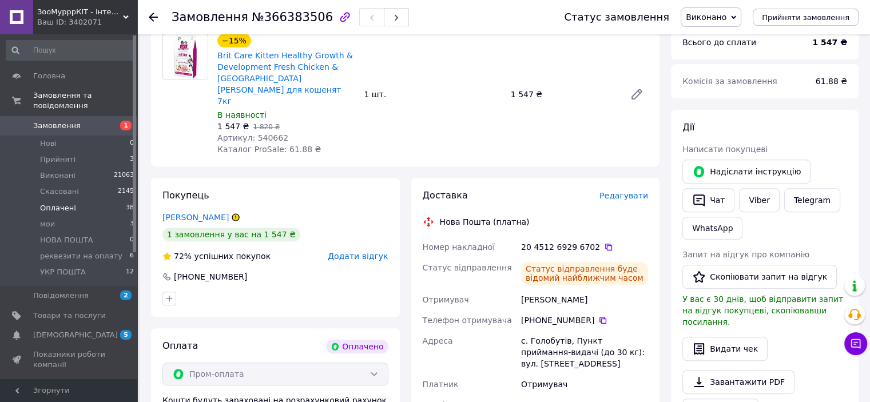
click at [80, 201] on li "Оплачені 38" at bounding box center [70, 208] width 141 height 16
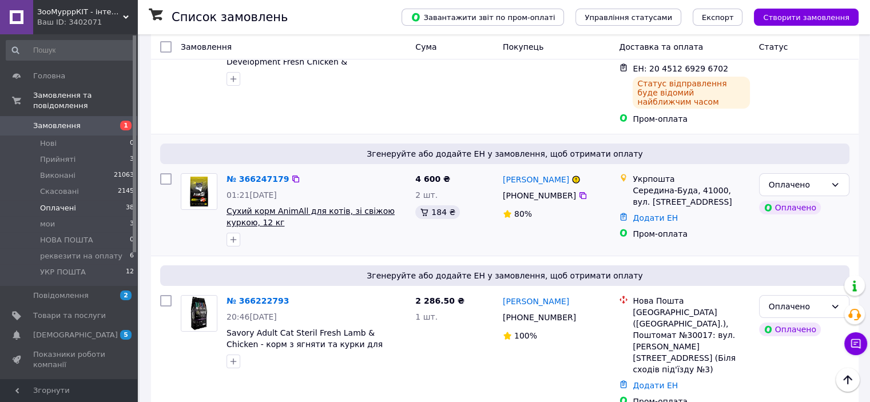
scroll to position [286, 0]
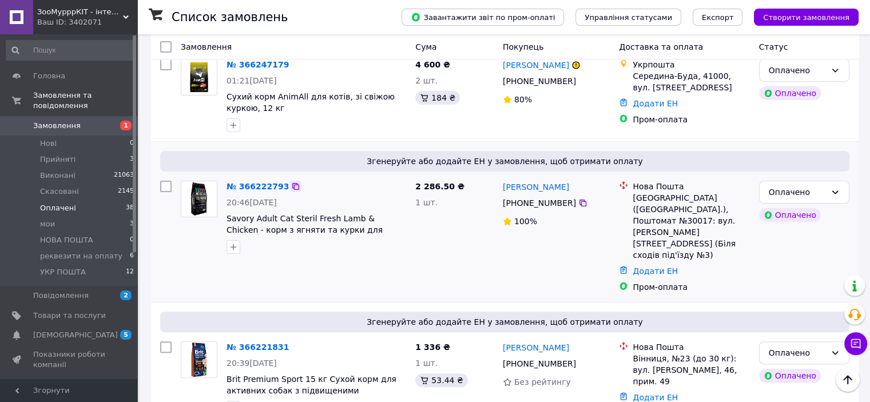
click at [291, 182] on icon at bounding box center [295, 186] width 9 height 9
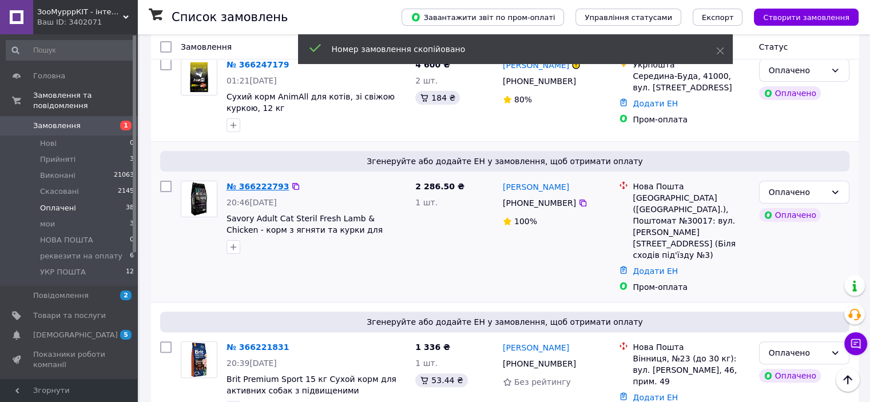
click at [269, 182] on link "№ 366222793" at bounding box center [257, 186] width 62 height 9
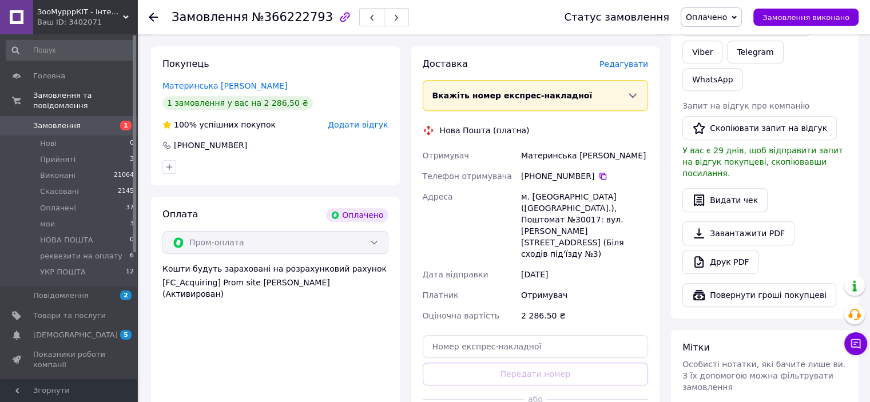
scroll to position [515, 0]
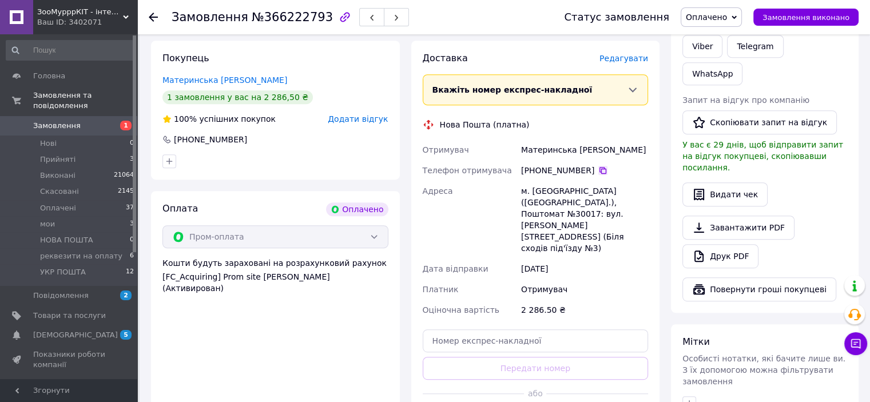
click at [598, 166] on icon at bounding box center [602, 170] width 9 height 9
click at [475, 329] on input "text" at bounding box center [536, 340] width 226 height 23
paste input "20451269297172"
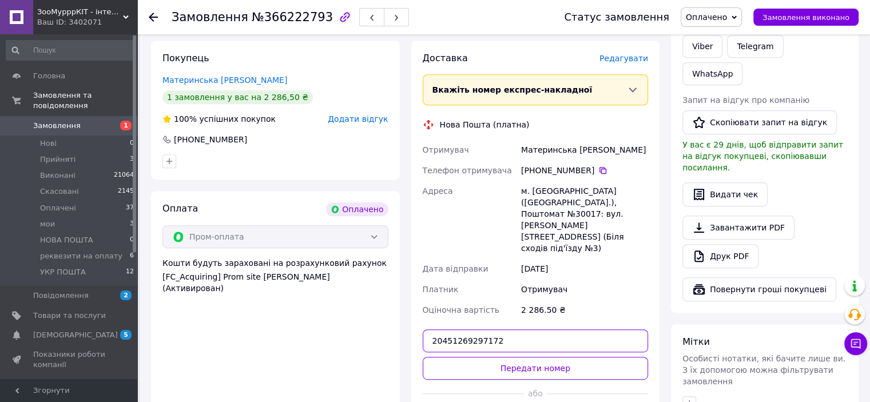
type input "20451269297172"
click at [490, 307] on div "Доставка [PERSON_NAME] Вкажіть номер експрес-накладної Обов'язково введіть номе…" at bounding box center [536, 241] width 226 height 379
click at [495, 357] on button "Передати номер" at bounding box center [536, 368] width 226 height 23
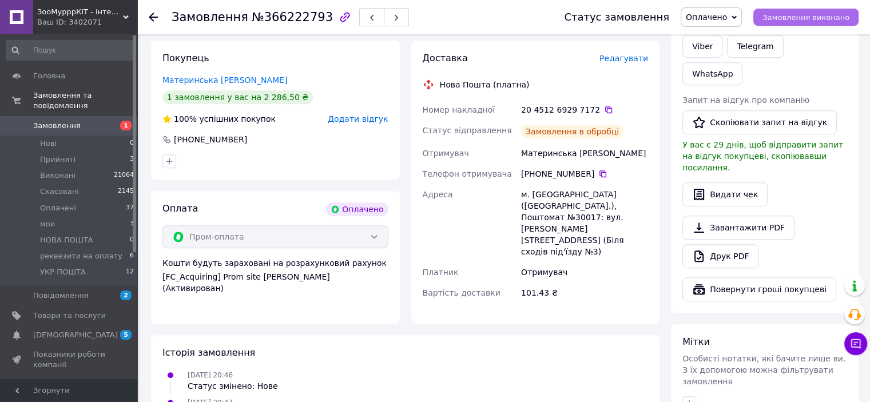
click at [819, 13] on span "Замовлення виконано" at bounding box center [805, 17] width 87 height 9
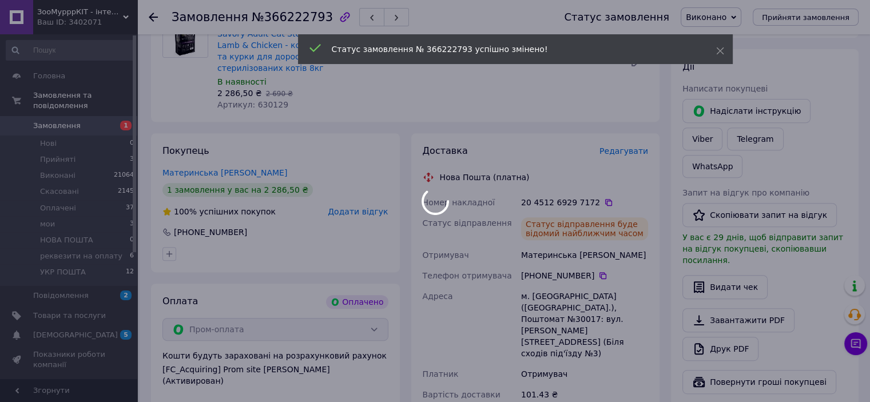
scroll to position [343, 0]
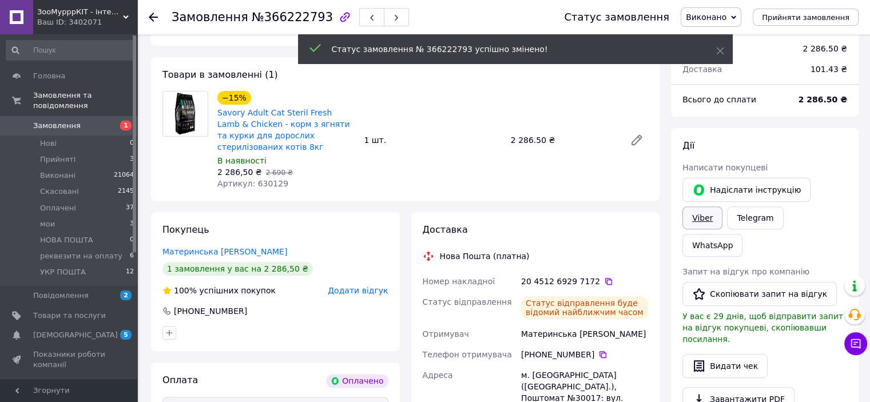
click at [722, 206] on link "Viber" at bounding box center [702, 217] width 40 height 23
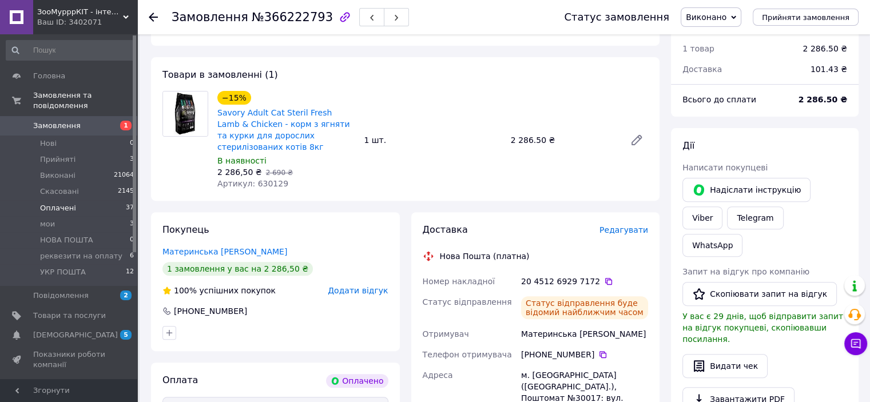
click at [63, 203] on span "Оплачені" at bounding box center [58, 208] width 36 height 10
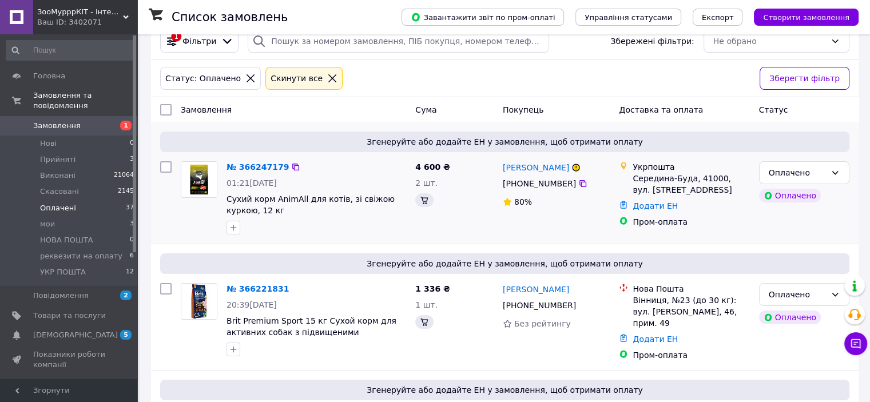
scroll to position [172, 0]
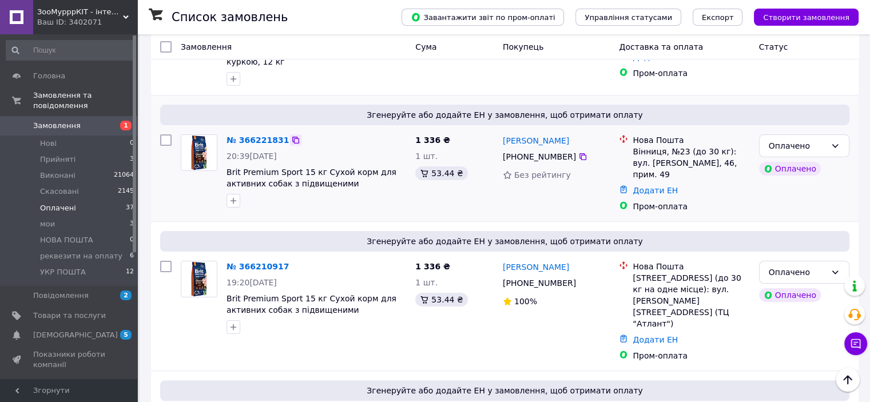
click at [290, 135] on div at bounding box center [295, 139] width 11 height 11
click at [291, 142] on icon at bounding box center [295, 140] width 9 height 9
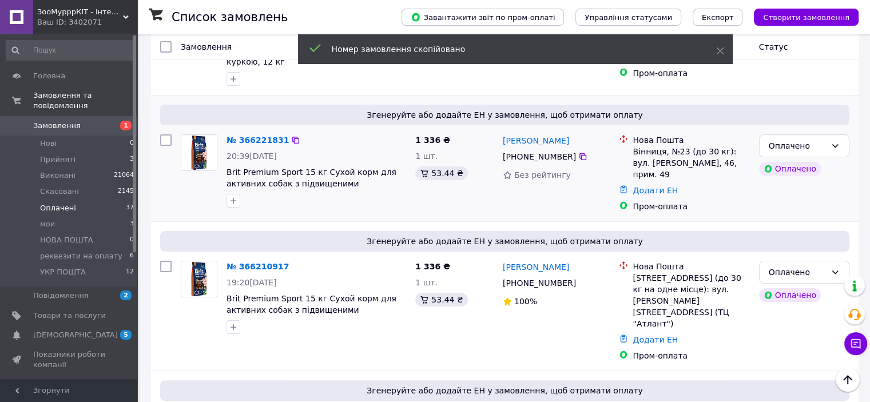
click at [250, 148] on div "№ 366221831 20:39[DATE] Brit Premium Sport 15 кг Сухой корм для активних собак …" at bounding box center [316, 171] width 189 height 82
click at [253, 145] on link "№ 366221831" at bounding box center [257, 140] width 62 height 9
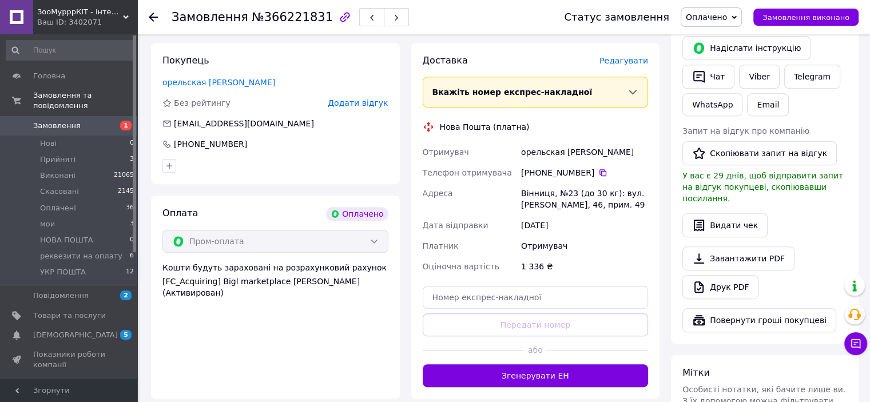
scroll to position [572, 0]
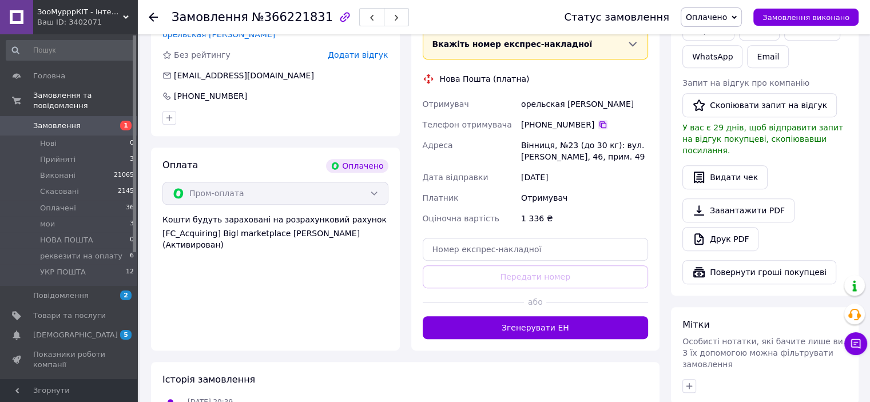
click at [598, 124] on icon at bounding box center [602, 124] width 9 height 9
click at [466, 255] on input "text" at bounding box center [536, 249] width 226 height 23
paste input "20451269297656"
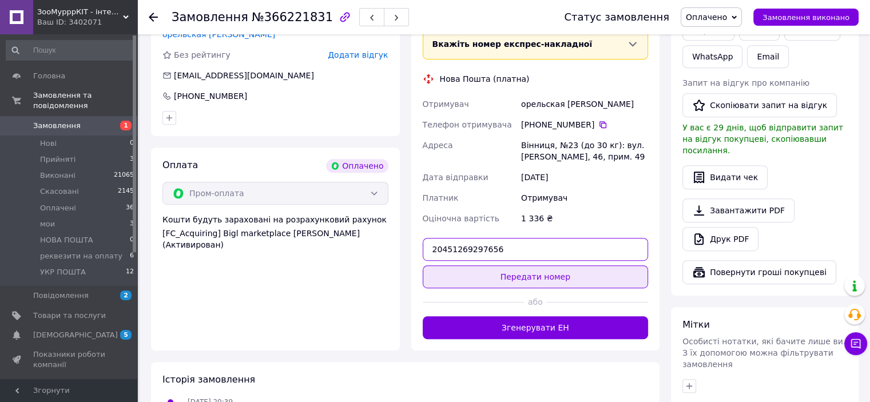
type input "20451269297656"
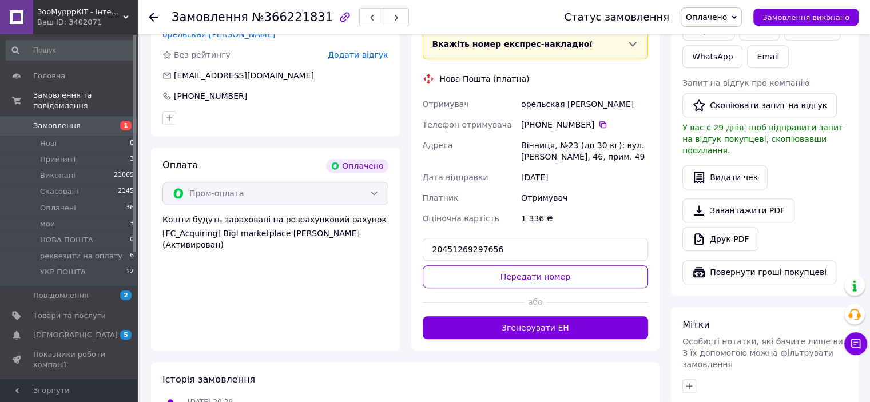
click at [501, 272] on button "Передати номер" at bounding box center [536, 276] width 226 height 23
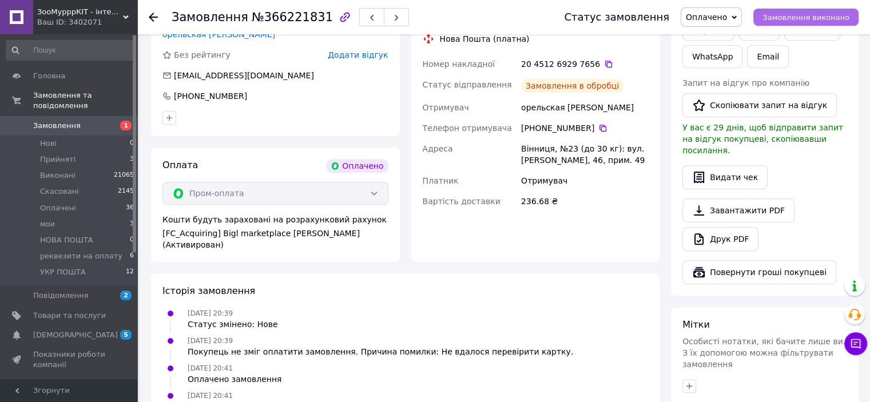
click at [805, 18] on span "Замовлення виконано" at bounding box center [805, 17] width 87 height 9
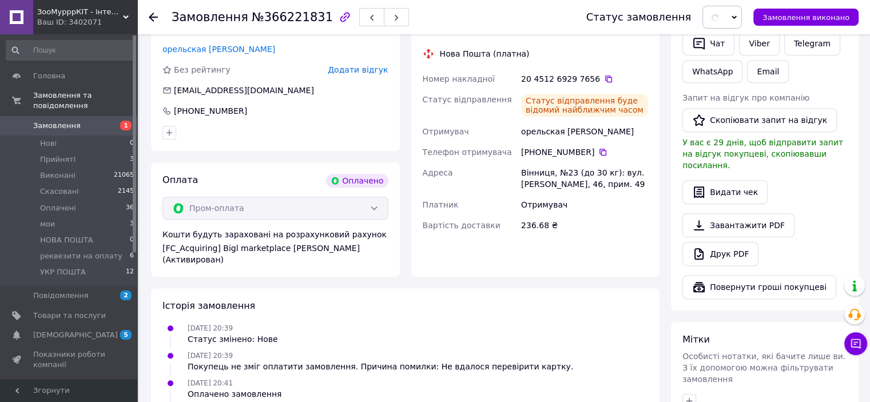
scroll to position [400, 0]
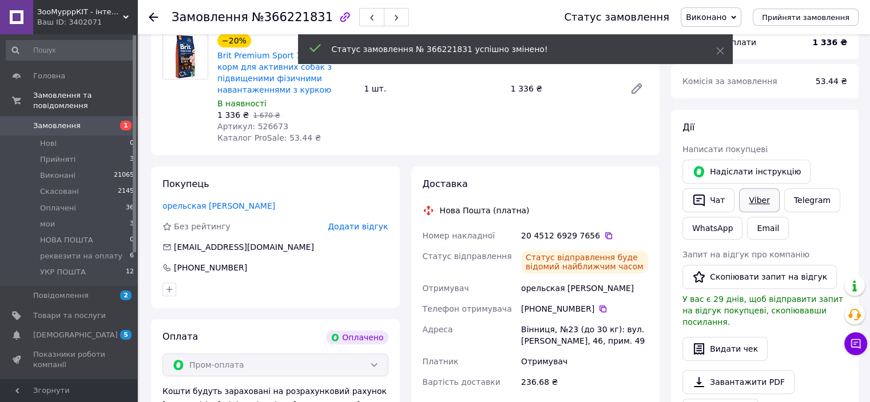
click at [757, 198] on link "Viber" at bounding box center [759, 200] width 40 height 24
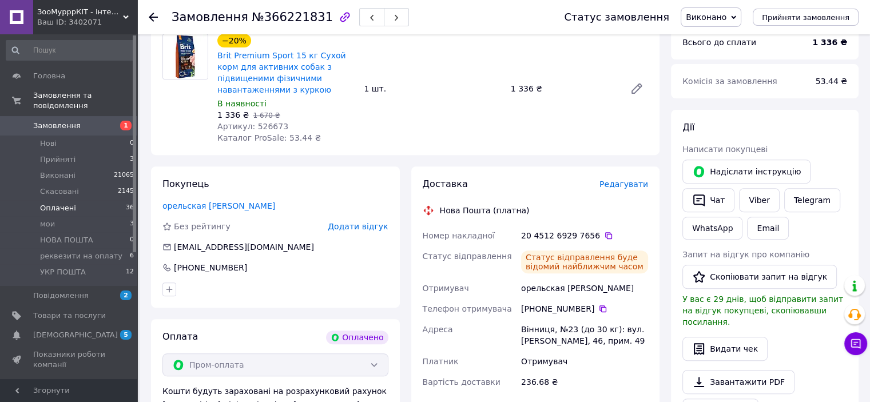
click at [64, 203] on span "Оплачені" at bounding box center [58, 208] width 36 height 10
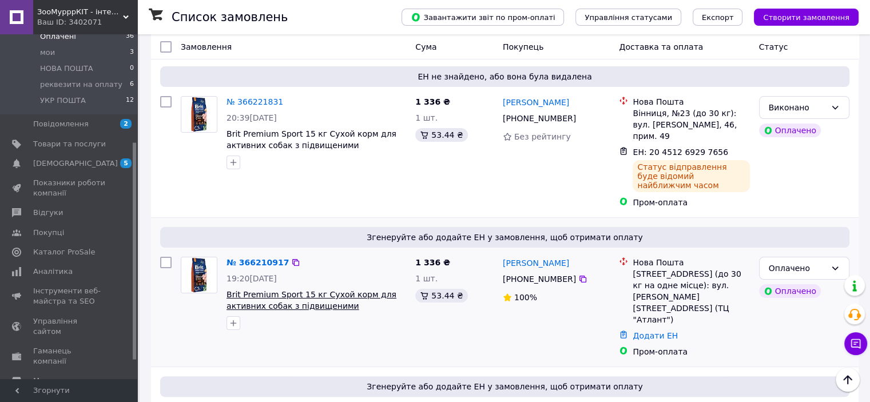
scroll to position [229, 0]
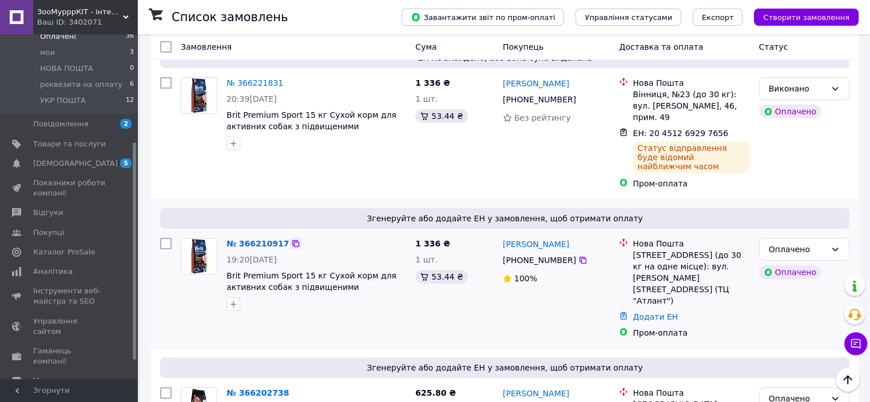
click at [291, 239] on icon at bounding box center [295, 243] width 9 height 9
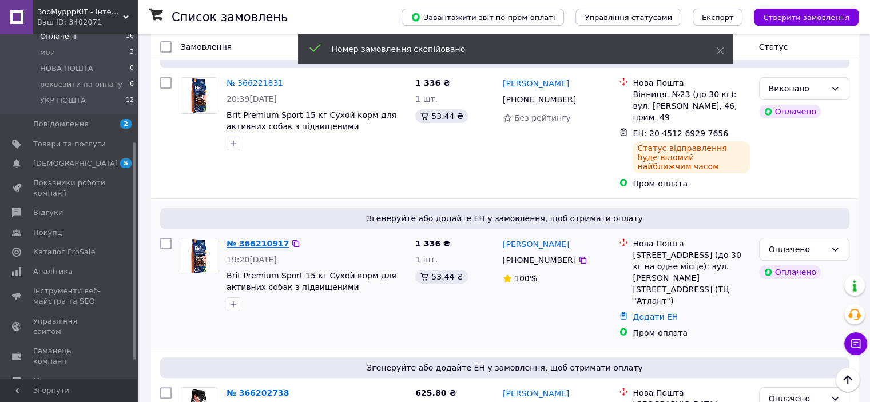
click at [271, 239] on link "№ 366210917" at bounding box center [257, 243] width 62 height 9
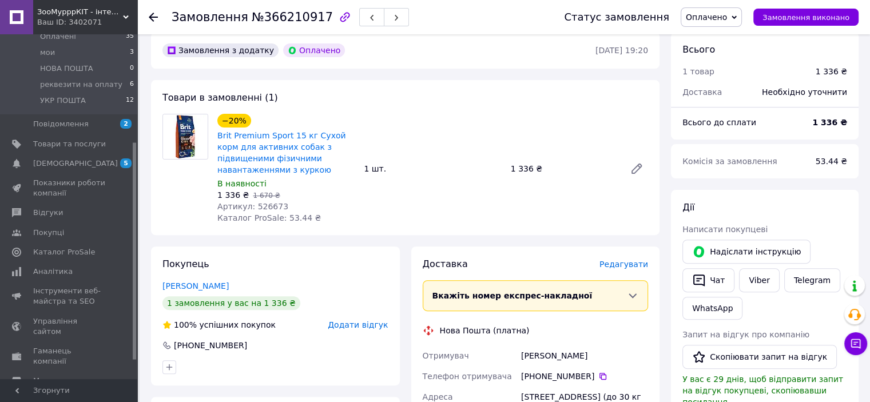
scroll to position [457, 0]
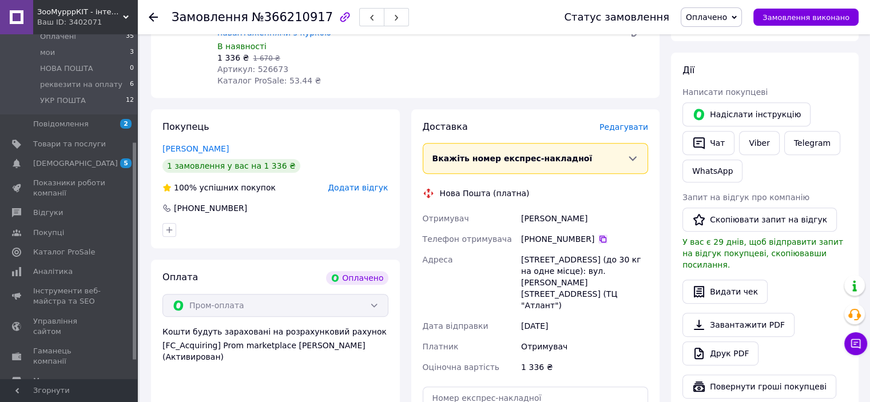
click at [599, 242] on icon at bounding box center [602, 239] width 7 height 7
drag, startPoint x: 483, startPoint y: 356, endPoint x: 488, endPoint y: 367, distance: 11.8
click at [484, 356] on div "Доставка [PERSON_NAME] Вкажіть номер експрес-накладної Обов'язково введіть номе…" at bounding box center [536, 304] width 226 height 367
click at [489, 387] on input "text" at bounding box center [536, 398] width 226 height 23
paste input "20451269298082"
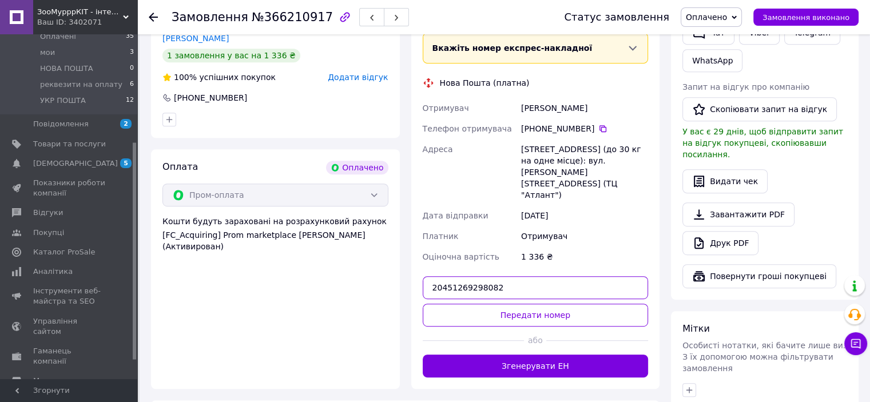
scroll to position [572, 0]
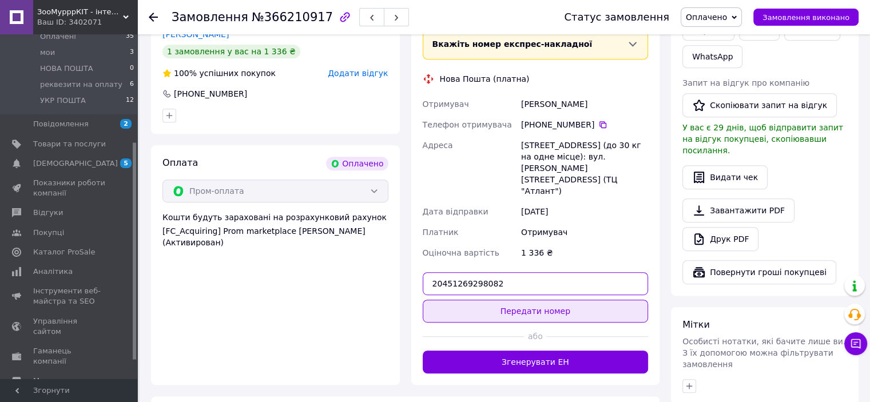
type input "20451269298082"
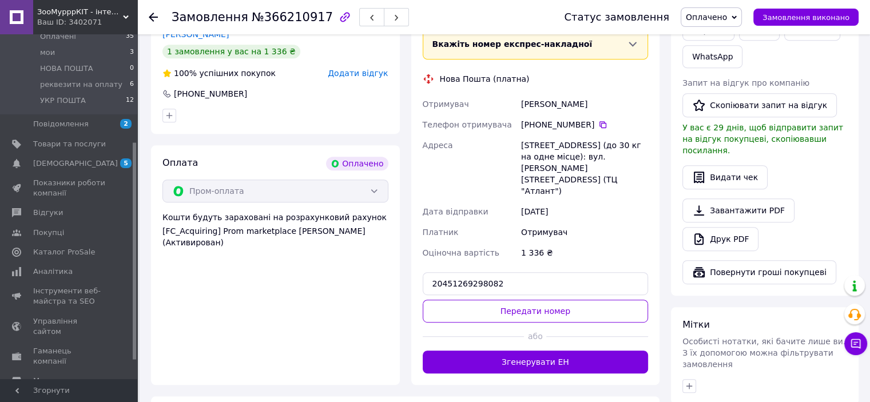
click at [511, 300] on button "Передати номер" at bounding box center [536, 311] width 226 height 23
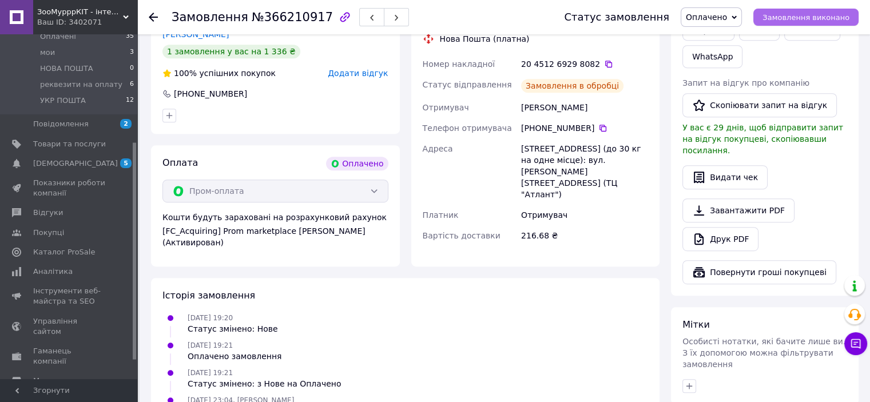
click at [791, 13] on span "Замовлення виконано" at bounding box center [805, 17] width 87 height 9
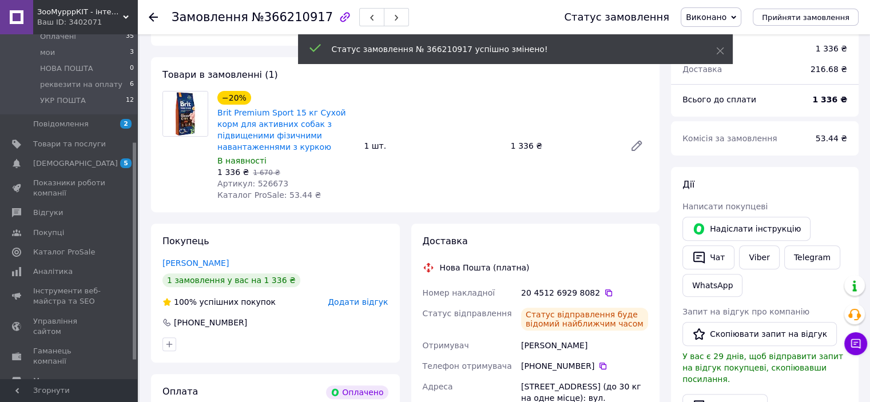
scroll to position [457, 0]
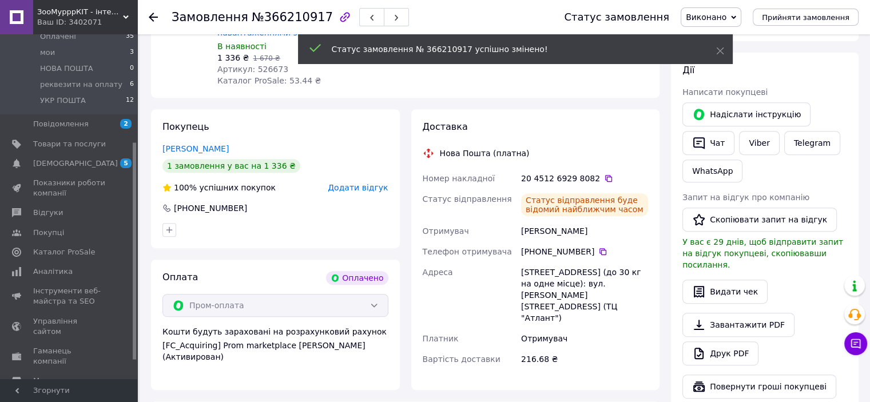
click at [759, 126] on div "Надіслати інструкцію" at bounding box center [746, 114] width 133 height 29
click at [759, 142] on link "Viber" at bounding box center [759, 143] width 40 height 24
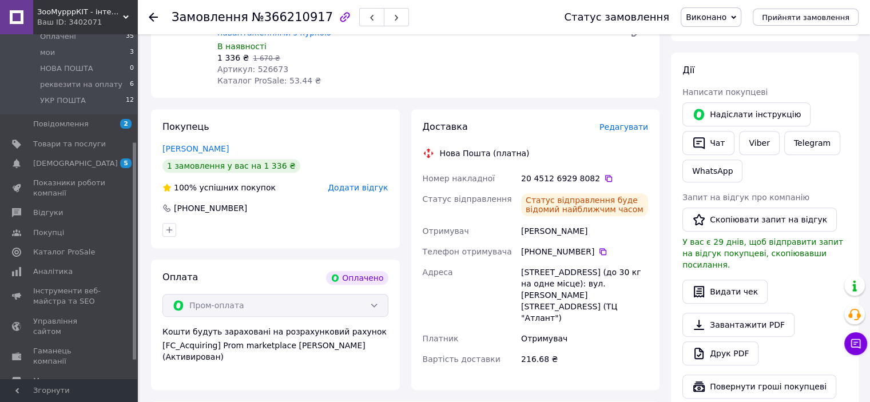
drag, startPoint x: 811, startPoint y: 169, endPoint x: 781, endPoint y: 165, distance: 31.1
click at [811, 168] on div "Надіслати інструкцію   Чат Viber Telegram WhatsApp" at bounding box center [764, 142] width 169 height 85
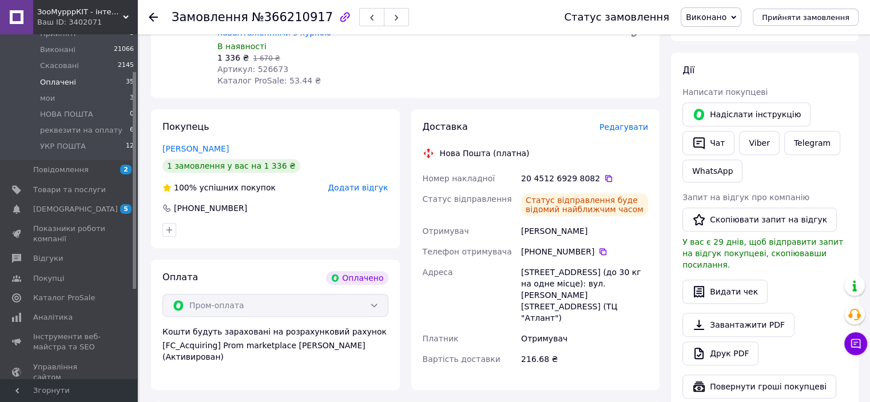
scroll to position [57, 0]
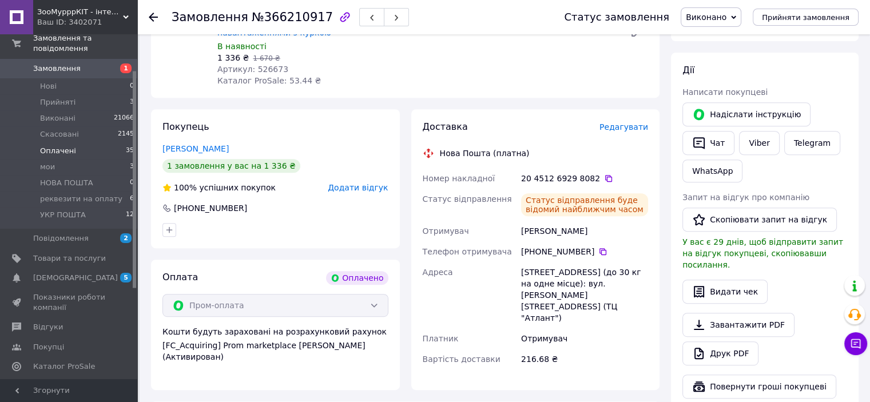
click at [55, 146] on span "Оплачені" at bounding box center [58, 151] width 36 height 10
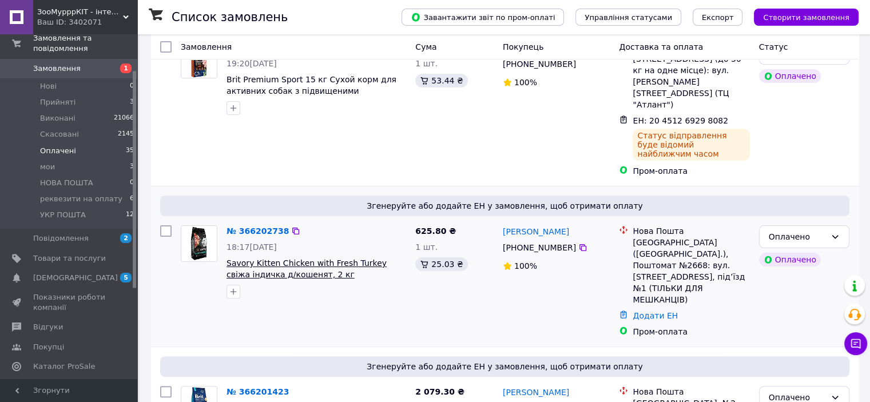
scroll to position [286, 0]
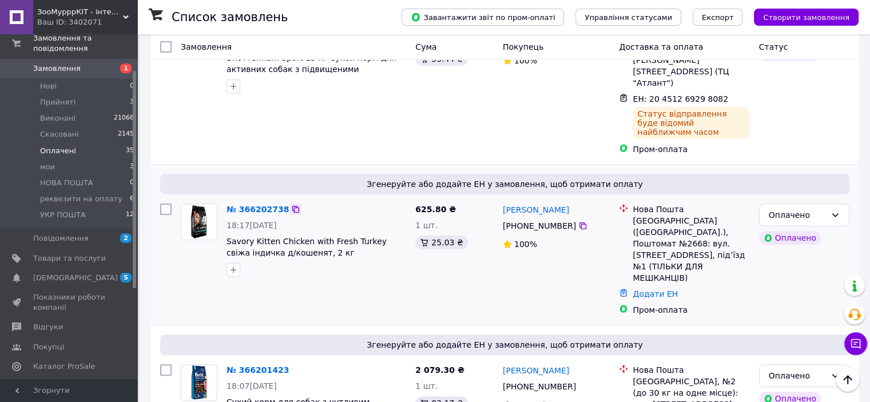
click at [291, 205] on icon at bounding box center [295, 209] width 9 height 9
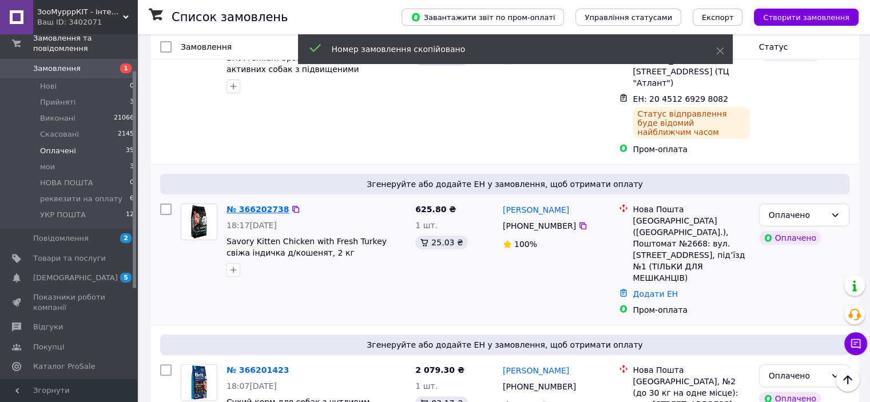
click at [268, 205] on link "№ 366202738" at bounding box center [257, 209] width 62 height 9
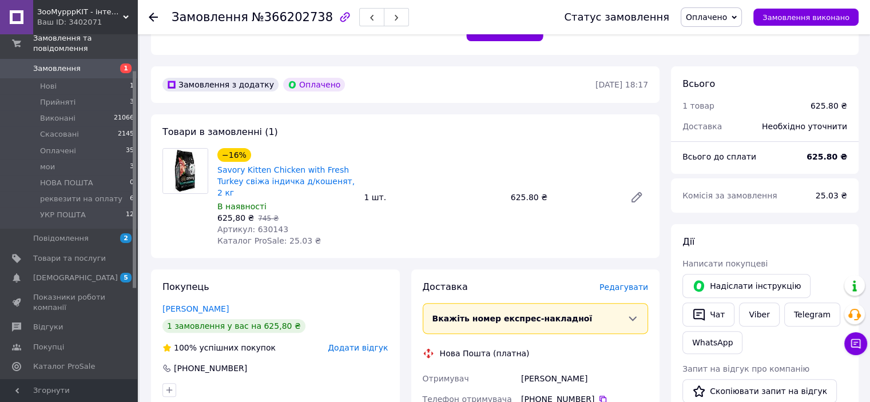
scroll to position [515, 0]
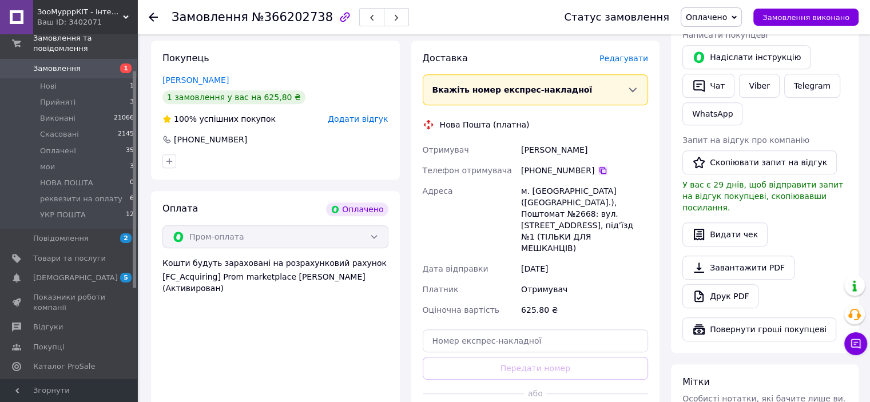
click at [599, 167] on icon at bounding box center [602, 170] width 7 height 7
drag, startPoint x: 567, startPoint y: 137, endPoint x: 521, endPoint y: 137, distance: 45.7
click at [521, 140] on div "[PERSON_NAME]" at bounding box center [585, 150] width 132 height 21
copy div "[PERSON_NAME]"
click at [446, 329] on input "text" at bounding box center [536, 340] width 226 height 23
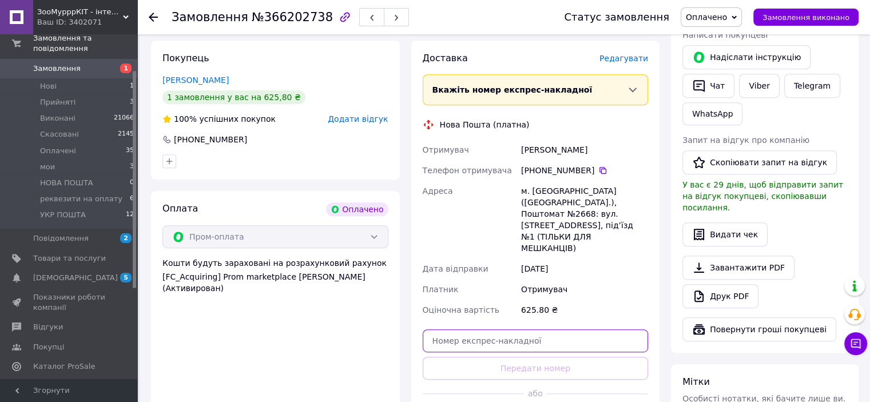
paste input "20451269298505"
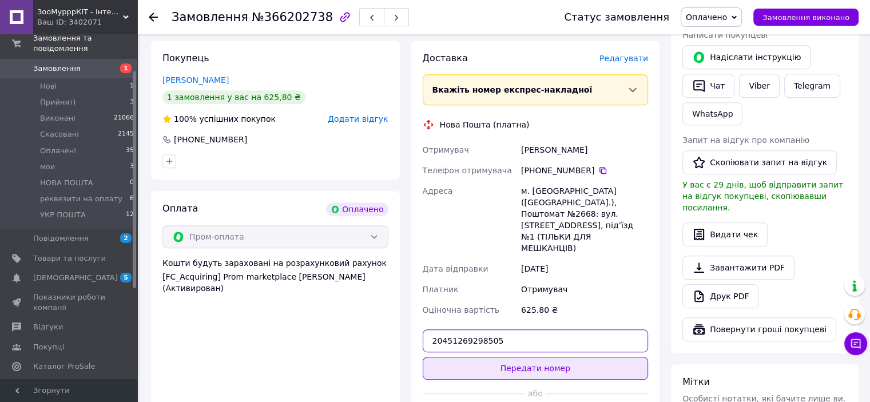
type input "20451269298505"
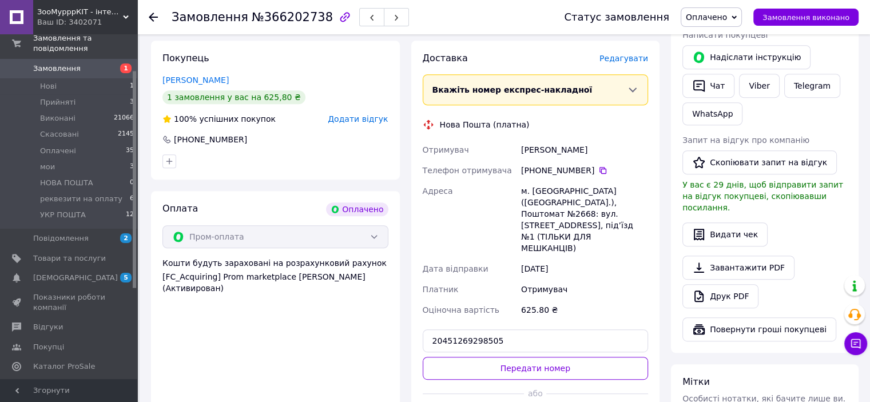
click at [484, 357] on button "Передати номер" at bounding box center [536, 368] width 226 height 23
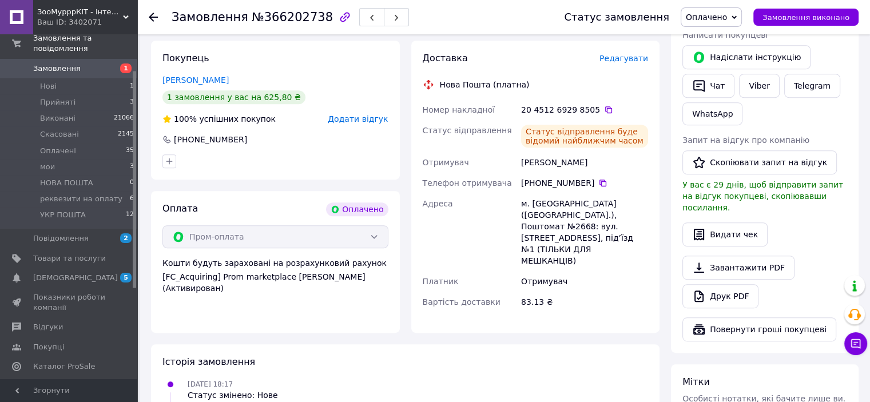
click at [786, 26] on div "Статус замовлення Оплачено Прийнято Виконано Скасовано мои НОВА ПОШТА реквезити…" at bounding box center [699, 17] width 317 height 34
click at [784, 13] on span "Замовлення виконано" at bounding box center [805, 17] width 87 height 9
click at [757, 94] on link "Viber" at bounding box center [759, 86] width 40 height 24
click at [73, 144] on li "Оплачені 35" at bounding box center [70, 151] width 141 height 16
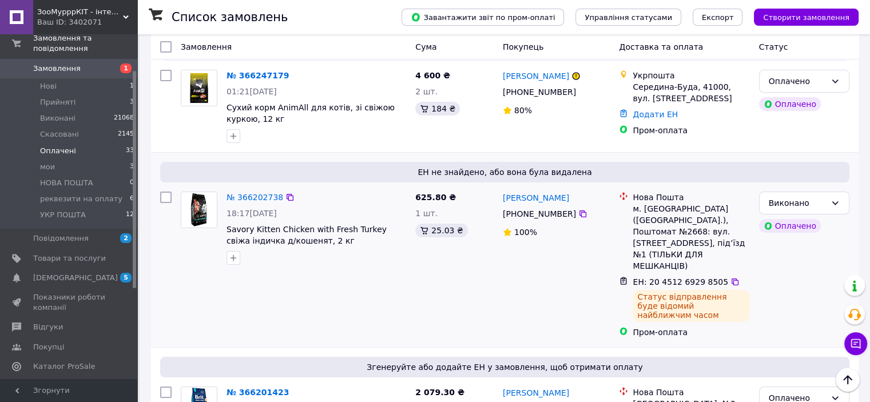
scroll to position [343, 0]
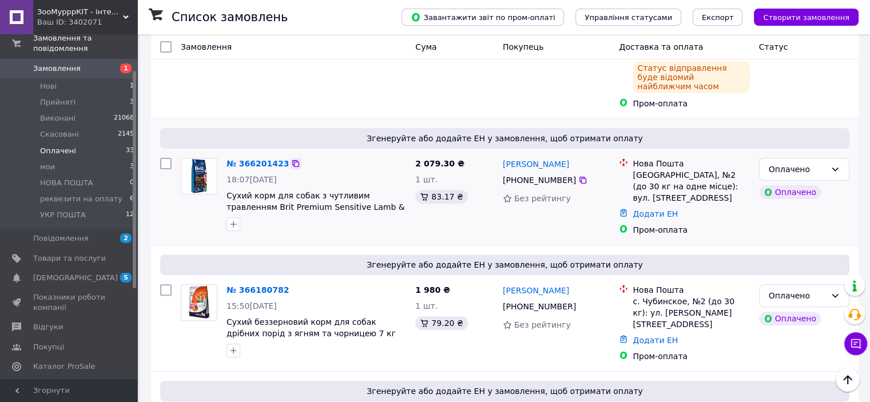
click at [291, 159] on icon at bounding box center [295, 163] width 9 height 9
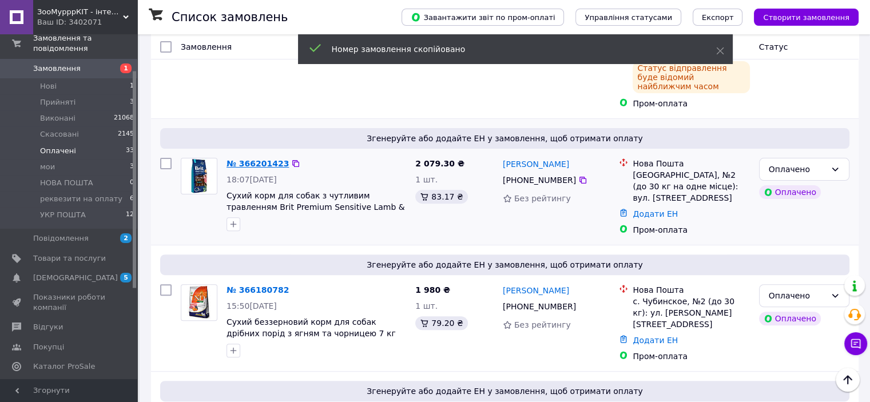
click at [269, 159] on link "№ 366201423" at bounding box center [257, 163] width 62 height 9
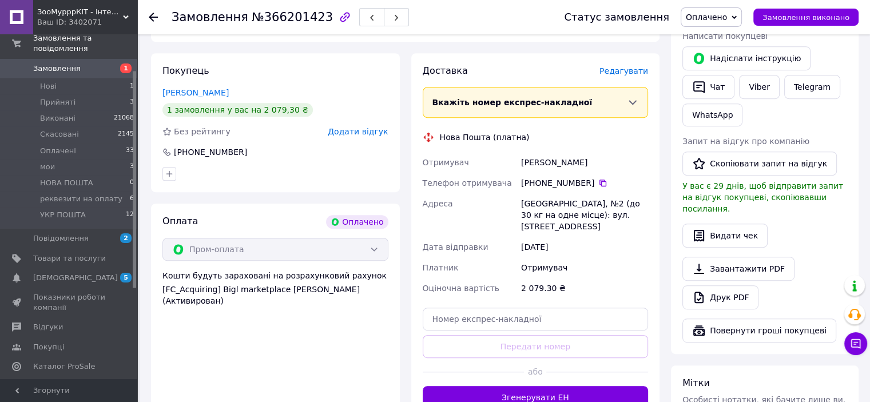
scroll to position [515, 0]
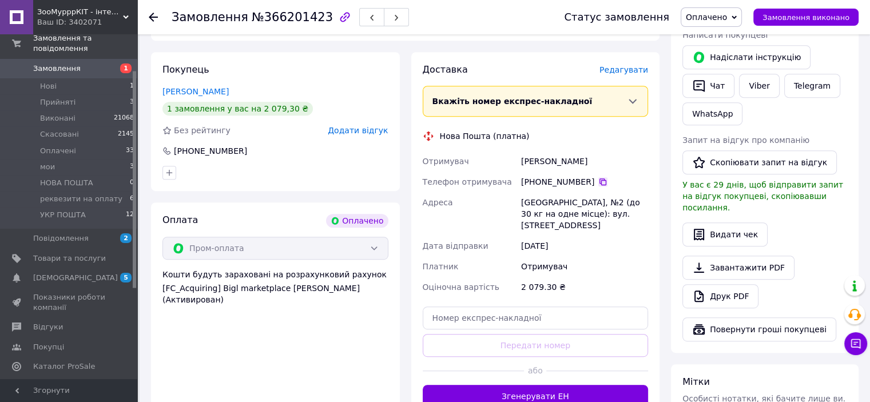
click at [598, 177] on icon at bounding box center [602, 181] width 9 height 9
click at [495, 306] on input "text" at bounding box center [536, 317] width 226 height 23
drag, startPoint x: 489, startPoint y: 290, endPoint x: 480, endPoint y: 289, distance: 9.8
click at [489, 306] on input "text" at bounding box center [536, 317] width 226 height 23
drag, startPoint x: 477, startPoint y: 306, endPoint x: 478, endPoint y: 294, distance: 12.0
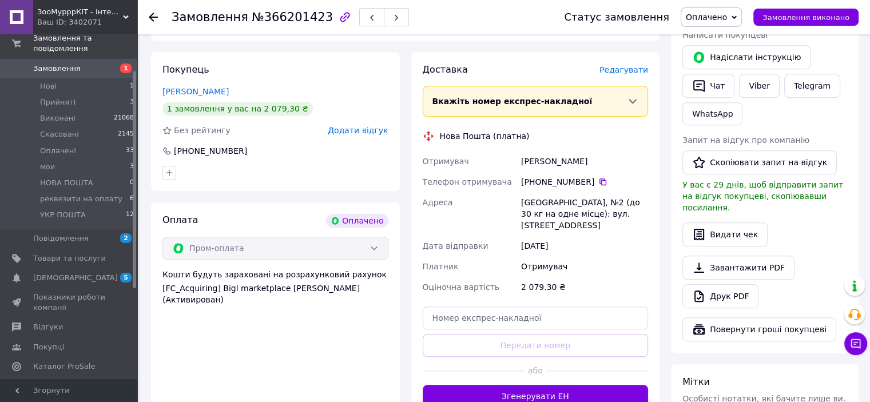
click at [477, 306] on div "Доставка [PERSON_NAME] Вкажіть номер експрес-накладної Обов'язково введіть номе…" at bounding box center [536, 235] width 226 height 344
click at [479, 306] on input "text" at bounding box center [536, 317] width 226 height 23
paste input "20451269298934"
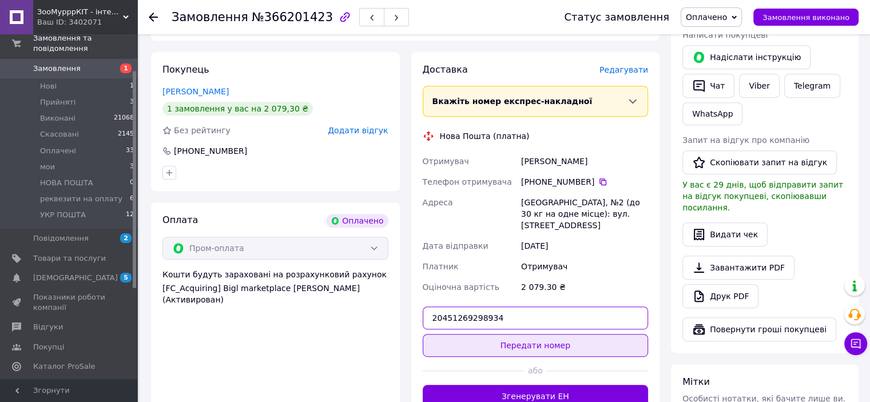
type input "20451269298934"
click at [491, 334] on button "Передати номер" at bounding box center [536, 345] width 226 height 23
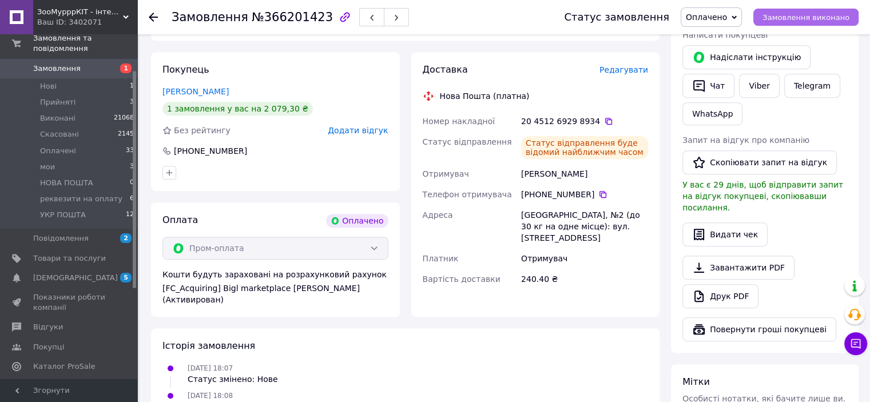
click at [801, 11] on button "Замовлення виконано" at bounding box center [805, 17] width 105 height 17
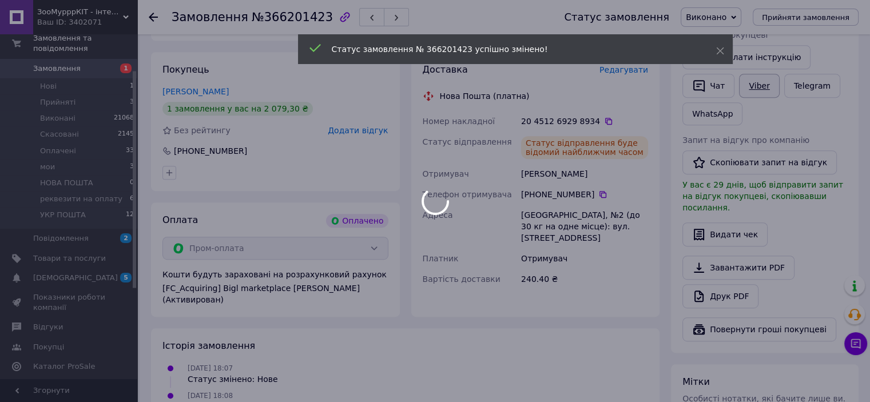
click at [771, 86] on body "ЗооМурррКІТ - інтернет зоомагазин Ваш ID: 3402071 Сайт ЗооМурррКІТ - інтернет з…" at bounding box center [435, 60] width 870 height 1150
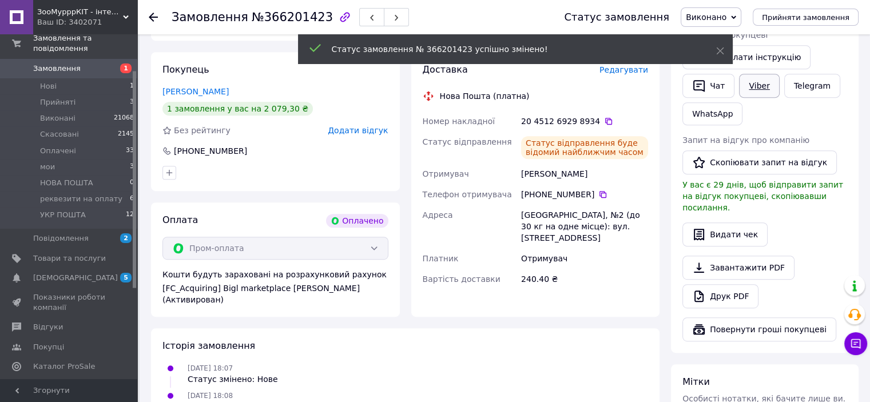
click at [759, 77] on link "Viber" at bounding box center [759, 86] width 40 height 24
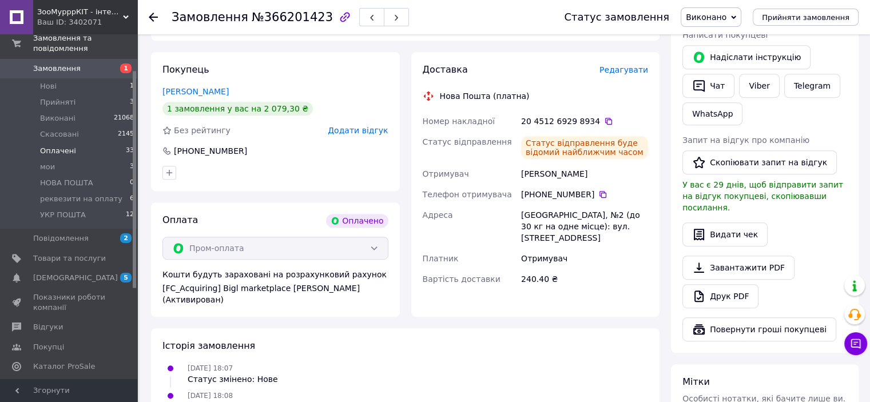
click at [69, 146] on span "Оплачені" at bounding box center [58, 151] width 36 height 10
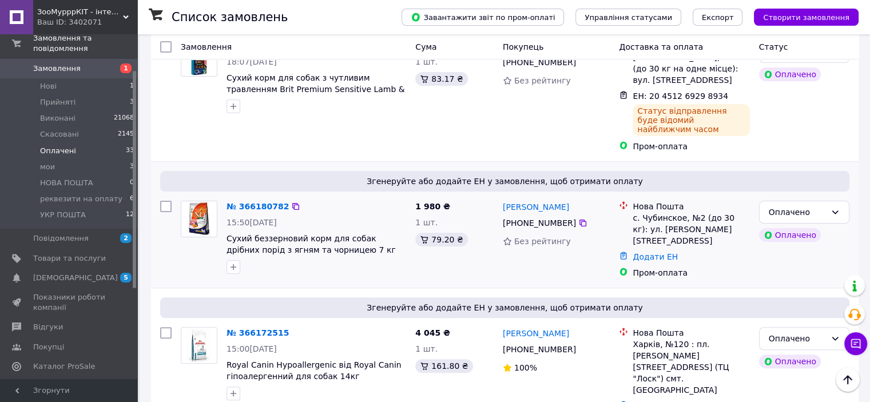
scroll to position [286, 0]
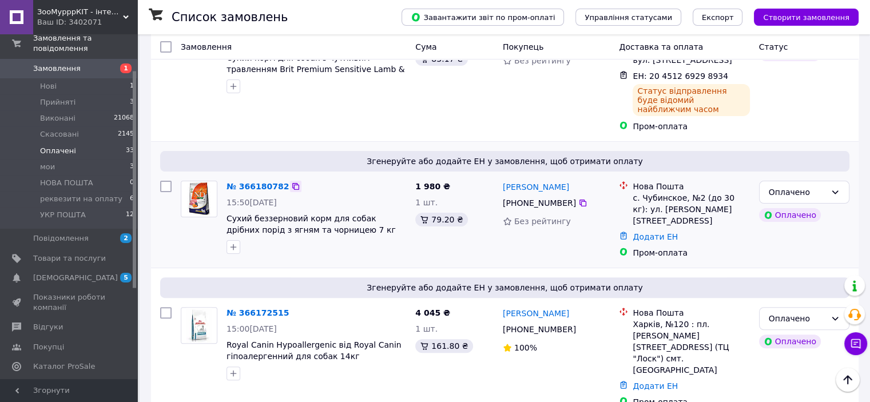
click at [292, 183] on icon at bounding box center [295, 186] width 7 height 7
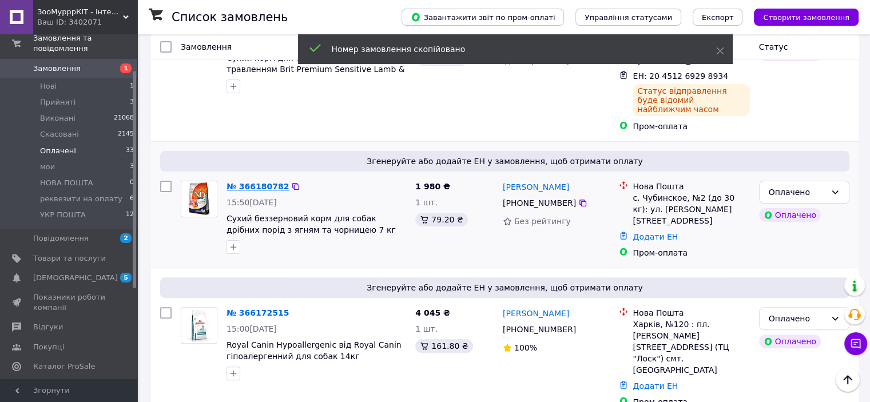
click at [255, 182] on link "№ 366180782" at bounding box center [257, 186] width 62 height 9
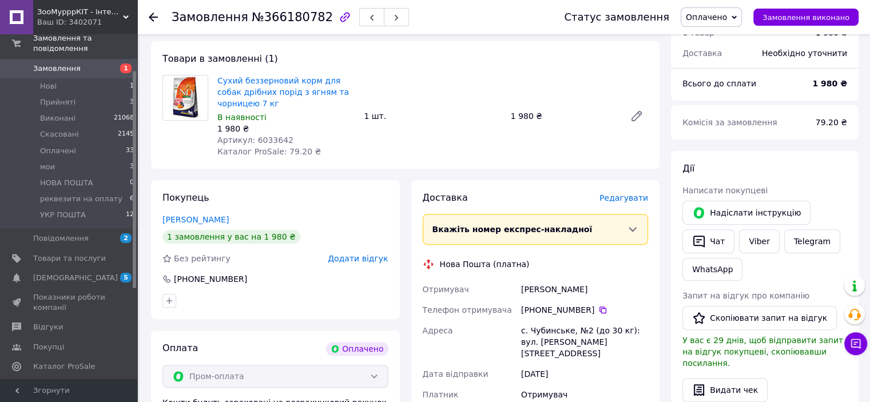
scroll to position [457, 0]
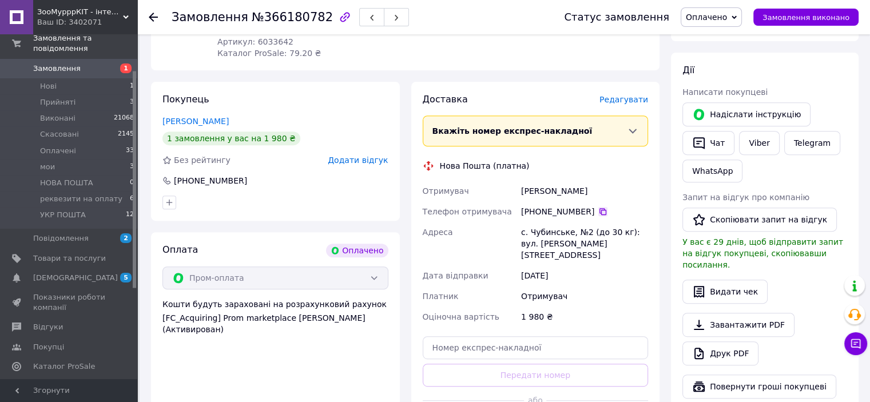
click at [598, 214] on icon at bounding box center [602, 211] width 9 height 9
click at [505, 338] on input "text" at bounding box center [536, 347] width 226 height 23
paste input "20451269299459"
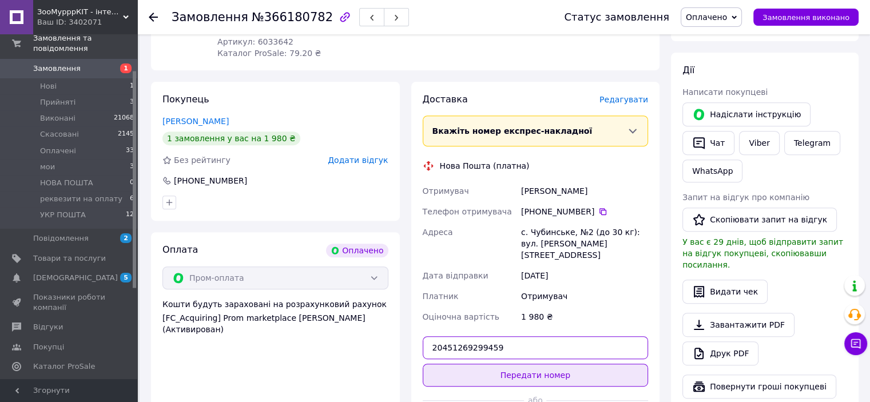
type input "20451269299459"
click at [543, 364] on button "Передати номер" at bounding box center [536, 375] width 226 height 23
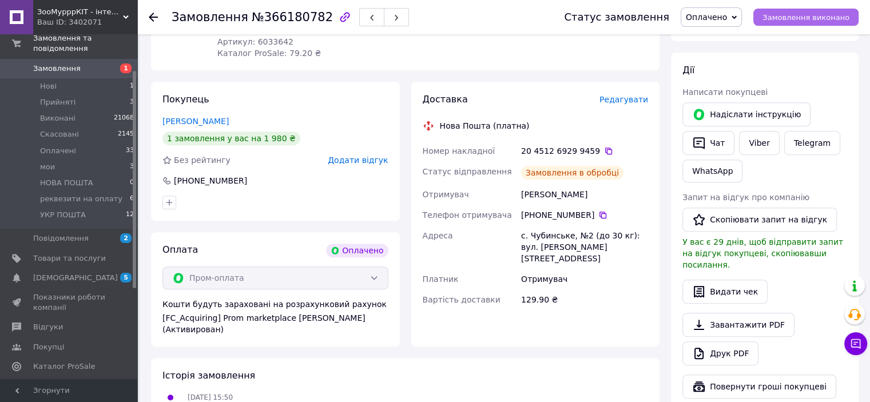
click at [819, 20] on span "Замовлення виконано" at bounding box center [805, 17] width 87 height 9
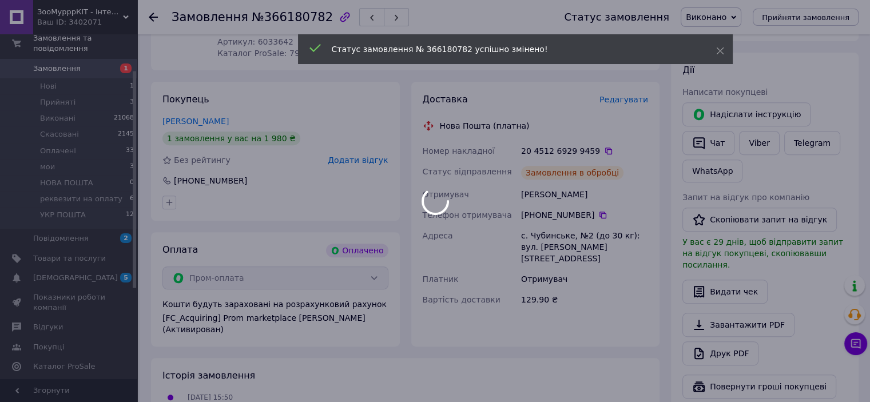
click at [755, 137] on div at bounding box center [435, 201] width 870 height 402
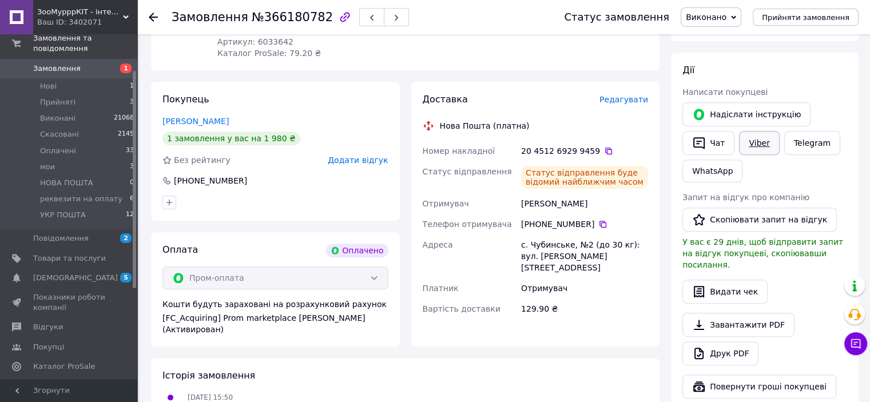
click at [756, 145] on link "Viber" at bounding box center [759, 143] width 40 height 24
click at [79, 143] on li "Оплачені 33" at bounding box center [70, 151] width 141 height 16
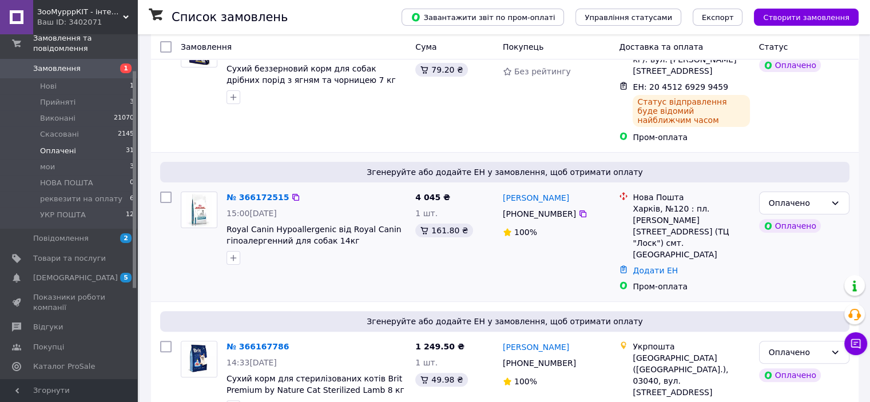
scroll to position [286, 0]
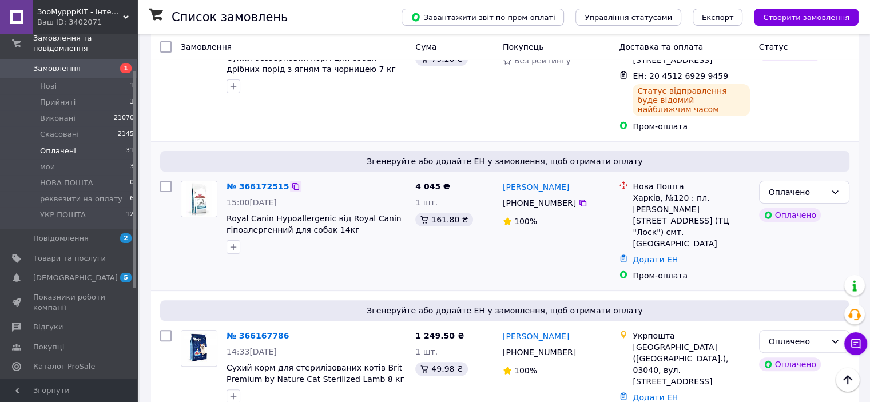
click at [292, 183] on icon at bounding box center [295, 186] width 7 height 7
click at [260, 182] on link "№ 366172515" at bounding box center [257, 186] width 62 height 9
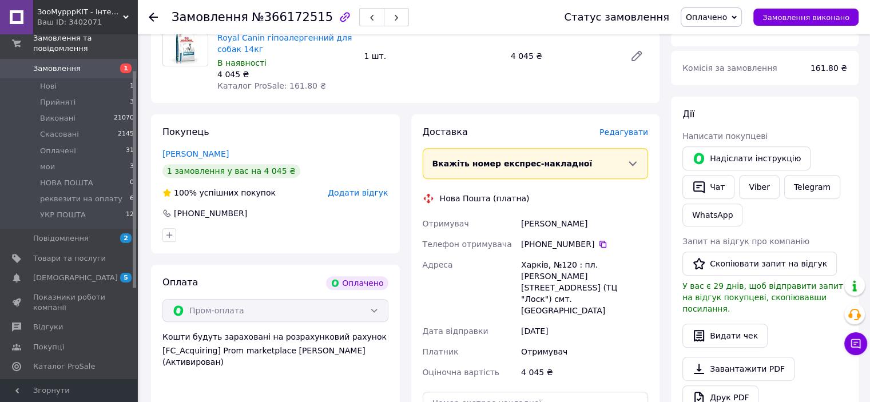
scroll to position [457, 0]
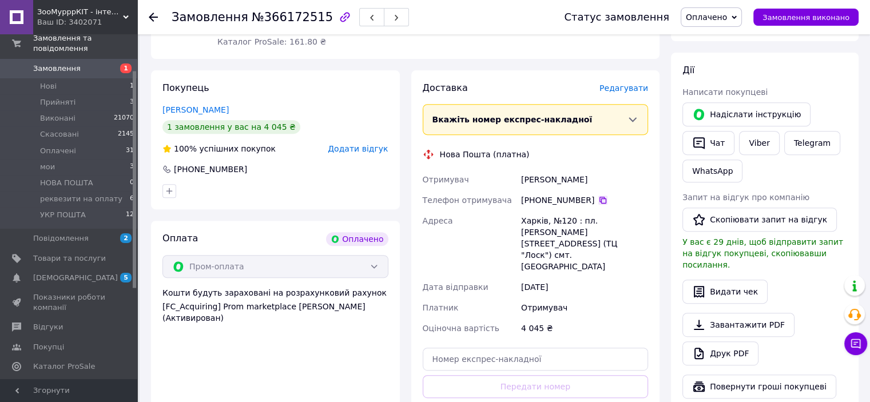
click at [599, 197] on icon at bounding box center [602, 200] width 7 height 7
click at [457, 348] on input "text" at bounding box center [536, 359] width 226 height 23
paste input "20451269300028"
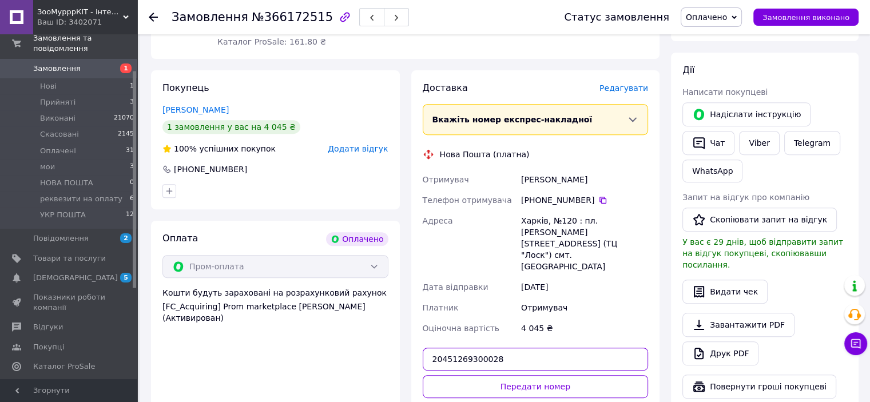
type input "20451269300028"
click at [488, 336] on div "Доставка [PERSON_NAME] Вкажіть номер експрес-накладної Обов'язково введіть номе…" at bounding box center [536, 265] width 226 height 367
click at [493, 375] on button "Передати номер" at bounding box center [536, 386] width 226 height 23
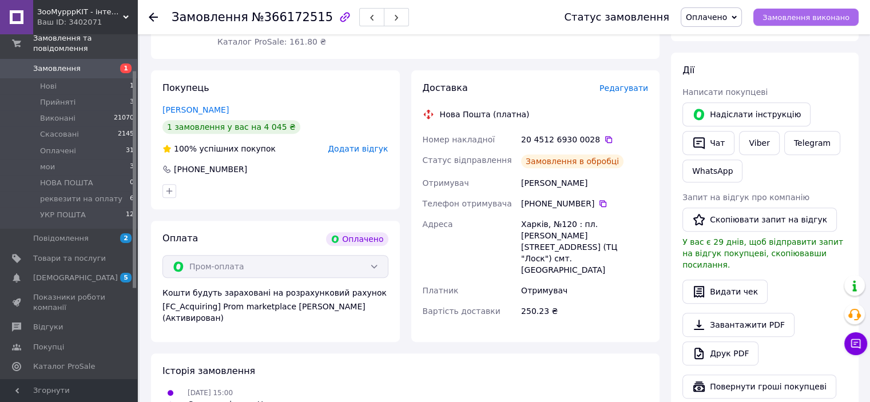
click at [813, 20] on span "Замовлення виконано" at bounding box center [805, 17] width 87 height 9
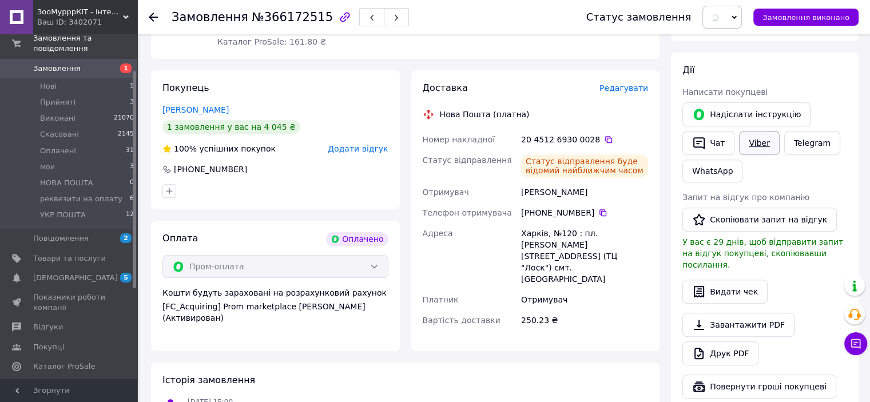
drag, startPoint x: 762, startPoint y: 144, endPoint x: 756, endPoint y: 143, distance: 5.7
click at [762, 144] on link "Viber" at bounding box center [759, 143] width 40 height 24
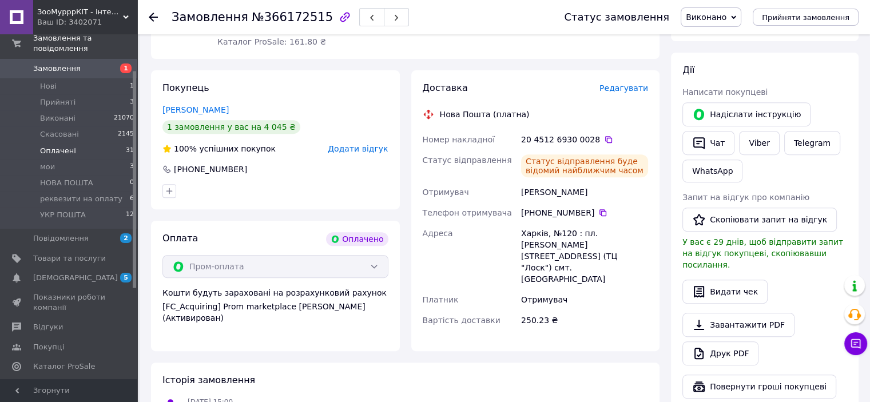
click at [73, 144] on li "Оплачені 31" at bounding box center [70, 151] width 141 height 16
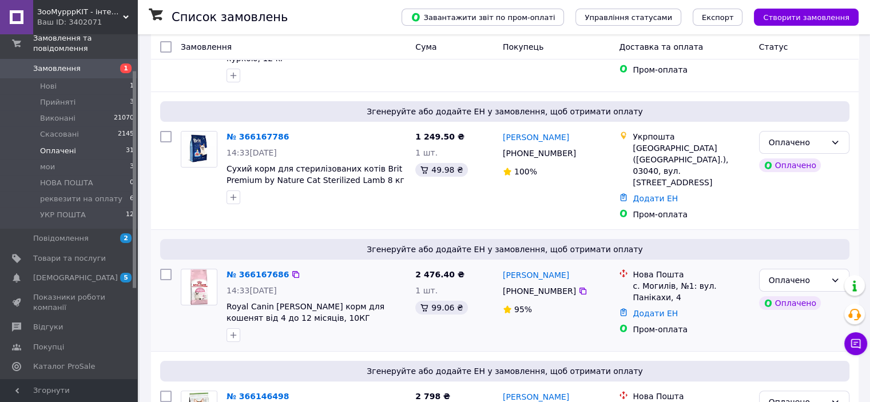
scroll to position [229, 0]
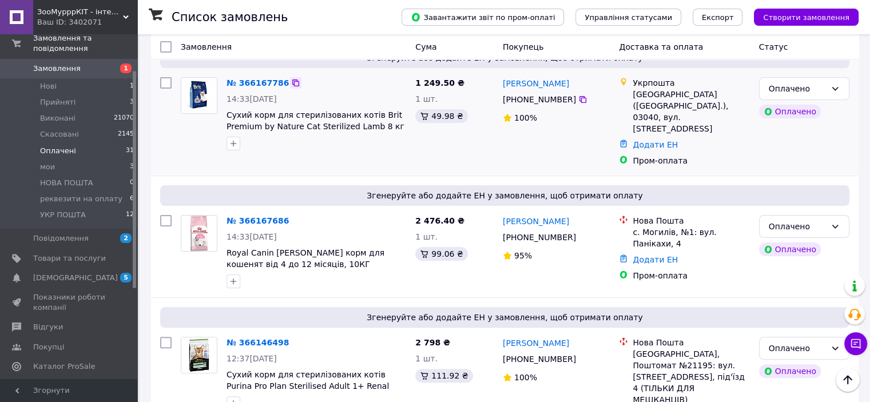
click at [291, 81] on icon at bounding box center [295, 82] width 9 height 9
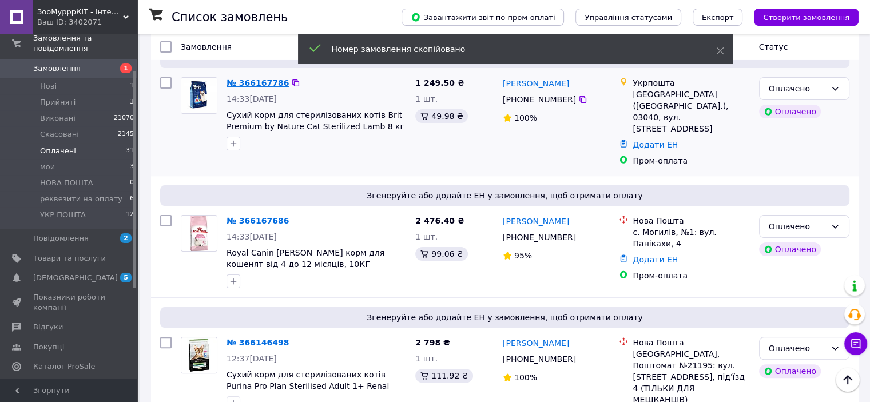
click at [266, 79] on link "№ 366167786" at bounding box center [257, 82] width 62 height 9
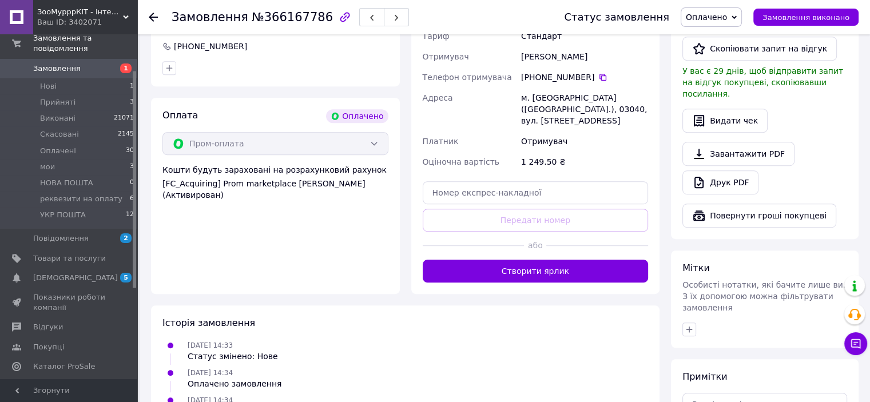
scroll to position [629, 0]
click at [571, 259] on button "Створити ярлик" at bounding box center [536, 270] width 226 height 23
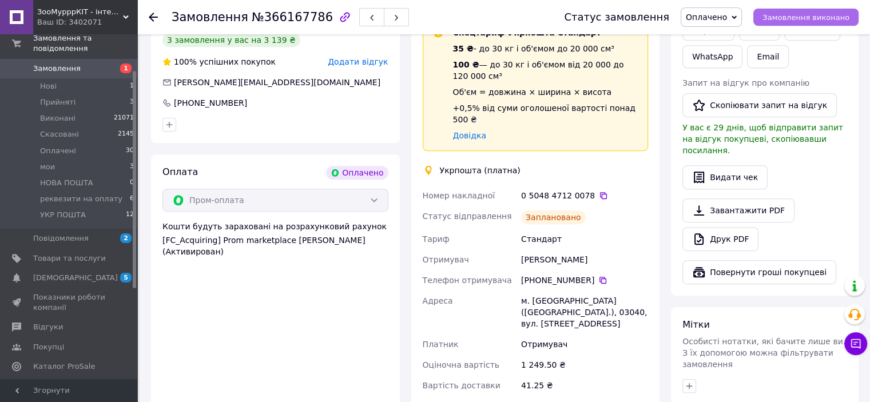
click at [832, 21] on button "Замовлення виконано" at bounding box center [805, 17] width 105 height 17
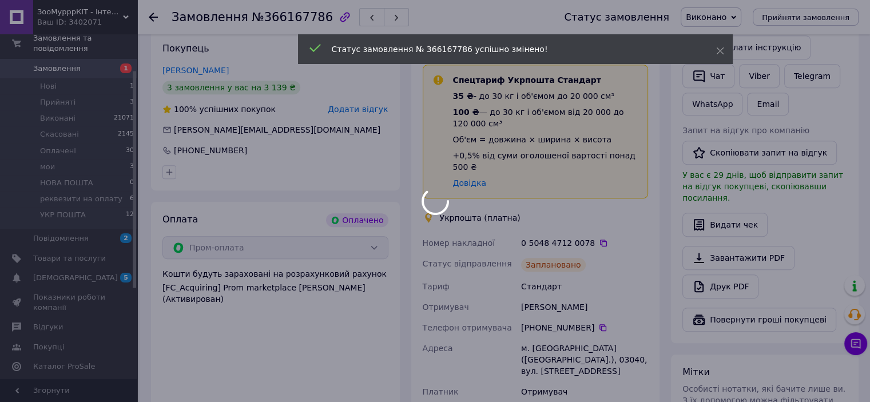
scroll to position [400, 0]
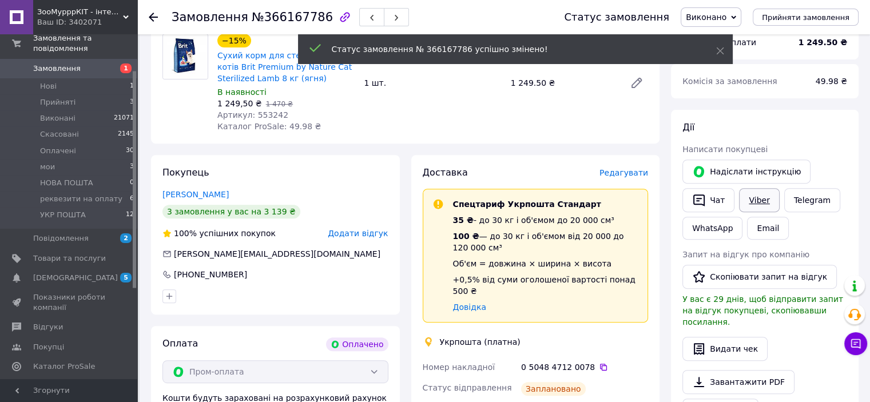
drag, startPoint x: 753, startPoint y: 199, endPoint x: 714, endPoint y: 235, distance: 53.0
click at [754, 199] on link "Viber" at bounding box center [759, 200] width 40 height 24
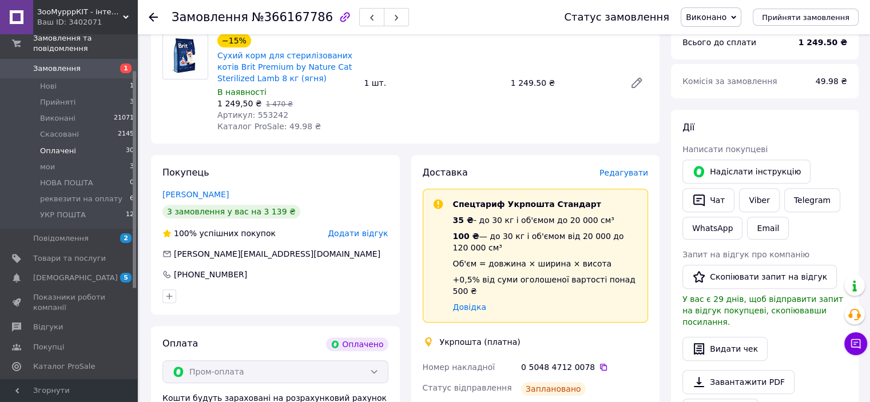
click at [73, 143] on li "Оплачені 30" at bounding box center [70, 151] width 141 height 16
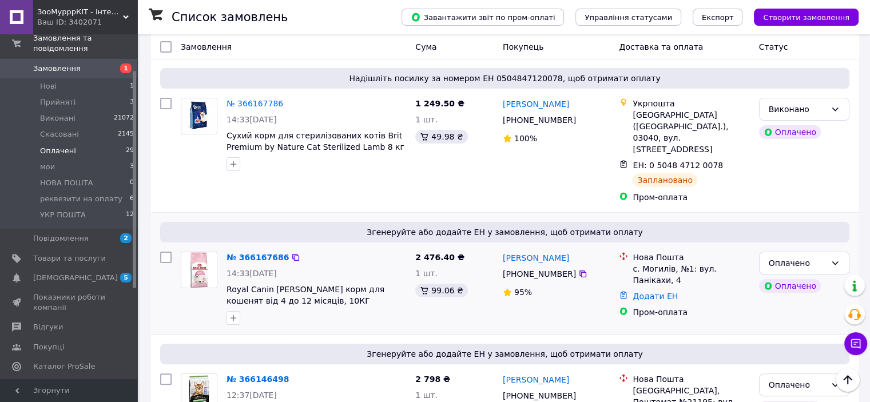
scroll to position [229, 0]
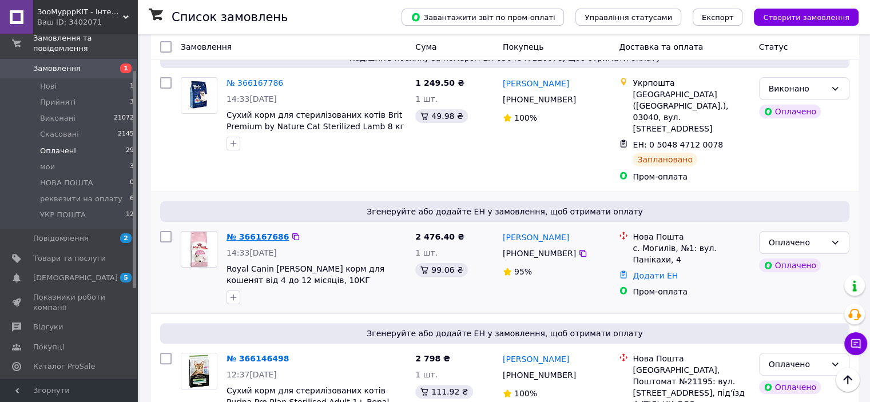
drag, startPoint x: 287, startPoint y: 216, endPoint x: 273, endPoint y: 213, distance: 14.0
click at [291, 232] on icon at bounding box center [295, 236] width 9 height 9
click at [268, 232] on link "№ 366167686" at bounding box center [257, 236] width 62 height 9
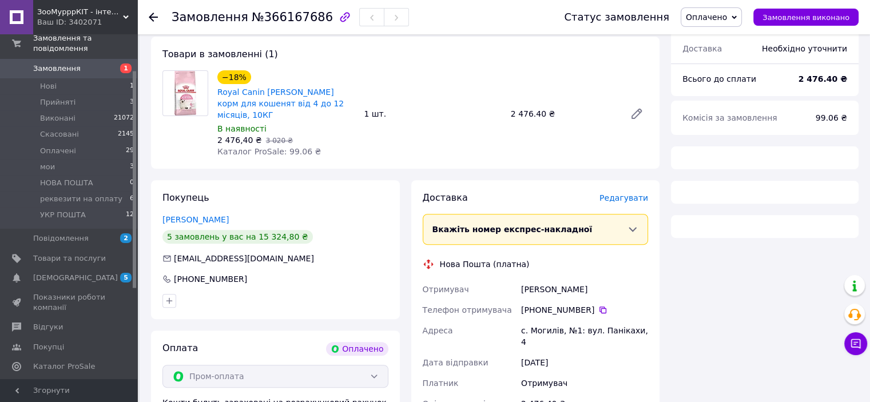
scroll to position [489, 0]
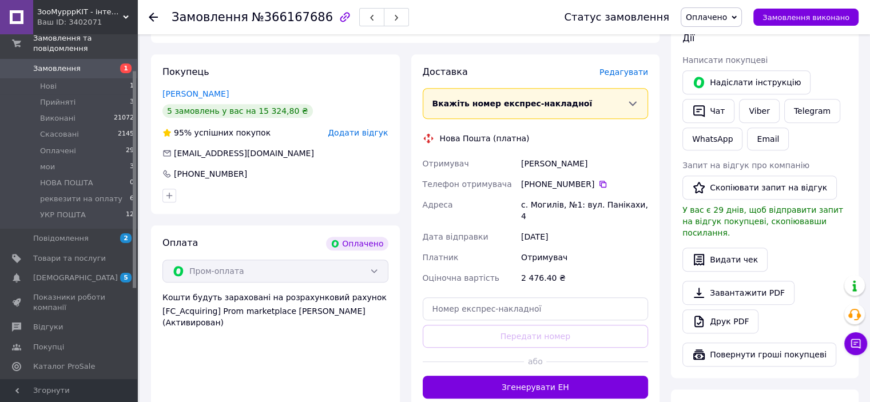
click at [597, 178] on div "[PHONE_NUMBER]" at bounding box center [584, 183] width 127 height 11
click at [598, 180] on icon at bounding box center [602, 184] width 9 height 9
click at [460, 297] on input "text" at bounding box center [536, 308] width 226 height 23
paste input "20451269300651"
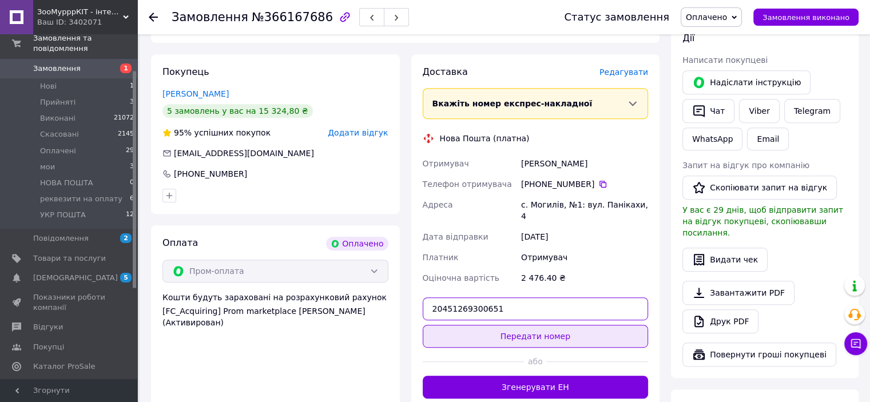
type input "20451269300651"
click at [515, 325] on button "Передати номер" at bounding box center [536, 336] width 226 height 23
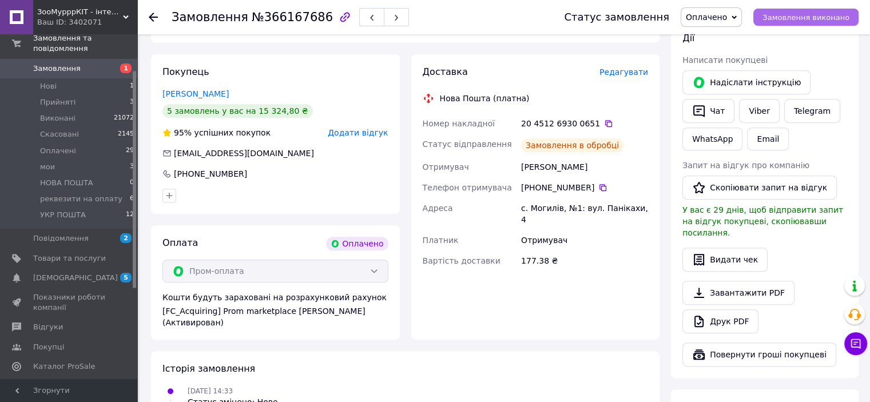
click at [821, 20] on span "Замовлення виконано" at bounding box center [805, 17] width 87 height 9
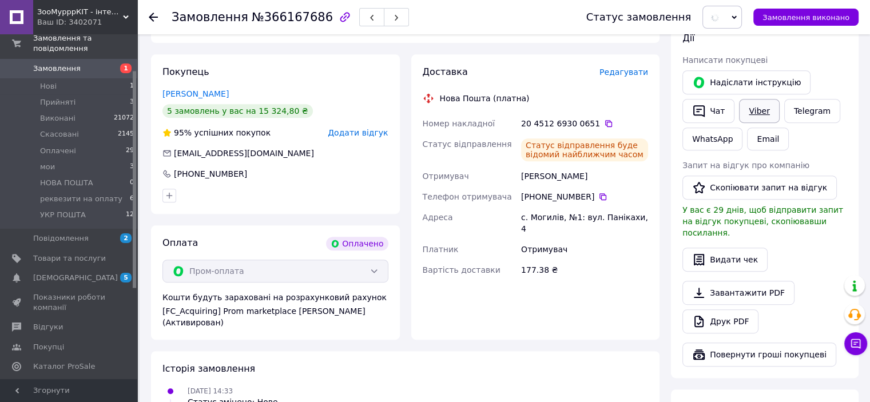
click at [752, 118] on link "Viber" at bounding box center [759, 111] width 40 height 24
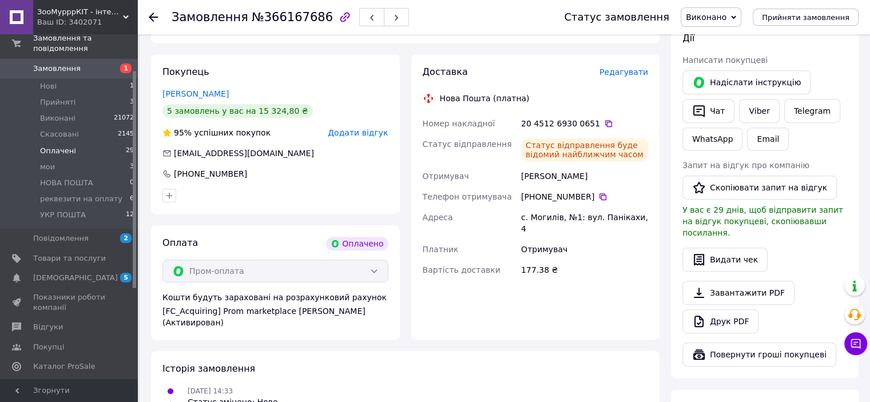
click at [78, 143] on li "Оплачені 29" at bounding box center [70, 151] width 141 height 16
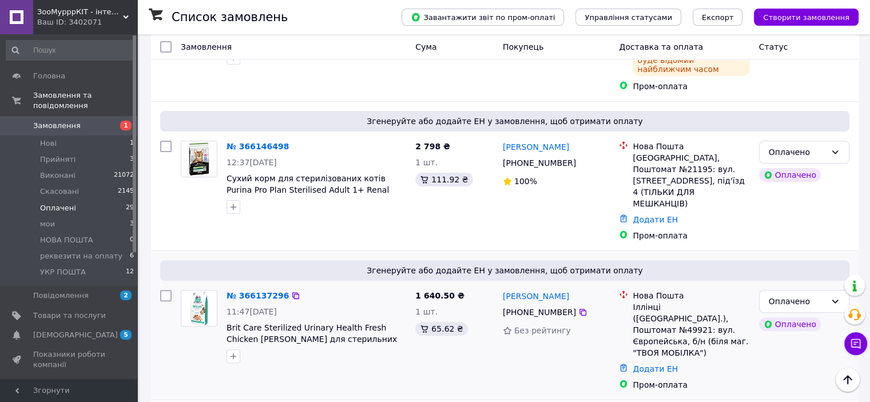
scroll to position [327, 0]
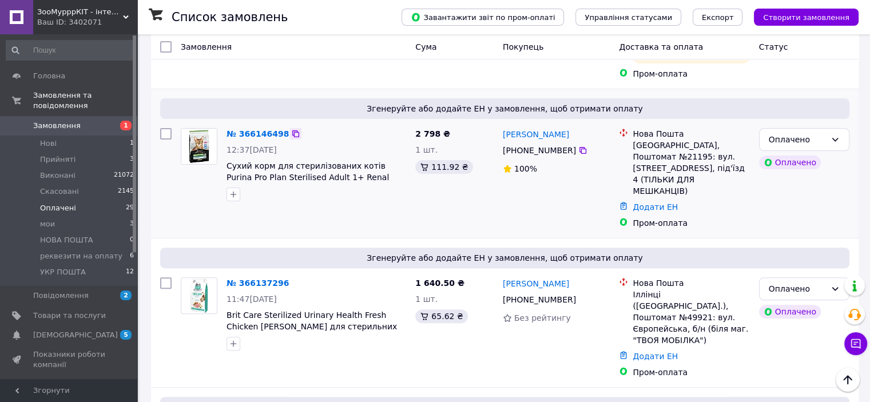
click at [290, 128] on div at bounding box center [295, 133] width 11 height 11
click at [291, 129] on icon at bounding box center [295, 133] width 9 height 9
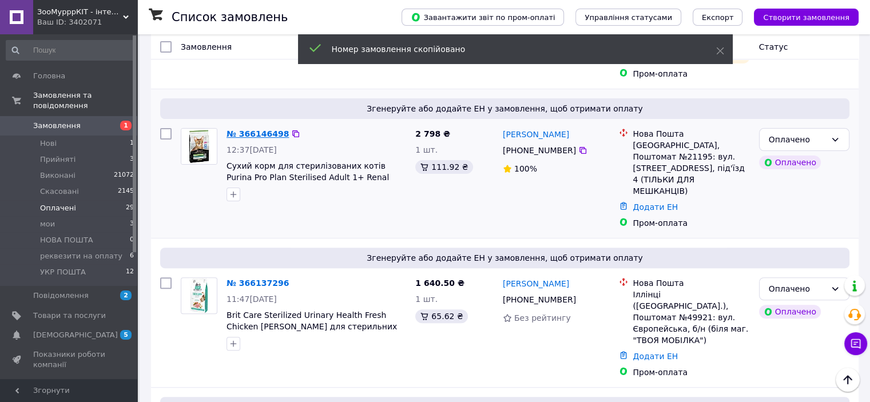
click at [244, 129] on link "№ 366146498" at bounding box center [257, 133] width 62 height 9
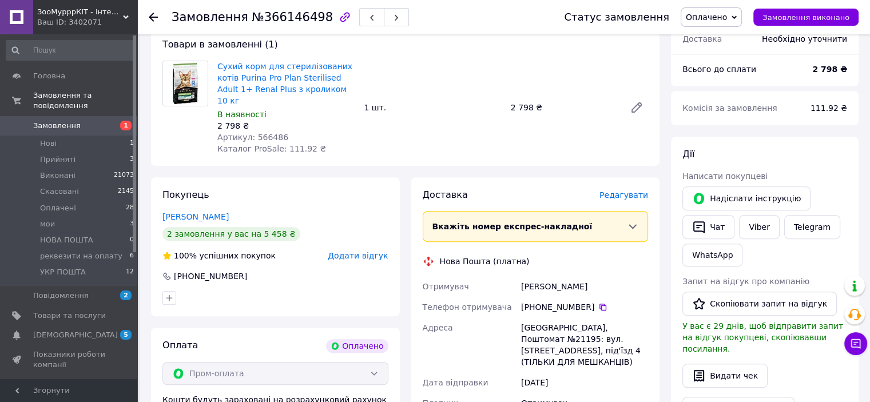
scroll to position [441, 0]
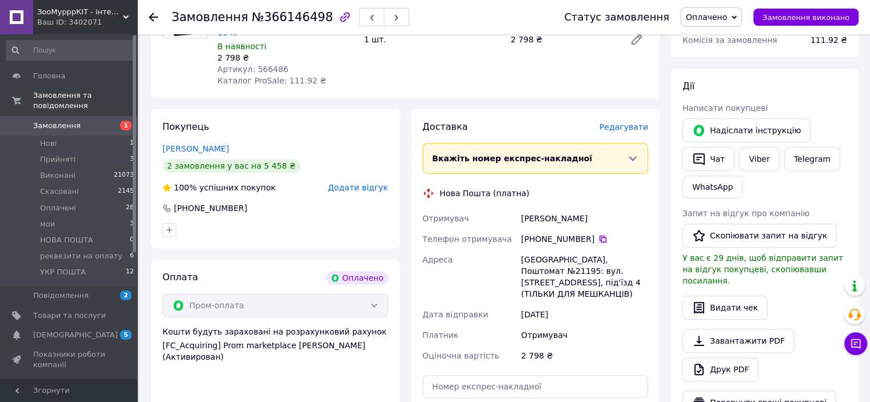
click at [599, 236] on icon at bounding box center [602, 239] width 7 height 7
click at [484, 375] on input "text" at bounding box center [536, 386] width 226 height 23
paste input "20451269301086"
type input "20451269301086"
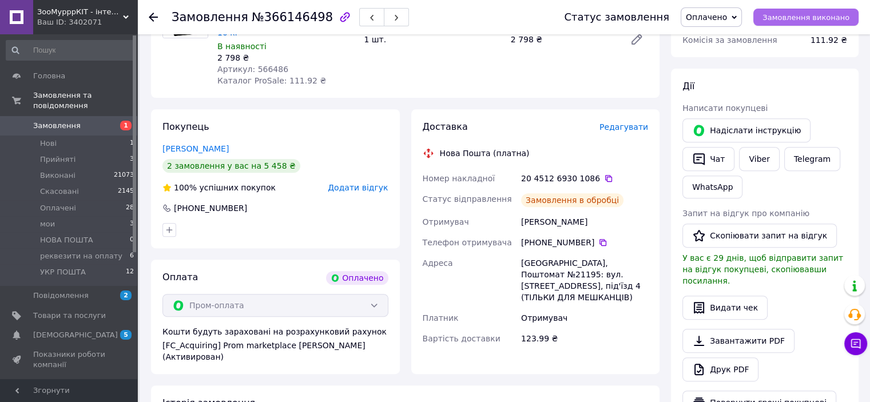
click at [787, 18] on span "Замовлення виконано" at bounding box center [805, 17] width 87 height 9
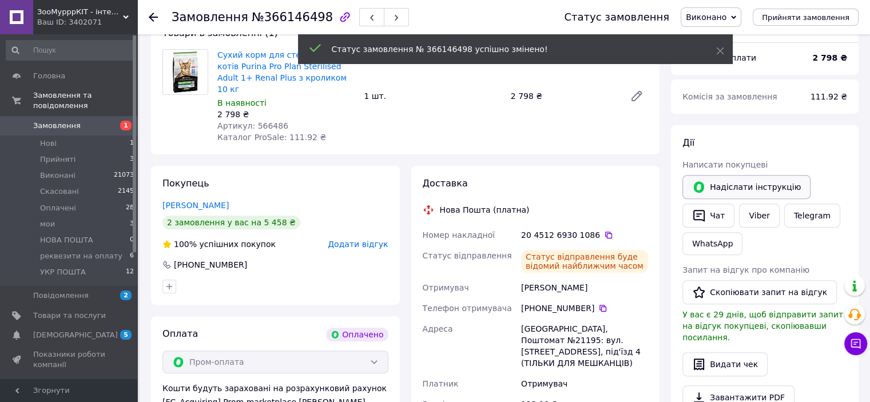
scroll to position [384, 0]
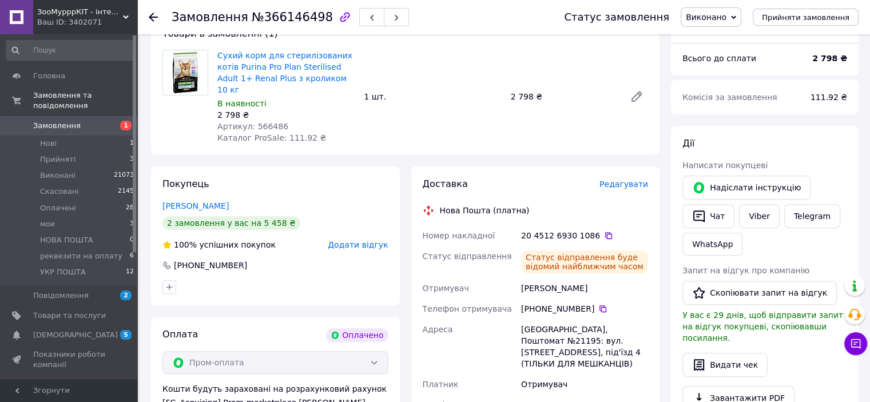
drag, startPoint x: 827, startPoint y: 126, endPoint x: 812, endPoint y: 148, distance: 26.8
click at [826, 128] on div "[PERSON_NAME] покупцеві   [PERSON_NAME] інструкцію   Чат Viber Telegram WhatsAp…" at bounding box center [765, 304] width 188 height 357
click at [759, 219] on link "Viber" at bounding box center [759, 216] width 40 height 24
click at [80, 200] on li "Оплачені 28" at bounding box center [70, 208] width 141 height 16
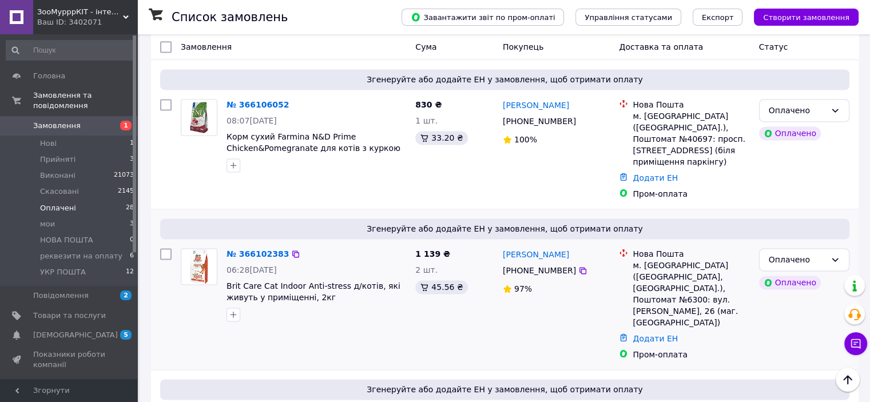
scroll to position [1601, 0]
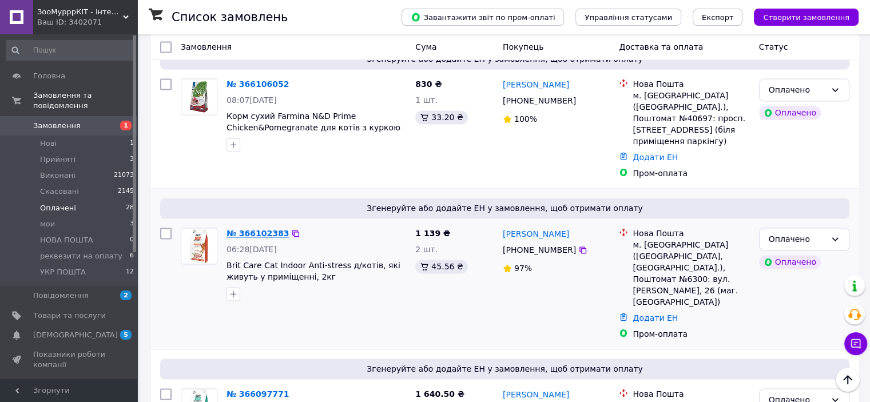
click at [270, 229] on link "№ 366102383" at bounding box center [257, 233] width 62 height 9
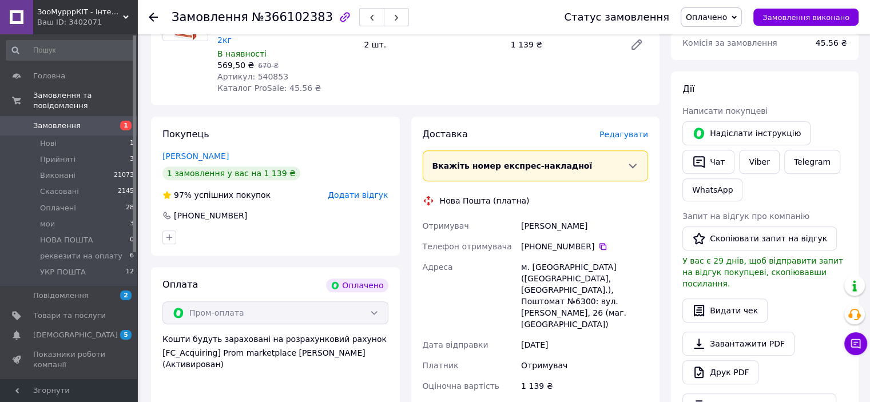
scroll to position [552, 0]
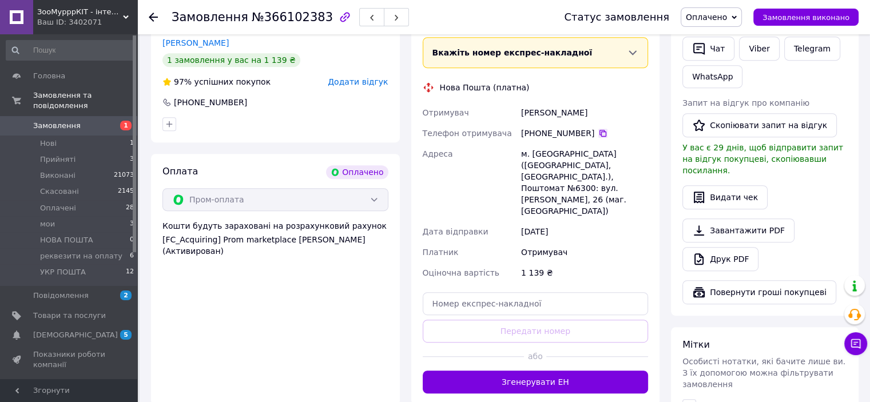
click at [599, 129] on icon at bounding box center [602, 133] width 9 height 9
click at [437, 292] on input "text" at bounding box center [536, 303] width 226 height 23
paste input "20451269301543"
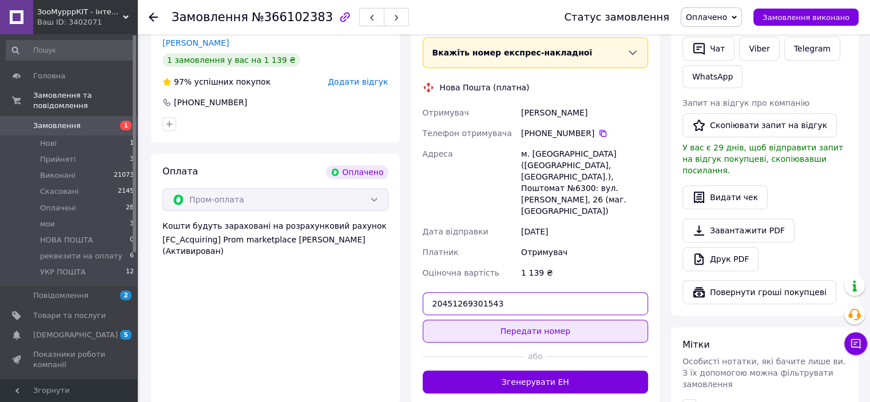
type input "20451269301543"
click at [508, 320] on button "Передати номер" at bounding box center [536, 331] width 226 height 23
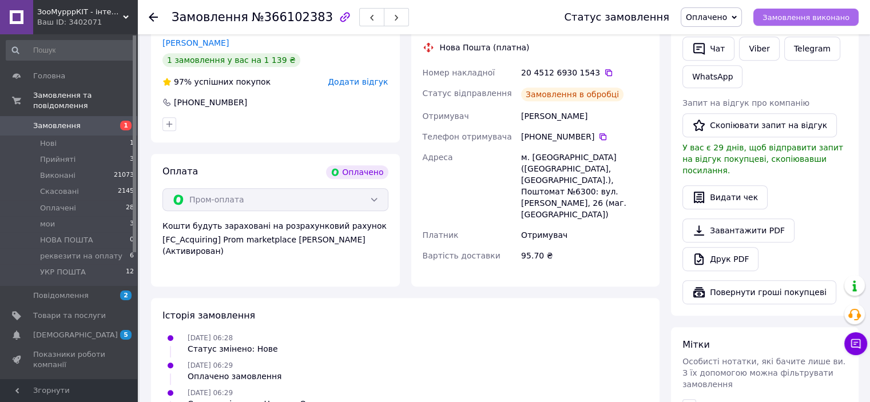
click at [805, 11] on button "Замовлення виконано" at bounding box center [805, 17] width 105 height 17
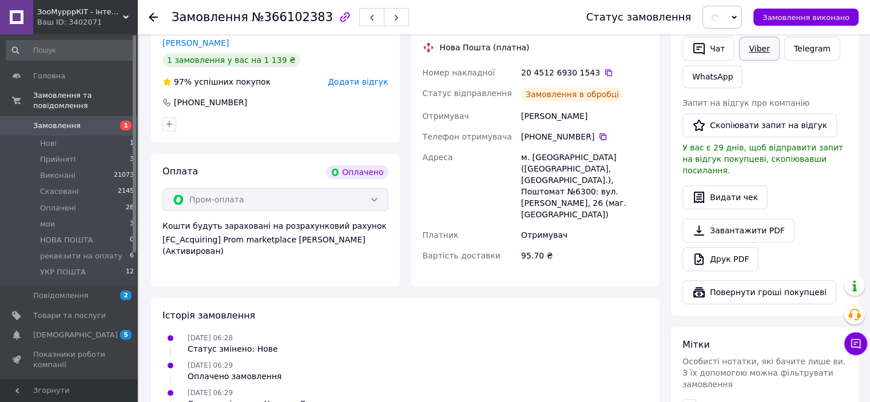
click at [757, 43] on link "Viber" at bounding box center [759, 49] width 40 height 24
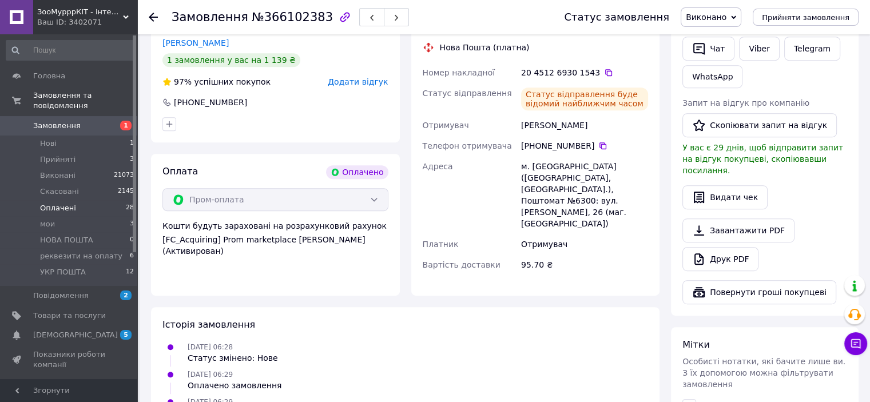
click at [55, 203] on span "Оплачені" at bounding box center [58, 208] width 36 height 10
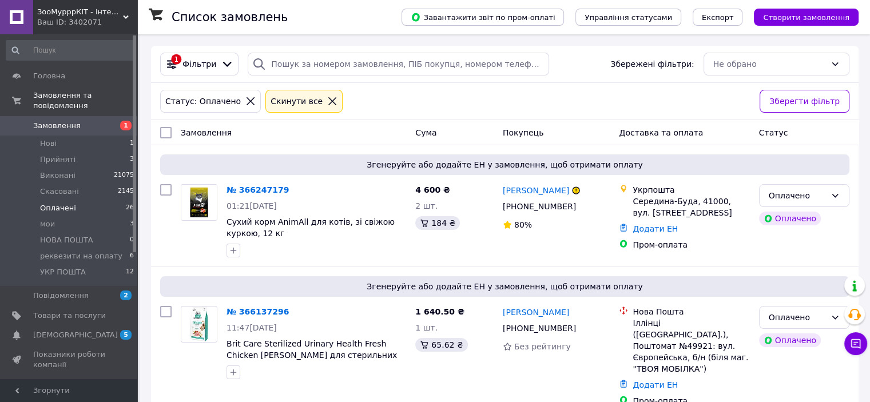
click at [60, 203] on span "Оплачені" at bounding box center [58, 208] width 36 height 10
click at [59, 136] on li "Нові 1" at bounding box center [70, 144] width 141 height 16
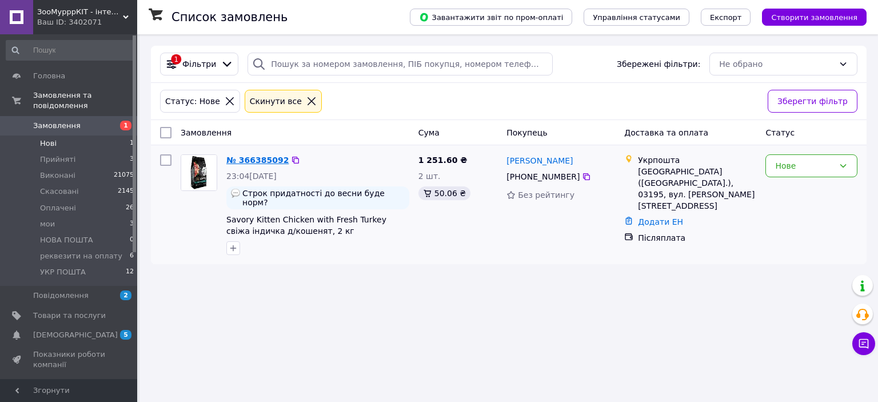
click at [256, 161] on link "№ 366385092" at bounding box center [257, 160] width 62 height 9
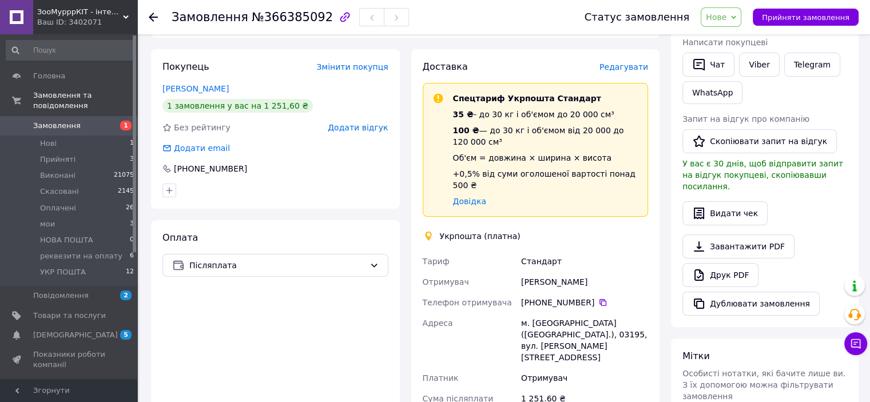
scroll to position [229, 0]
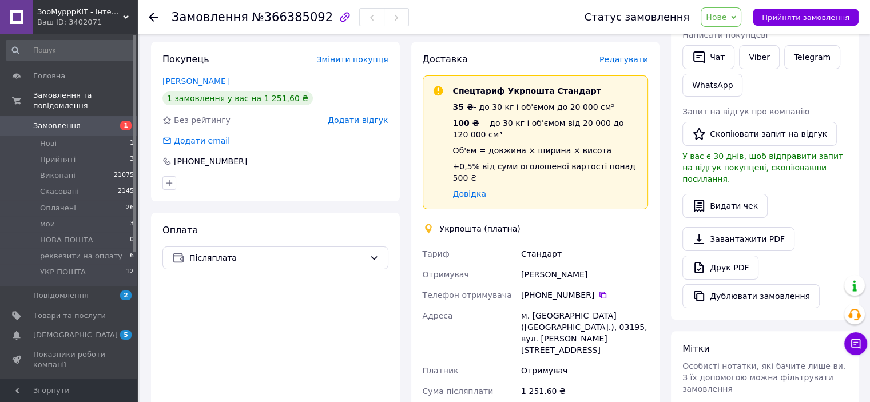
click at [720, 0] on div "Статус замовлення Нове Прийнято Виконано Скасовано Оплачено мои НОВА ПОШТА рекв…" at bounding box center [710, 17] width 297 height 34
click at [726, 14] on span "Нове" at bounding box center [716, 17] width 21 height 9
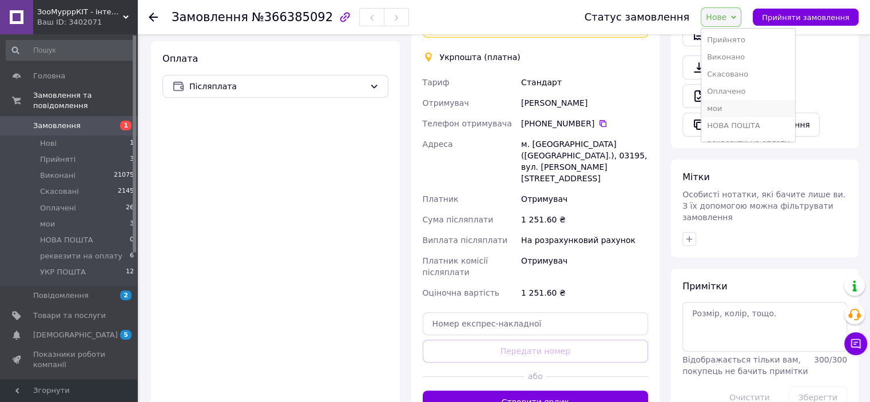
scroll to position [30, 0]
click at [740, 125] on li "УКР ПОШТА" at bounding box center [748, 130] width 94 height 17
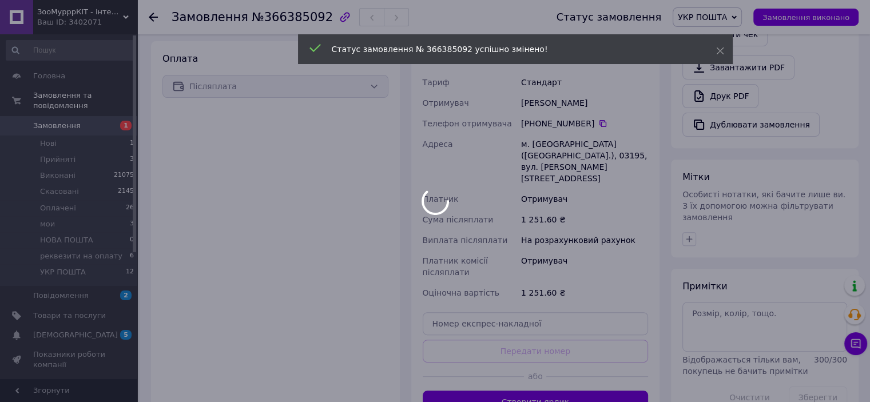
click at [68, 197] on div at bounding box center [435, 201] width 870 height 402
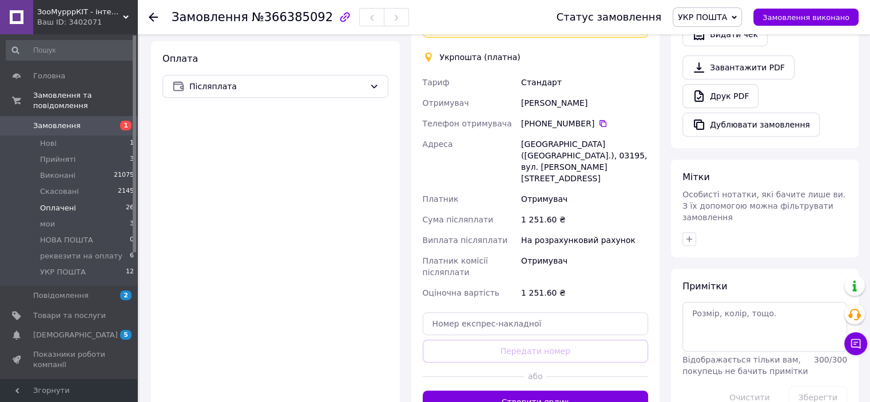
click at [69, 203] on span "Оплачені" at bounding box center [58, 208] width 36 height 10
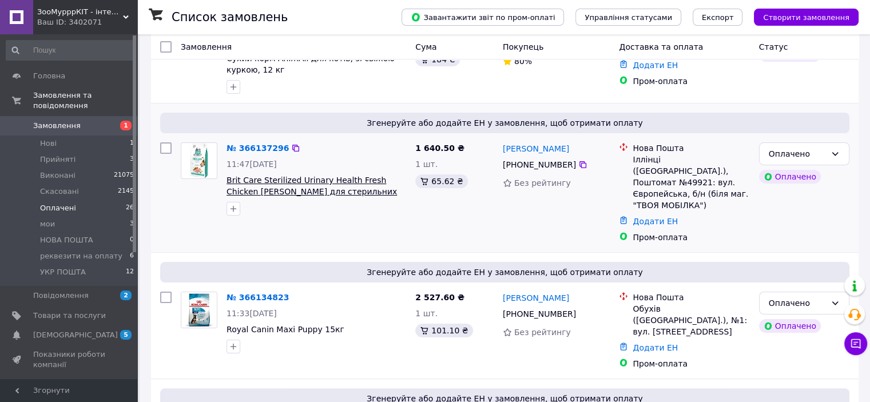
scroll to position [172, 0]
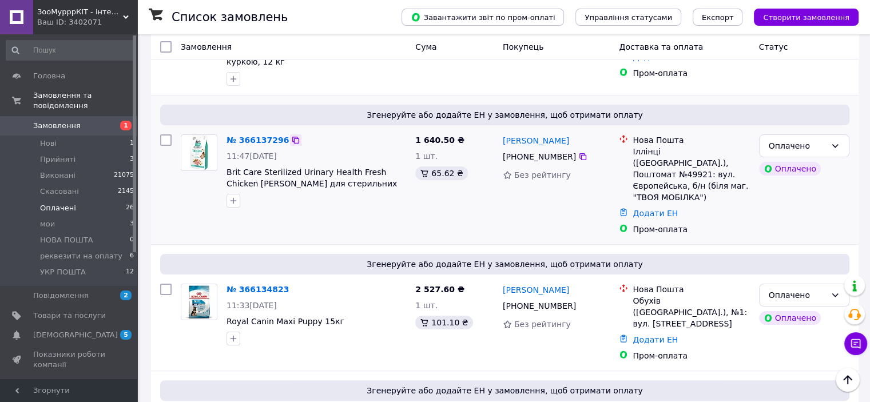
click at [291, 139] on icon at bounding box center [295, 140] width 9 height 9
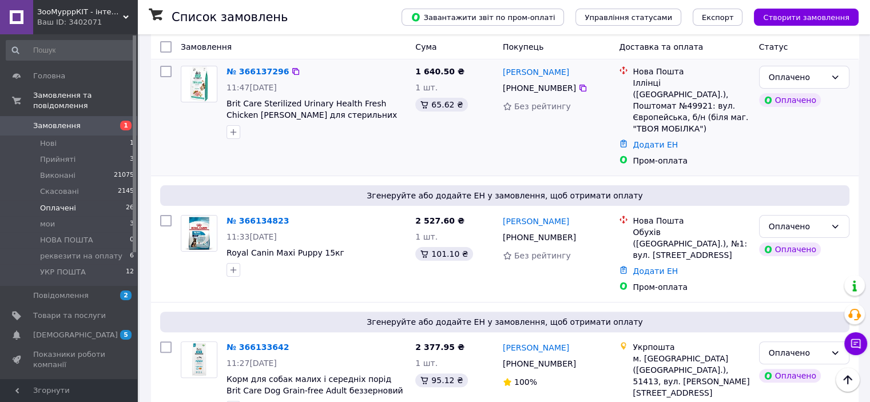
scroll to position [114, 0]
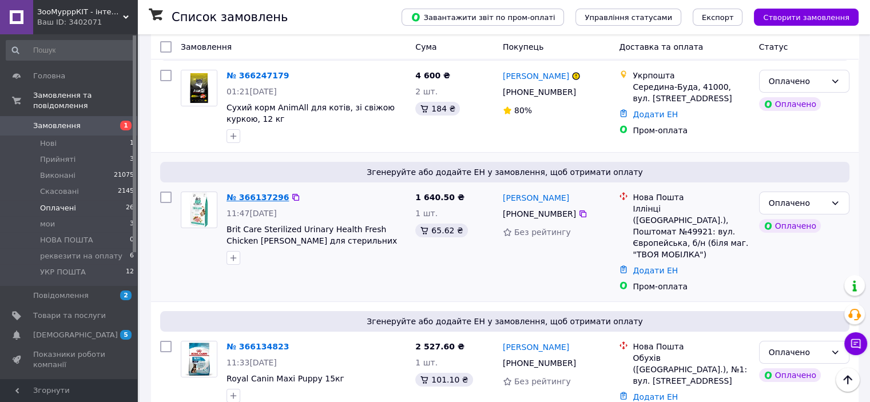
click at [249, 198] on link "№ 366137296" at bounding box center [257, 197] width 62 height 9
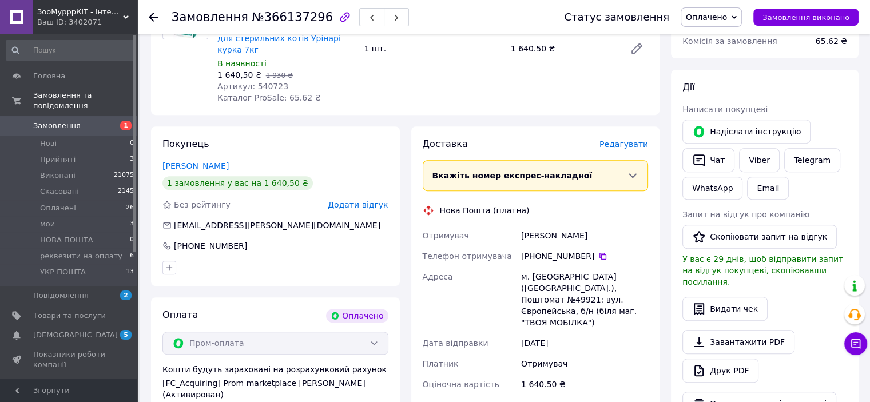
scroll to position [515, 0]
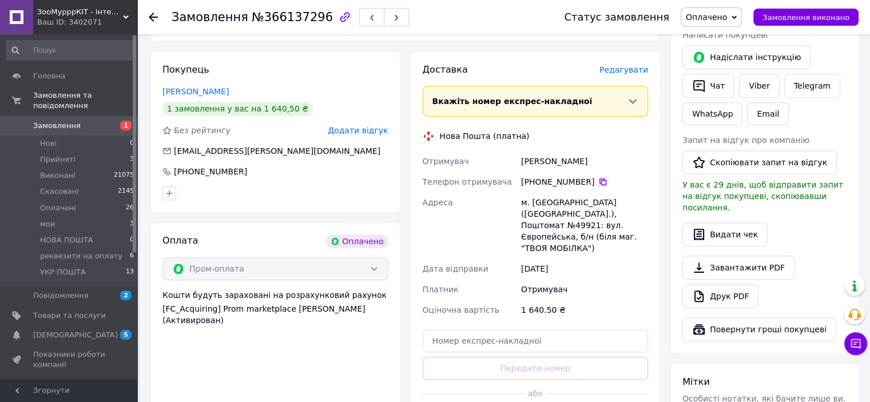
click at [599, 177] on icon at bounding box center [602, 181] width 9 height 9
click at [442, 299] on div "Доставка [PERSON_NAME] Вкажіть номер експрес-накладної Обов'язково введіть номе…" at bounding box center [536, 246] width 226 height 367
click at [449, 329] on input "text" at bounding box center [536, 340] width 226 height 23
paste input "20451269302198"
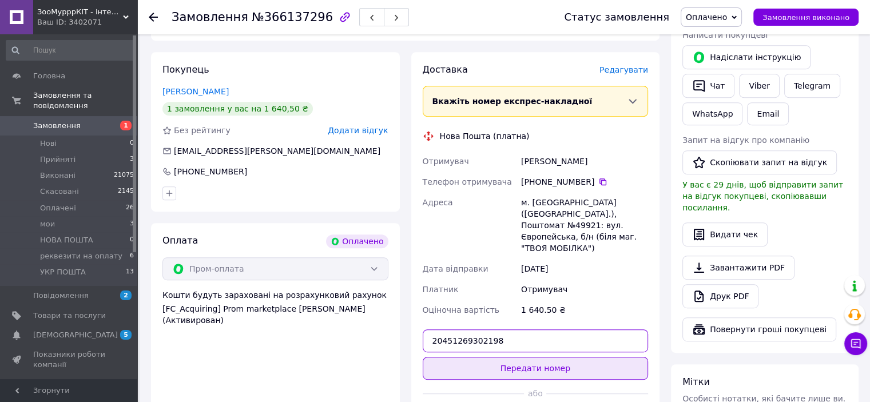
type input "20451269302198"
click at [499, 357] on button "Передати номер" at bounding box center [536, 368] width 226 height 23
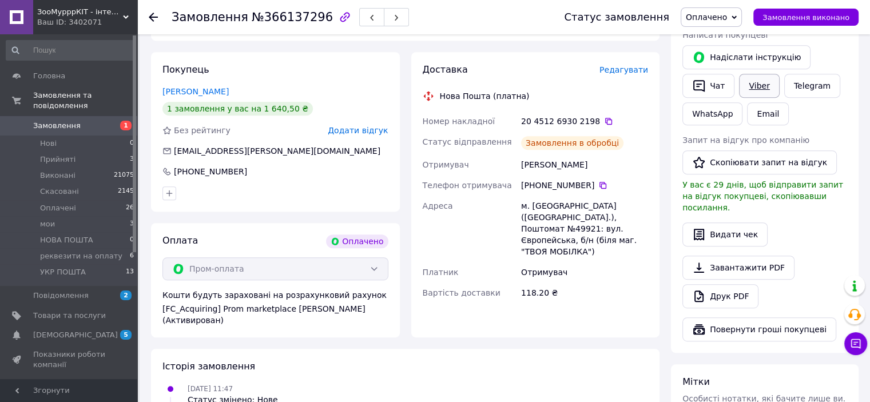
drag, startPoint x: 833, startPoint y: 14, endPoint x: 755, endPoint y: 89, distance: 107.6
click at [833, 13] on span "Замовлення виконано" at bounding box center [805, 17] width 87 height 9
click at [750, 89] on link "Viber" at bounding box center [759, 86] width 40 height 24
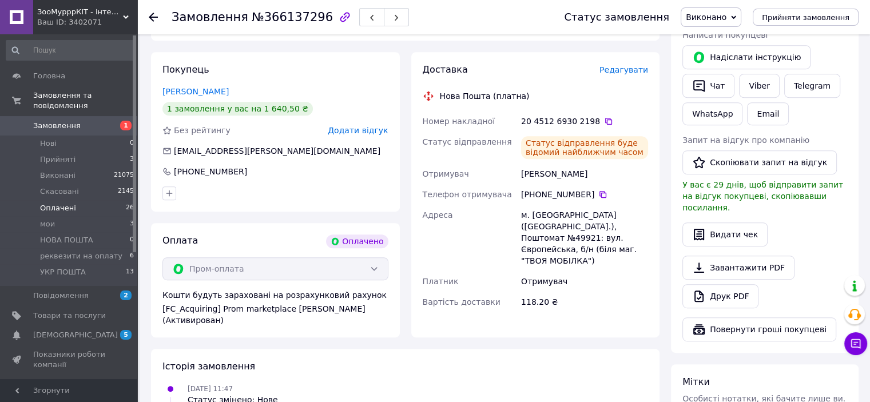
click at [91, 200] on li "Оплачені 26" at bounding box center [70, 208] width 141 height 16
